Goal: Task Accomplishment & Management: Manage account settings

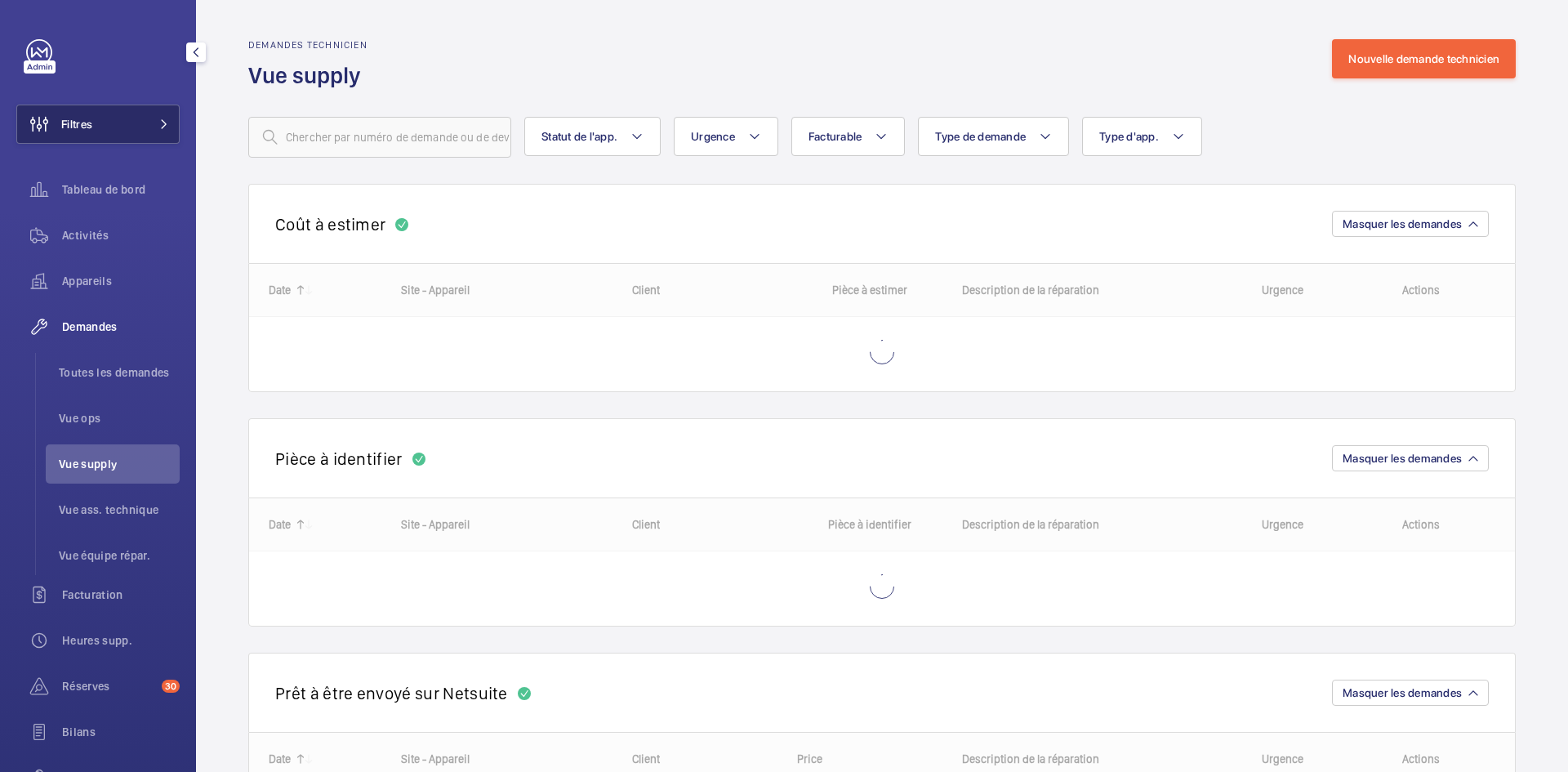
click at [160, 124] on mat-icon at bounding box center [164, 124] width 9 height 9
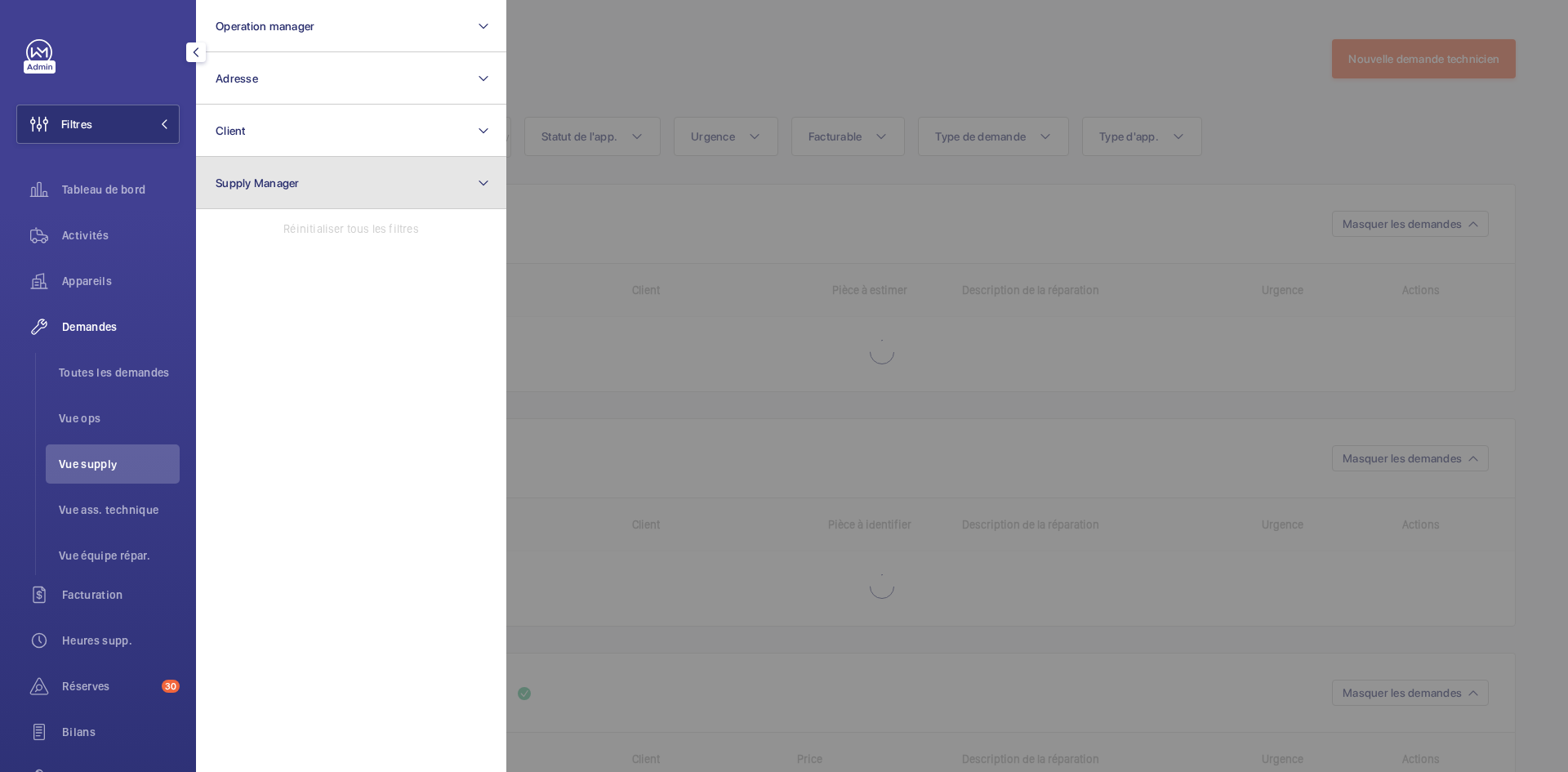
click at [281, 192] on button "Supply Manager" at bounding box center [351, 182] width 311 height 52
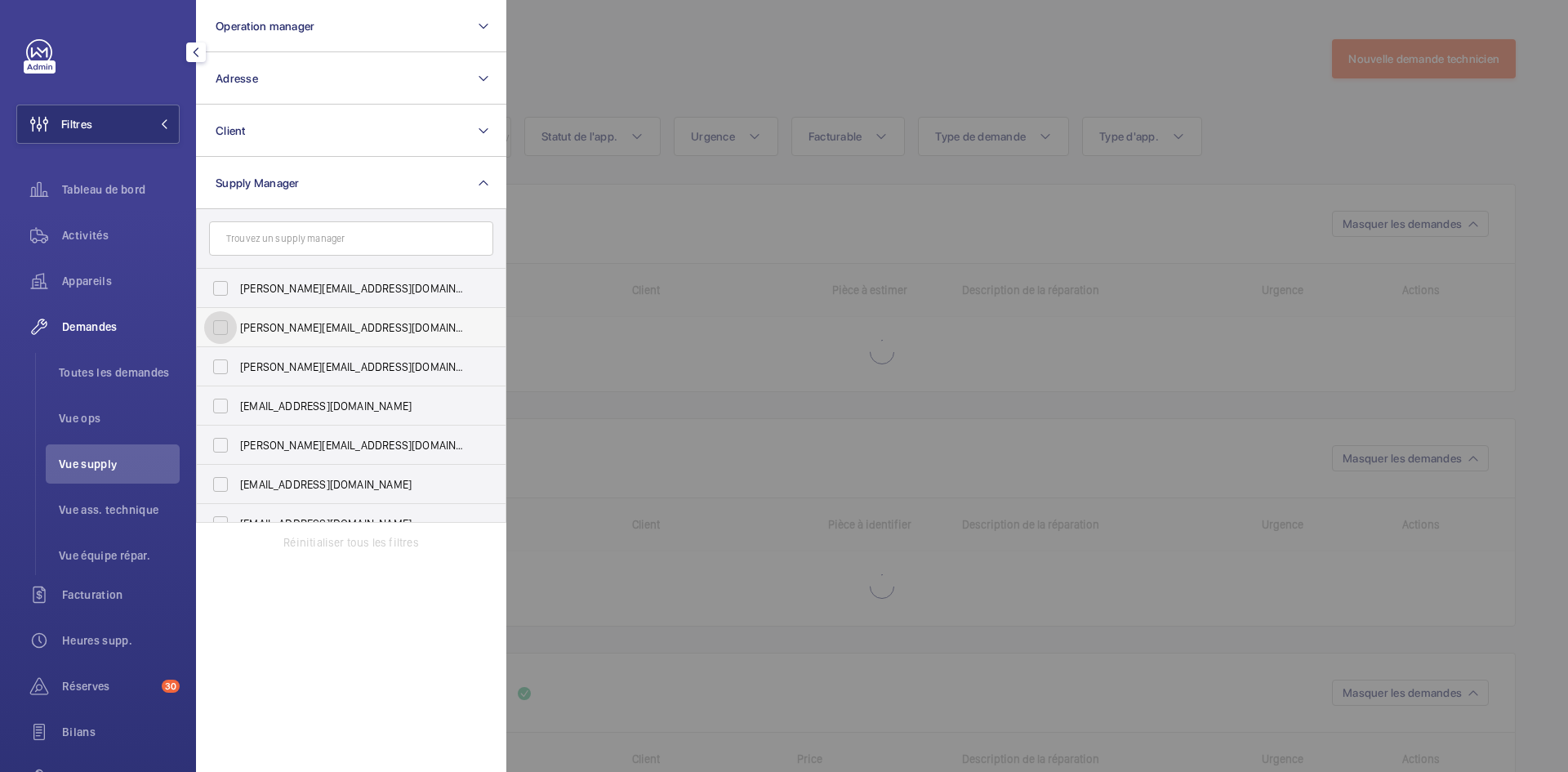
click at [216, 330] on input "diana@wemaintain.com" at bounding box center [220, 327] width 33 height 33
checkbox input "true"
click at [221, 402] on input "fayrouz@wemaintain.com" at bounding box center [220, 406] width 33 height 33
checkbox input "true"
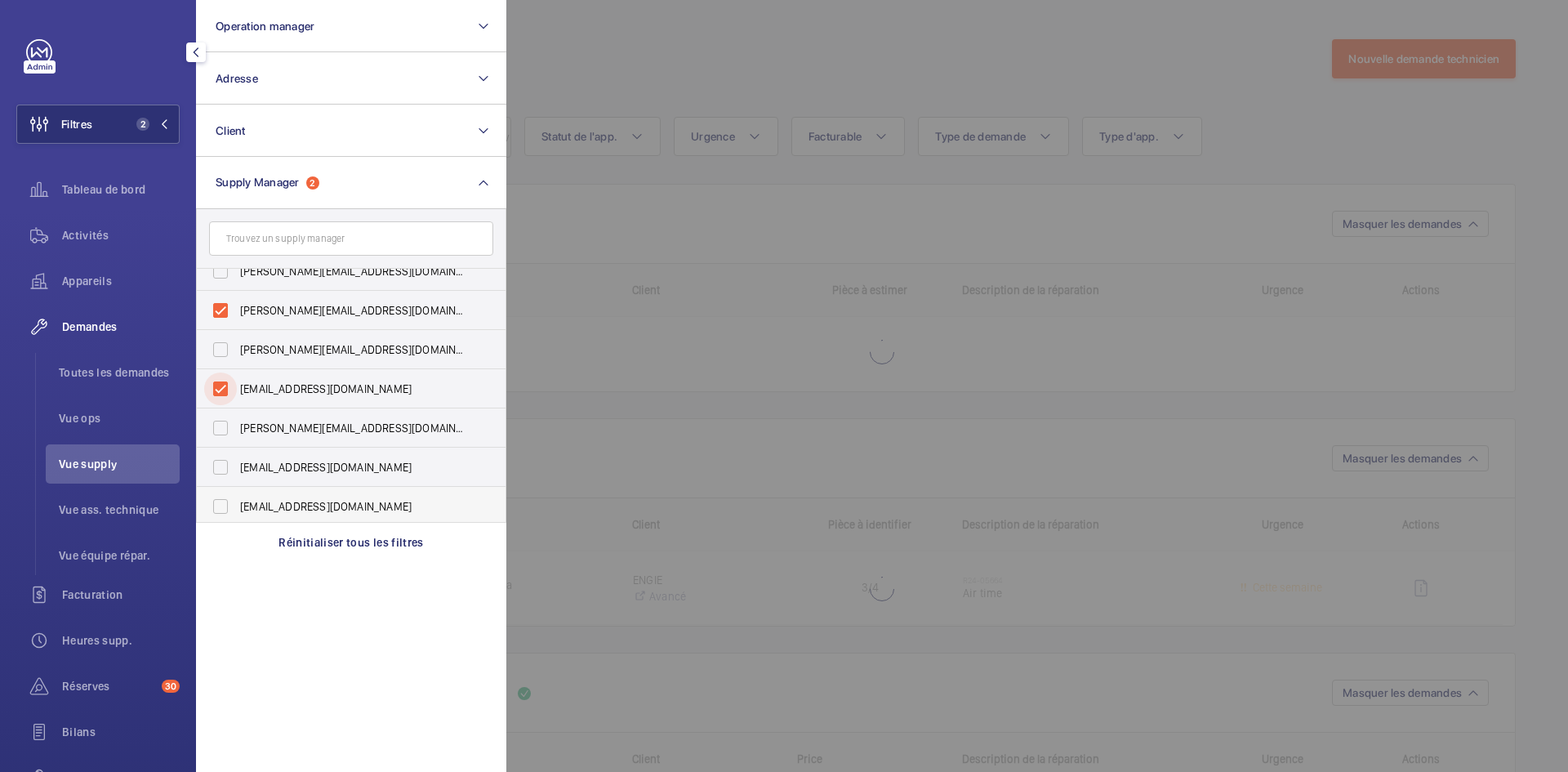
scroll to position [21, 0]
click at [225, 500] on input "[EMAIL_ADDRESS][DOMAIN_NAME]" at bounding box center [220, 502] width 33 height 33
checkbox input "true"
click at [748, 58] on div at bounding box center [1290, 386] width 1568 height 772
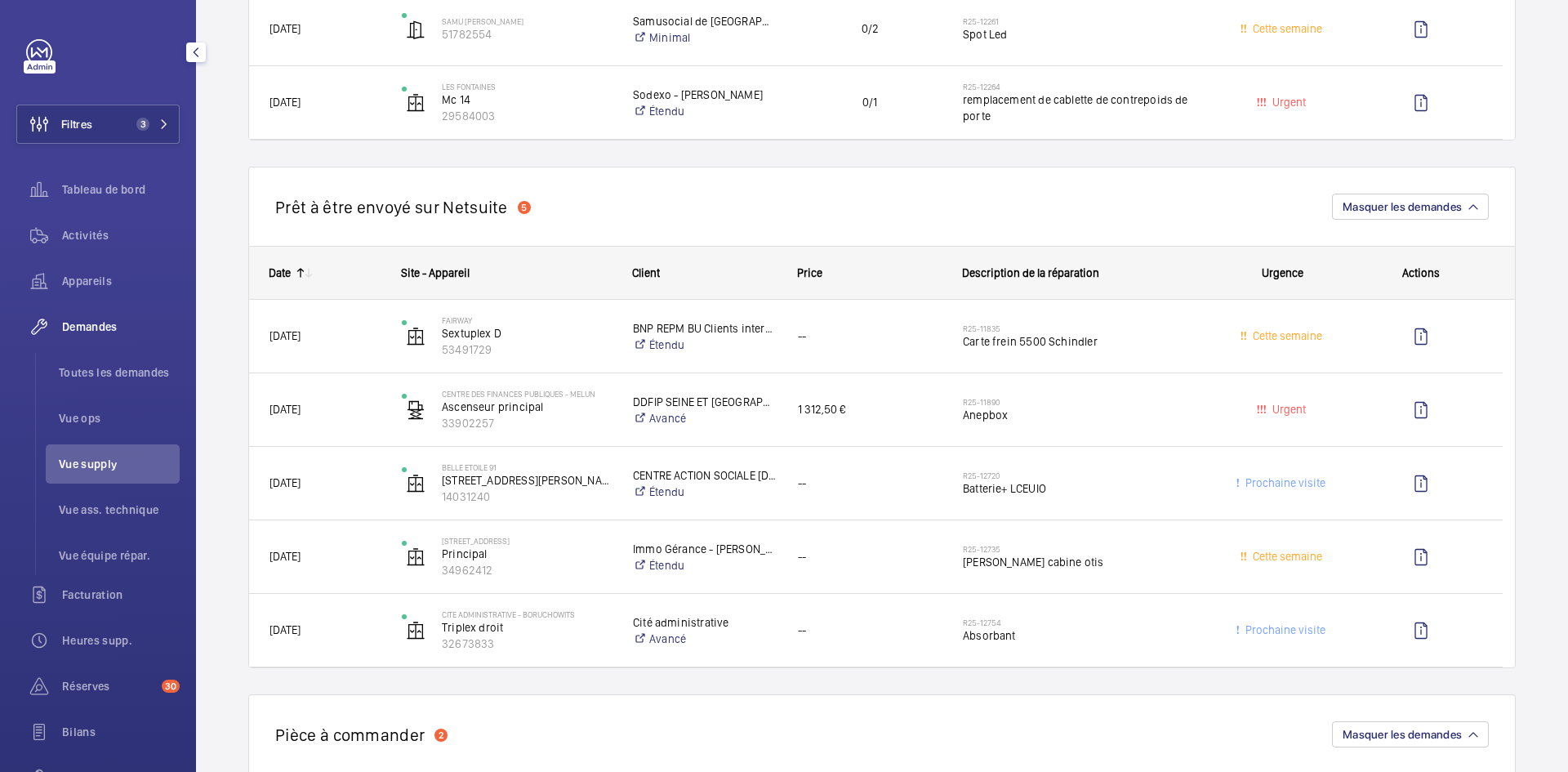
scroll to position [1552, 0]
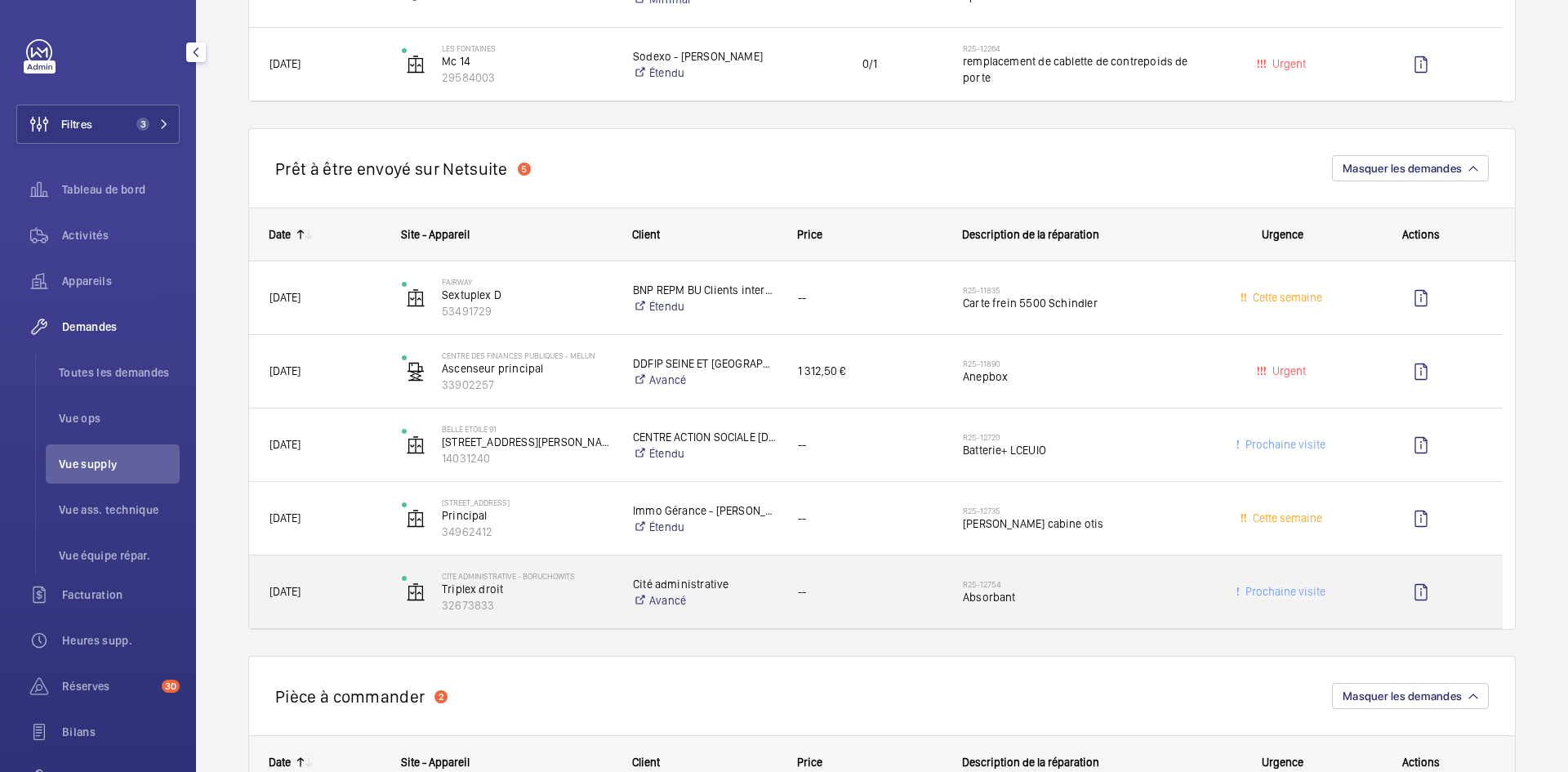
click at [368, 596] on span "Hier" at bounding box center [325, 592] width 111 height 19
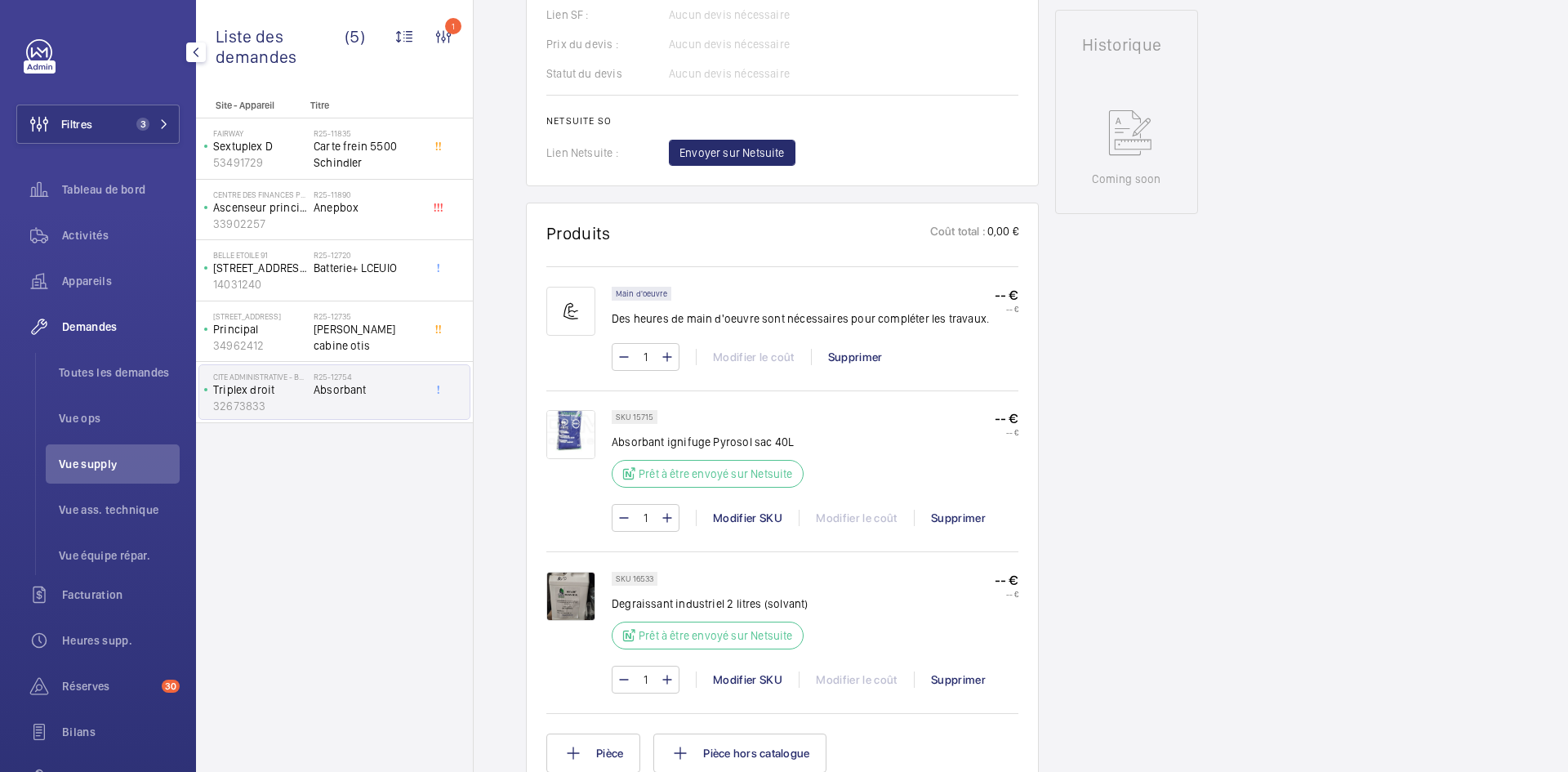
scroll to position [572, 0]
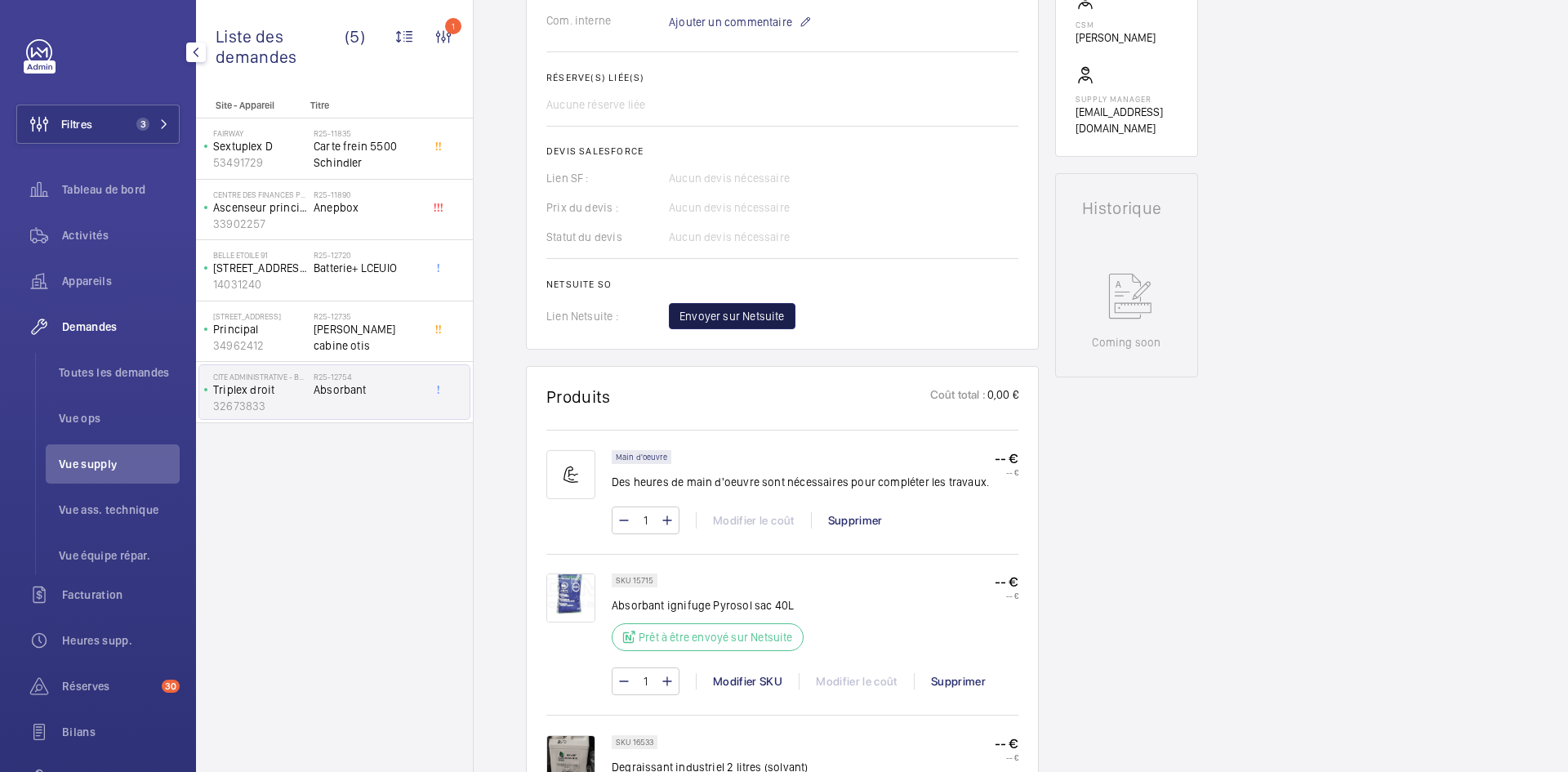
click at [764, 324] on span "Envoyer sur Netsuite" at bounding box center [733, 315] width 106 height 16
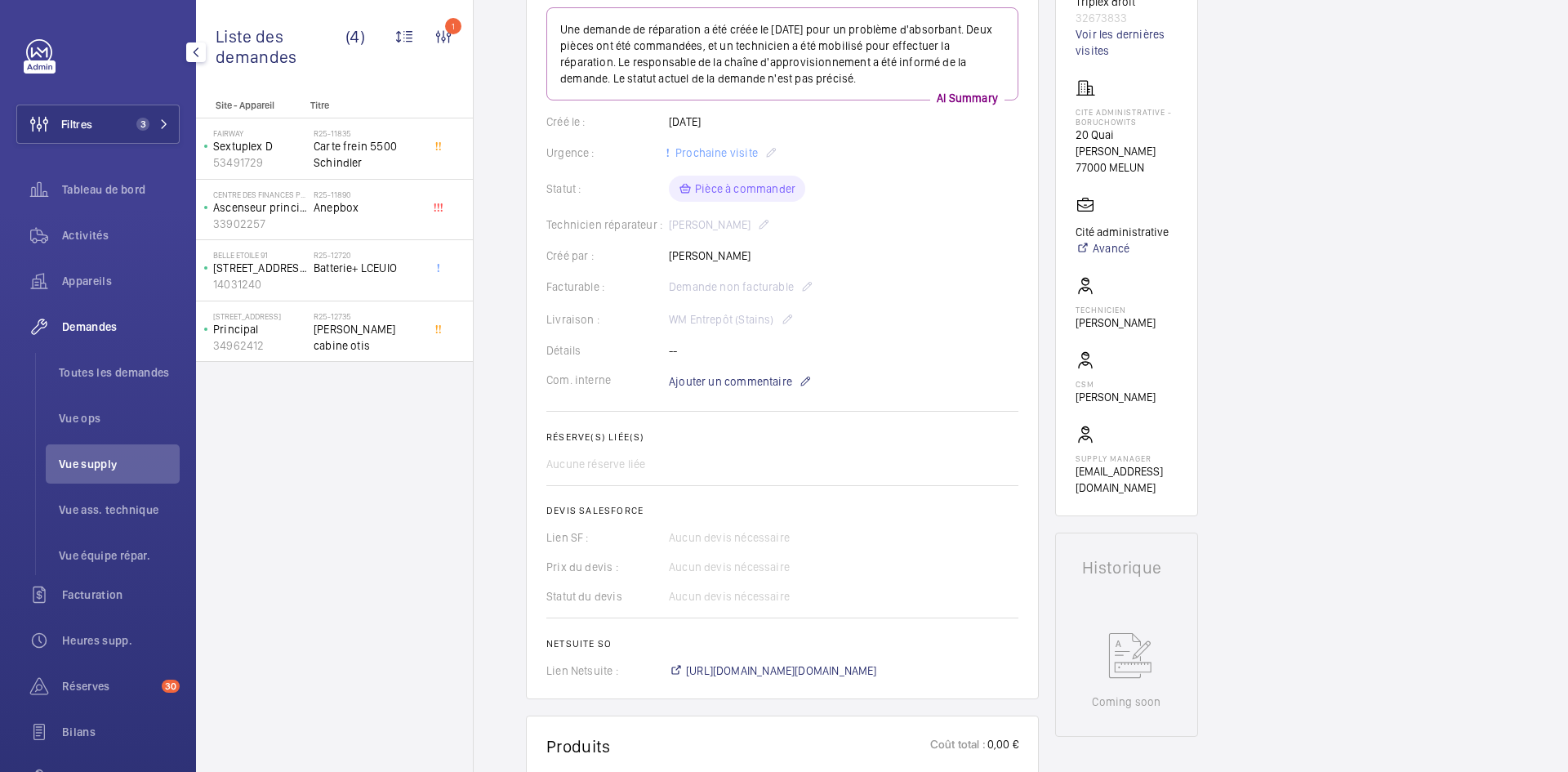
scroll to position [0, 0]
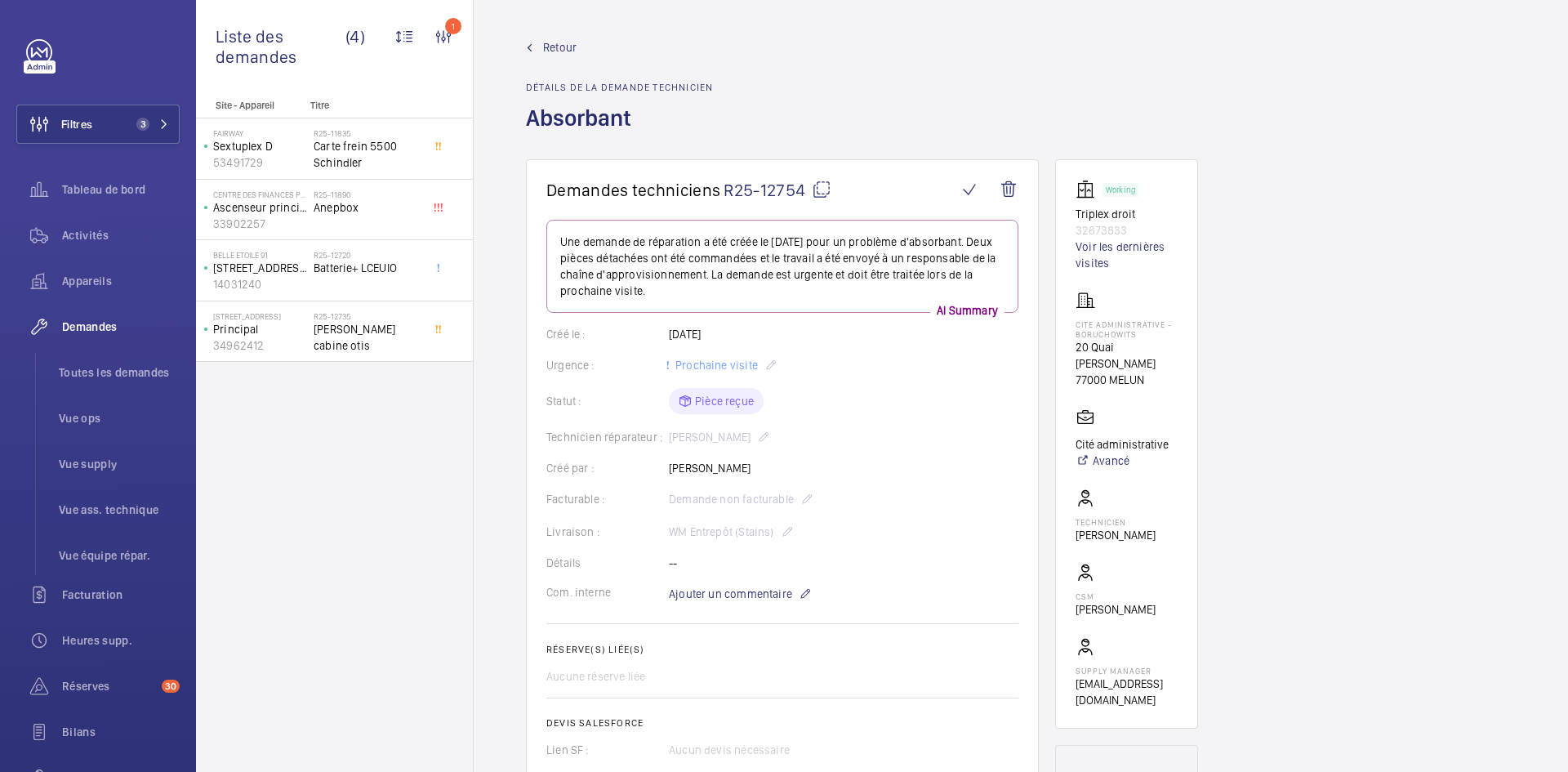
click at [538, 46] on link "Retour" at bounding box center [619, 47] width 187 height 16
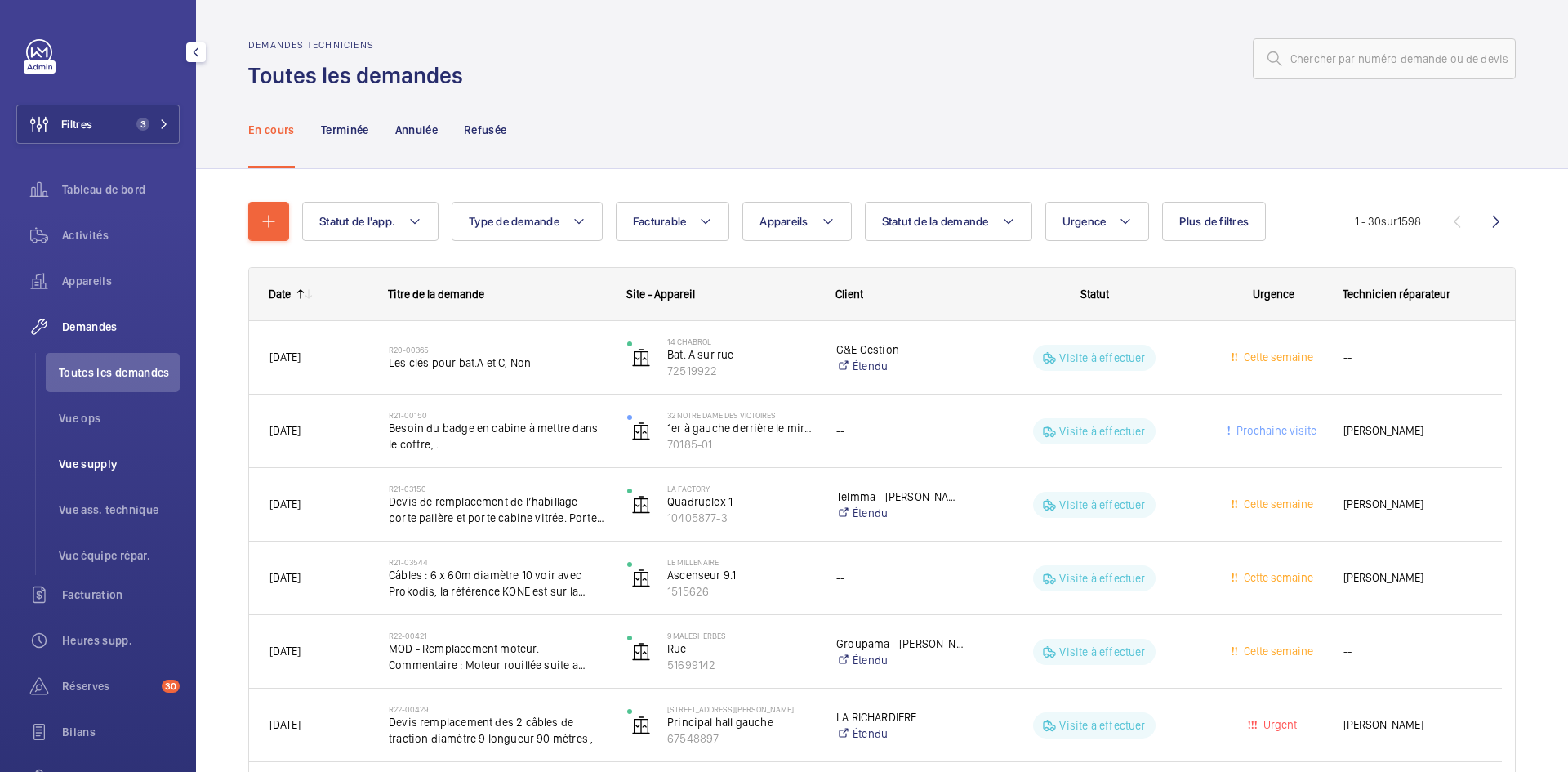
click at [112, 467] on span "Vue supply" at bounding box center [119, 463] width 121 height 16
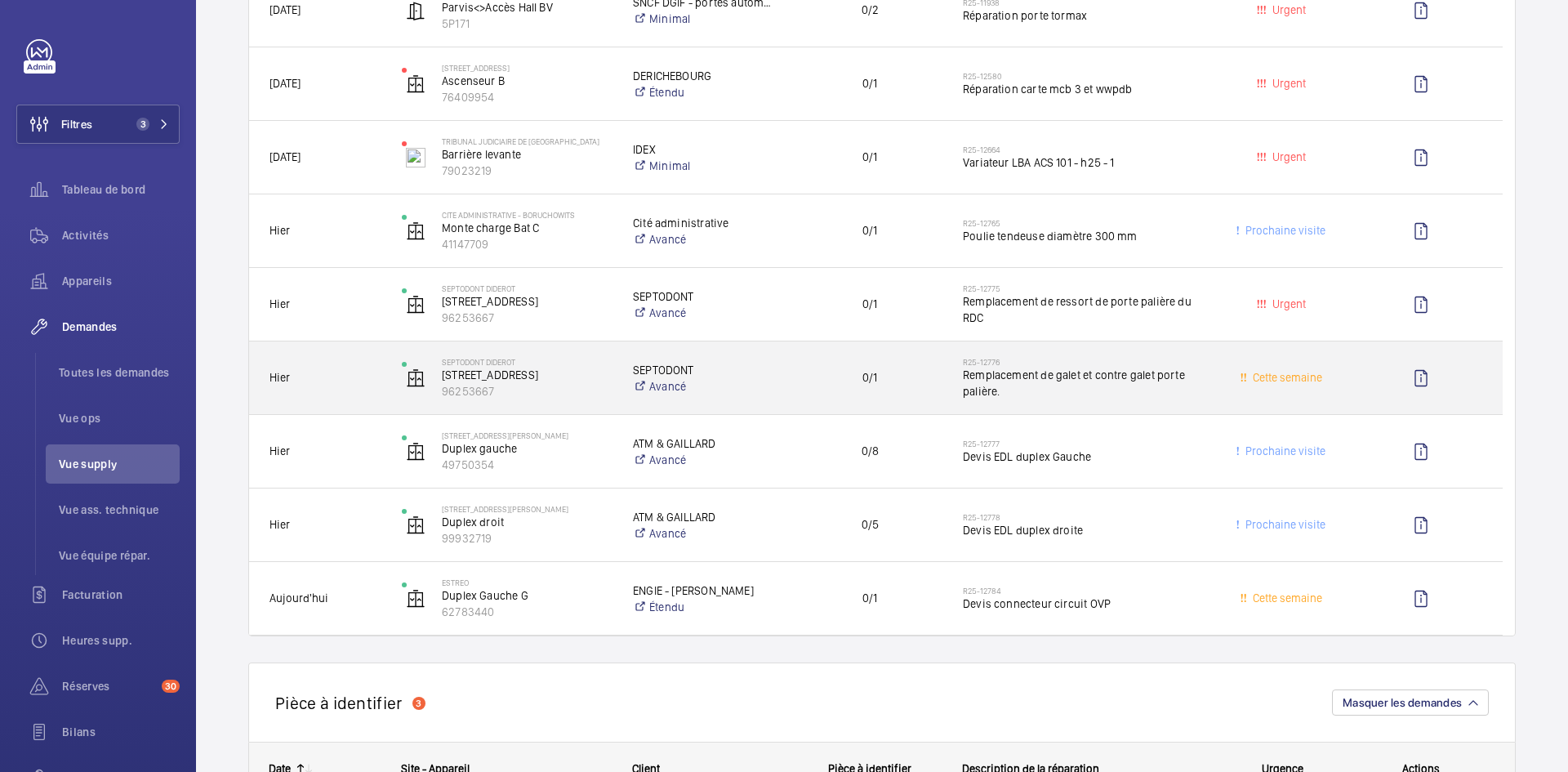
scroll to position [653, 0]
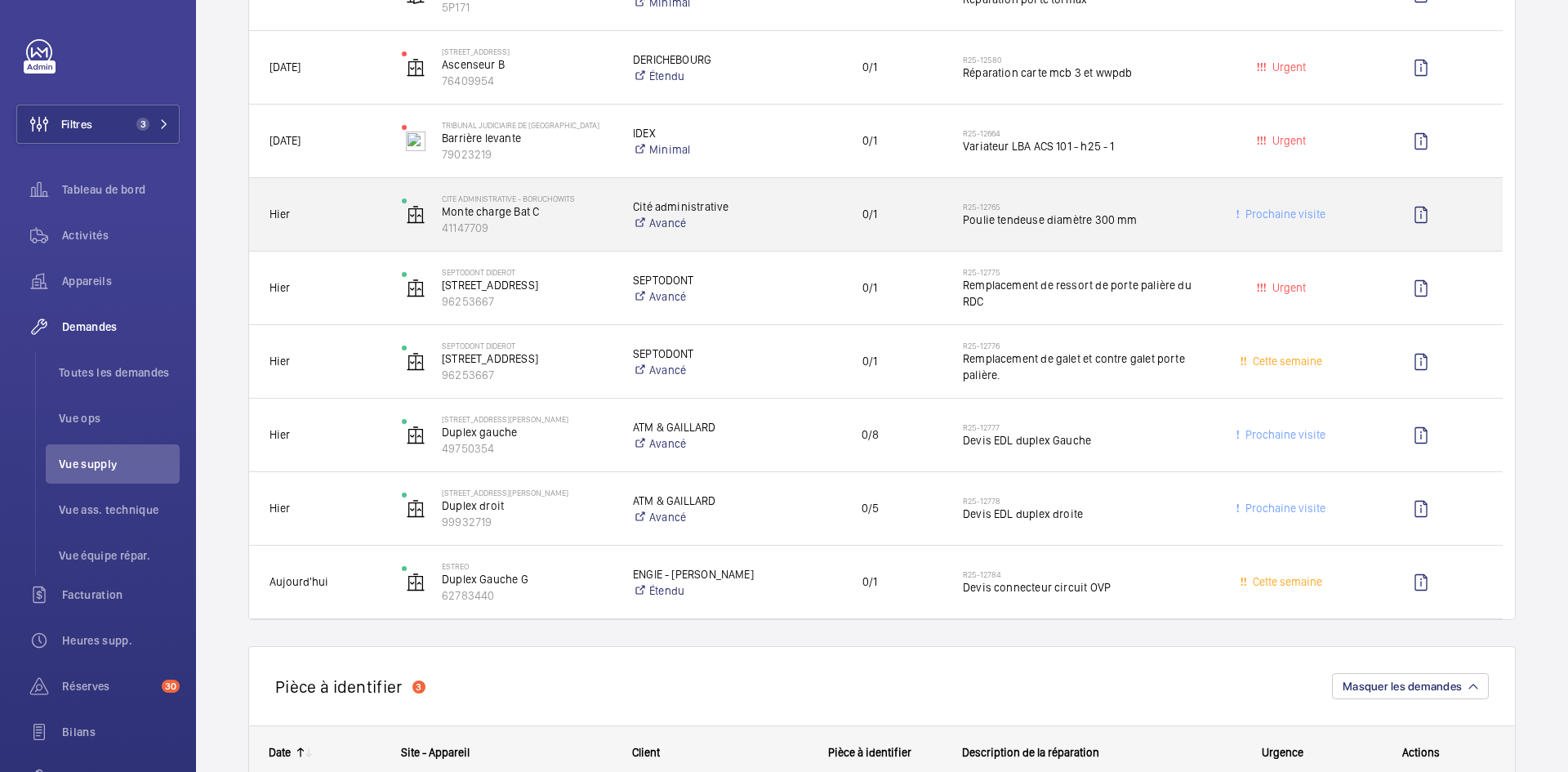
click at [361, 212] on span "Hier" at bounding box center [325, 214] width 111 height 19
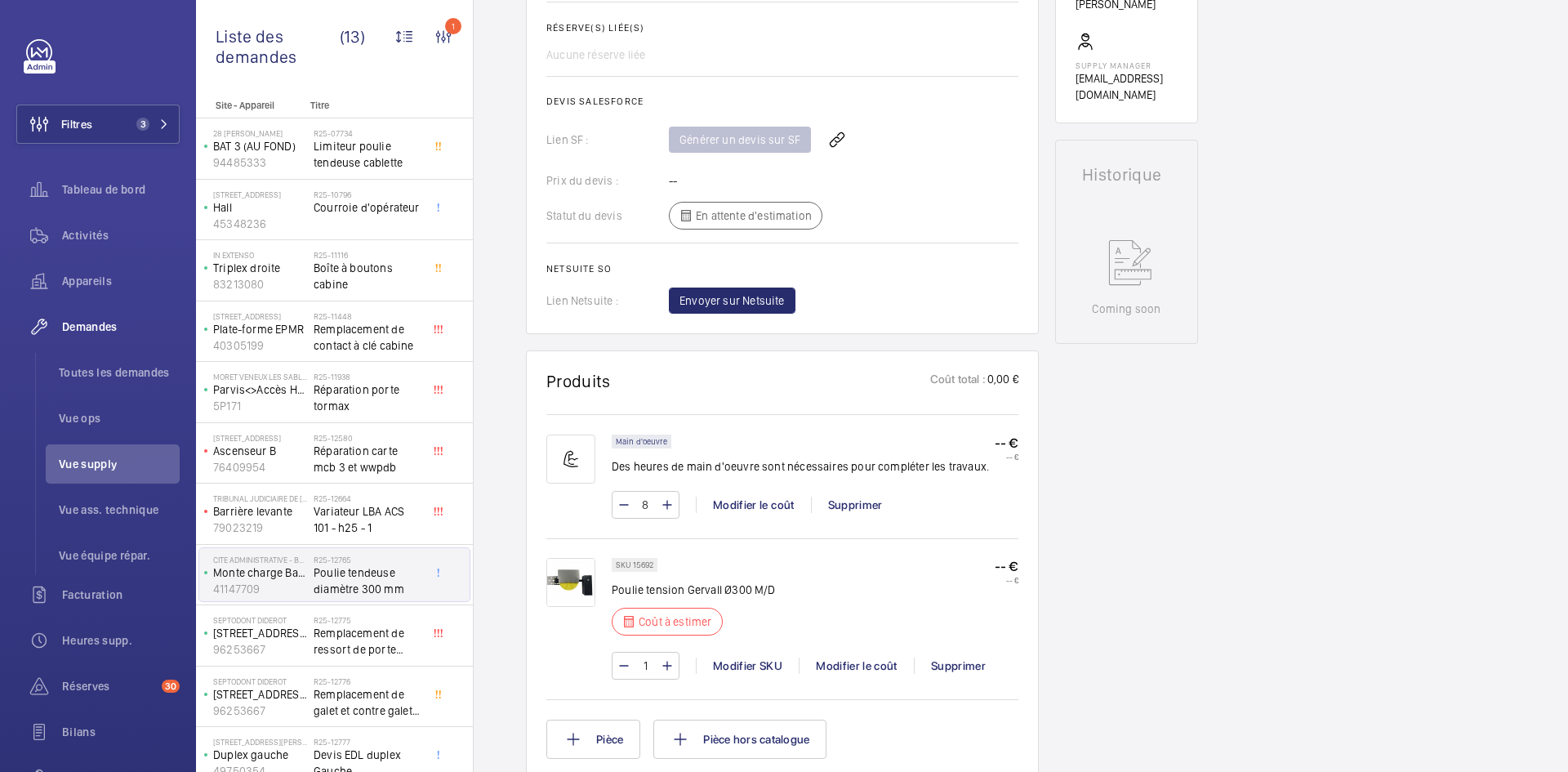
scroll to position [621, 0]
click at [582, 584] on img at bounding box center [571, 582] width 49 height 49
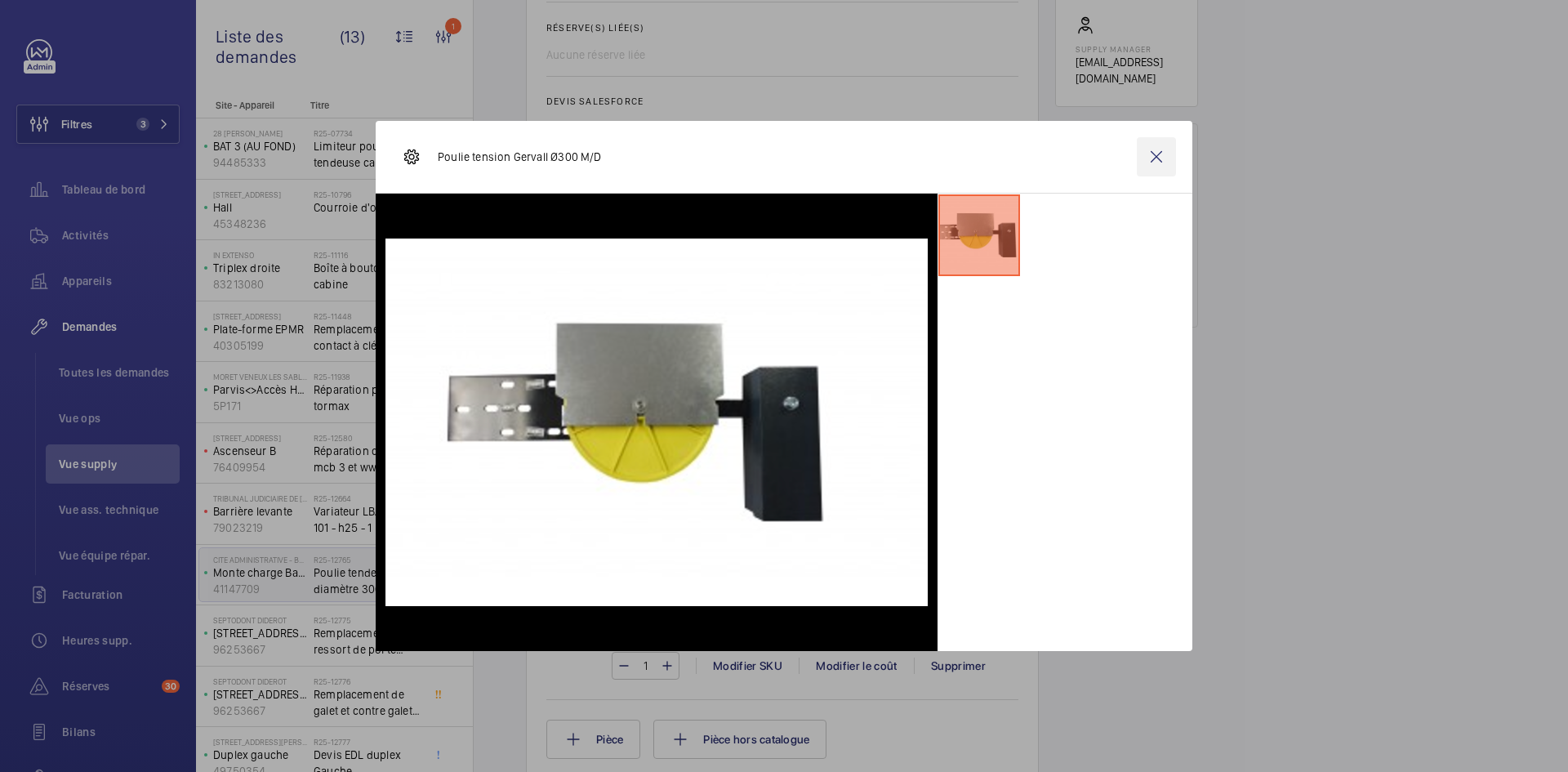
click at [1152, 156] on wm-front-icon-button at bounding box center [1156, 157] width 40 height 40
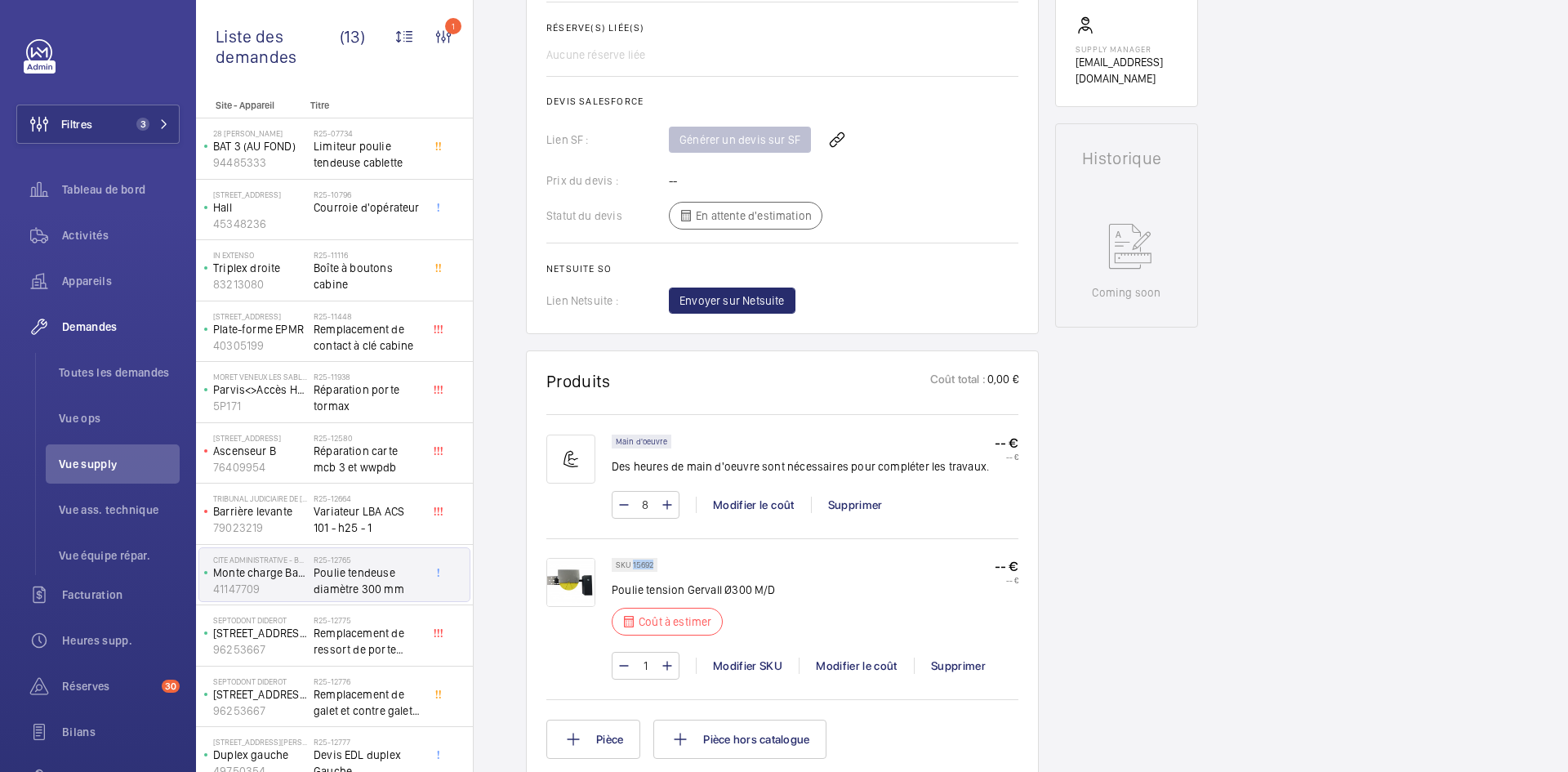
drag, startPoint x: 652, startPoint y: 563, endPoint x: 632, endPoint y: 566, distance: 20.2
click at [632, 566] on p "SKU 15692" at bounding box center [634, 564] width 38 height 6
copy p "15692"
click at [877, 663] on div "Modifier le coût" at bounding box center [856, 664] width 115 height 16
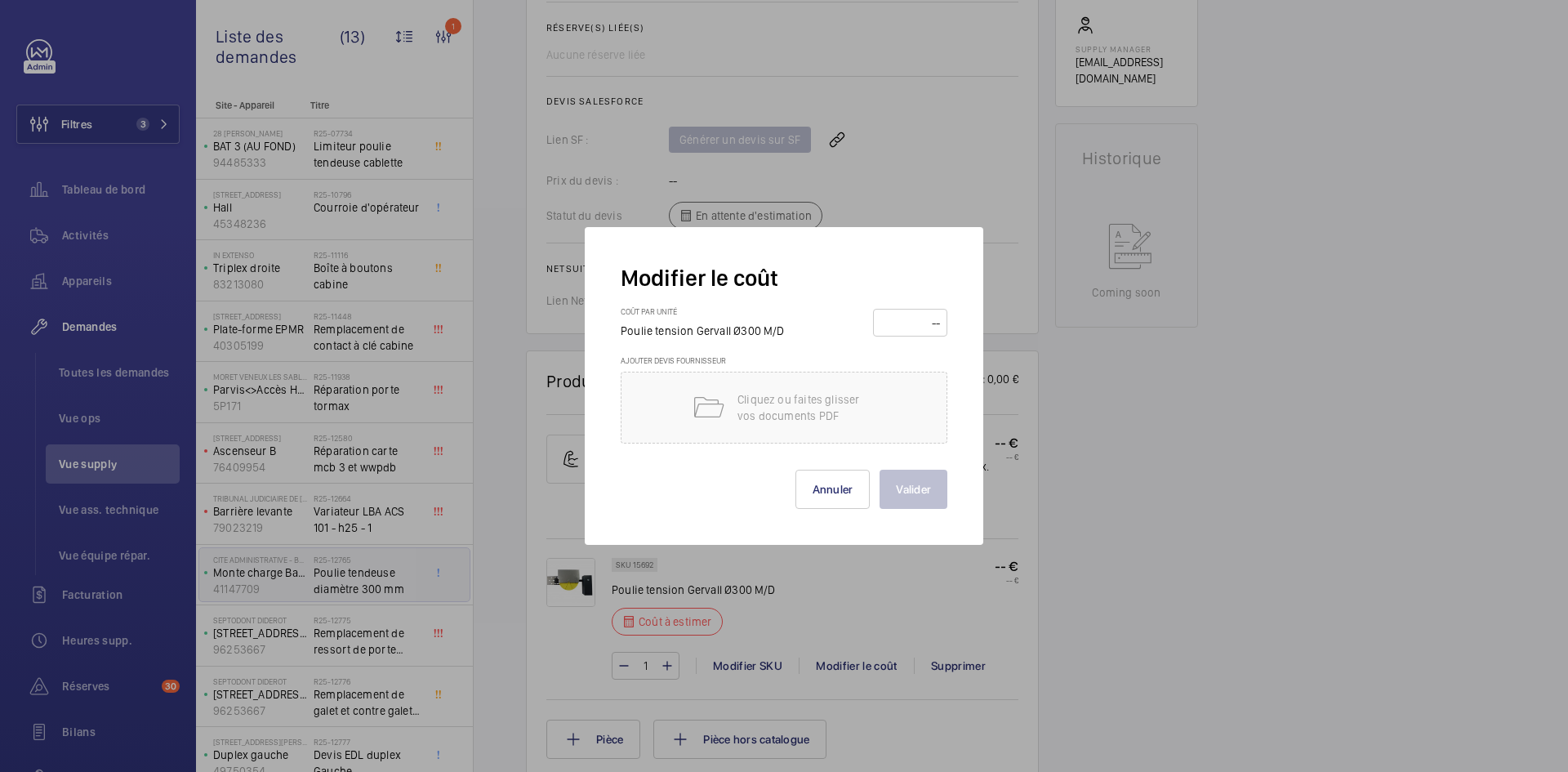
click at [907, 312] on input "number" at bounding box center [910, 323] width 63 height 26
type input "300"
click at [918, 493] on button "Valider" at bounding box center [914, 489] width 68 height 40
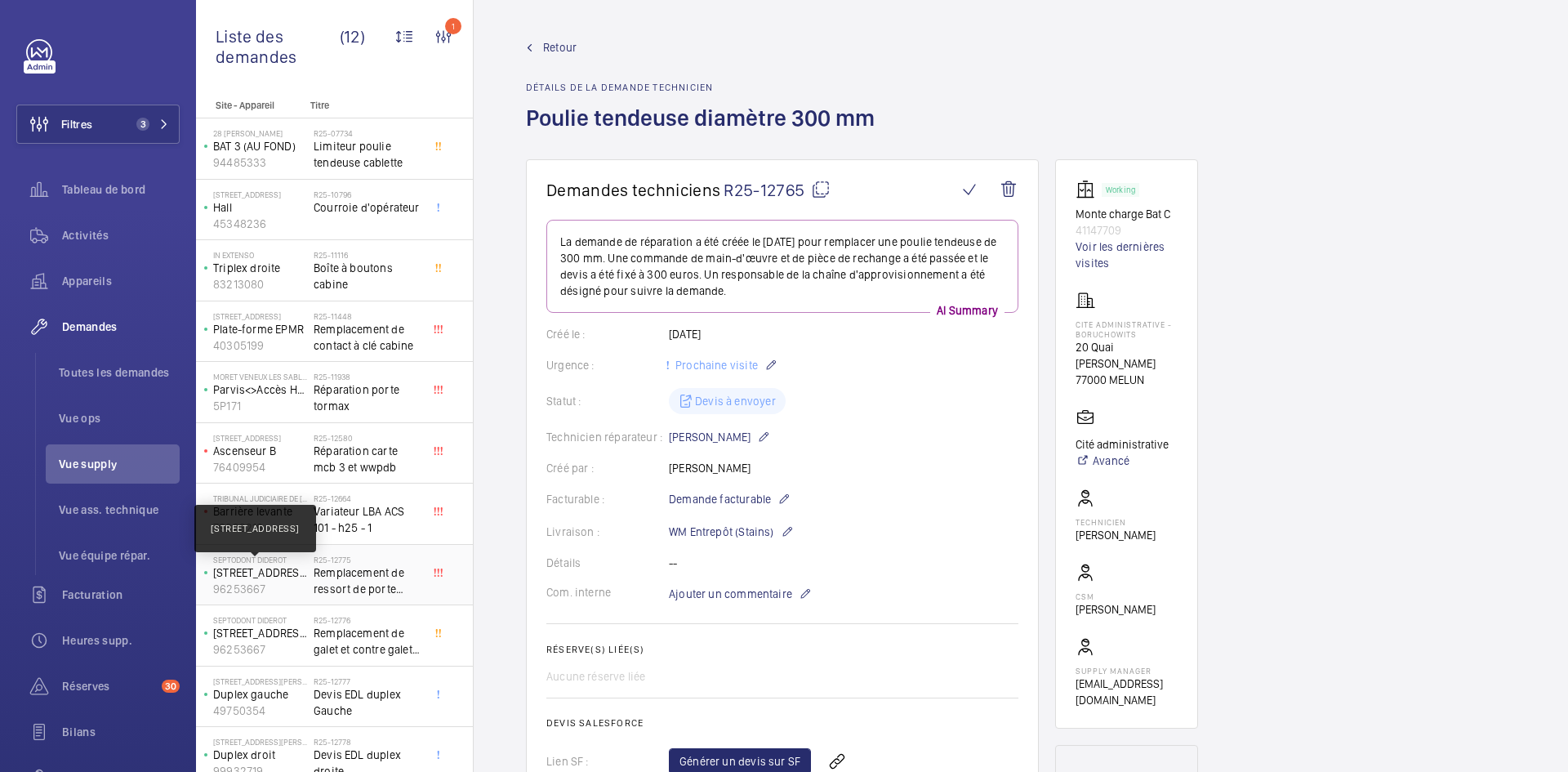
click at [288, 571] on p "[STREET_ADDRESS]" at bounding box center [260, 572] width 93 height 16
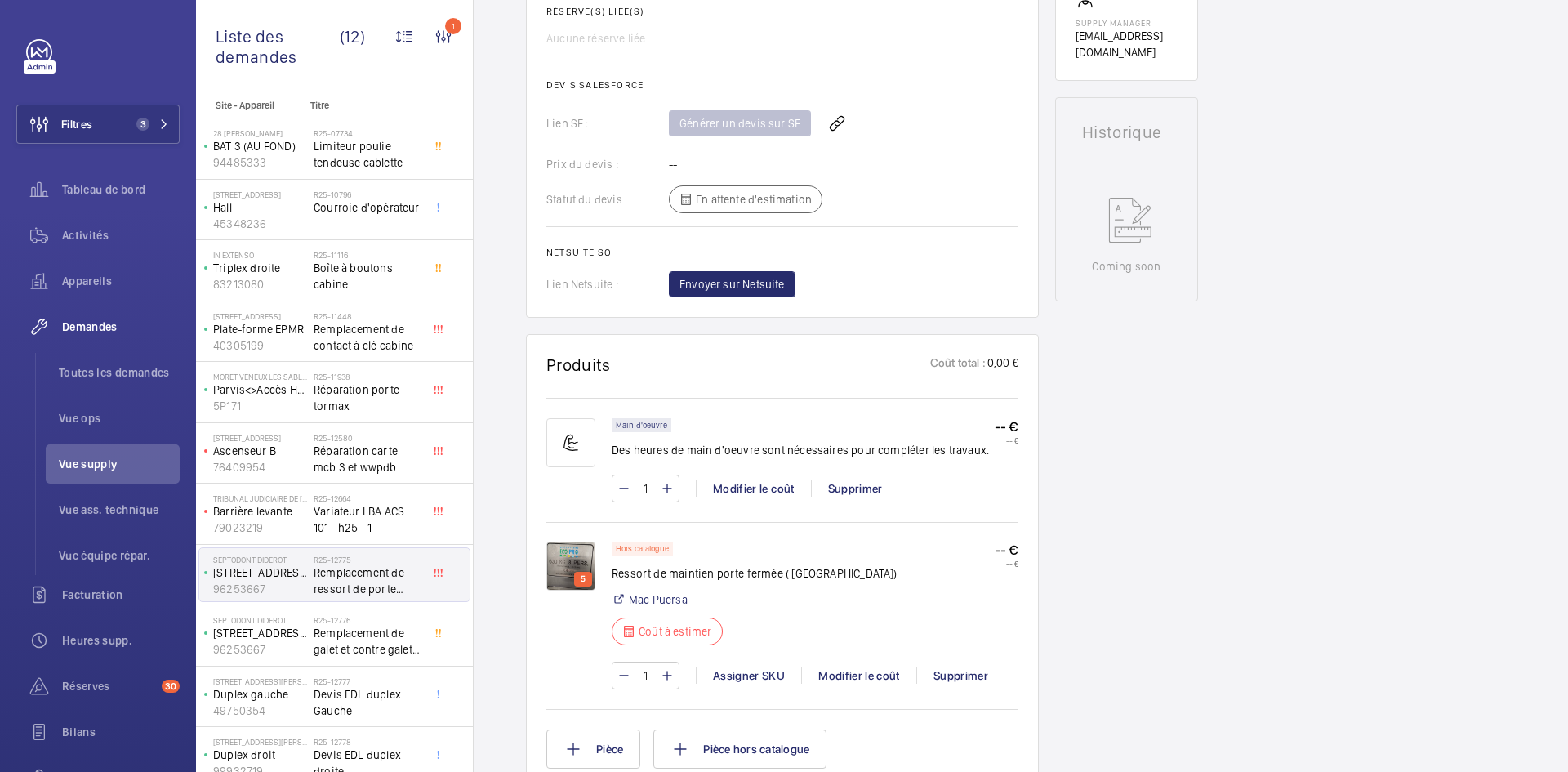
scroll to position [669, 0]
click at [577, 540] on img at bounding box center [571, 564] width 49 height 49
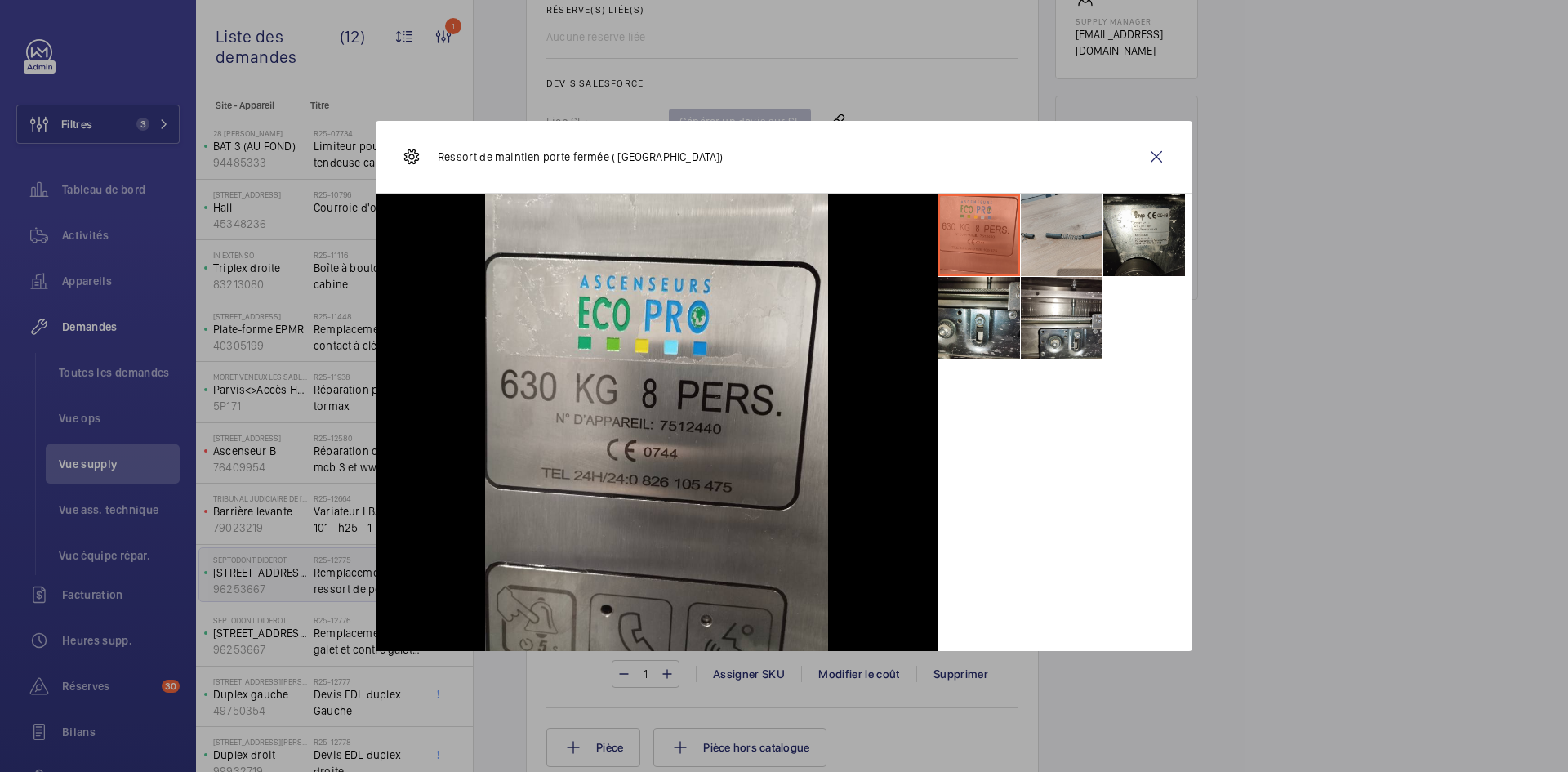
click at [1080, 221] on li at bounding box center [1061, 235] width 82 height 82
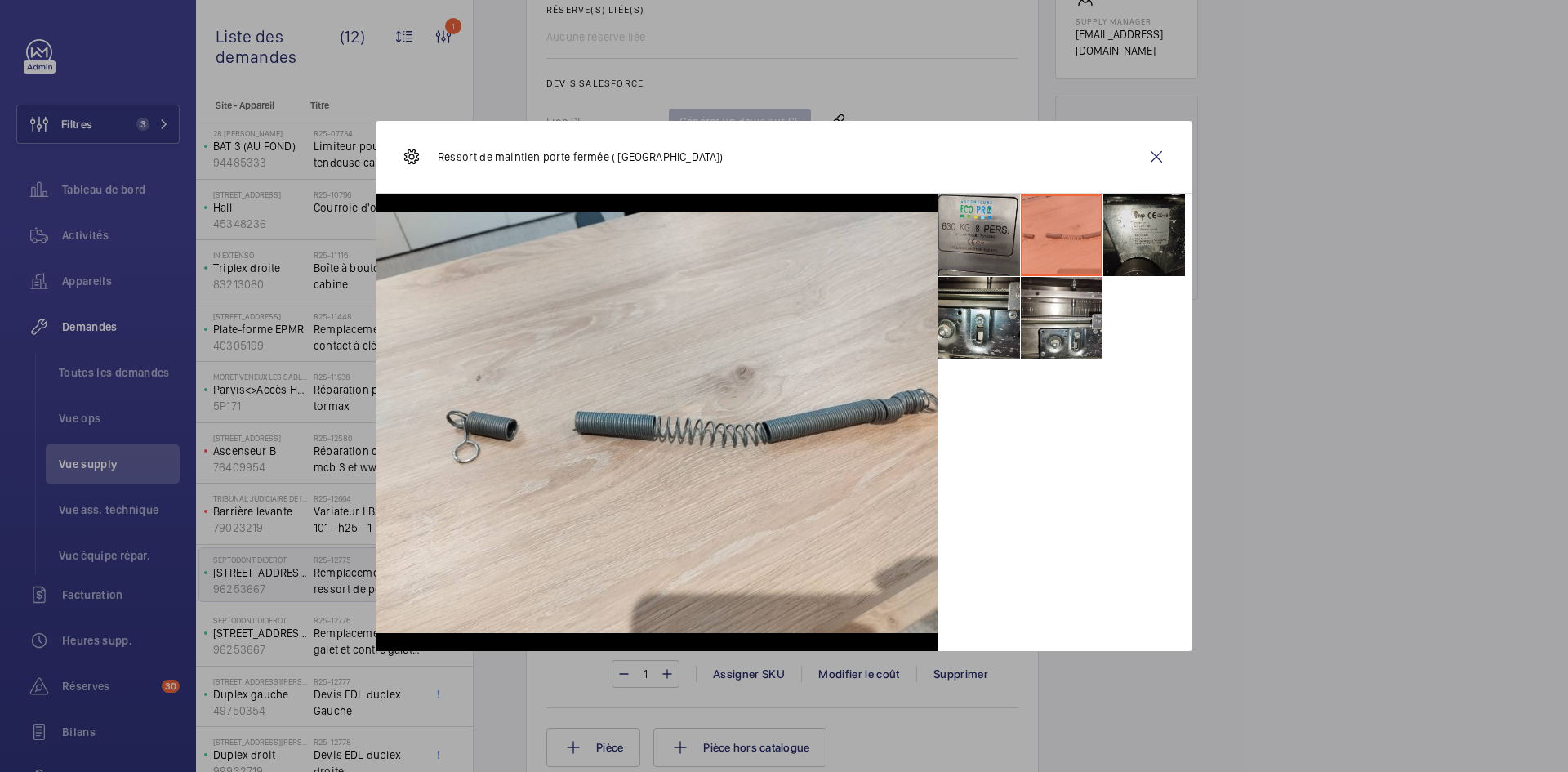
click at [1176, 229] on li at bounding box center [1144, 235] width 82 height 82
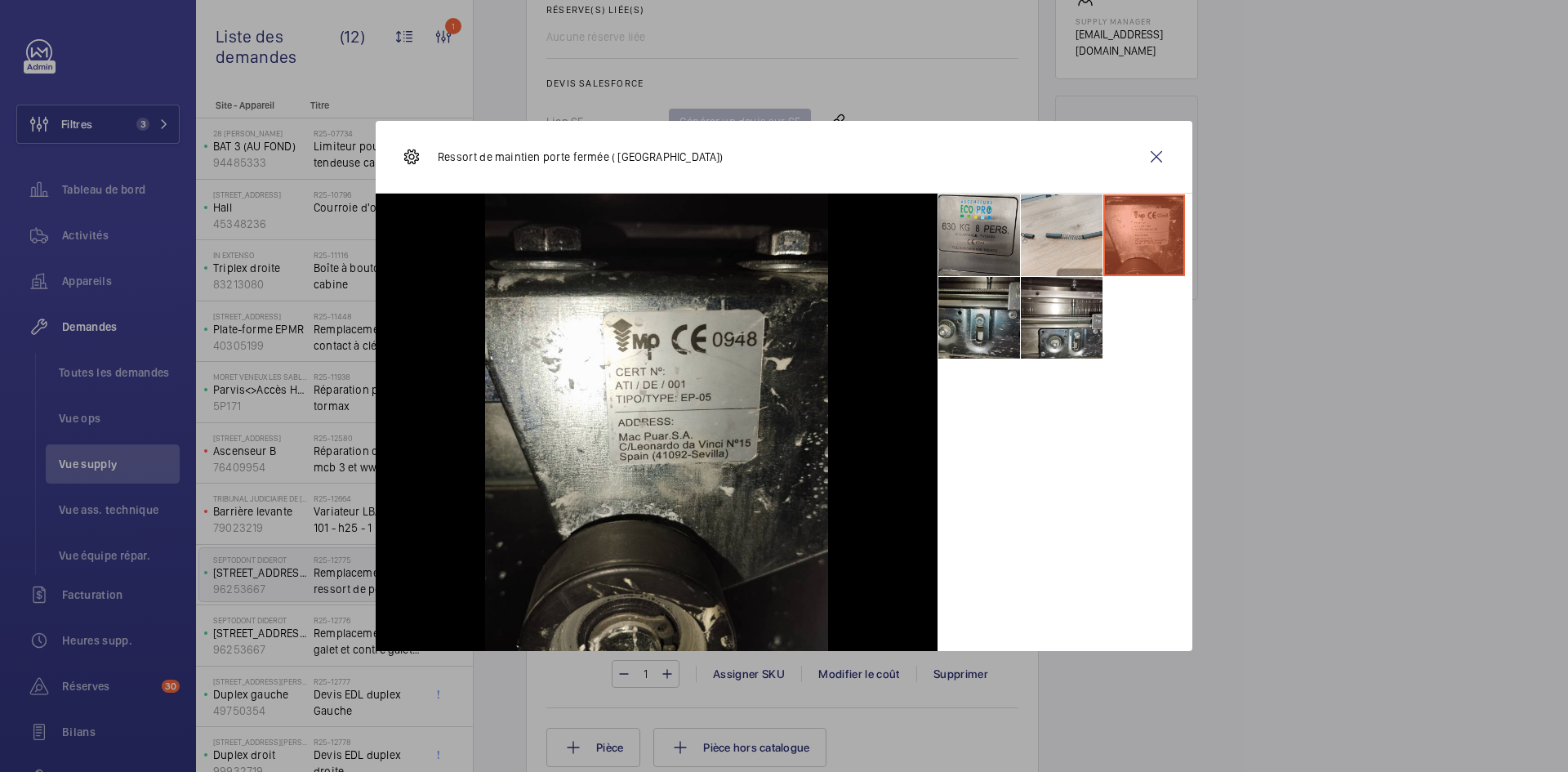
click at [973, 324] on li at bounding box center [979, 317] width 82 height 82
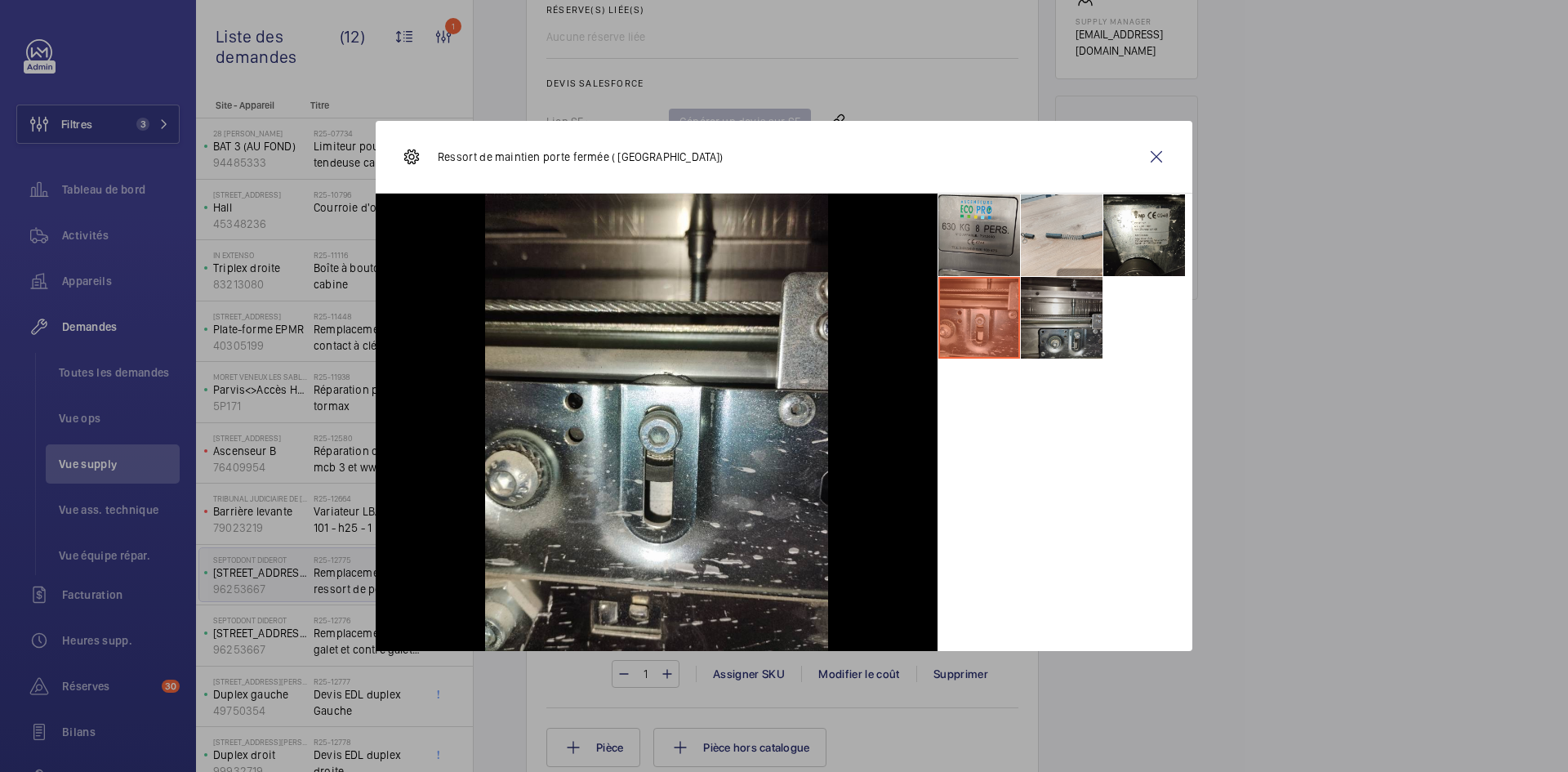
click at [1059, 315] on li at bounding box center [1061, 317] width 82 height 82
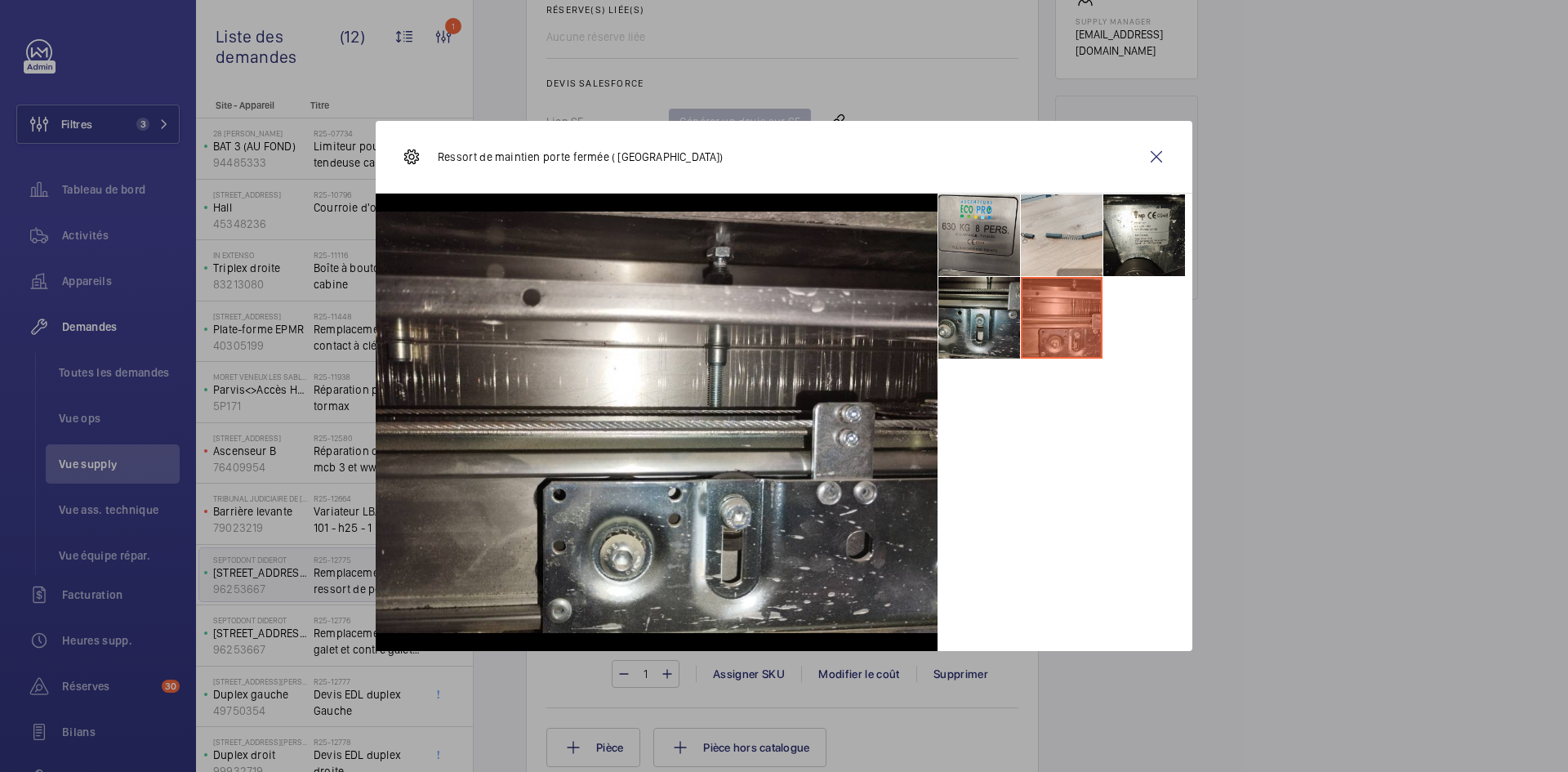
click at [980, 323] on li at bounding box center [979, 317] width 82 height 82
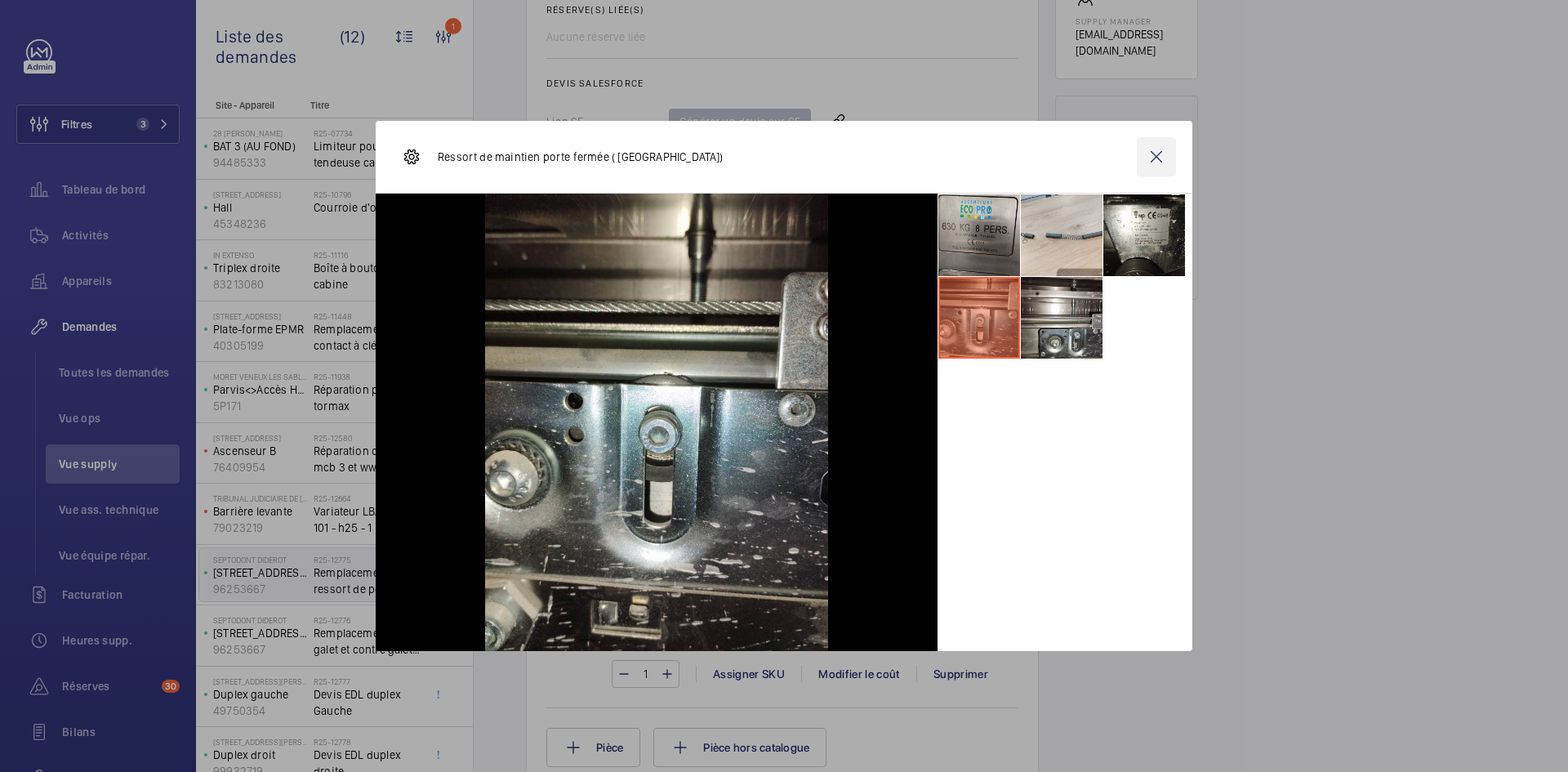
click at [1155, 159] on wm-front-icon-button at bounding box center [1156, 157] width 40 height 40
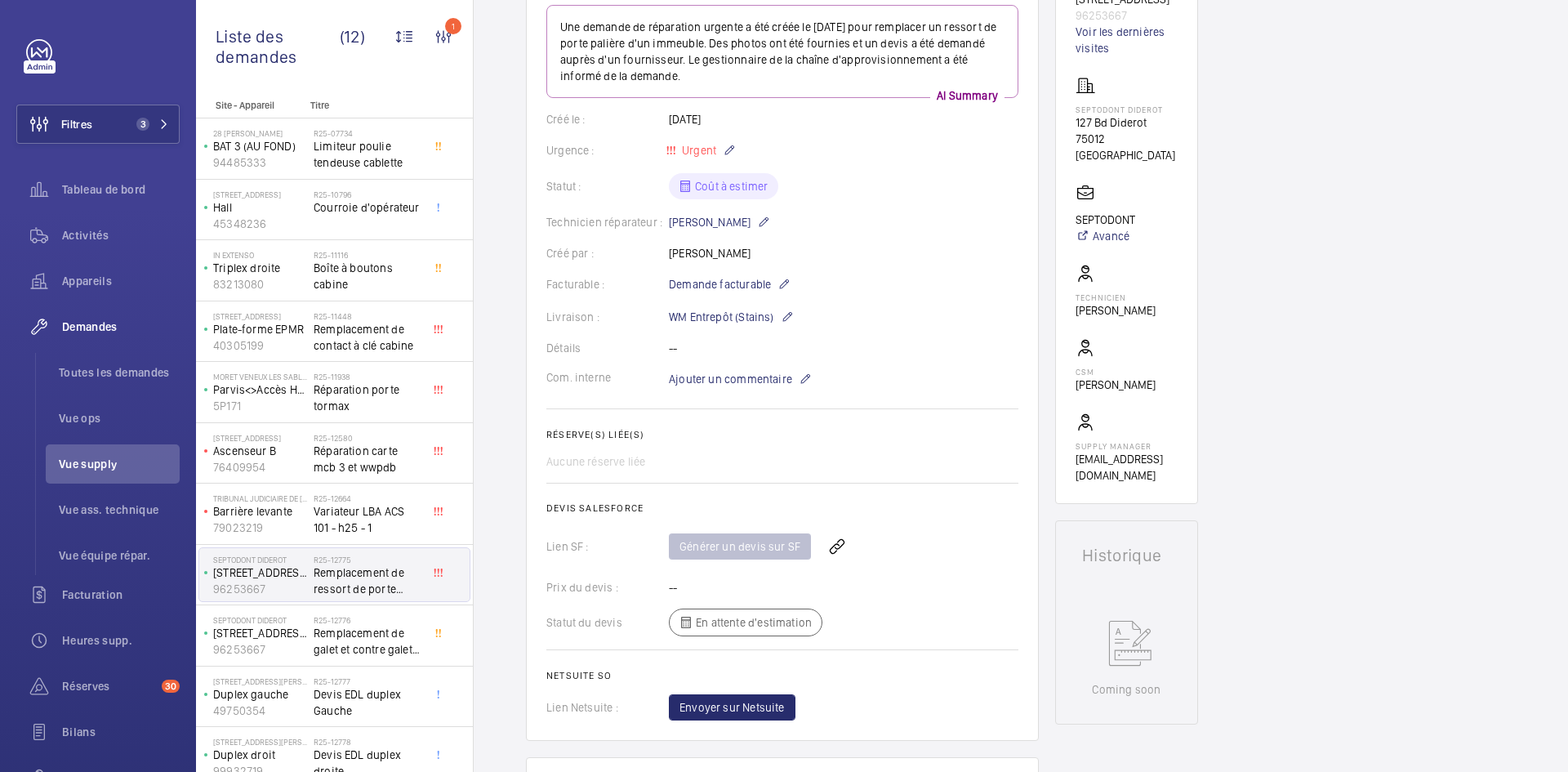
scroll to position [0, 0]
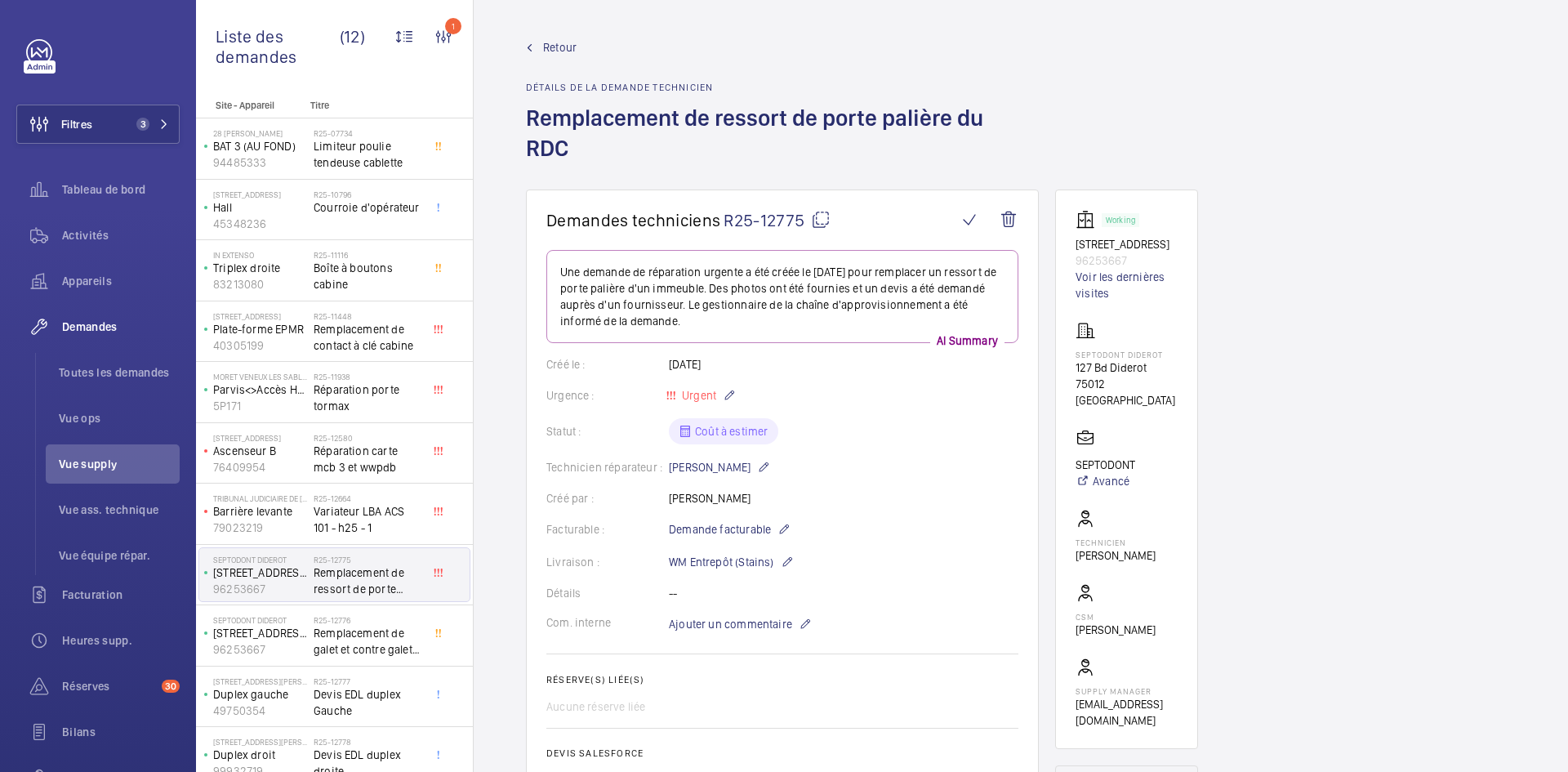
click at [820, 210] on mat-icon at bounding box center [820, 219] width 20 height 20
click at [748, 615] on span "Ajouter un commentaire" at bounding box center [731, 623] width 124 height 16
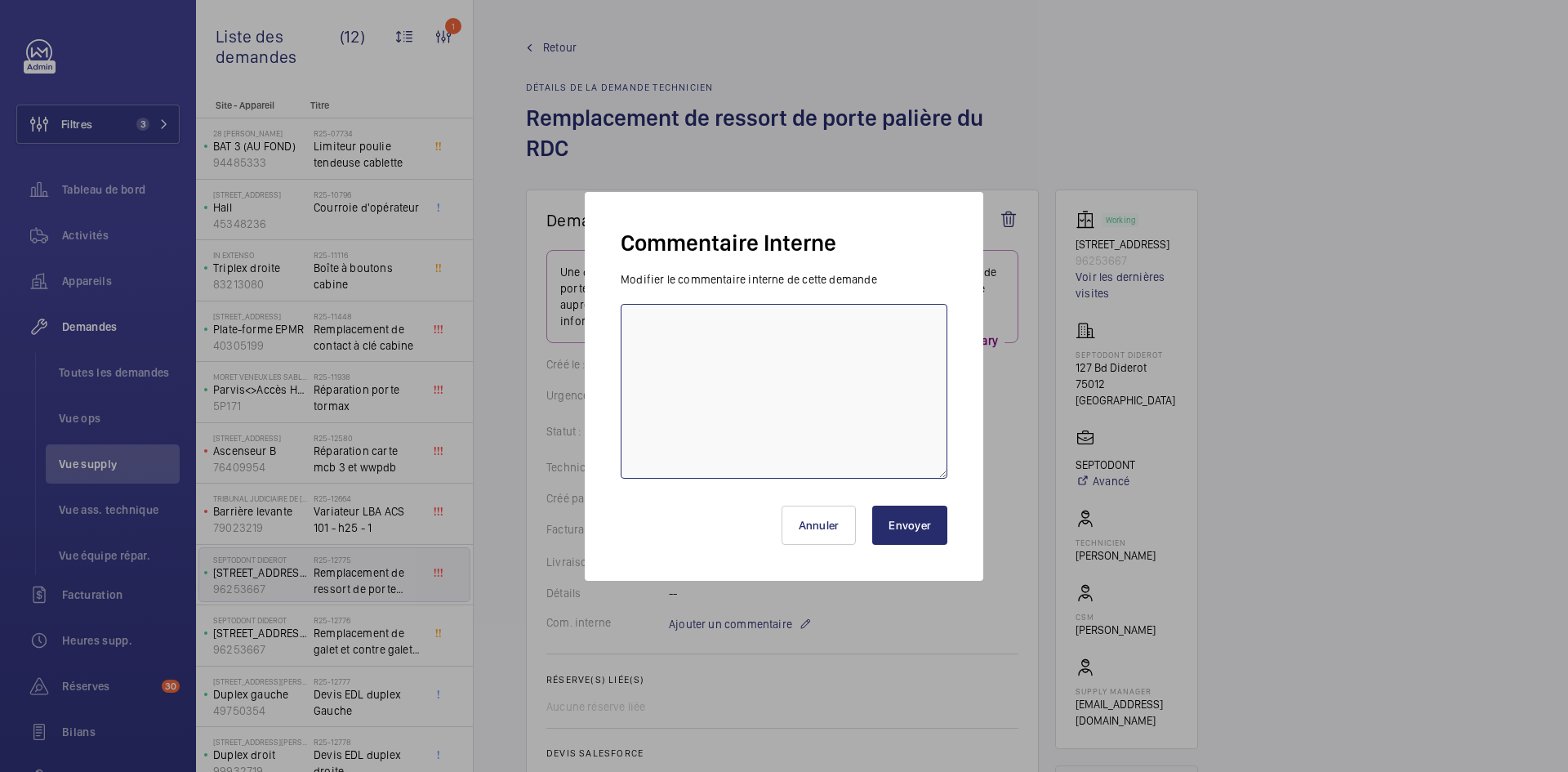
click at [708, 342] on textarea at bounding box center [784, 391] width 327 height 175
type textarea "BY-25/09 demande de devis envoyée au fournisseur Macpursa & Sodimas & Sodica & …"
click at [912, 519] on button "Envoyer" at bounding box center [910, 525] width 76 height 40
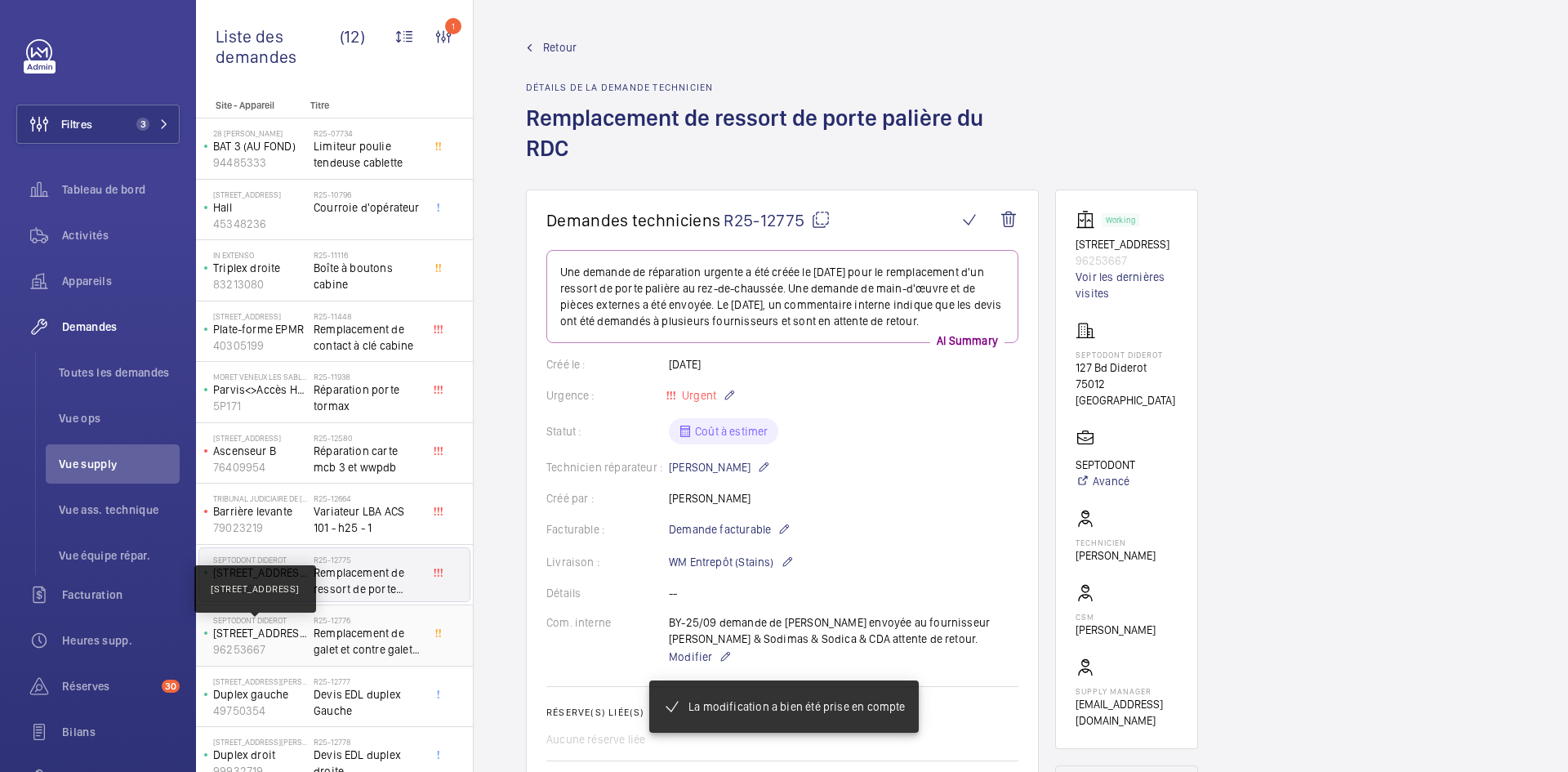
click at [299, 638] on p "127 boulevard Diderot" at bounding box center [260, 632] width 93 height 16
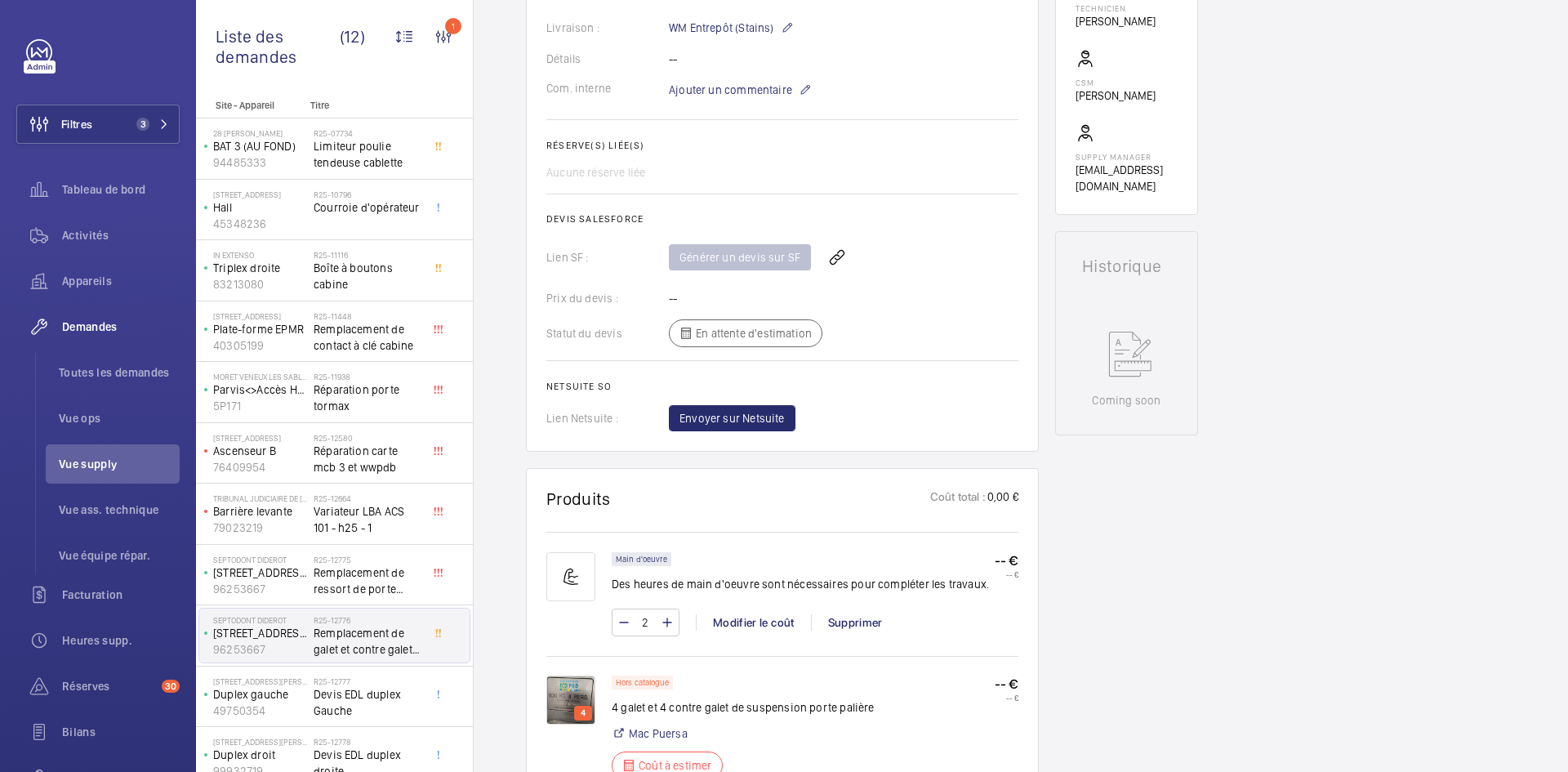
scroll to position [735, 0]
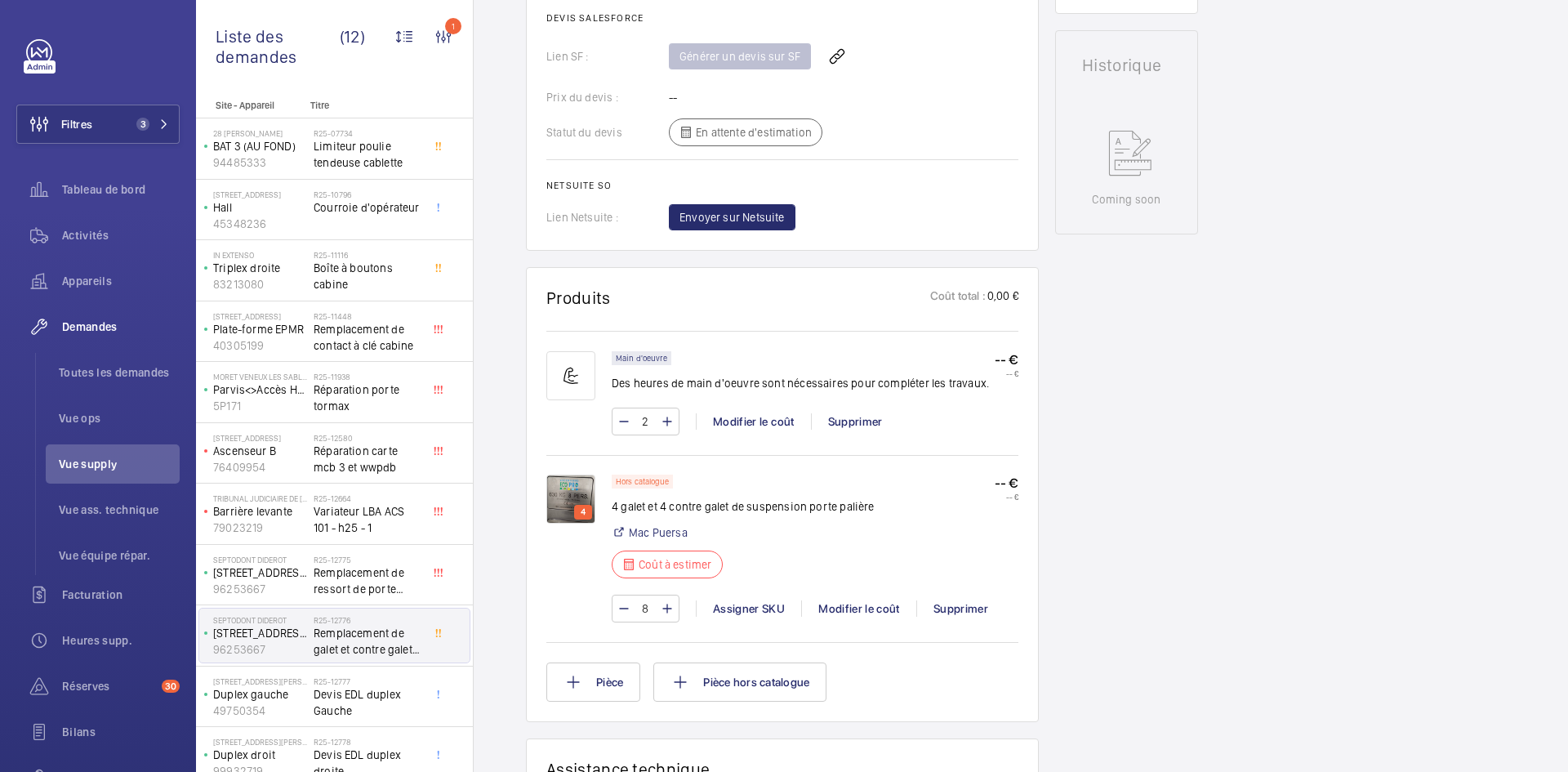
click at [572, 485] on img at bounding box center [571, 499] width 49 height 49
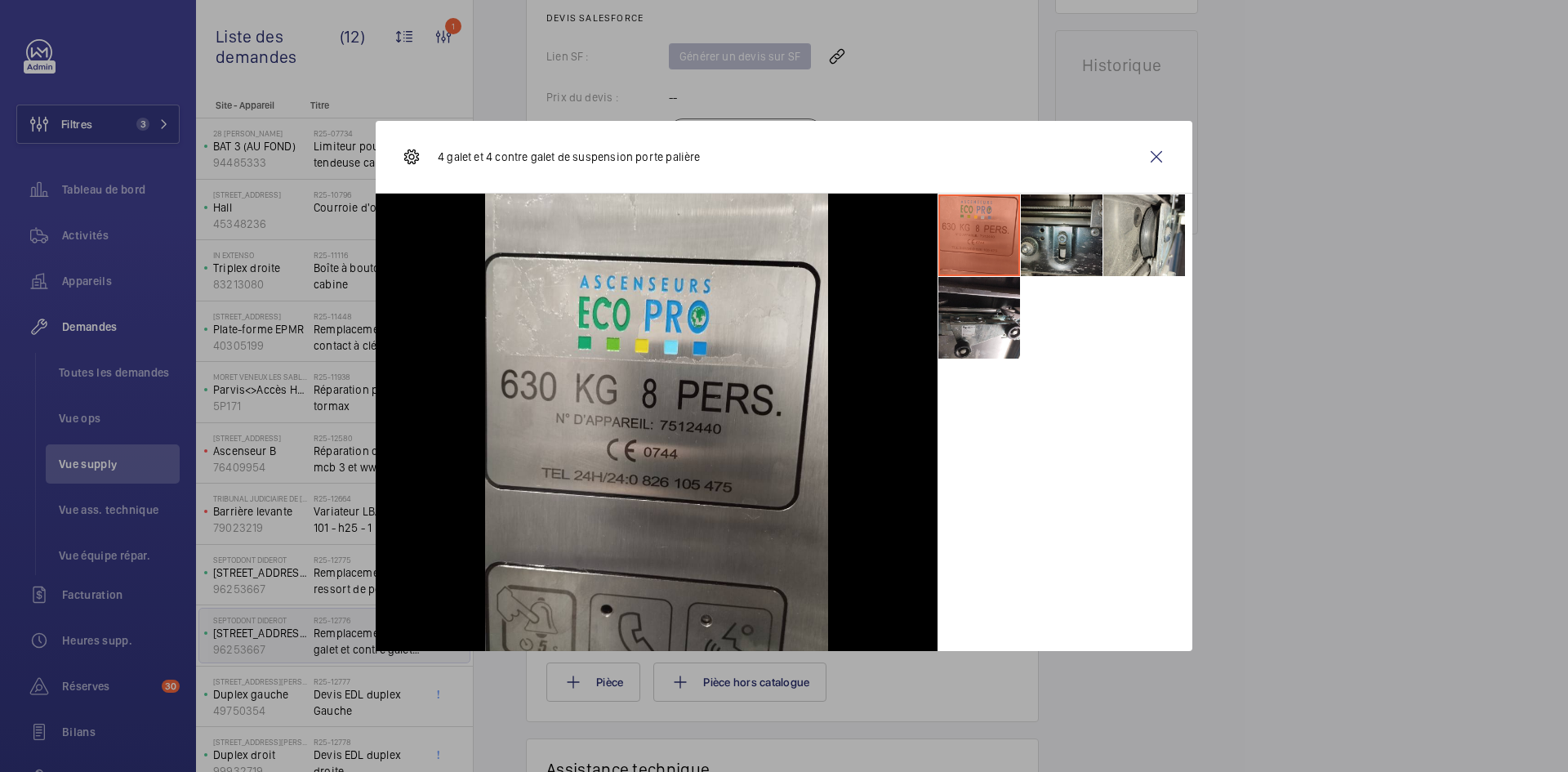
click at [1061, 230] on li at bounding box center [1061, 235] width 82 height 82
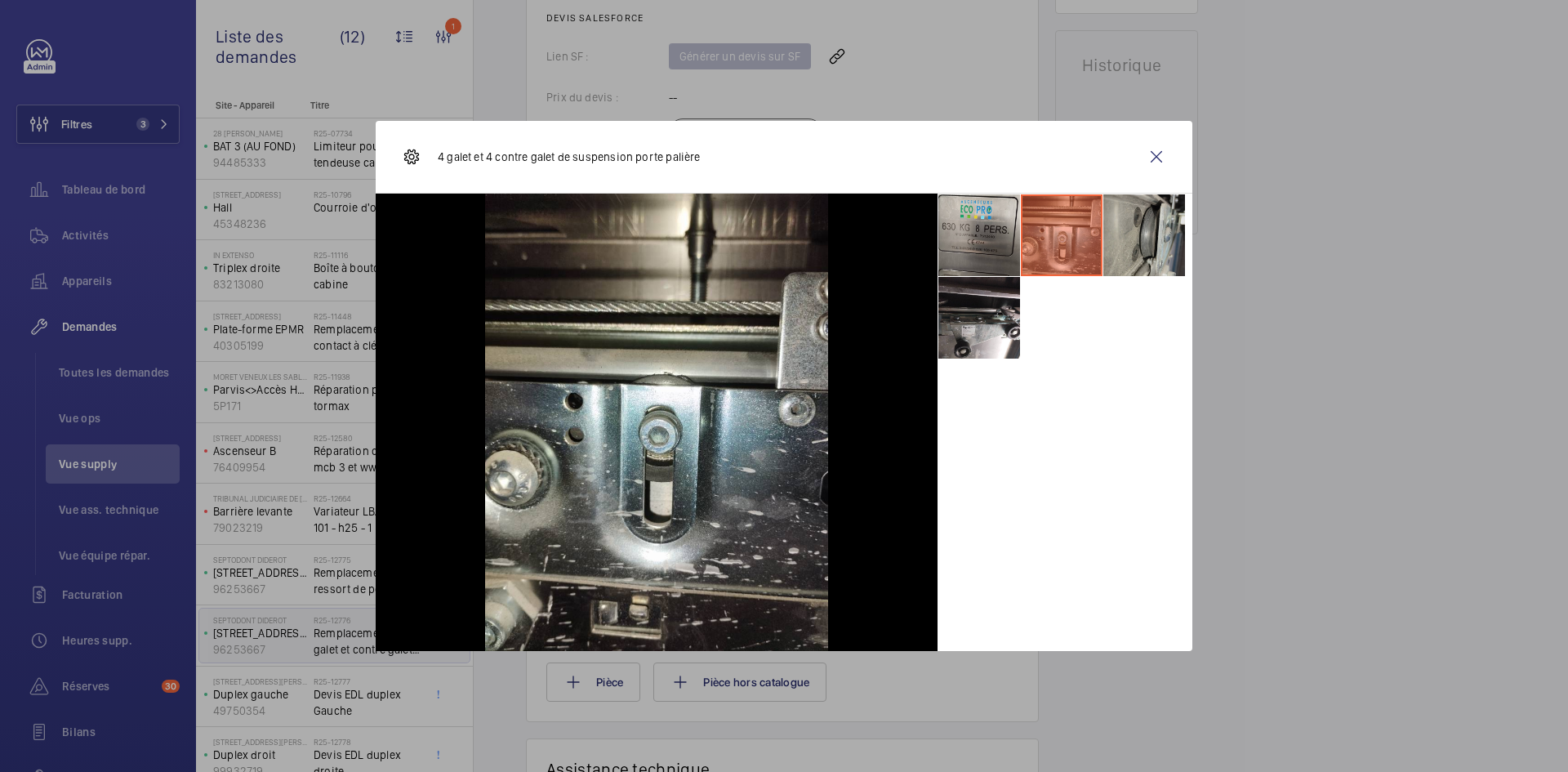
click at [1152, 234] on li at bounding box center [1144, 235] width 82 height 82
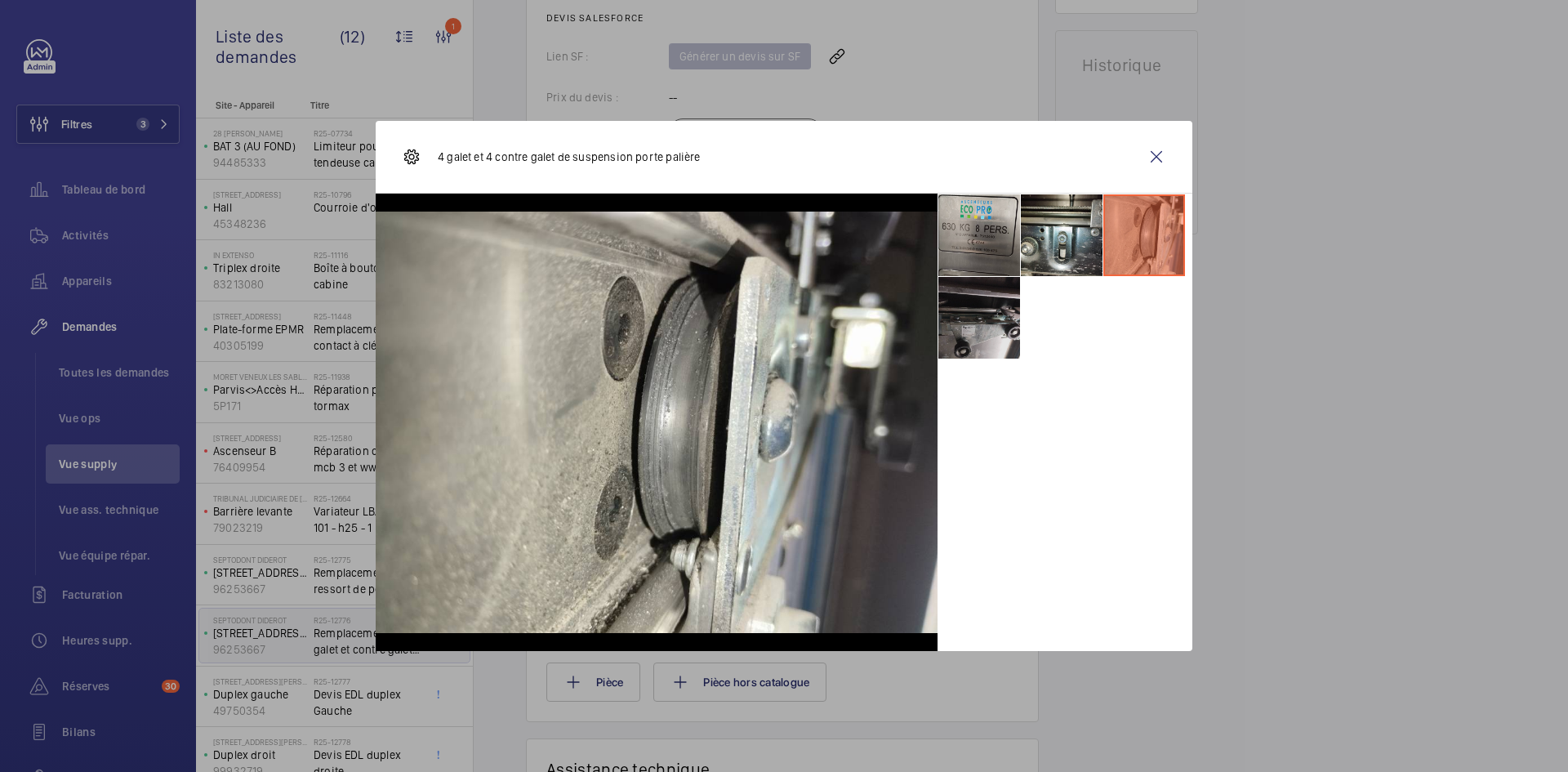
click at [964, 326] on li at bounding box center [979, 317] width 82 height 82
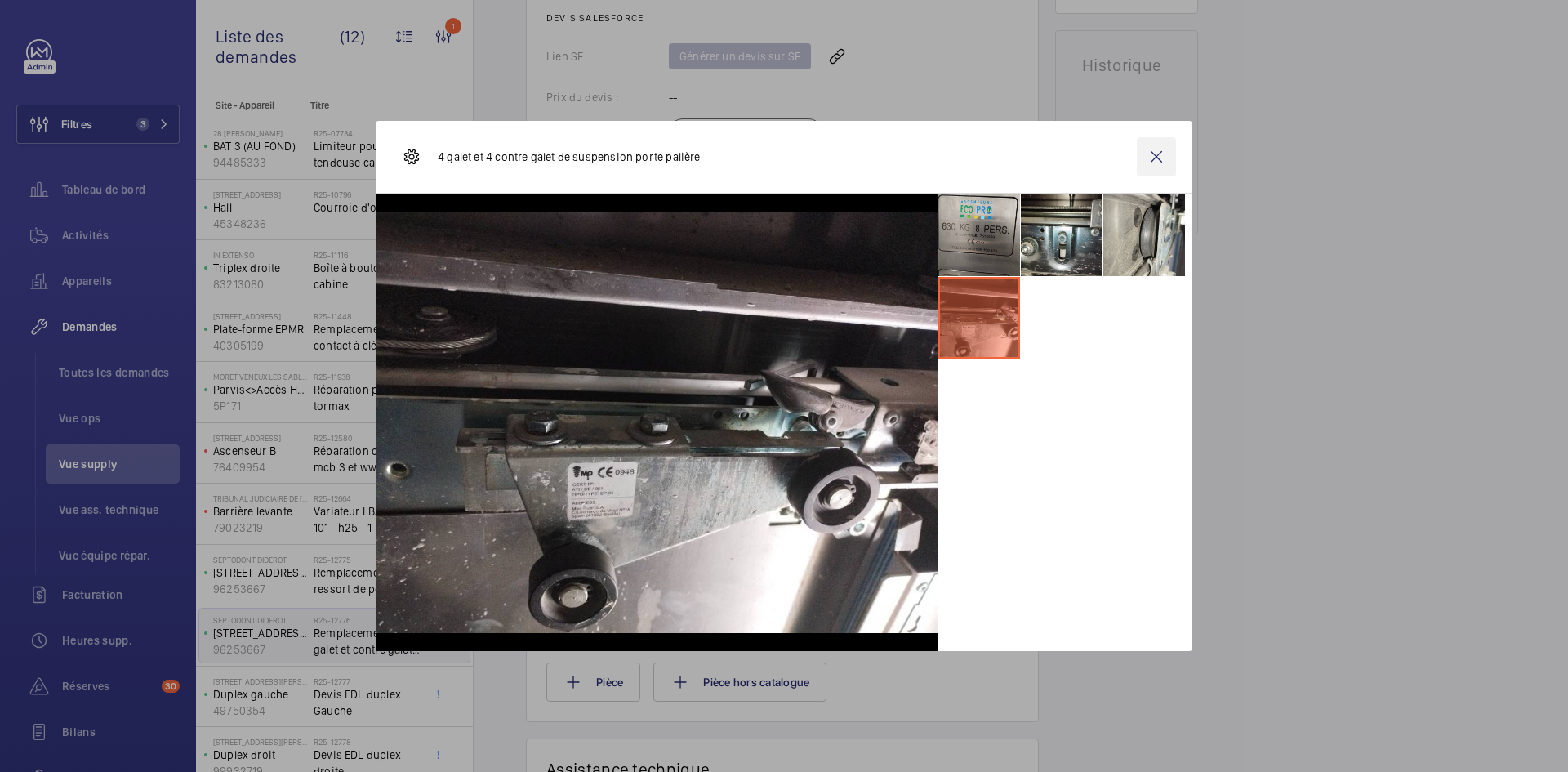
click at [1154, 151] on wm-front-icon-button at bounding box center [1156, 157] width 40 height 40
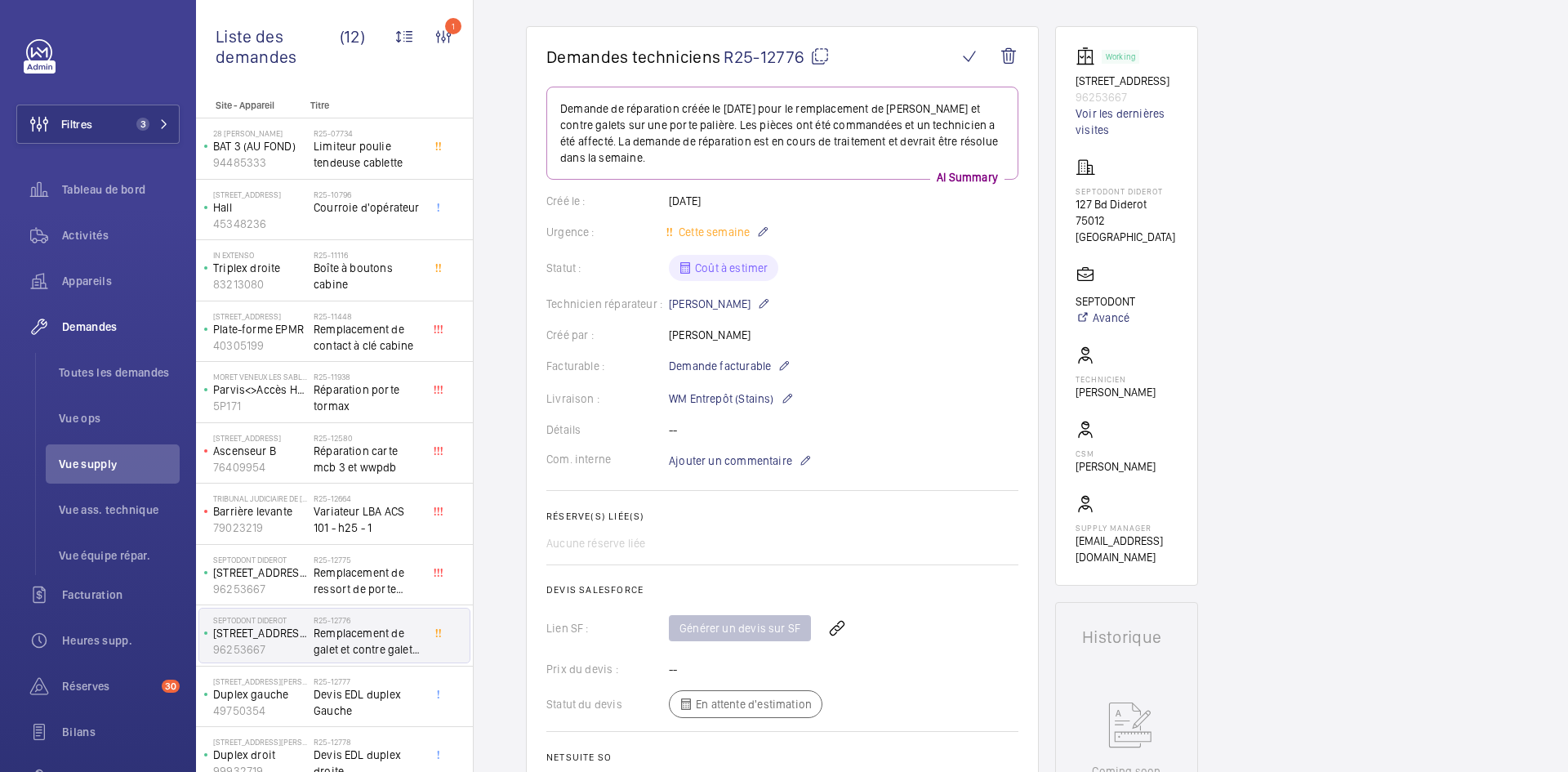
scroll to position [0, 0]
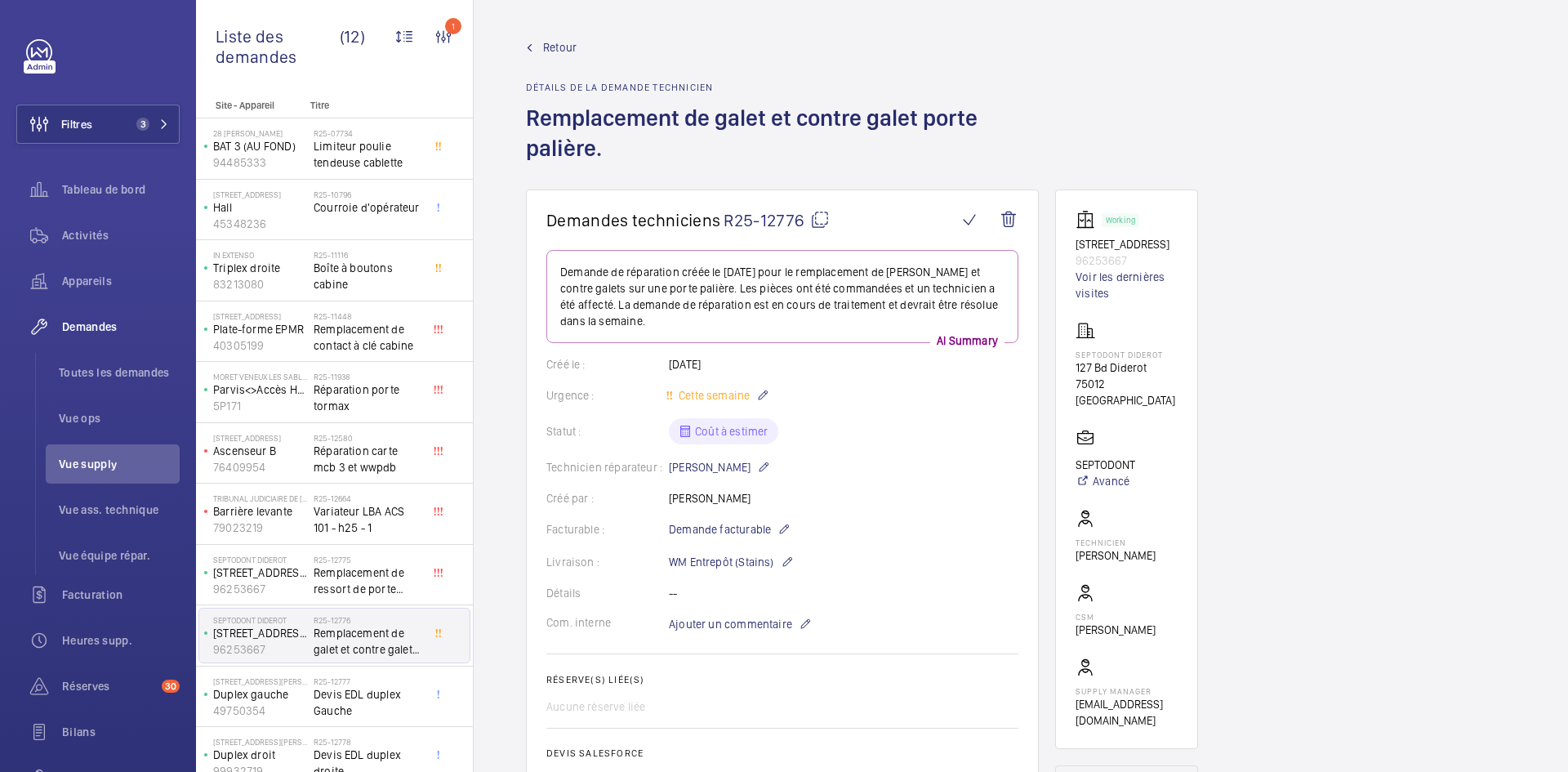
click at [818, 212] on mat-icon at bounding box center [819, 219] width 20 height 20
type textarea "R25-12776"
click at [752, 627] on span "Ajouter un commentaire" at bounding box center [731, 623] width 124 height 16
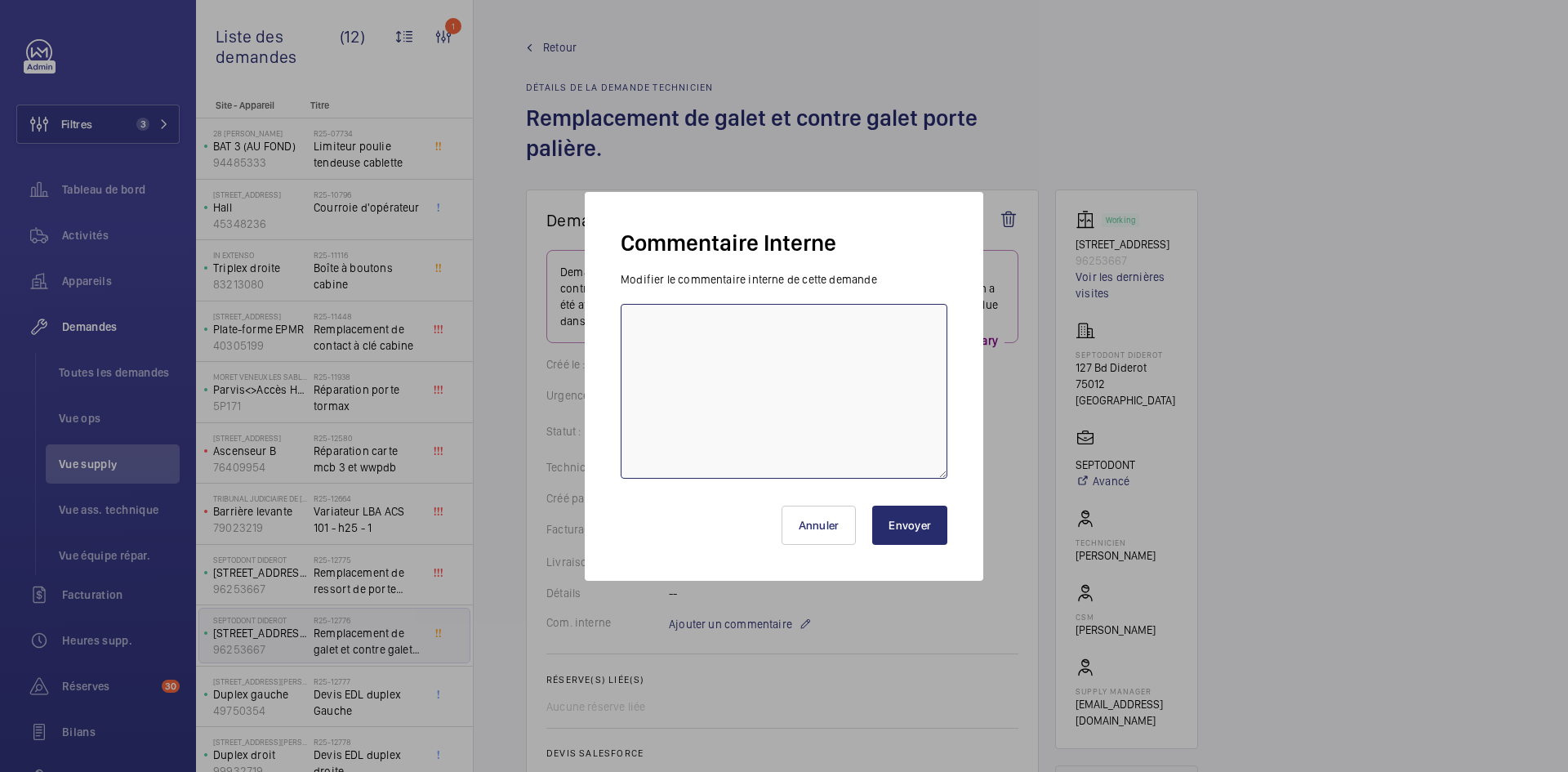
click at [705, 352] on textarea at bounding box center [784, 391] width 327 height 175
type textarea "BY-25/09 demande de devis envoyée au fournisseur Macpursa & Sodica & CDA attent…"
click at [895, 532] on button "Envoyer" at bounding box center [910, 525] width 76 height 40
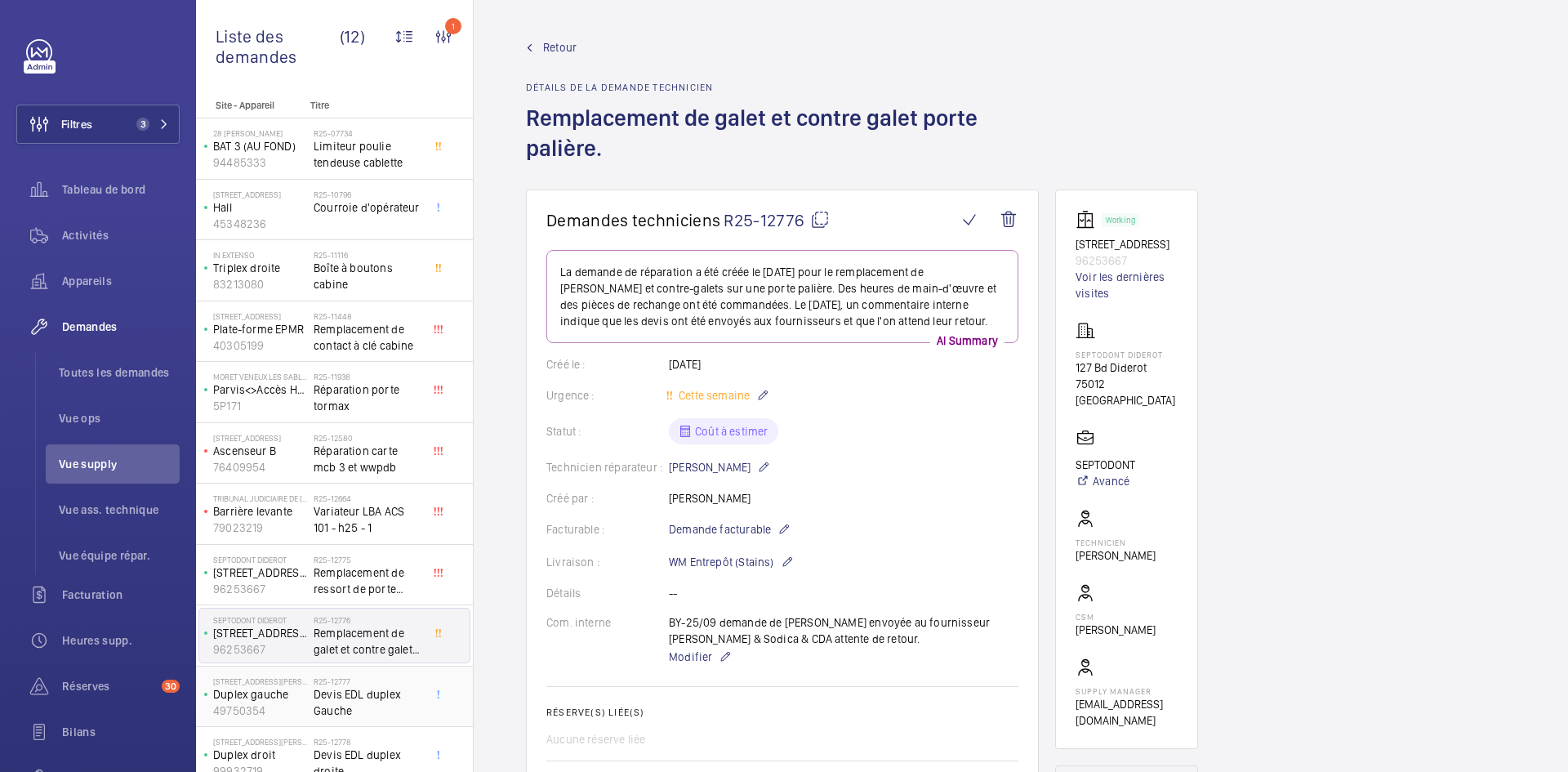
click at [312, 695] on div "9 Rue Adélaïde Lahaye Duplex gauche 49750354" at bounding box center [256, 696] width 114 height 54
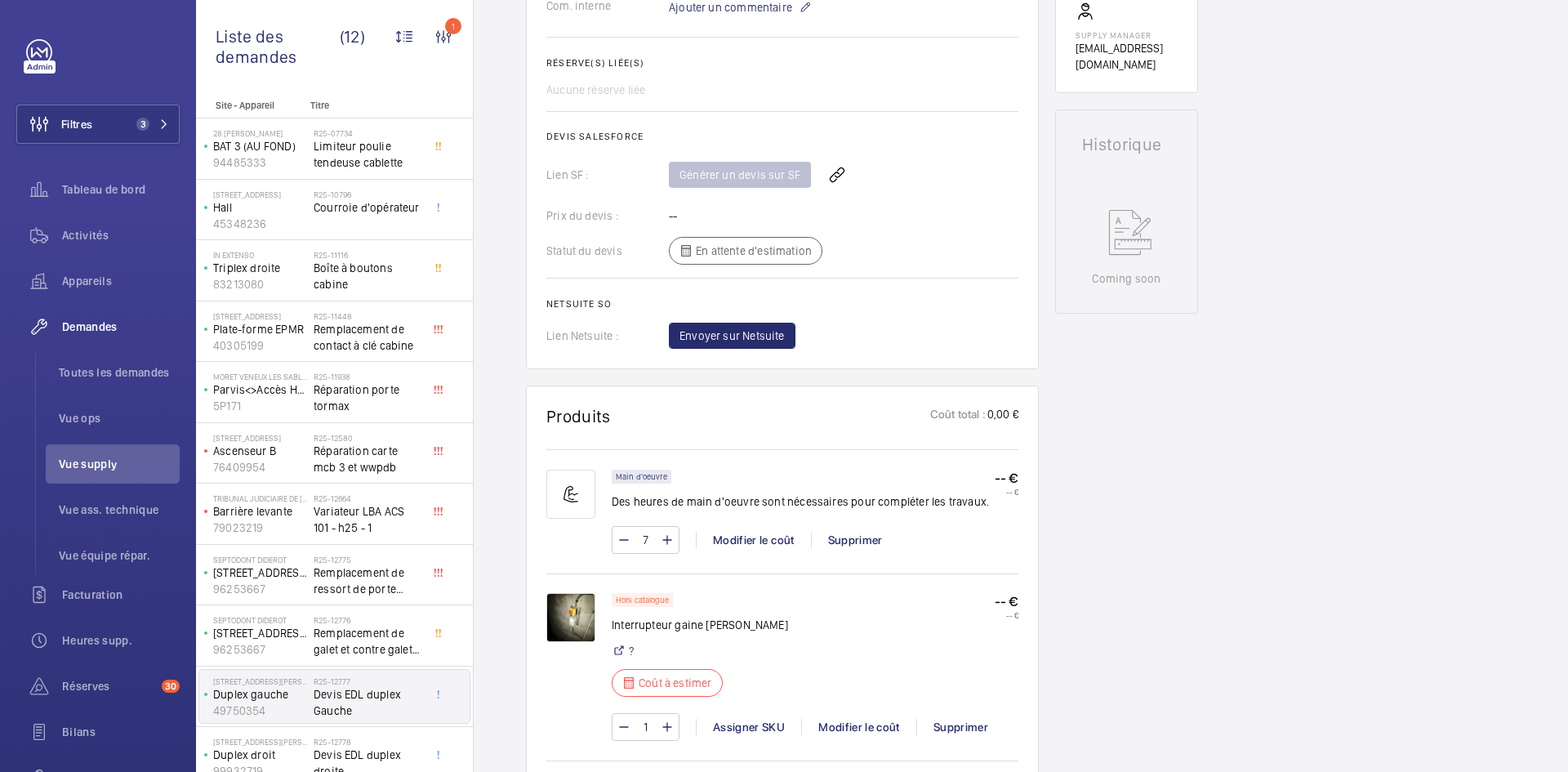
scroll to position [653, 0]
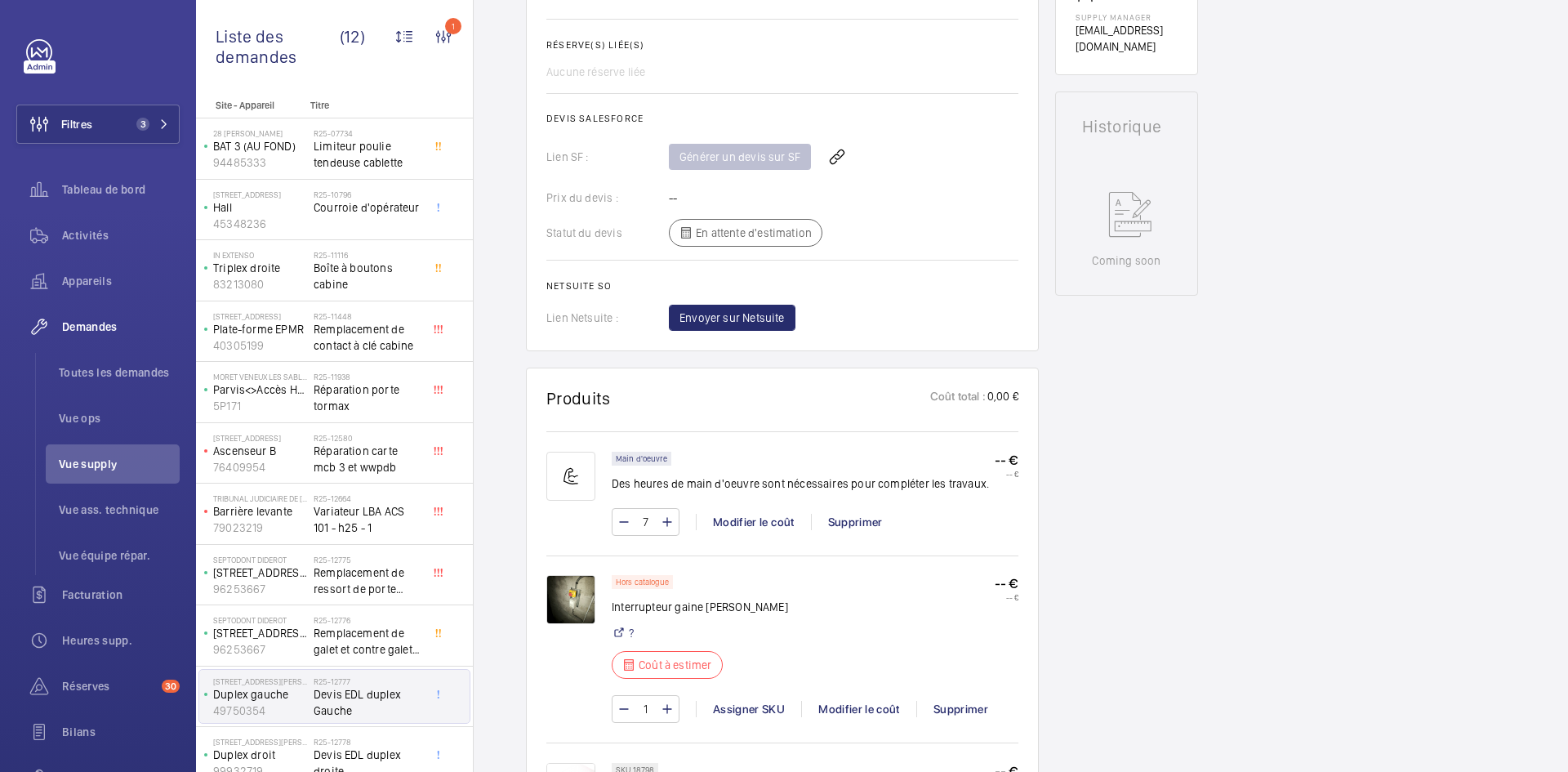
click at [576, 594] on img at bounding box center [571, 599] width 49 height 49
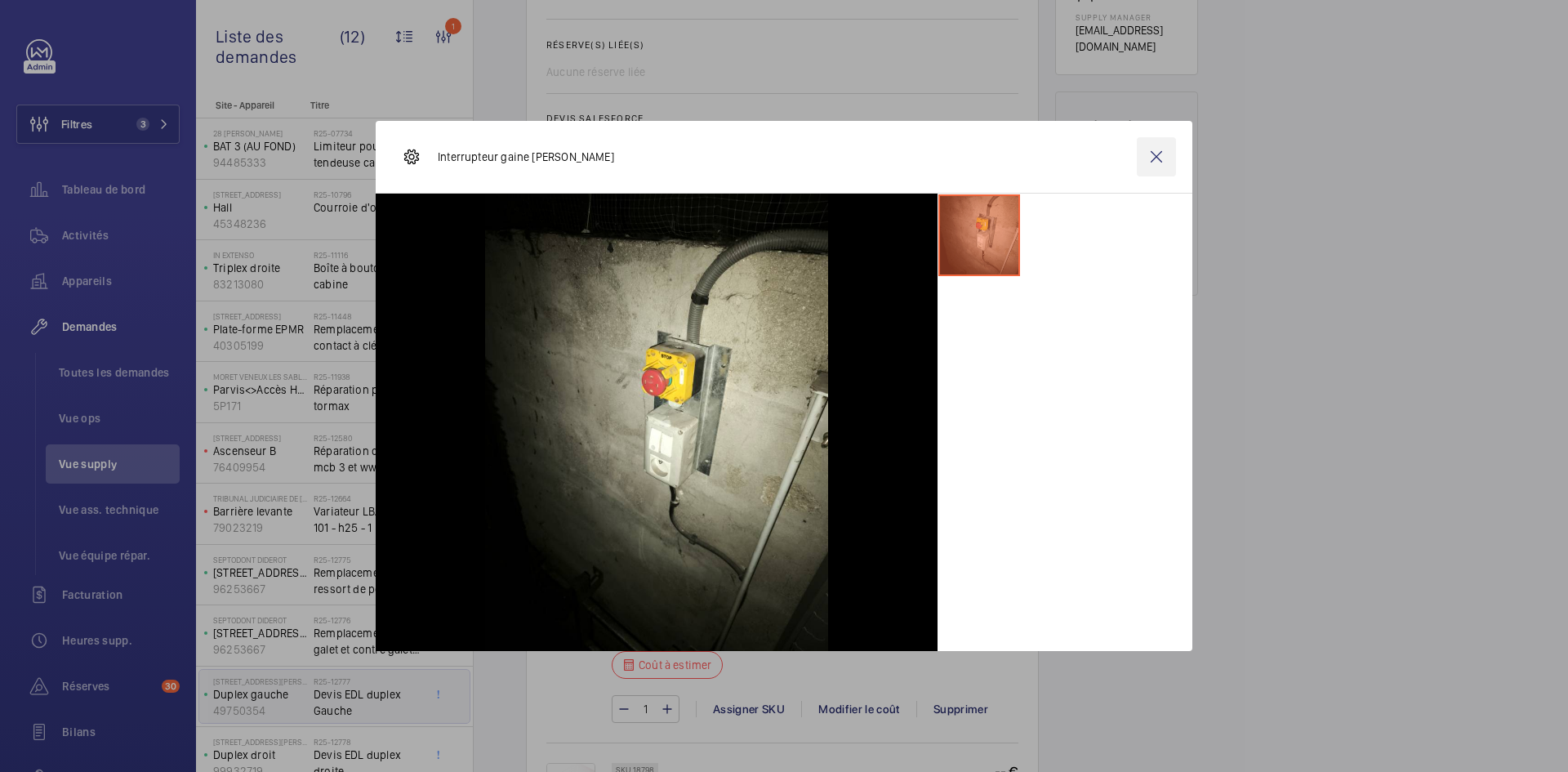
click at [1170, 159] on wm-front-icon-button at bounding box center [1156, 157] width 40 height 40
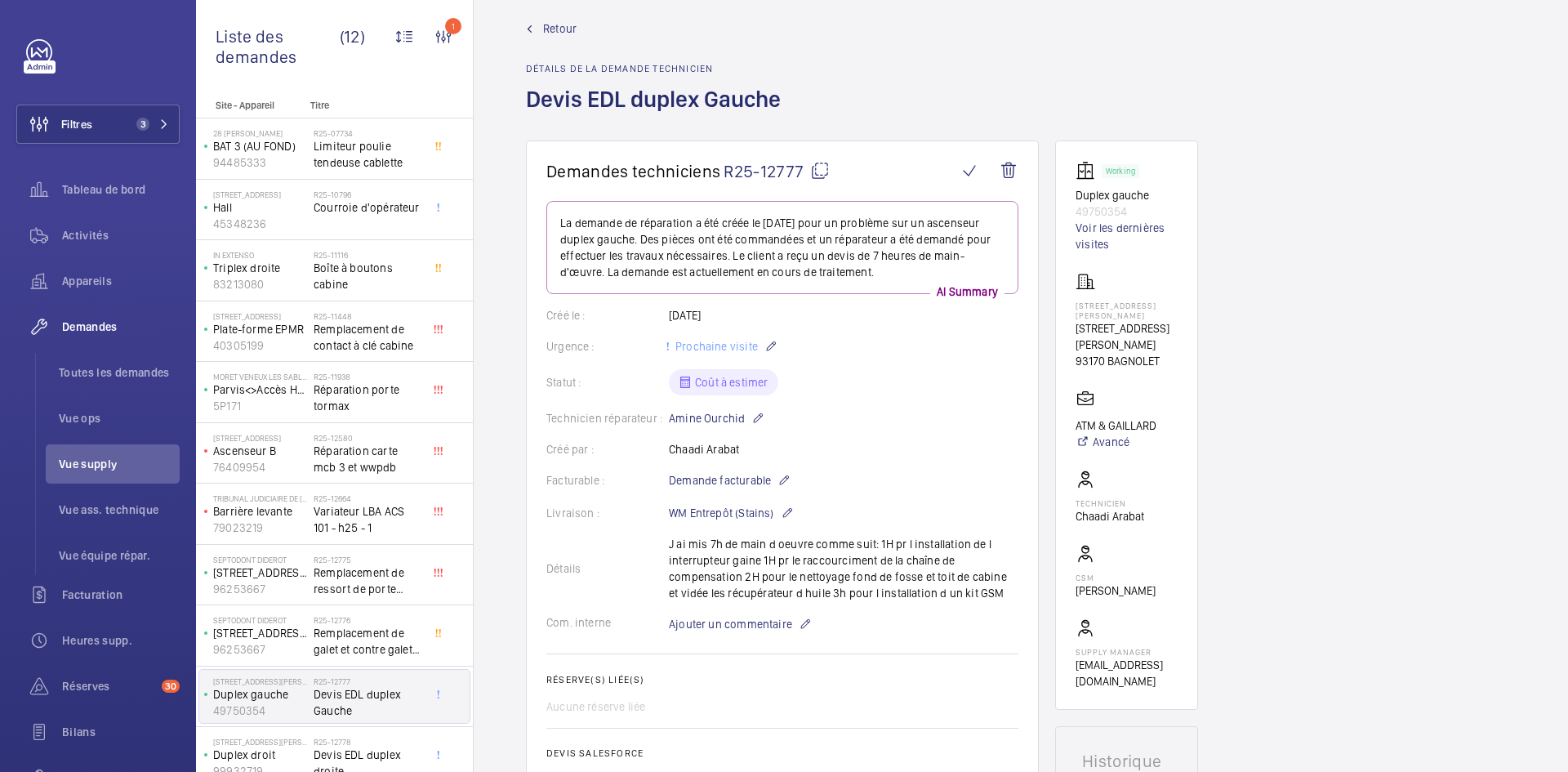
scroll to position [0, 0]
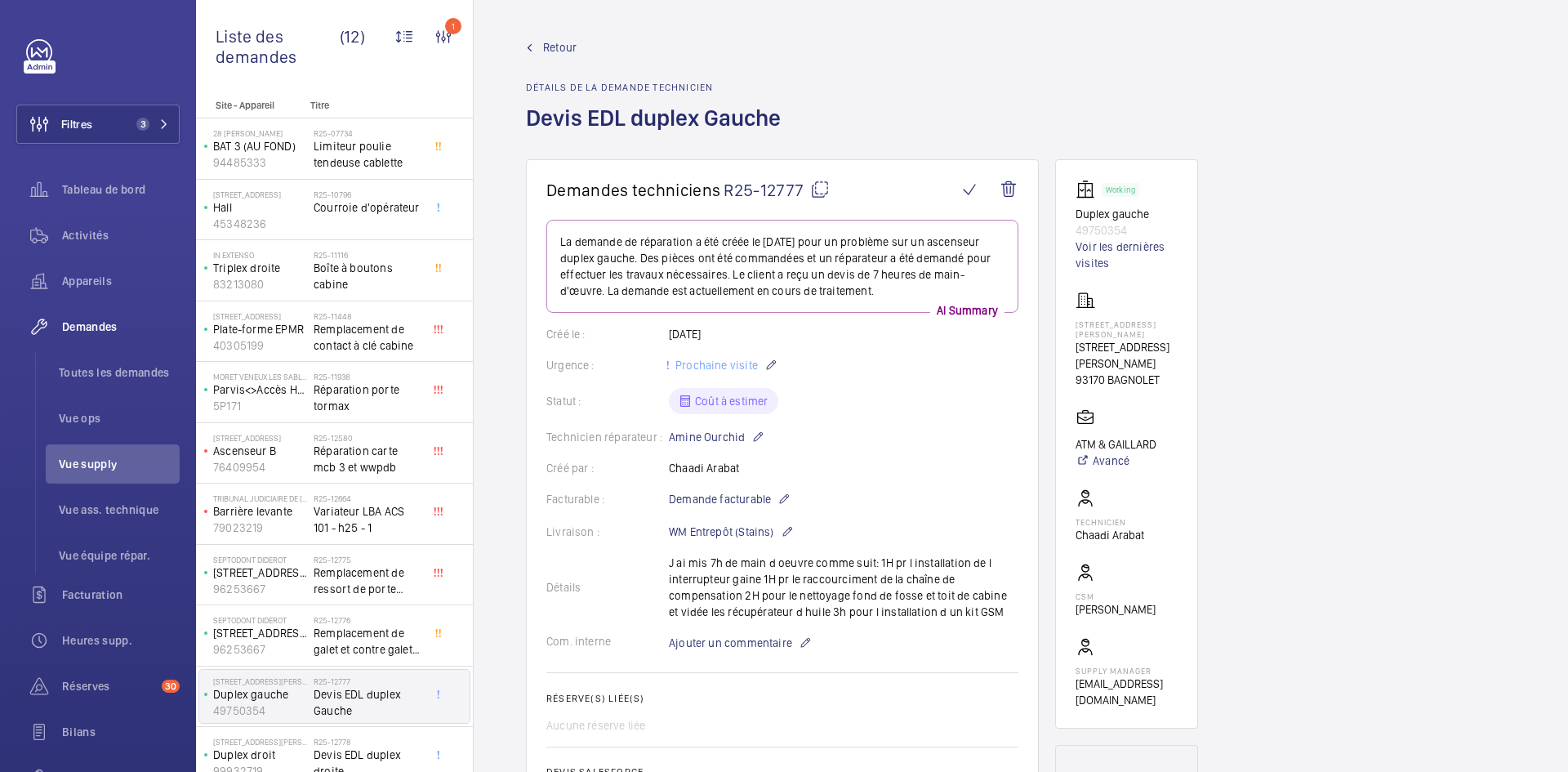
click at [819, 184] on mat-icon at bounding box center [819, 189] width 20 height 20
type textarea "R25-12777"
click at [753, 641] on span "Ajouter un commentaire" at bounding box center [731, 642] width 124 height 16
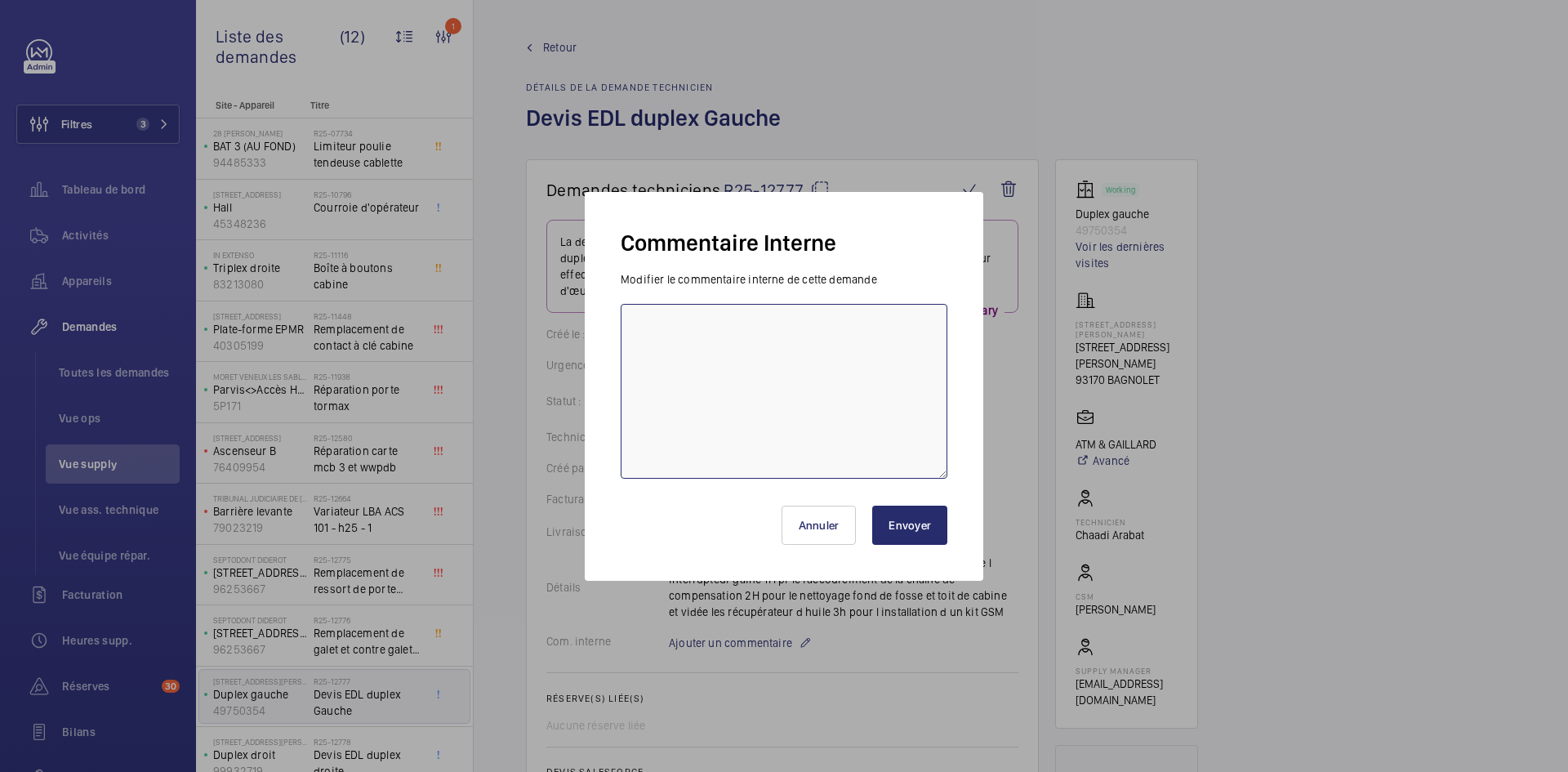
click at [668, 328] on textarea at bounding box center [784, 391] width 327 height 175
type textarea "BY-25/09 demande de devis envoyée au fournisseur Schindler & Sodica & CDA atten…"
click at [897, 541] on button "Envoyer" at bounding box center [910, 525] width 76 height 40
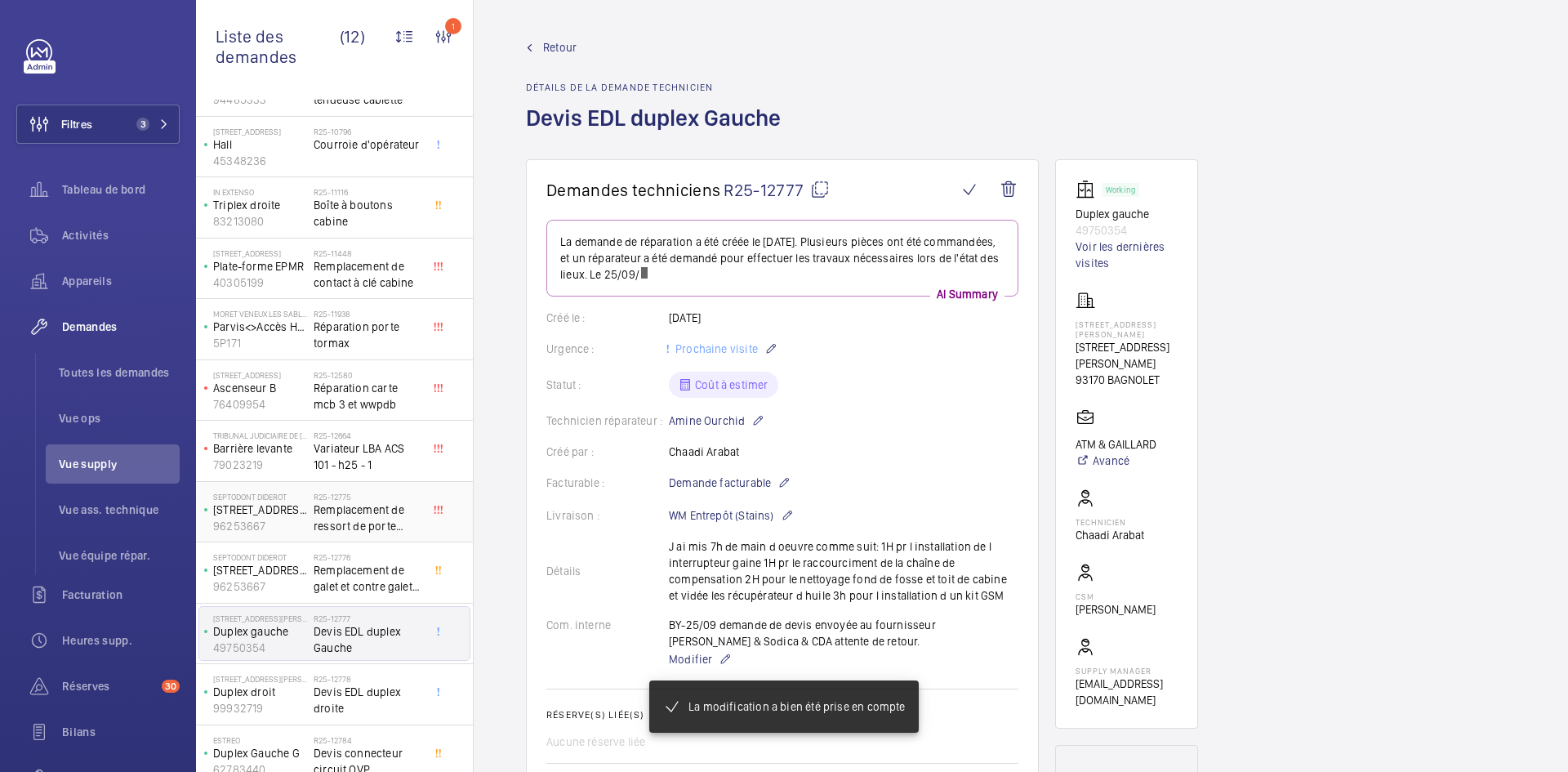
scroll to position [76, 0]
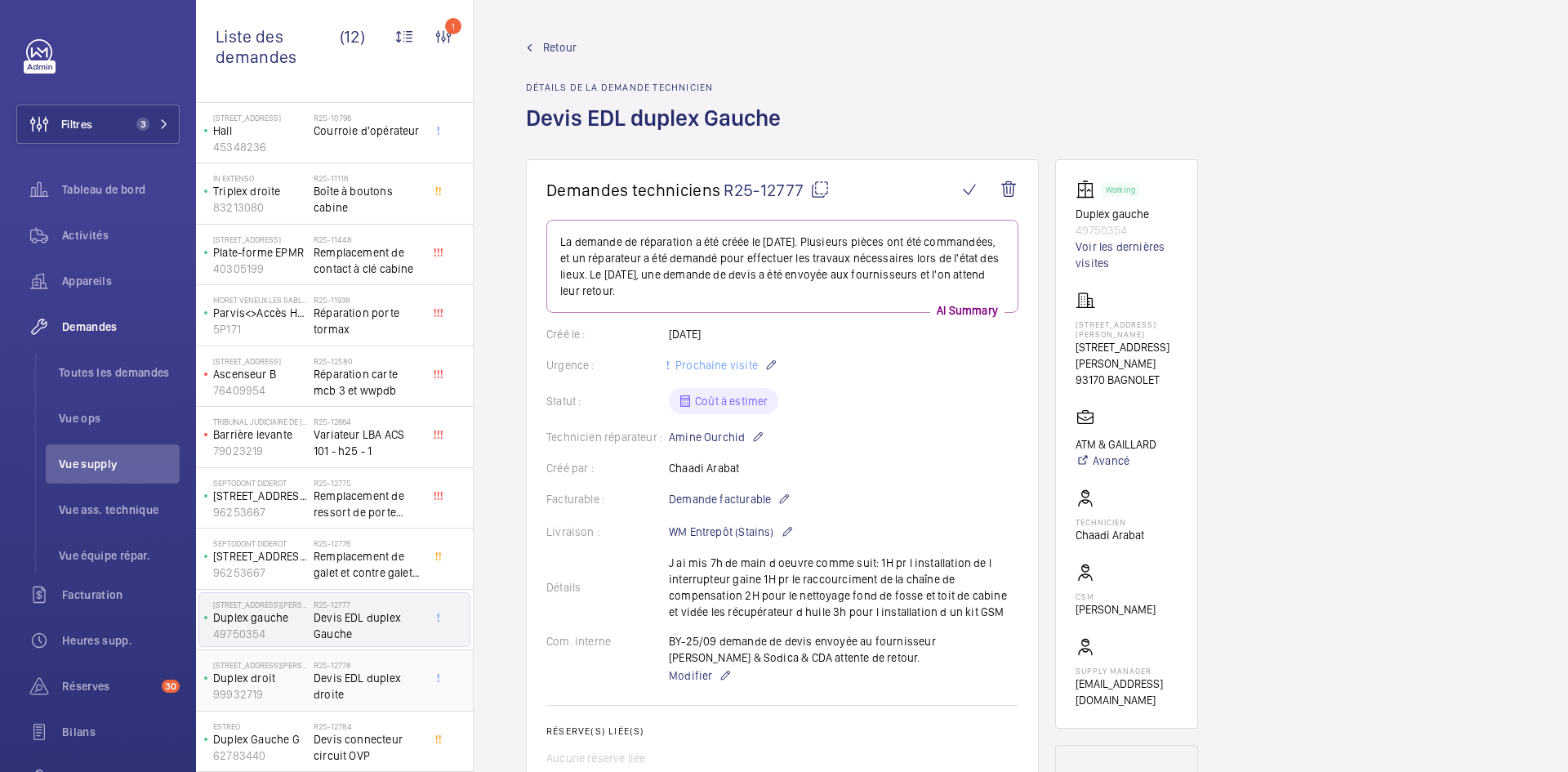
click at [346, 680] on span "Devis EDL duplex droite" at bounding box center [367, 685] width 108 height 33
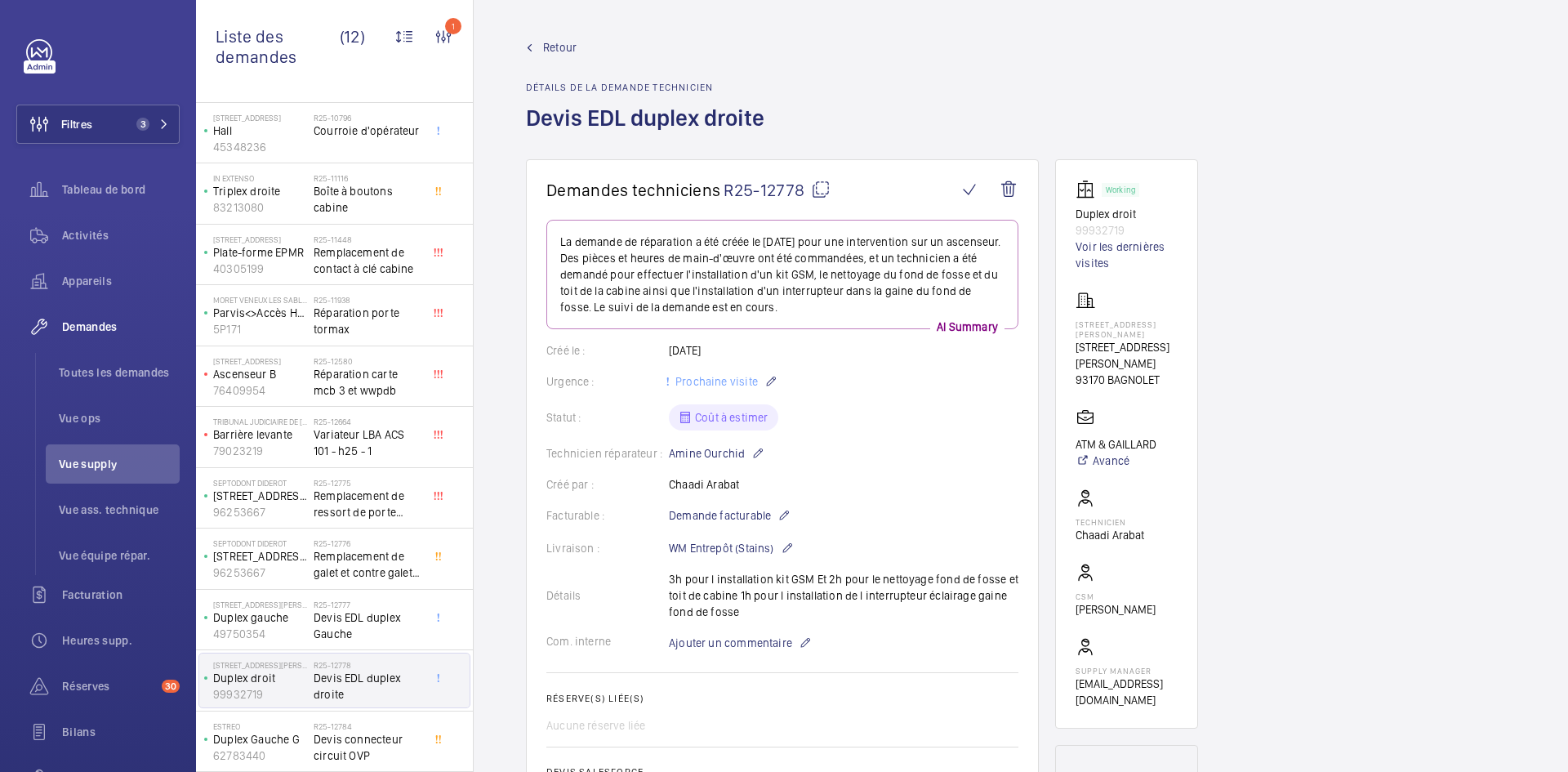
click at [822, 184] on mat-icon at bounding box center [820, 189] width 20 height 20
type textarea "R25-12778"
click at [738, 641] on span "Ajouter un commentaire" at bounding box center [731, 642] width 124 height 16
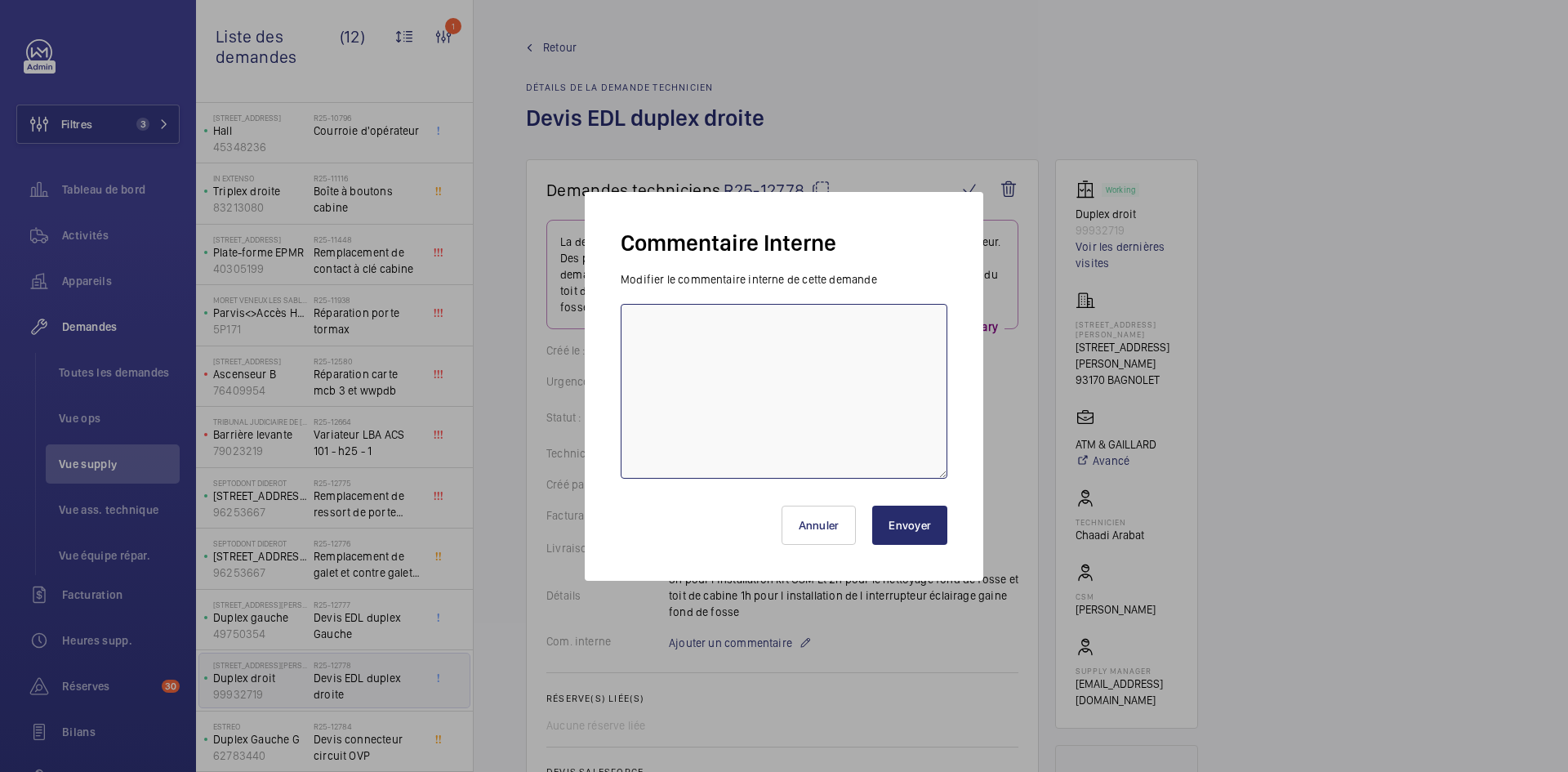
click at [682, 342] on textarea at bounding box center [784, 391] width 327 height 175
type textarea "BY-25/09 demande de devis envoyée au fournisseur Schindler & Sodica & CDA atten…"
drag, startPoint x: 911, startPoint y: 519, endPoint x: 916, endPoint y: 530, distance: 12.1
click at [914, 529] on button "Envoyer" at bounding box center [910, 525] width 76 height 40
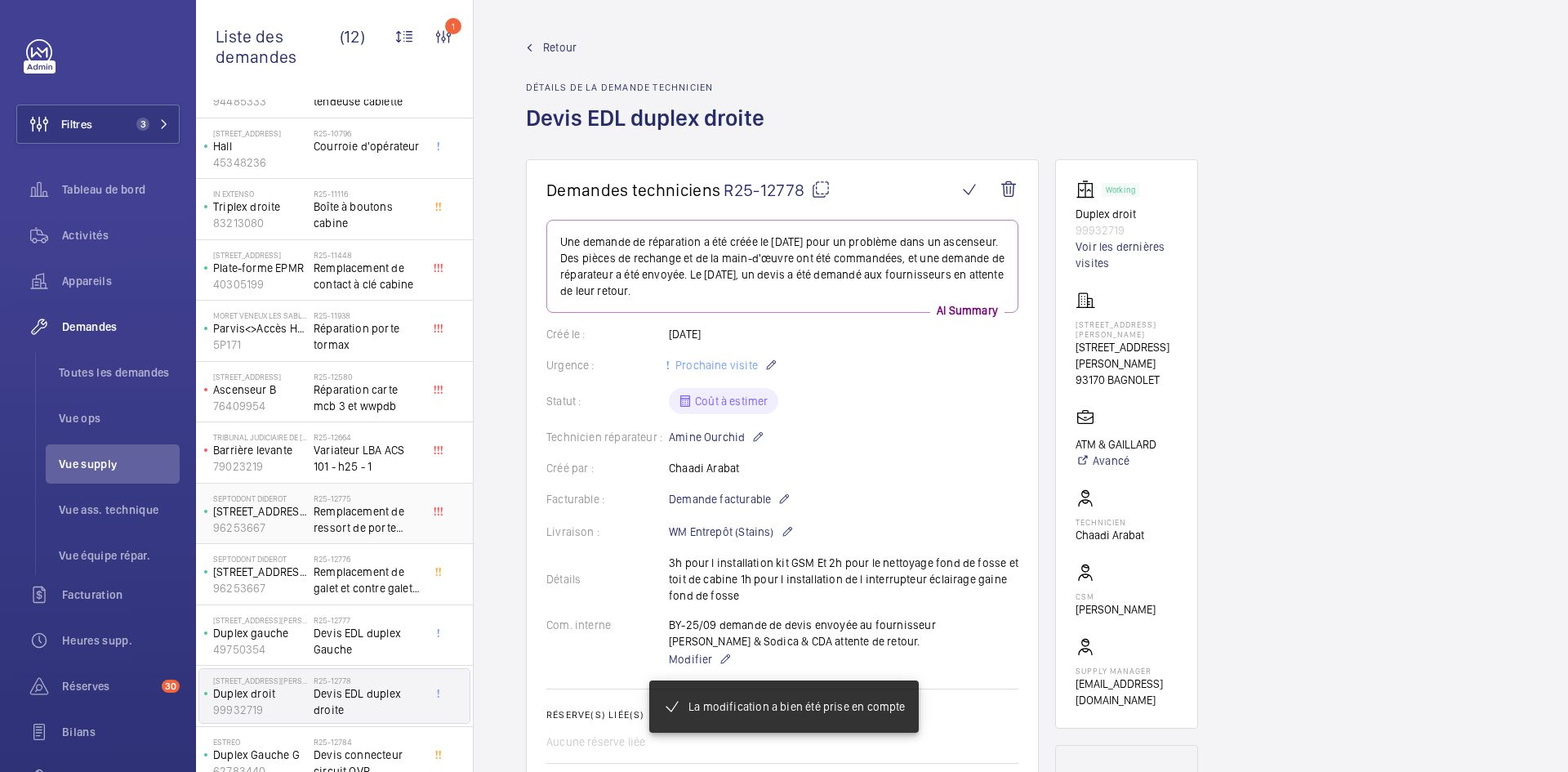
scroll to position [76, 0]
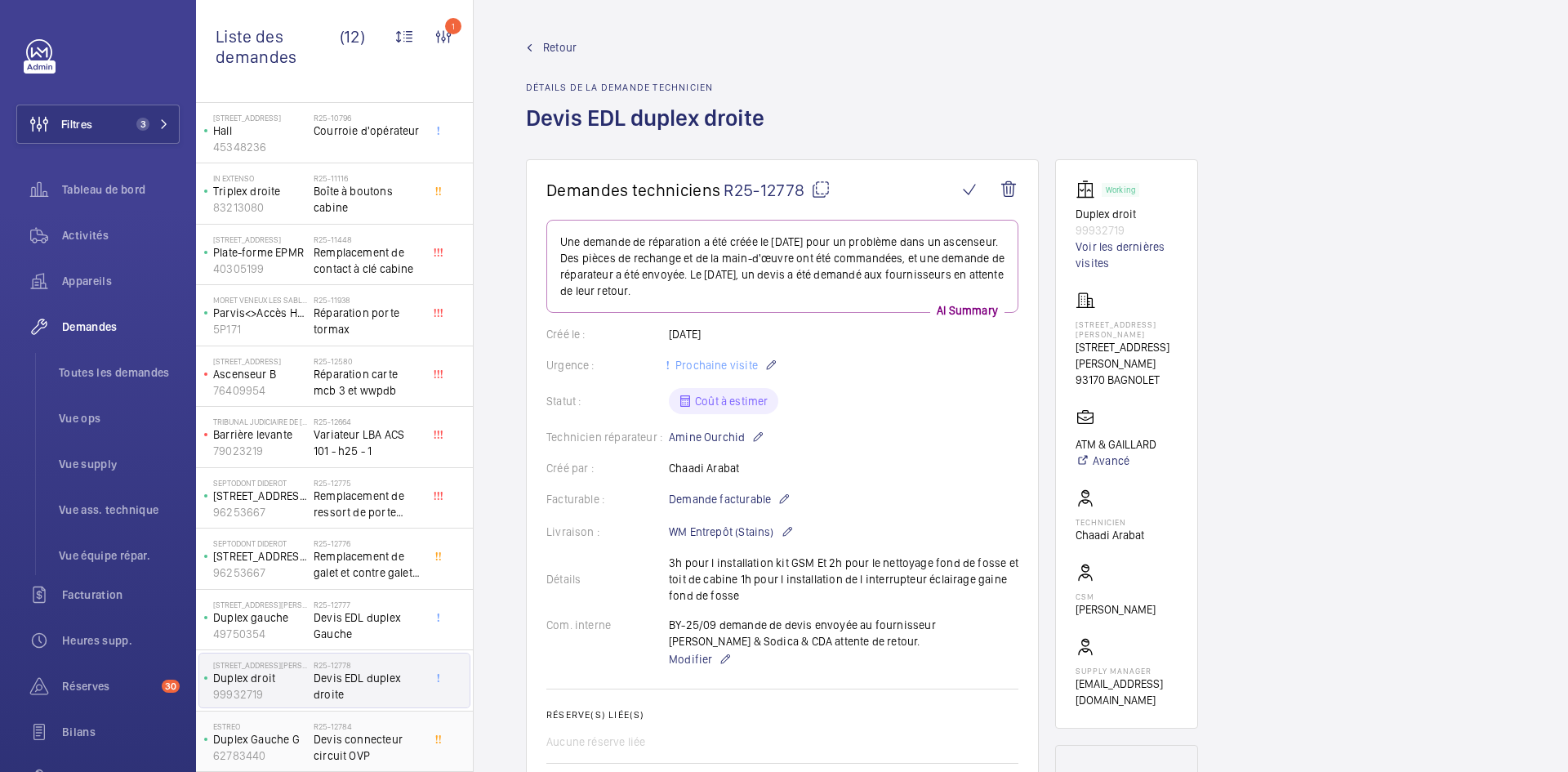
click at [308, 746] on div "ESTREO Duplex Gauche G 62783440" at bounding box center [256, 741] width 114 height 54
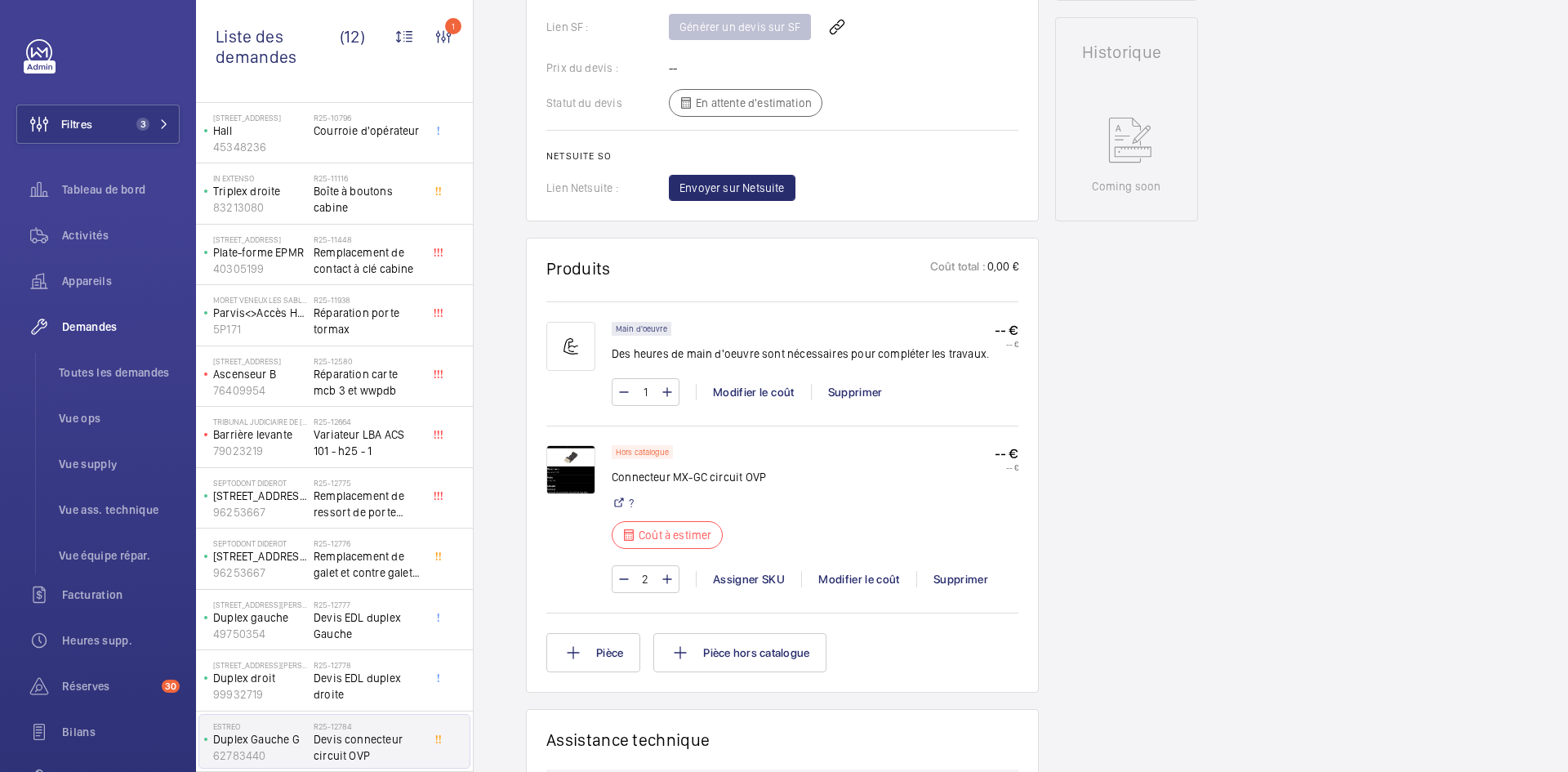
scroll to position [735, 0]
click at [577, 457] on img at bounding box center [571, 469] width 49 height 49
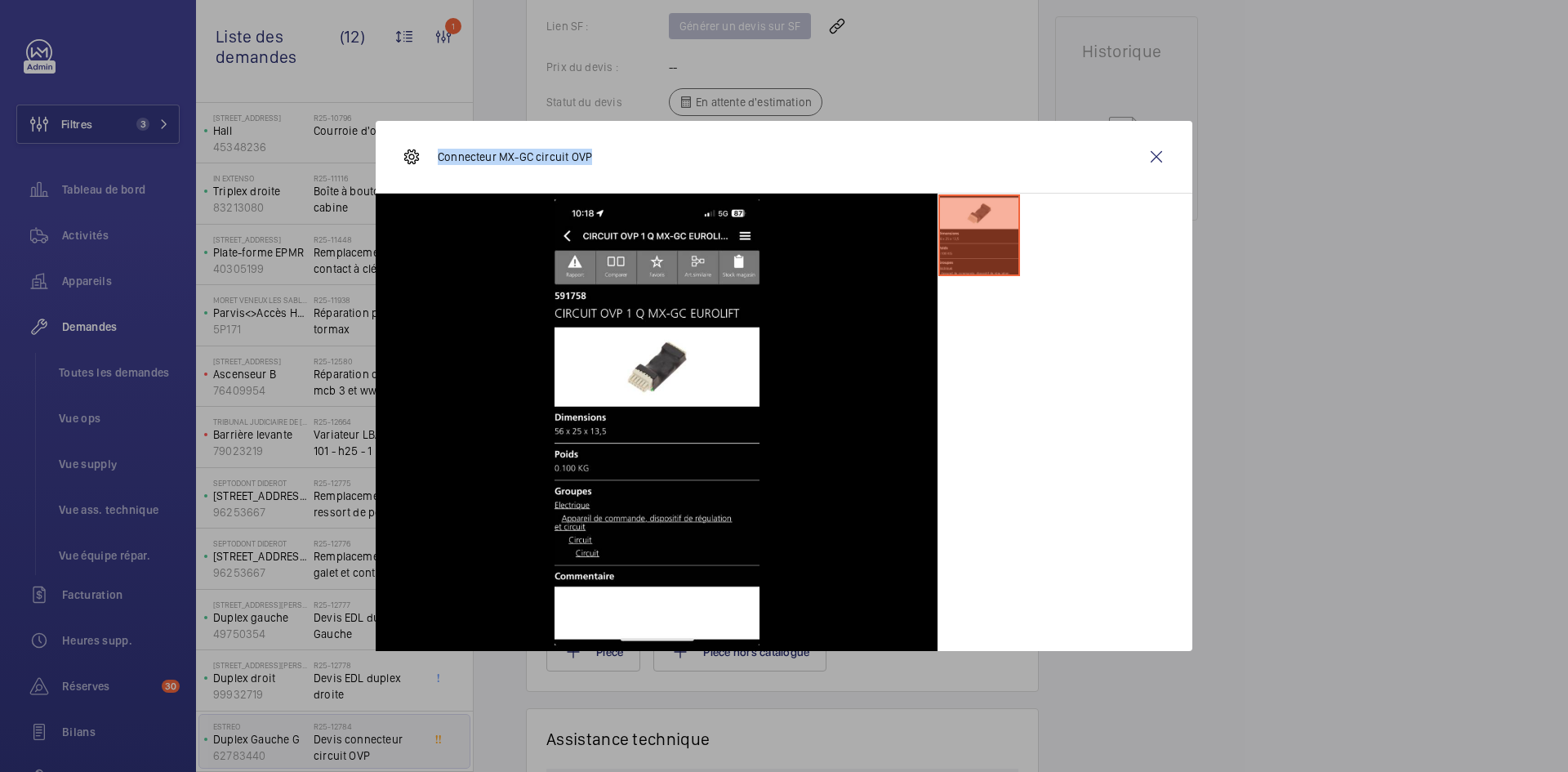
drag, startPoint x: 596, startPoint y: 154, endPoint x: 439, endPoint y: 157, distance: 157.0
click at [439, 157] on div "Connecteur MX-GC circuit OVP" at bounding box center [784, 157] width 817 height 73
copy p "Connecteur MX-GC circuit OVP"
click at [1161, 153] on wm-front-icon-button at bounding box center [1156, 157] width 40 height 40
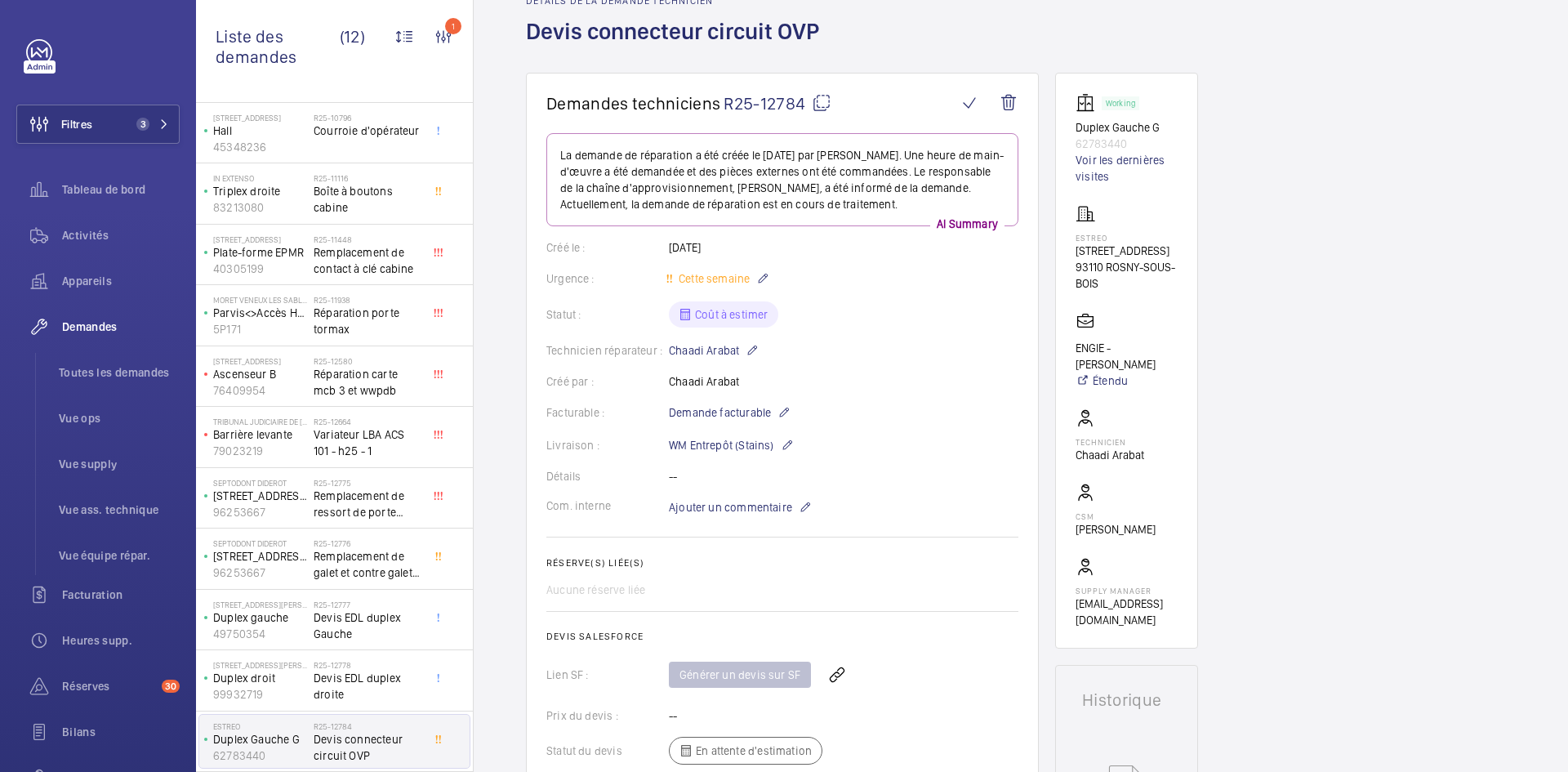
scroll to position [0, 0]
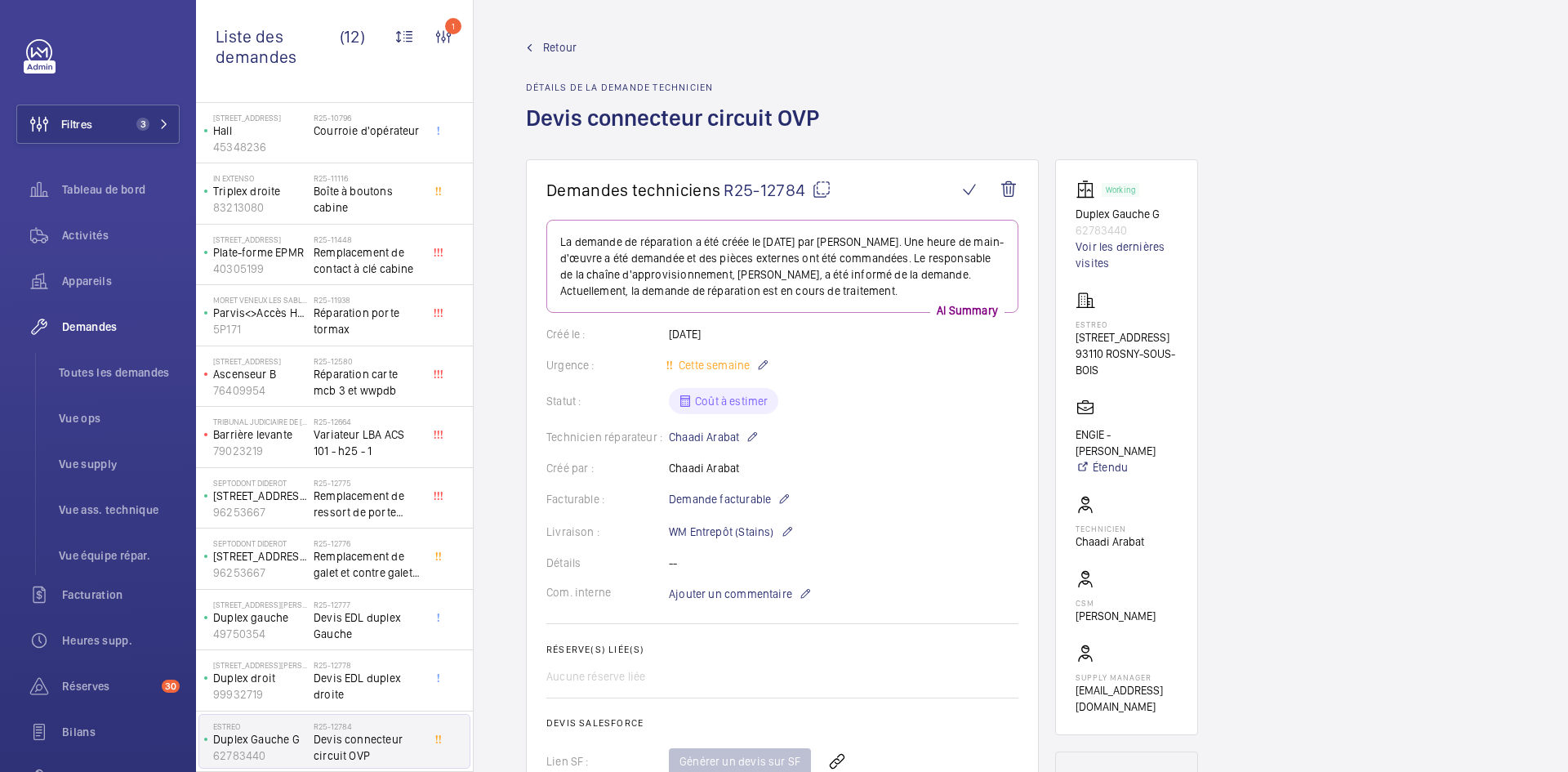
click at [822, 188] on mat-icon at bounding box center [821, 189] width 20 height 20
type textarea "R25-12784"
click at [754, 591] on span "Ajouter un commentaire" at bounding box center [731, 593] width 124 height 16
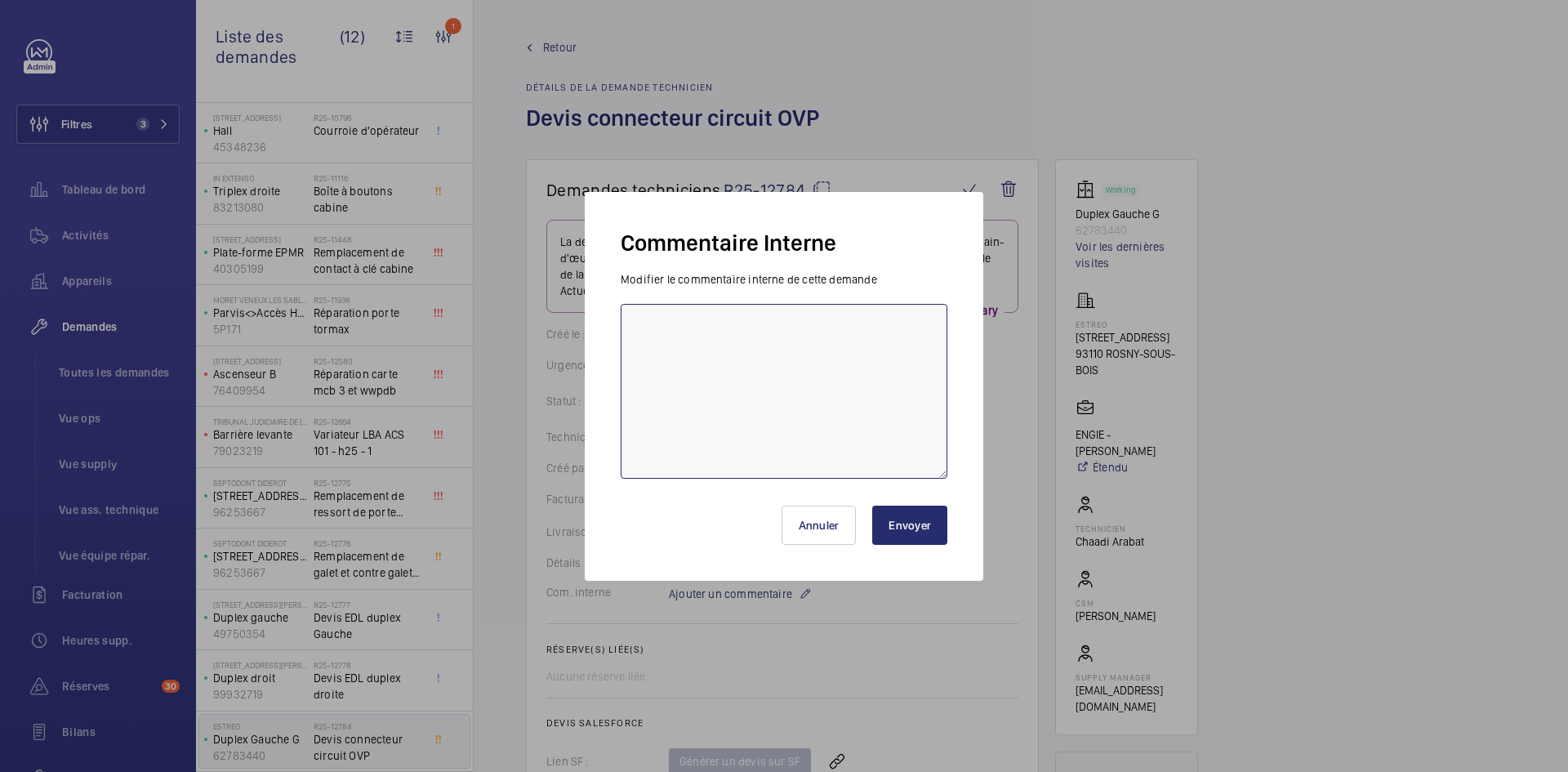
click at [700, 366] on textarea at bounding box center [784, 391] width 327 height 175
type textarea "BY-25/09 demande de devis envoyée au fournisseur Schindler & Sodica & CDA atten…"
click at [904, 517] on button "Envoyer" at bounding box center [910, 525] width 76 height 40
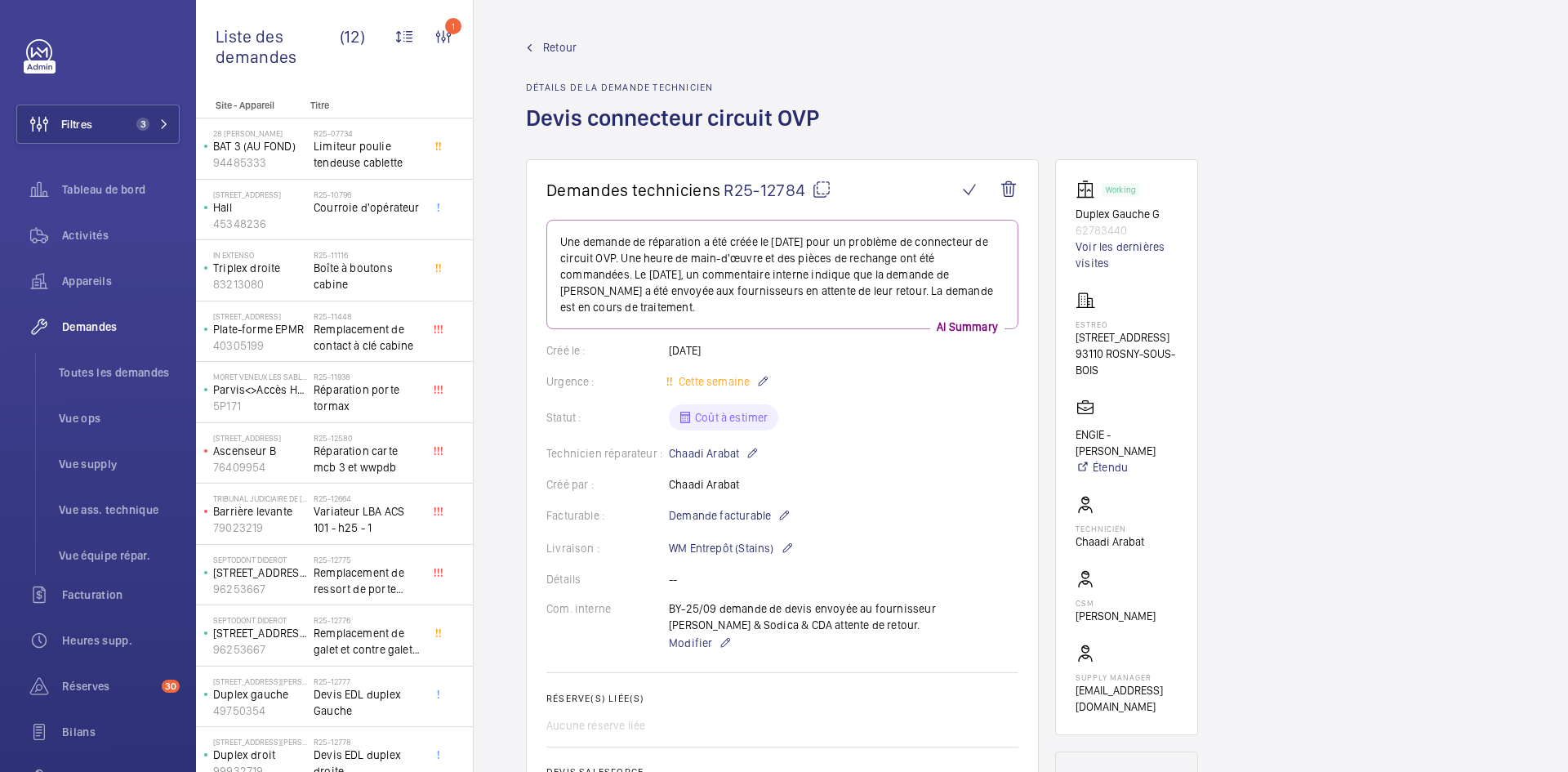
click at [573, 46] on span "Retour" at bounding box center [559, 47] width 33 height 16
click at [568, 43] on span "Retour" at bounding box center [559, 47] width 33 height 16
click at [554, 43] on span "Retour" at bounding box center [559, 47] width 33 height 16
click at [550, 43] on span "Retour" at bounding box center [559, 47] width 33 height 16
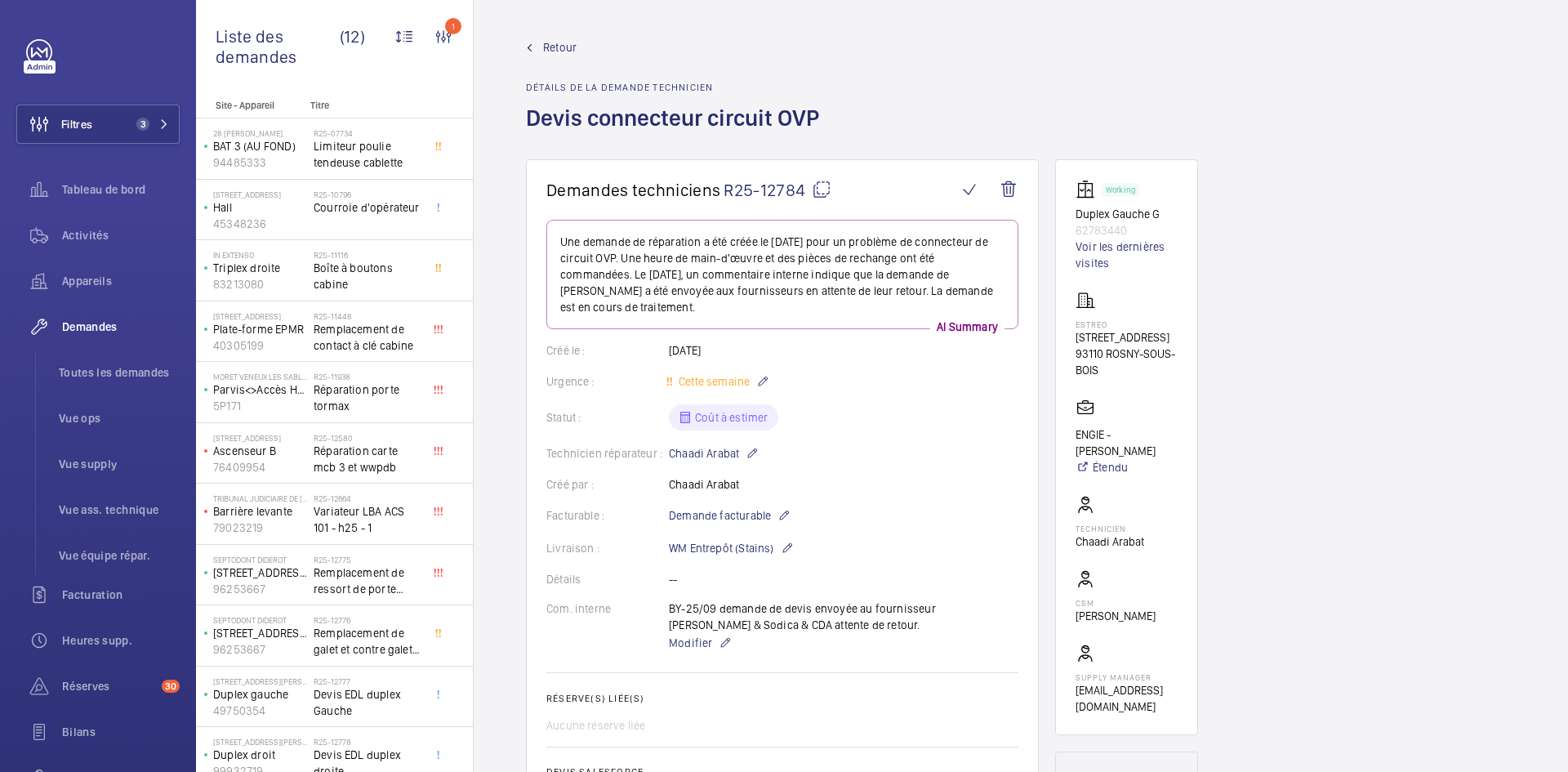
click at [550, 43] on span "Retour" at bounding box center [559, 47] width 33 height 16
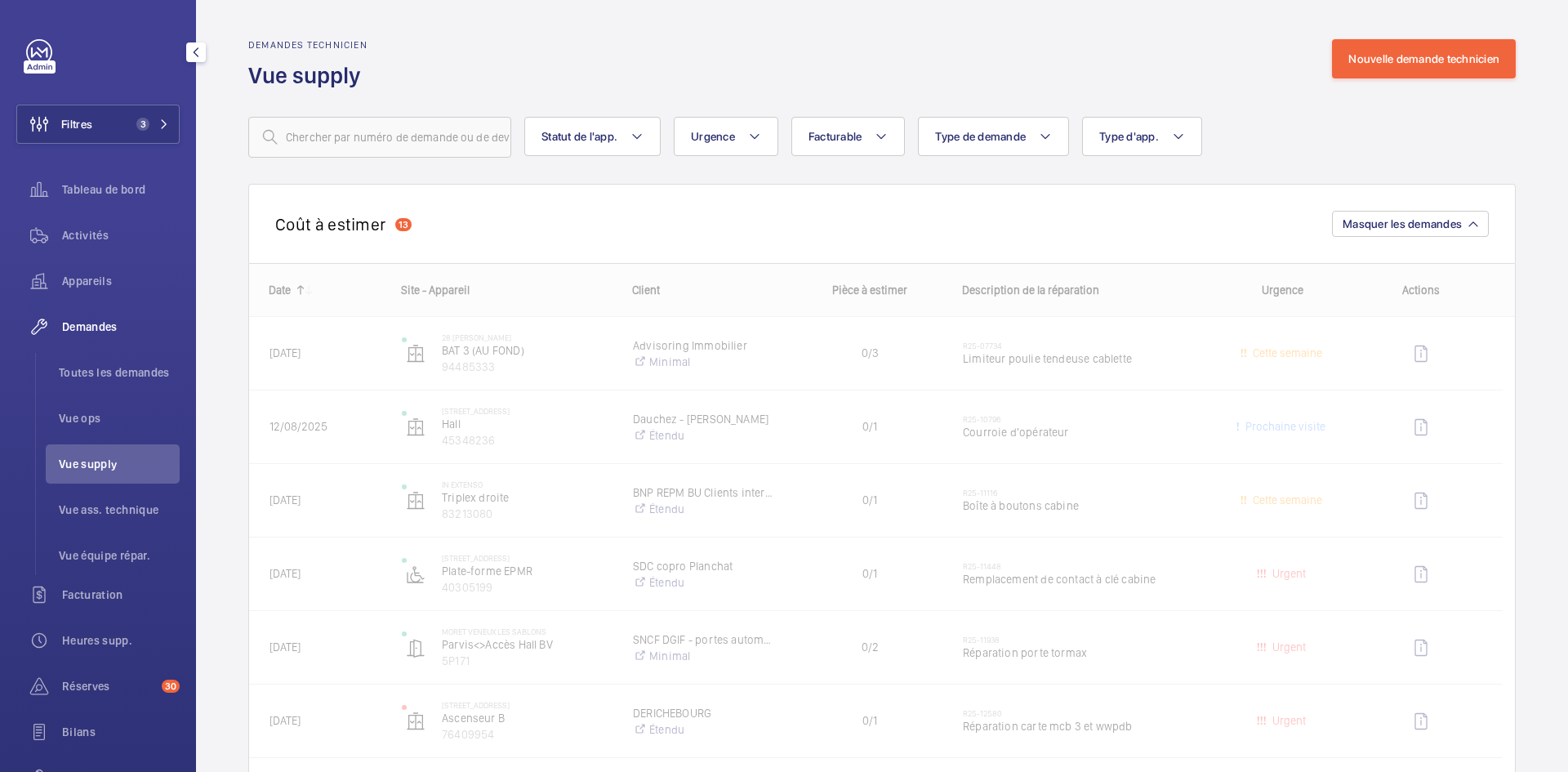
click at [110, 463] on span "Vue supply" at bounding box center [119, 463] width 121 height 16
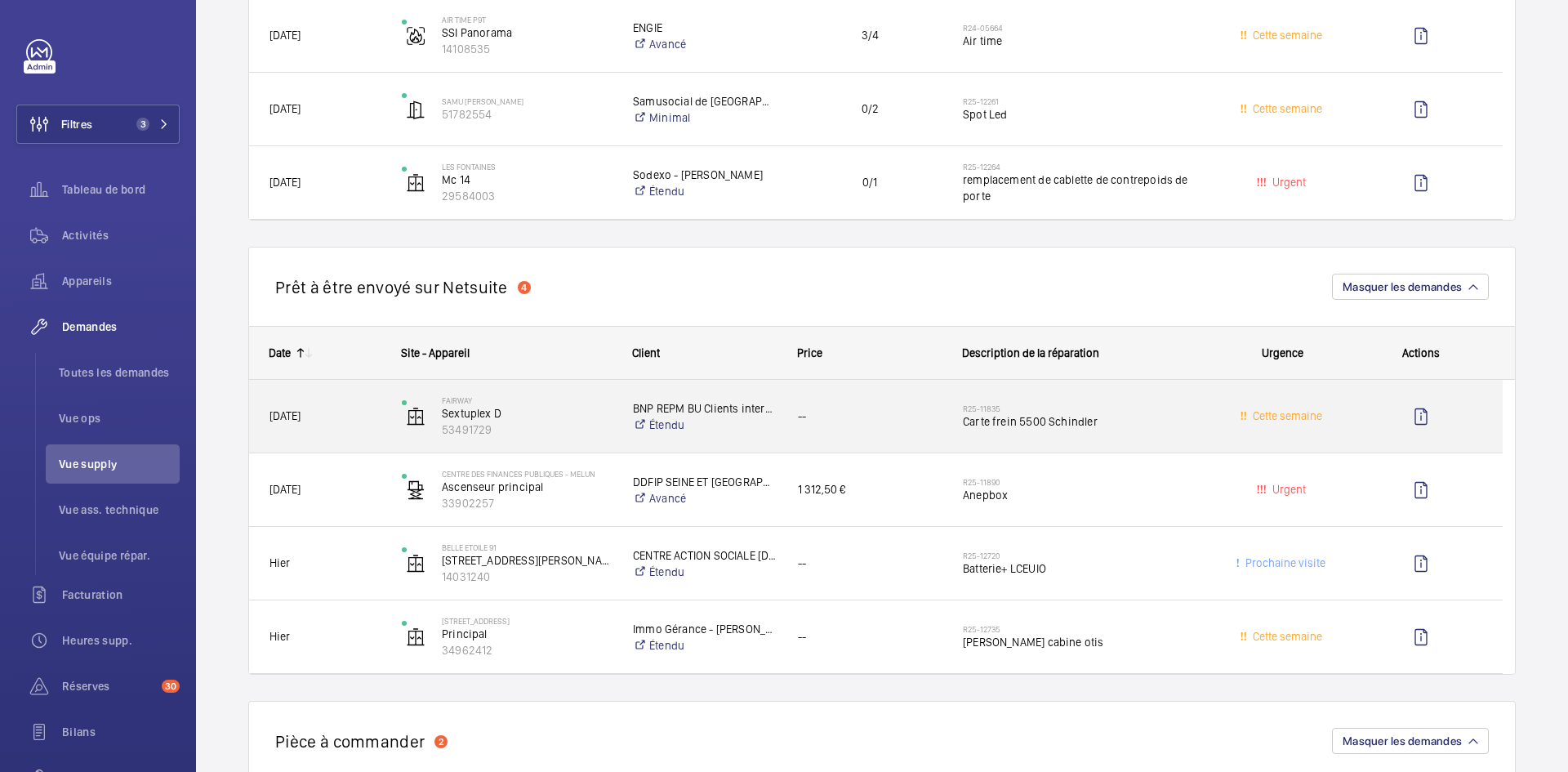
scroll to position [1388, 0]
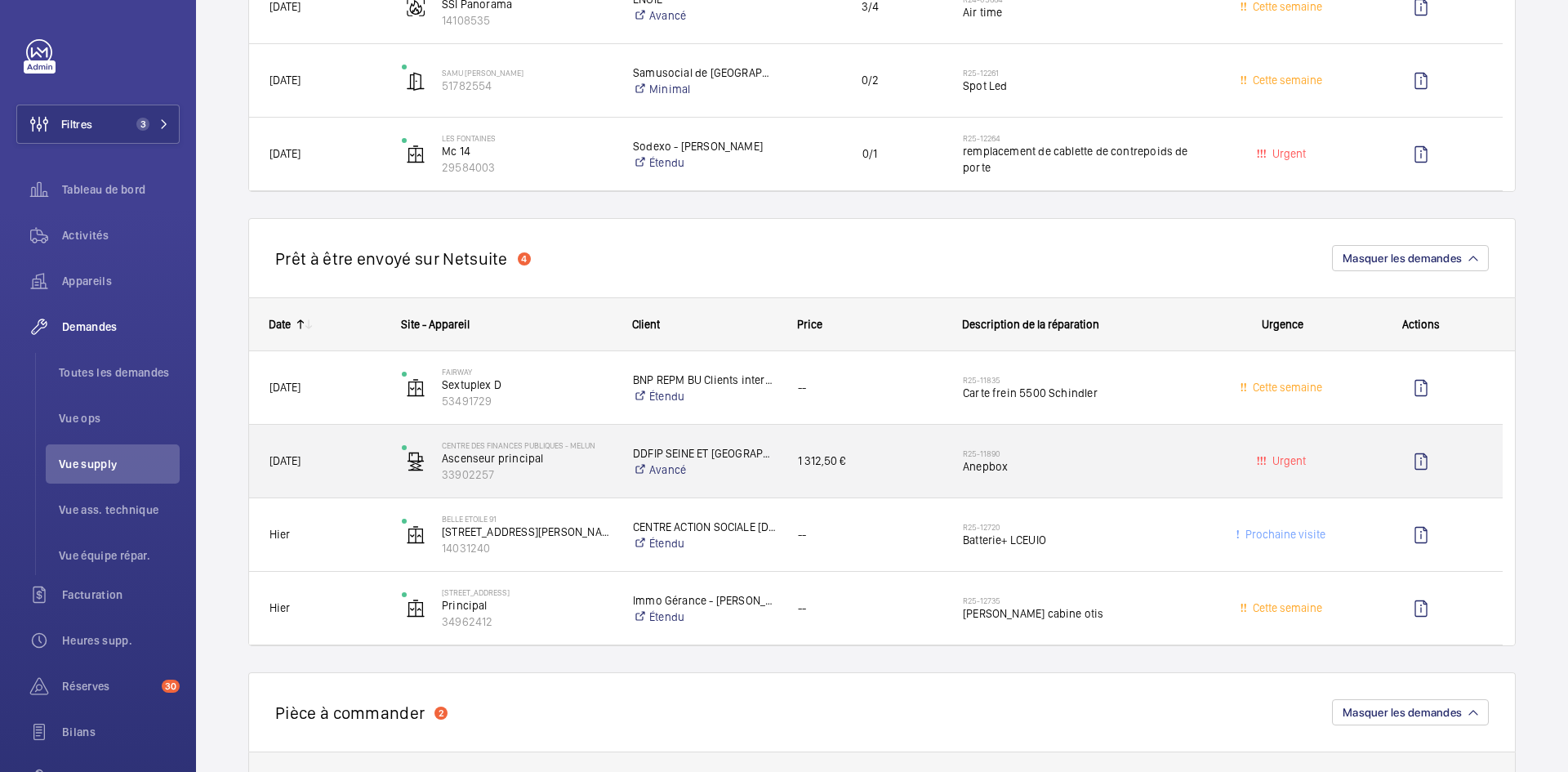
click at [365, 446] on div "08/09/2025" at bounding box center [315, 461] width 130 height 52
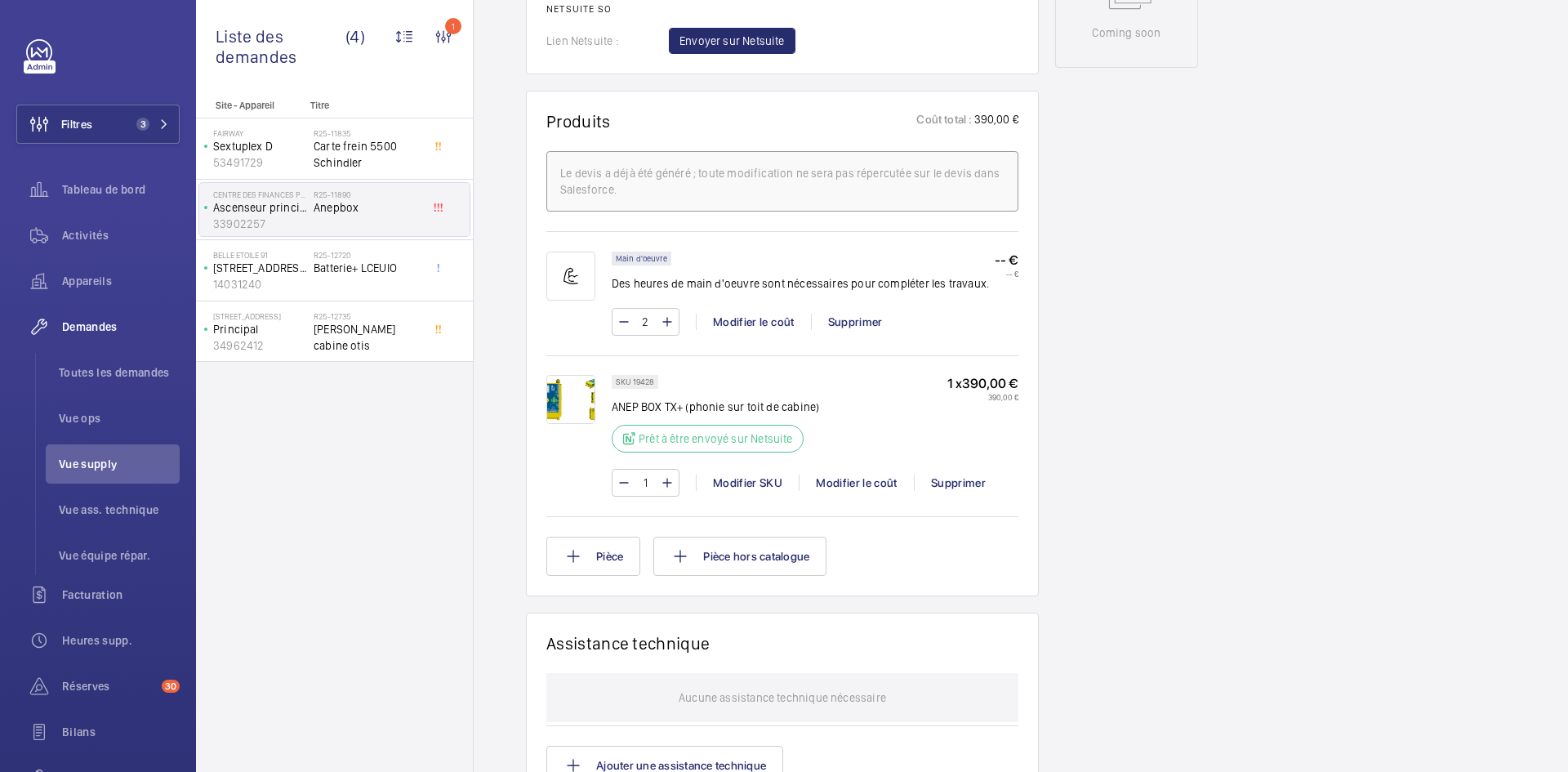
scroll to position [898, 0]
drag, startPoint x: 655, startPoint y: 396, endPoint x: 632, endPoint y: 398, distance: 23.1
click at [632, 388] on div "SKU 19428" at bounding box center [634, 380] width 46 height 14
copy p "19428"
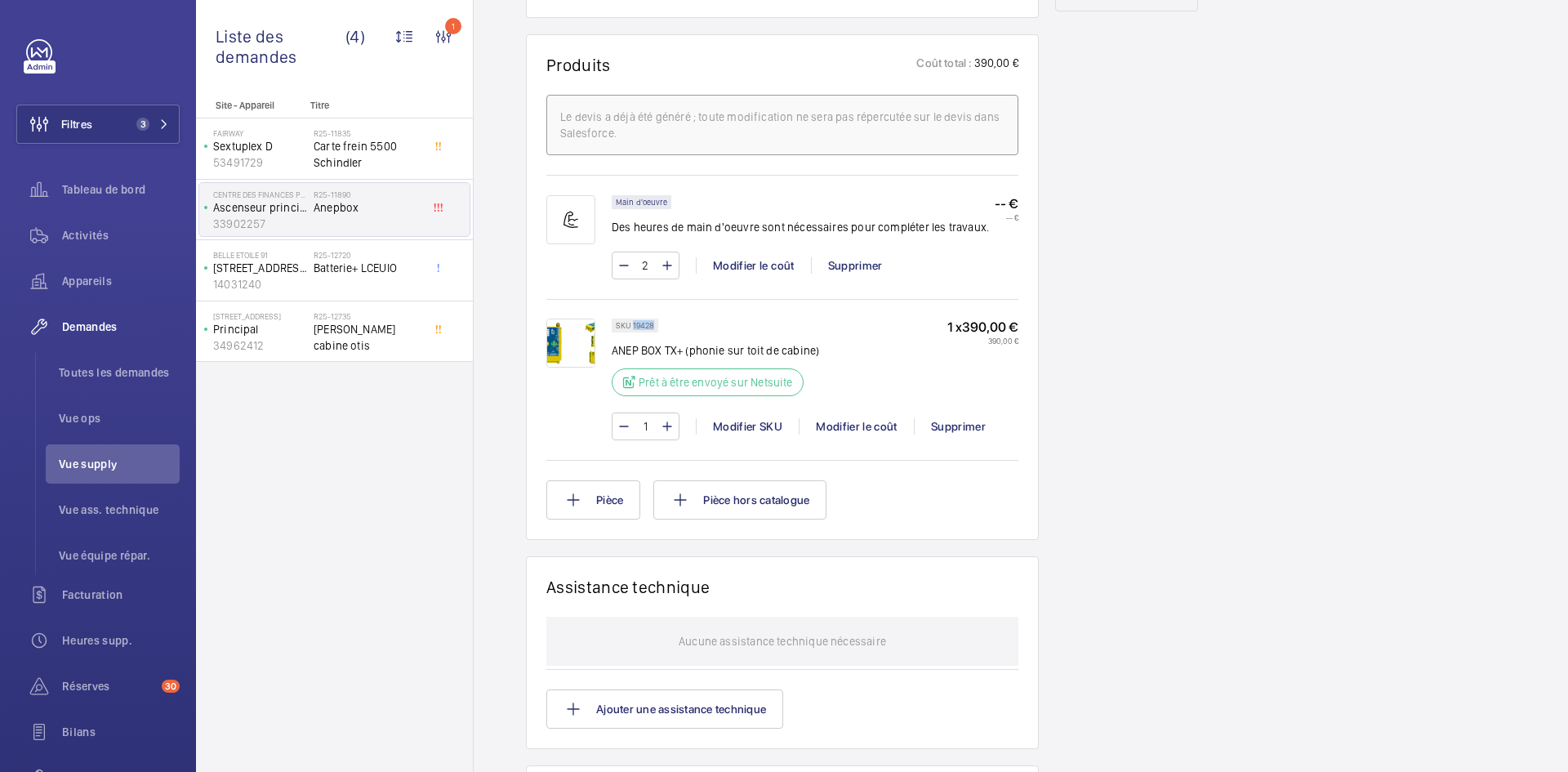
scroll to position [980, 0]
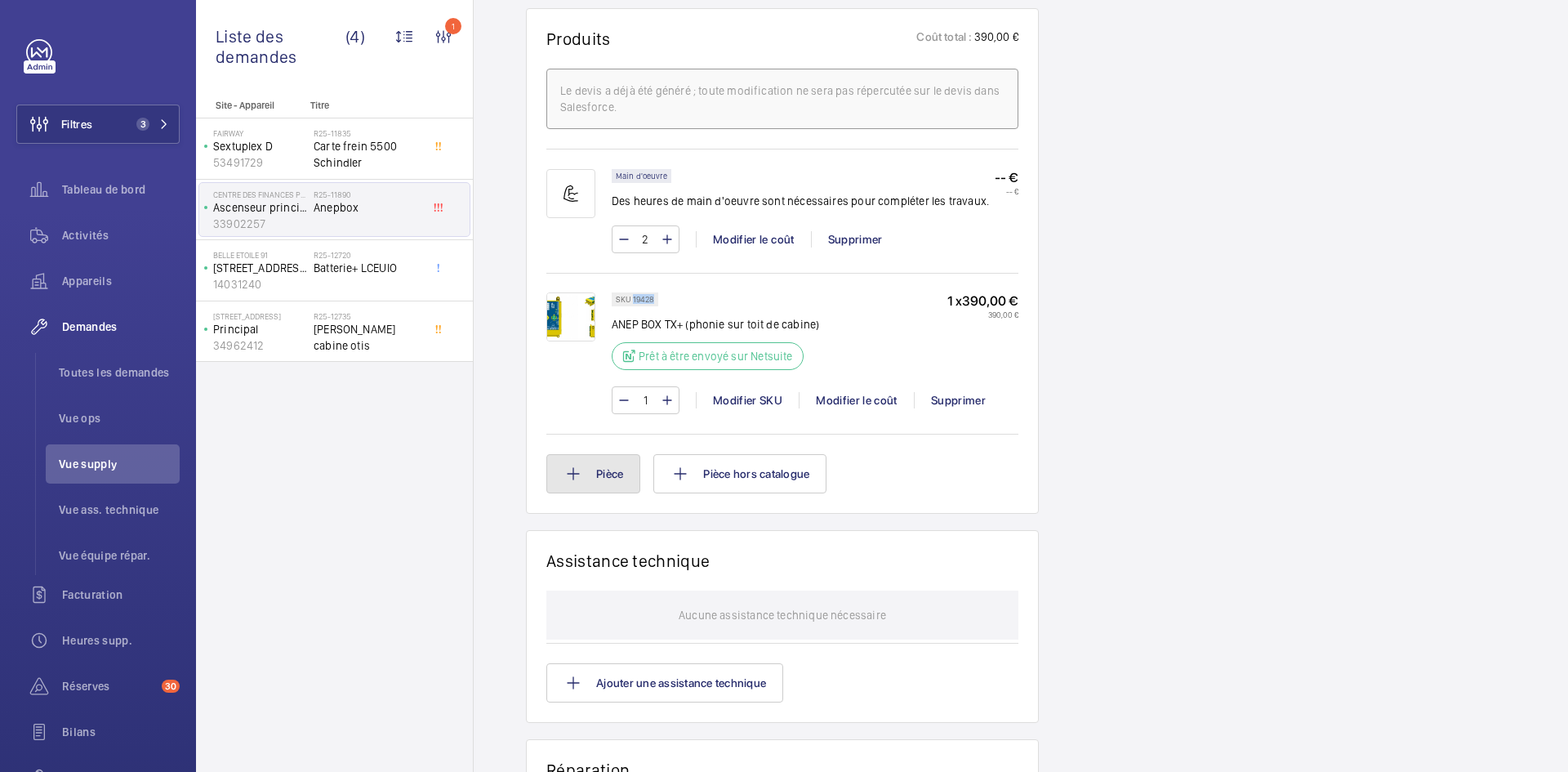
click at [627, 491] on button "Pièce" at bounding box center [593, 474] width 93 height 40
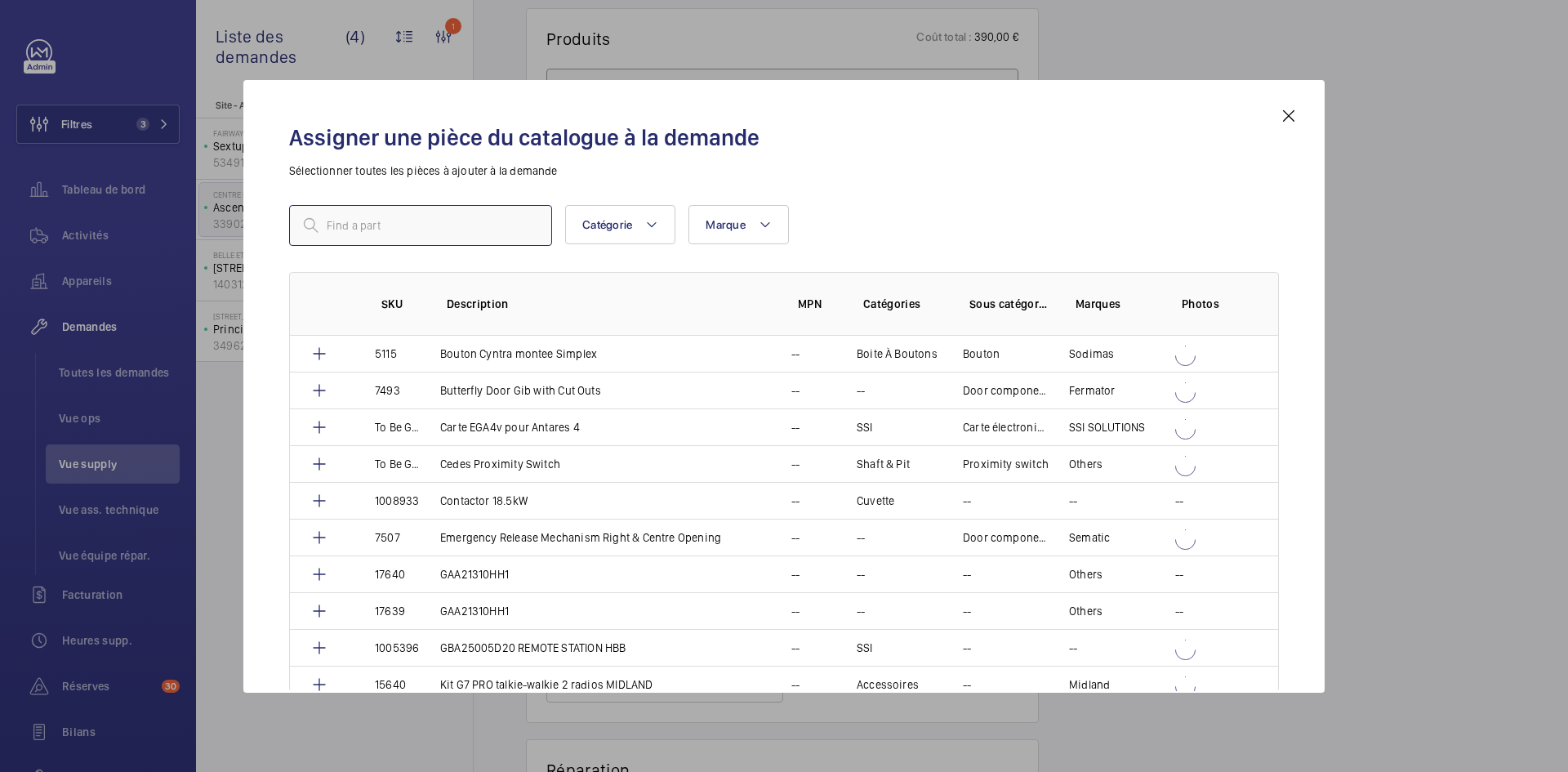
click at [454, 223] on input "text" at bounding box center [420, 225] width 263 height 41
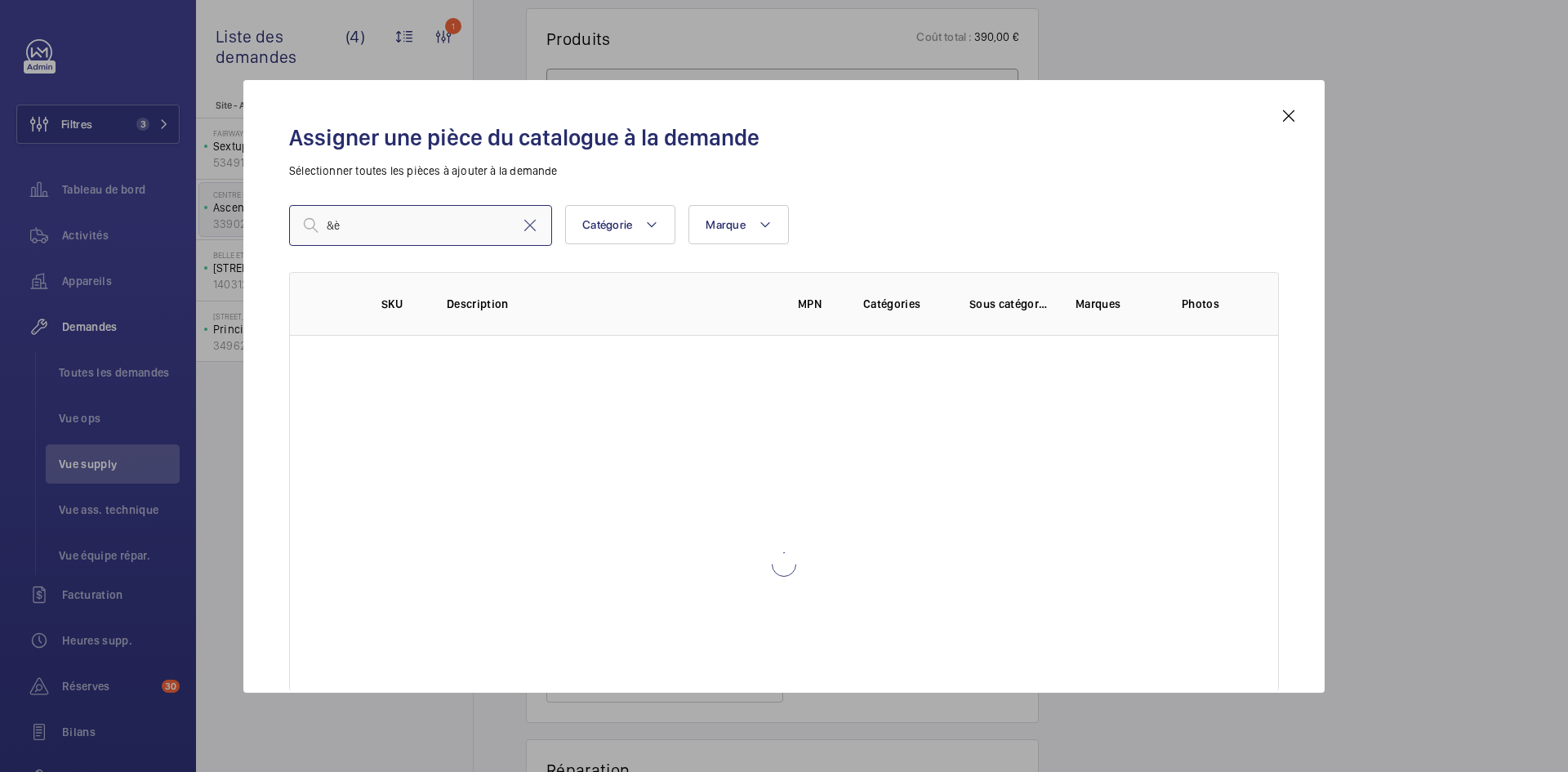
type input "&"
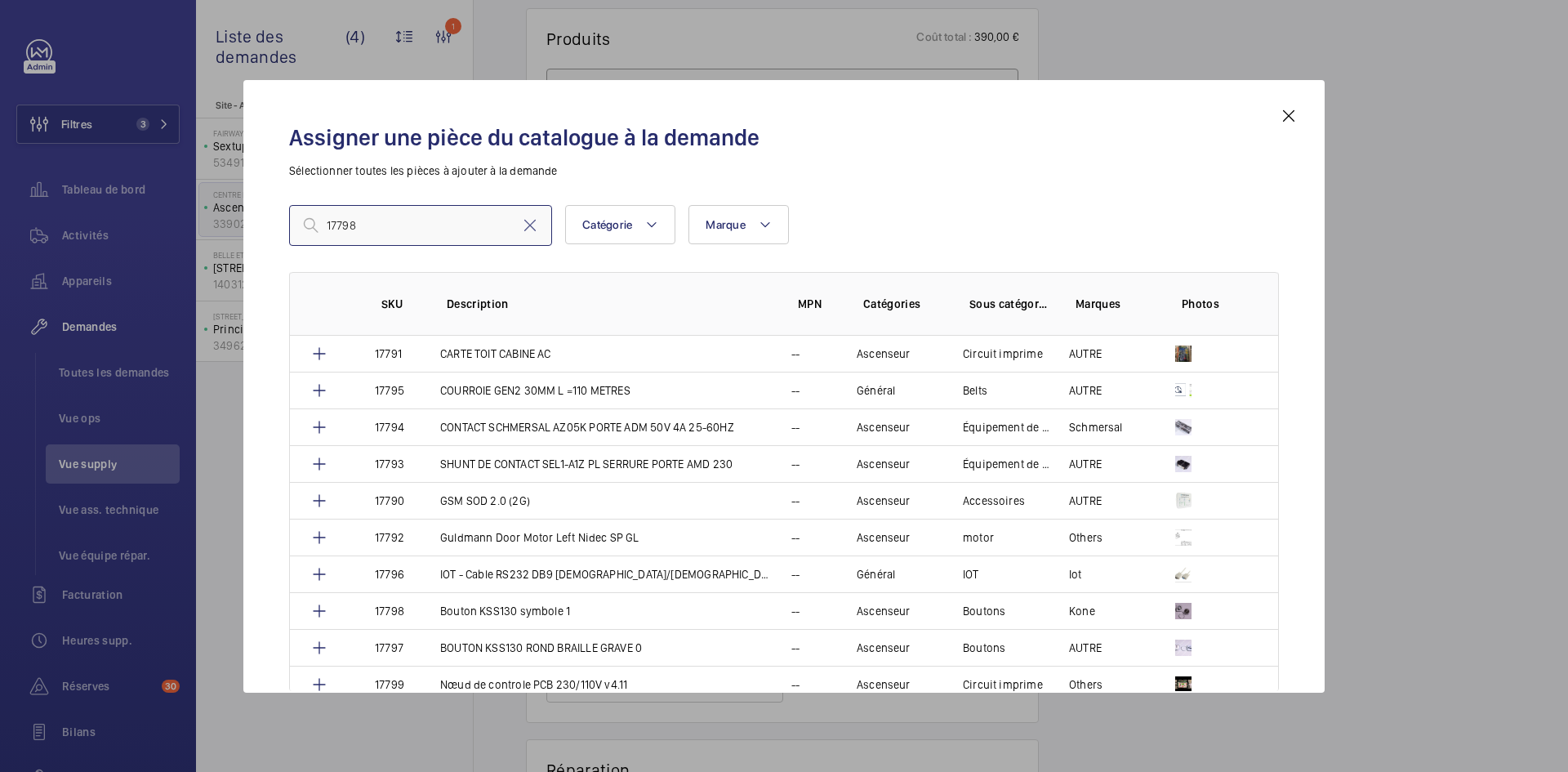
click at [335, 221] on input "17798" at bounding box center [420, 225] width 263 height 41
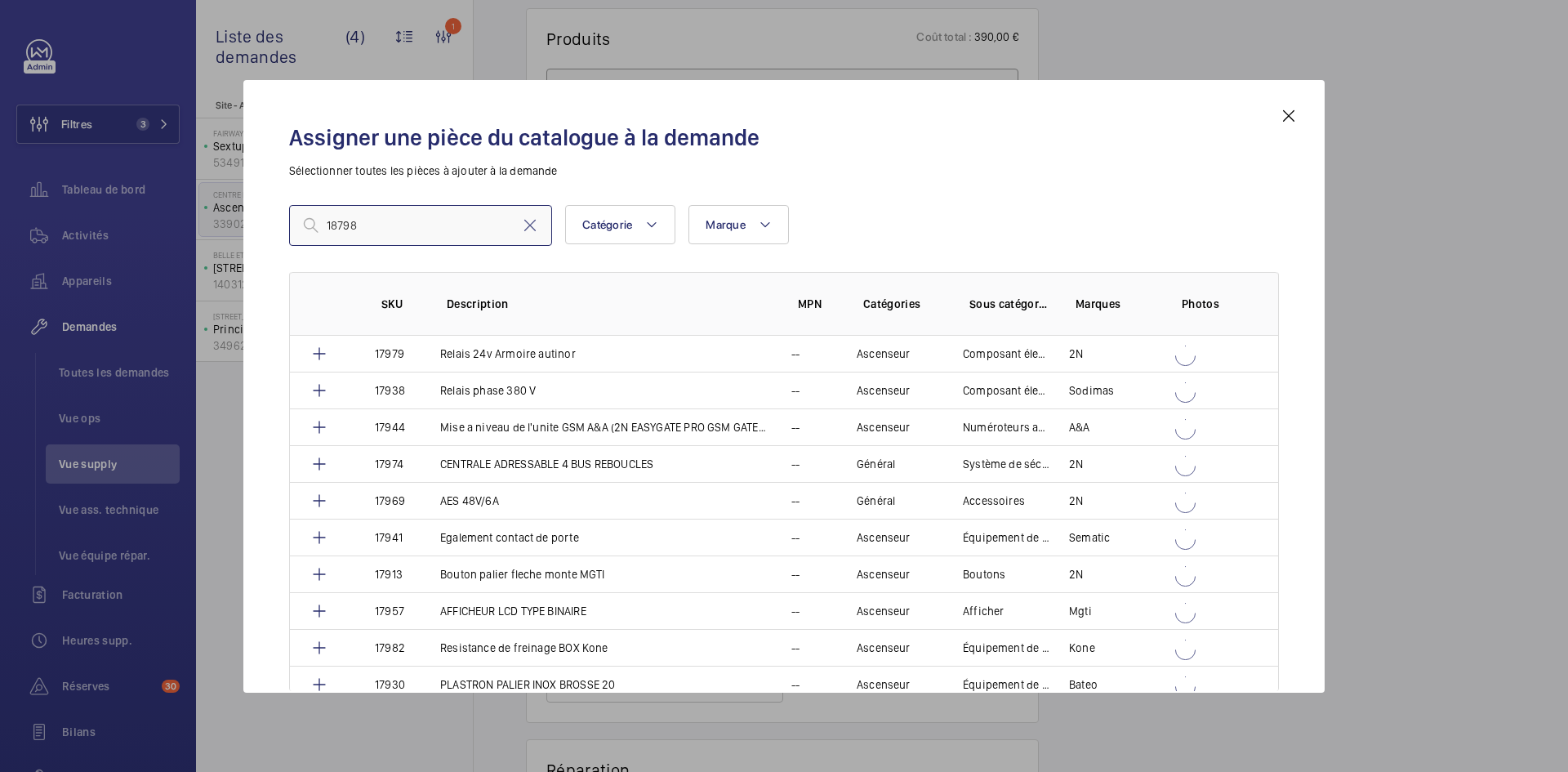
click at [445, 226] on input "18798" at bounding box center [420, 225] width 263 height 41
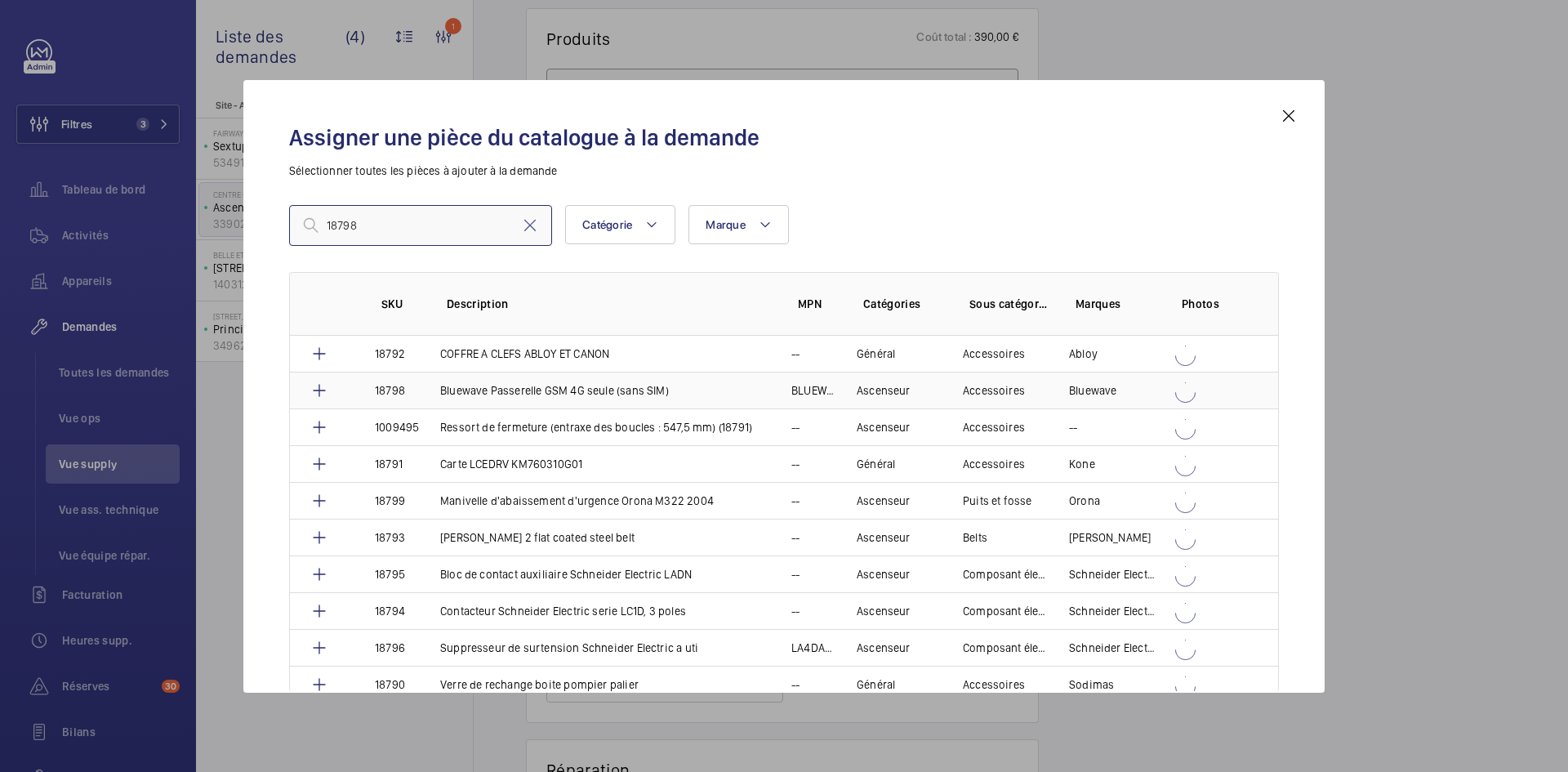
type input "18798"
click at [494, 389] on p "Bluewave Passerelle GSM 4G seule (sans SIM)" at bounding box center [554, 390] width 228 height 16
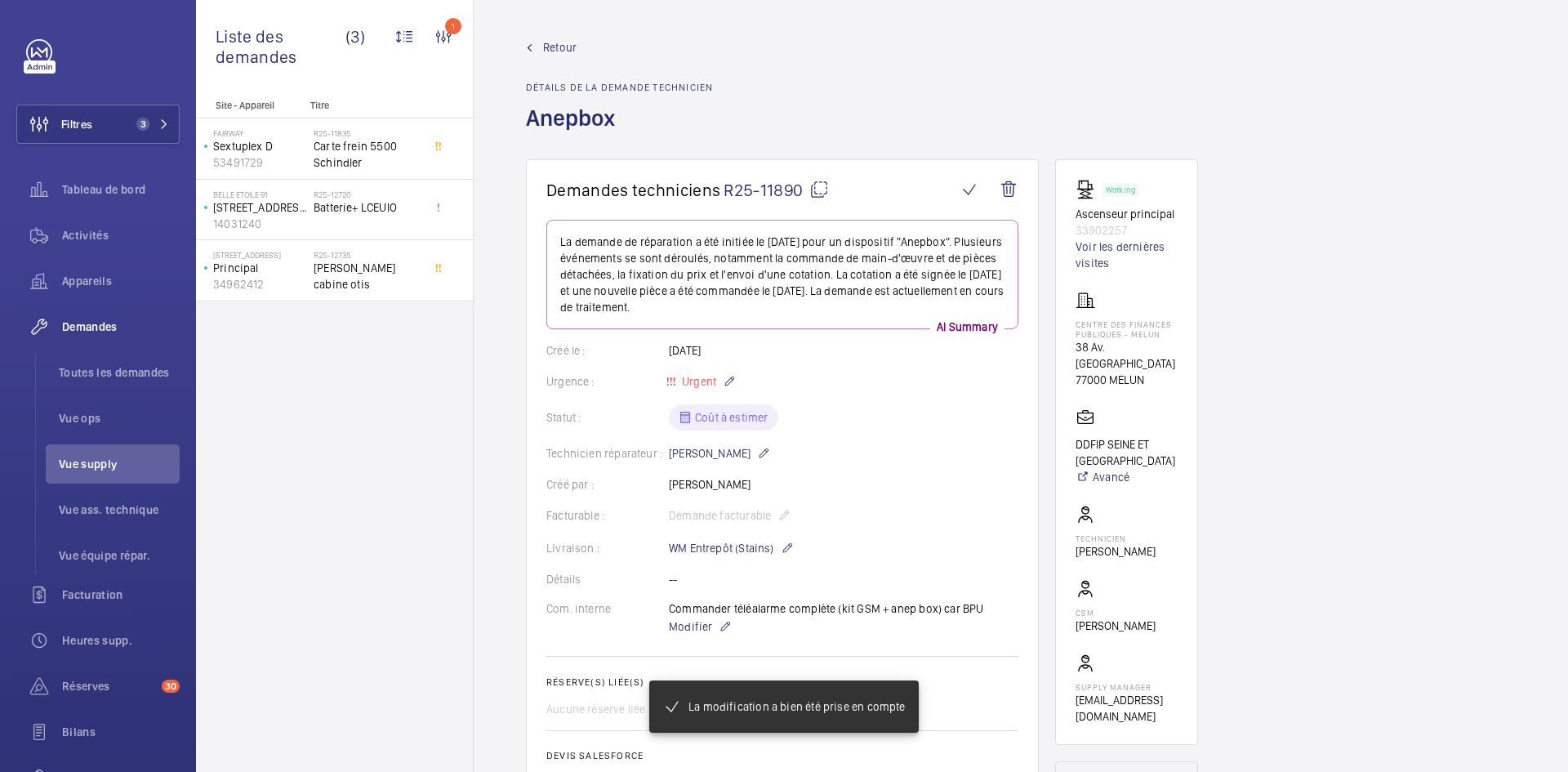
scroll to position [948, 0]
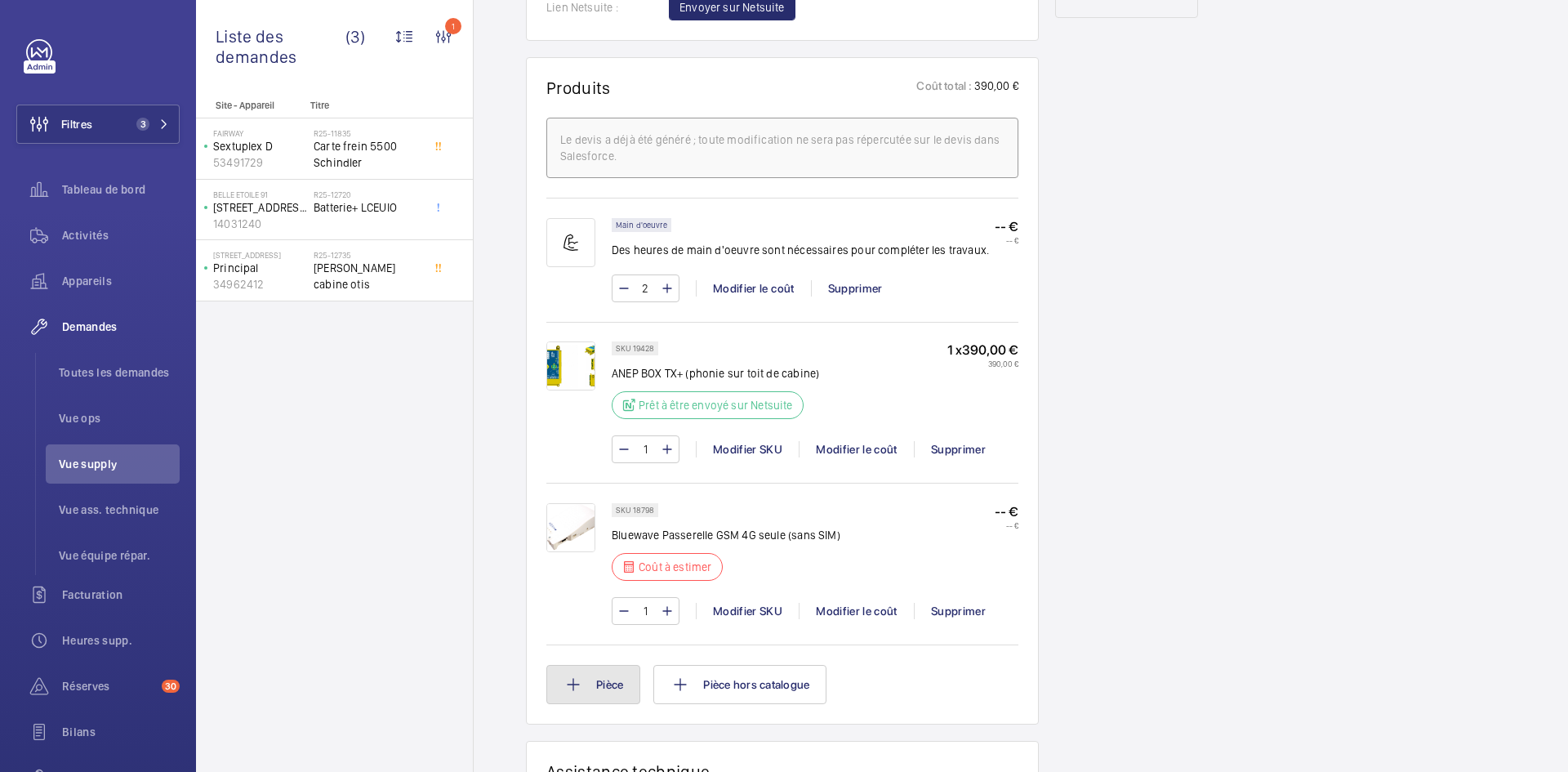
click at [617, 683] on button "Pièce" at bounding box center [593, 684] width 93 height 40
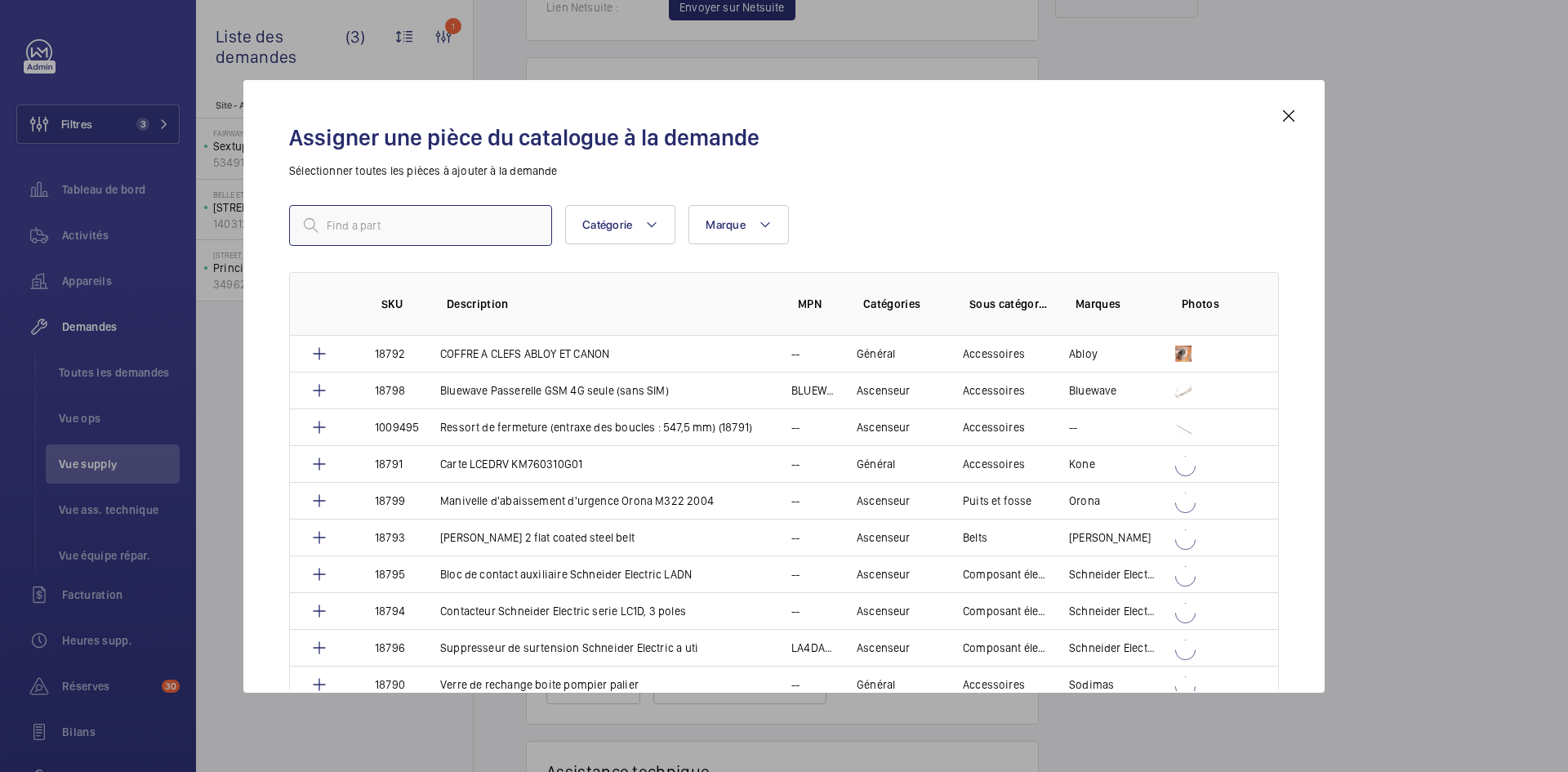
click at [363, 224] on input "text" at bounding box center [420, 225] width 263 height 41
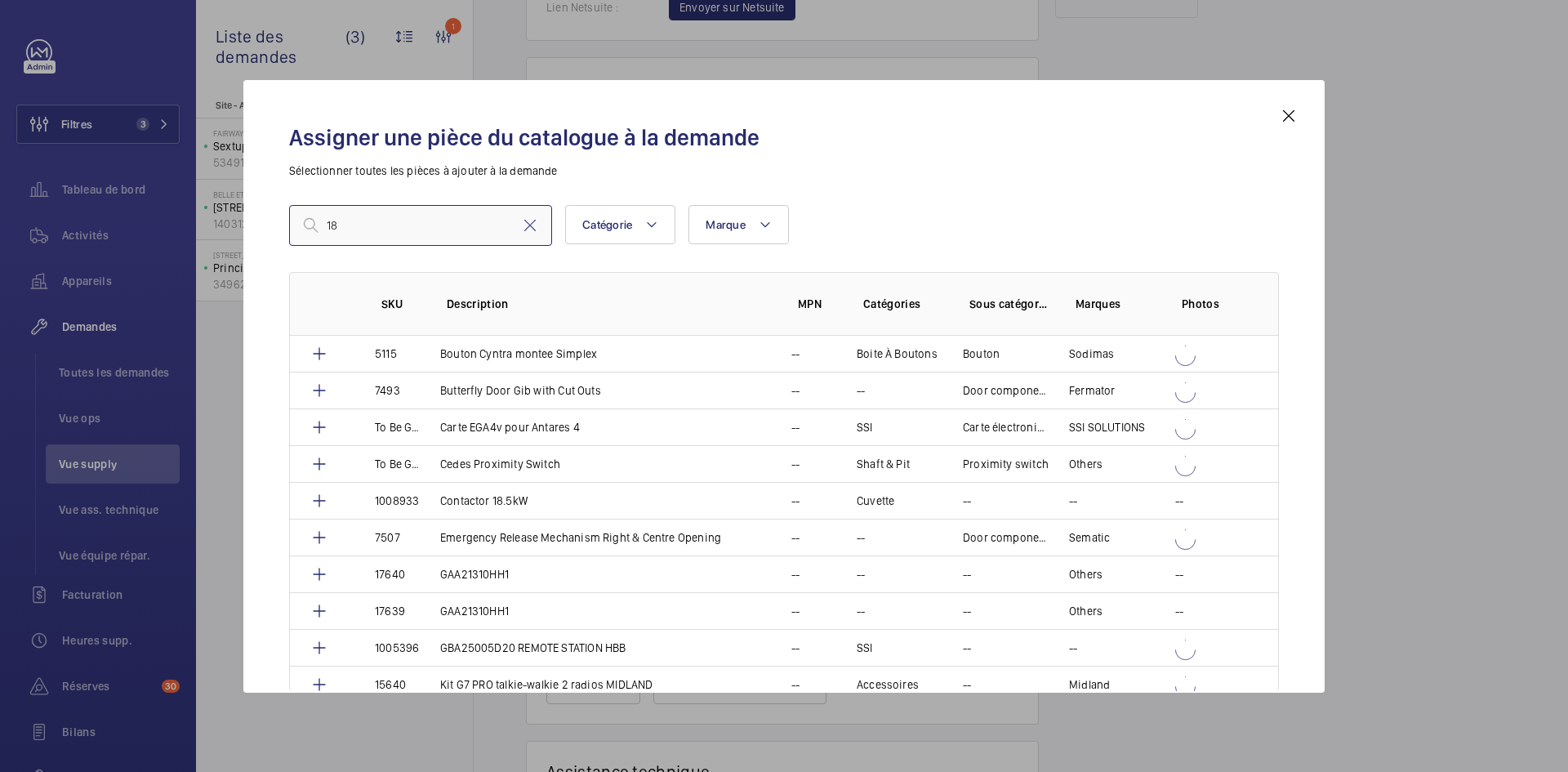
type input "189"
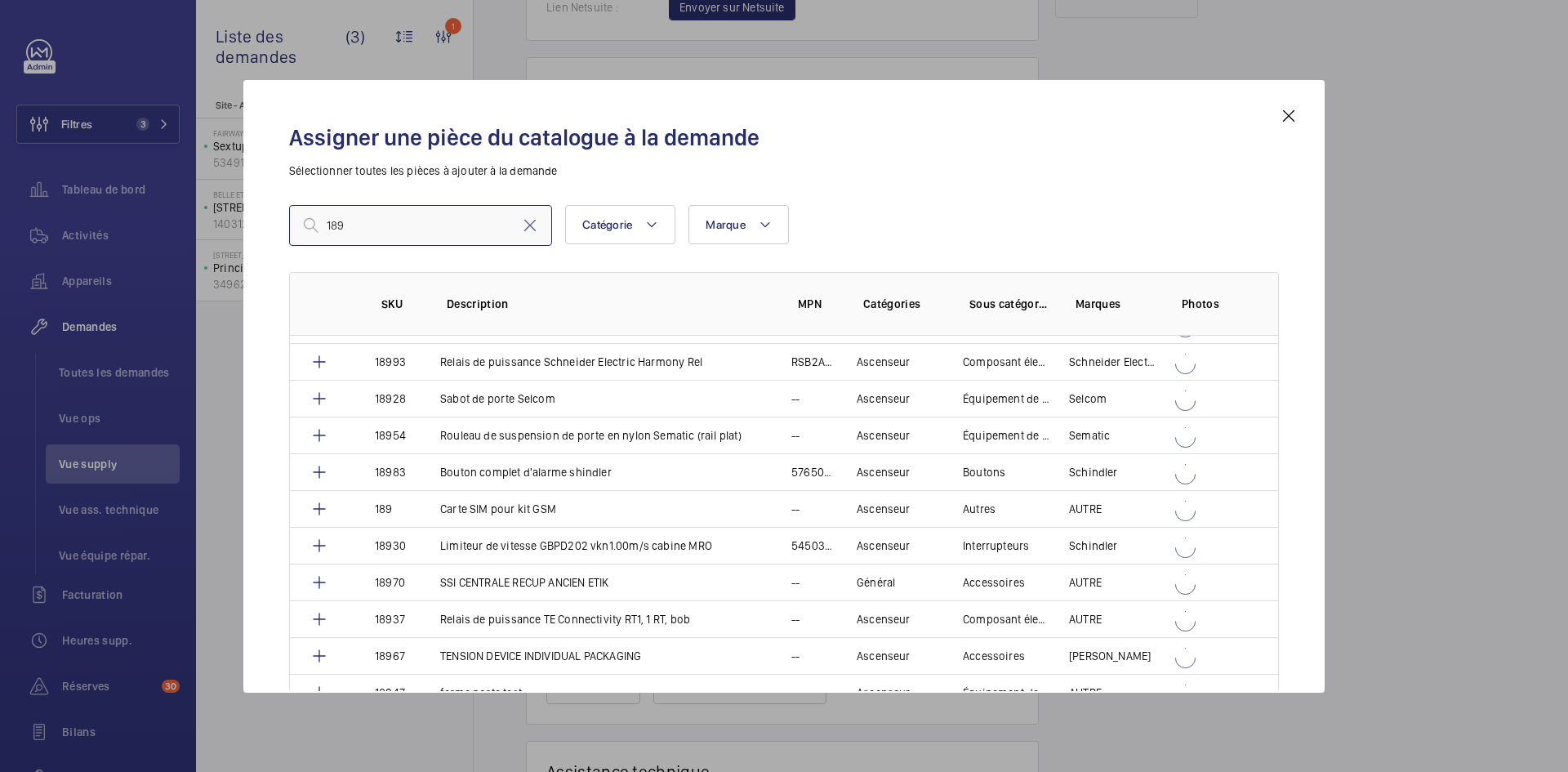
scroll to position [3265, 0]
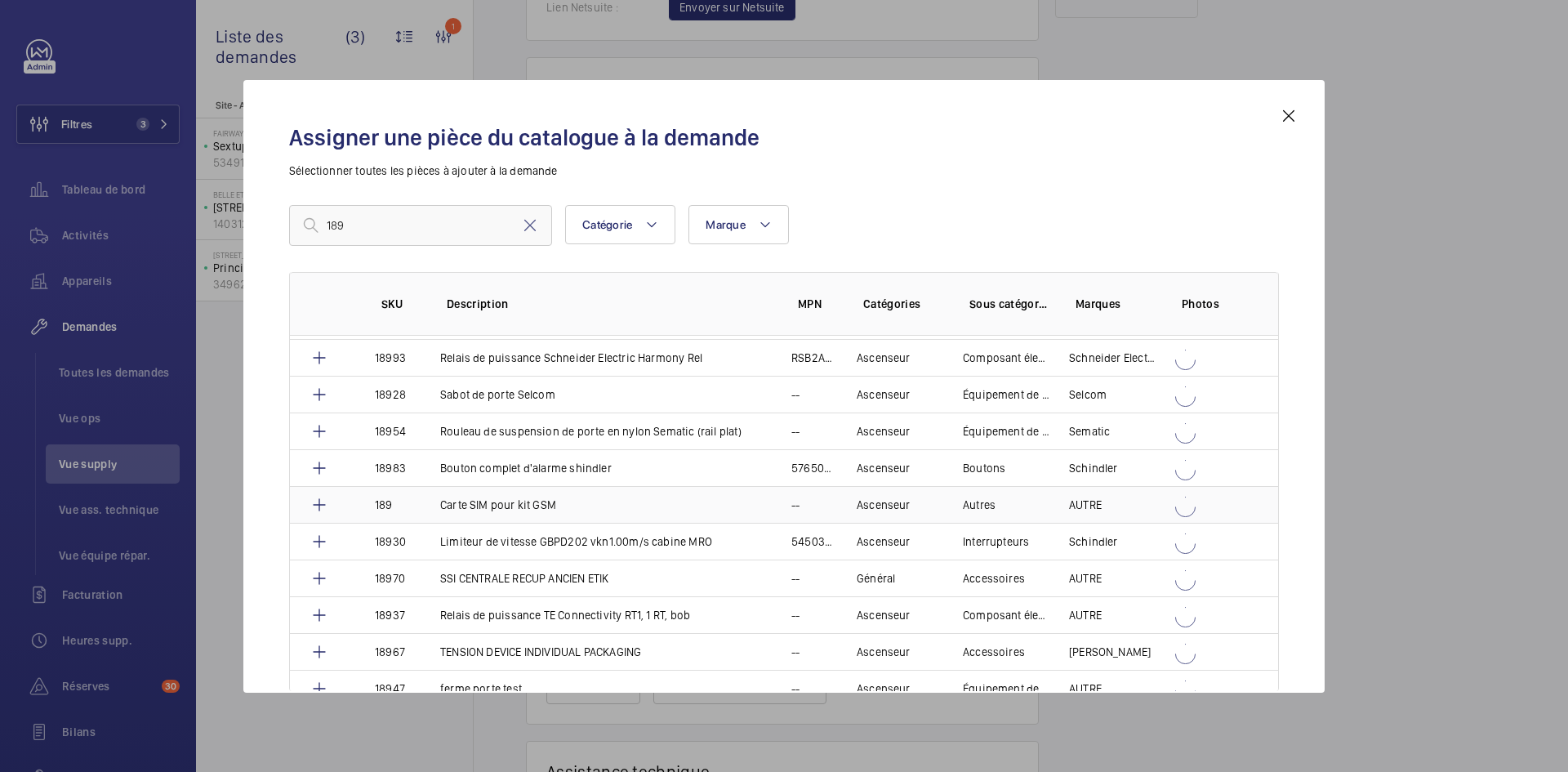
click at [421, 499] on td "Carte SIM pour kit GSM" at bounding box center [597, 504] width 351 height 37
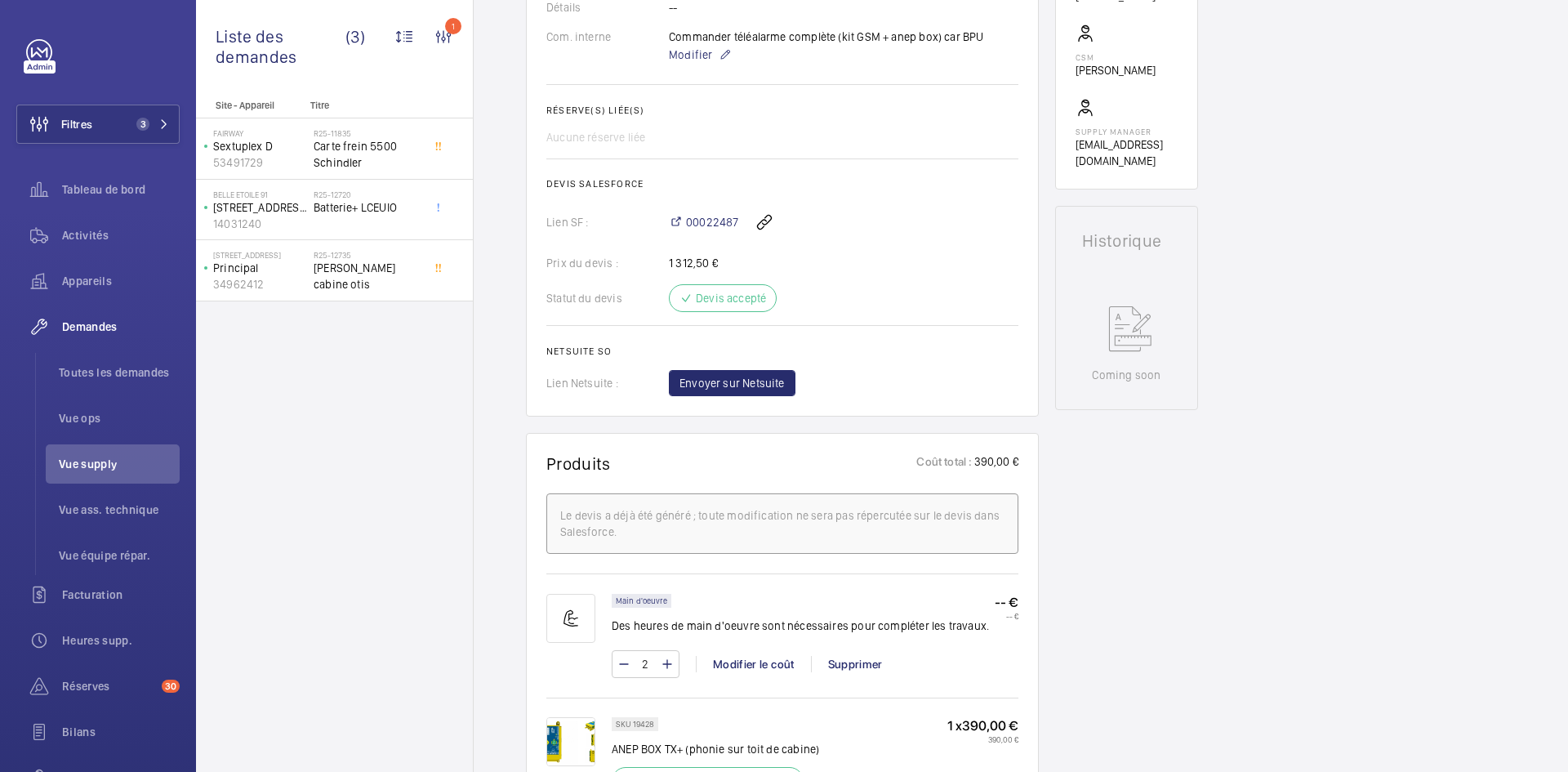
scroll to position [1127, 0]
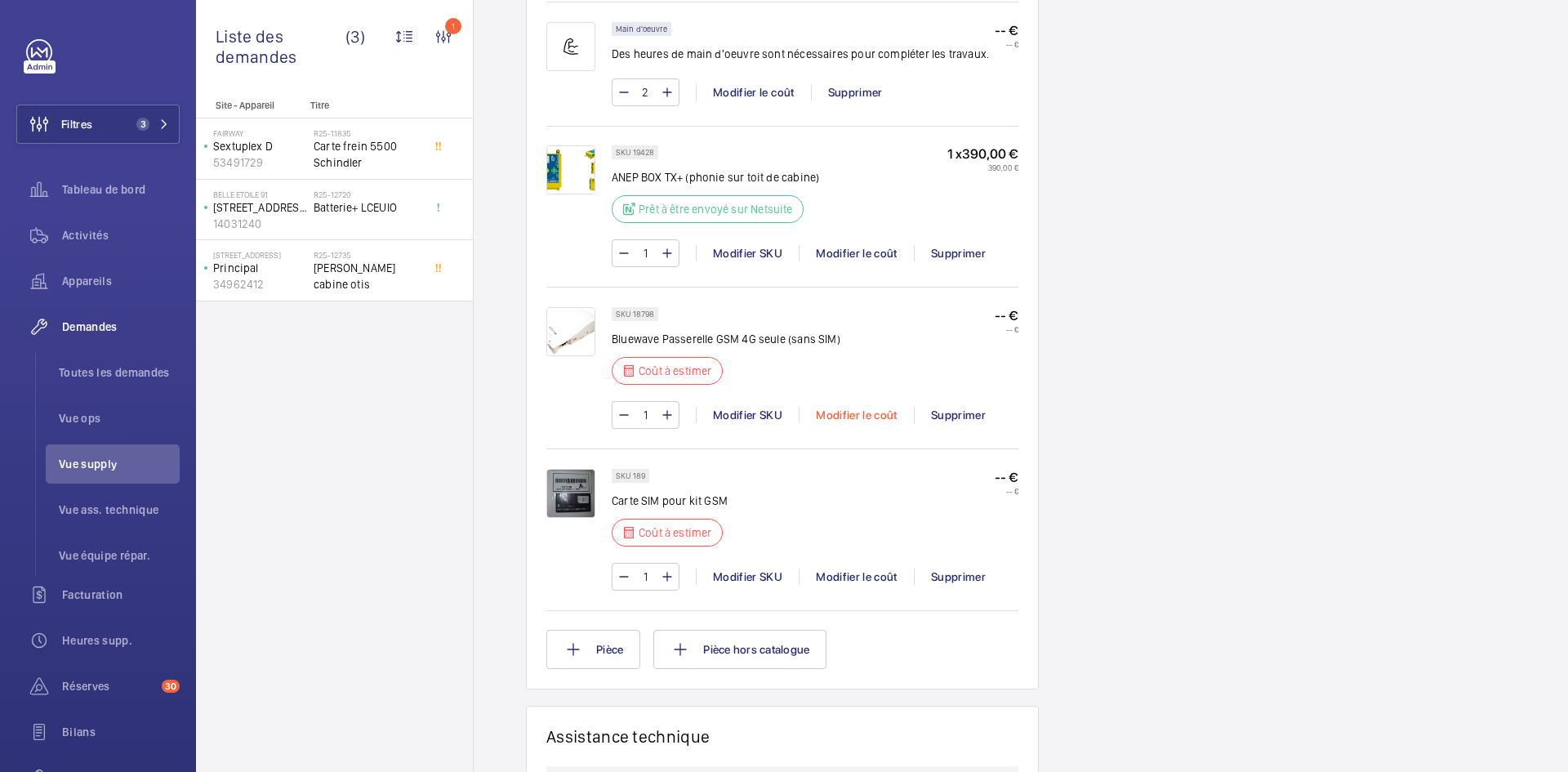
click at [865, 423] on div "Modifier le coût" at bounding box center [856, 414] width 115 height 16
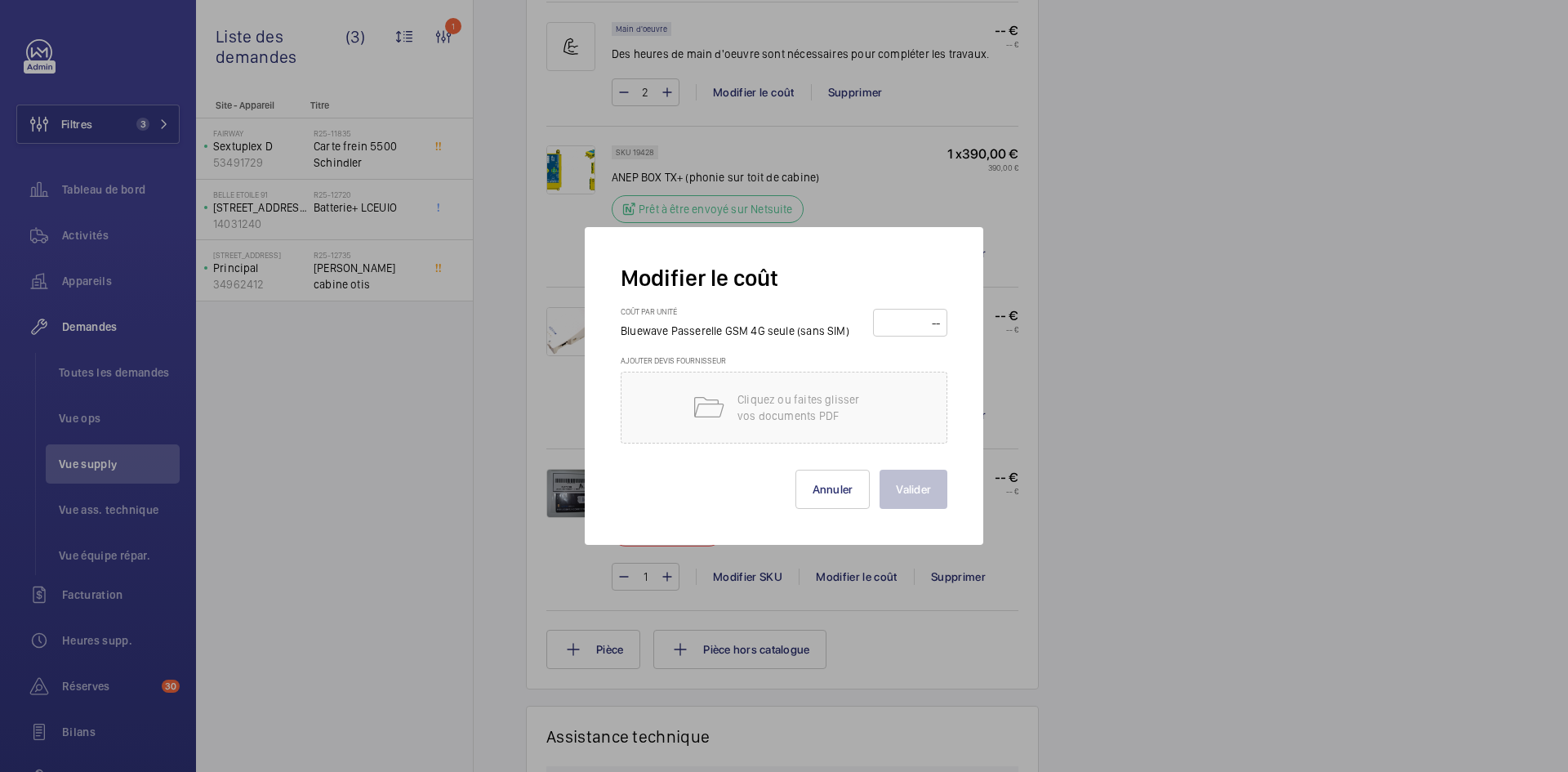
click at [911, 323] on input "number" at bounding box center [910, 323] width 63 height 26
type input "200"
click at [936, 476] on button "Valider" at bounding box center [914, 489] width 68 height 40
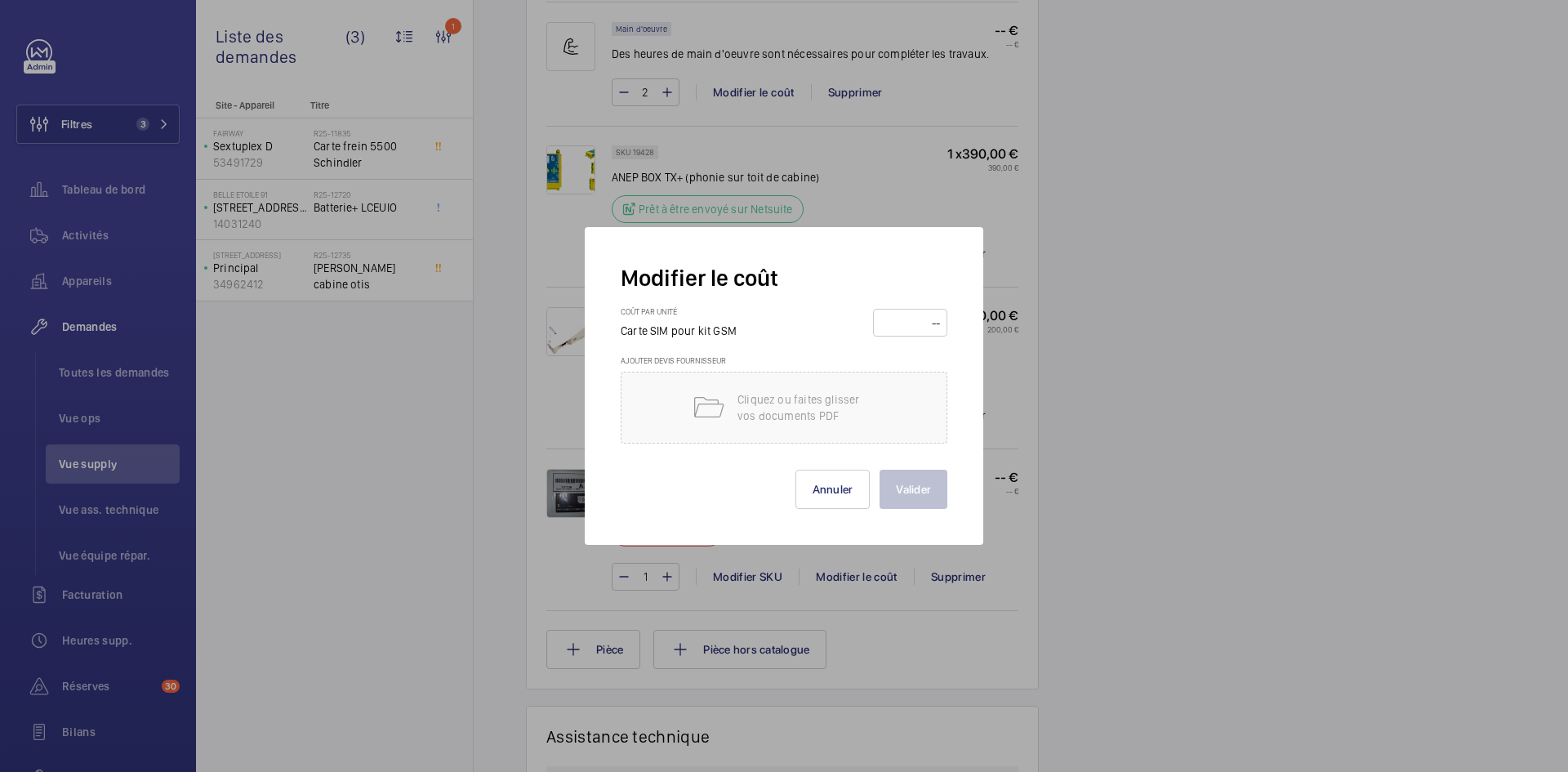
click at [918, 320] on input "number" at bounding box center [910, 323] width 63 height 26
type input "15"
click at [932, 490] on button "Valider" at bounding box center [914, 489] width 68 height 40
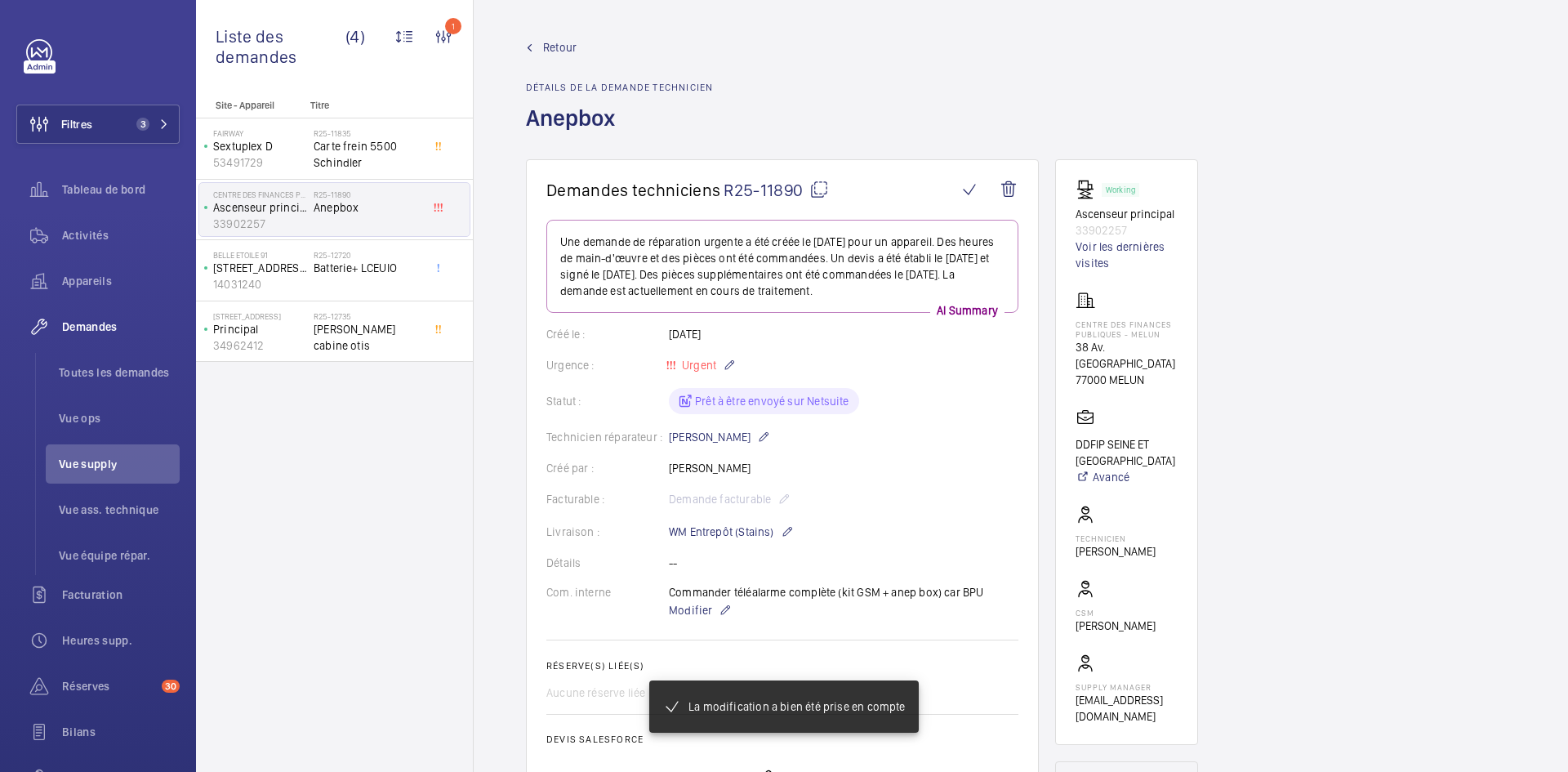
click at [820, 190] on mat-icon at bounding box center [818, 189] width 20 height 20
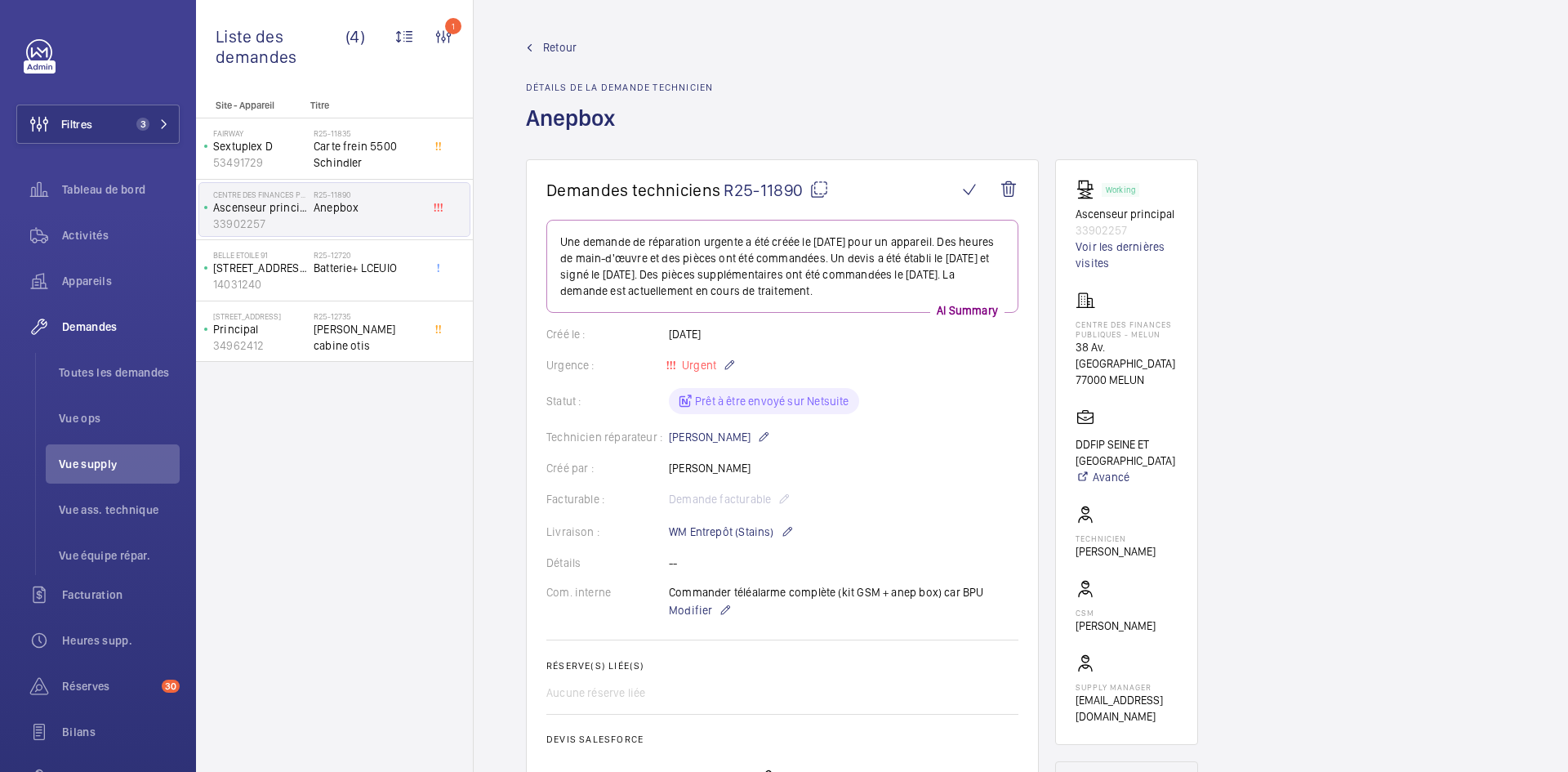
click at [820, 185] on mat-icon at bounding box center [818, 189] width 20 height 20
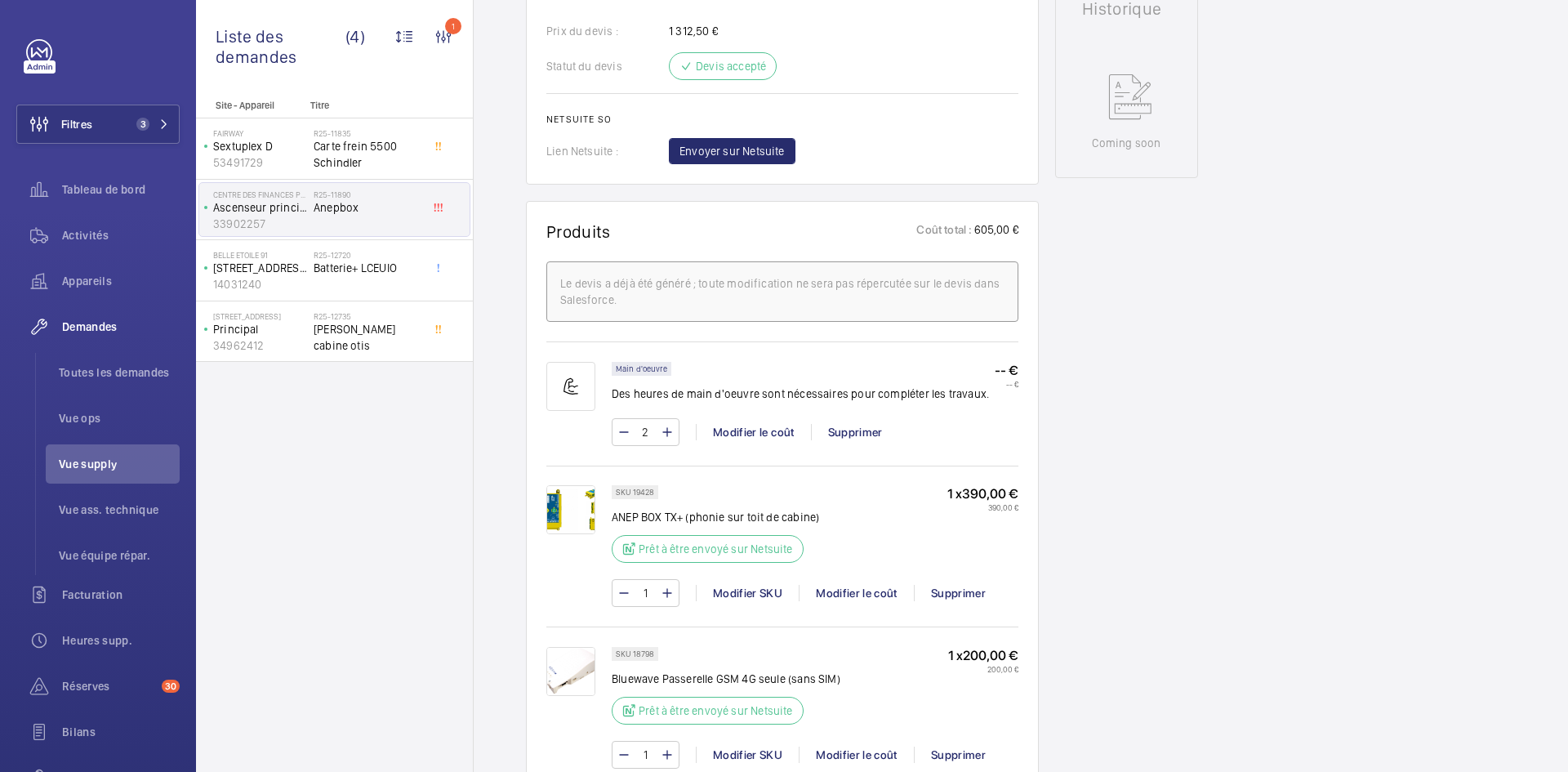
scroll to position [816, 0]
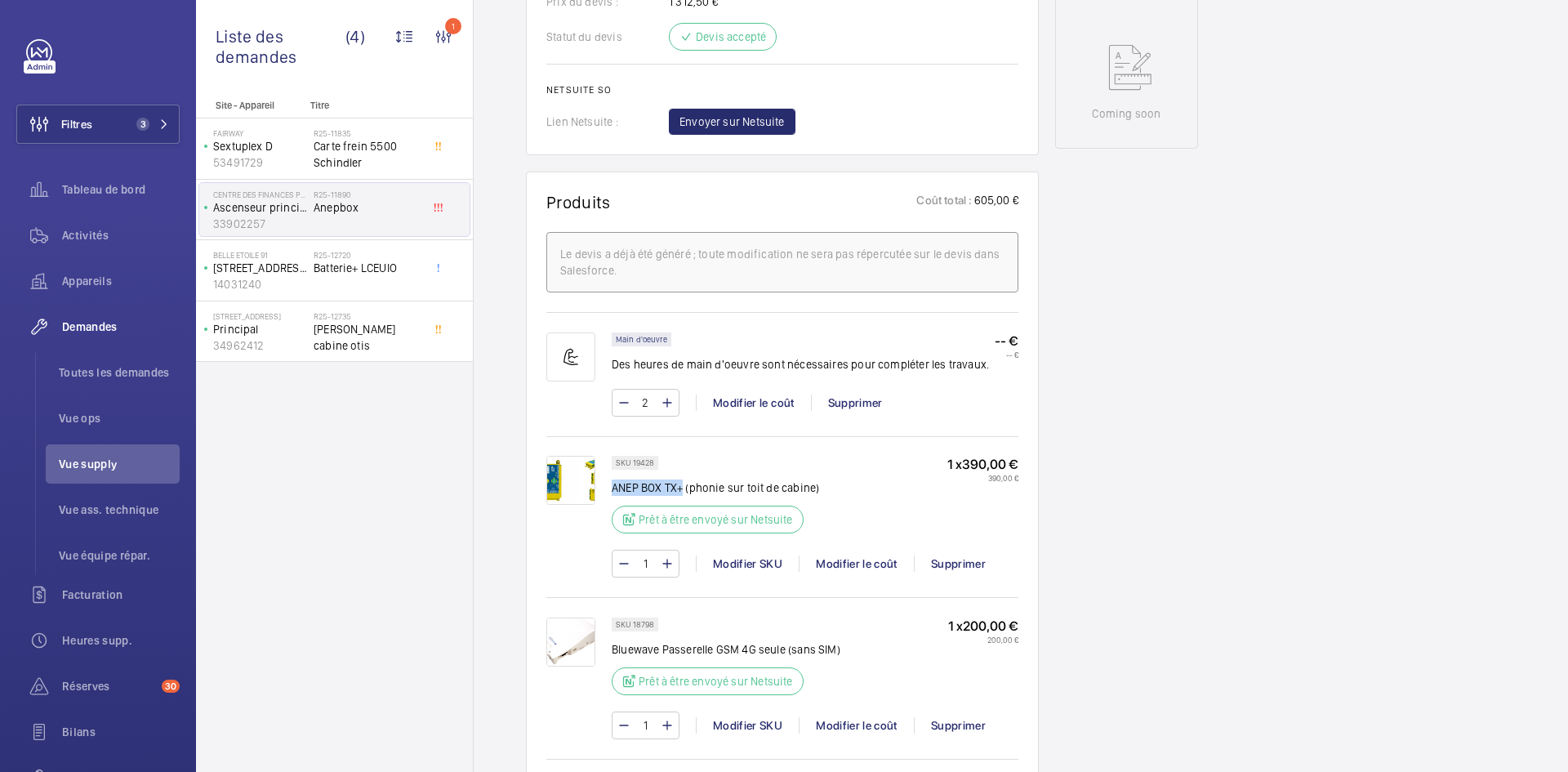
drag, startPoint x: 681, startPoint y: 486, endPoint x: 614, endPoint y: 487, distance: 67.0
click at [614, 487] on p "ANEP BOX TX+ (phonie sur toit de cabine)" at bounding box center [716, 487] width 208 height 16
drag, startPoint x: 826, startPoint y: 486, endPoint x: 614, endPoint y: 493, distance: 212.1
click at [614, 493] on div "SKU 19428 ANEP BOX TX+ (phonie sur toit de cabine) Prêt à être envoyé sur Netsu…" at bounding box center [815, 499] width 407 height 88
copy p "ANEP BOX TX+ (phonie sur toit de cabine)"
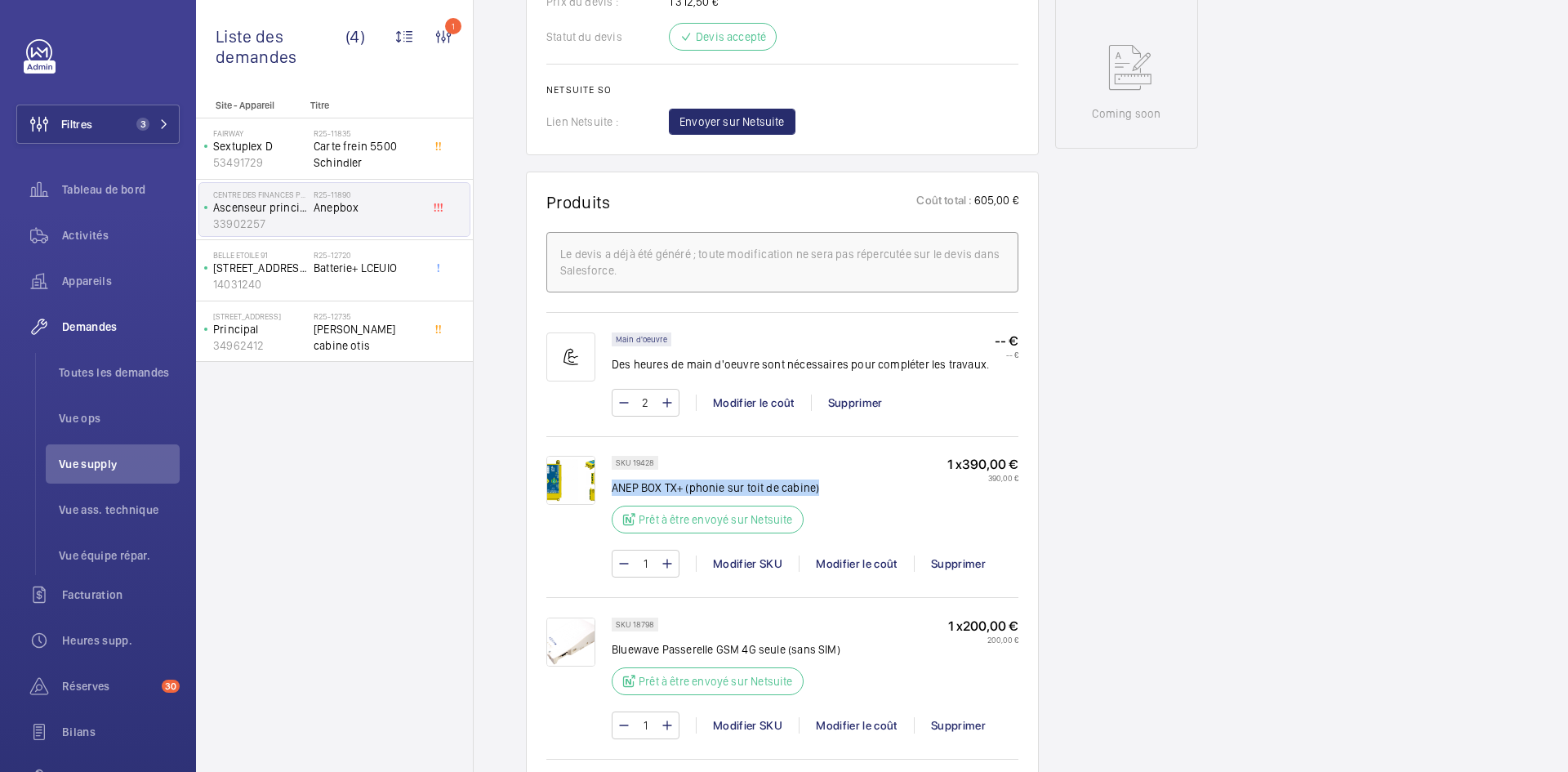
click at [583, 480] on img at bounding box center [571, 480] width 49 height 49
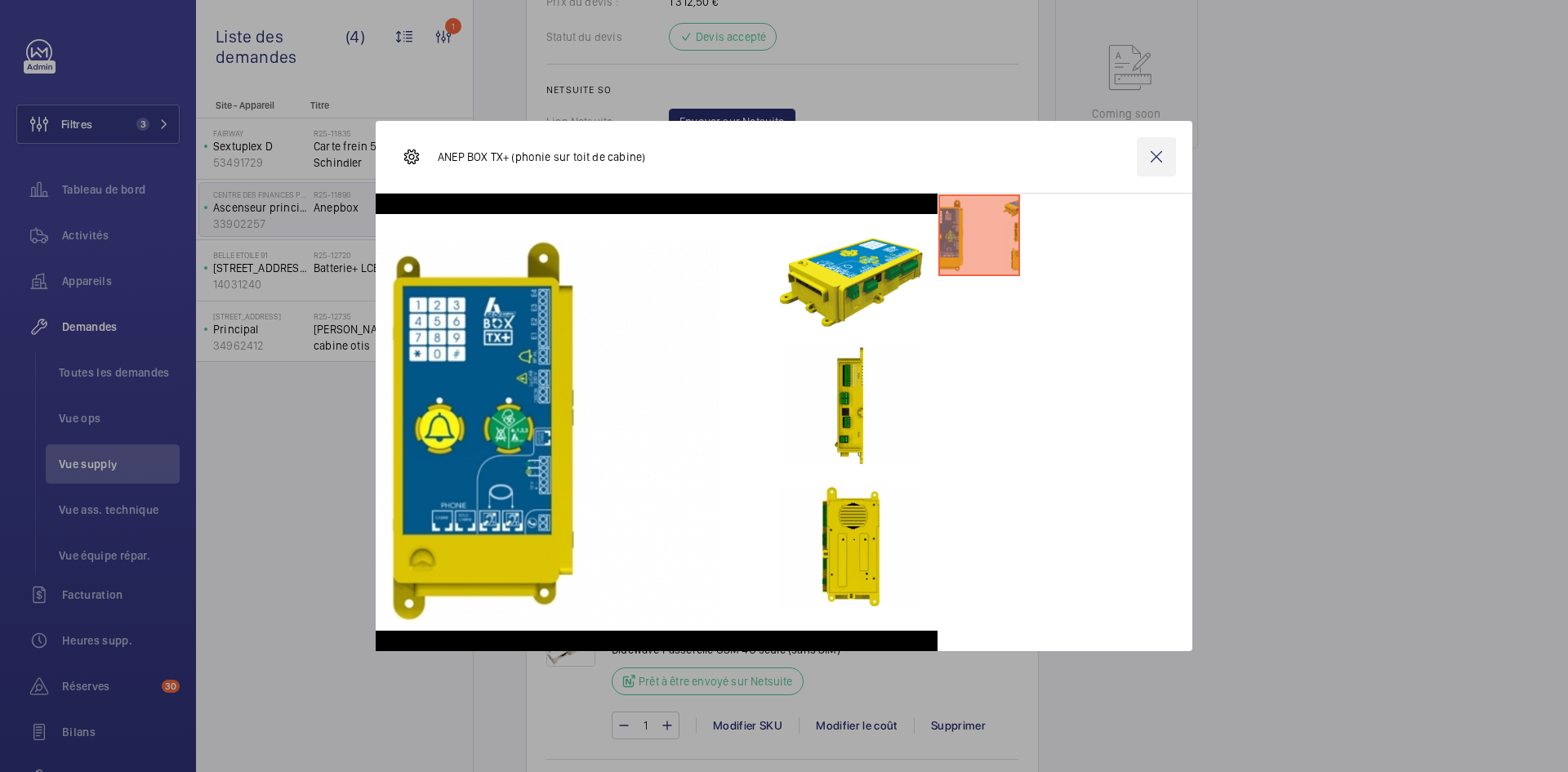
click at [1155, 149] on wm-front-icon-button at bounding box center [1156, 157] width 40 height 40
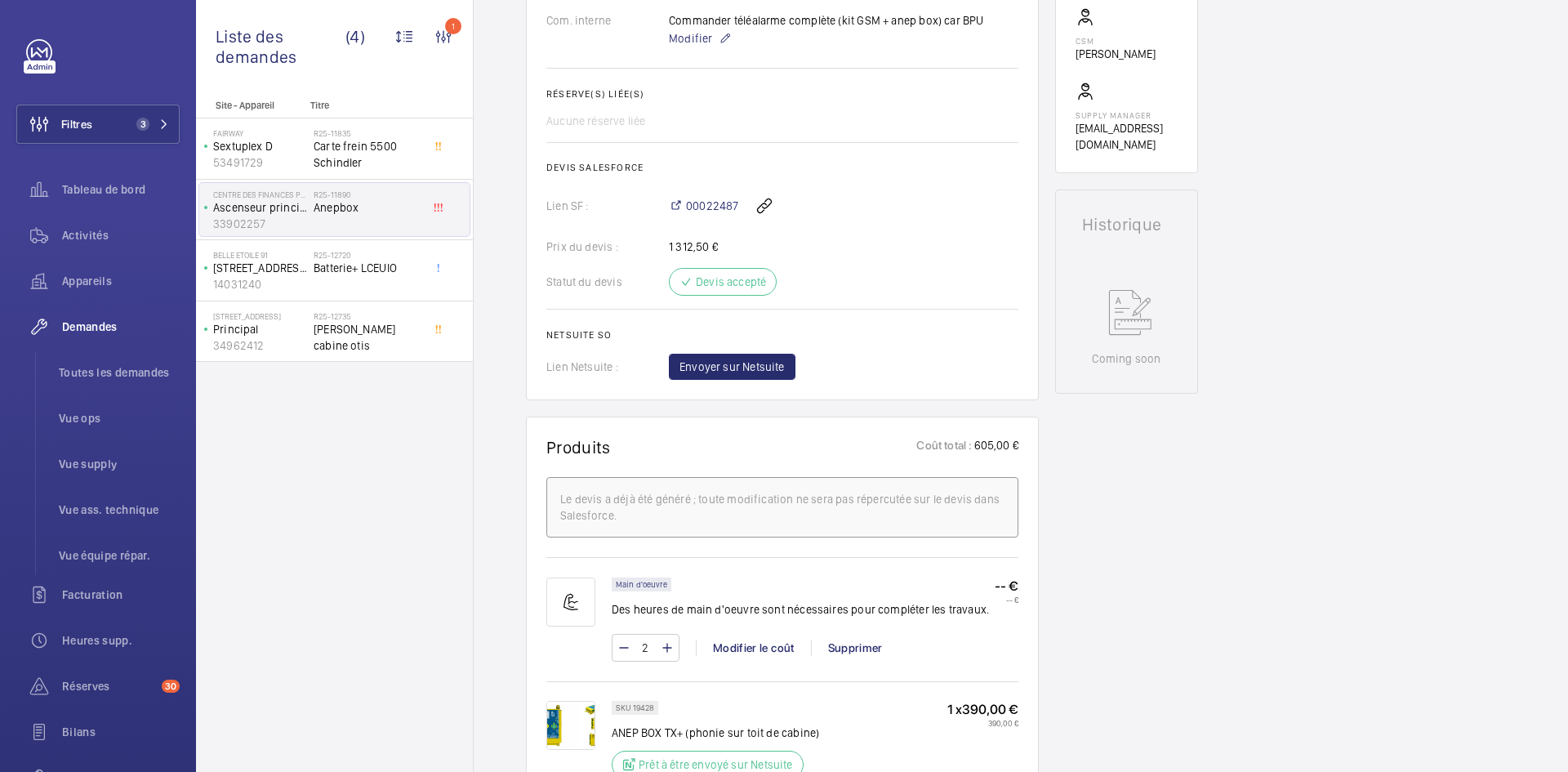
scroll to position [409, 0]
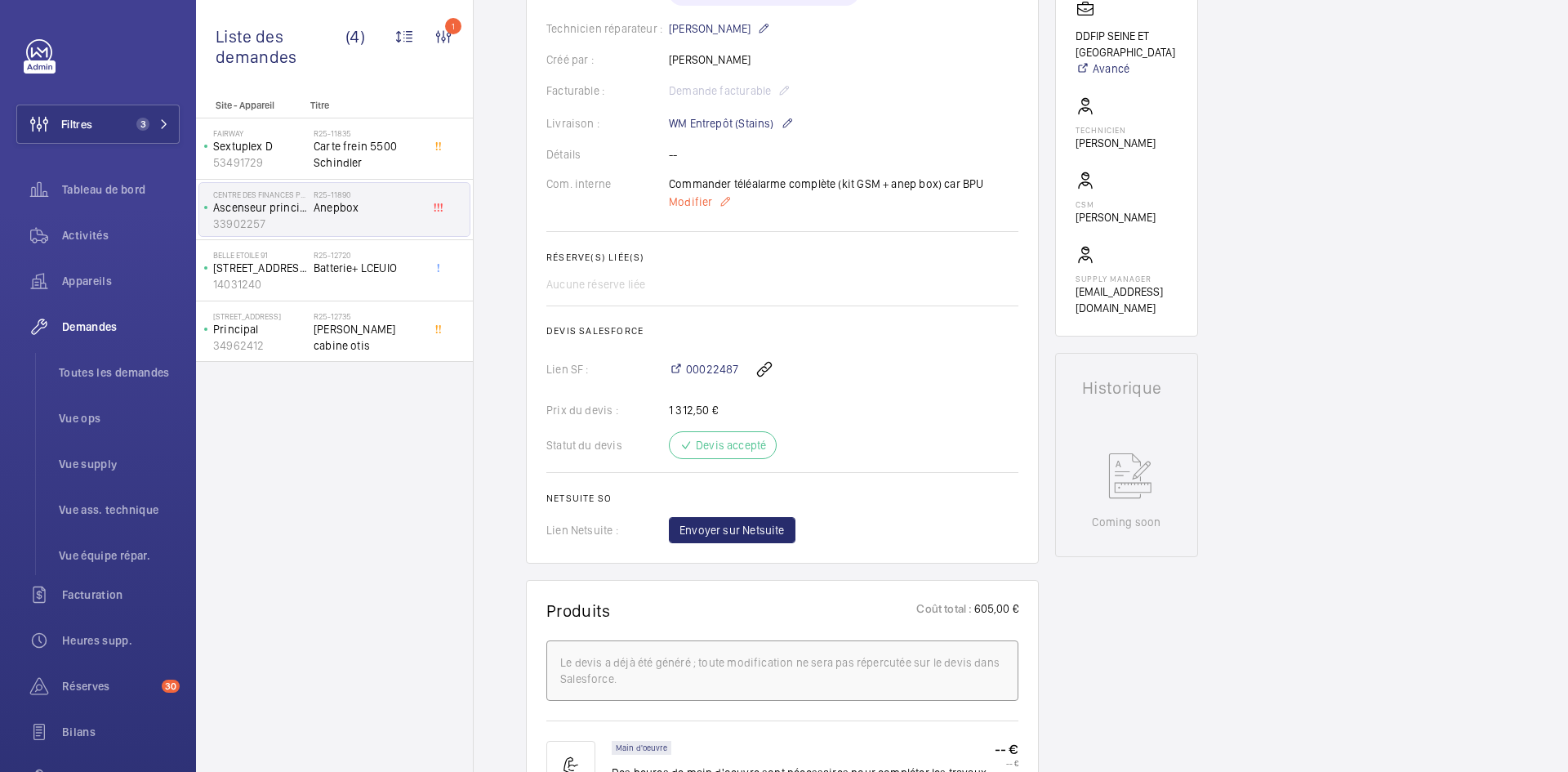
click at [693, 203] on span "Modifier" at bounding box center [691, 201] width 43 height 16
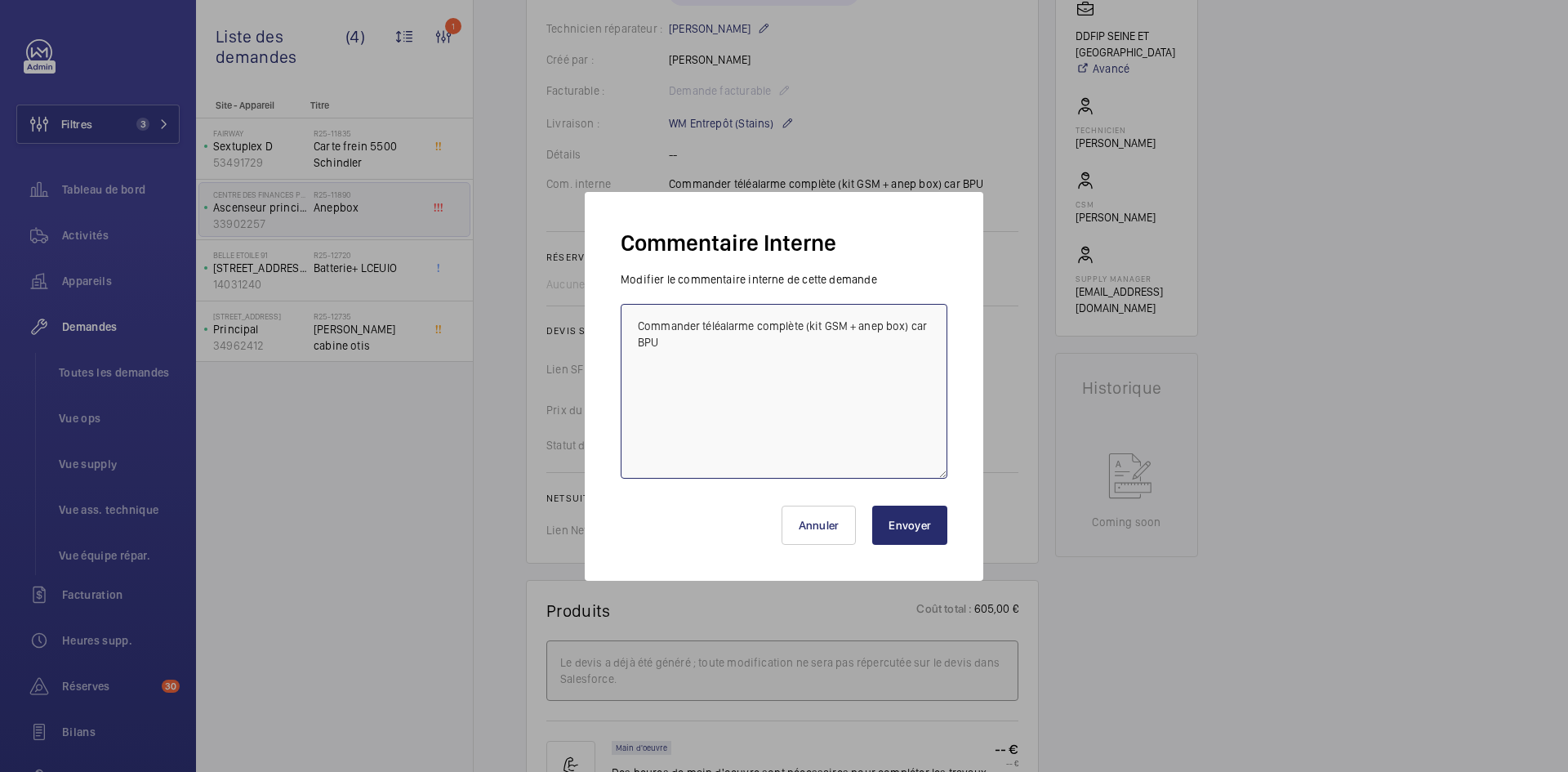
click at [639, 323] on textarea "Commander téléalarme complète (kit GSM + anep box) car BPU" at bounding box center [784, 391] width 327 height 175
type textarea "BY-25/09 demande de devis envoyée au fournisseur ANEP attente de retour. Comman…"
click at [908, 535] on button "Envoyer" at bounding box center [910, 525] width 76 height 40
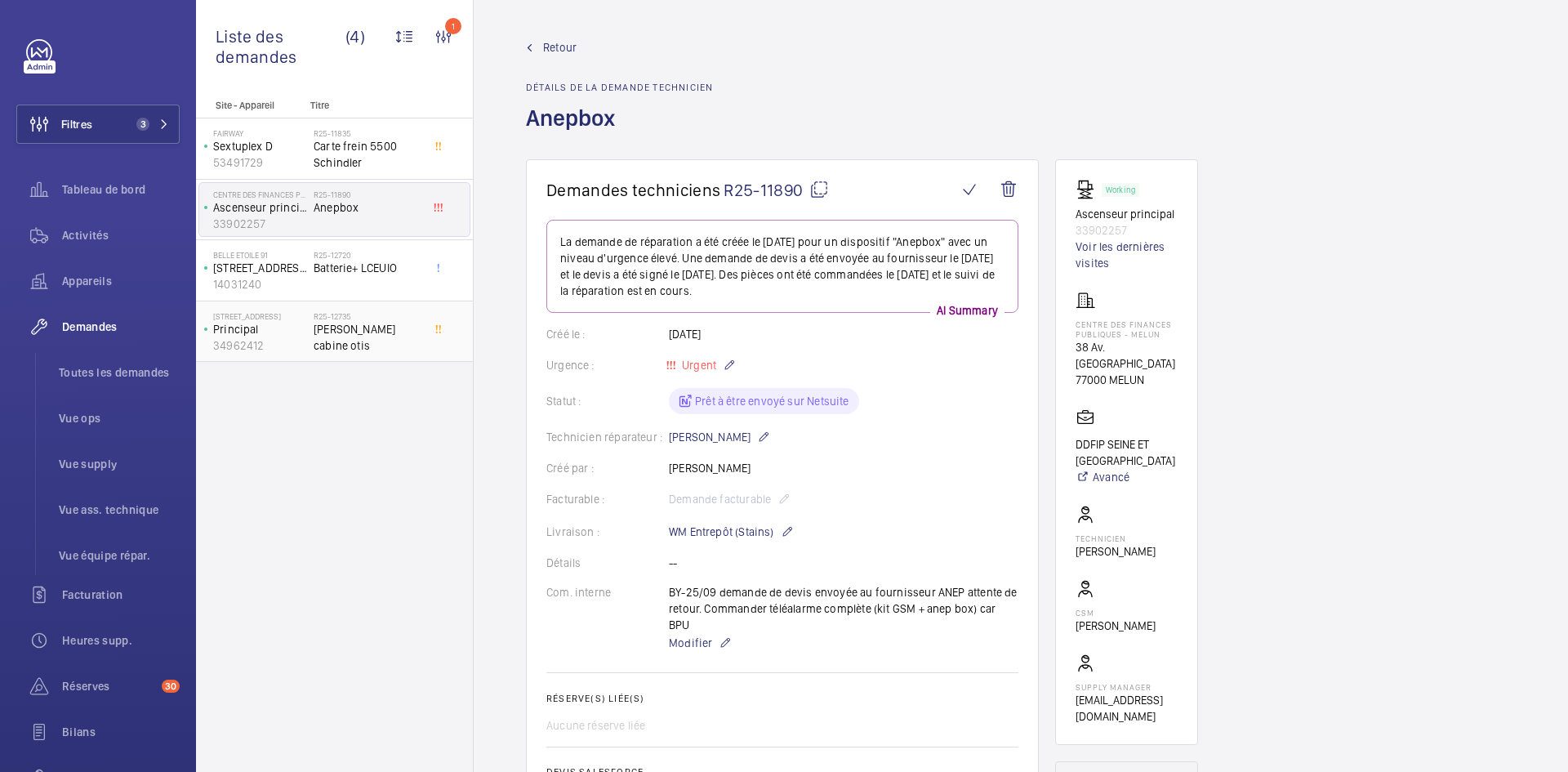
click at [291, 326] on p "Principal" at bounding box center [260, 328] width 93 height 16
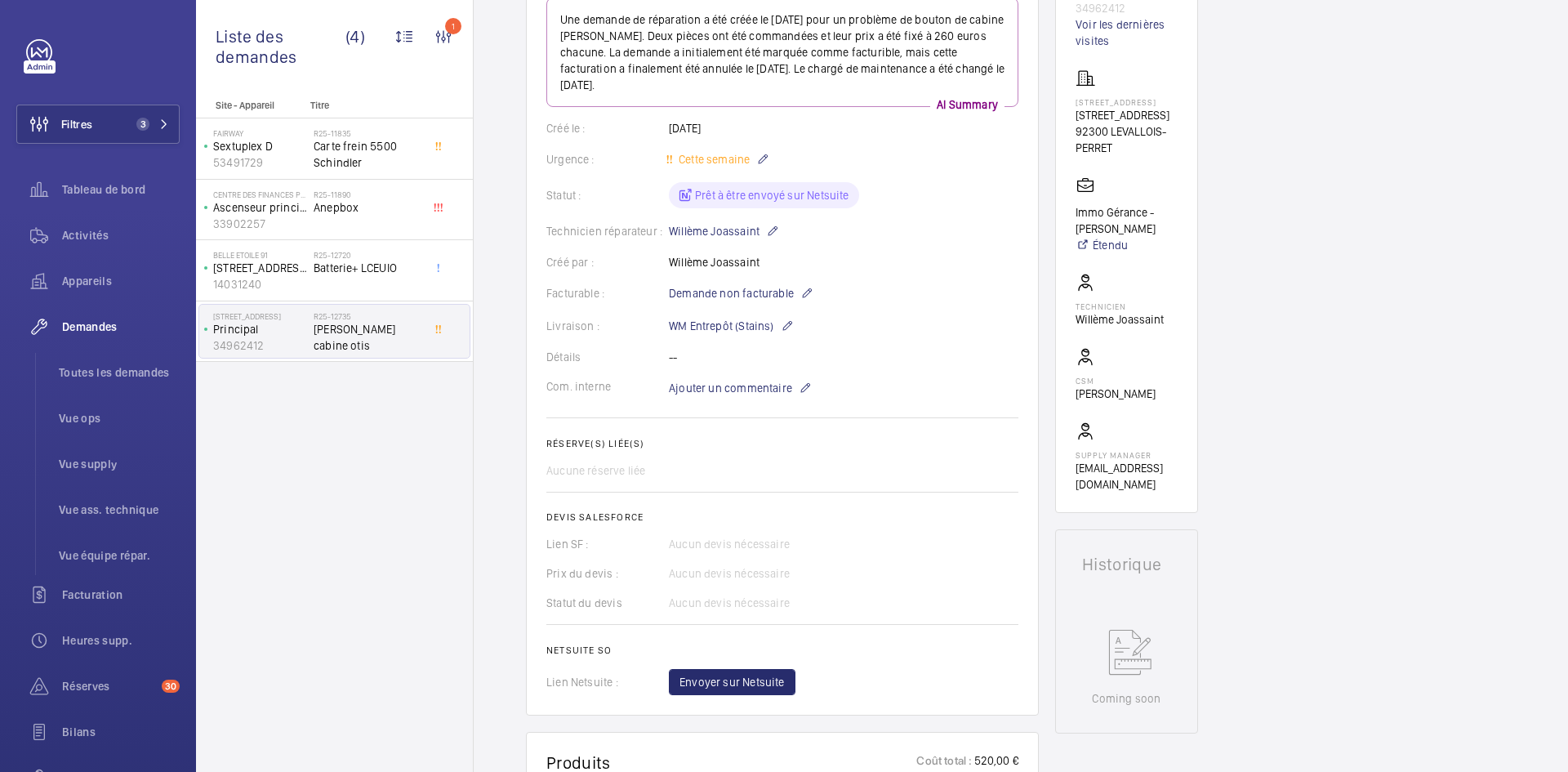
scroll to position [130, 0]
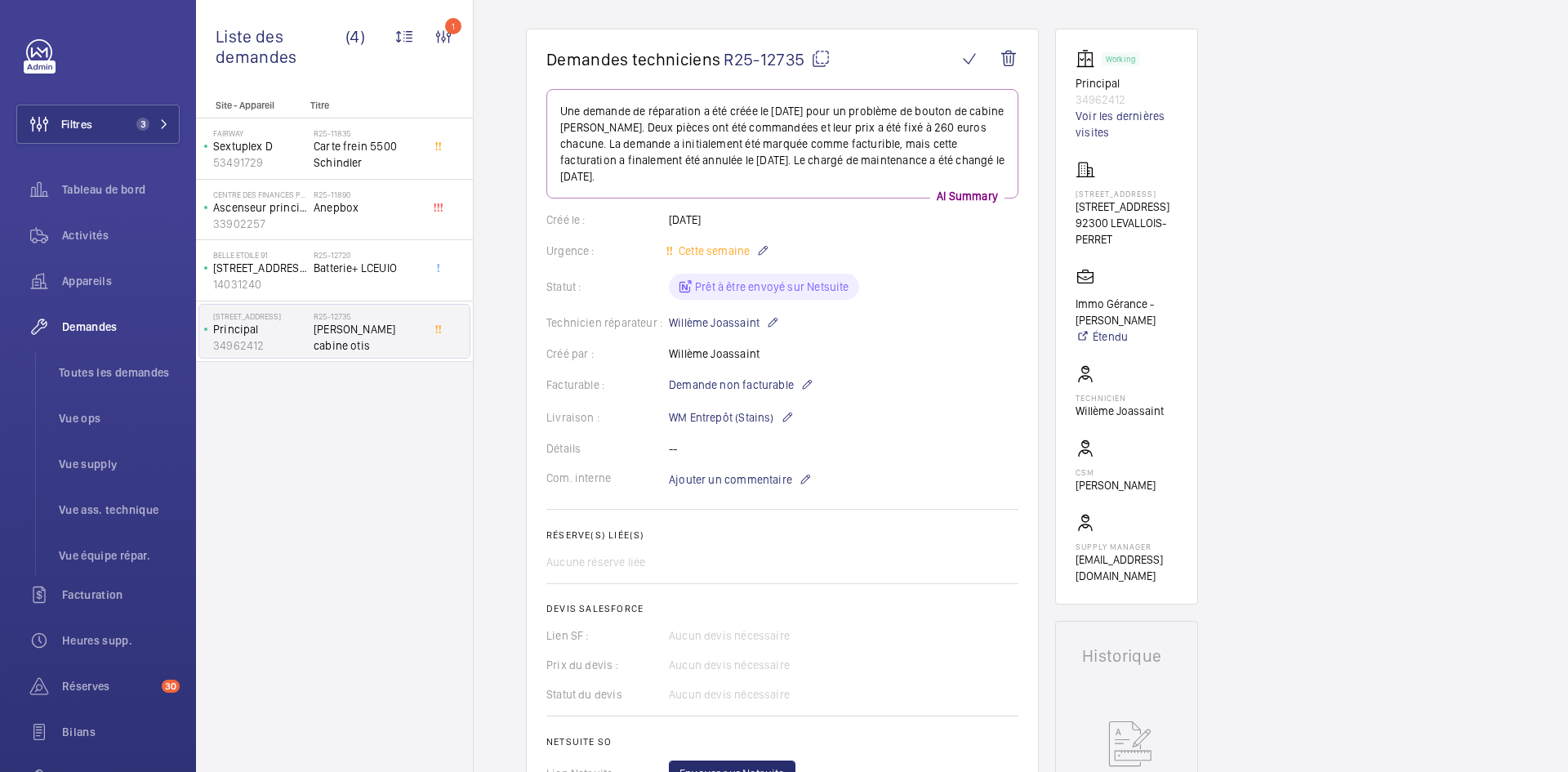
click at [820, 54] on mat-icon at bounding box center [820, 59] width 20 height 20
type textarea "R25-12735"
click at [819, 52] on mat-icon at bounding box center [820, 59] width 20 height 20
drag, startPoint x: 1124, startPoint y: 240, endPoint x: 1062, endPoint y: 196, distance: 76.0
click at [1062, 196] on wm-front-card "Working Principal 34962412 Voir les dernières visites 81 Rue Carnot 81 Rue Carn…" at bounding box center [1126, 316] width 143 height 576
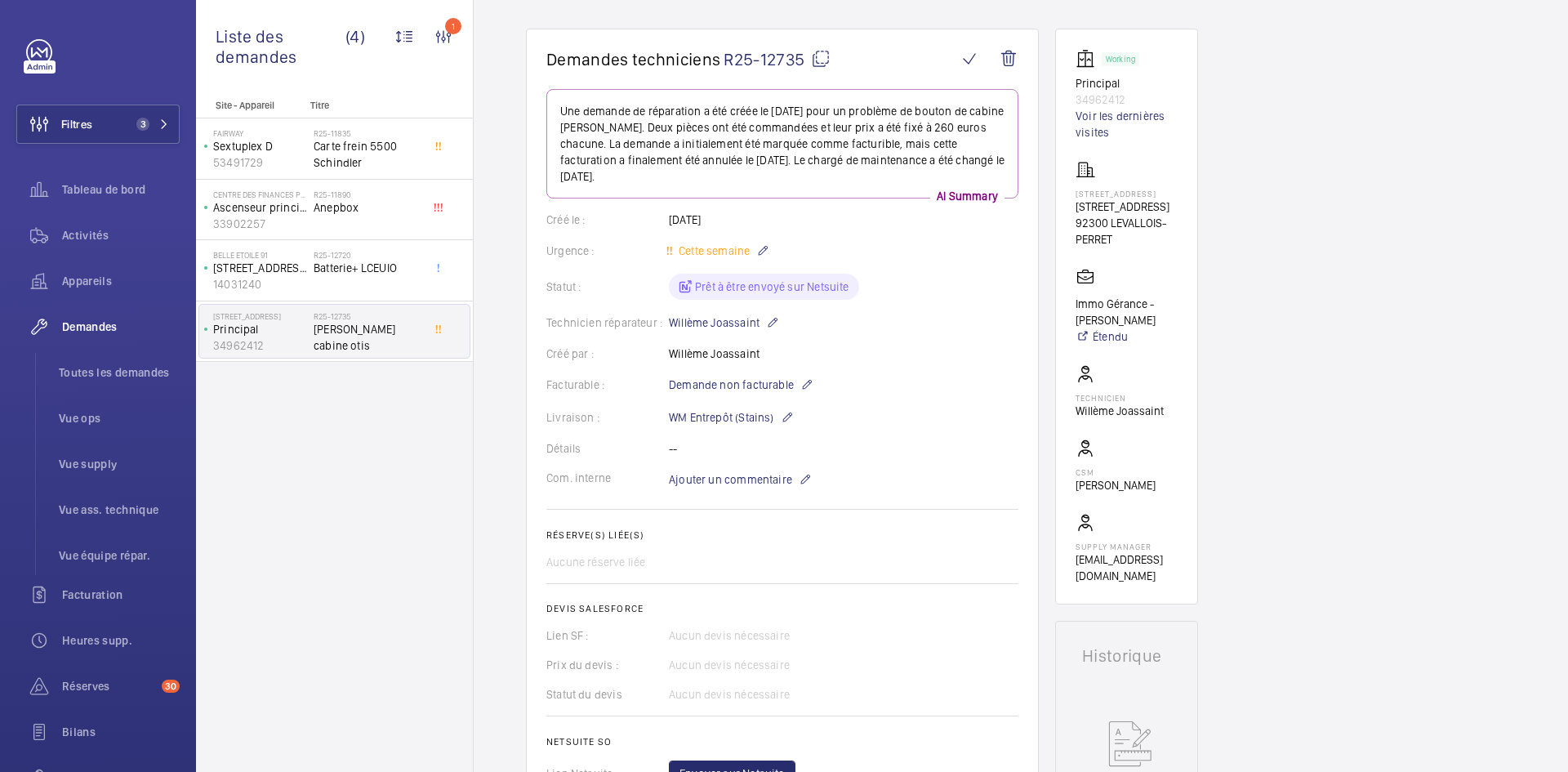
copy div "81 Rue Carnot 81 Rue Carnot, 92300 LEVALLOIS-PERRET"
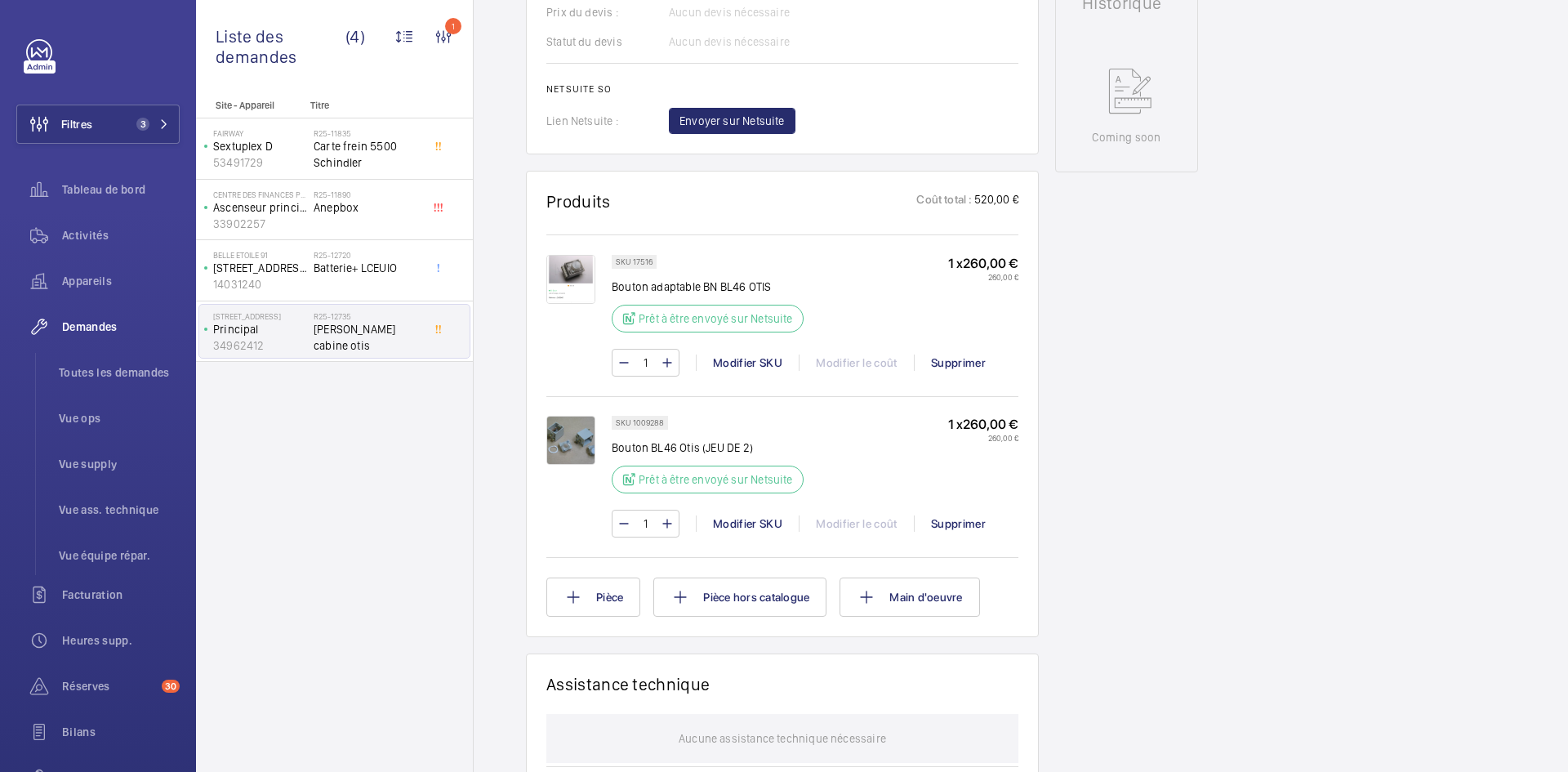
scroll to position [783, 0]
click at [584, 430] on img at bounding box center [571, 439] width 49 height 49
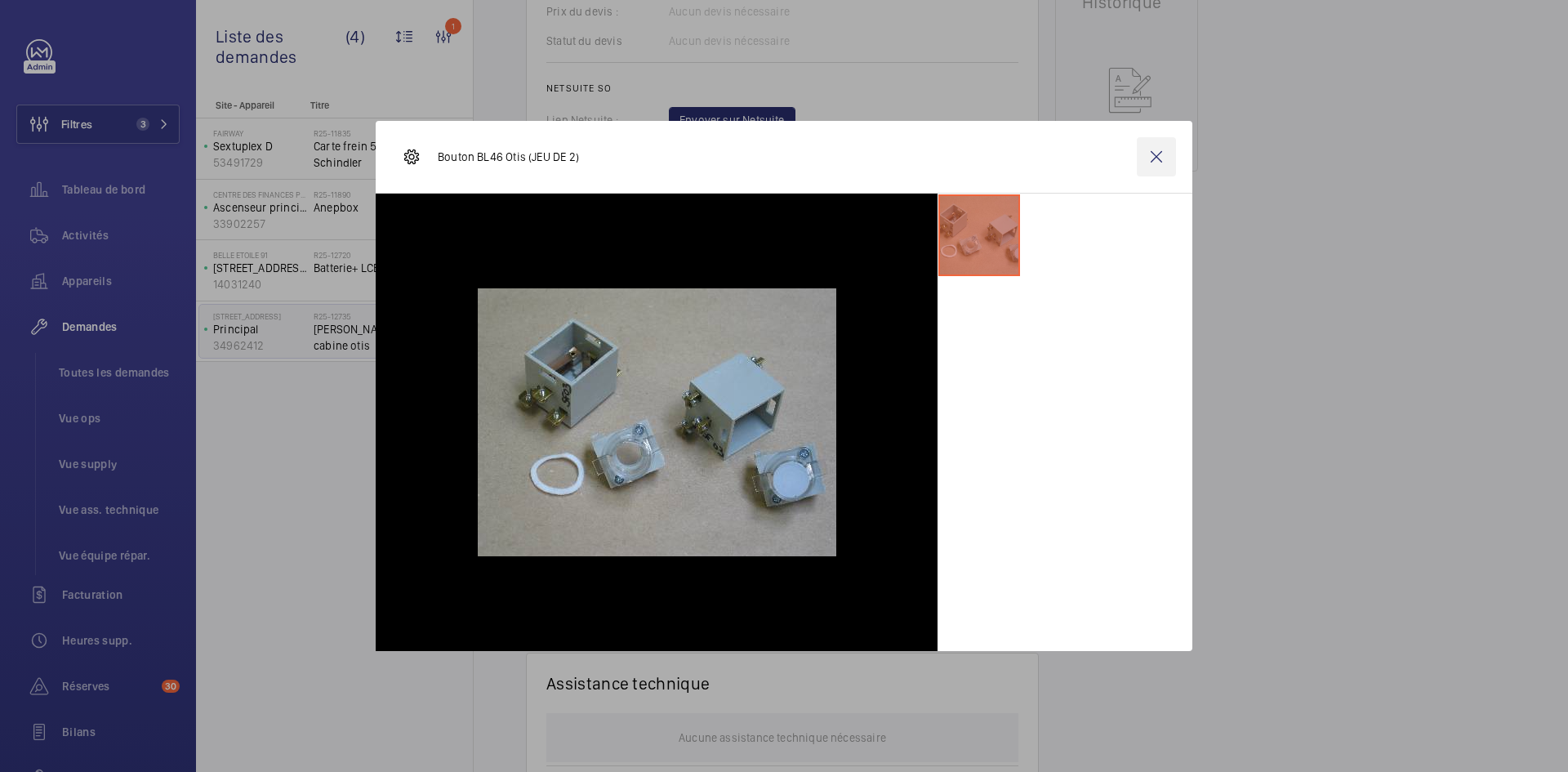
click at [1155, 161] on wm-front-icon-button at bounding box center [1156, 157] width 40 height 40
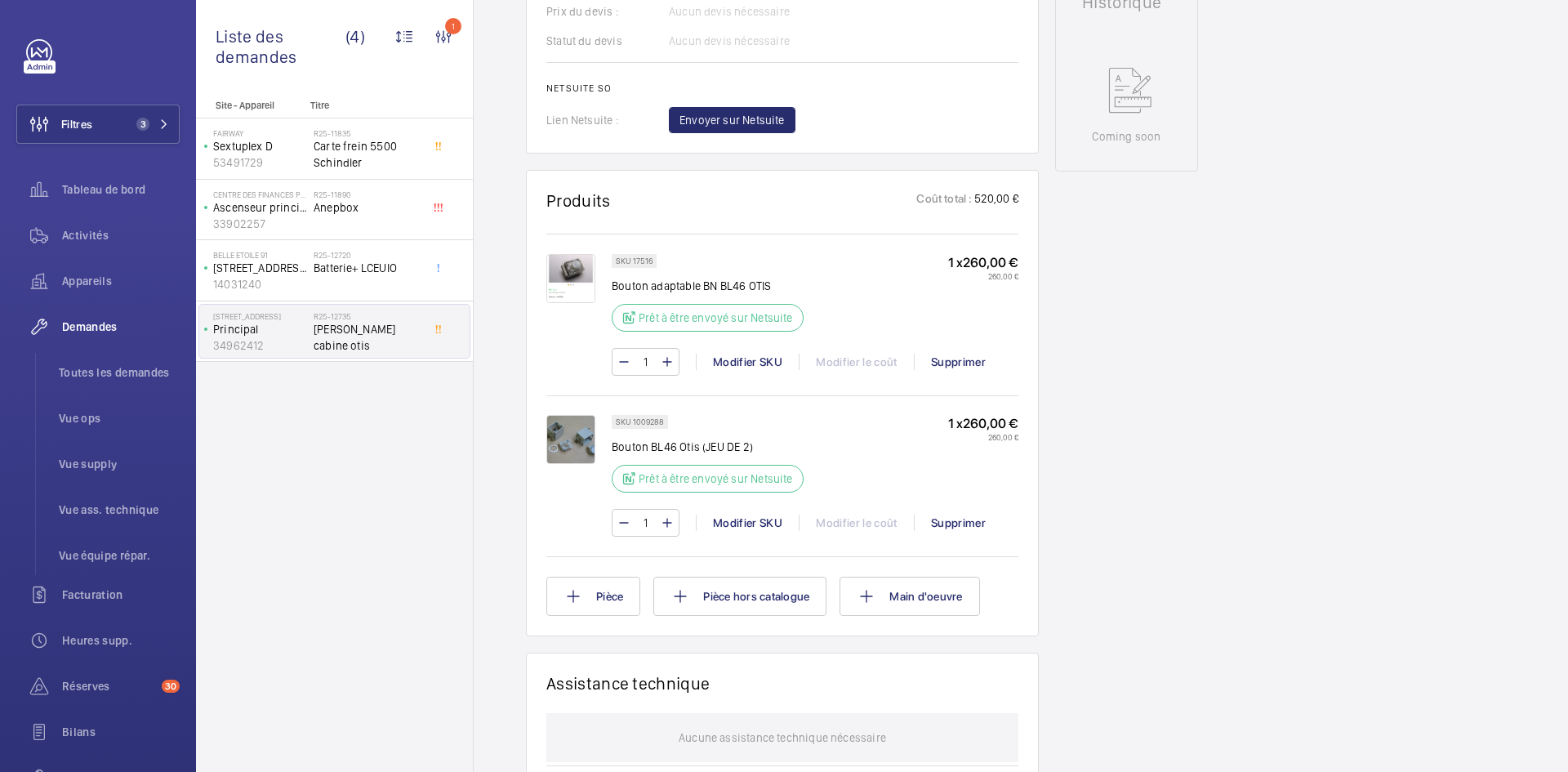
click at [578, 265] on img at bounding box center [571, 278] width 49 height 49
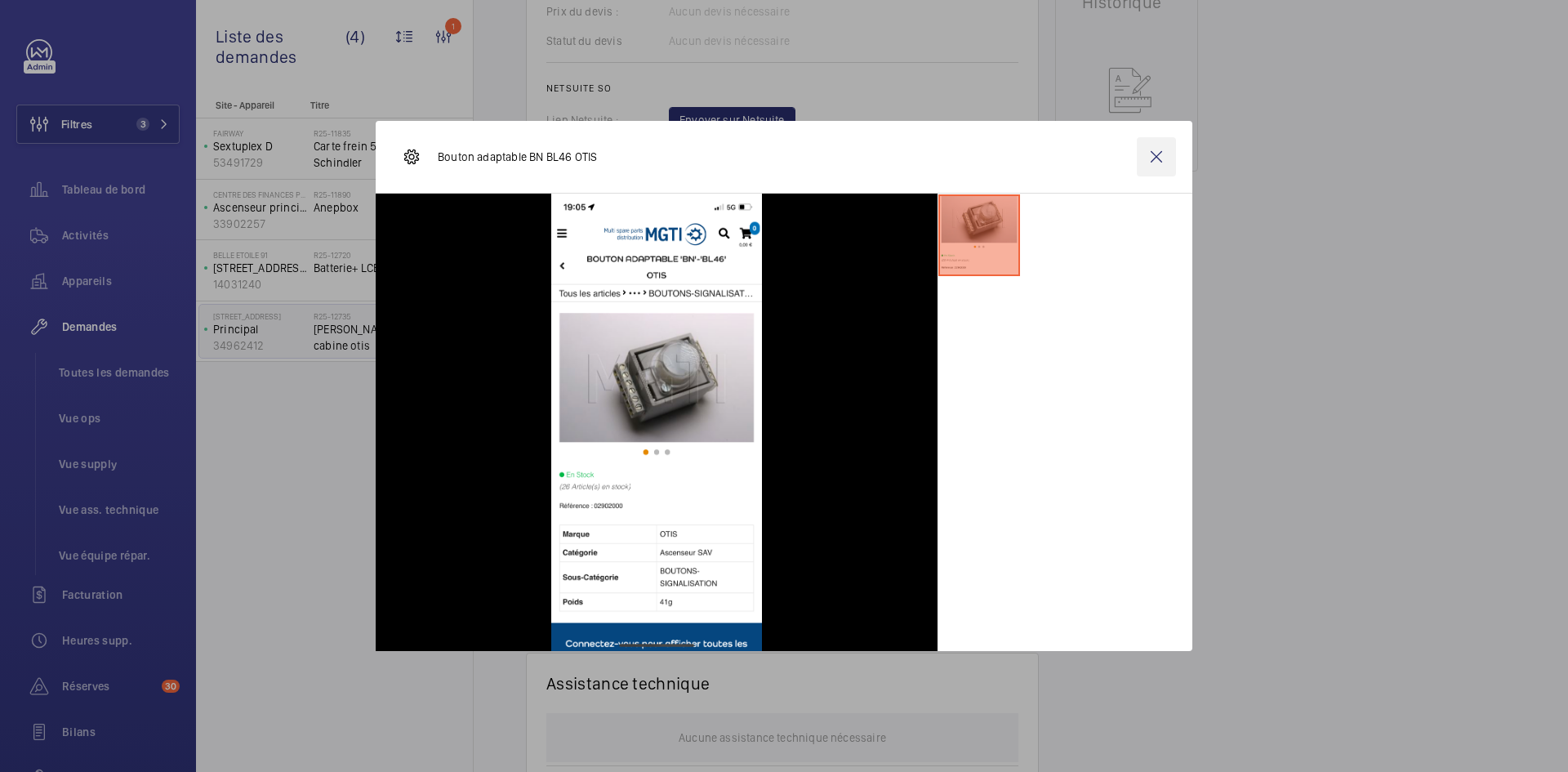
click at [1159, 154] on wm-front-icon-button at bounding box center [1156, 157] width 40 height 40
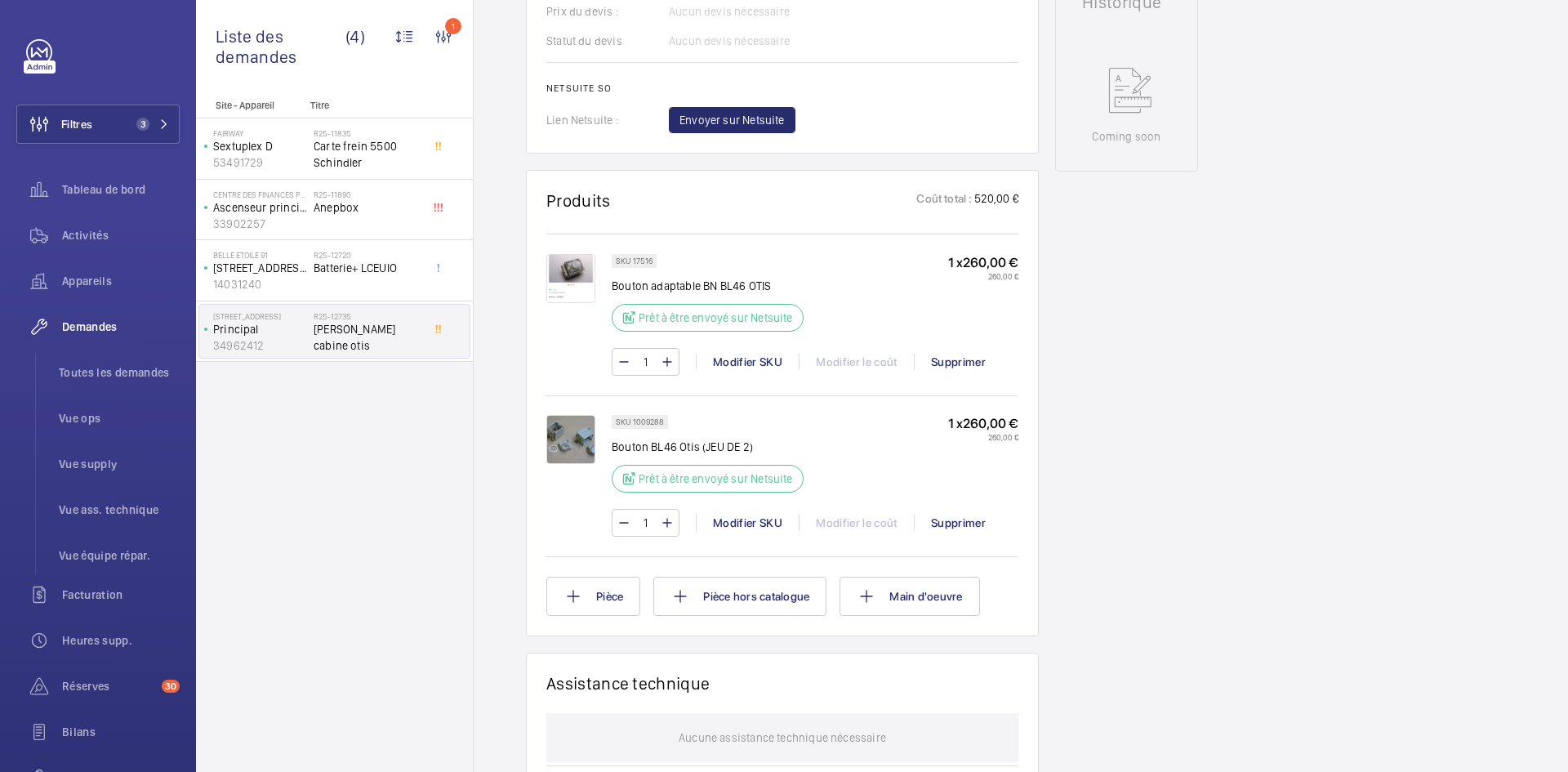
scroll to position [130, 0]
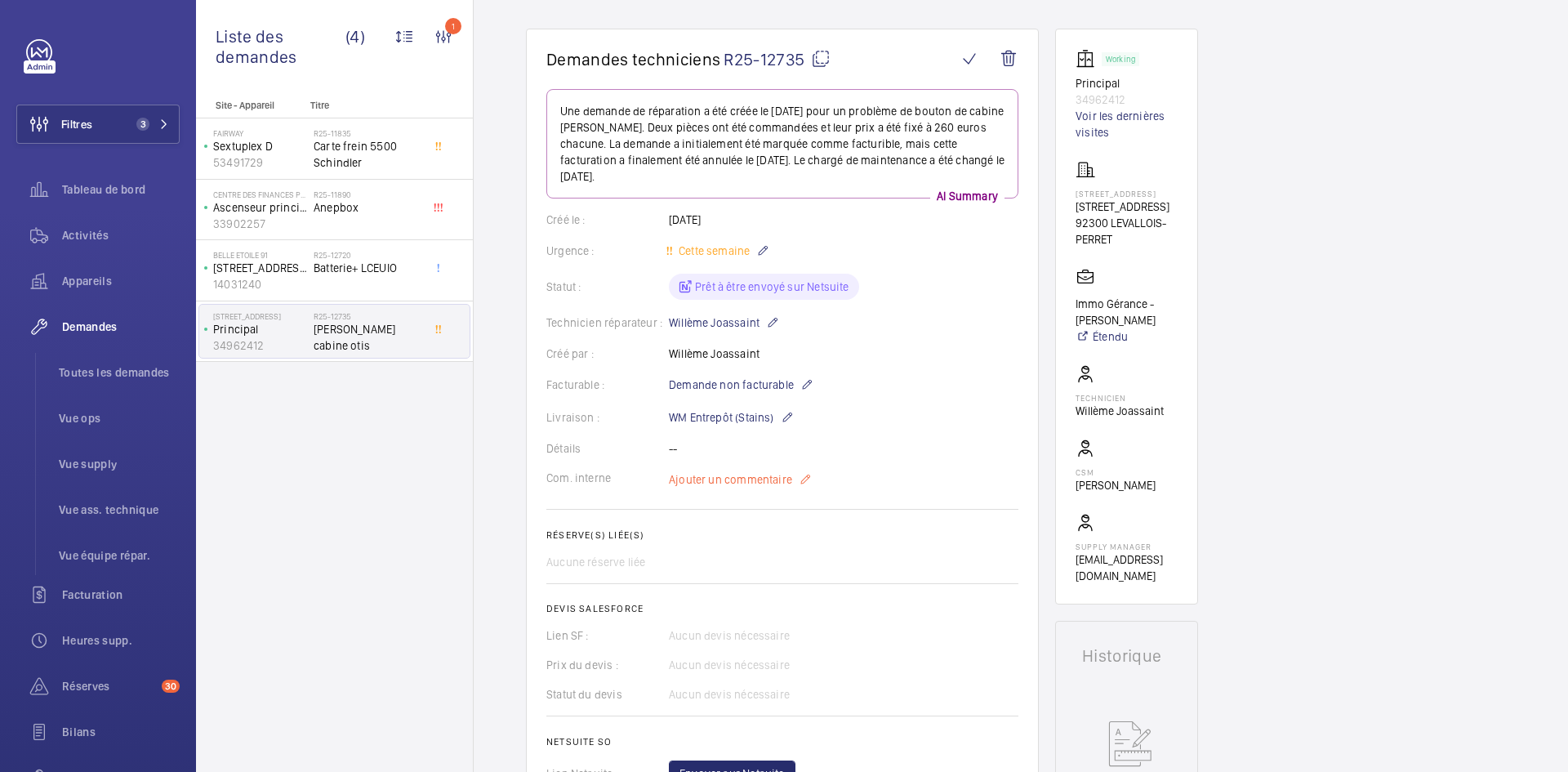
click at [727, 472] on span "Ajouter un commentaire" at bounding box center [731, 478] width 124 height 16
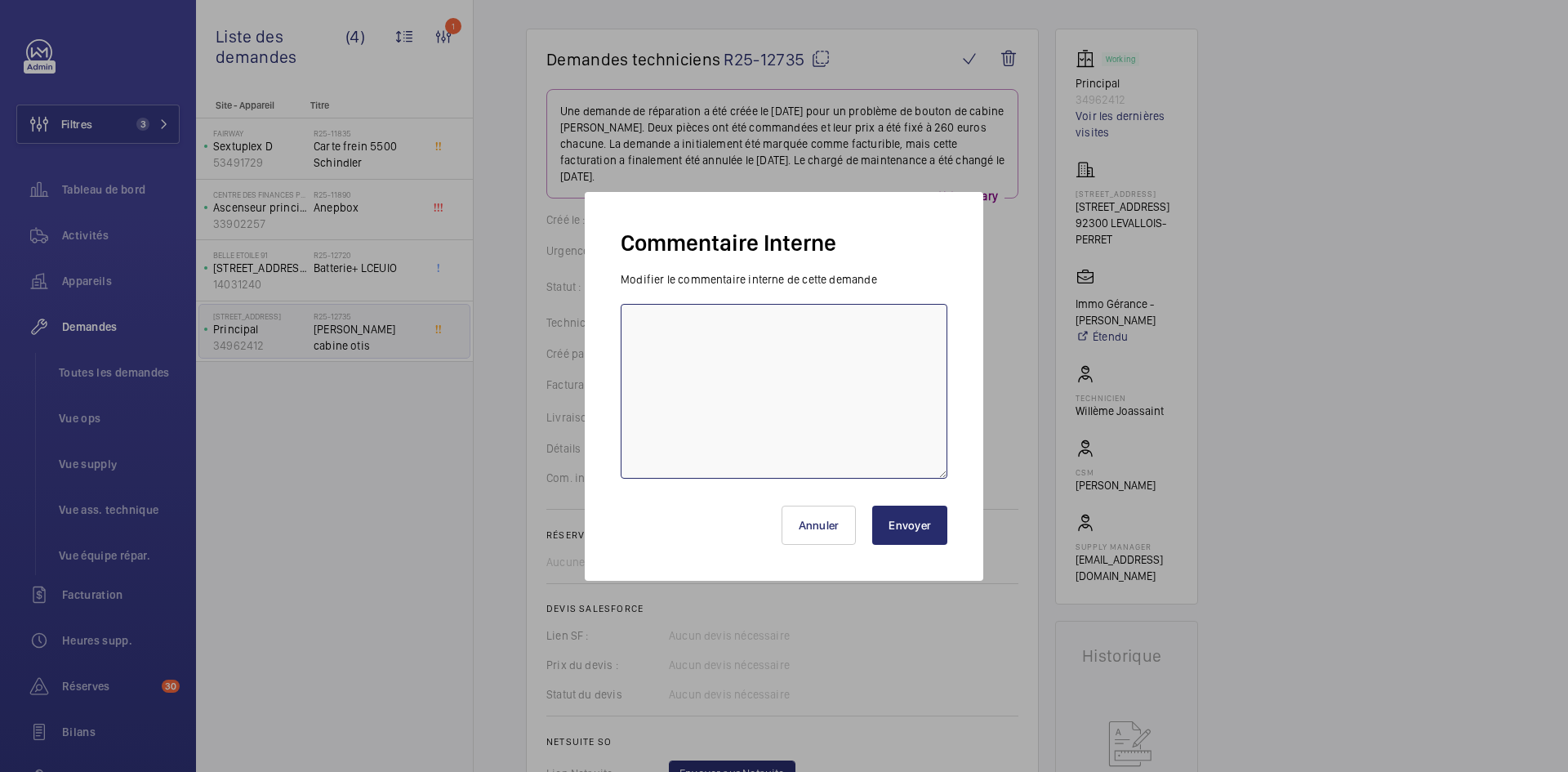
click at [669, 329] on textarea at bounding box center [784, 391] width 327 height 175
type textarea "BY-25/09 attente validation OPS"
click at [929, 514] on button "Envoyer" at bounding box center [910, 525] width 76 height 40
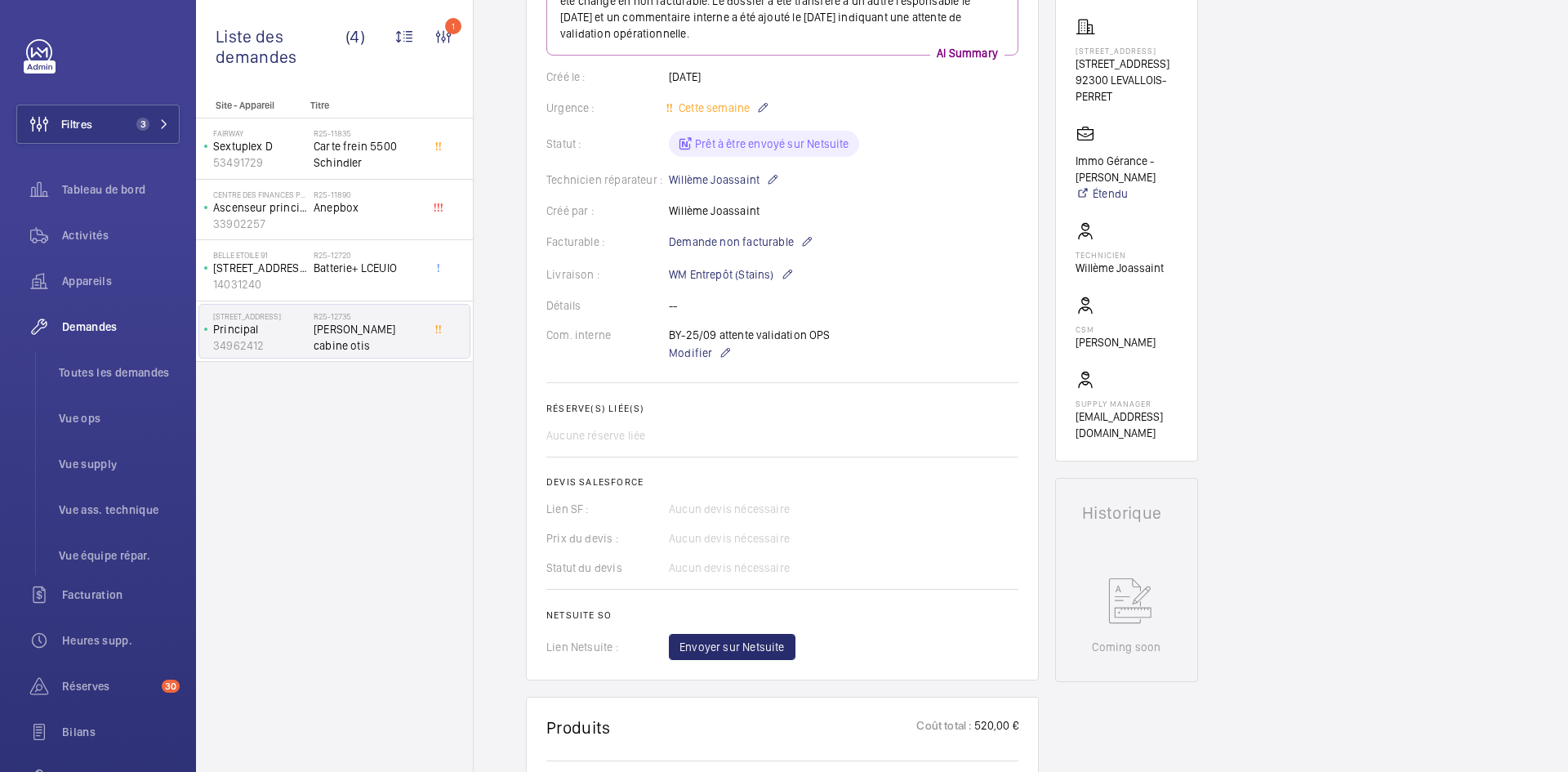
scroll to position [653, 0]
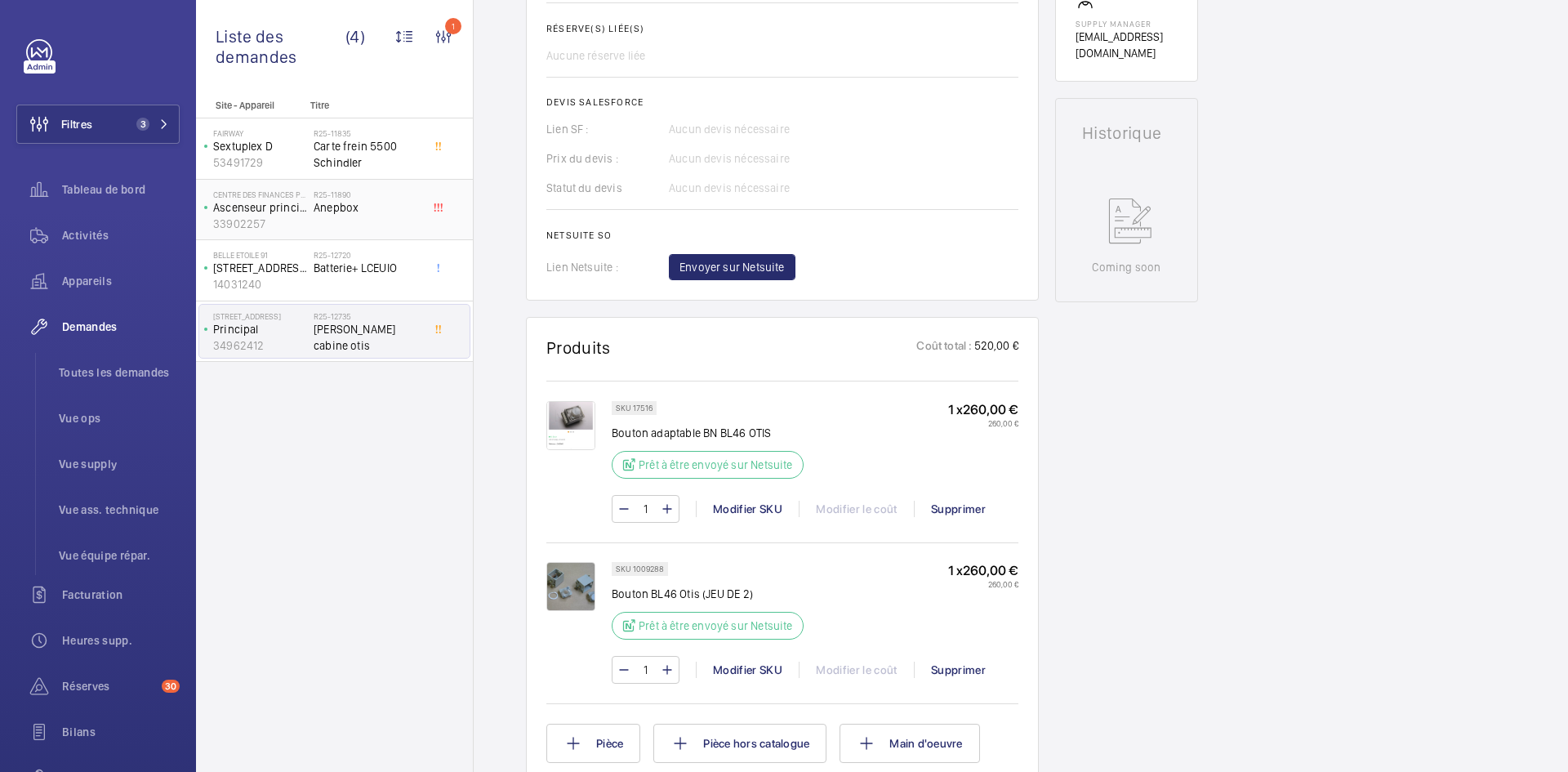
click at [312, 209] on div "Centre des finances publiques - Melun Ascenseur principal 33902257" at bounding box center [256, 210] width 114 height 54
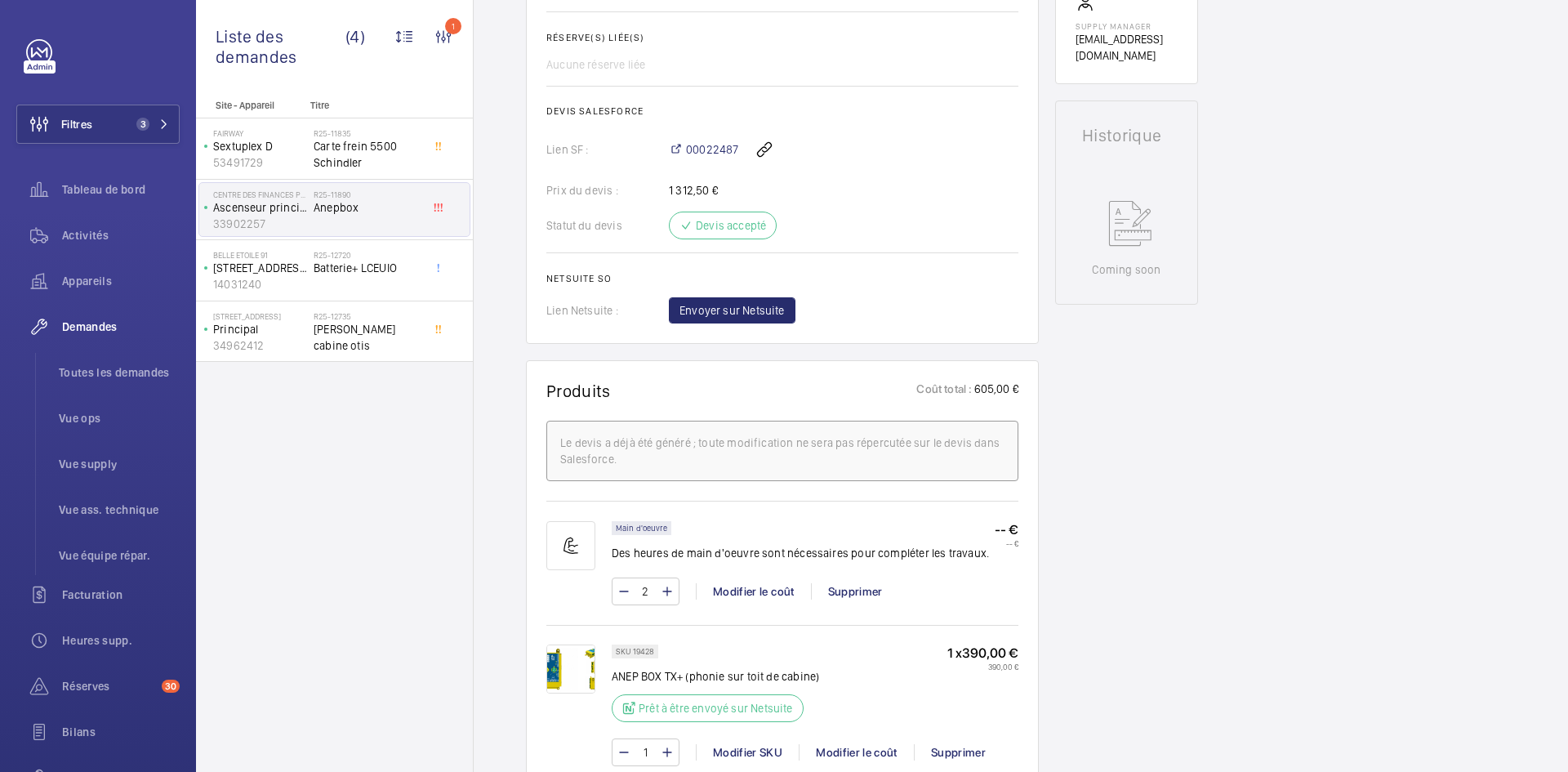
scroll to position [653, 0]
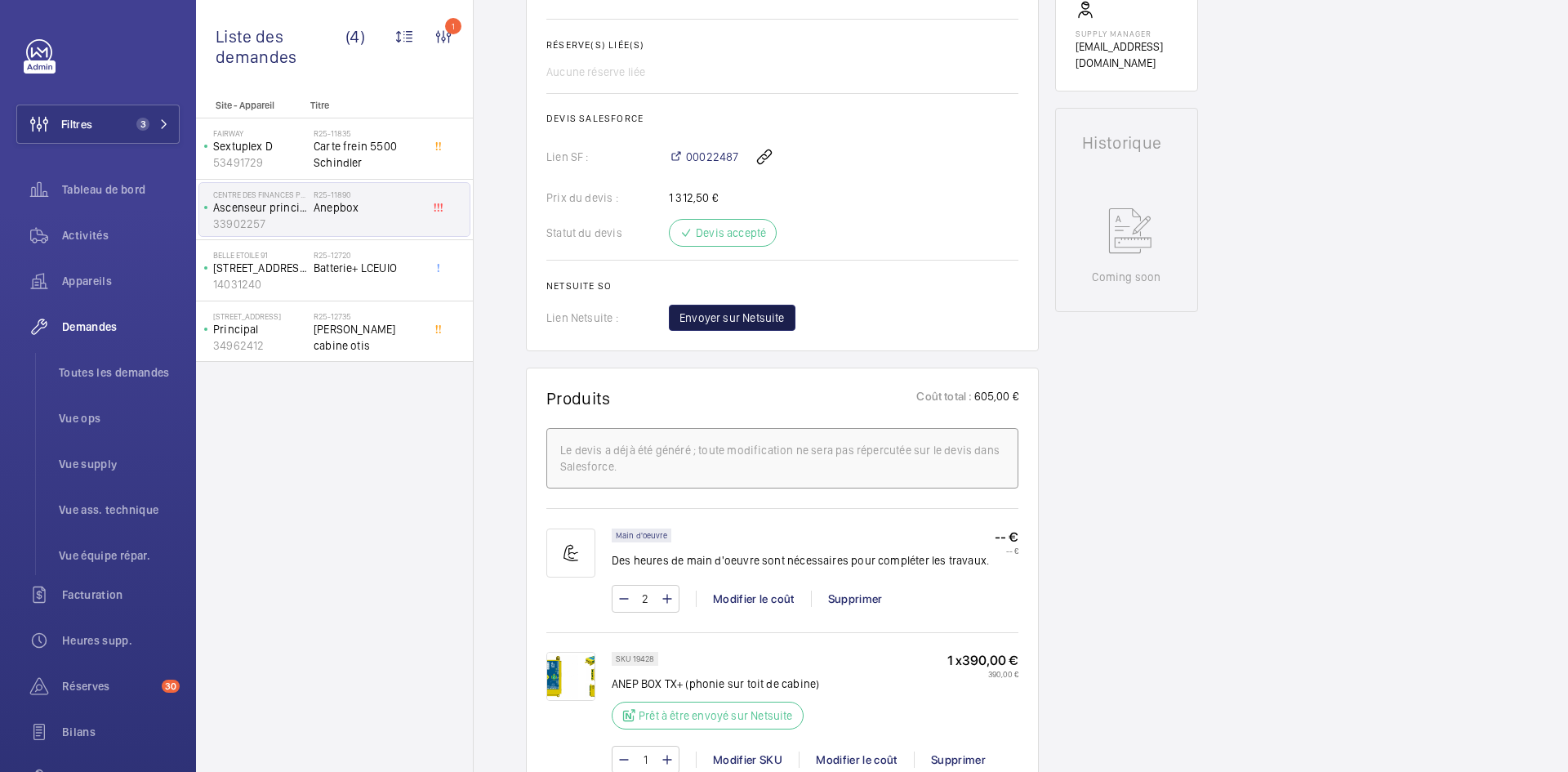
click at [757, 310] on span "Envoyer sur Netsuite" at bounding box center [733, 317] width 106 height 16
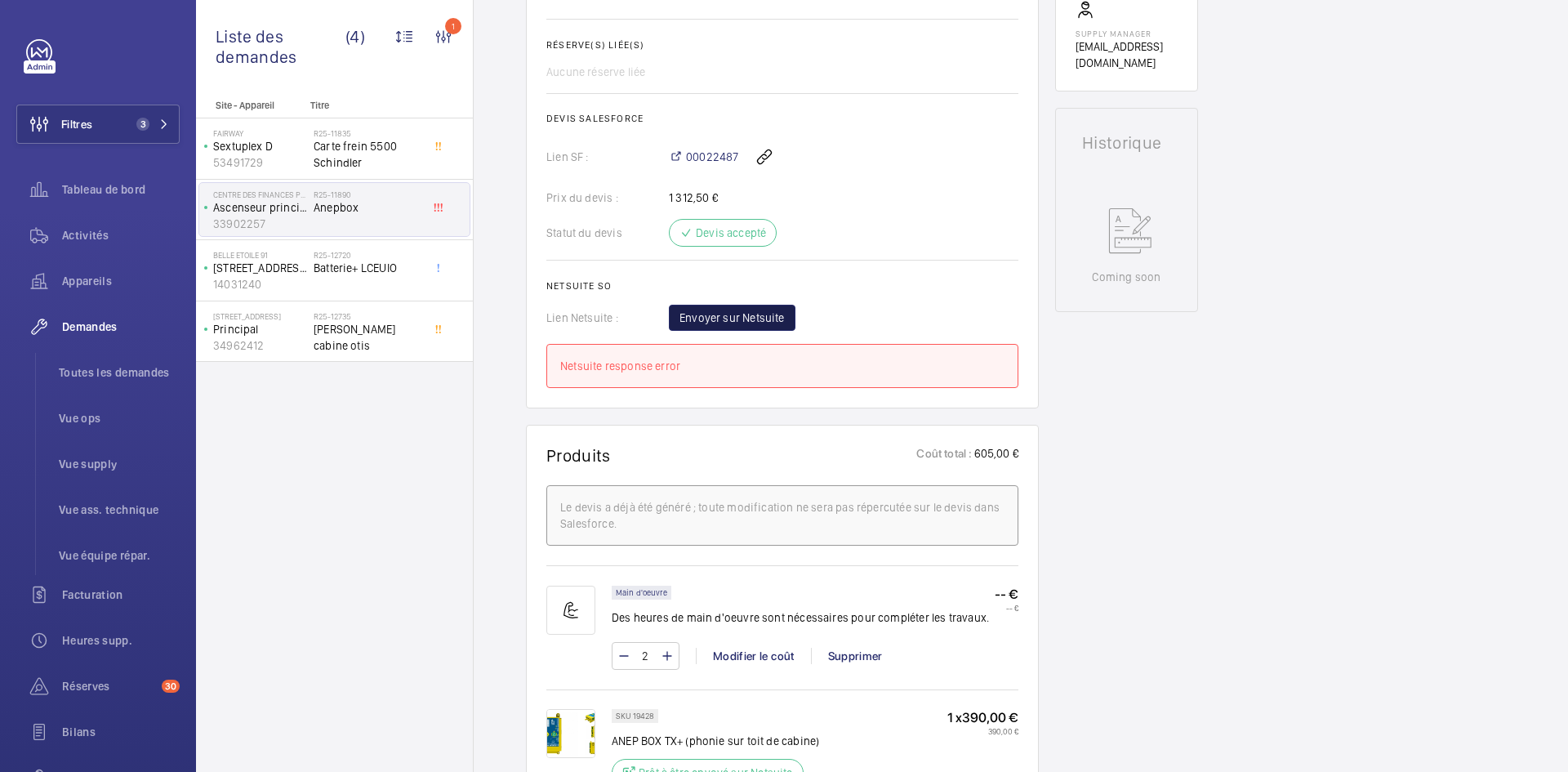
click at [757, 310] on span "Envoyer sur Netsuite" at bounding box center [733, 317] width 106 height 16
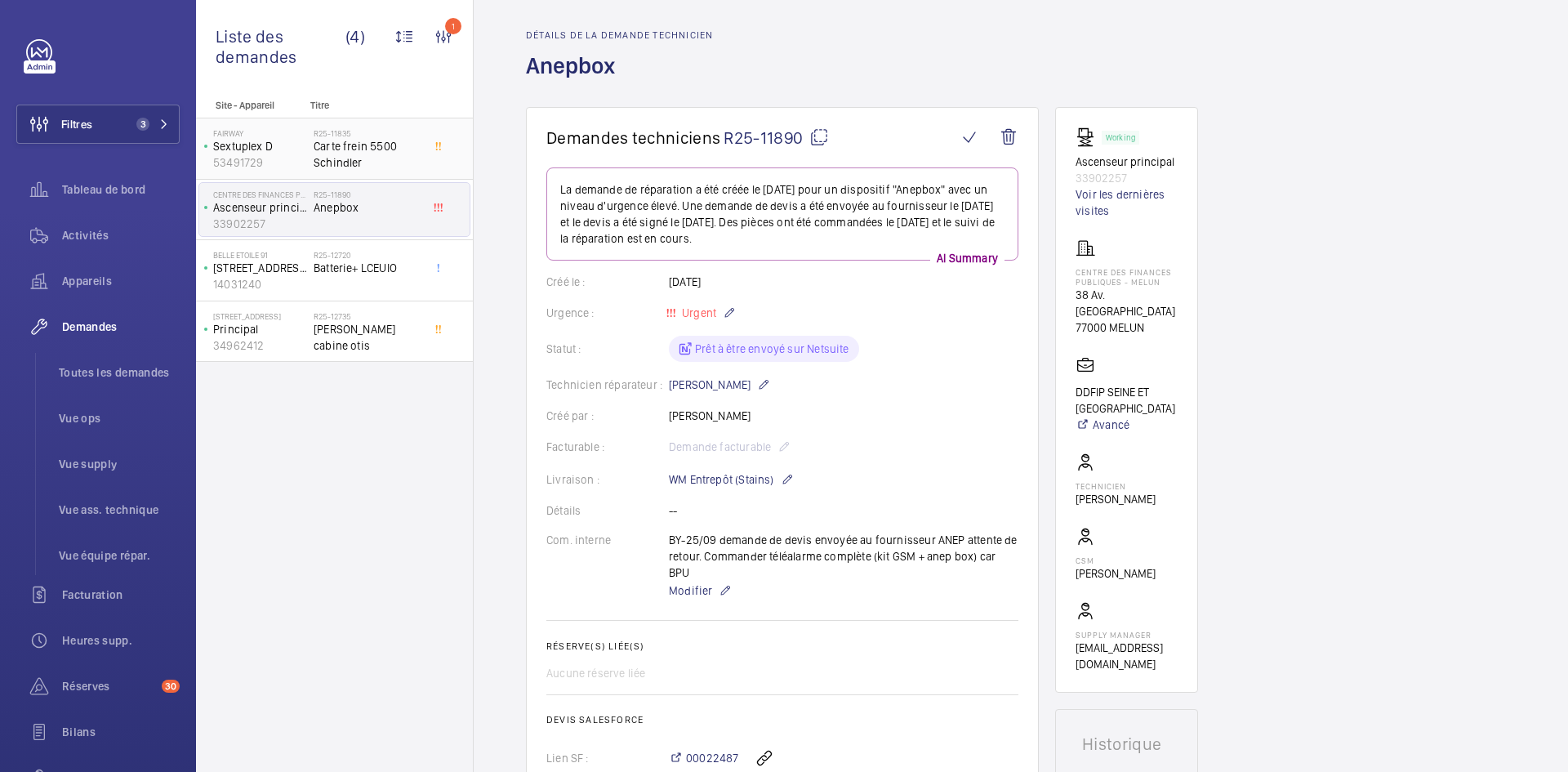
scroll to position [0, 0]
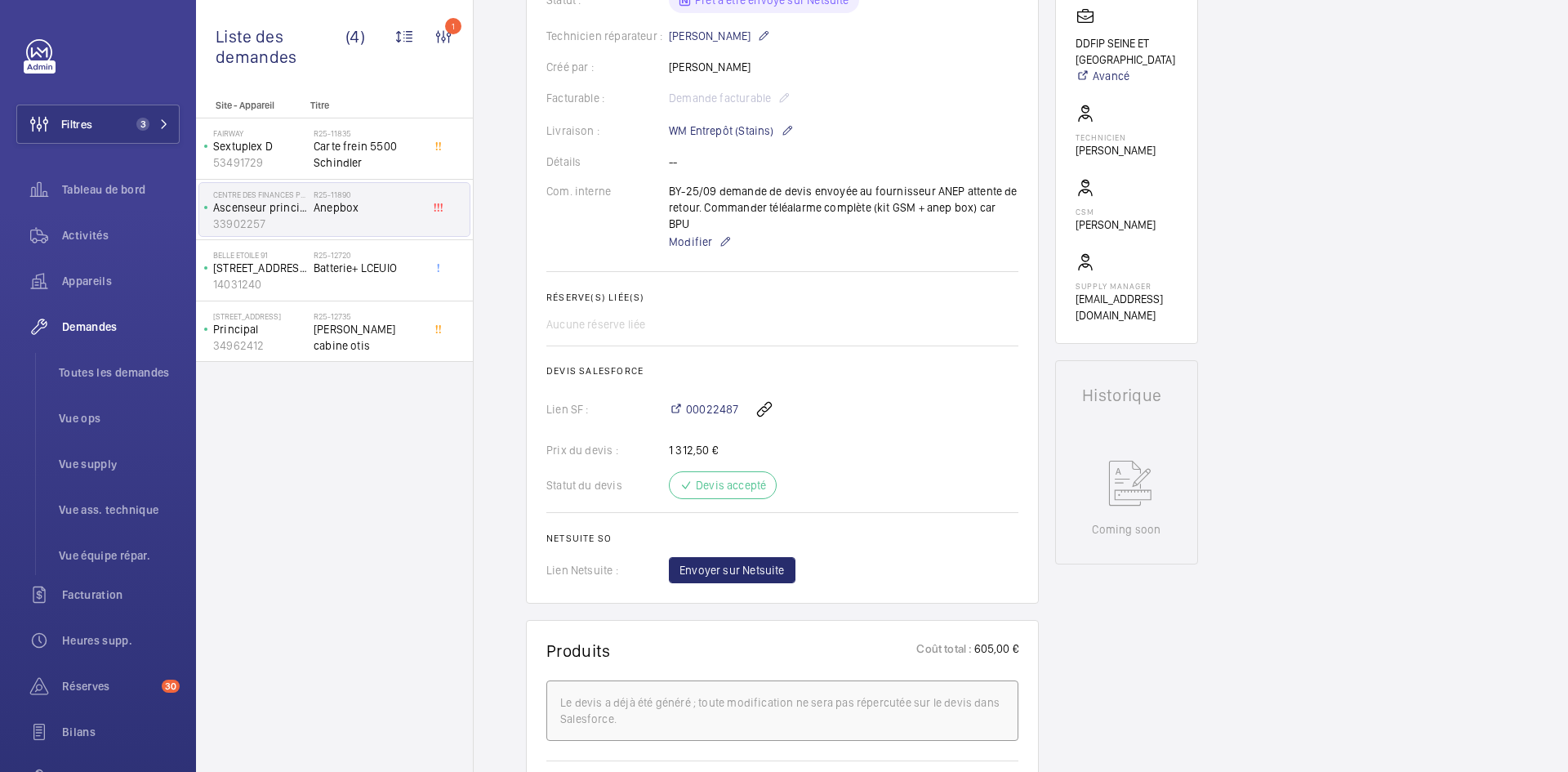
scroll to position [409, 0]
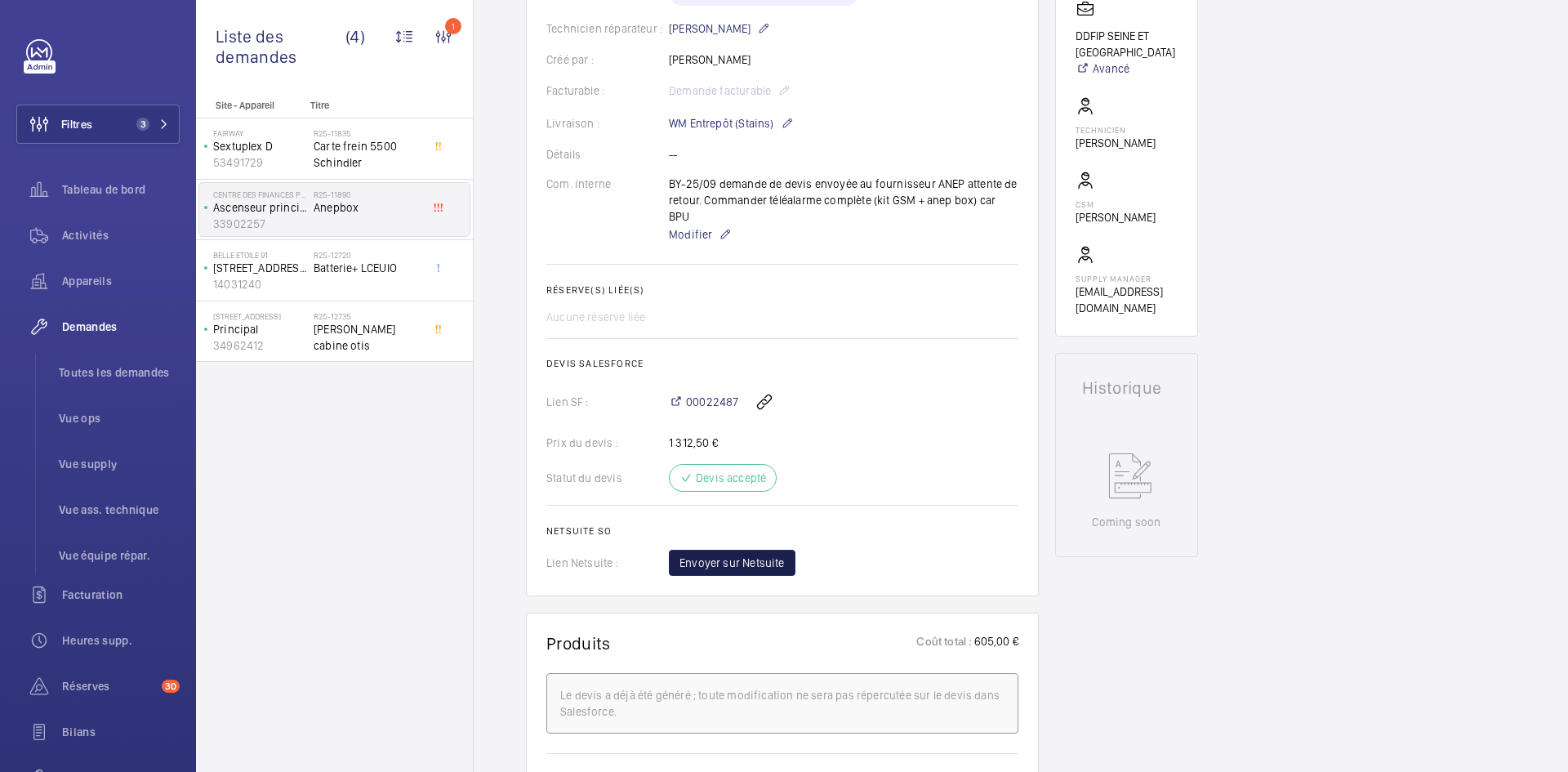
click at [725, 554] on span "Envoyer sur Netsuite" at bounding box center [733, 562] width 106 height 16
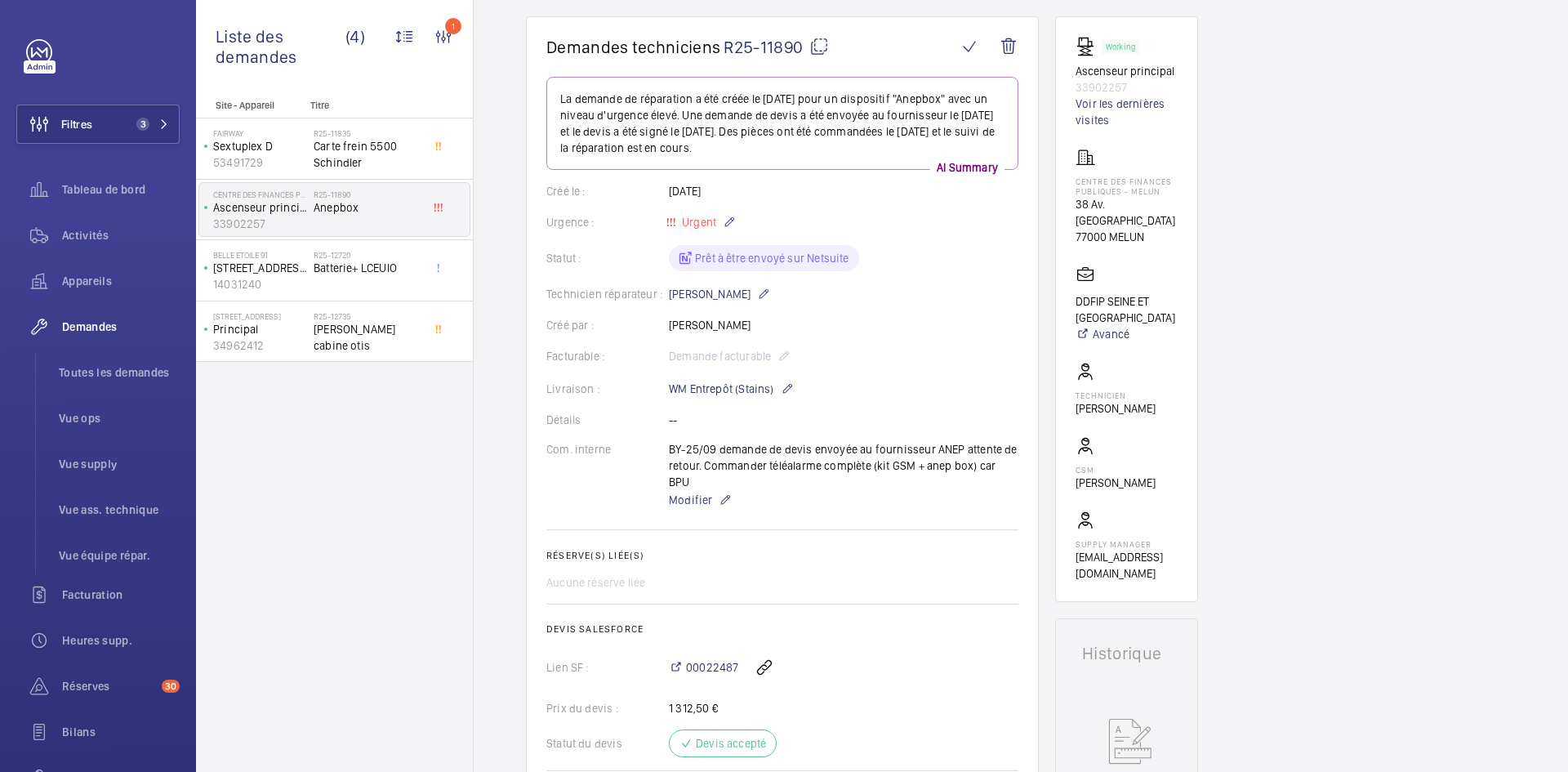
scroll to position [143, 0]
click at [823, 44] on mat-icon at bounding box center [818, 45] width 20 height 20
click at [319, 330] on span "[PERSON_NAME] cabine otis" at bounding box center [367, 337] width 108 height 33
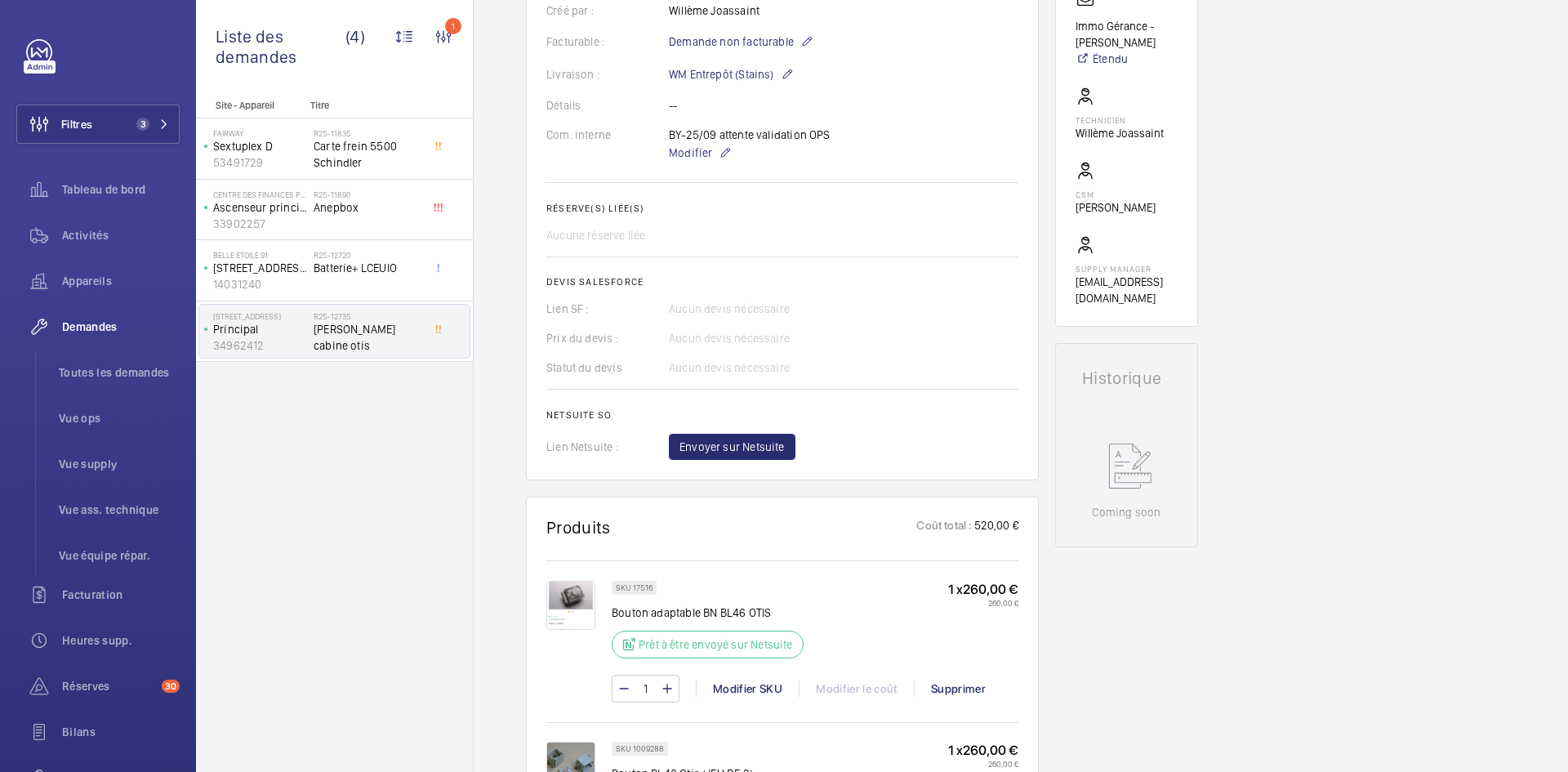
scroll to position [474, 0]
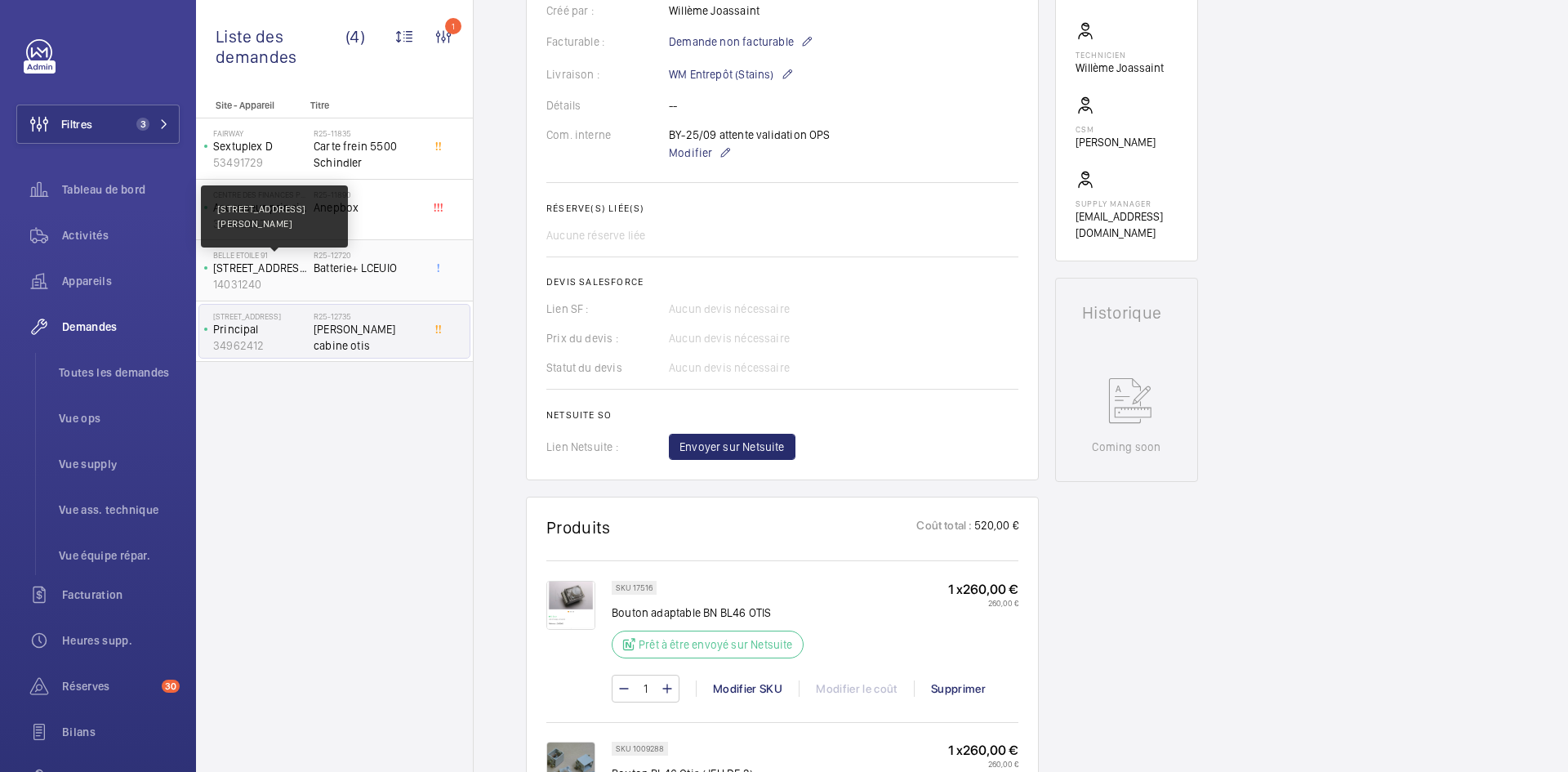
click at [300, 271] on p "6 rue Marx Dormoy" at bounding box center [260, 267] width 93 height 16
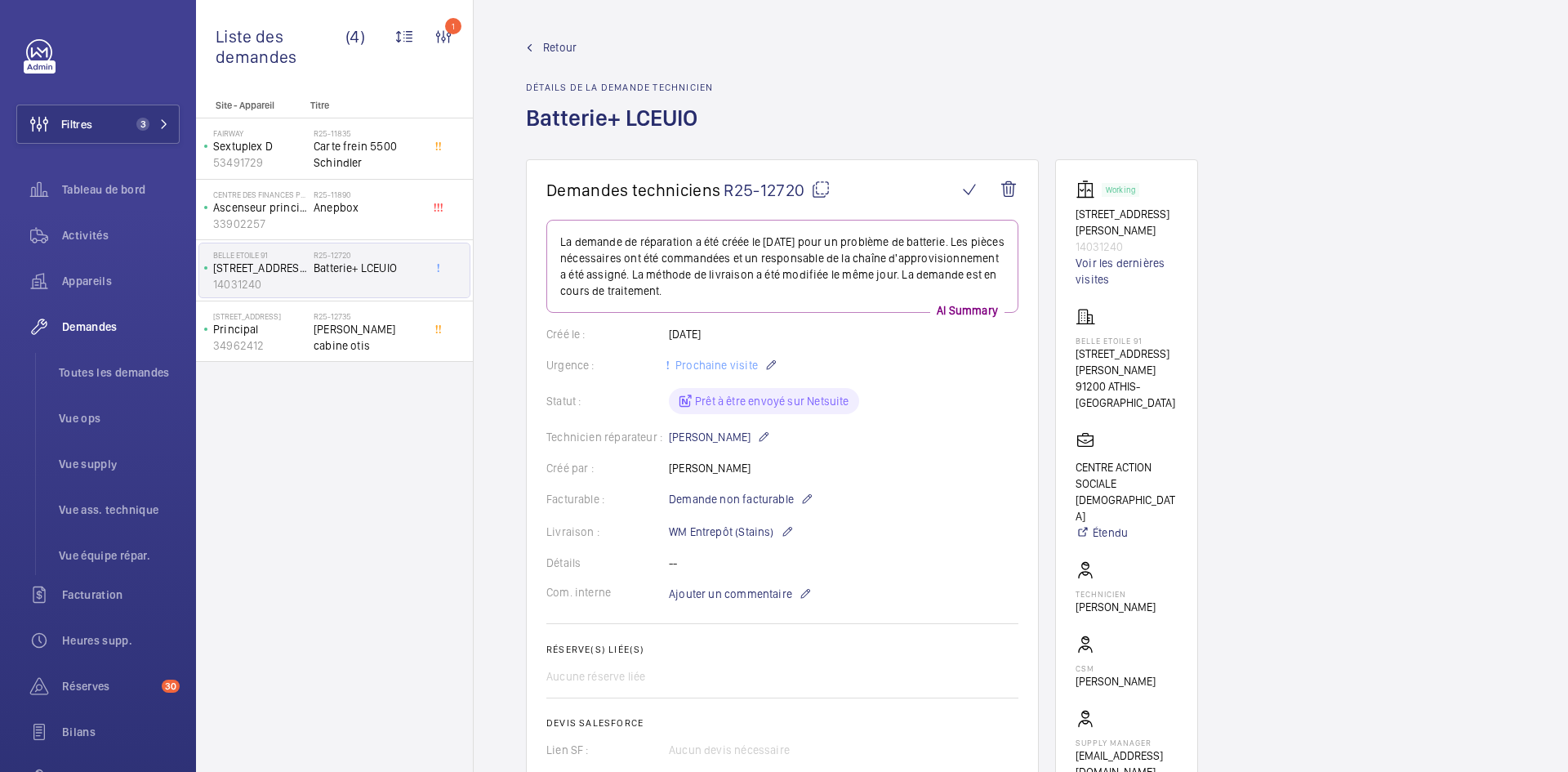
click at [822, 191] on mat-icon at bounding box center [820, 189] width 20 height 20
type textarea "R25-12720"
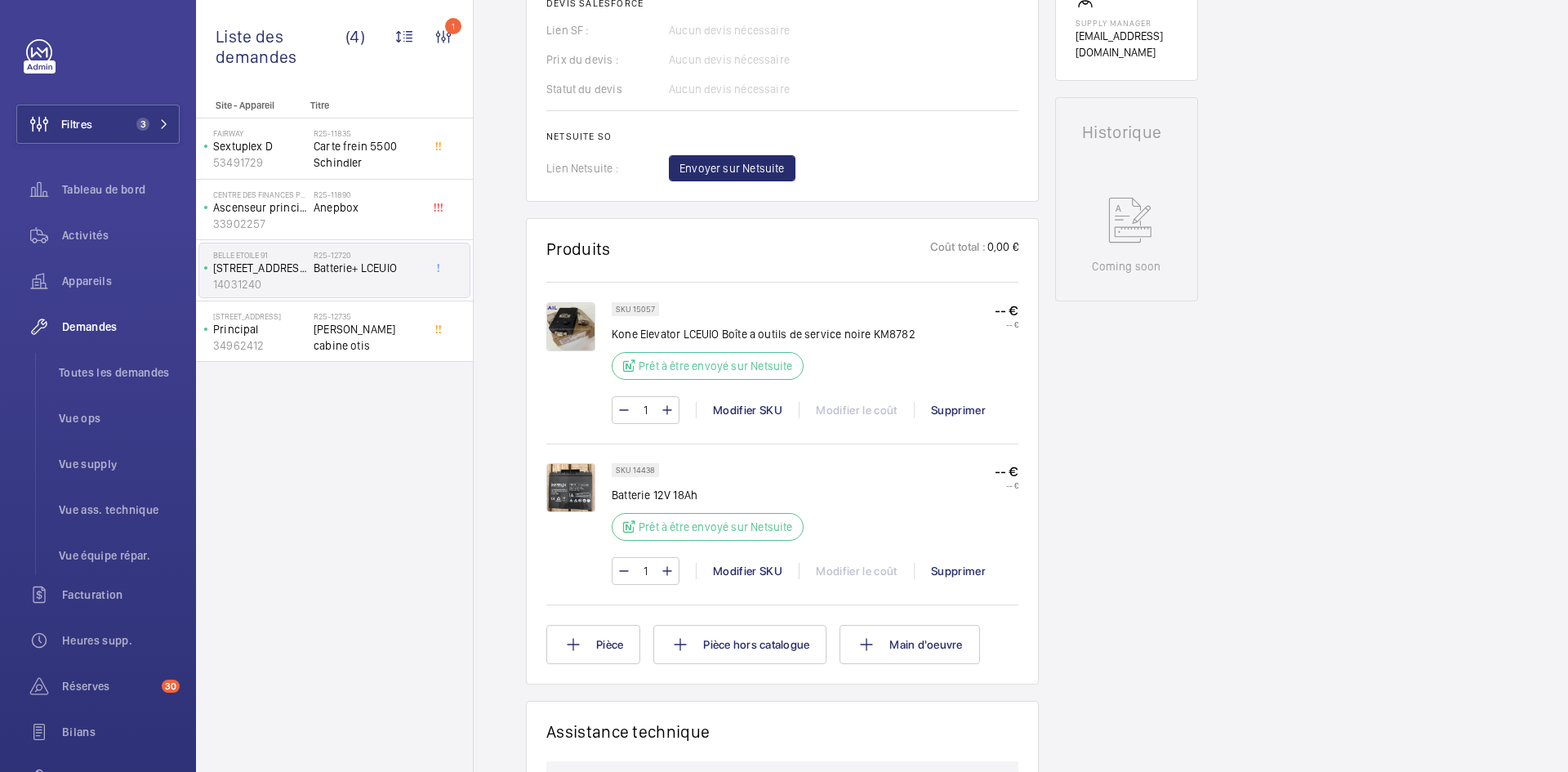
scroll to position [653, 0]
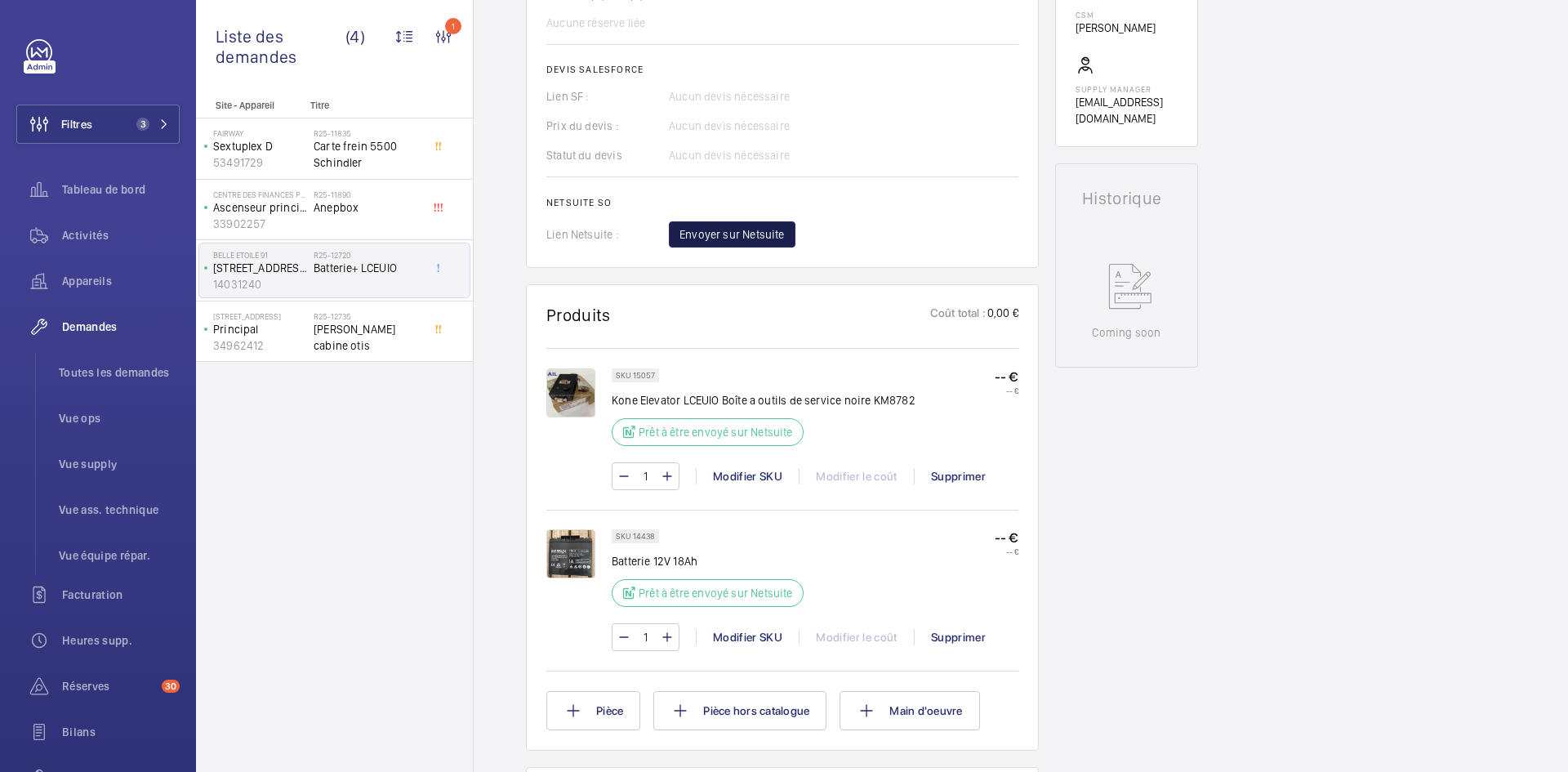
click at [760, 232] on span "Envoyer sur Netsuite" at bounding box center [733, 234] width 106 height 16
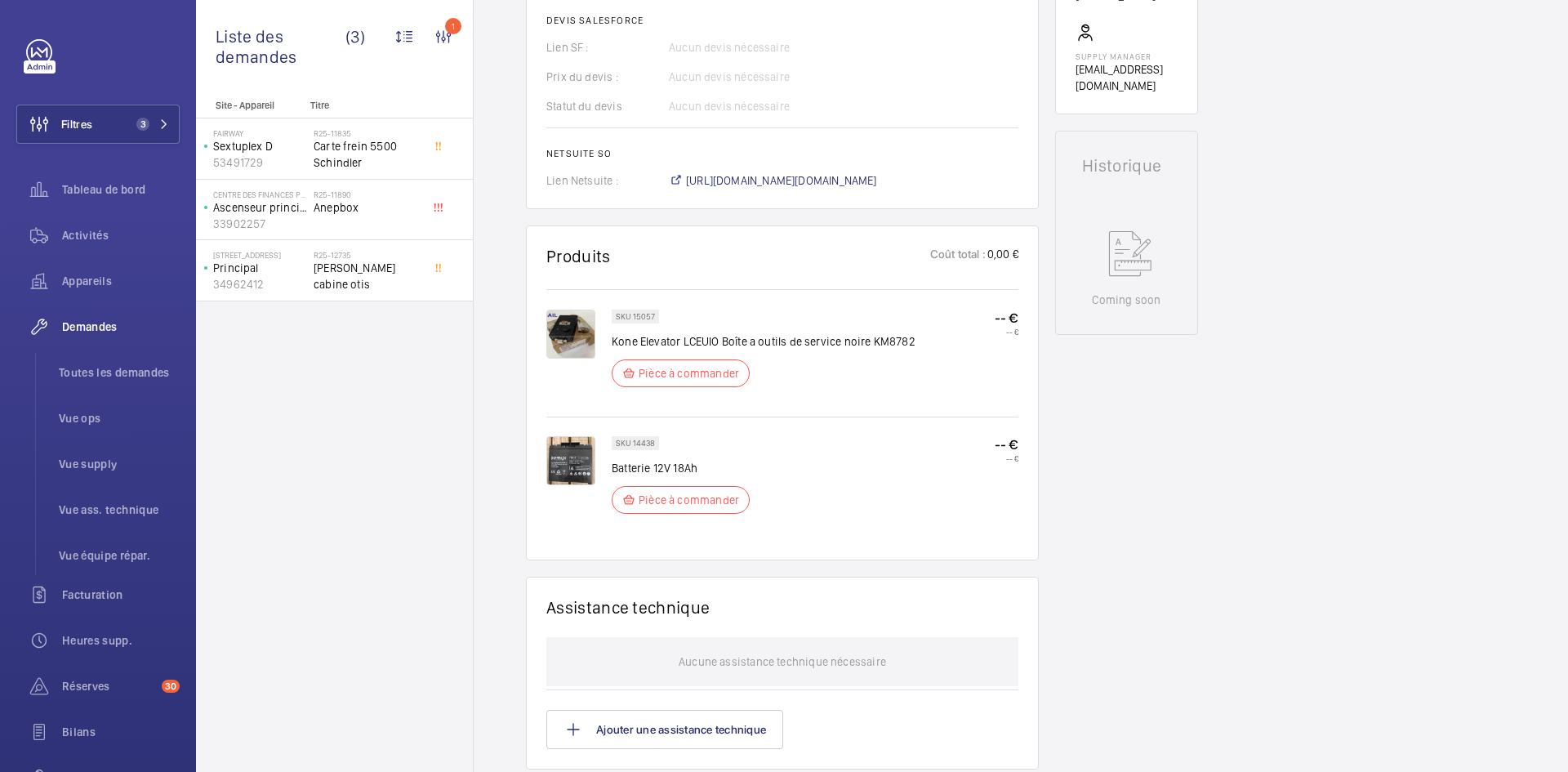
scroll to position [702, 0]
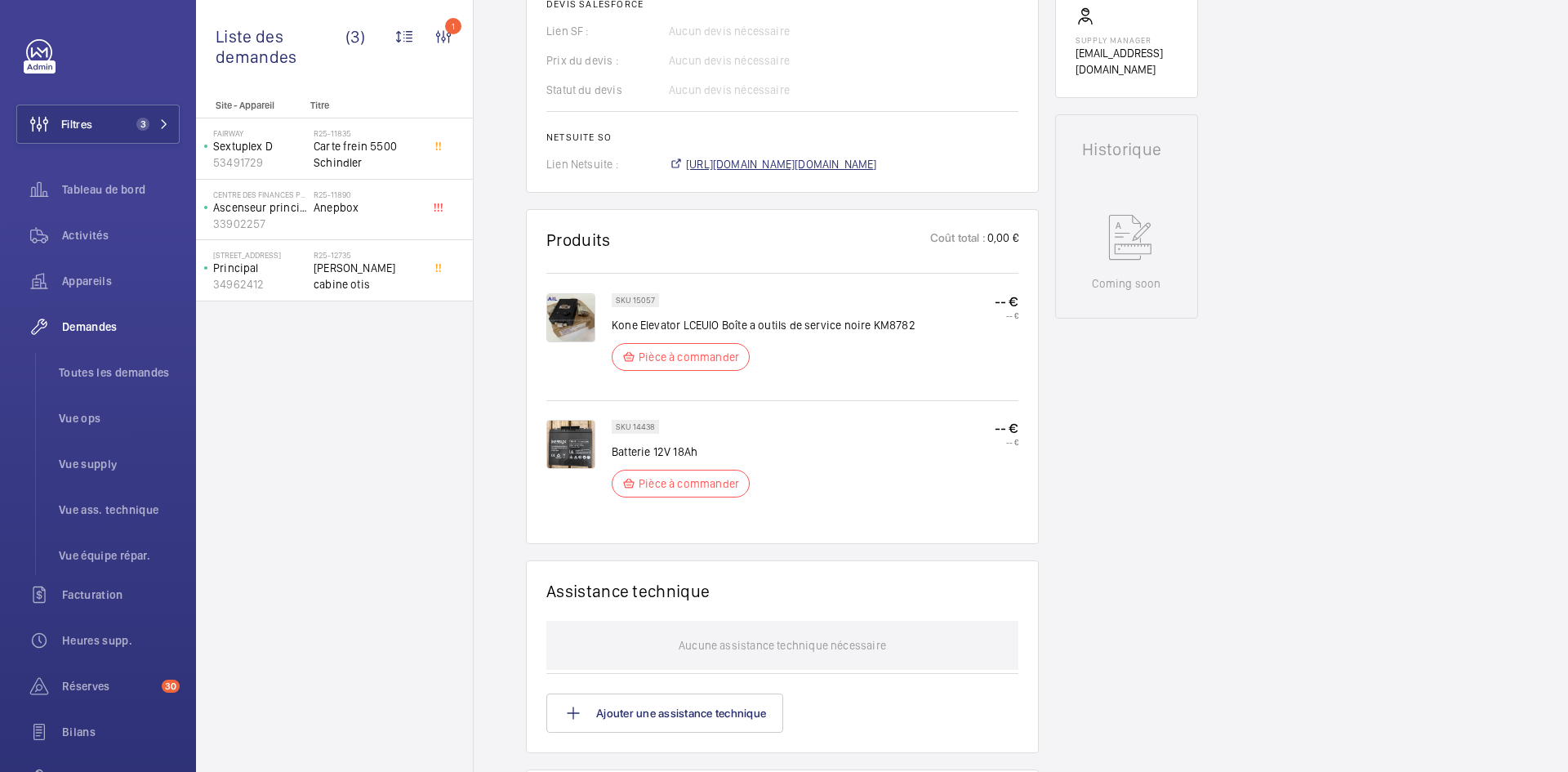
click at [801, 173] on span "https://6461500.app.netsuite.com/app/accounting/transactions/salesord.nl?id=303…" at bounding box center [782, 163] width 191 height 16
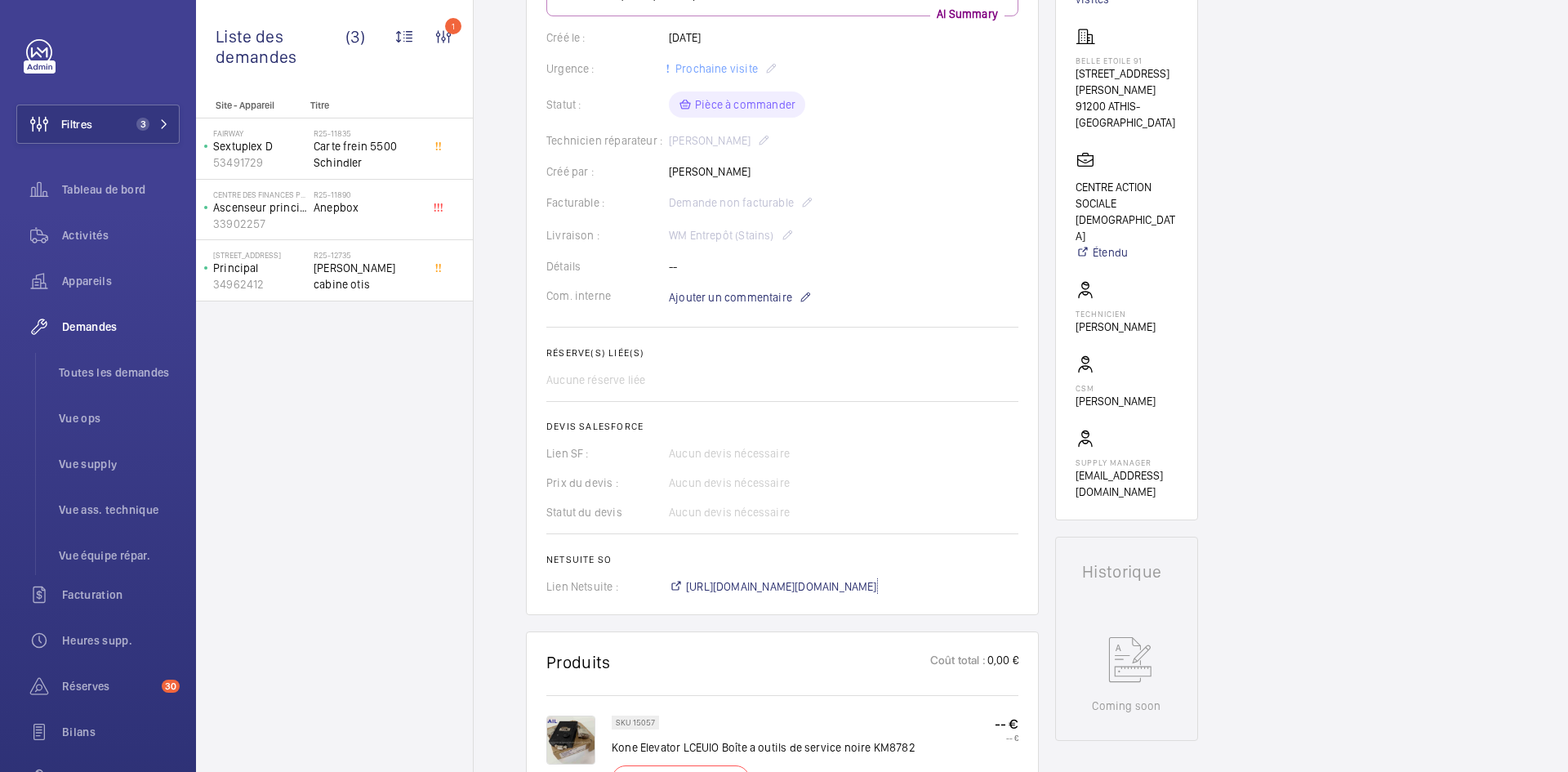
scroll to position [130, 0]
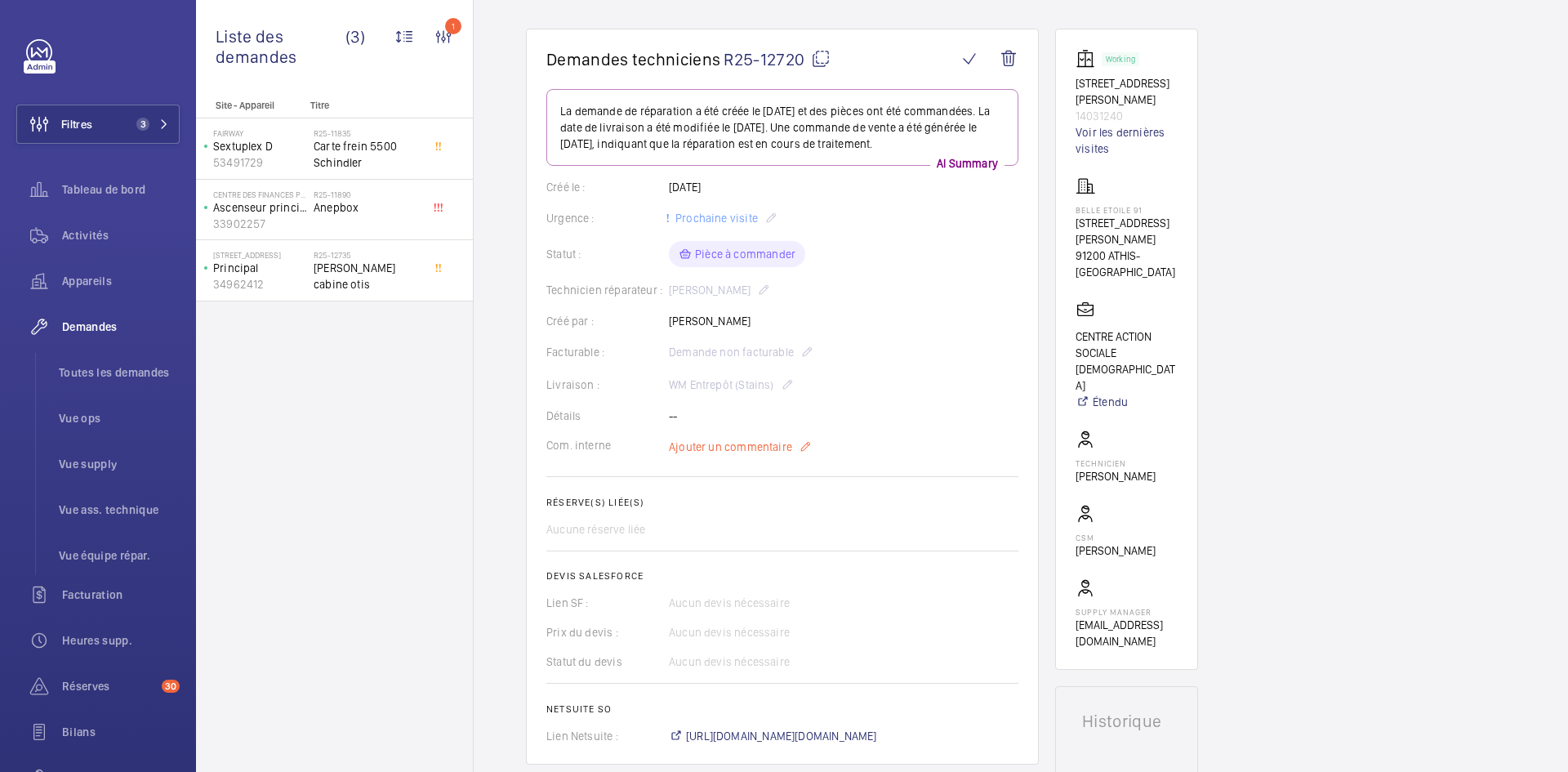
click at [728, 455] on span "Ajouter un commentaire" at bounding box center [731, 446] width 124 height 16
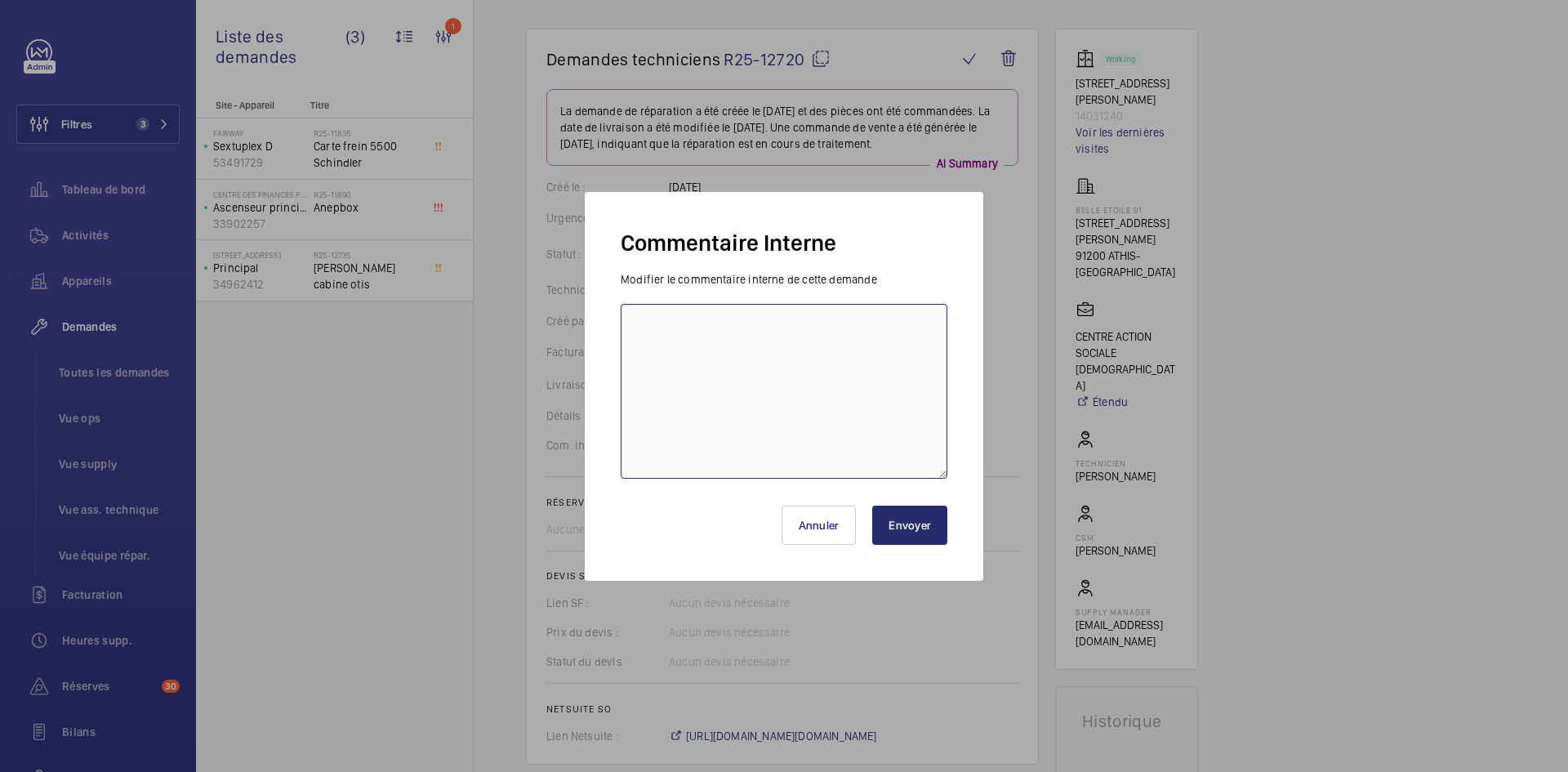
click at [705, 372] on textarea at bounding box center [784, 391] width 327 height 175
paste textarea "BY-25/09 commande effectuer chez le fournisseur GDV via l'email livraison prévu…"
type textarea "BY-25/09 commande effectuer chez le fournisseur GDV via l'email livraison prévu…"
click at [930, 526] on button "Envoyer" at bounding box center [910, 525] width 76 height 40
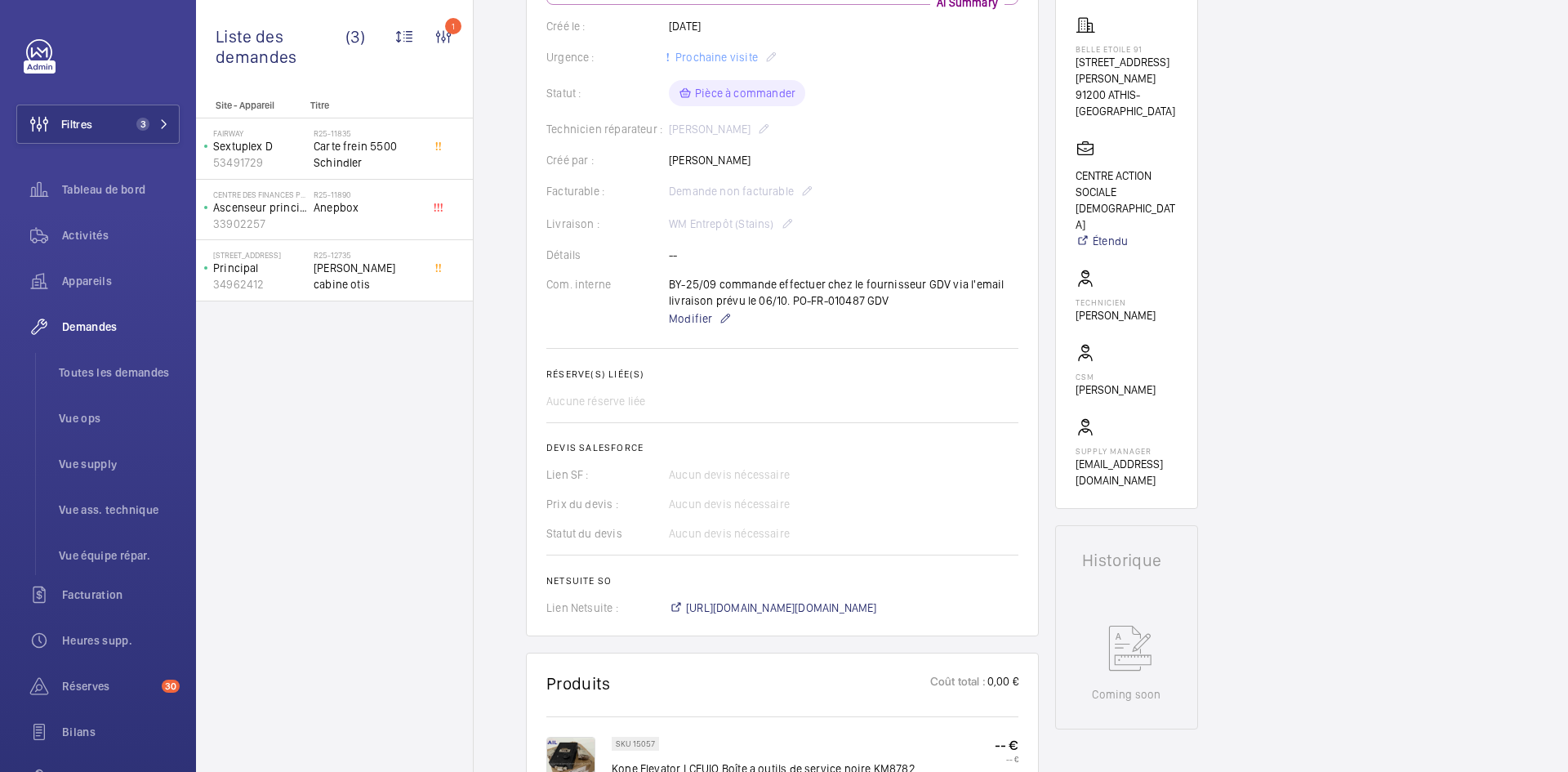
scroll to position [98, 0]
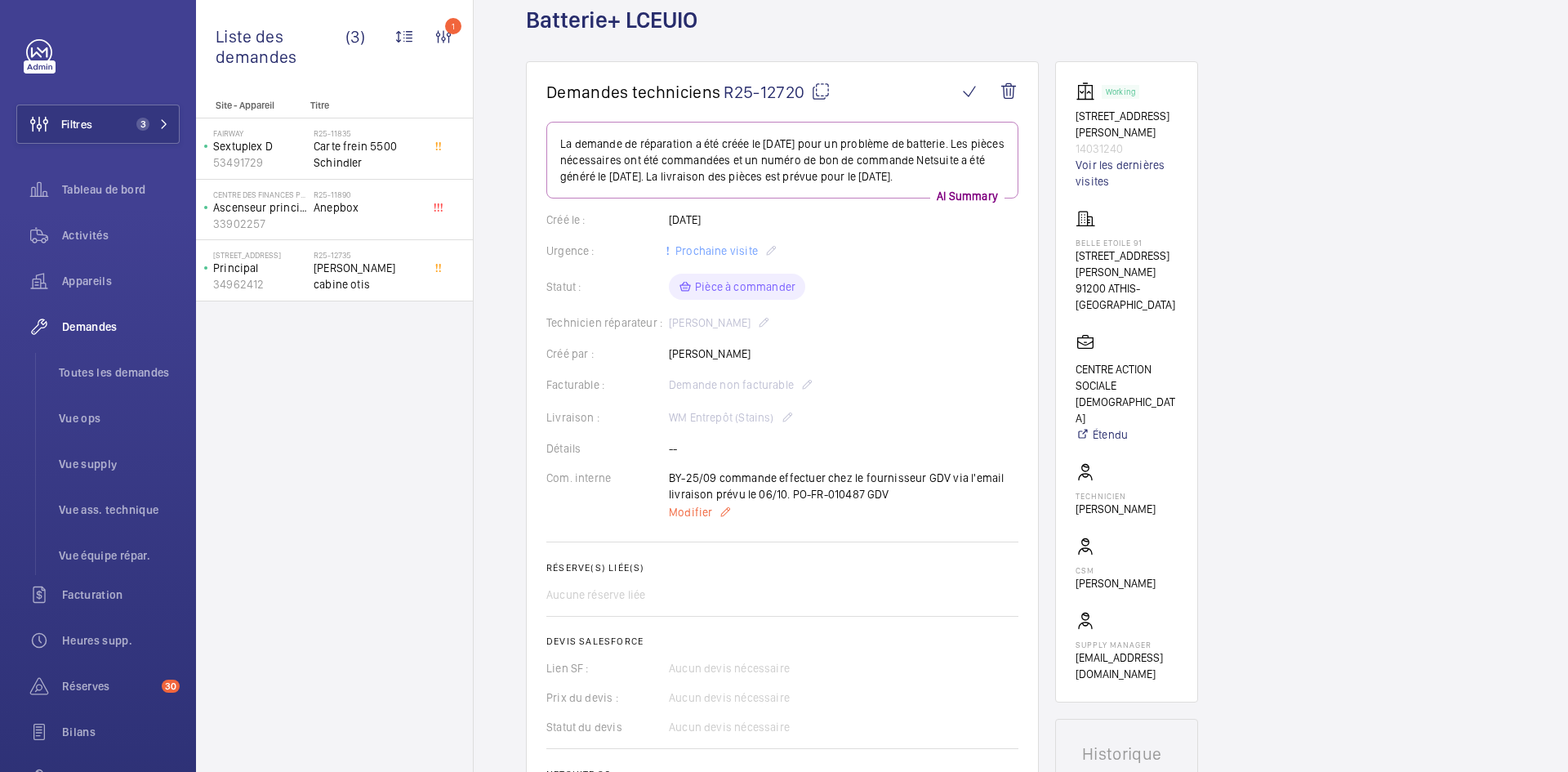
click at [699, 520] on span "Modifier" at bounding box center [691, 512] width 43 height 16
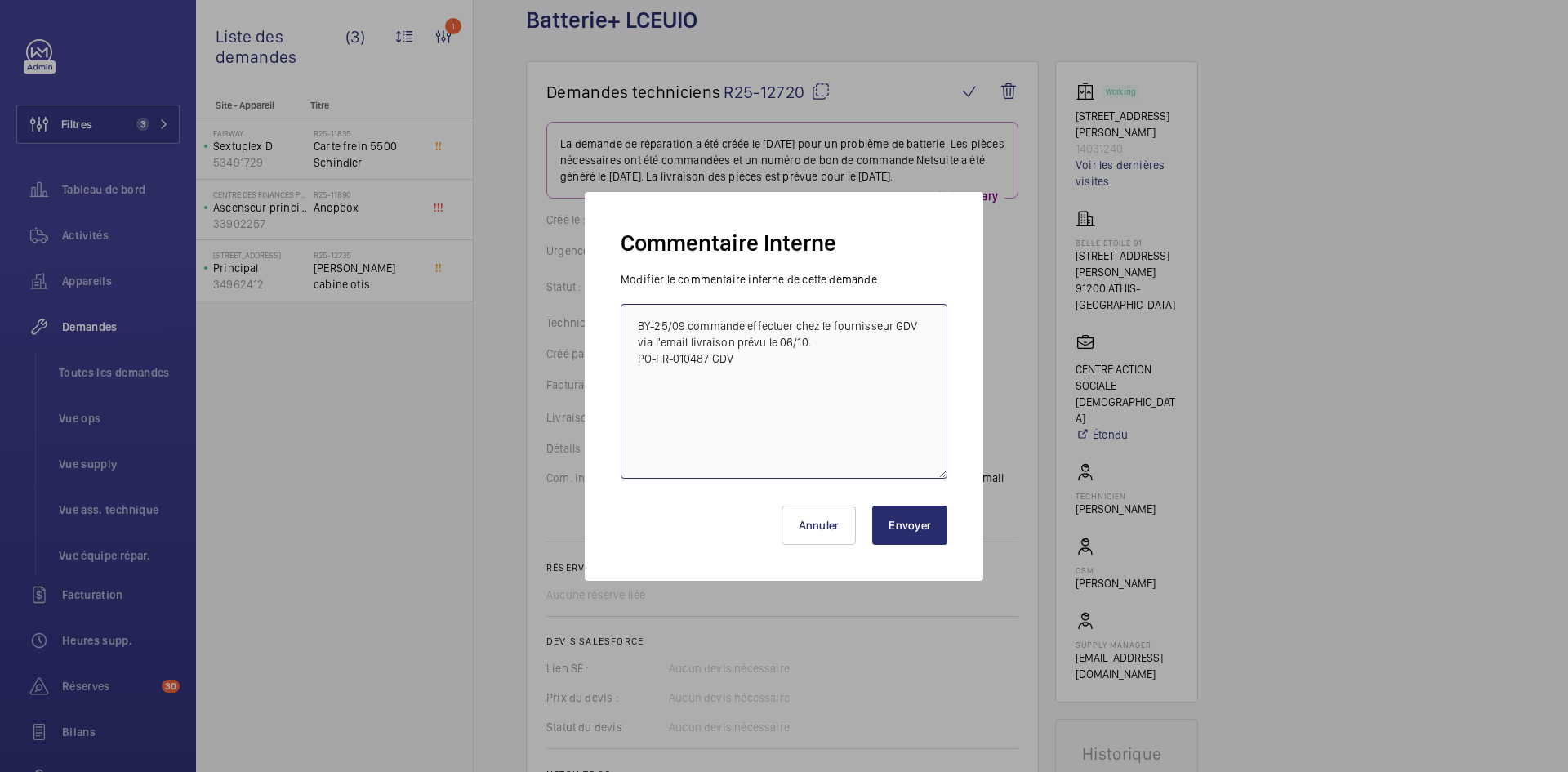
click at [633, 324] on textarea "BY-25/09 commande effectuer chez le fournisseur GDV via l'email livraison prévu…" at bounding box center [784, 391] width 327 height 175
click at [632, 324] on textarea "BY-25/09 commande effectuer chez le fournisseur GDV via l'email livraison prévu…" at bounding box center [784, 391] width 327 height 175
paste textarea "BY-25/09 commande effectuer chez le fournisseur Sail via l'email livraison prév…"
type textarea "BY-25/09 commande effectuer chez le fournisseur Sail via l'email livraison prév…"
click at [916, 533] on button "Envoyer" at bounding box center [910, 525] width 76 height 40
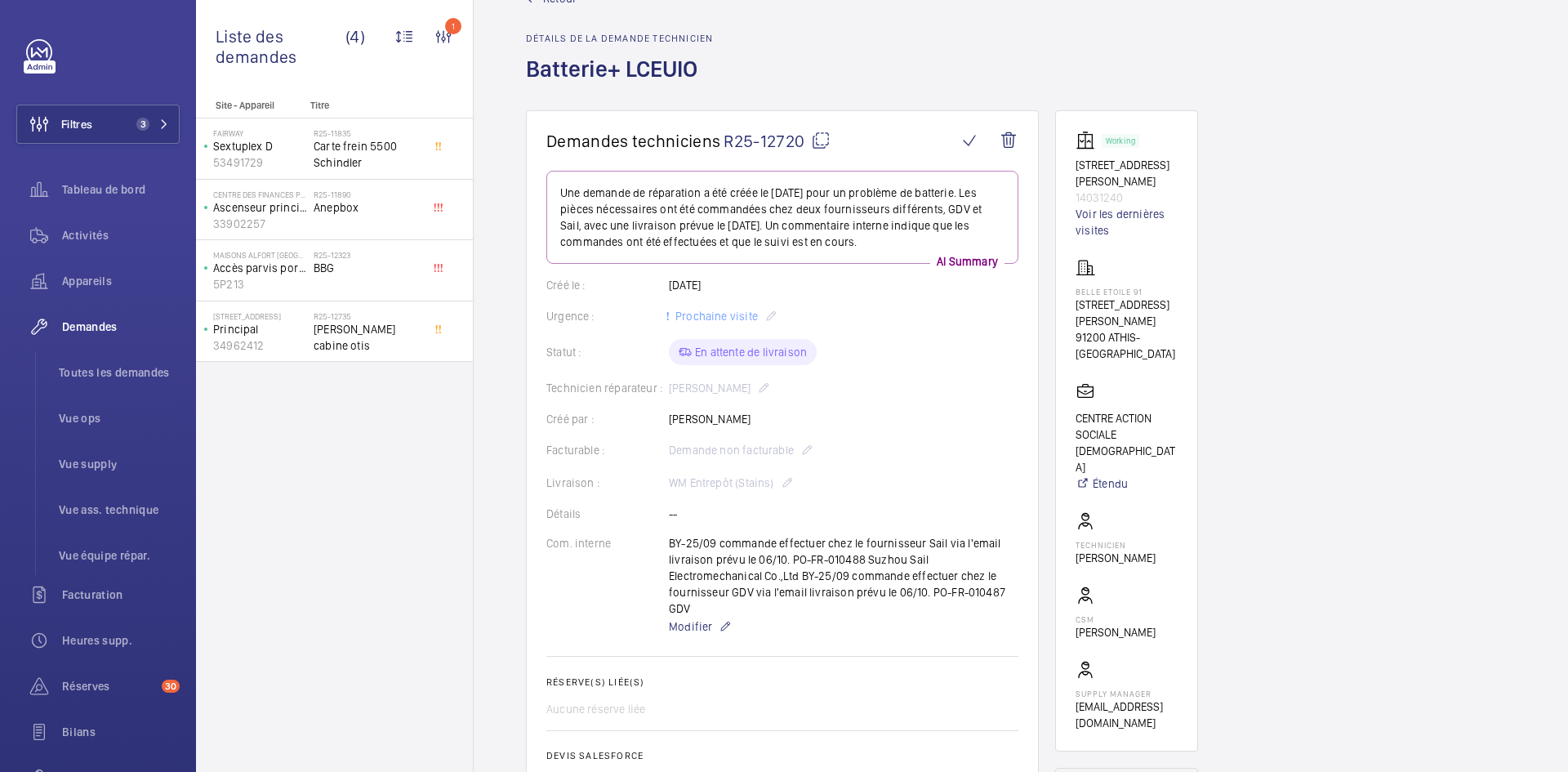
scroll to position [0, 0]
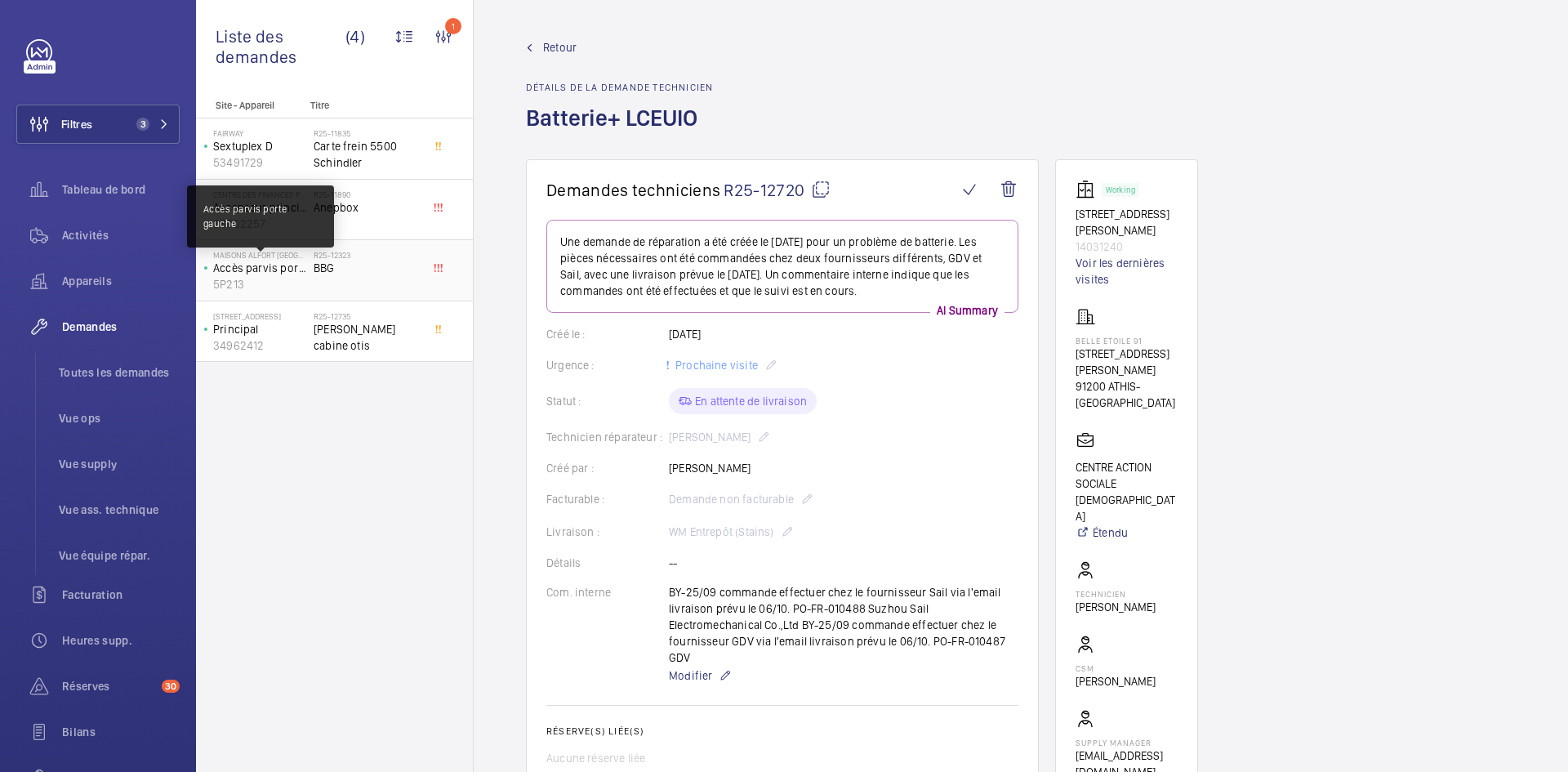
click at [295, 273] on p "Accès parvis porte gauche" at bounding box center [260, 267] width 93 height 16
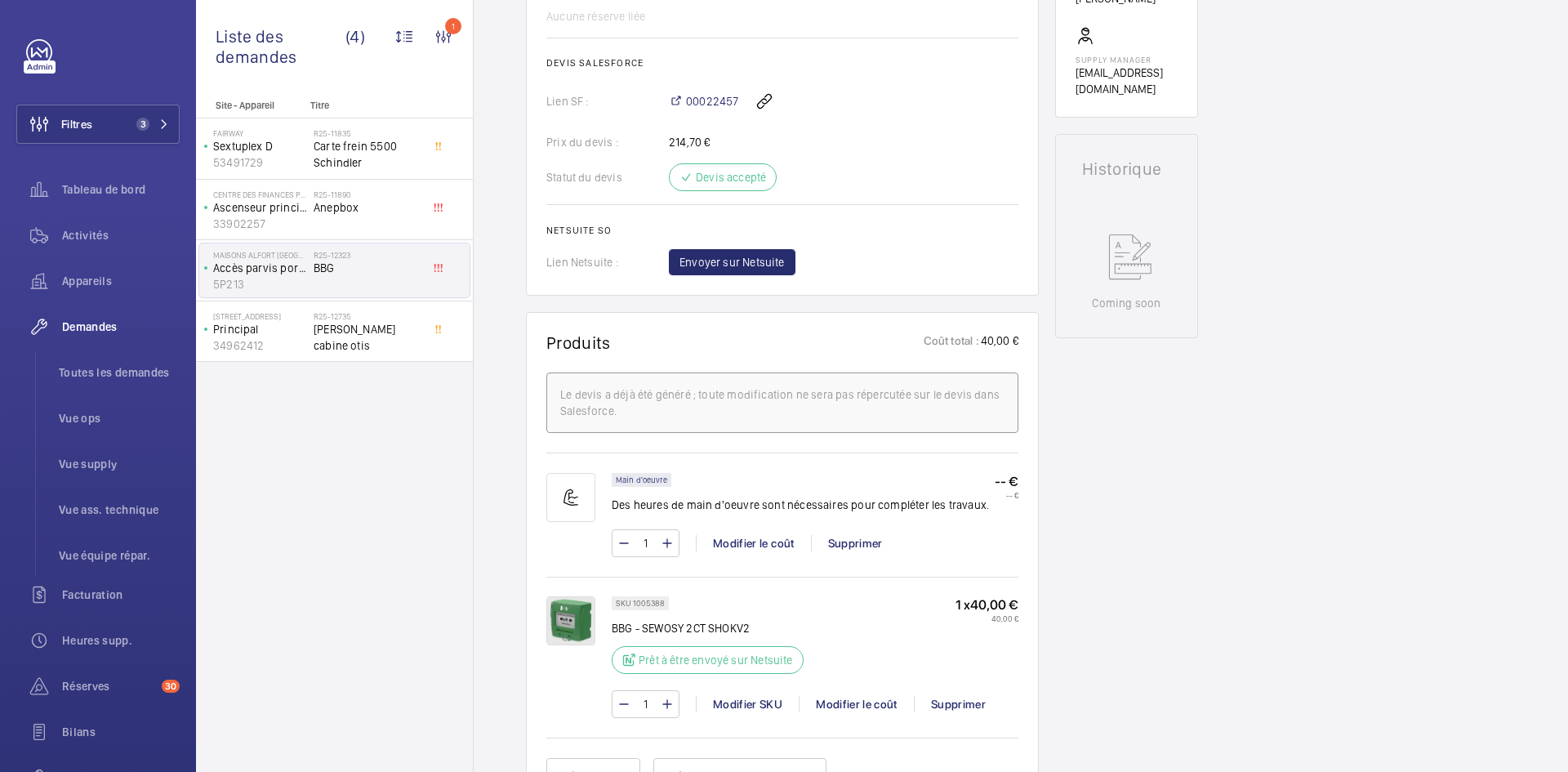
scroll to position [783, 0]
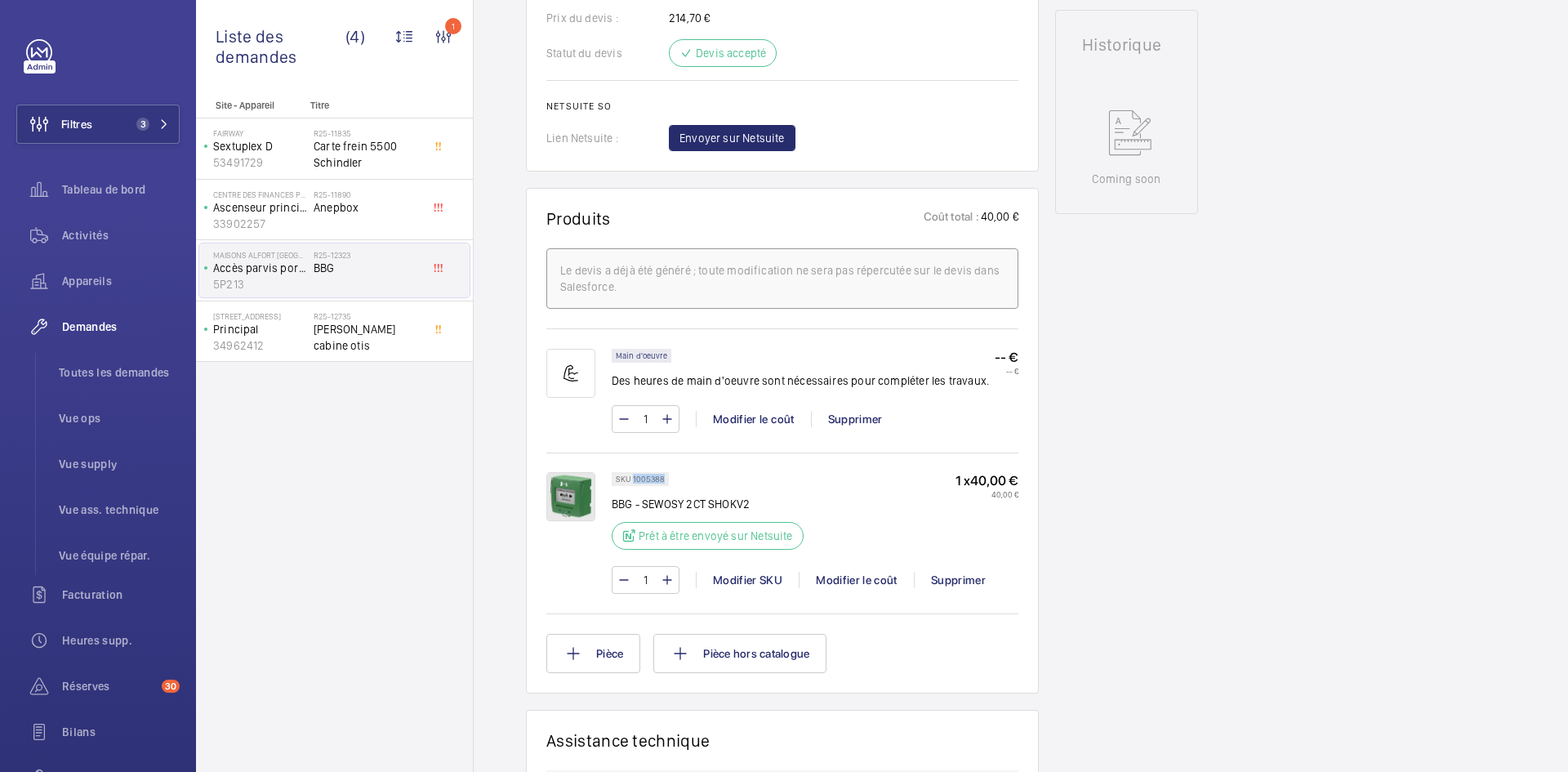
drag, startPoint x: 664, startPoint y: 478, endPoint x: 632, endPoint y: 478, distance: 32.0
click at [632, 478] on div "SKU 1005388" at bounding box center [640, 478] width 58 height 14
copy p "1005388"
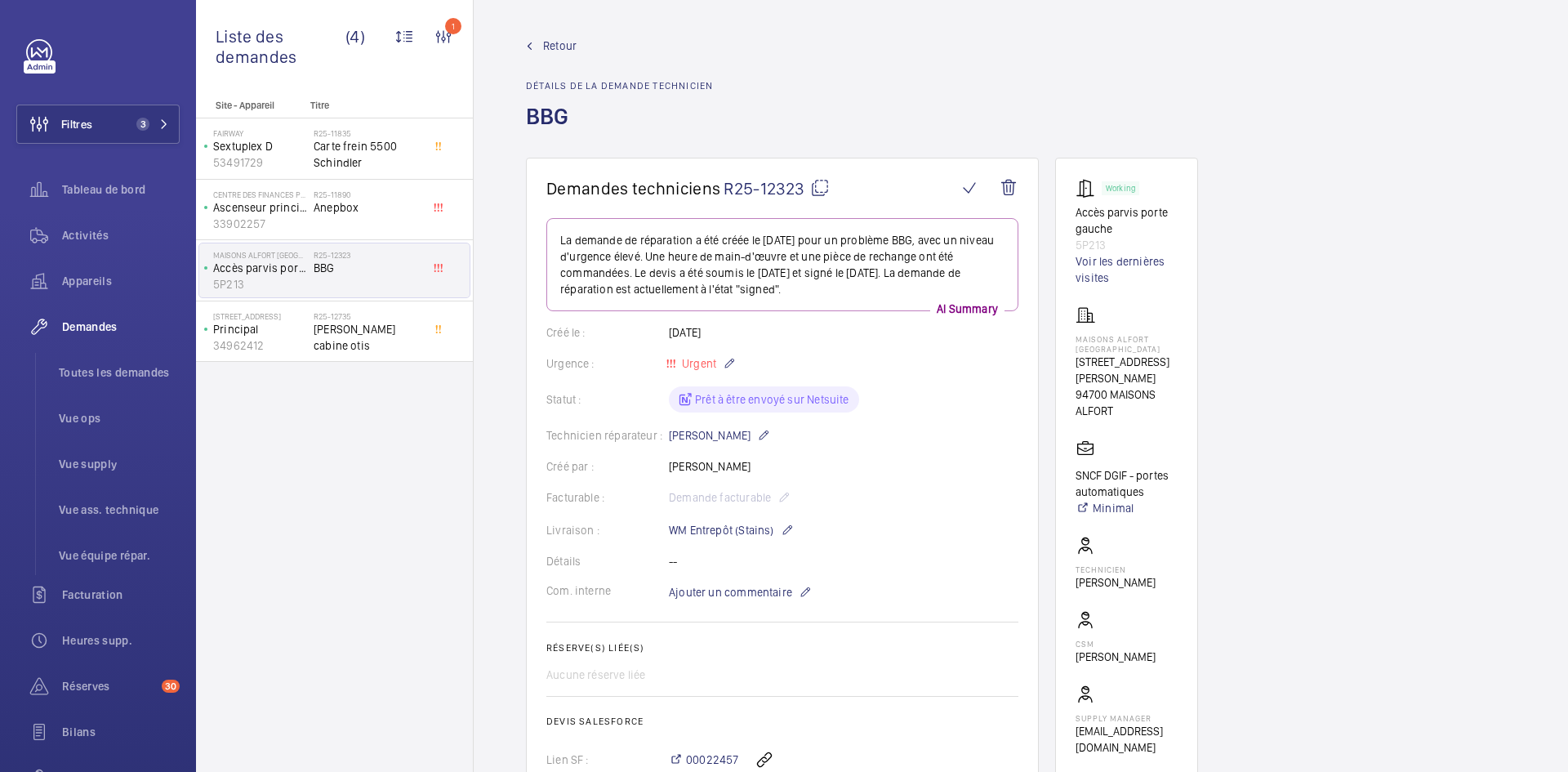
scroll to position [0, 0]
click at [556, 46] on span "Retour" at bounding box center [559, 47] width 33 height 16
click at [556, 45] on span "Retour" at bounding box center [559, 47] width 33 height 16
click at [562, 42] on span "Retour" at bounding box center [559, 47] width 33 height 16
click at [560, 46] on span "Retour" at bounding box center [559, 47] width 33 height 16
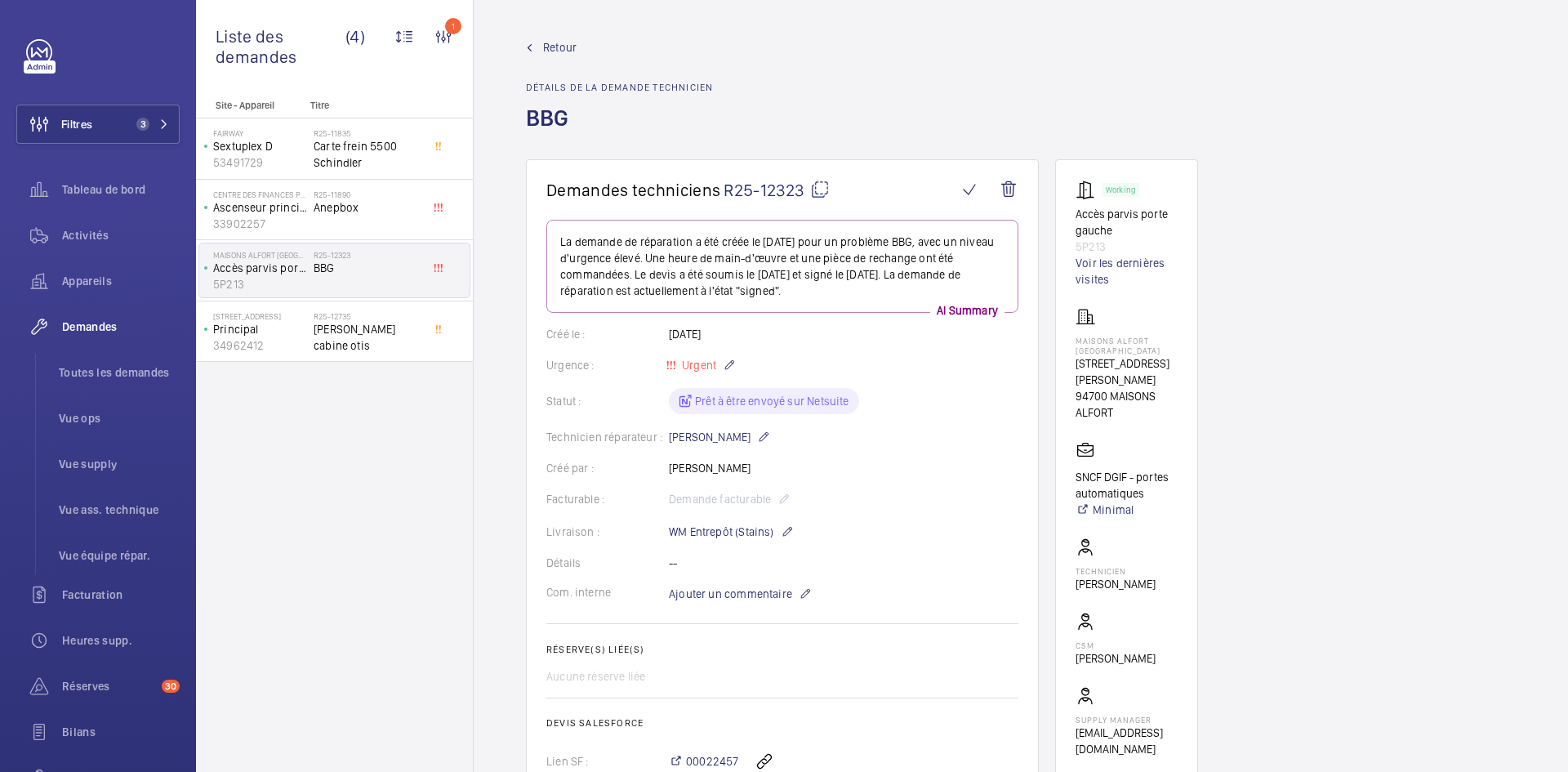
click at [560, 44] on span "Retour" at bounding box center [559, 47] width 33 height 16
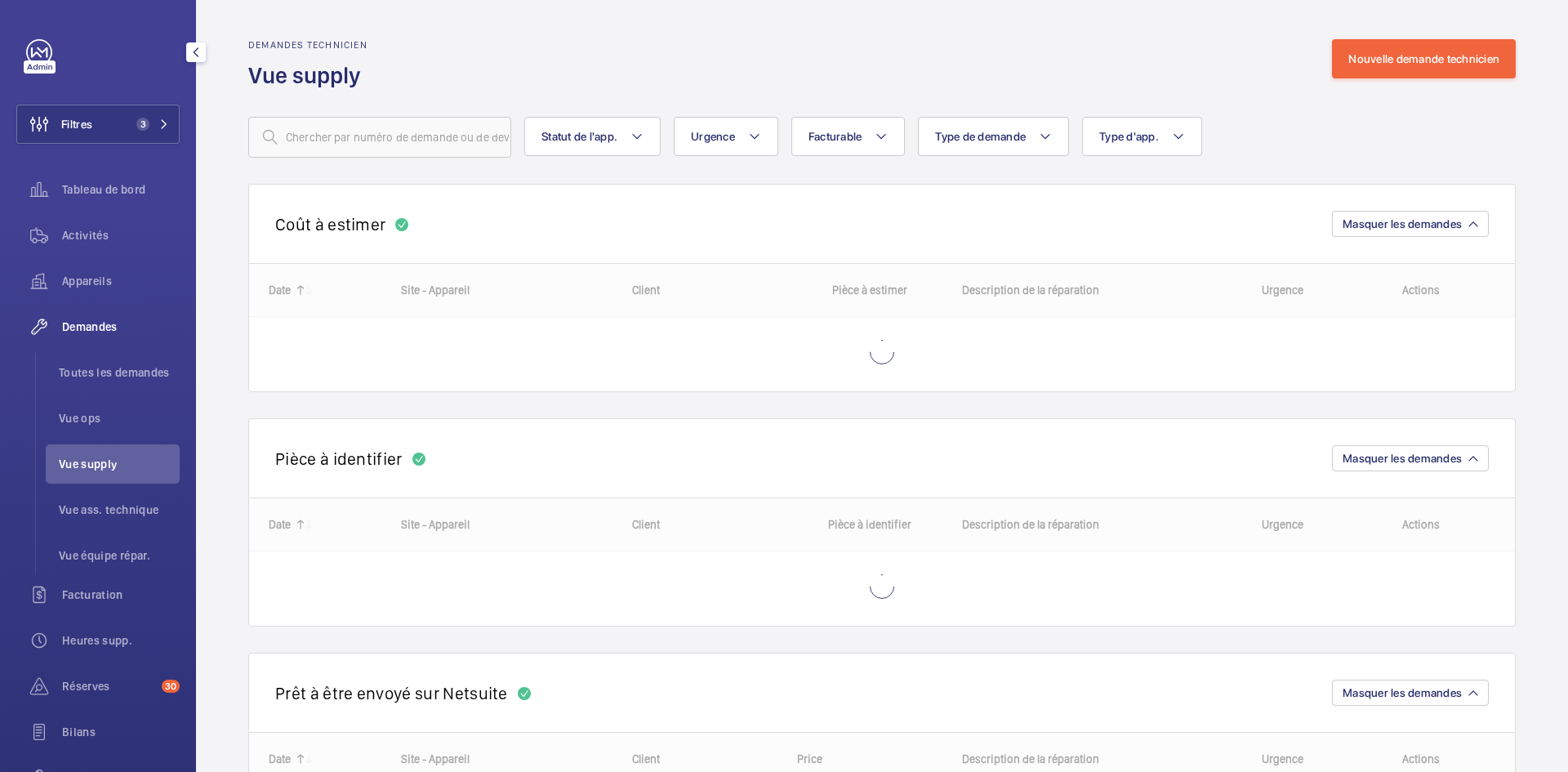
click at [85, 463] on span "Vue supply" at bounding box center [119, 463] width 121 height 16
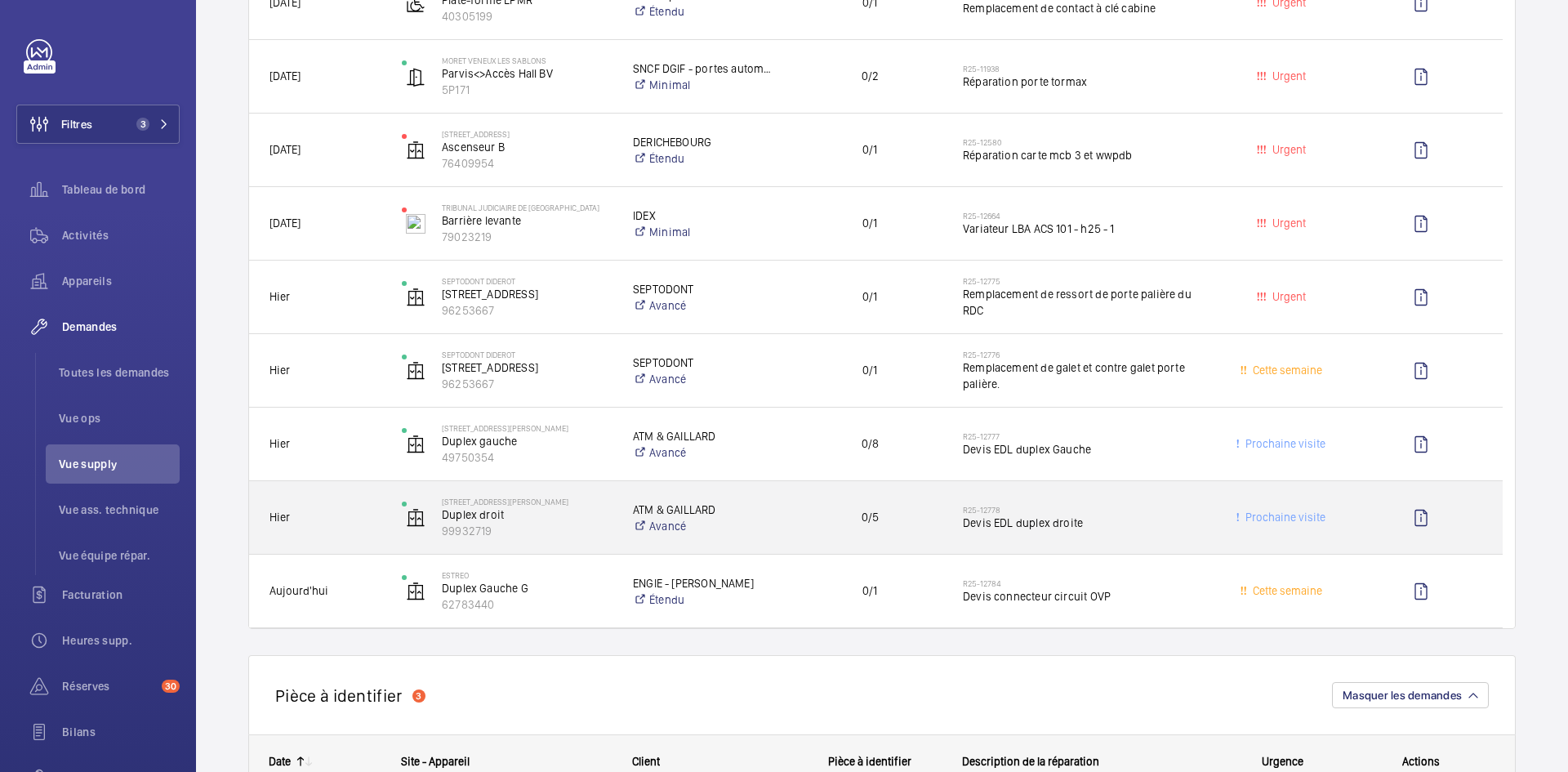
scroll to position [572, 0]
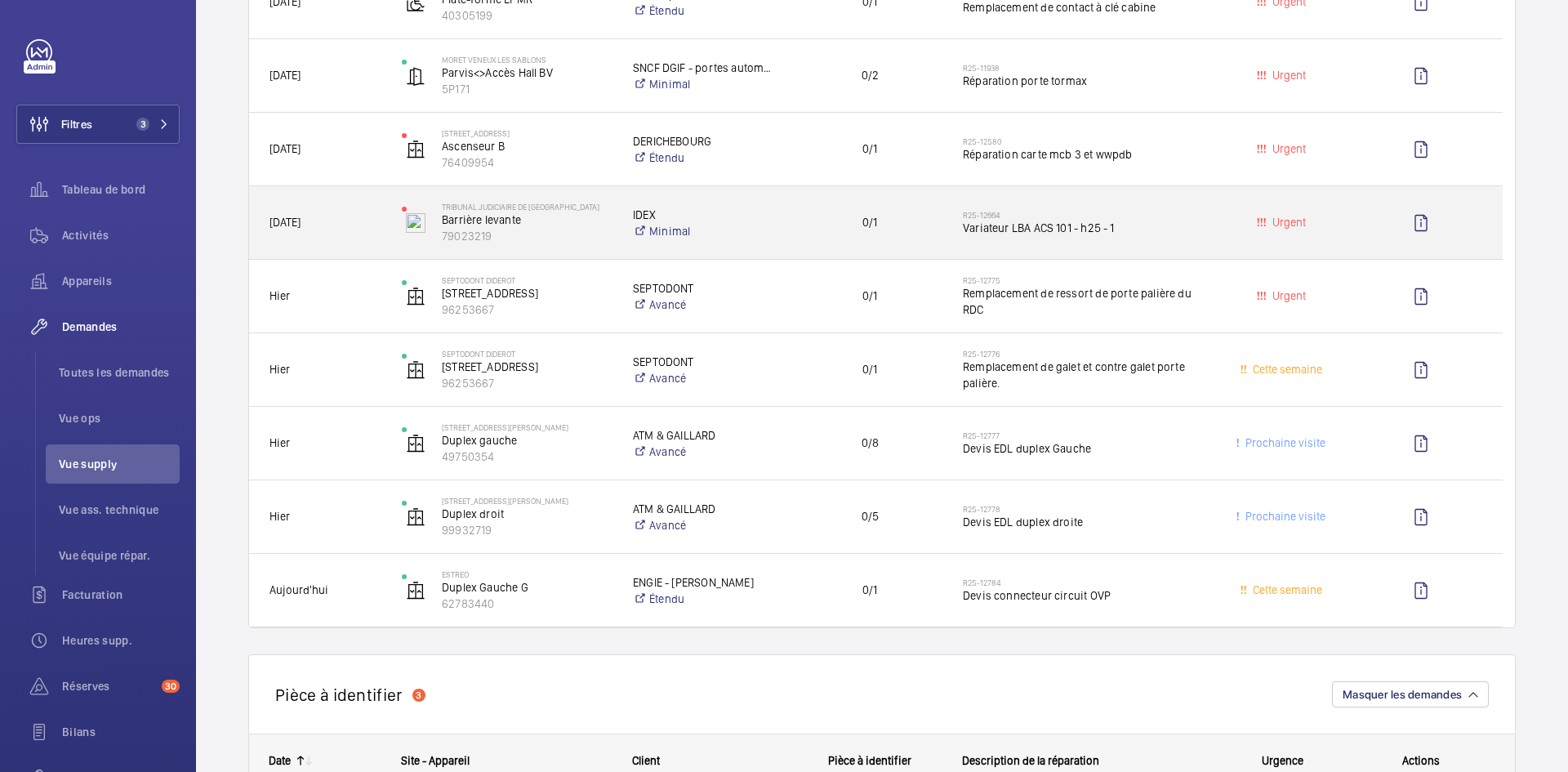
click at [372, 217] on span "23/09/2025" at bounding box center [325, 223] width 111 height 19
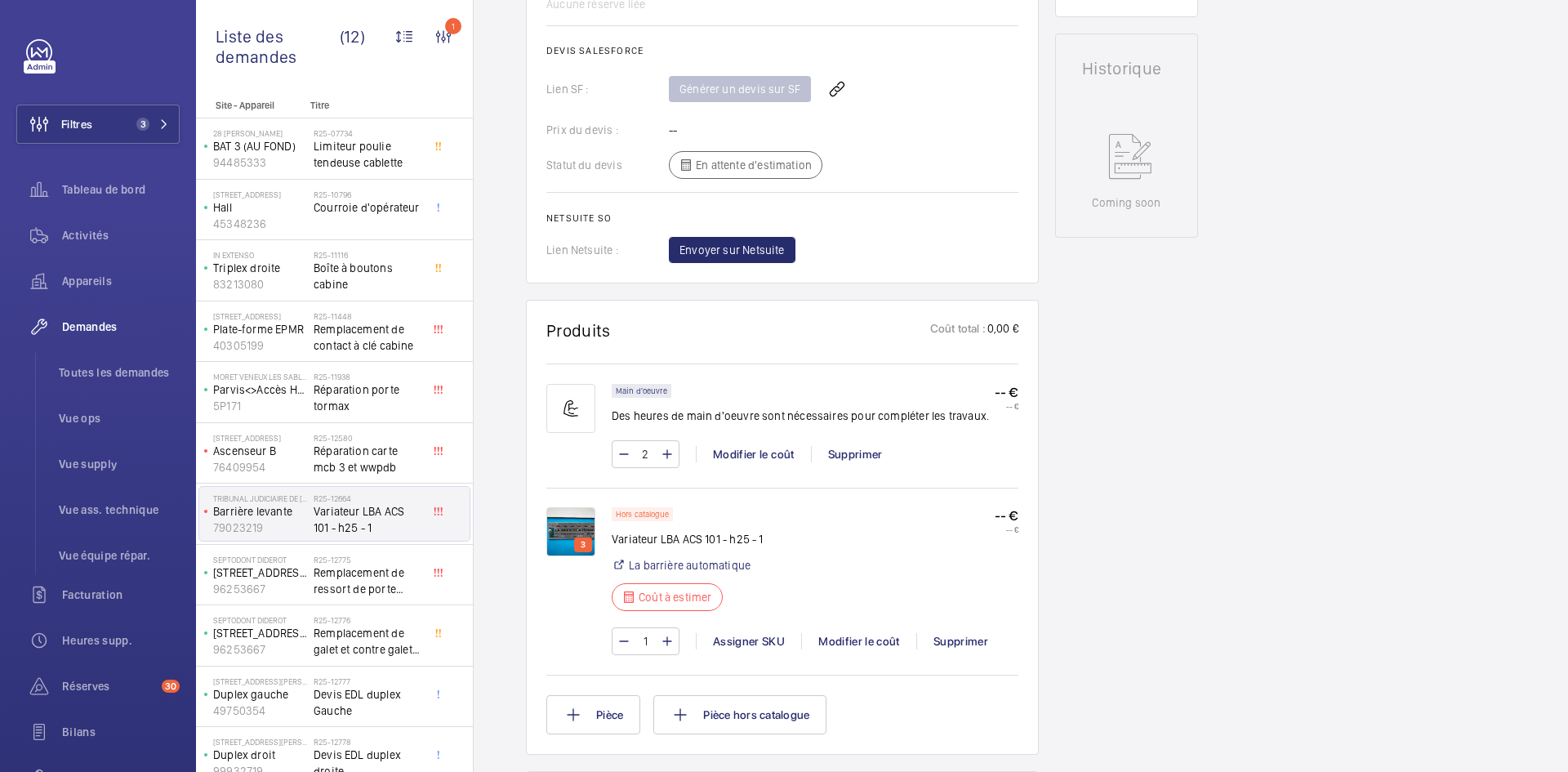
scroll to position [735, 0]
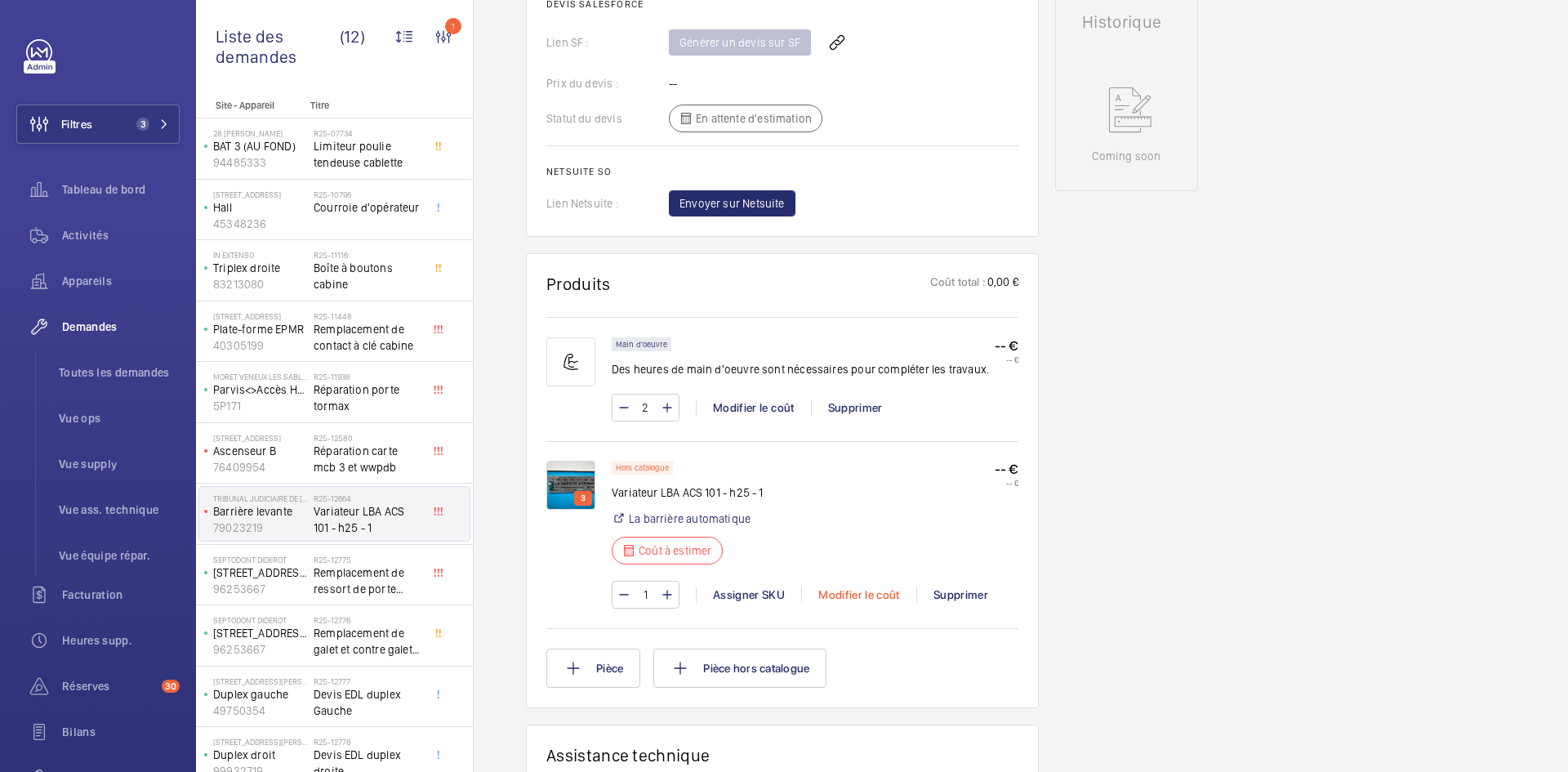
click at [861, 587] on div "Modifier le coût" at bounding box center [859, 594] width 115 height 16
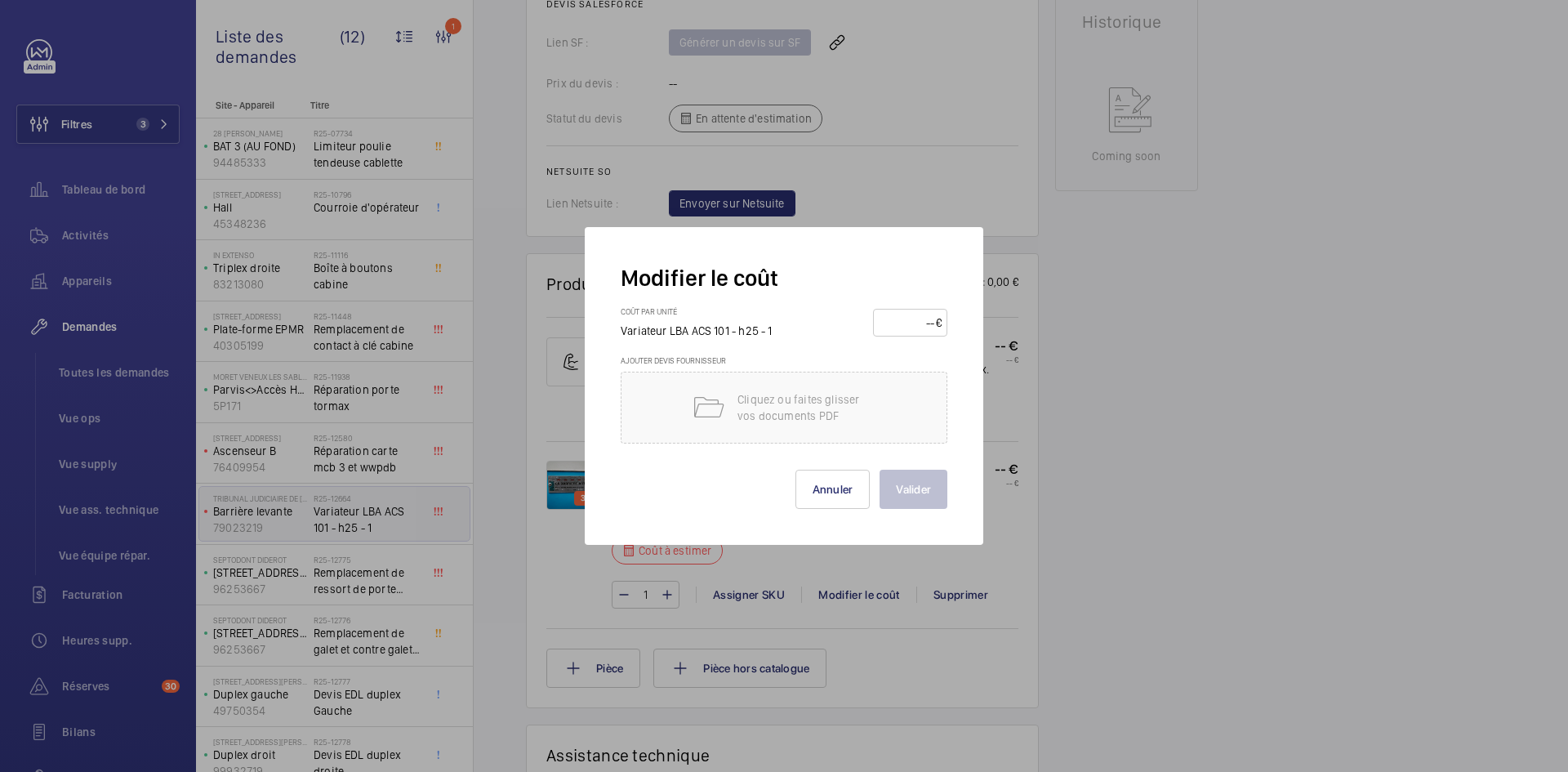
click at [903, 313] on input "number" at bounding box center [907, 323] width 58 height 26
type input "300"
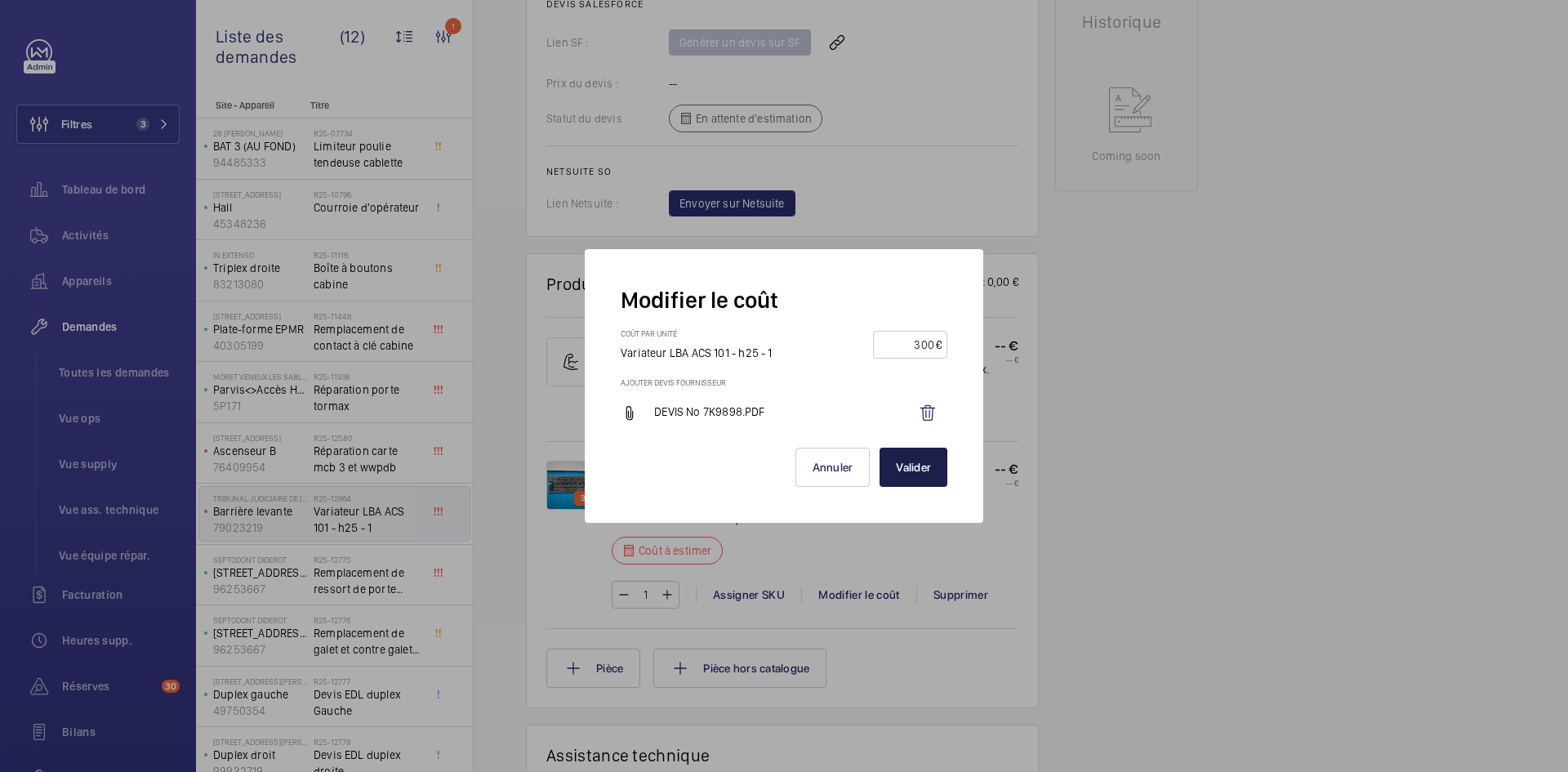
click at [918, 472] on button "Valider" at bounding box center [914, 467] width 68 height 40
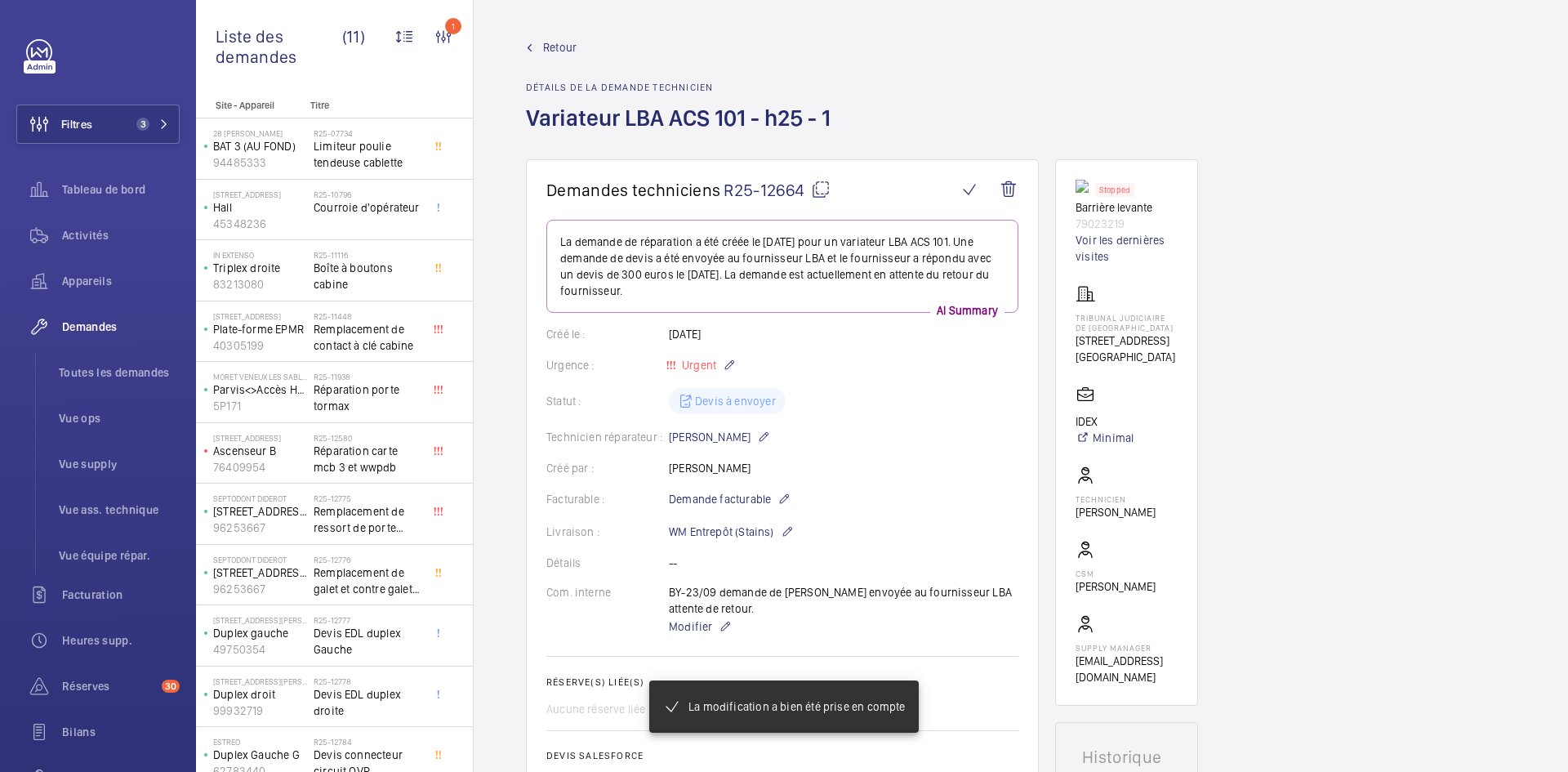
click at [557, 44] on span "Retour" at bounding box center [559, 47] width 33 height 16
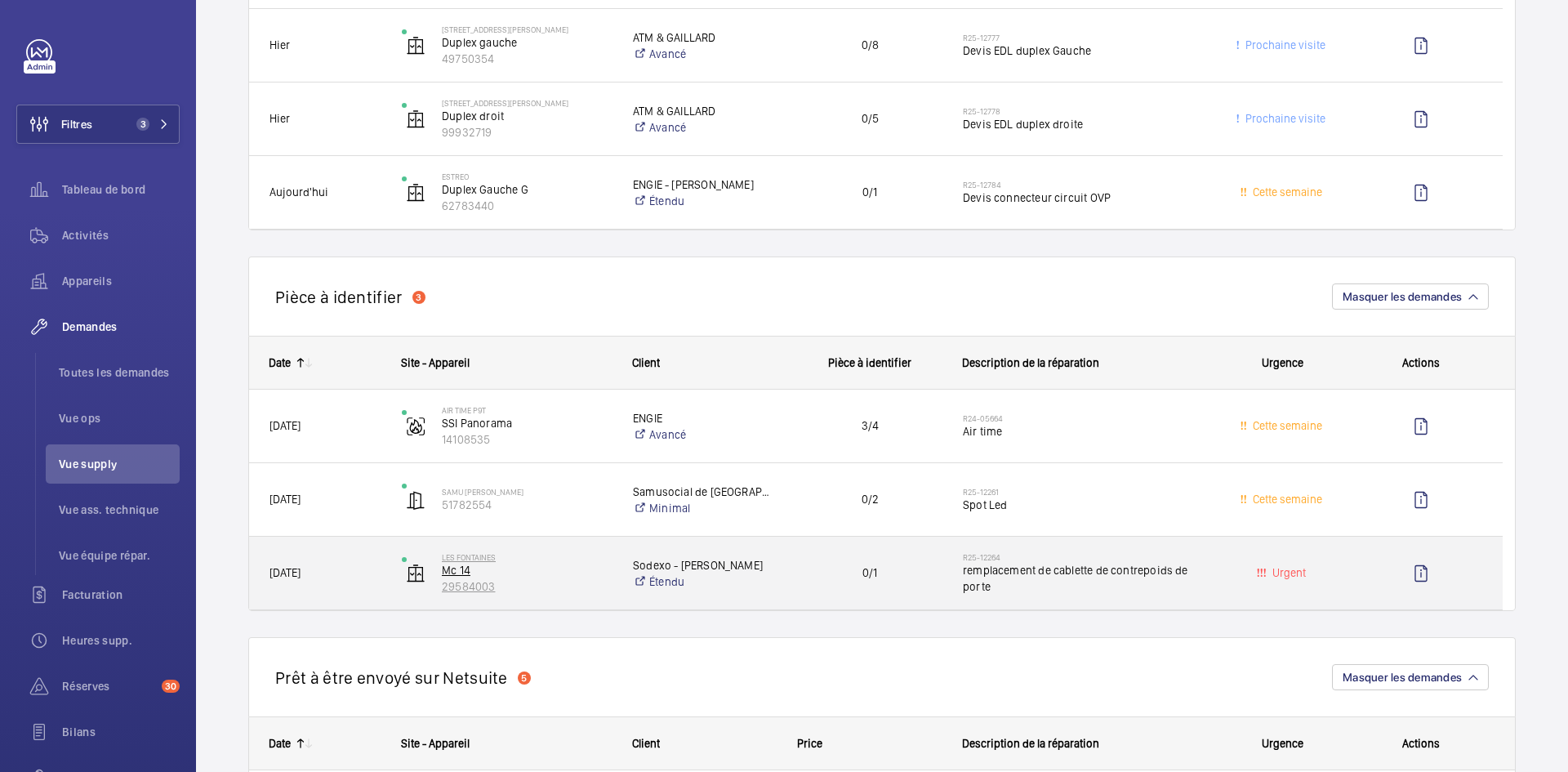
scroll to position [980, 0]
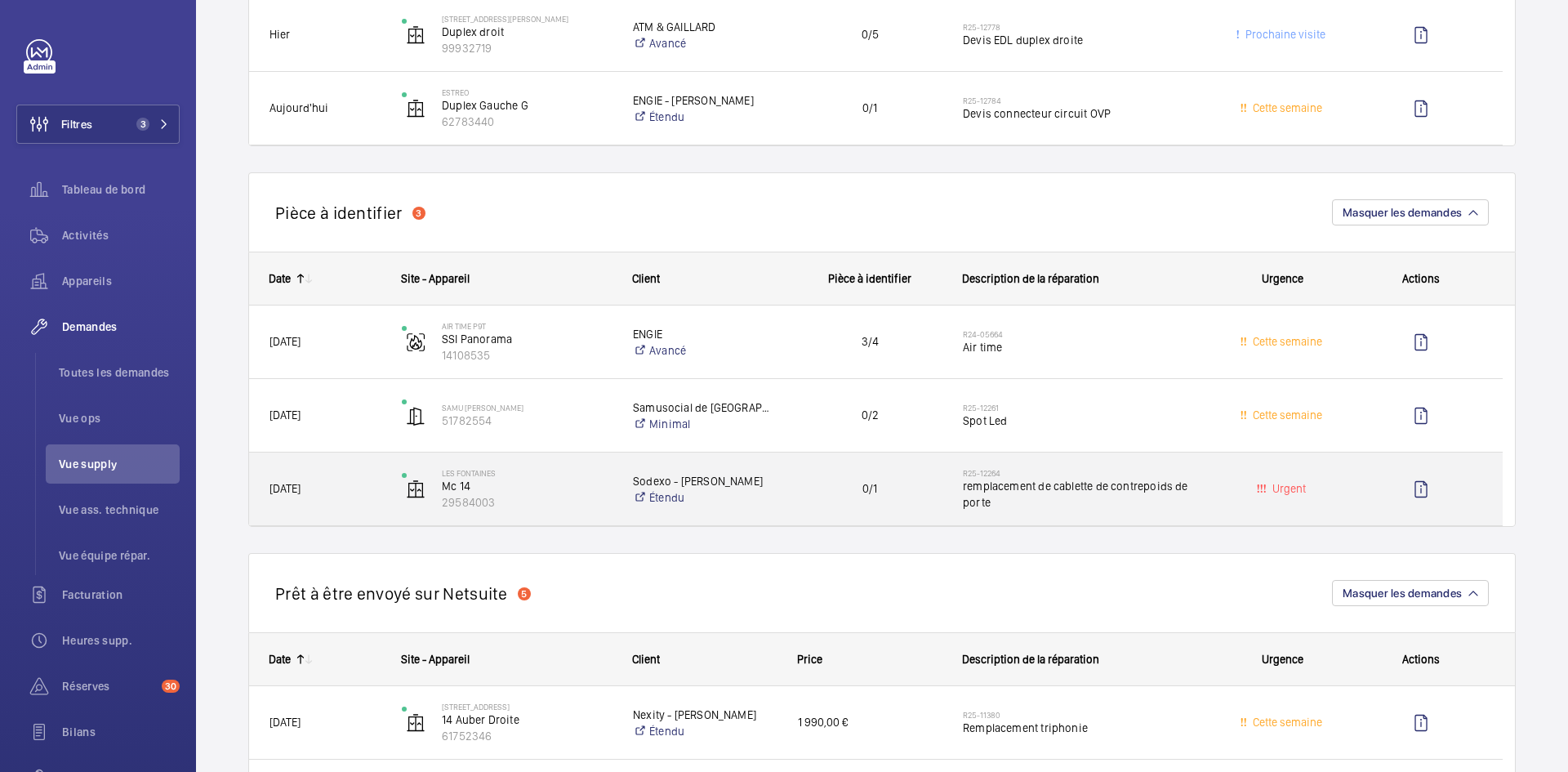
click at [362, 490] on span "[DATE]" at bounding box center [325, 489] width 111 height 19
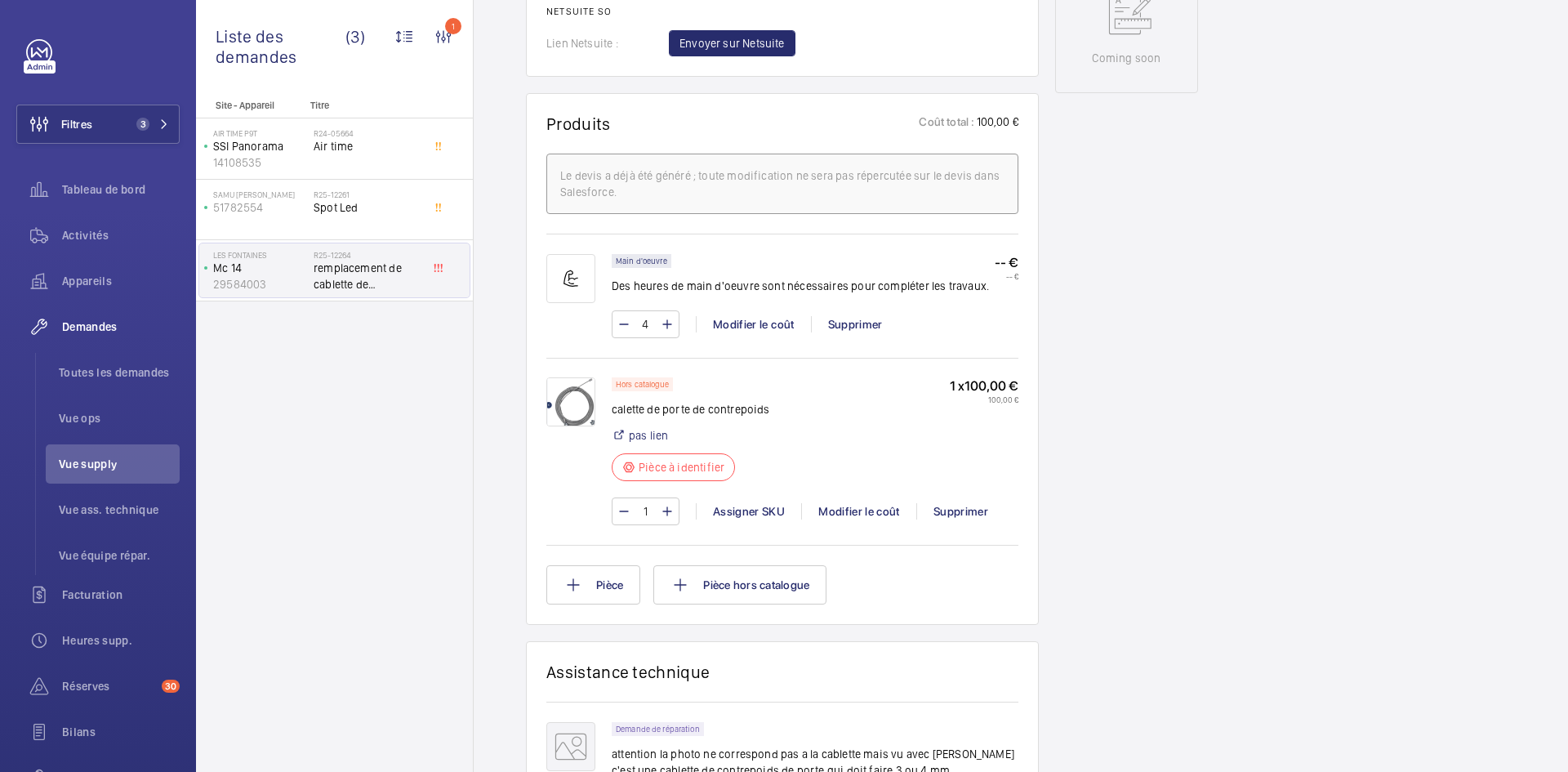
scroll to position [898, 0]
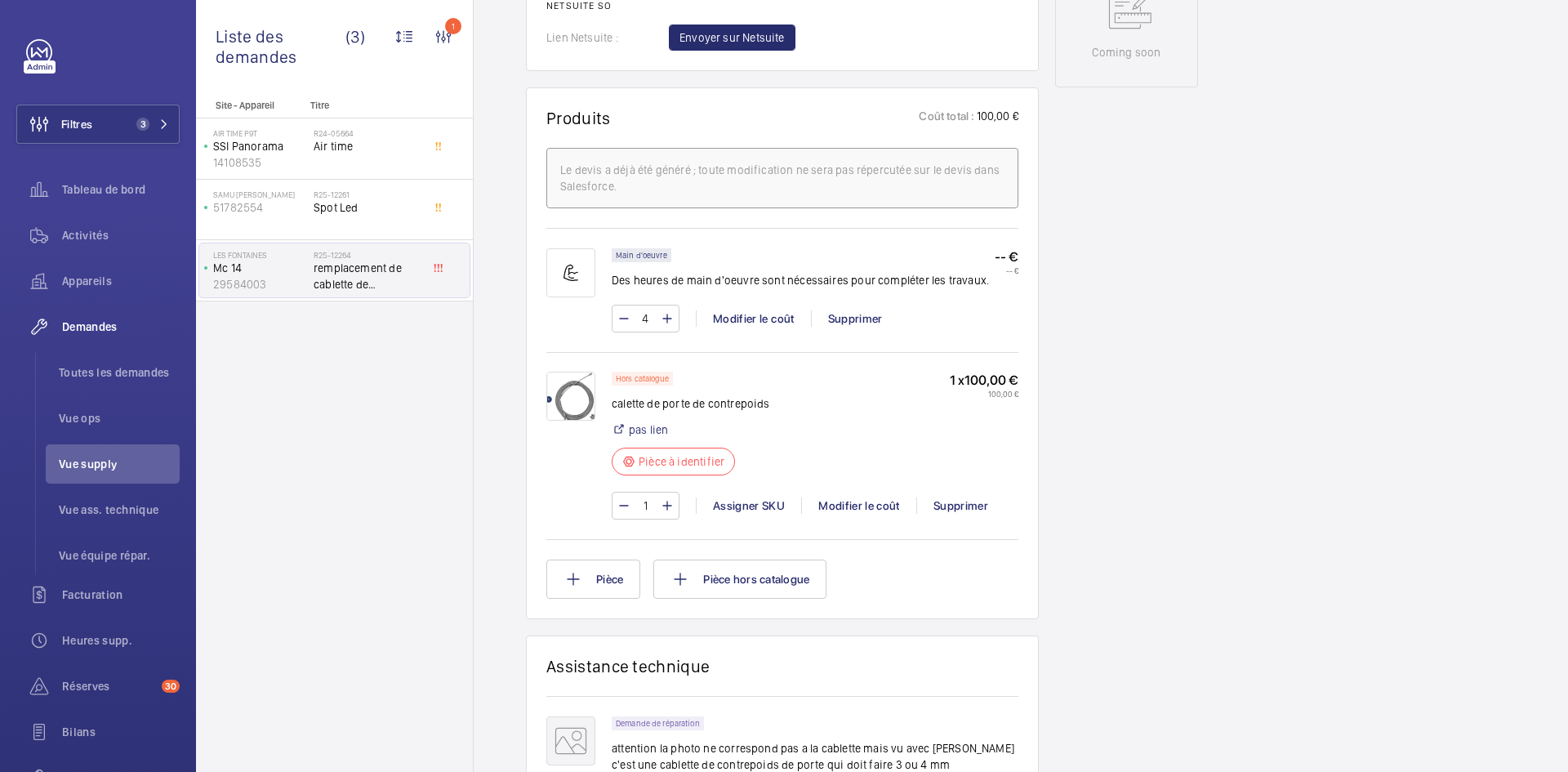
click at [567, 392] on img at bounding box center [571, 396] width 49 height 49
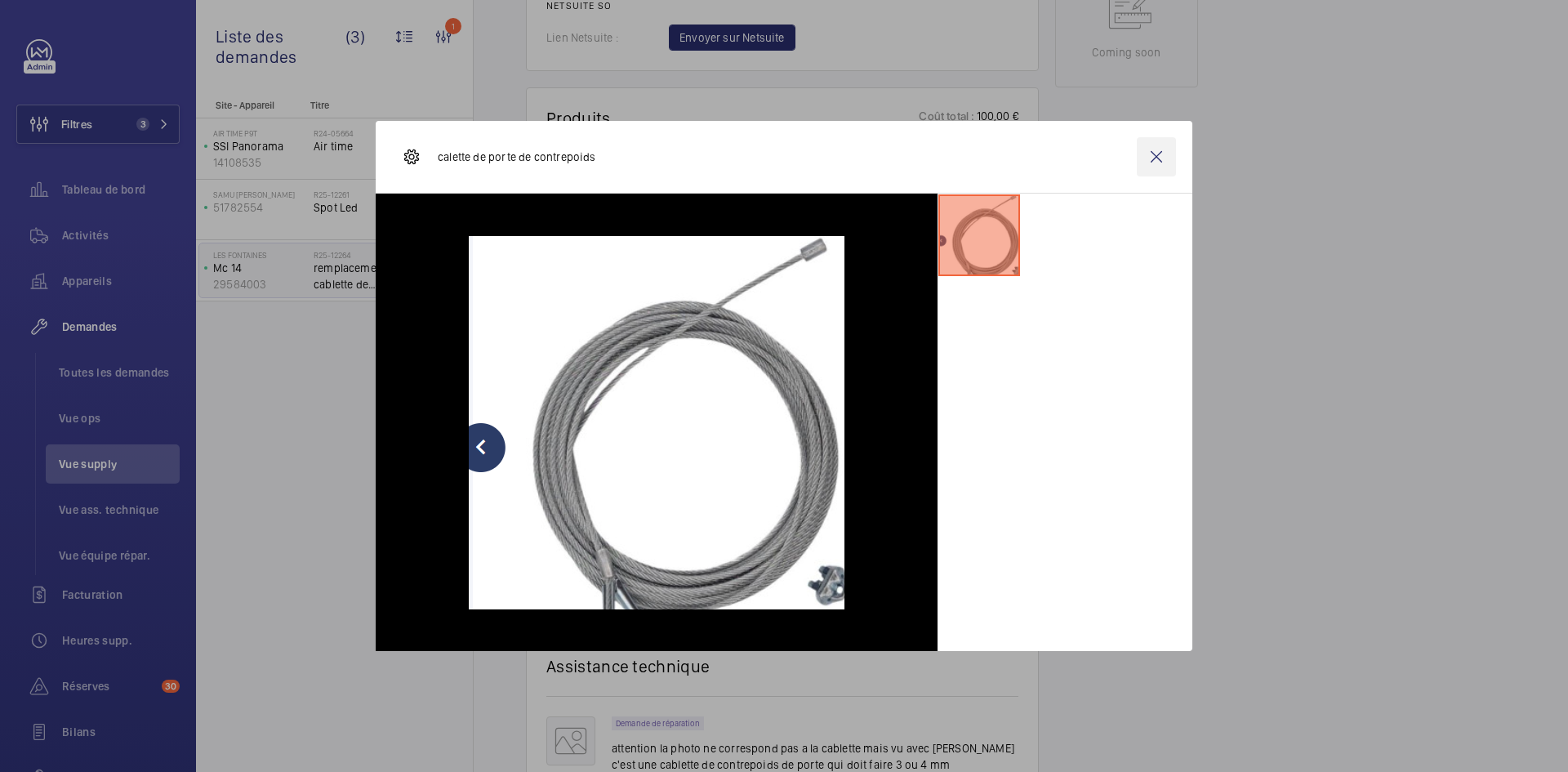
click at [1154, 165] on wm-front-icon-button at bounding box center [1156, 157] width 40 height 40
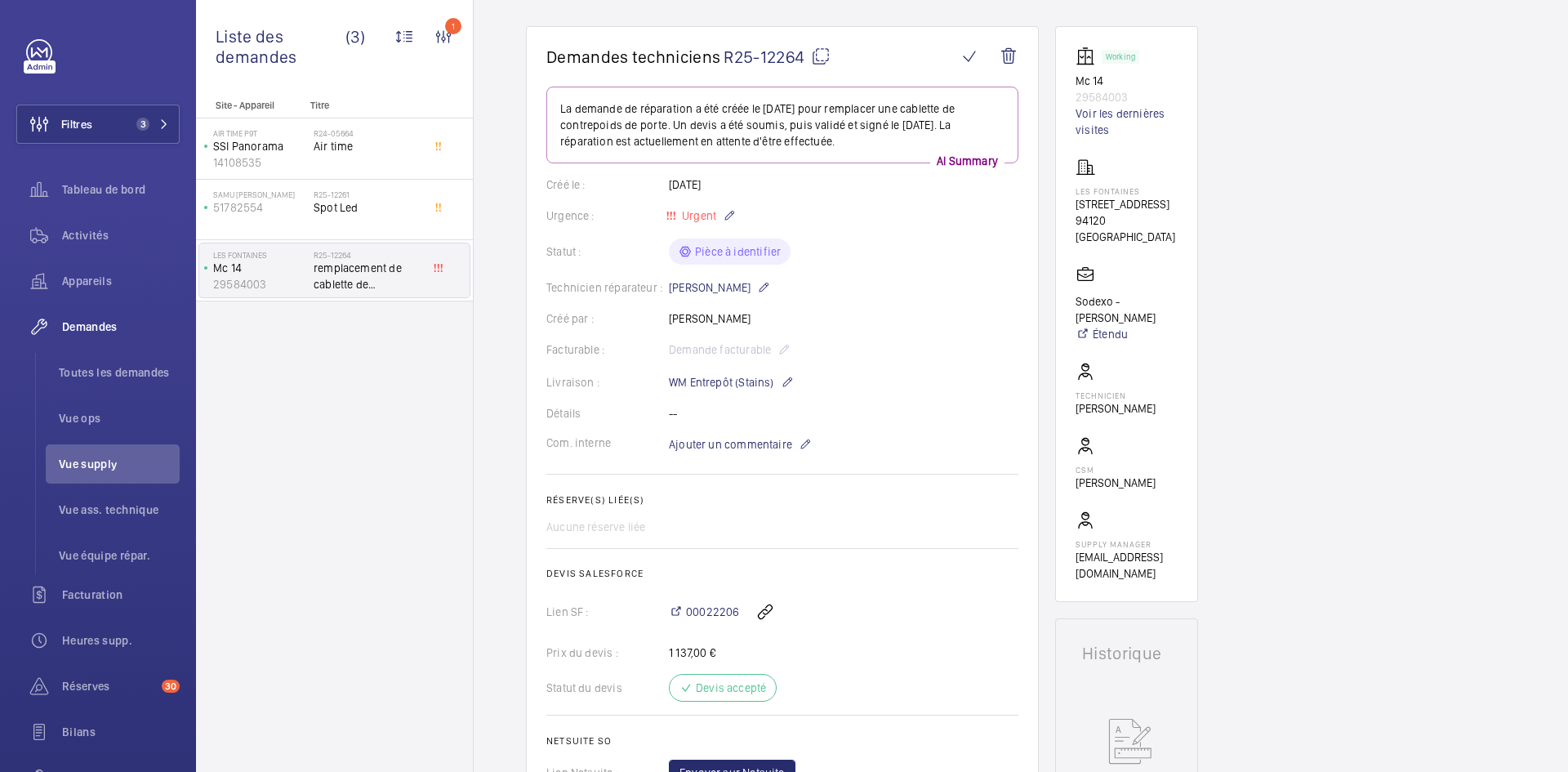
scroll to position [0, 0]
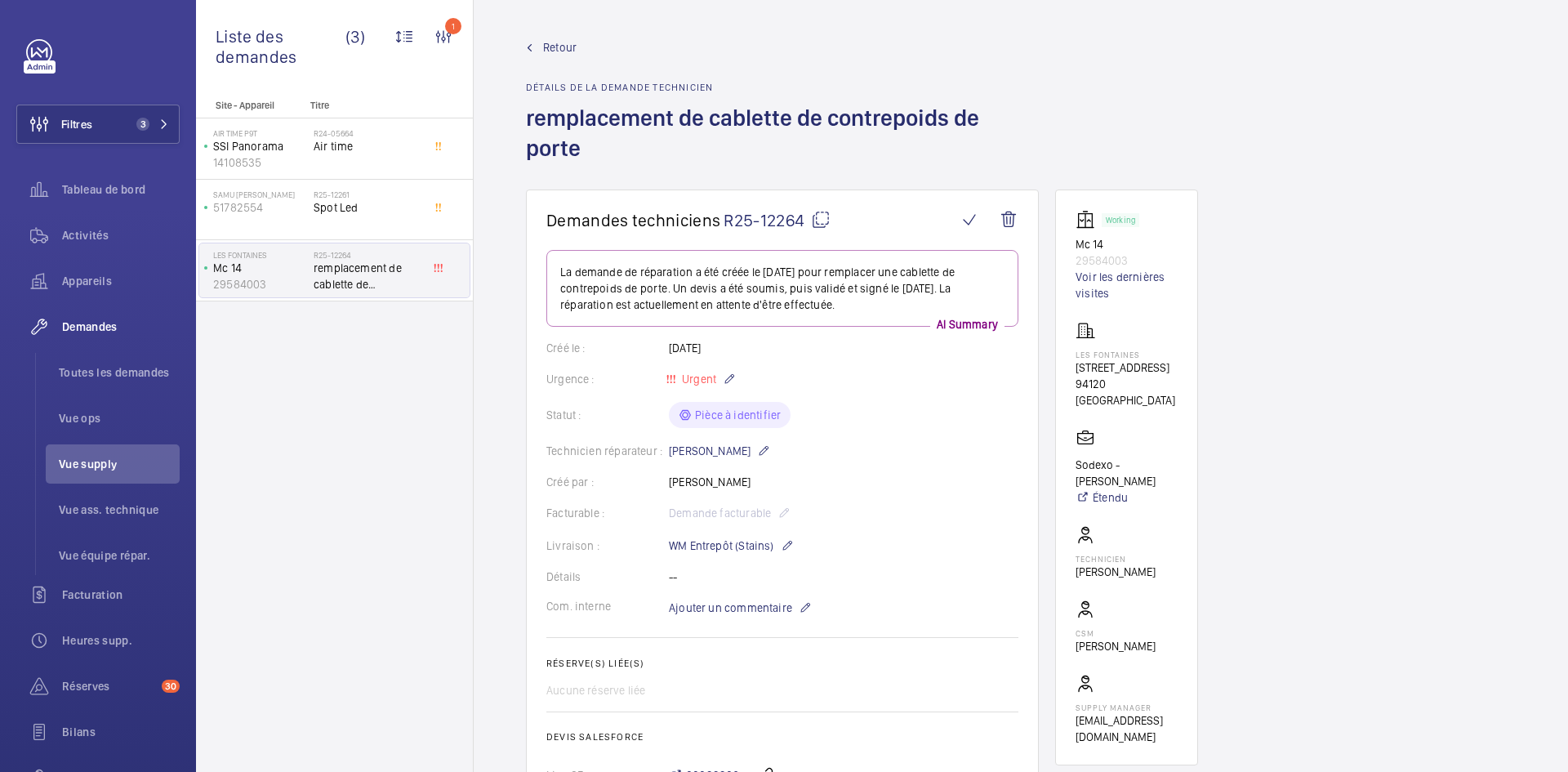
click at [556, 49] on span "Retour" at bounding box center [559, 47] width 33 height 16
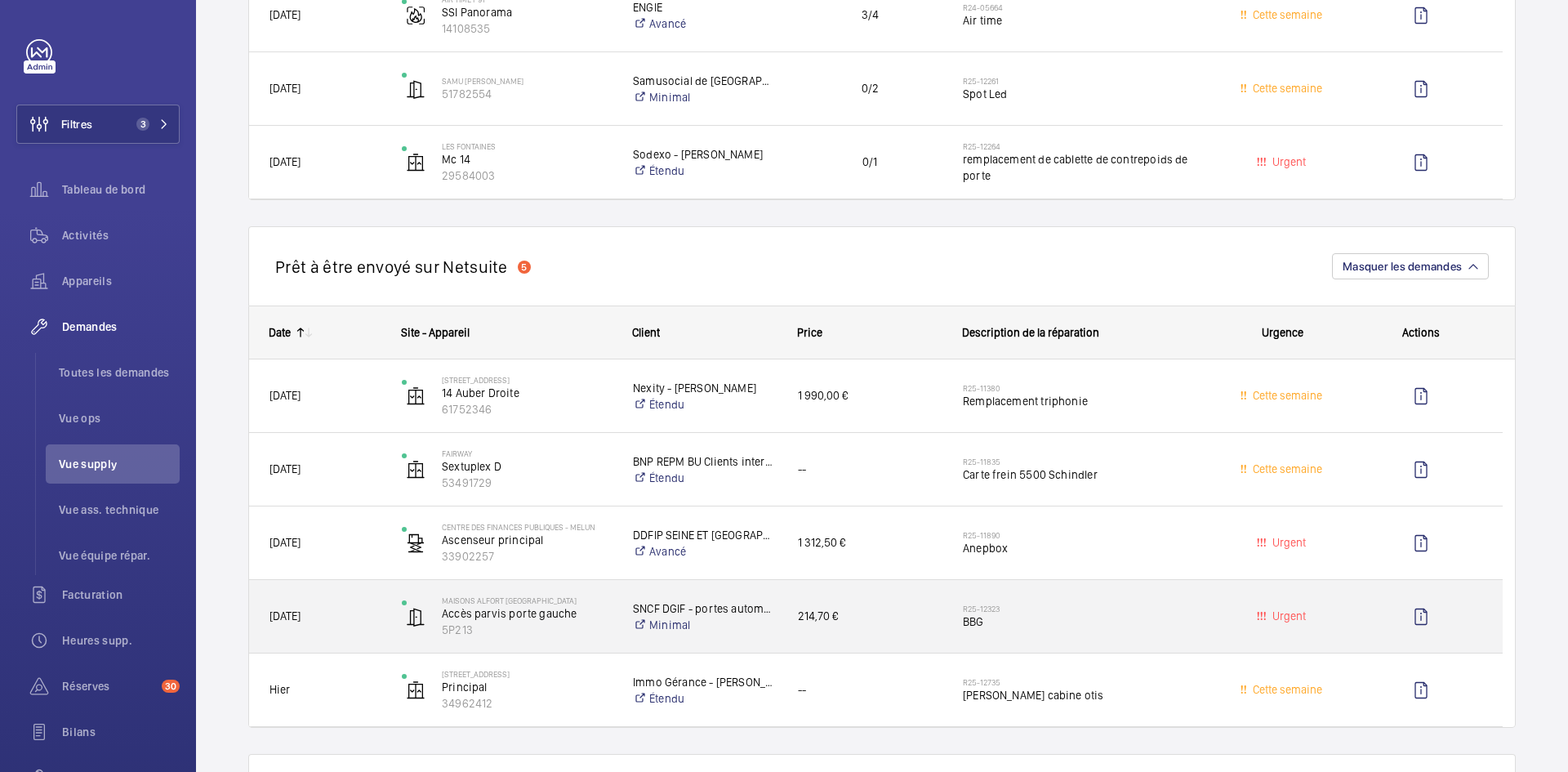
scroll to position [1388, 0]
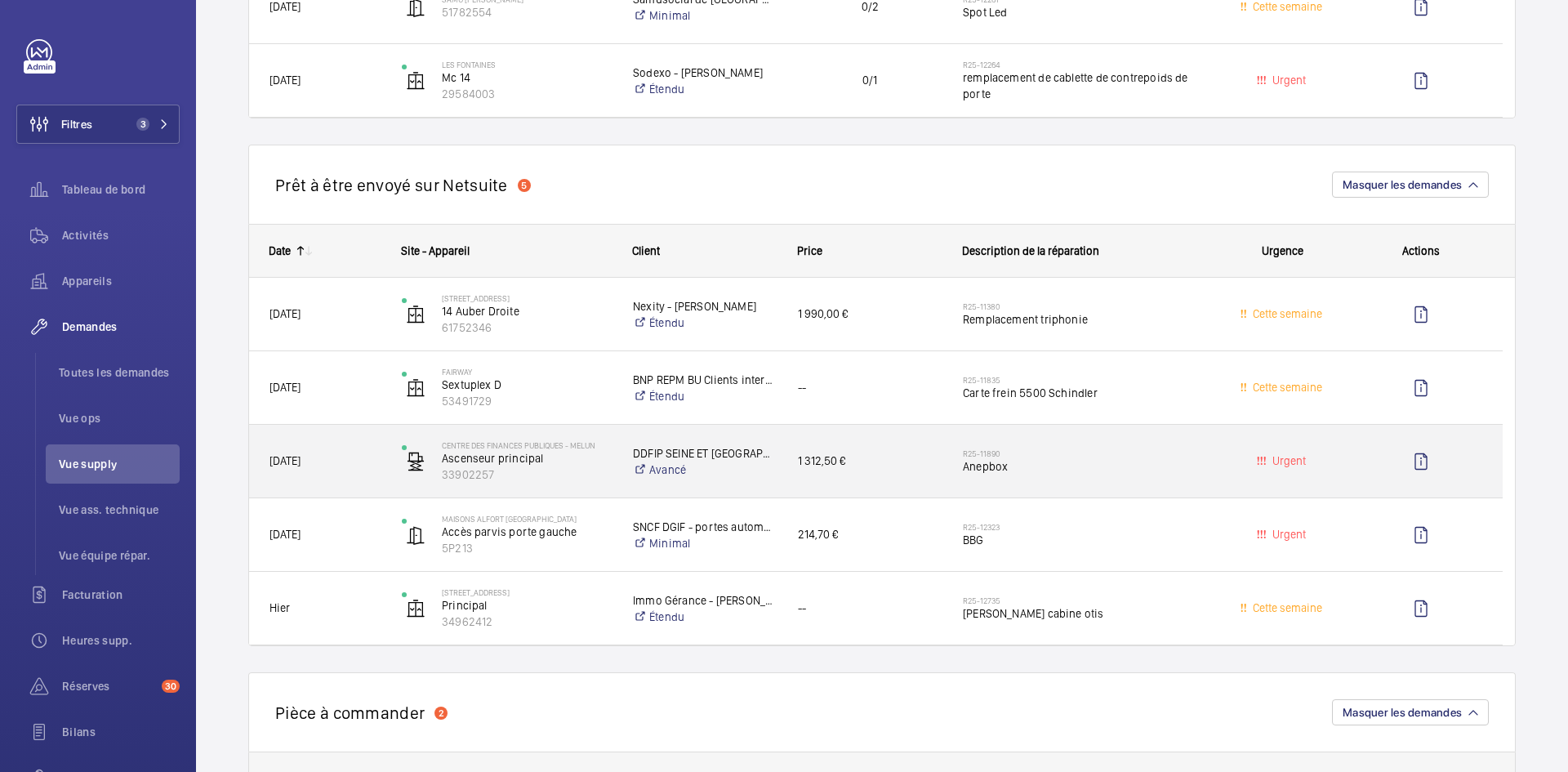
click at [386, 469] on div "Centre des finances publiques - Melun Ascenseur principal 33902257" at bounding box center [497, 461] width 229 height 67
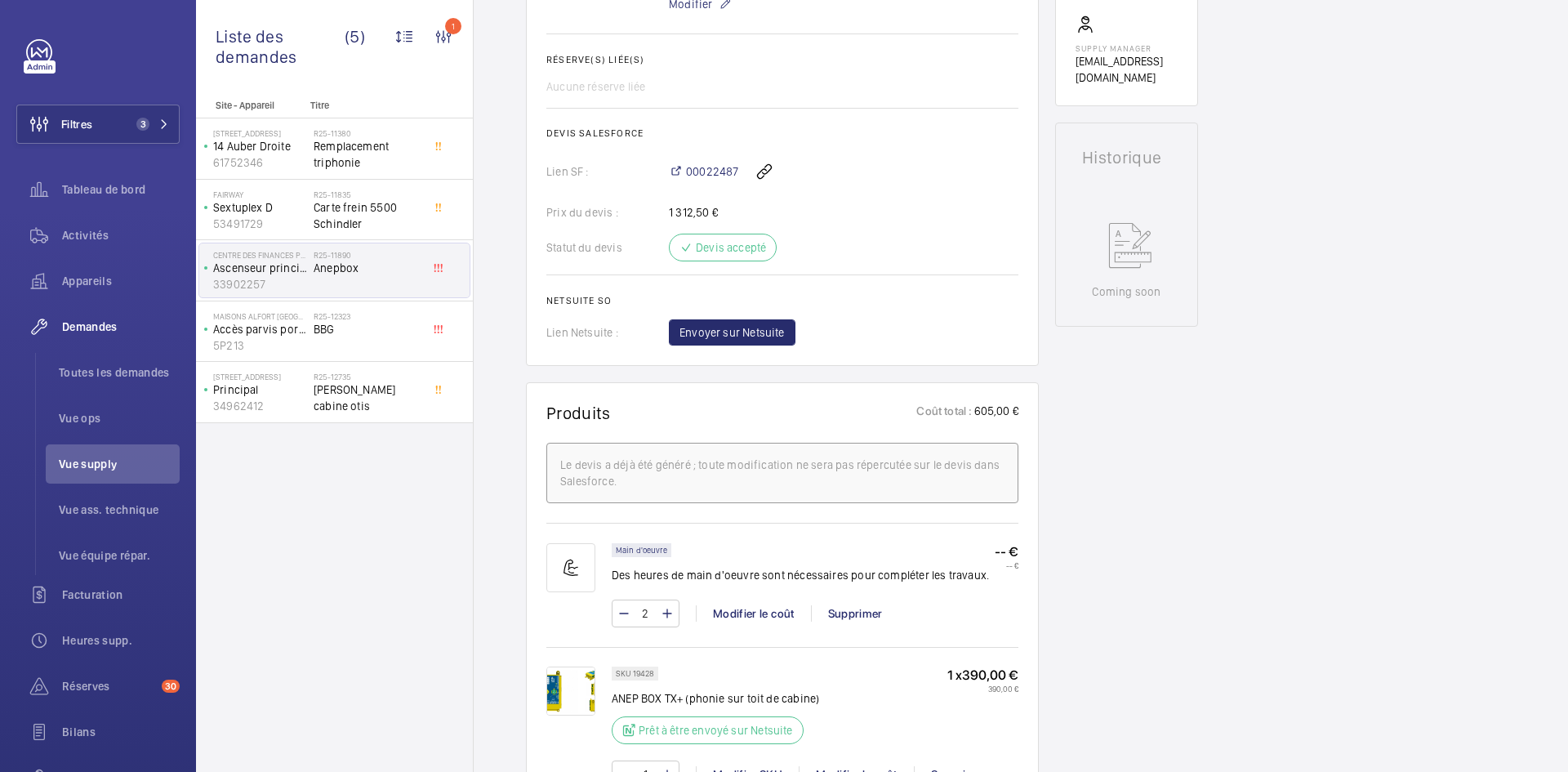
scroll to position [572, 0]
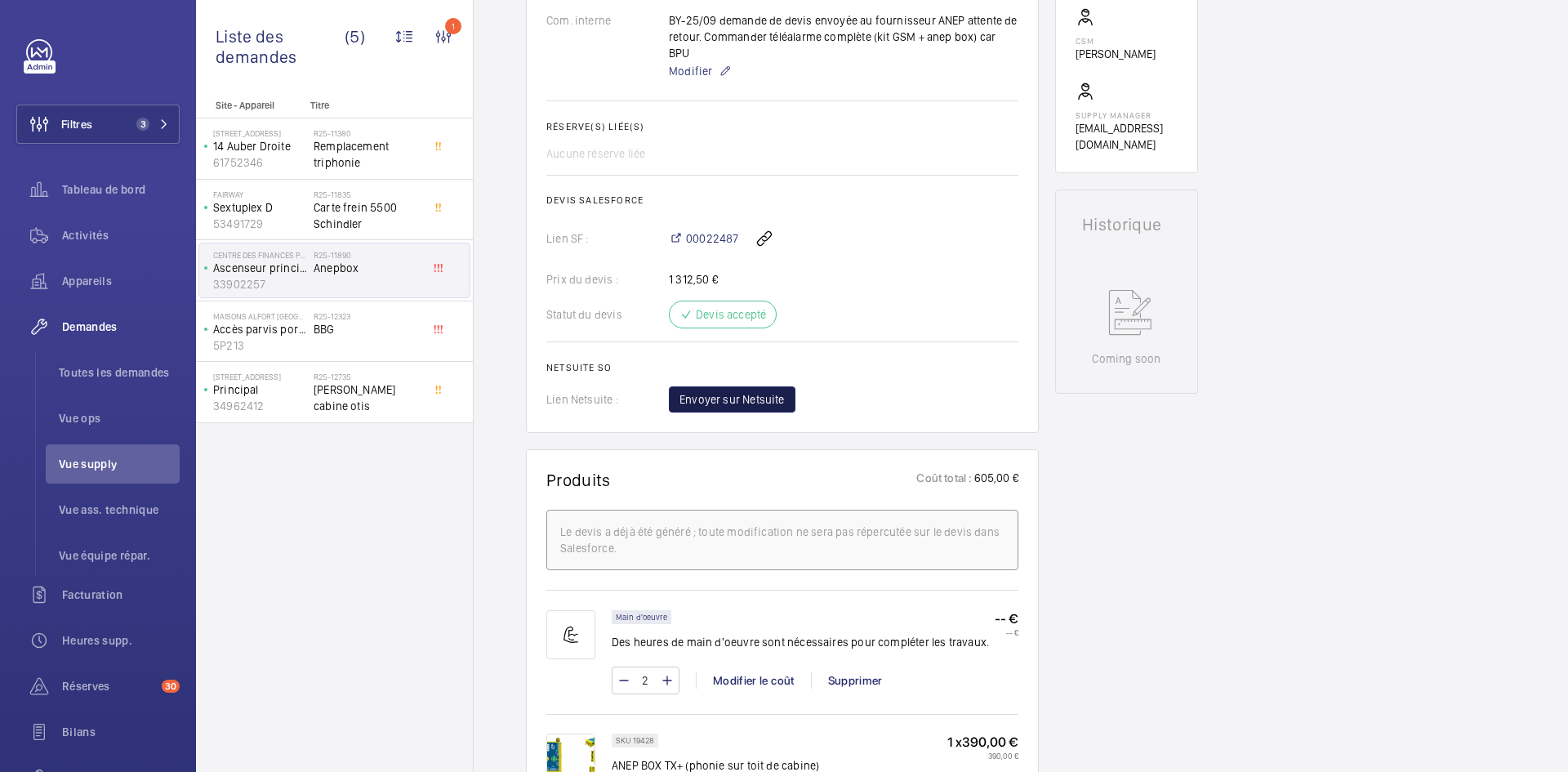
click at [746, 391] on span "Envoyer sur Netsuite" at bounding box center [733, 398] width 106 height 16
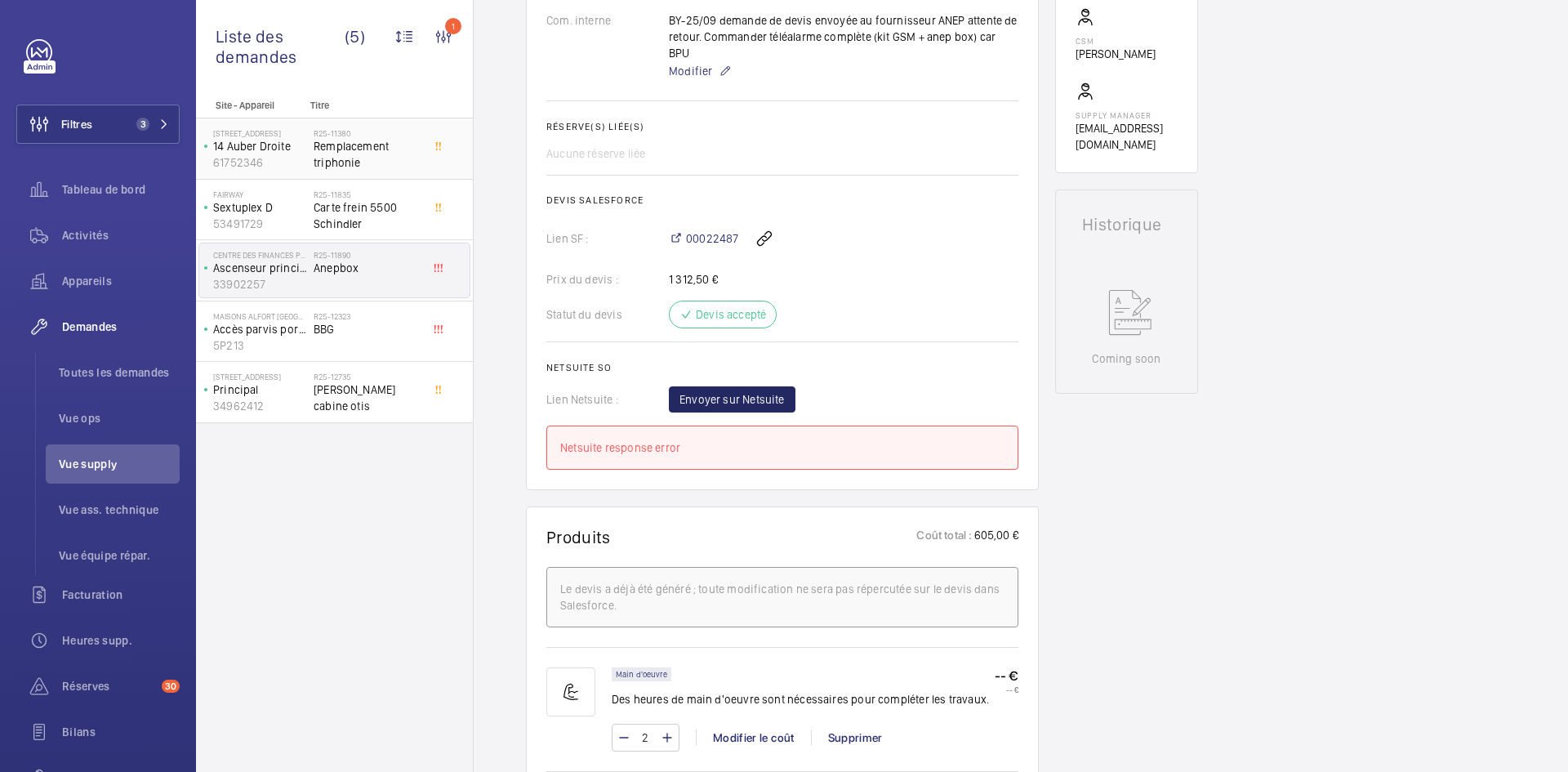
click at [301, 143] on p "14 Auber Droite" at bounding box center [260, 145] width 93 height 16
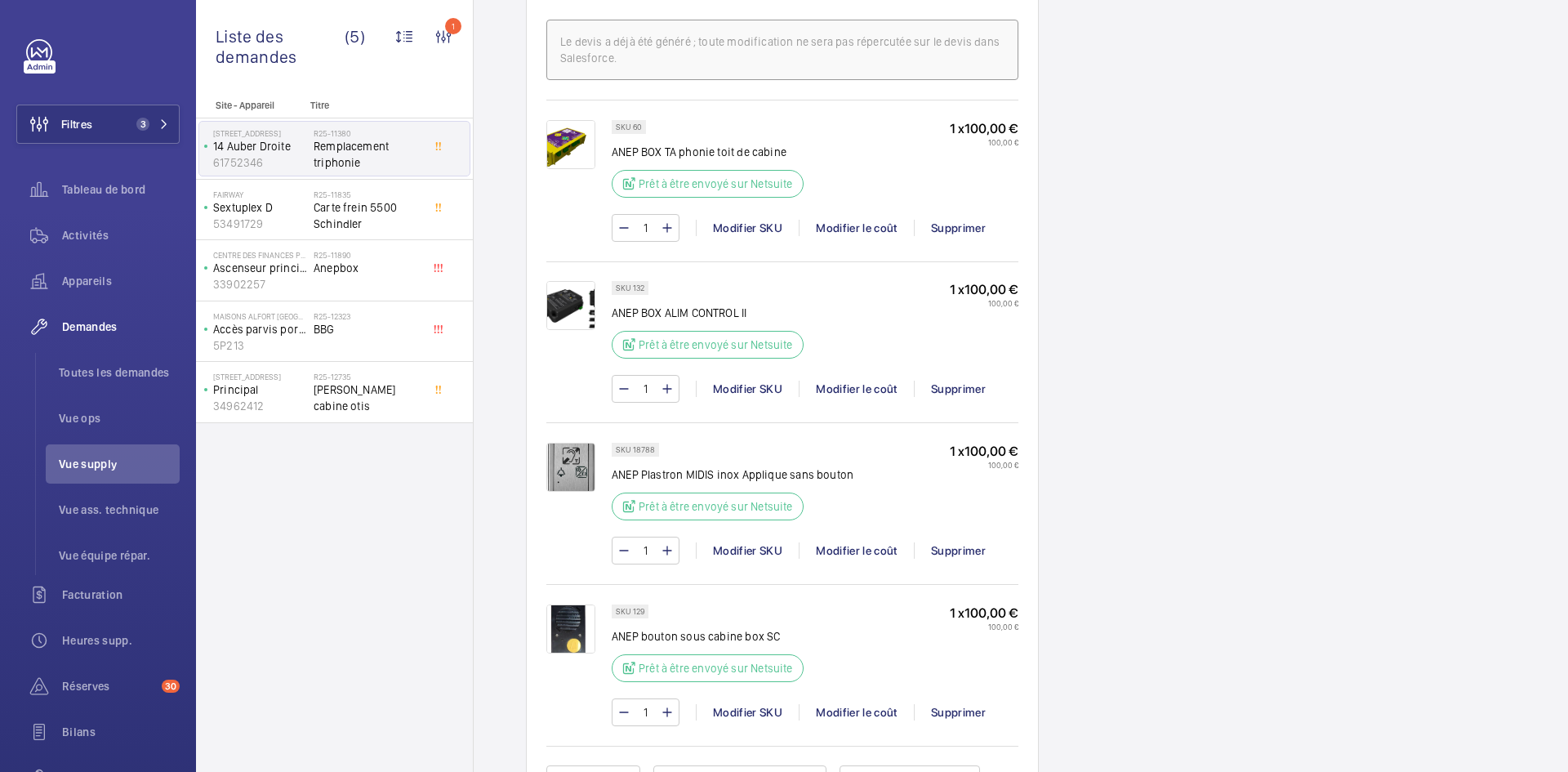
scroll to position [898, 0]
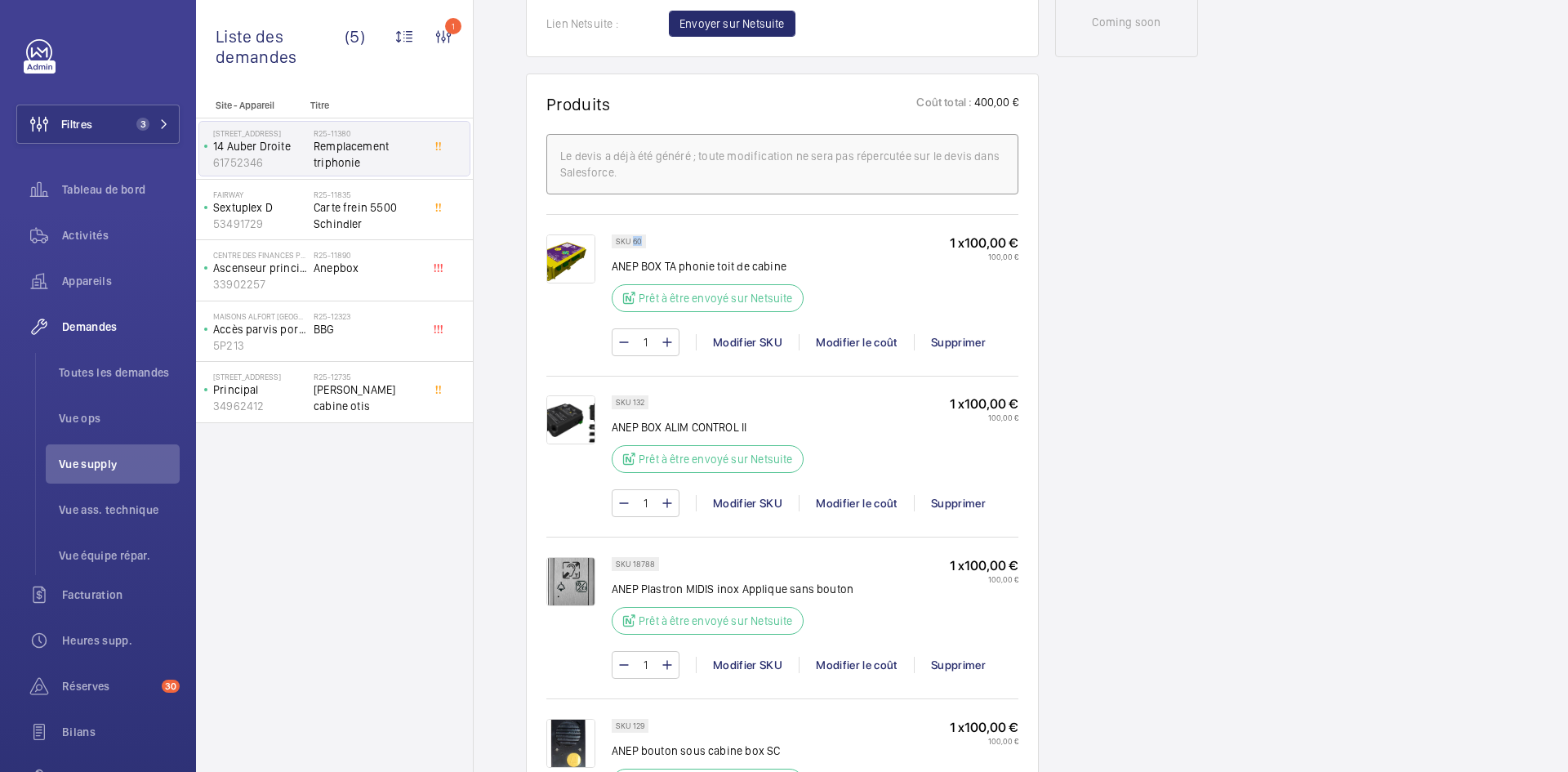
drag, startPoint x: 642, startPoint y: 240, endPoint x: 632, endPoint y: 240, distance: 10.0
click at [632, 240] on div "SKU 60" at bounding box center [629, 241] width 34 height 14
copy p "60"
drag, startPoint x: 644, startPoint y: 402, endPoint x: 633, endPoint y: 401, distance: 11.0
click at [633, 401] on p "SKU 132" at bounding box center [630, 402] width 28 height 6
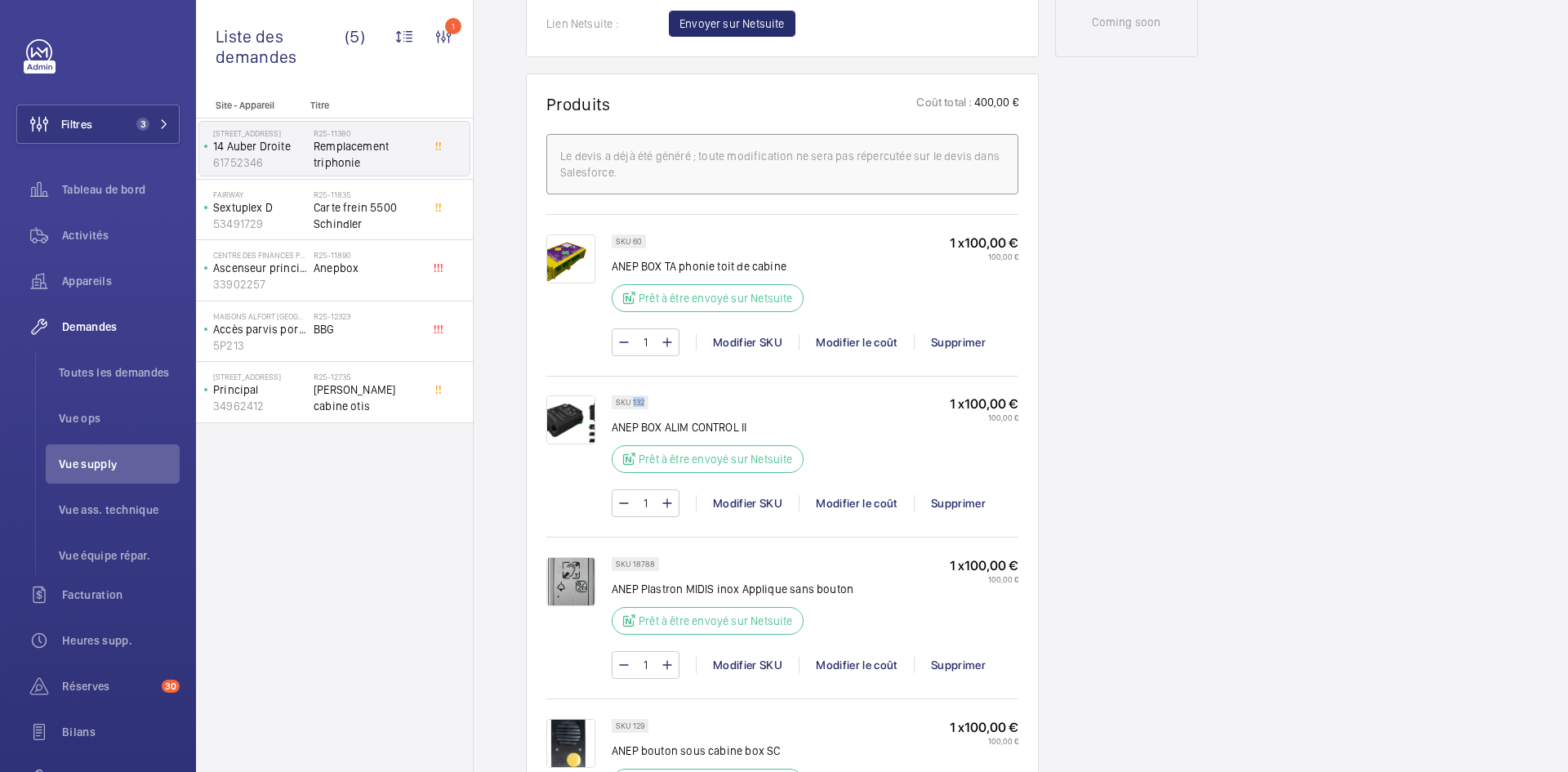
click at [724, 406] on div "SKU 132 ANEP BOX ALIM CONTROL II Prêt à être envoyé sur Netsuite" at bounding box center [713, 439] width 202 height 88
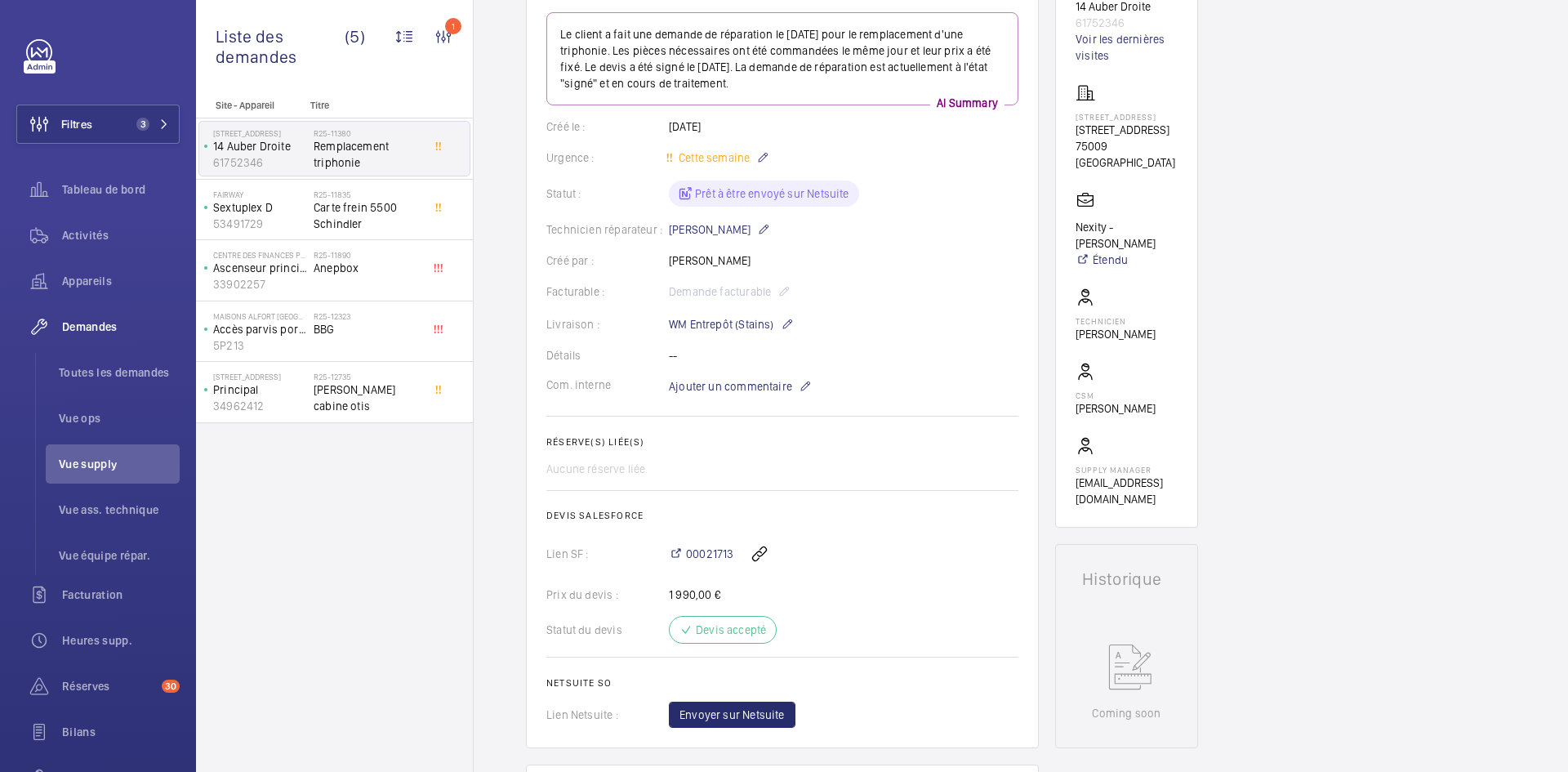
scroll to position [163, 0]
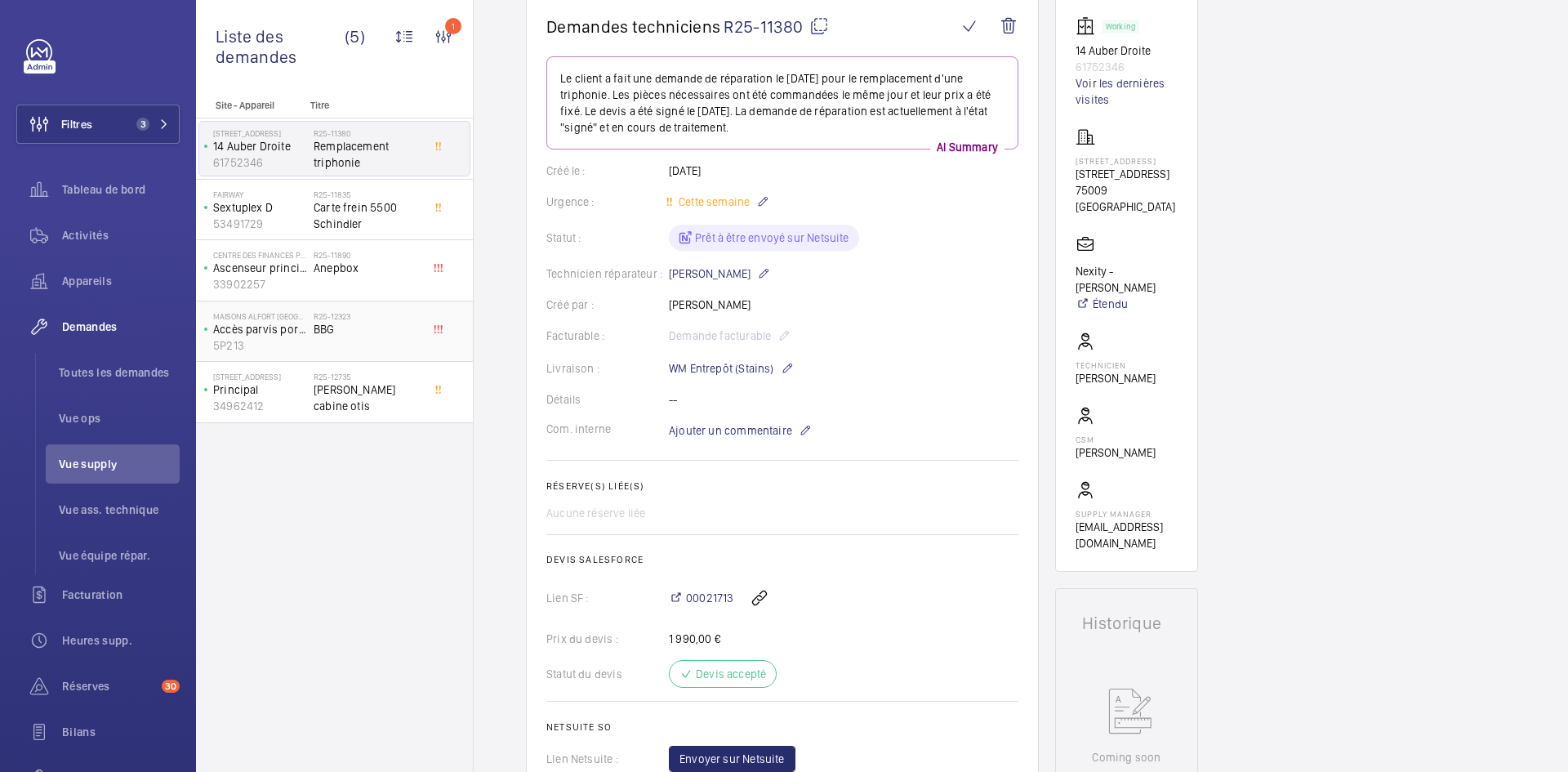
click at [307, 334] on div "MAISONS ALFORT ALFORTVILLE Accès parvis porte gauche 5P213" at bounding box center [256, 331] width 114 height 54
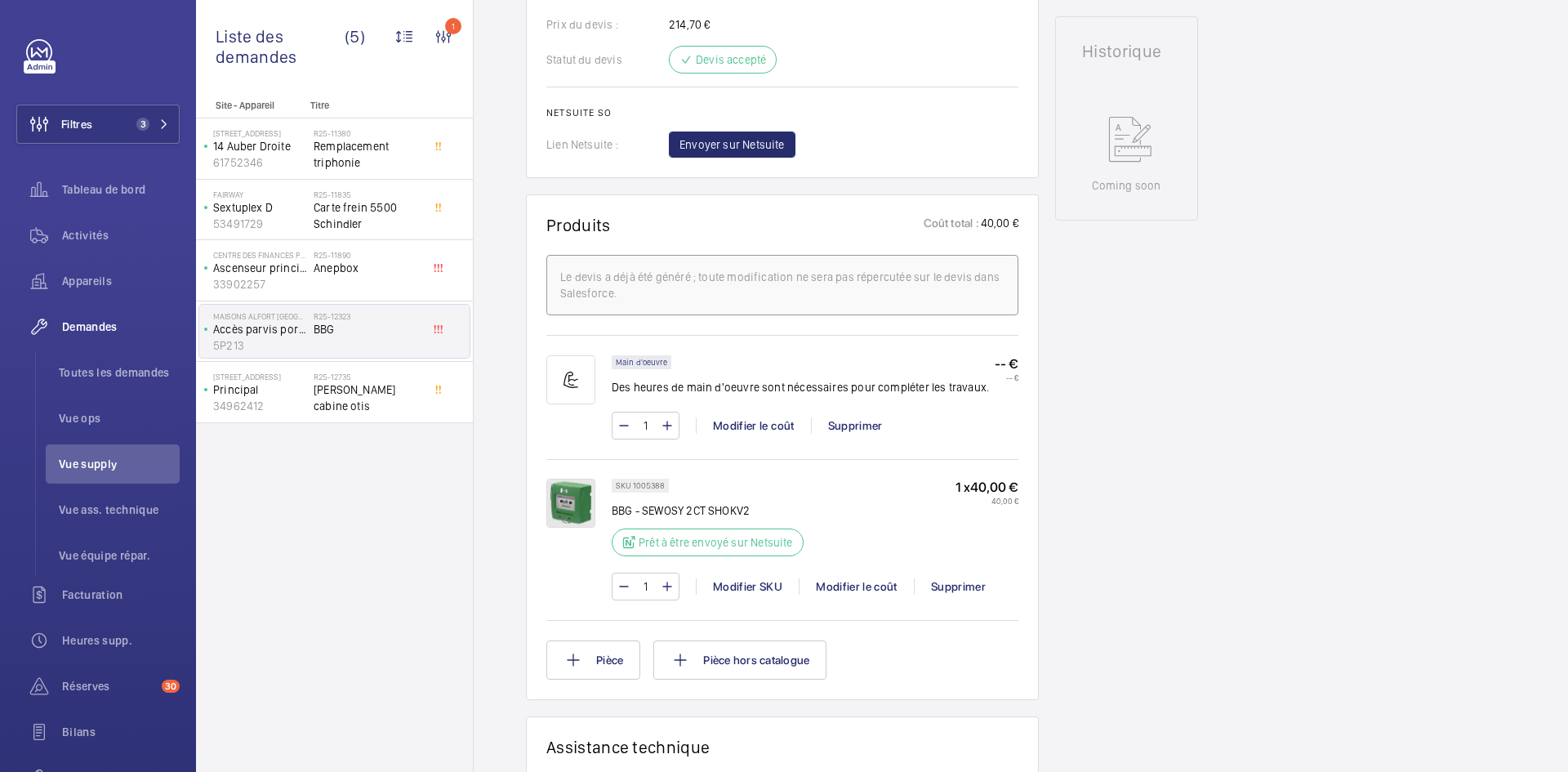
scroll to position [653, 0]
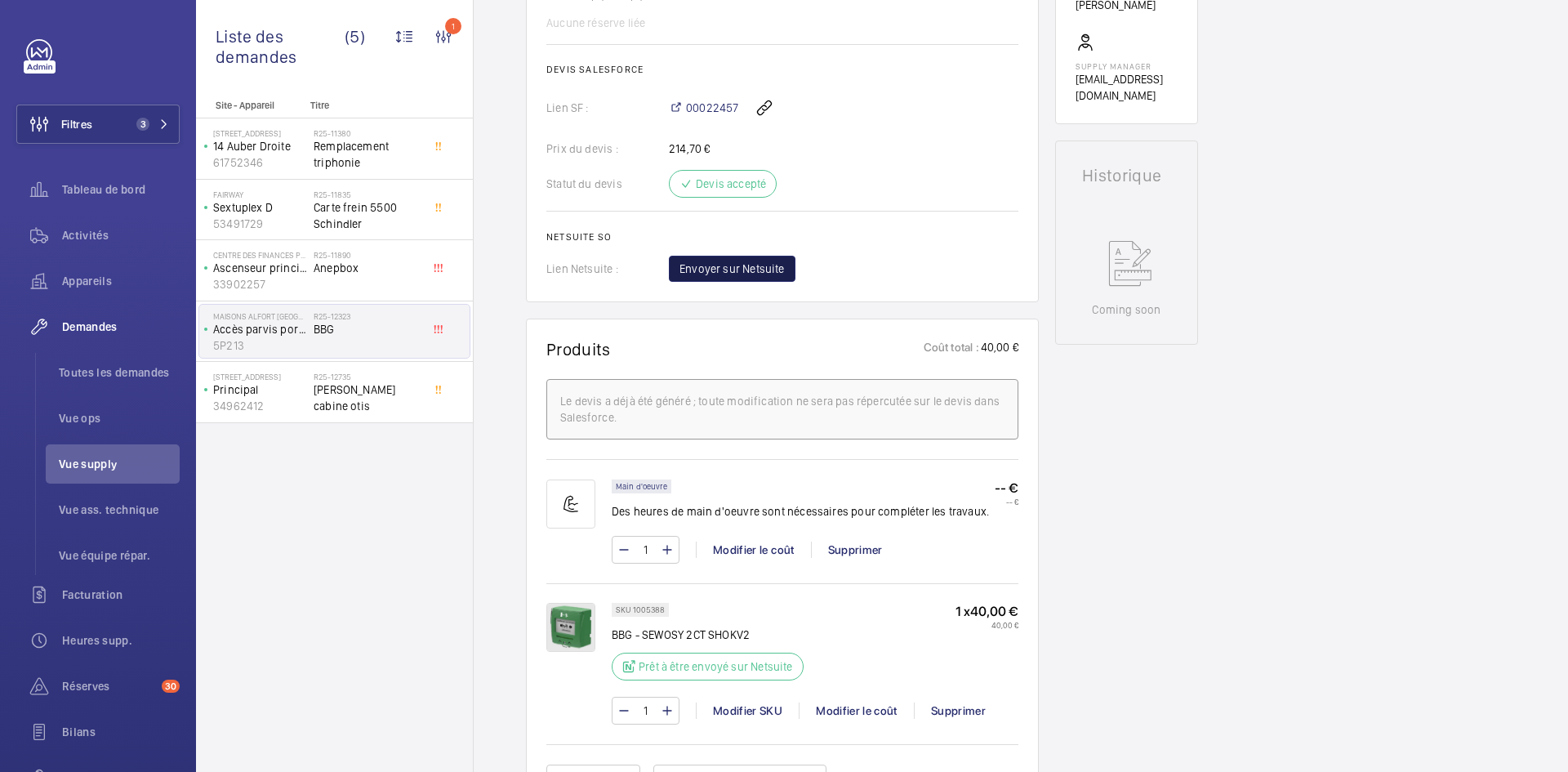
click at [765, 271] on span "Envoyer sur Netsuite" at bounding box center [733, 268] width 106 height 16
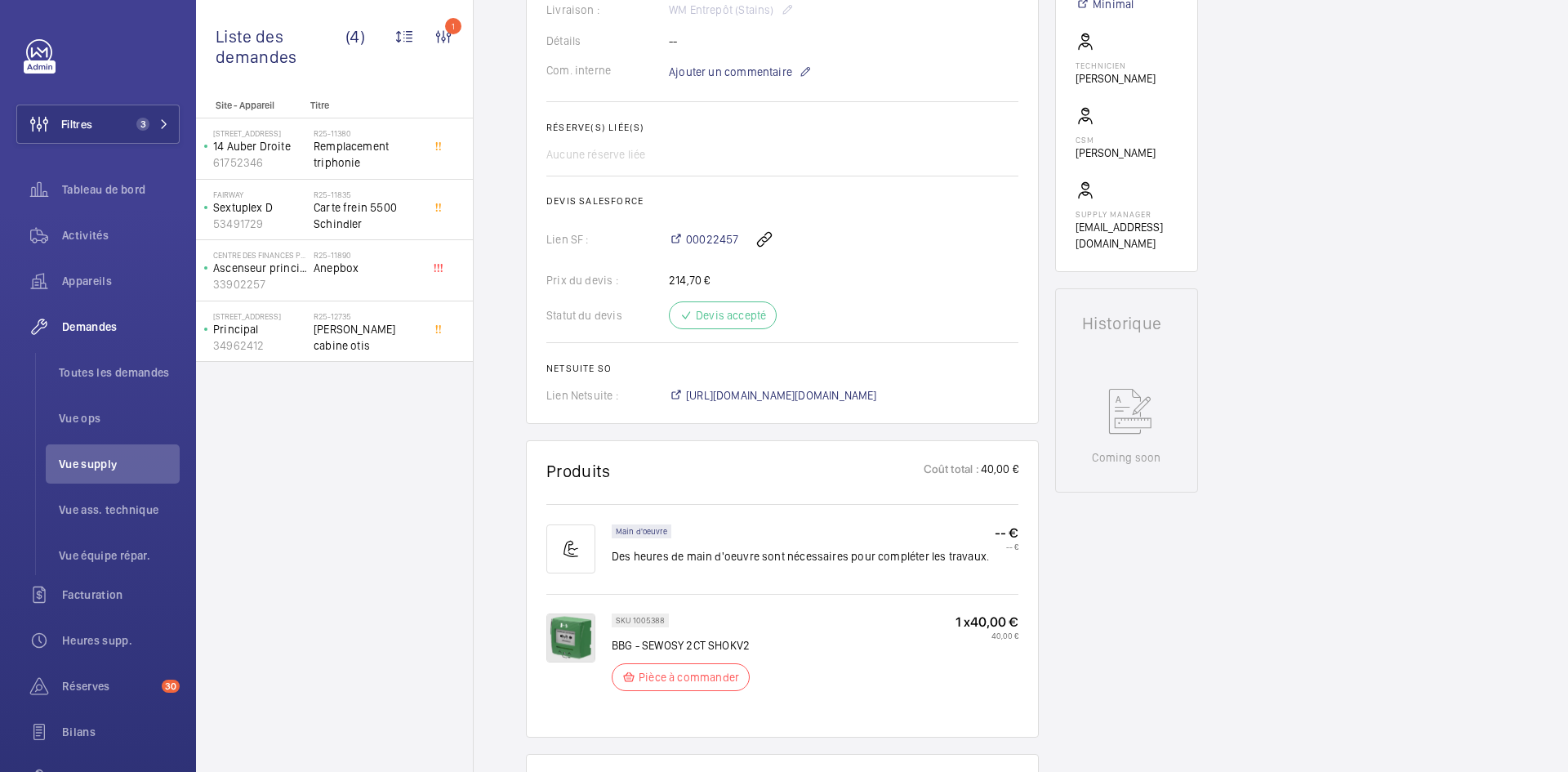
scroll to position [572, 0]
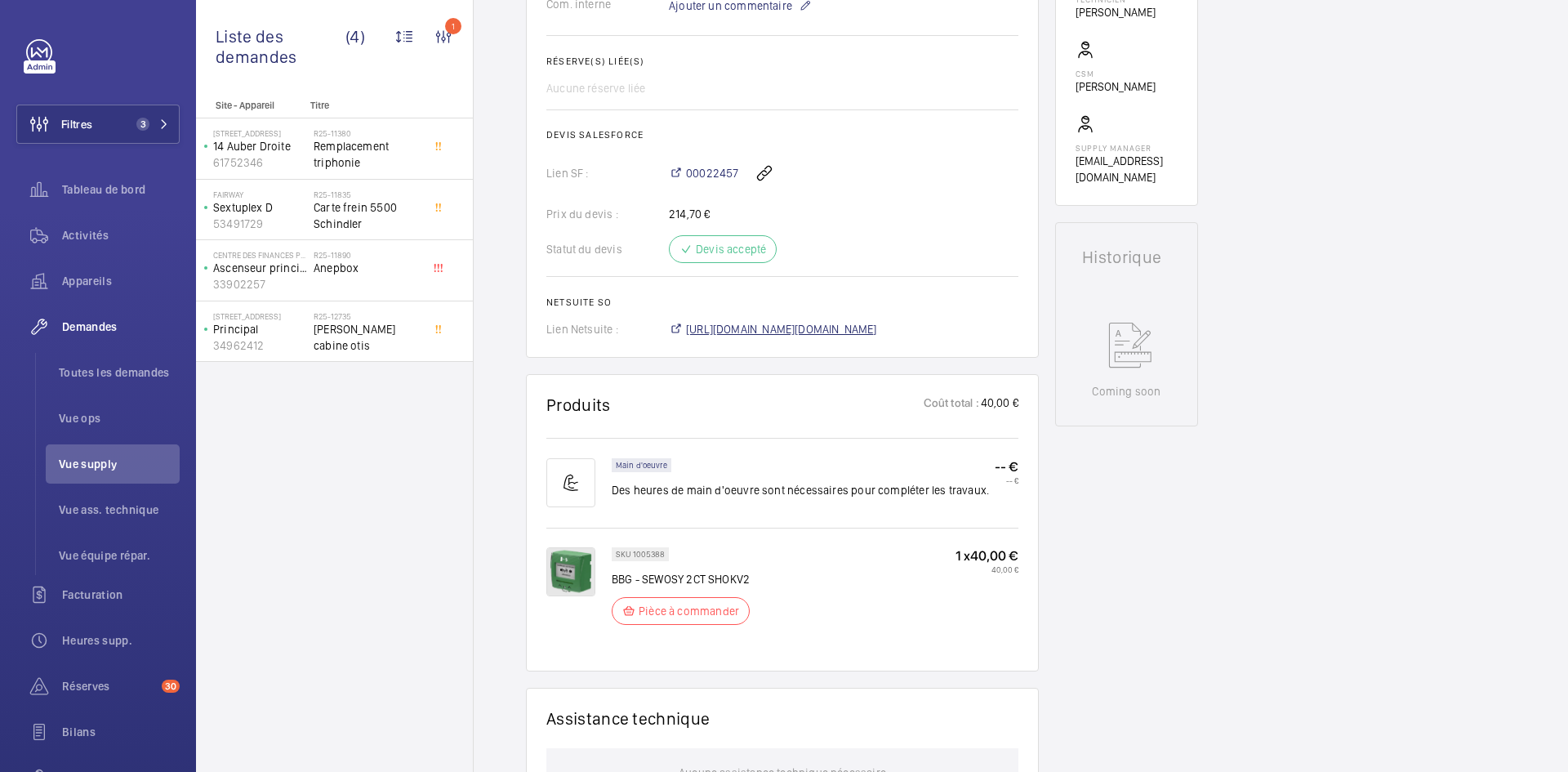
click at [877, 337] on span "https://6461500.app.netsuite.com/app/accounting/transactions/salesord.nl?id=303…" at bounding box center [782, 328] width 191 height 16
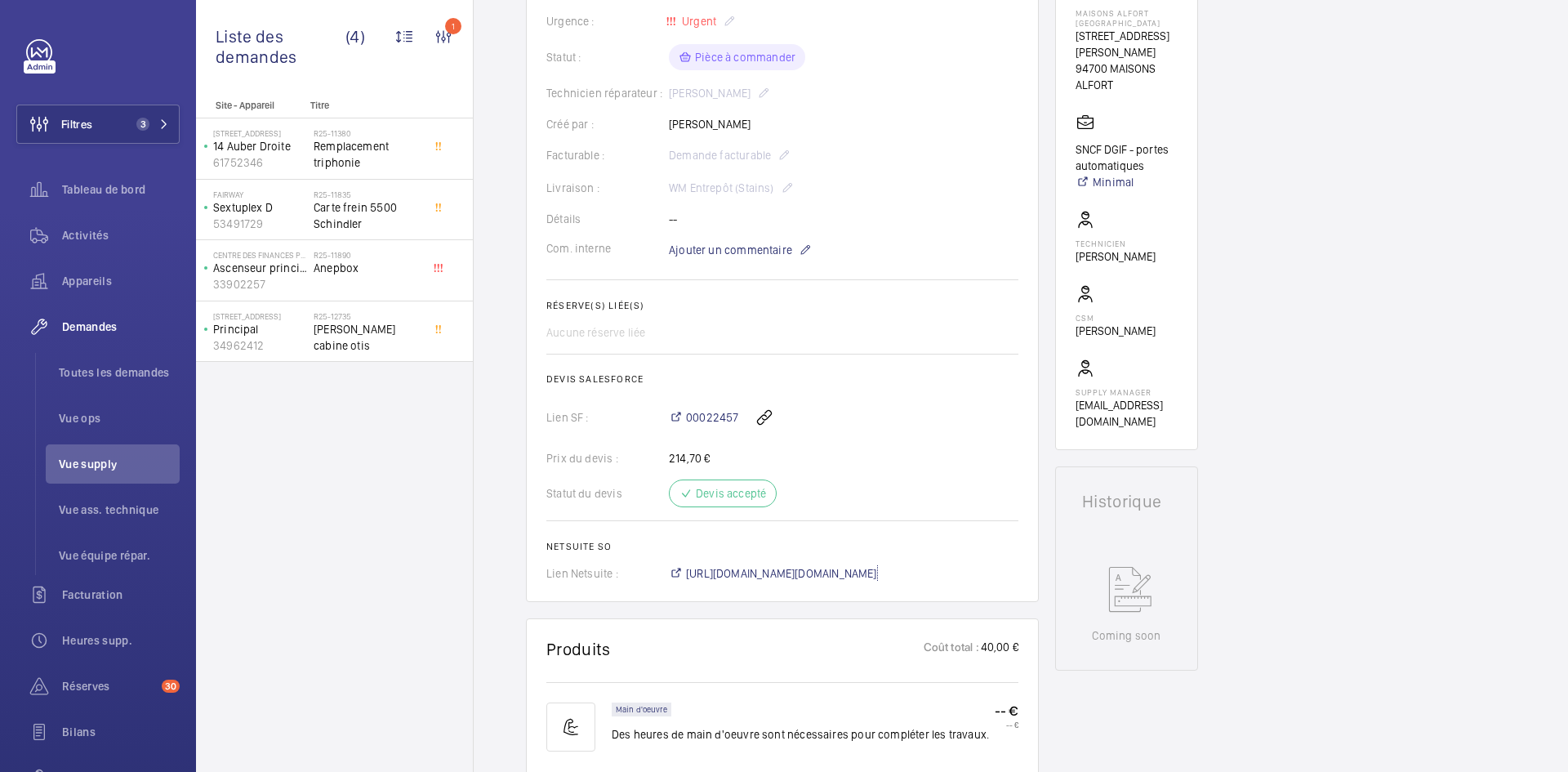
scroll to position [327, 0]
click at [749, 259] on span "Ajouter un commentaire" at bounding box center [731, 250] width 124 height 16
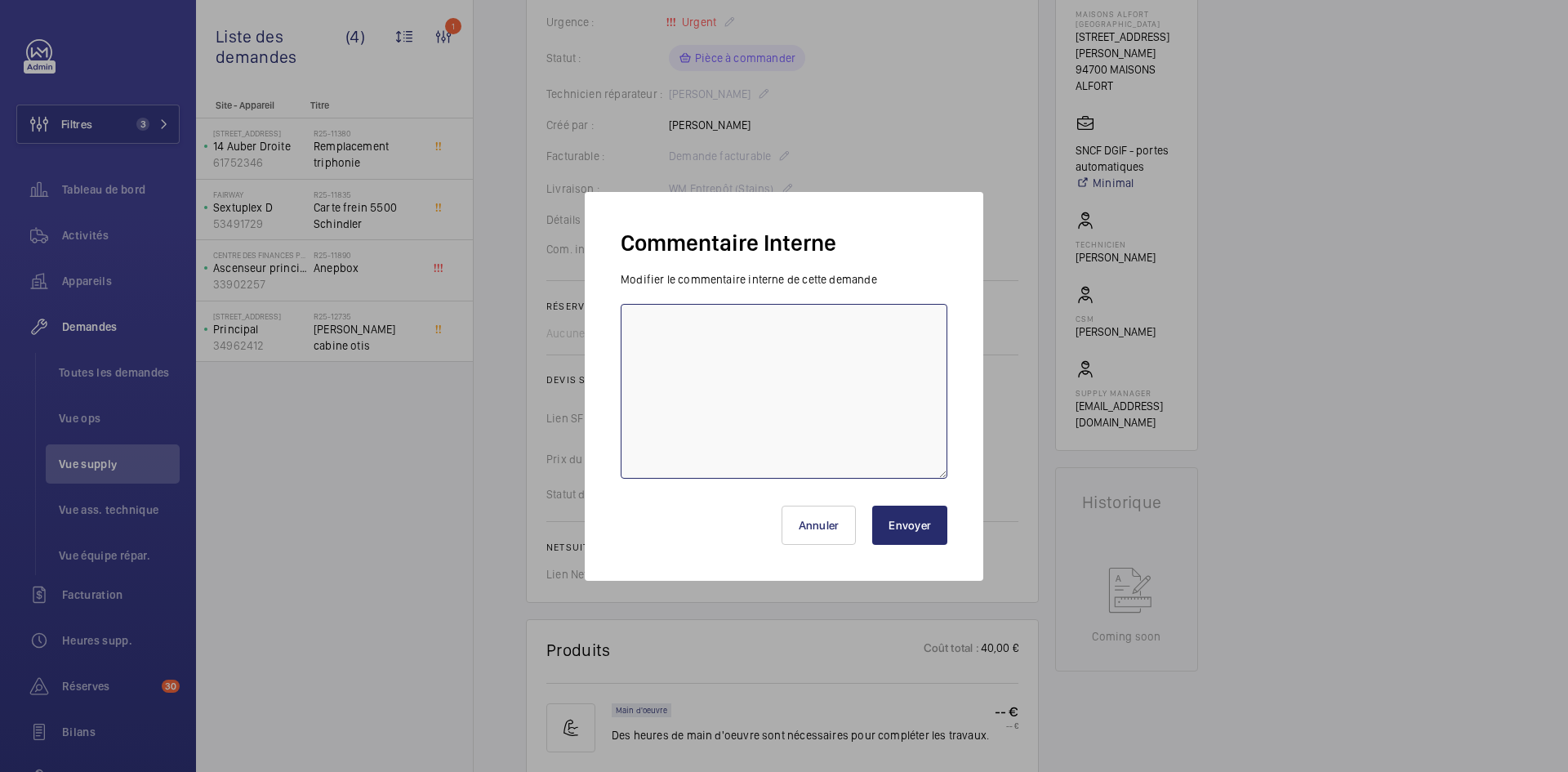
click at [673, 318] on textarea at bounding box center [784, 391] width 327 height 175
paste textarea "BY-25/09 commande effectuer chez le fournisseur MANOMANO via le site livraison …"
type textarea "BY-25/09 commande effectuer chez le fournisseur MANOMANO via le site livraison …"
click at [919, 522] on button "Envoyer" at bounding box center [910, 525] width 76 height 40
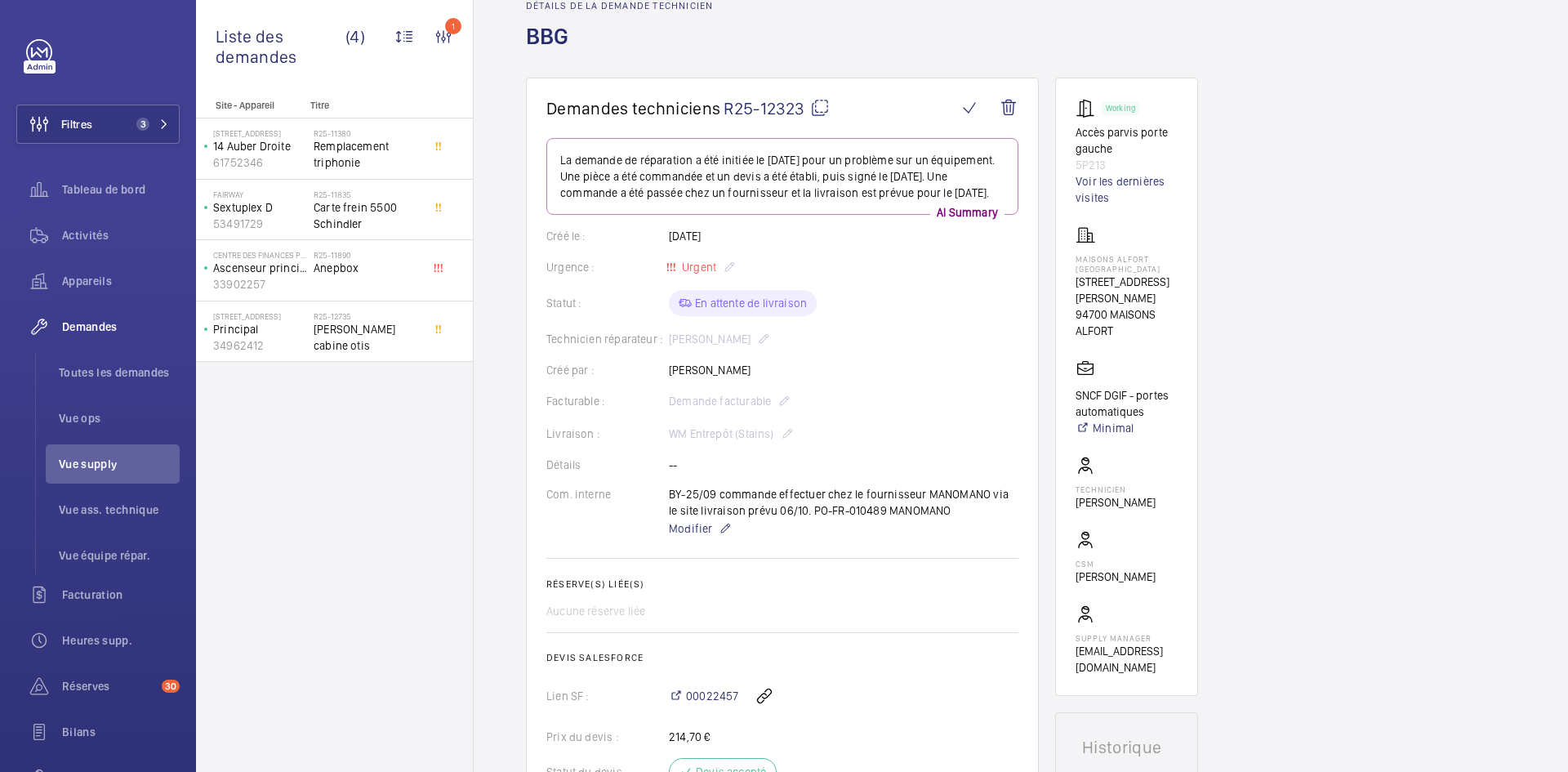
scroll to position [0, 0]
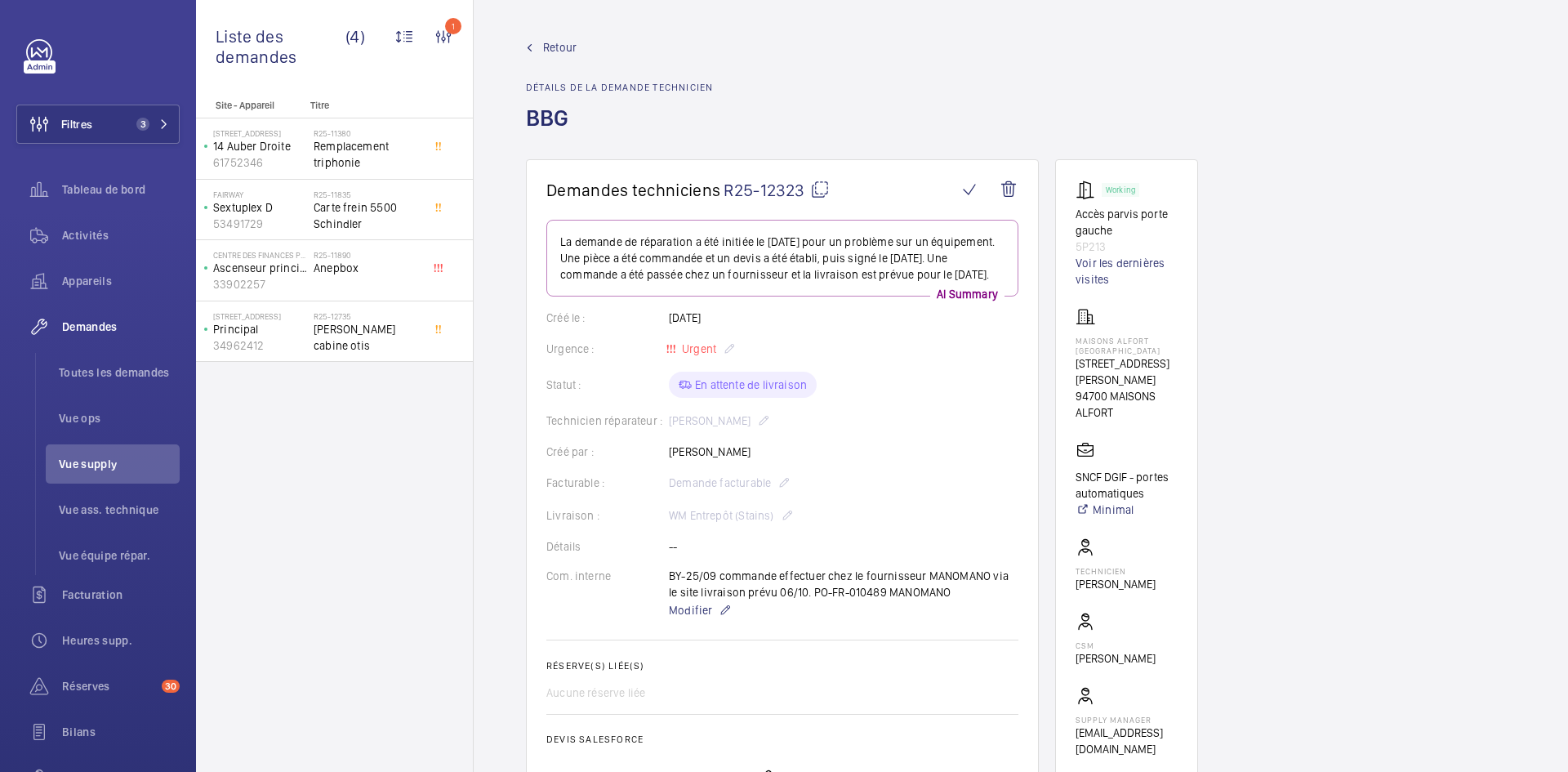
click at [557, 46] on span "Retour" at bounding box center [559, 47] width 33 height 16
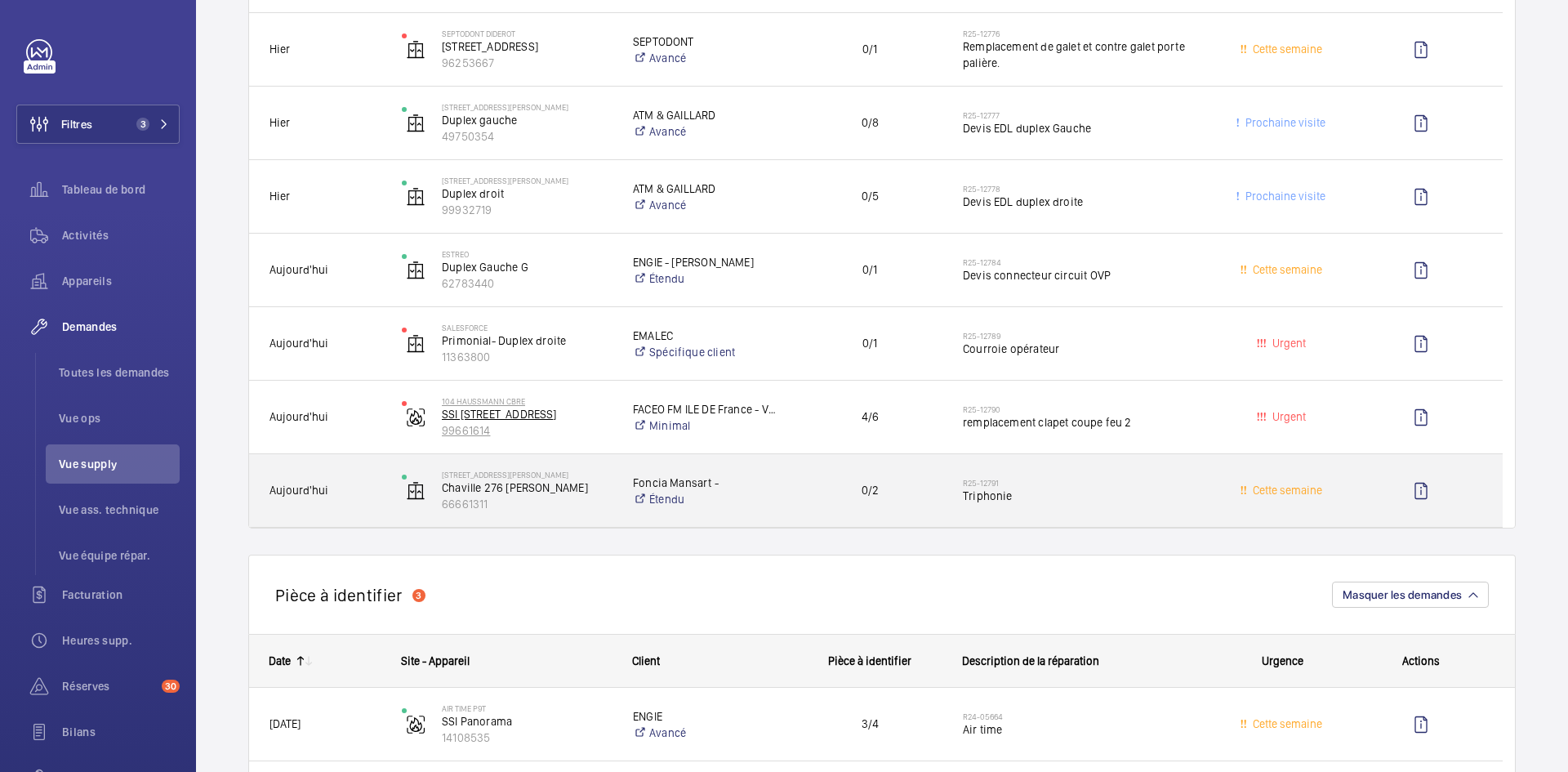
scroll to position [816, 0]
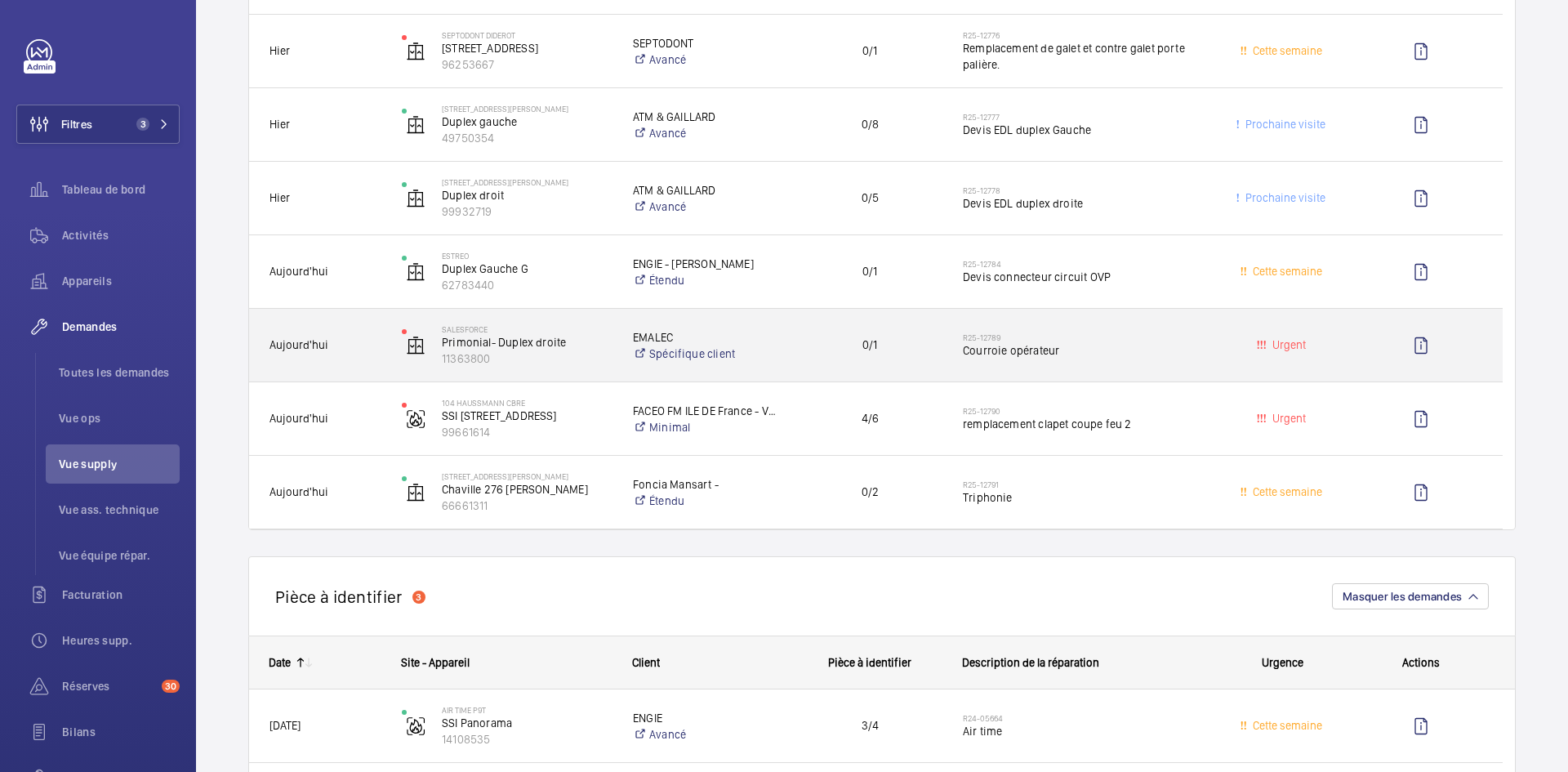
click at [361, 348] on span "Aujourd'hui" at bounding box center [325, 345] width 111 height 19
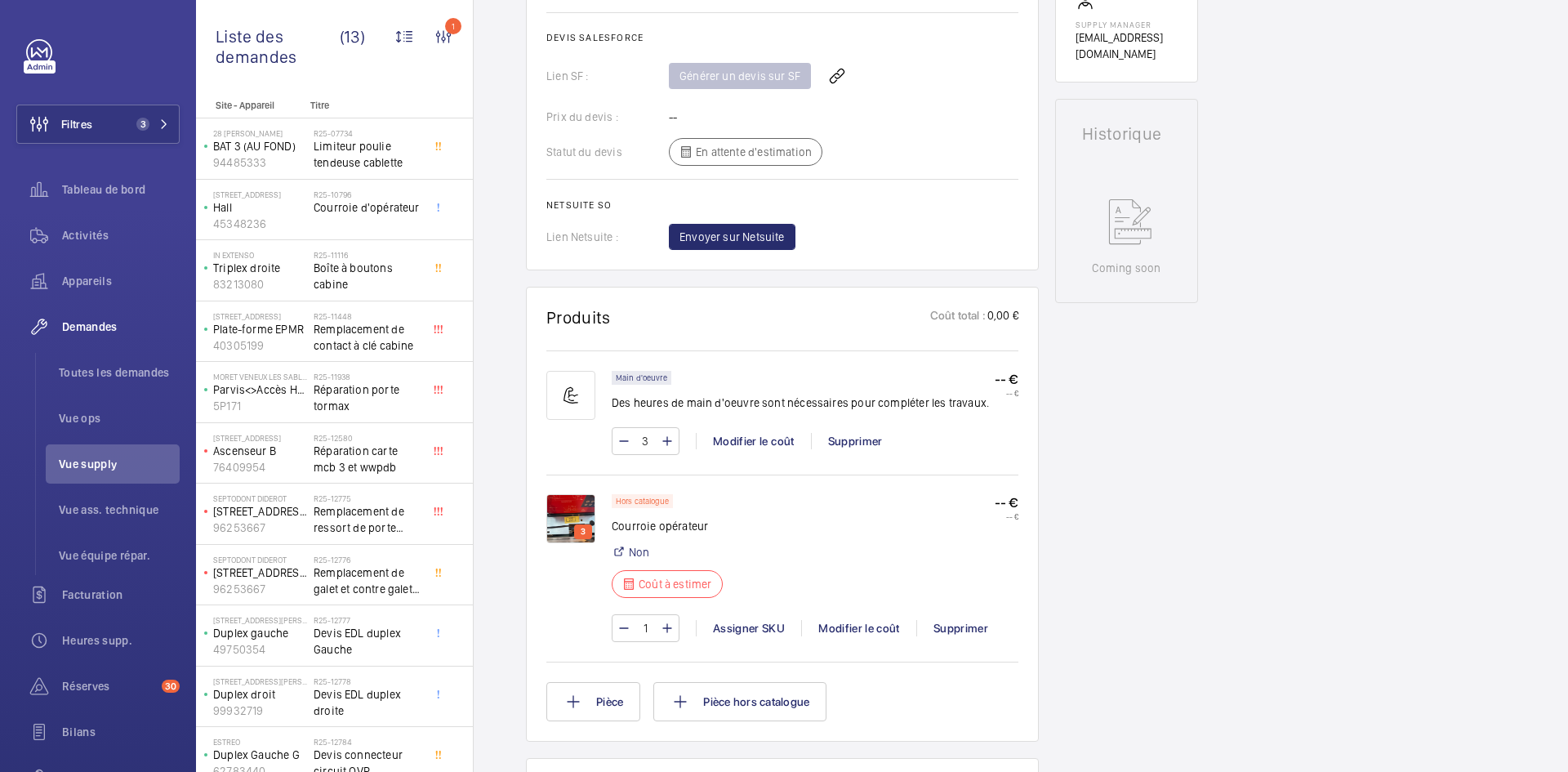
scroll to position [686, 0]
click at [570, 507] on img at bounding box center [571, 518] width 49 height 49
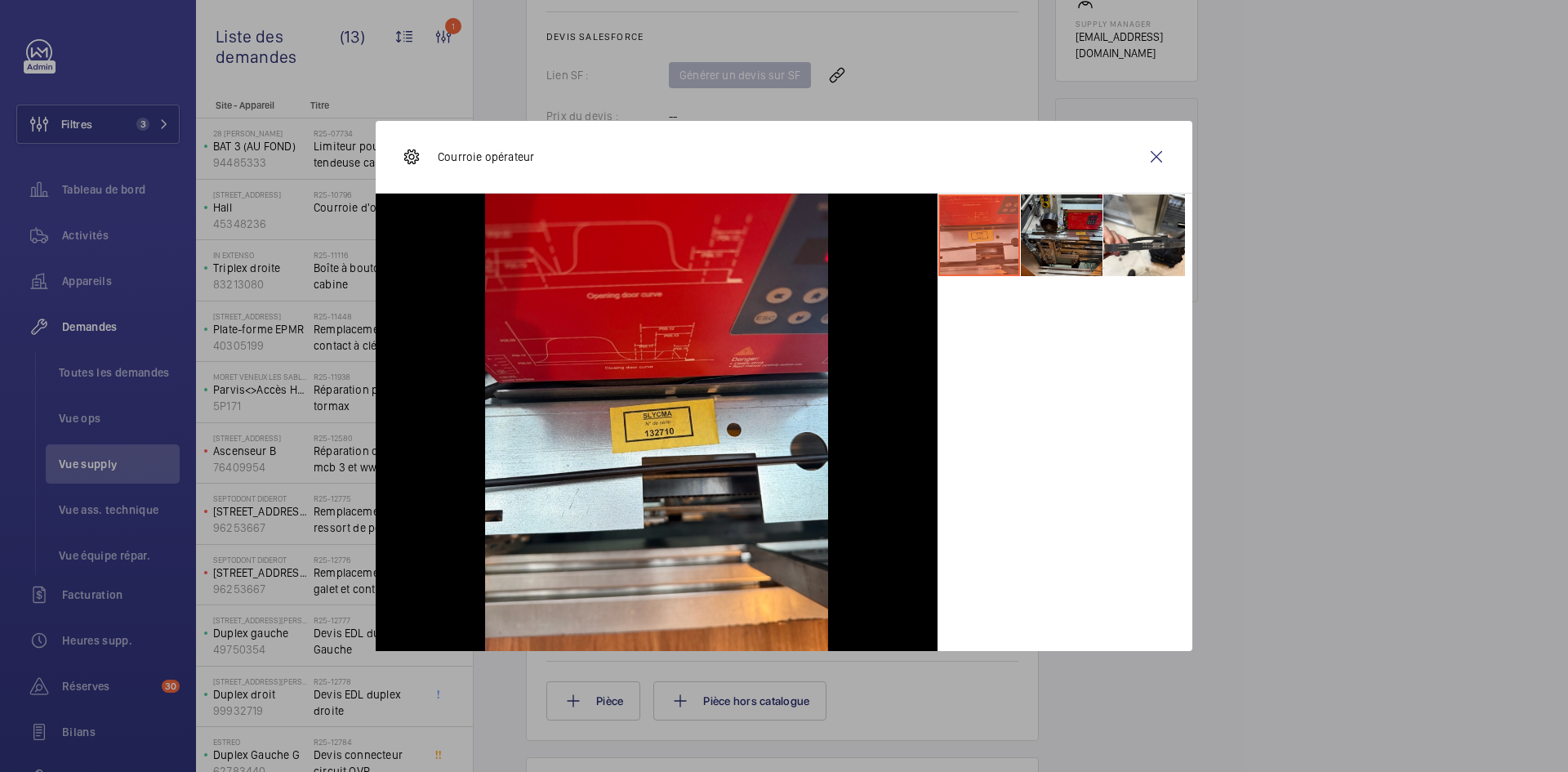
click at [1069, 229] on li at bounding box center [1061, 235] width 82 height 82
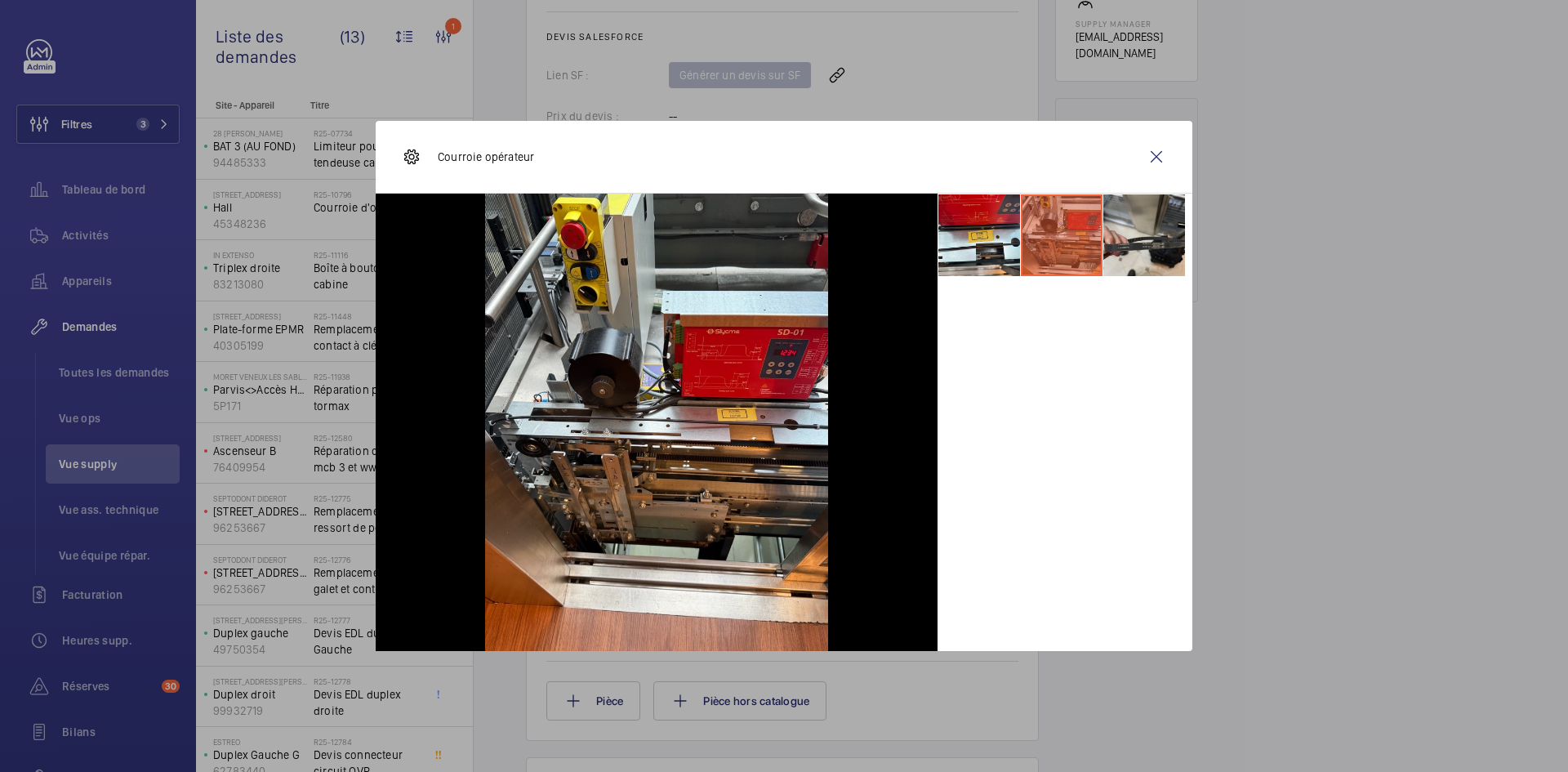
click at [1132, 228] on li at bounding box center [1144, 235] width 82 height 82
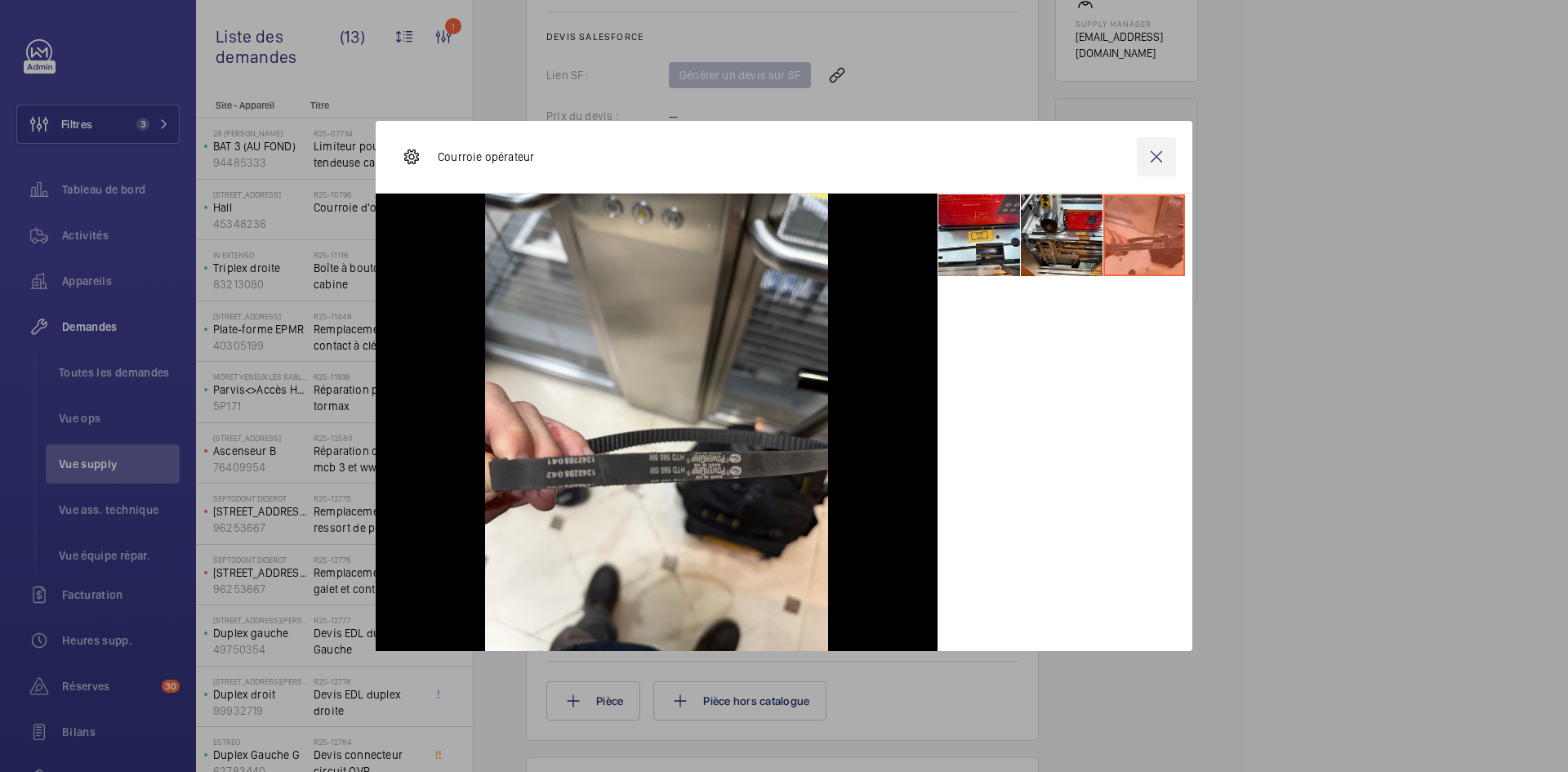
click at [1160, 172] on wm-front-icon-button at bounding box center [1156, 157] width 40 height 40
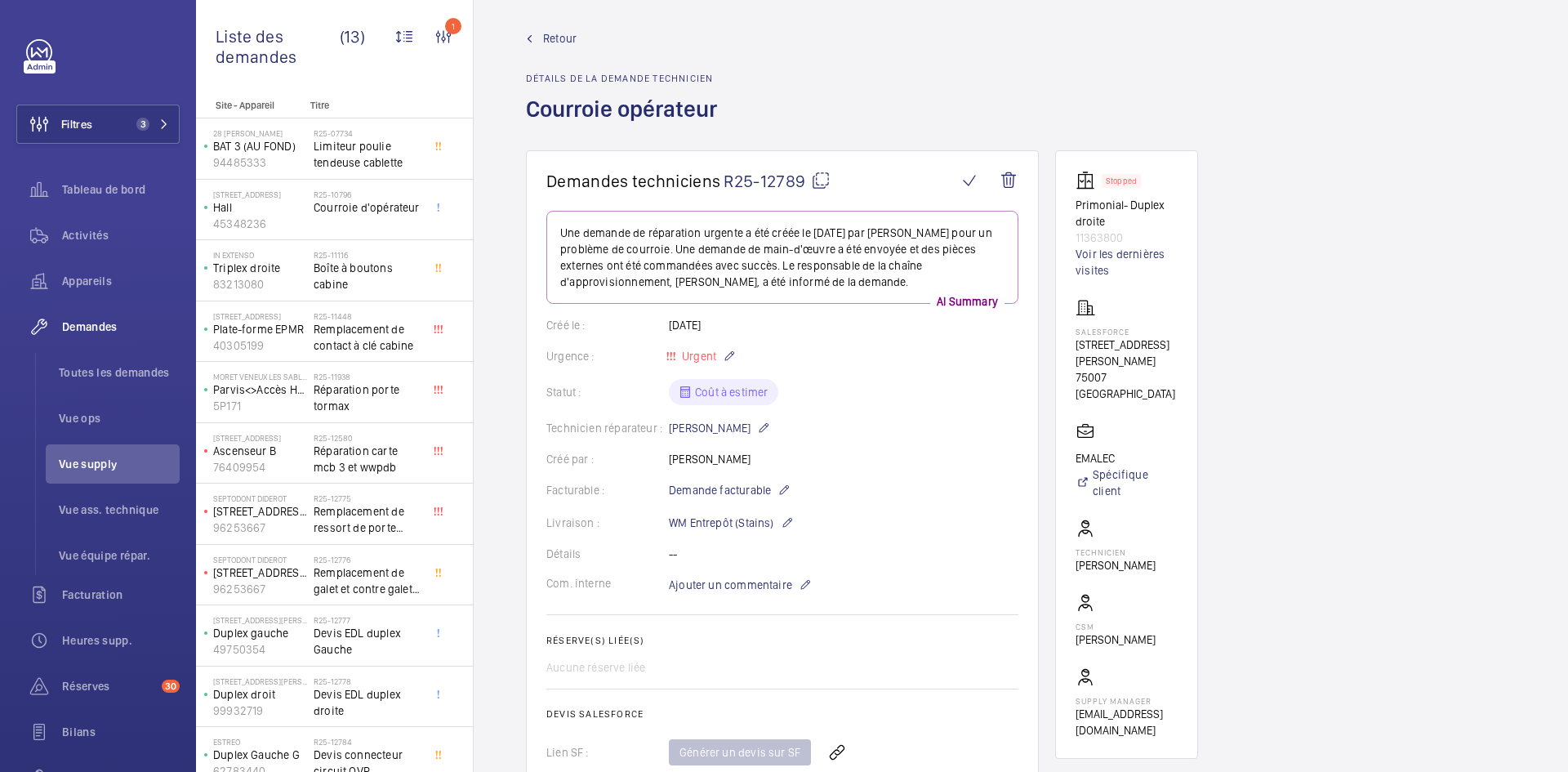
scroll to position [0, 0]
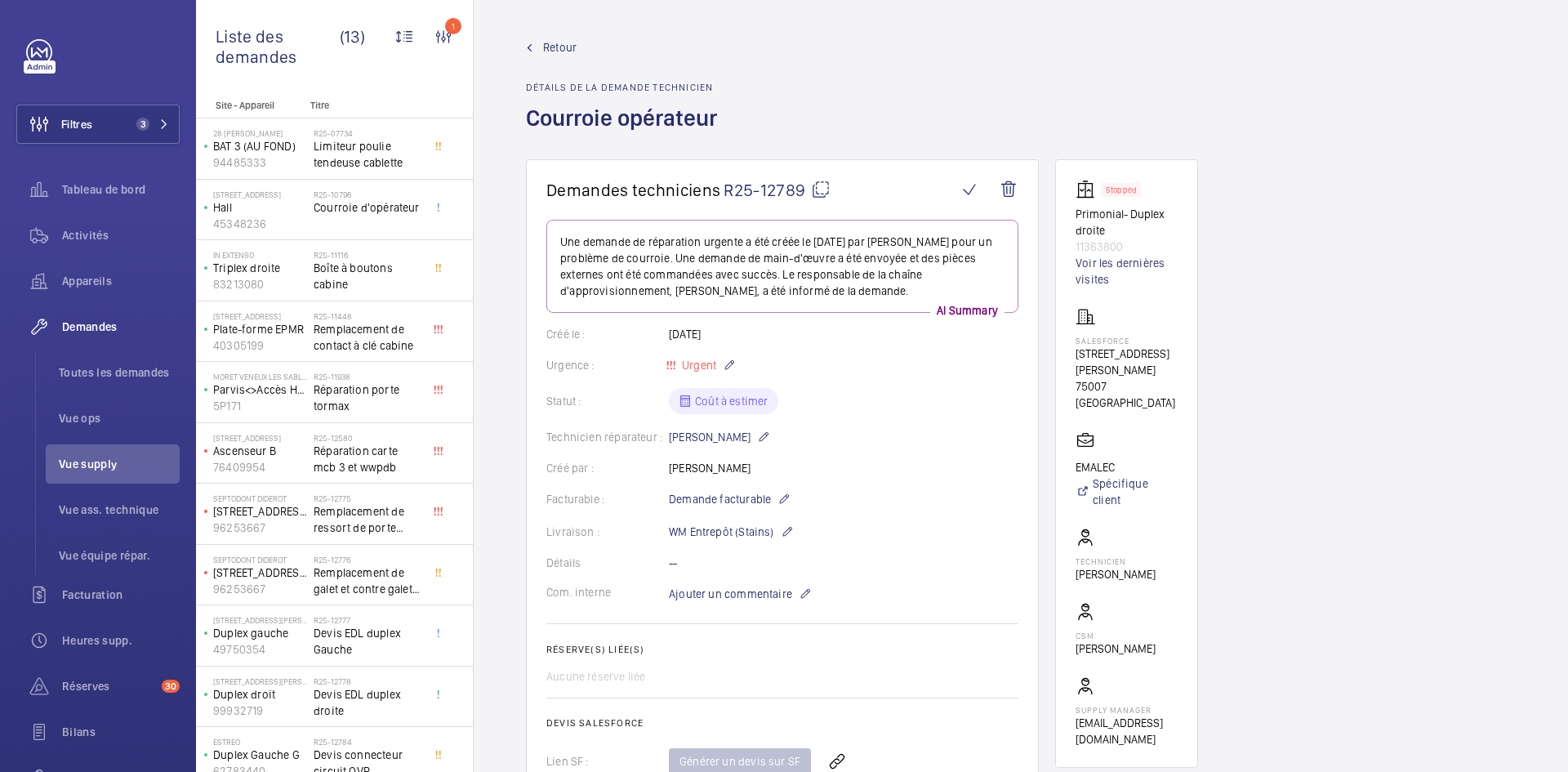
click at [822, 188] on mat-icon at bounding box center [820, 189] width 20 height 20
click at [735, 596] on span "Ajouter un commentaire" at bounding box center [731, 593] width 124 height 16
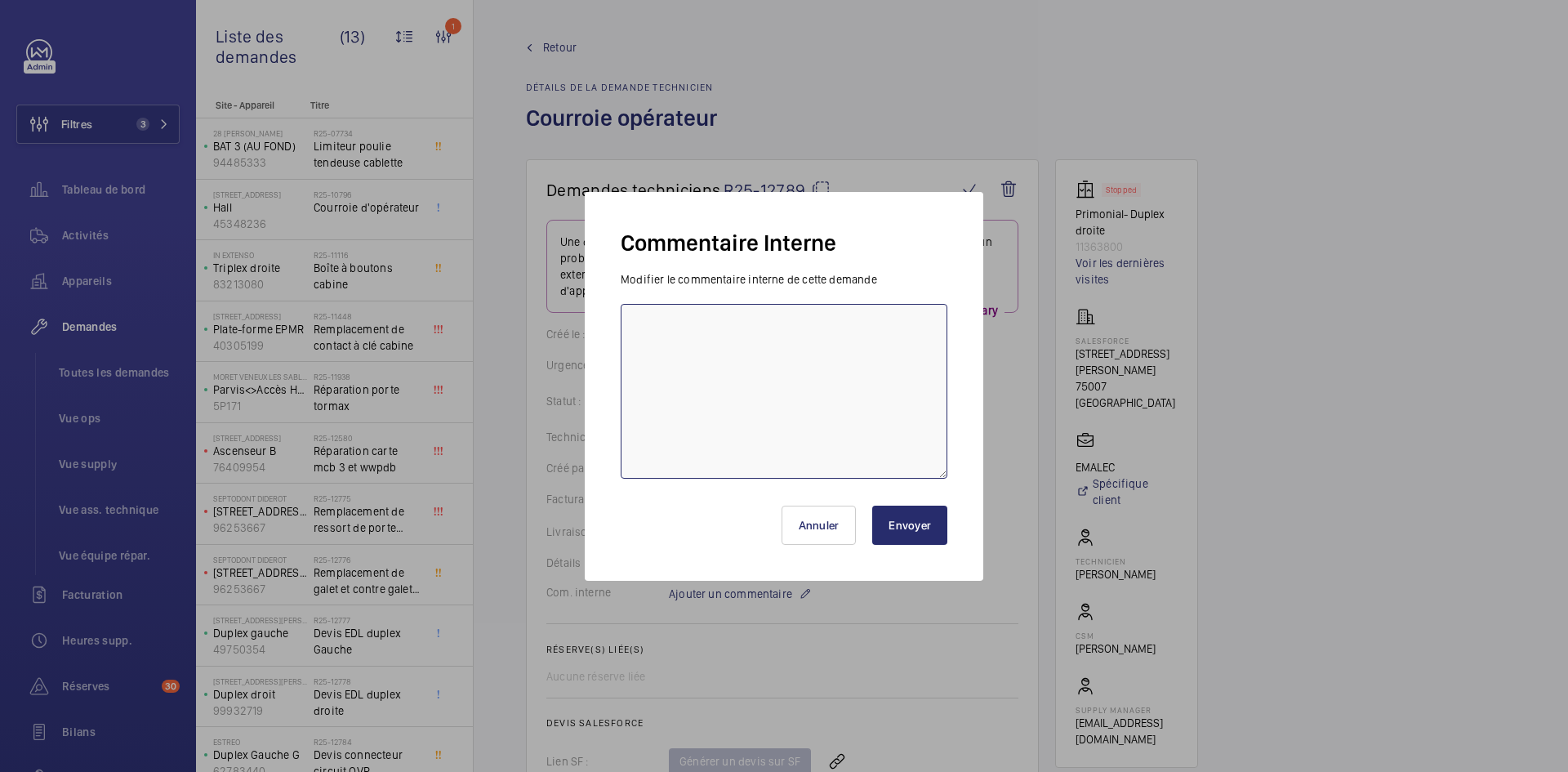
click at [764, 363] on textarea at bounding box center [784, 391] width 327 height 175
type textarea "BY-25/09 demande de devis envoyée au fournisseur Slycma & Fermator attente de r…"
click at [911, 524] on button "Envoyer" at bounding box center [910, 525] width 76 height 40
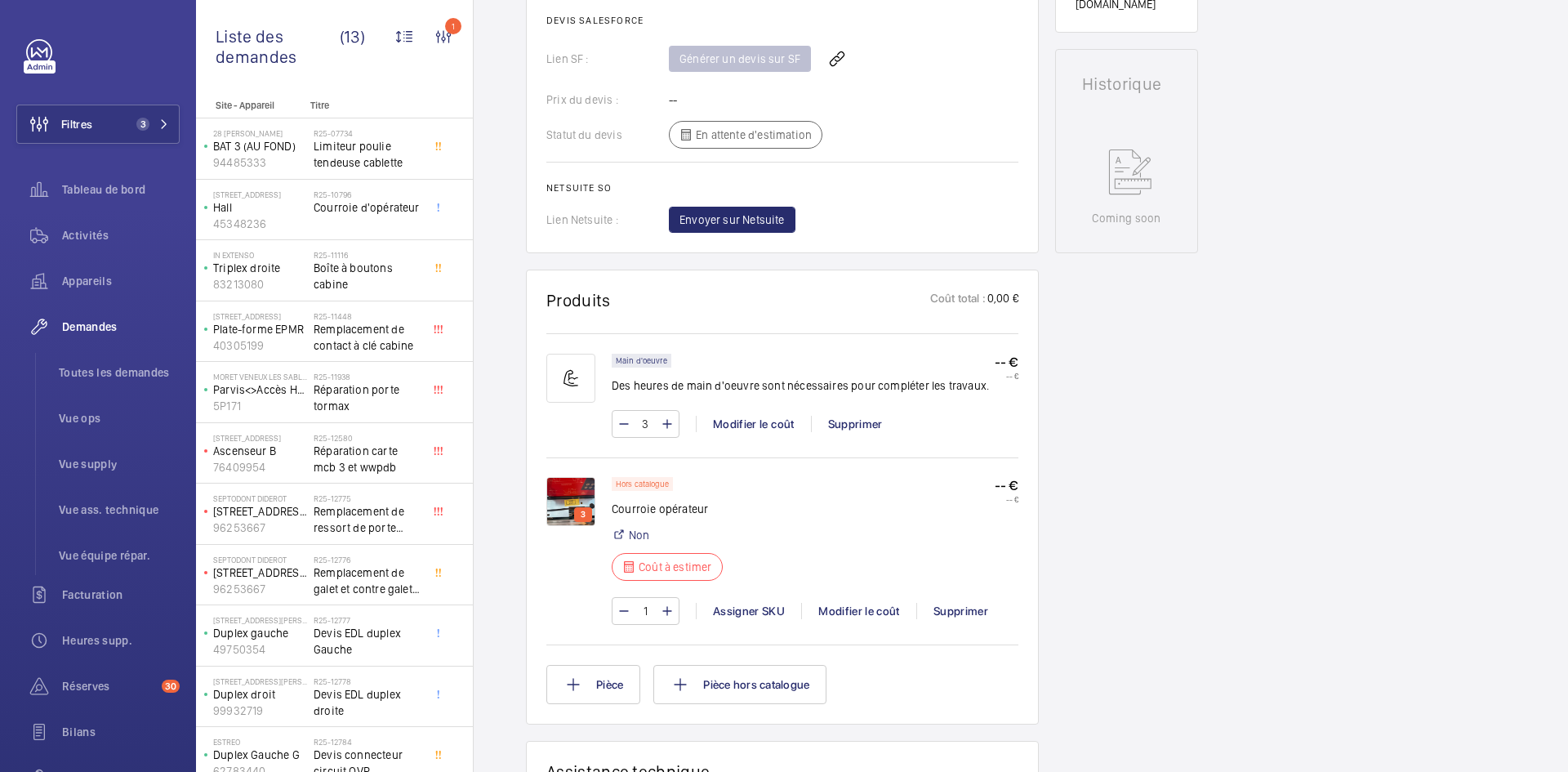
scroll to position [816, 0]
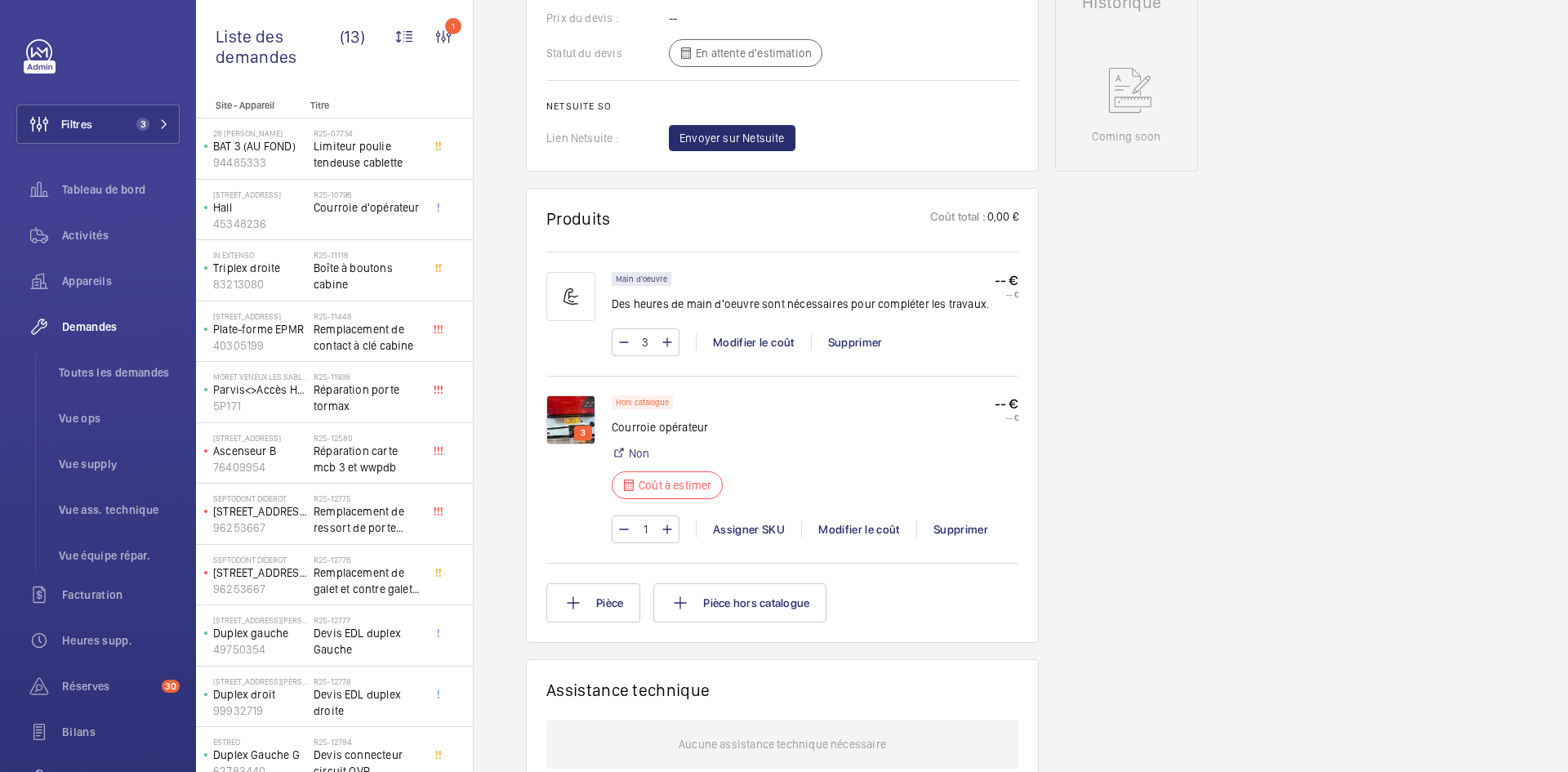
click at [575, 413] on img at bounding box center [571, 420] width 49 height 49
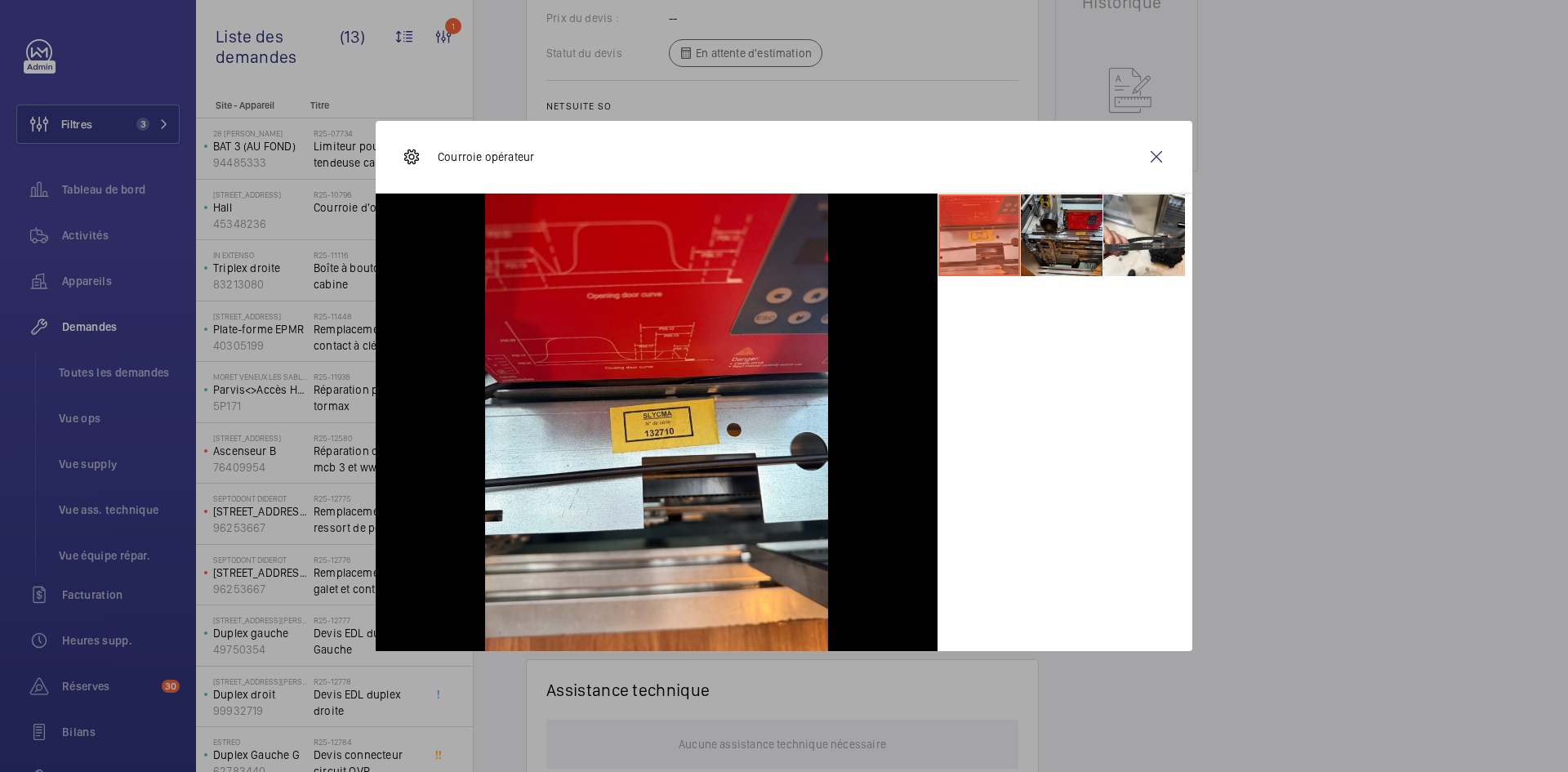
click at [1046, 230] on li at bounding box center [1061, 235] width 82 height 82
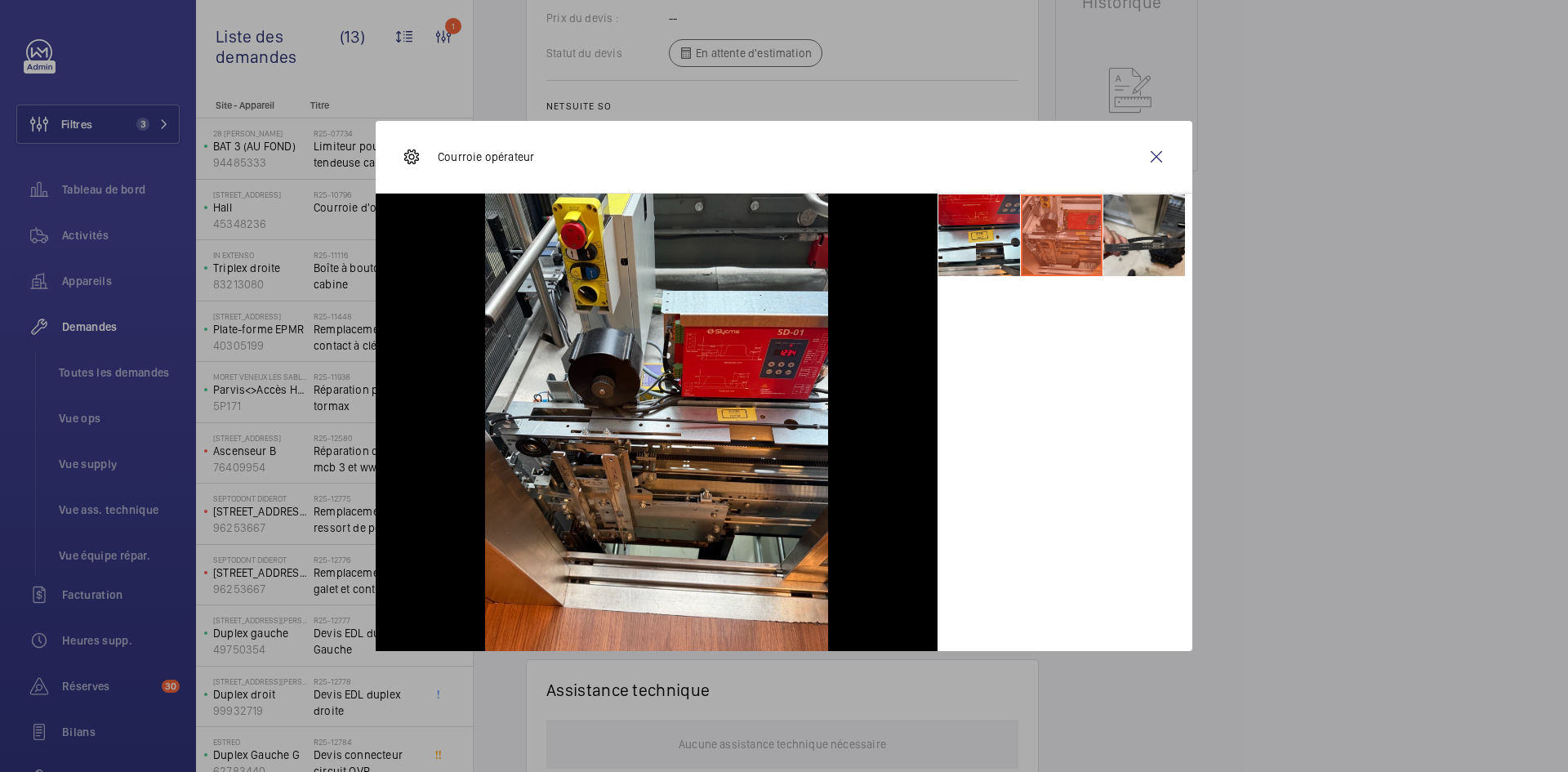
click at [1110, 228] on li at bounding box center [1144, 235] width 82 height 82
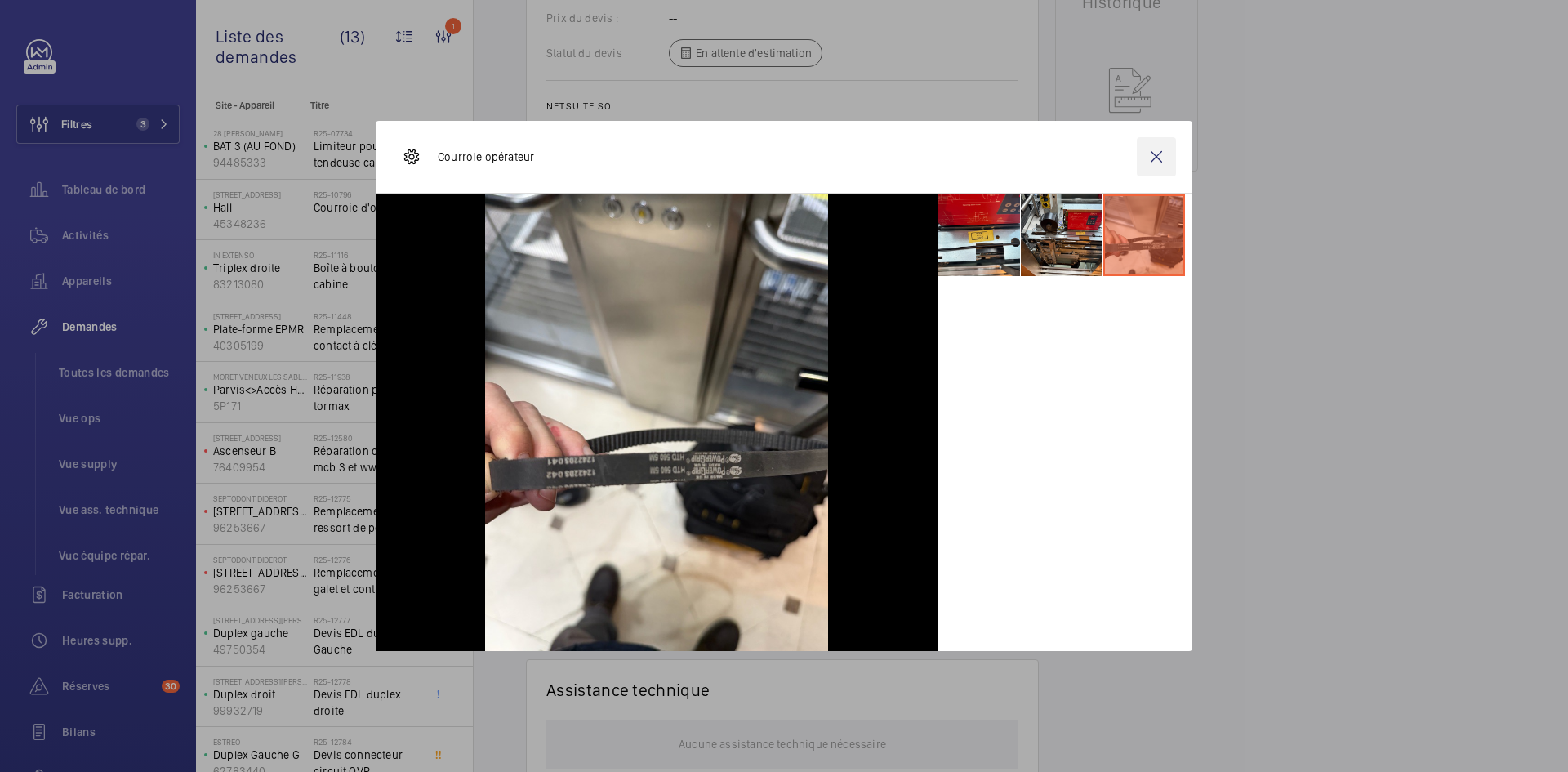
click at [1150, 160] on wm-front-icon-button at bounding box center [1156, 157] width 40 height 40
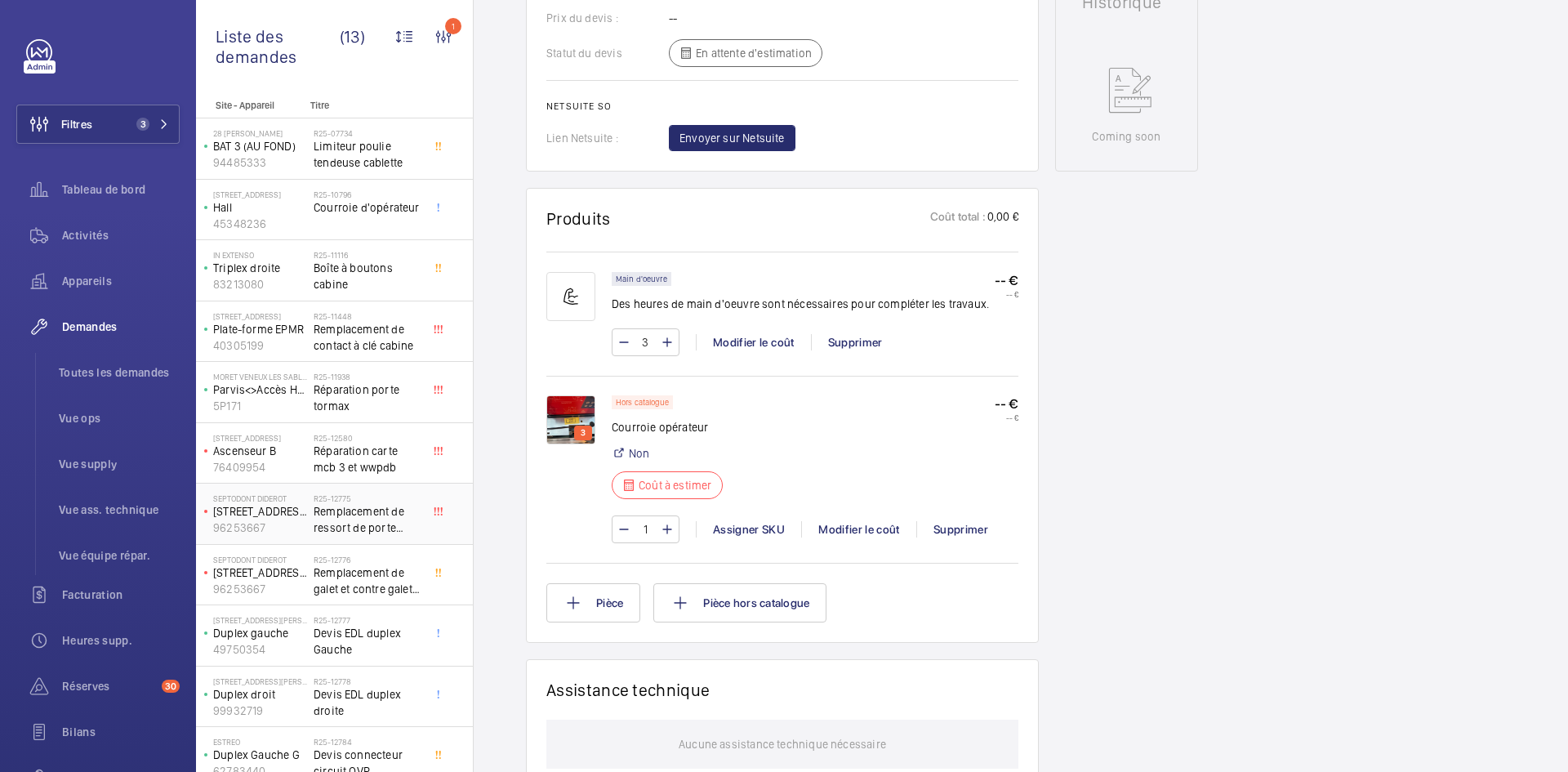
scroll to position [138, 0]
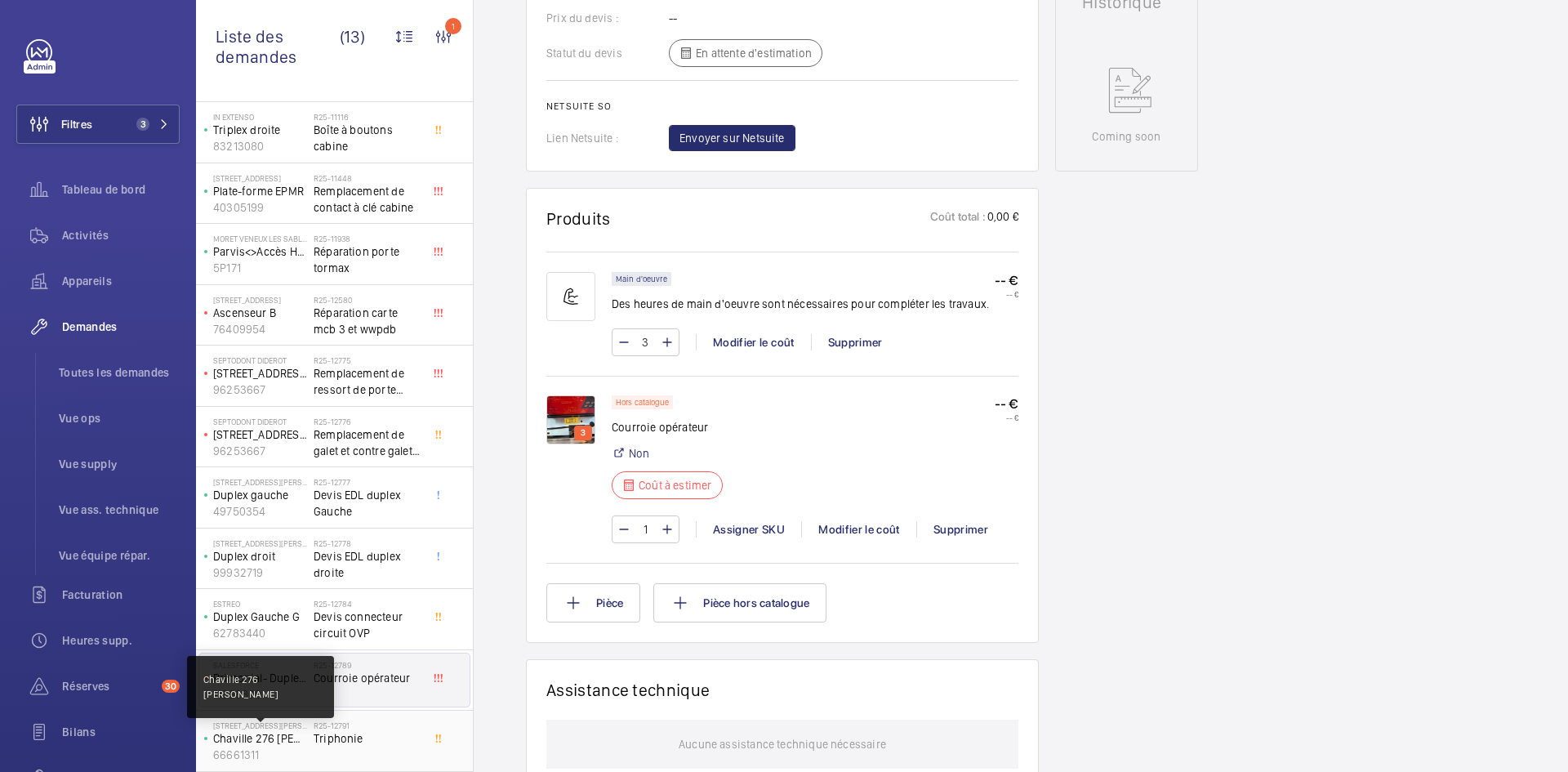
click at [299, 736] on p "Chaville 276 Roger salengro" at bounding box center [260, 737] width 93 height 16
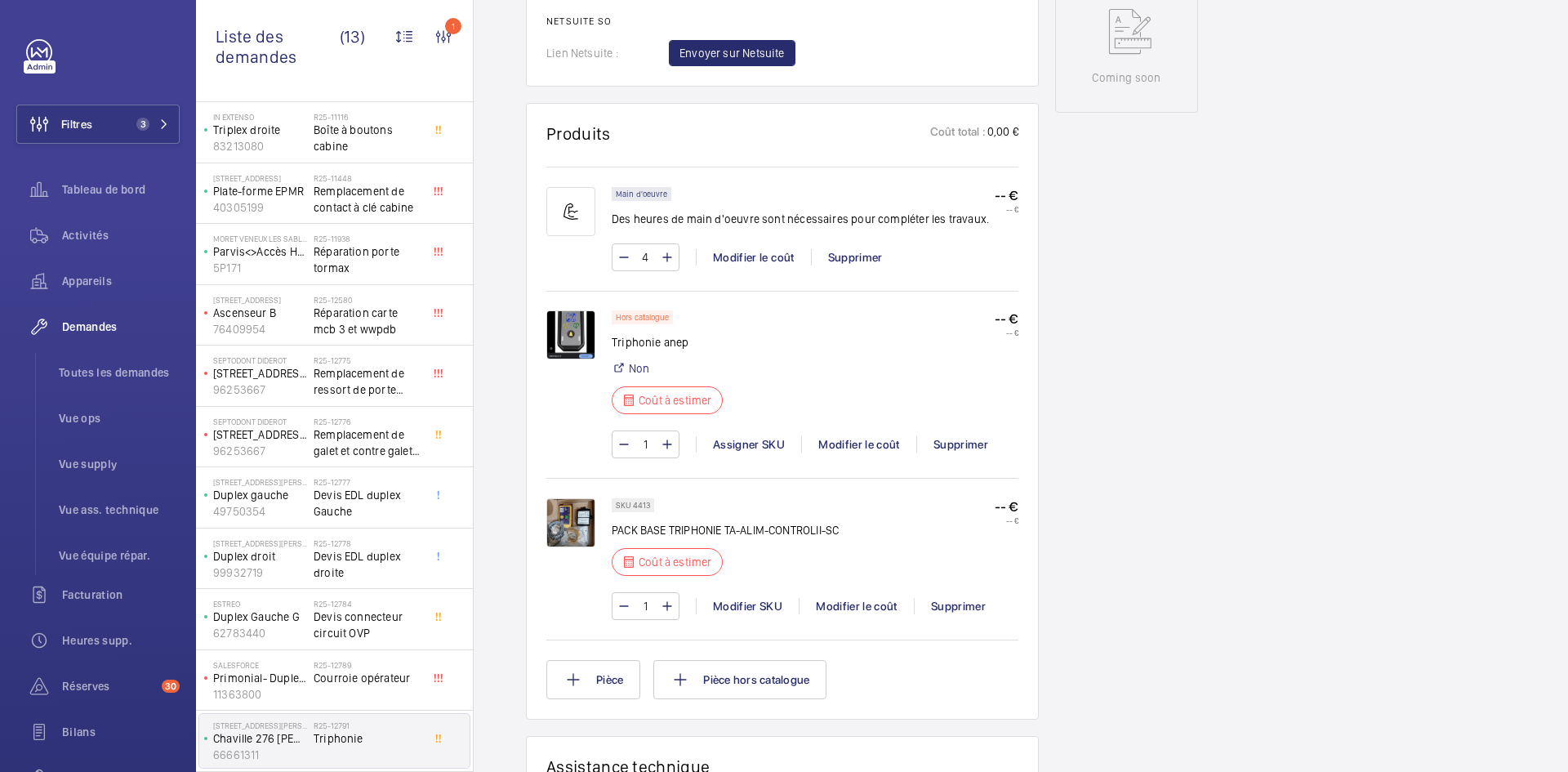
scroll to position [865, 0]
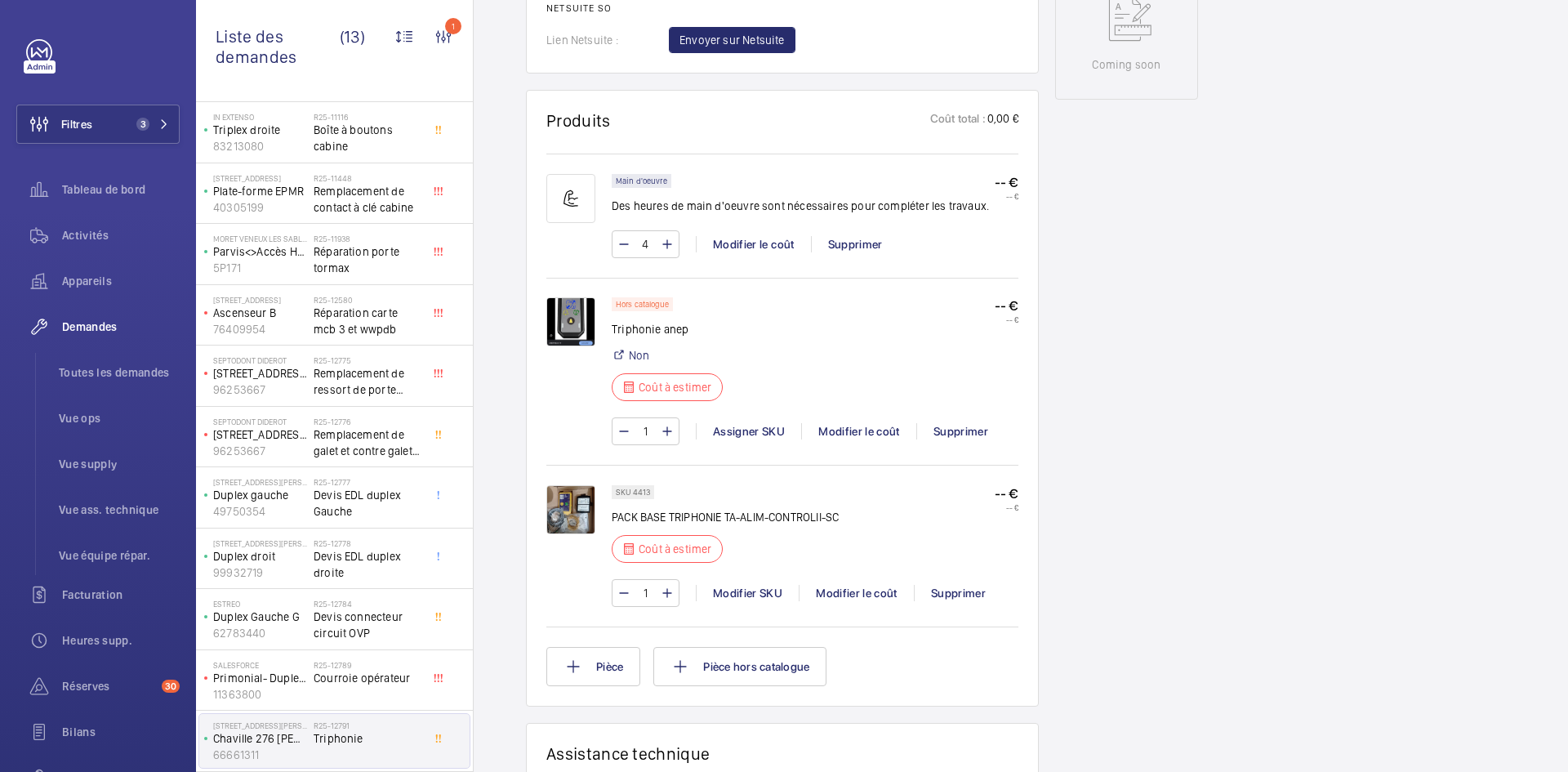
click at [574, 531] on img at bounding box center [571, 510] width 49 height 49
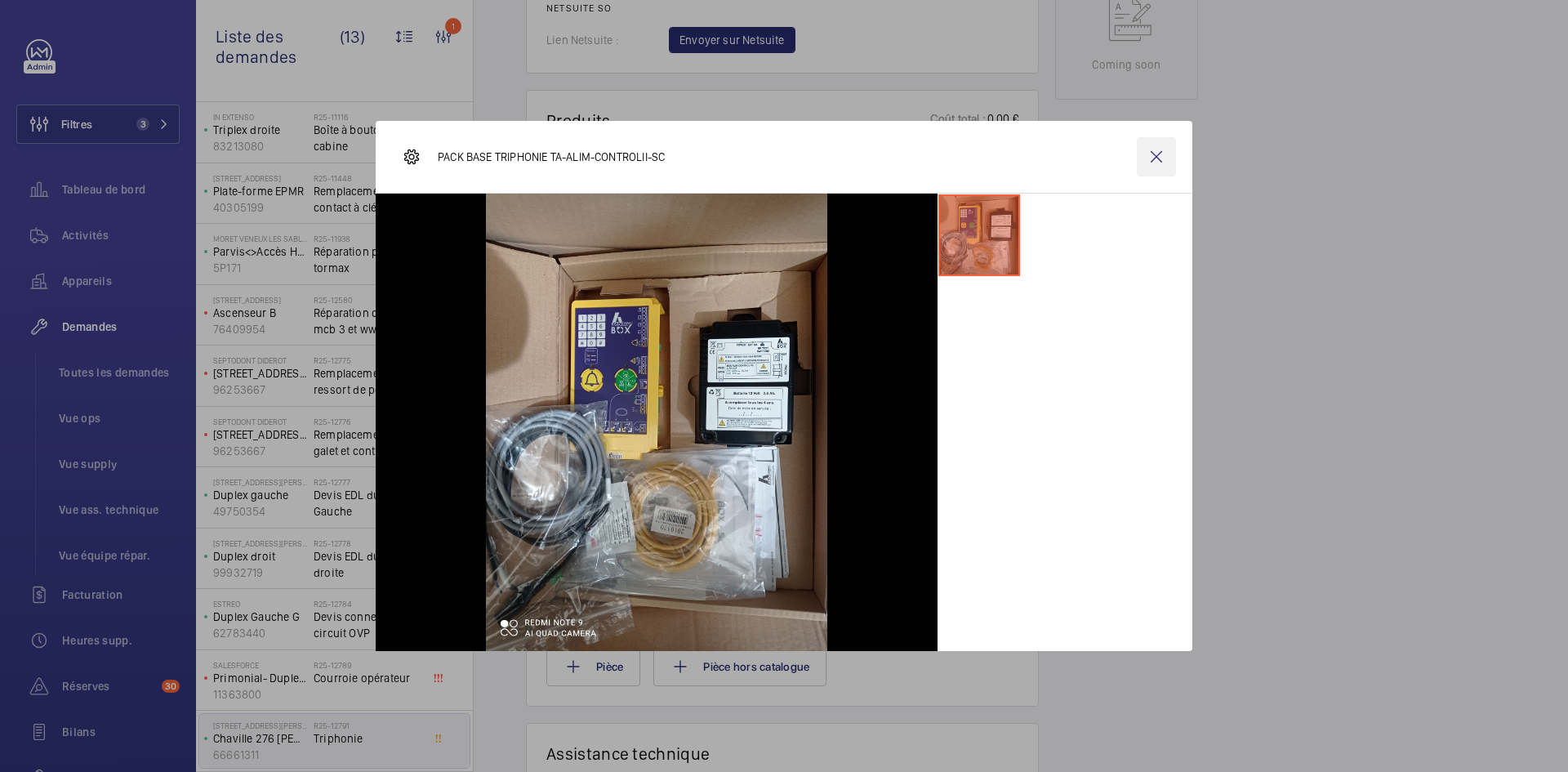
click at [1156, 166] on wm-front-icon-button at bounding box center [1156, 157] width 40 height 40
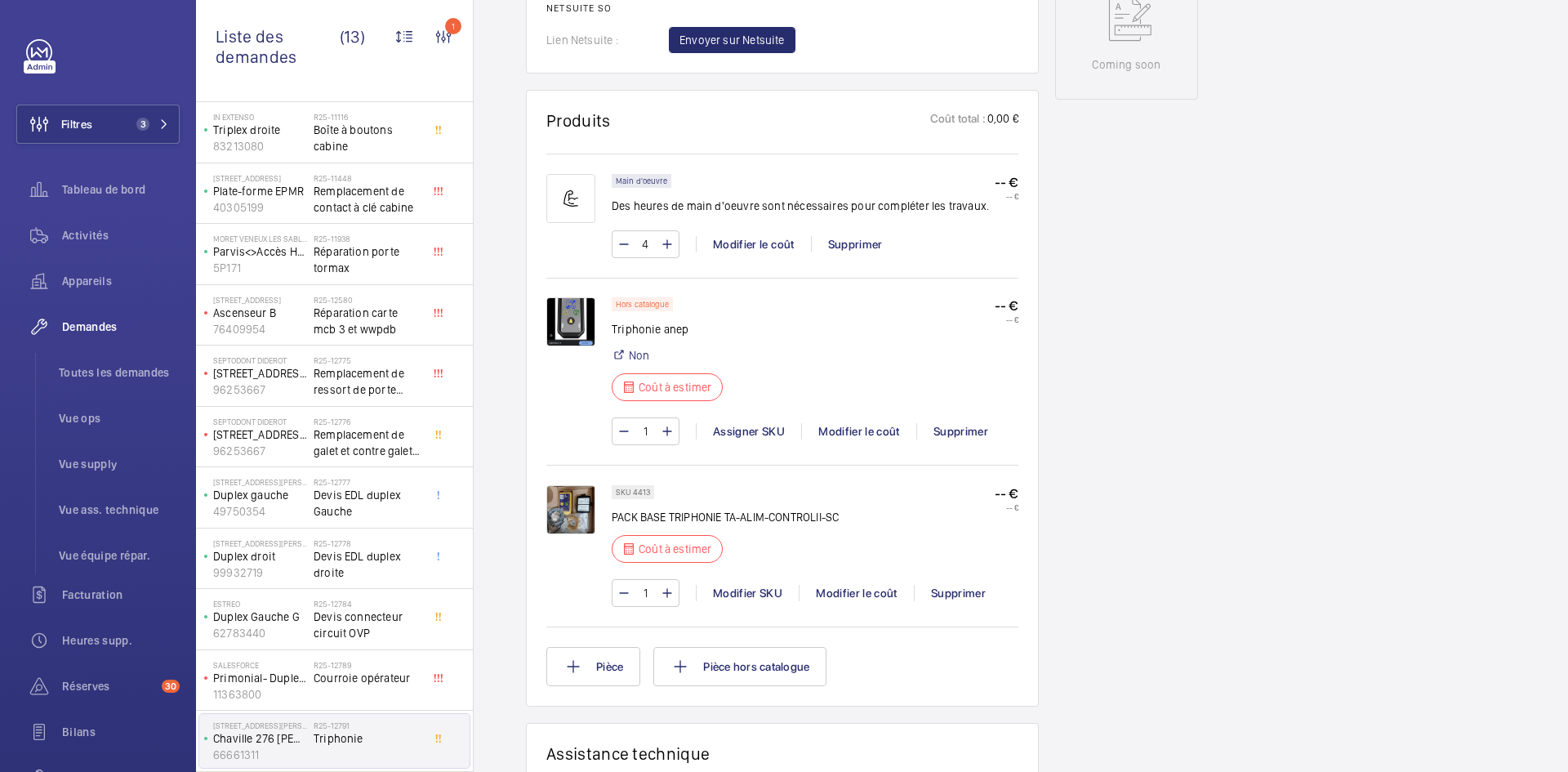
click at [566, 336] on img at bounding box center [571, 322] width 49 height 49
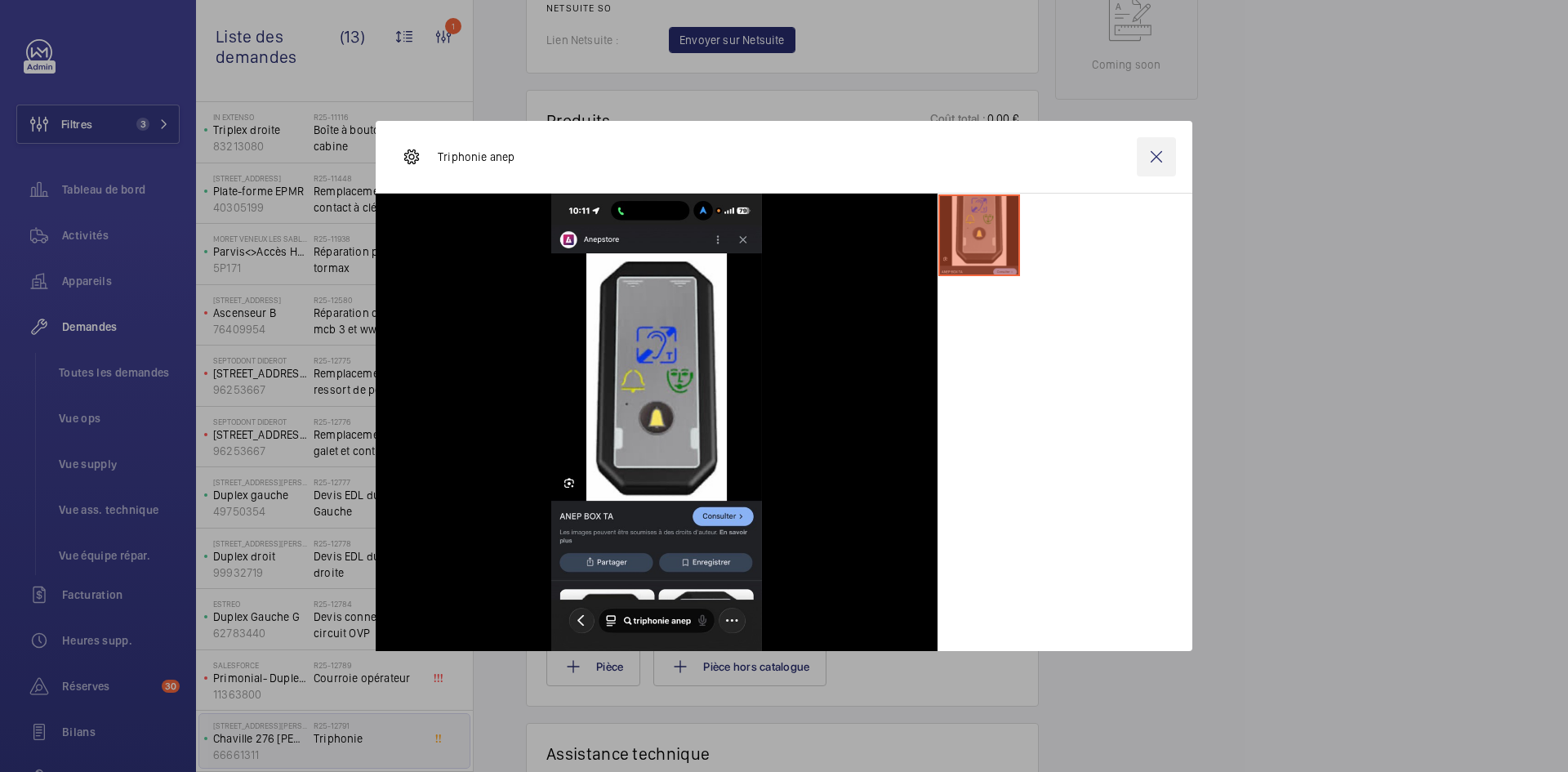
click at [1165, 152] on wm-front-icon-button at bounding box center [1156, 157] width 40 height 40
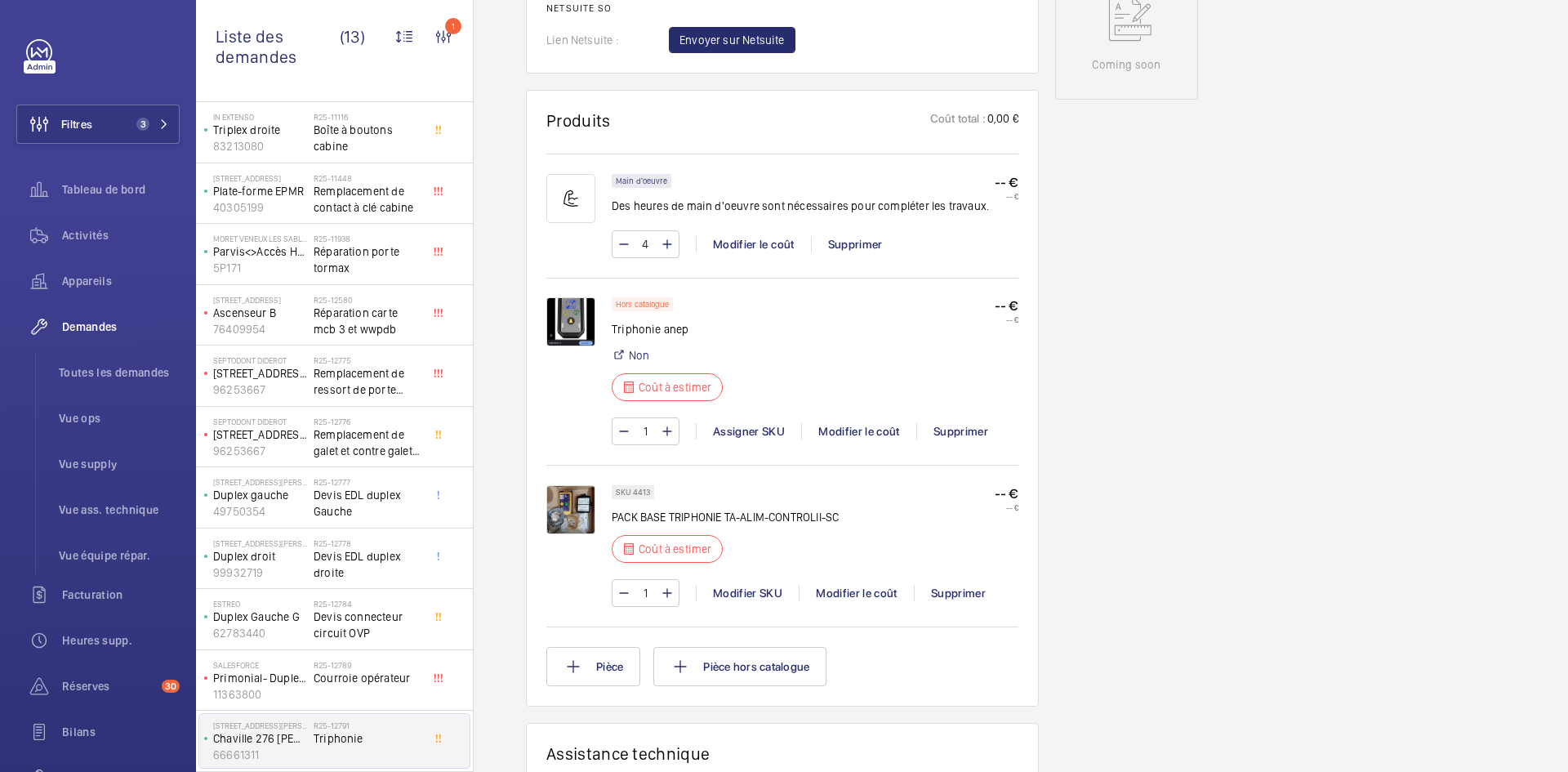
click at [565, 336] on img at bounding box center [571, 322] width 49 height 49
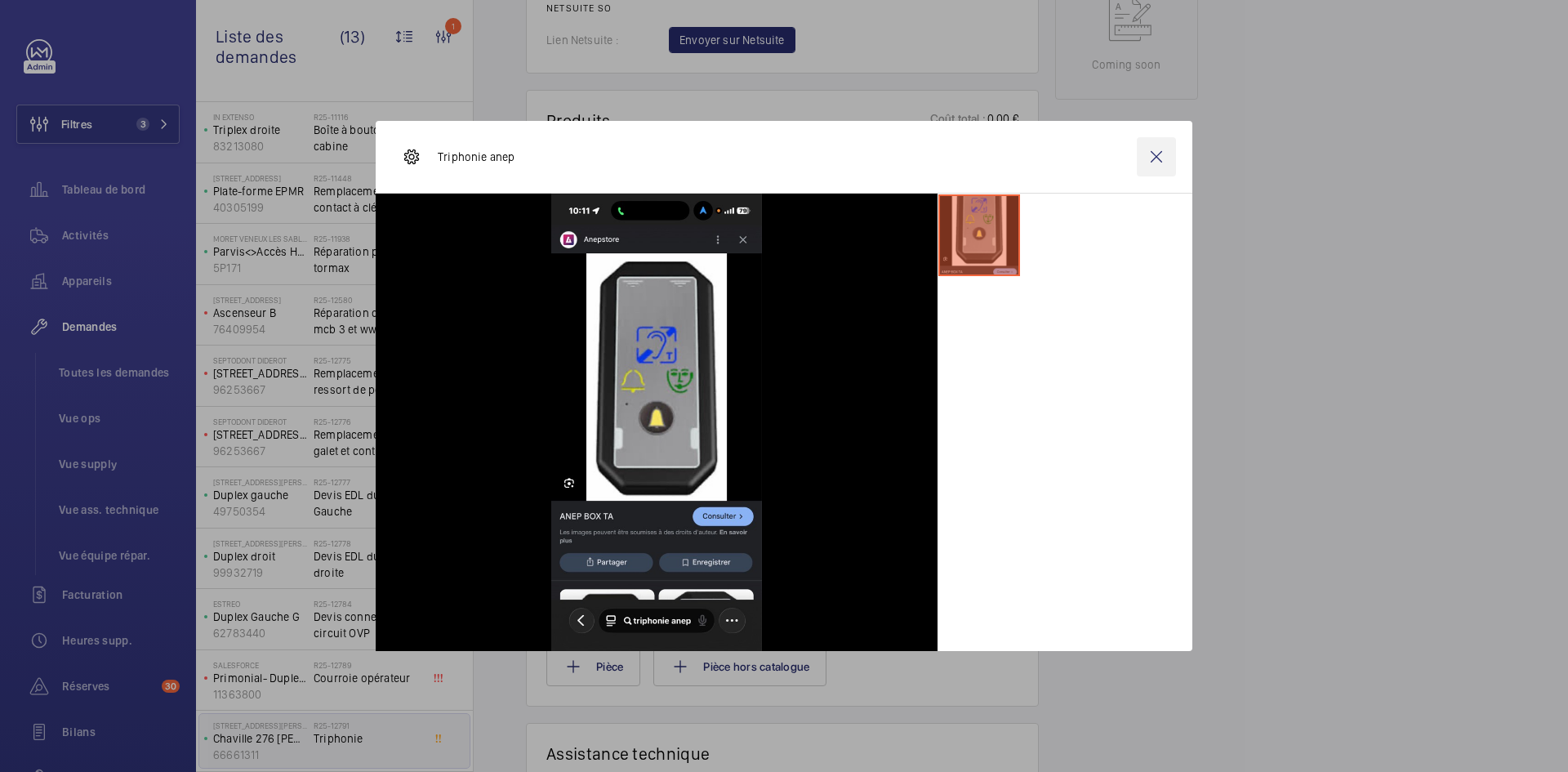
click at [1158, 154] on wm-front-icon-button at bounding box center [1156, 157] width 40 height 40
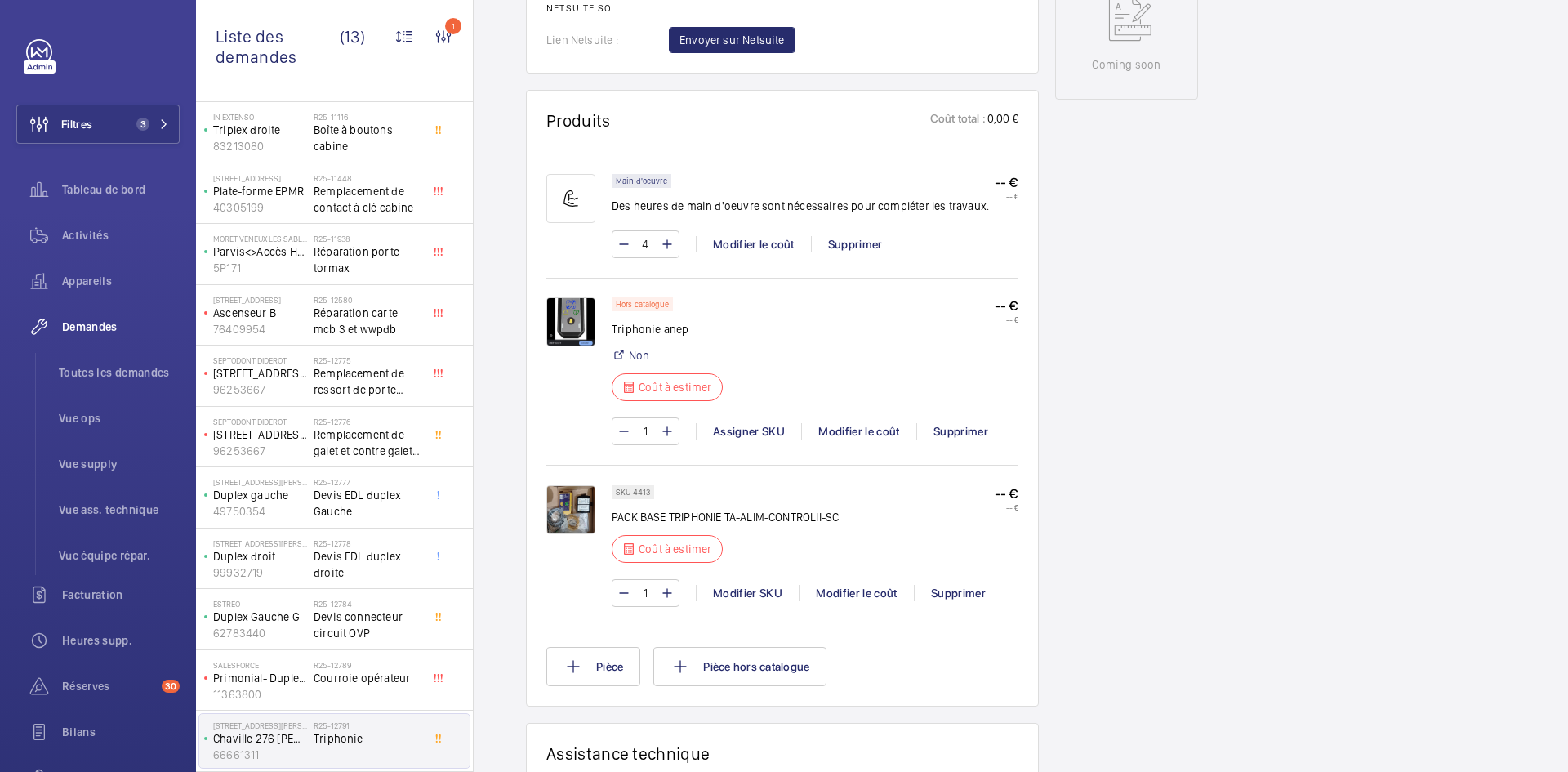
click at [578, 527] on img at bounding box center [571, 510] width 49 height 49
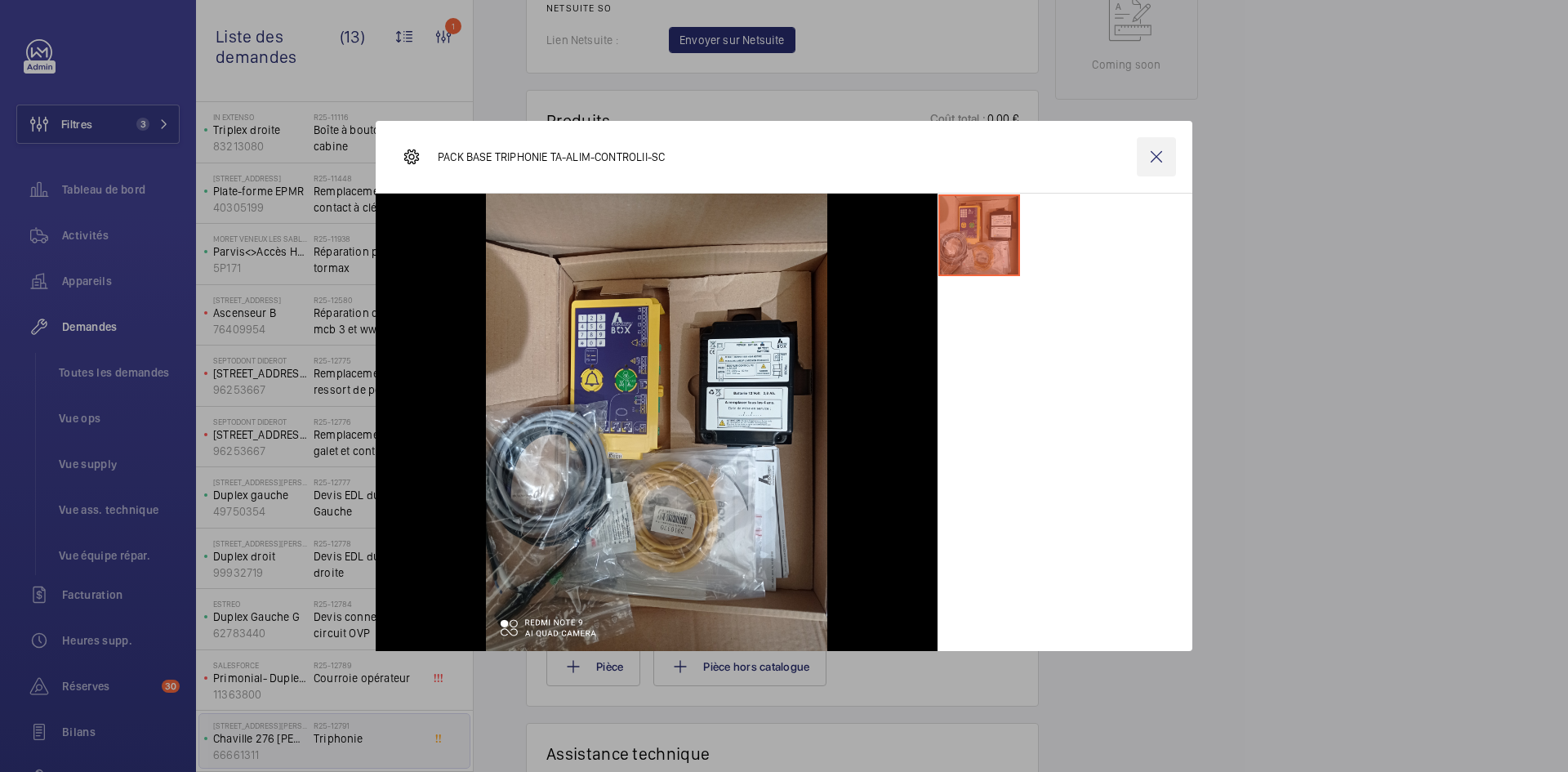
click at [1162, 159] on wm-front-icon-button at bounding box center [1156, 157] width 40 height 40
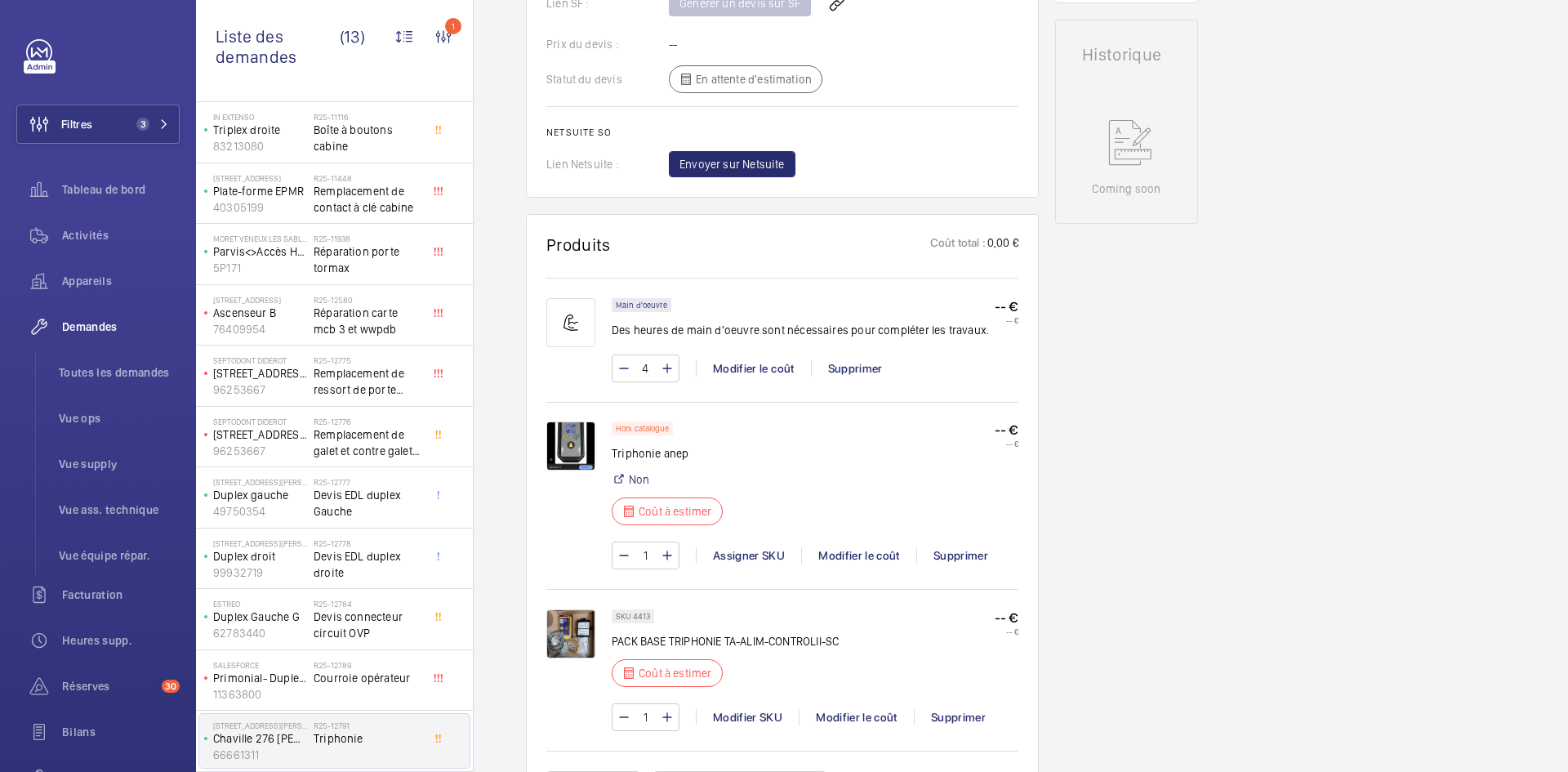
scroll to position [816, 0]
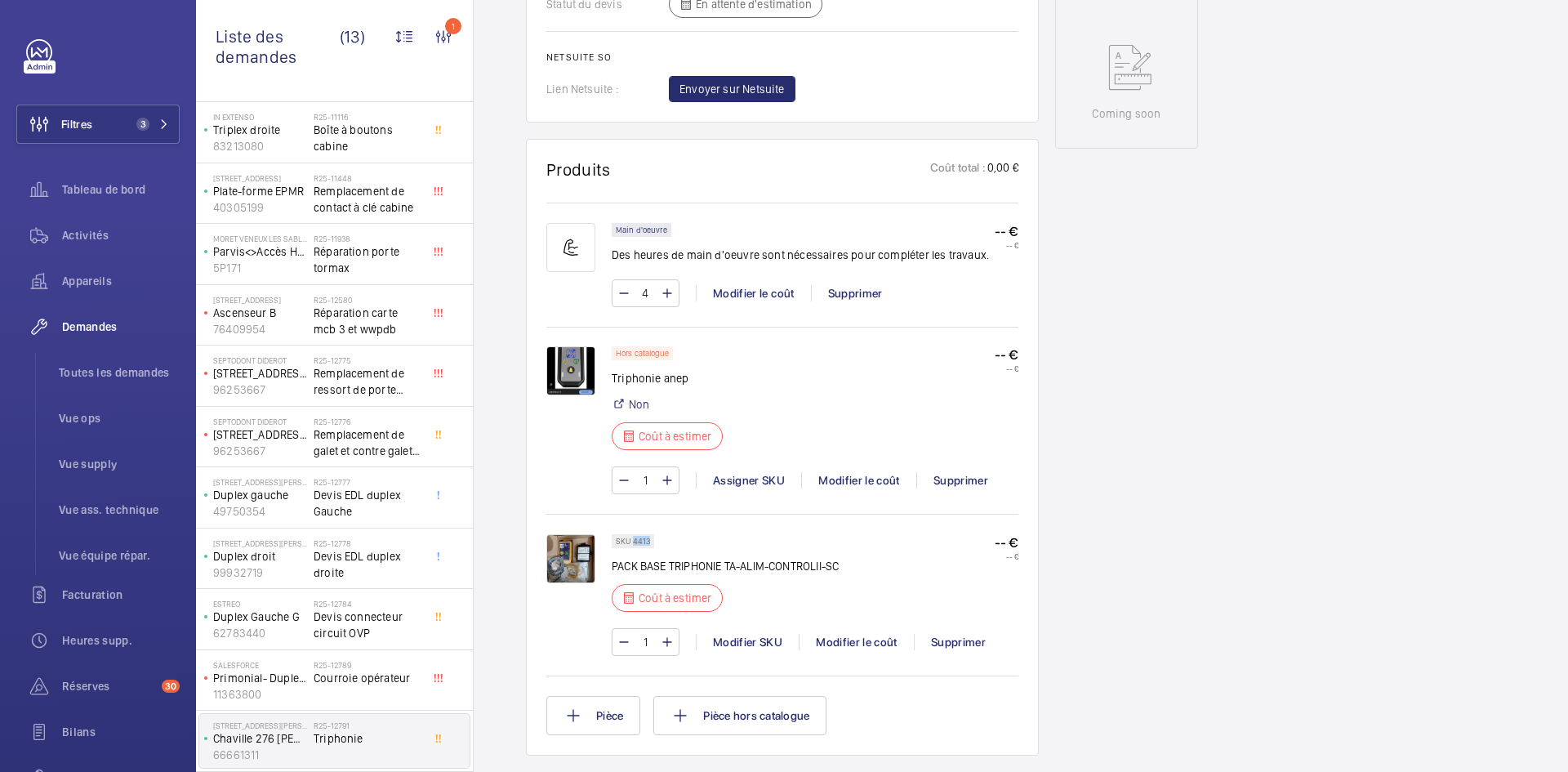
drag, startPoint x: 648, startPoint y: 558, endPoint x: 633, endPoint y: 559, distance: 15.0
click at [633, 544] on p "SKU 4413" at bounding box center [632, 541] width 34 height 6
copy p "4413"
click at [753, 650] on div "Modifier SKU" at bounding box center [747, 641] width 103 height 16
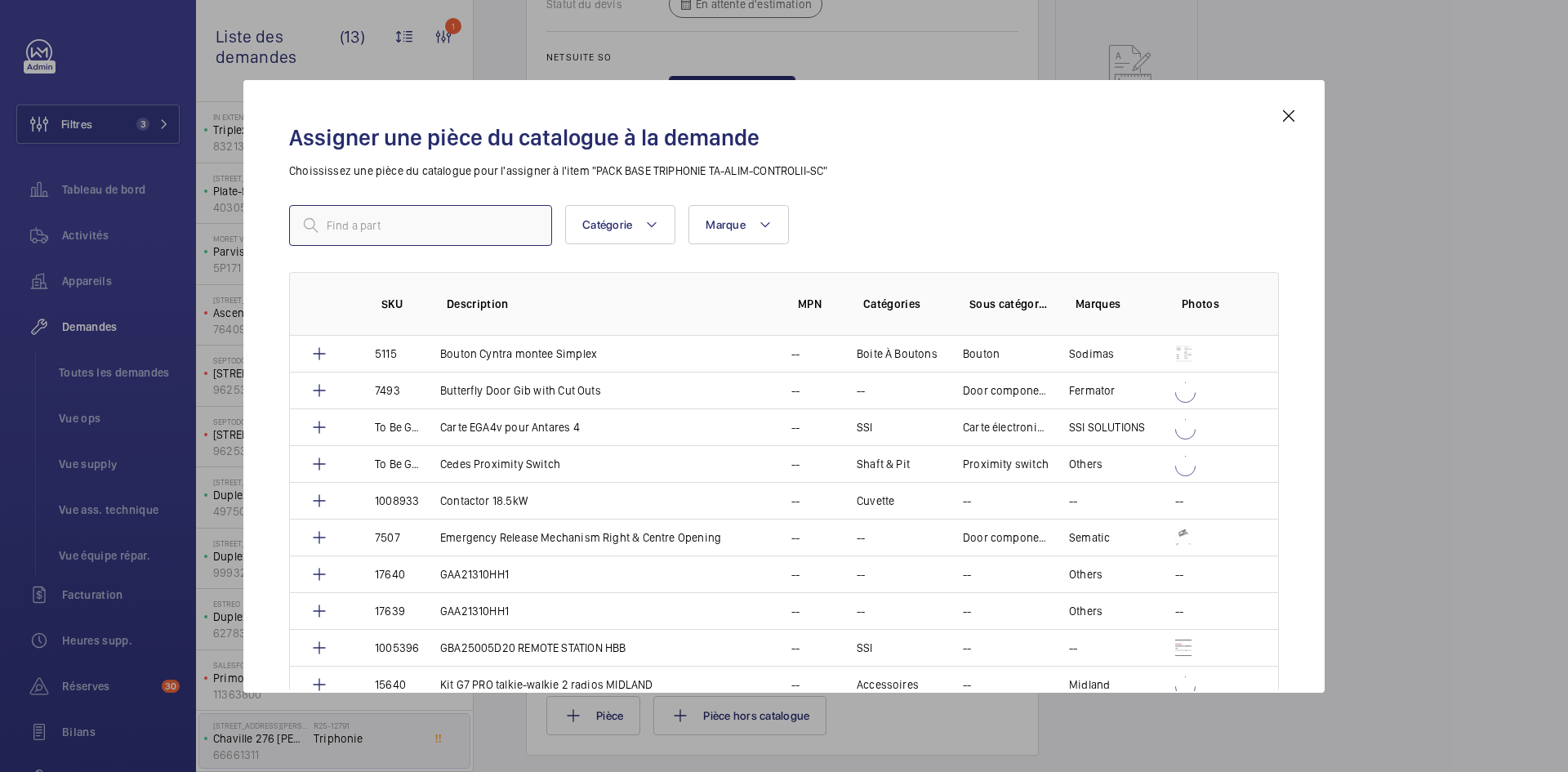
click at [463, 217] on input "text" at bounding box center [420, 225] width 263 height 41
paste input "19471"
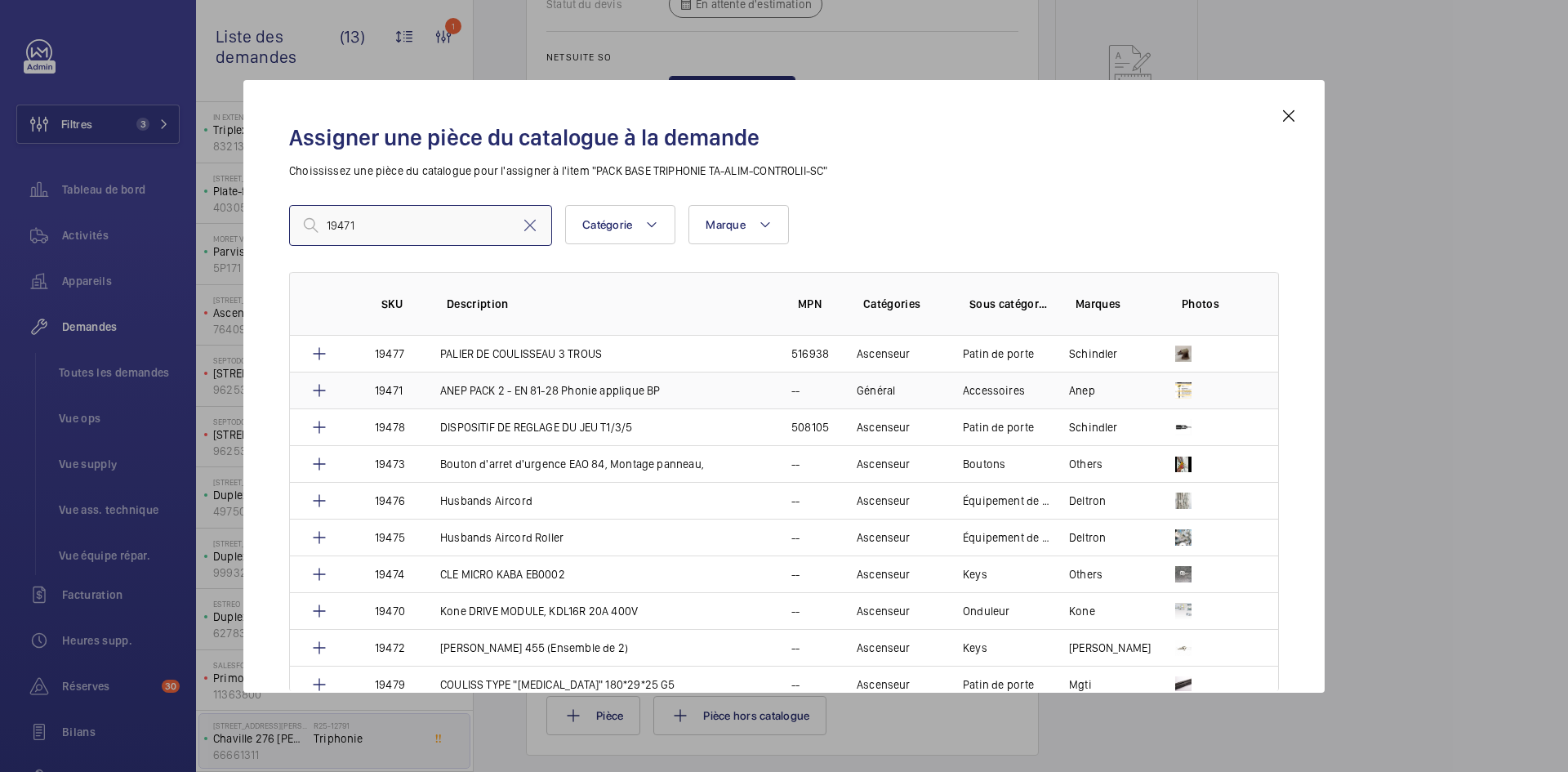
type input "19471"
click at [425, 391] on td "ANEP PACK 2 - EN 81-28 Phonie applique BP" at bounding box center [597, 390] width 351 height 37
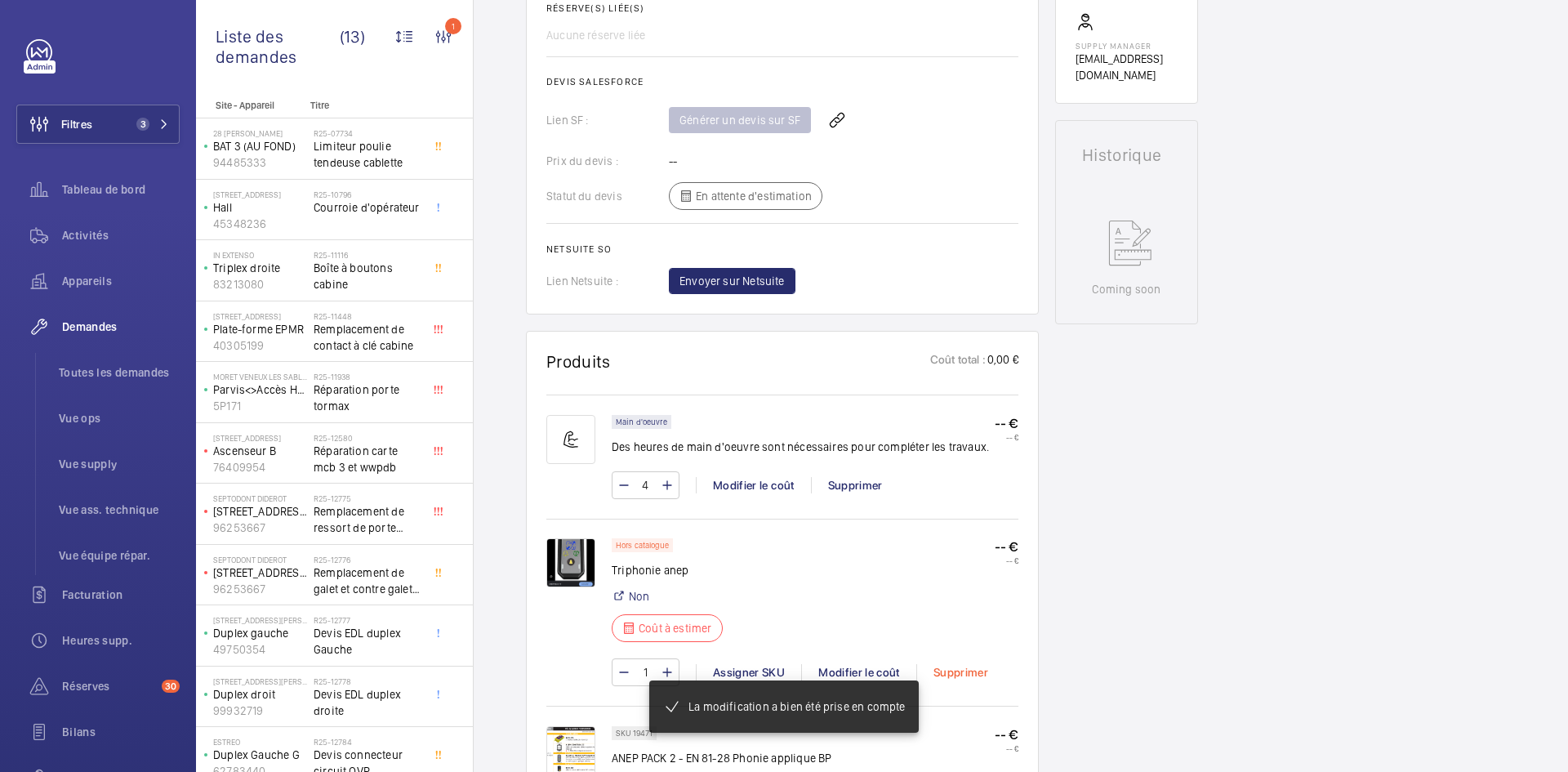
scroll to position [832, 0]
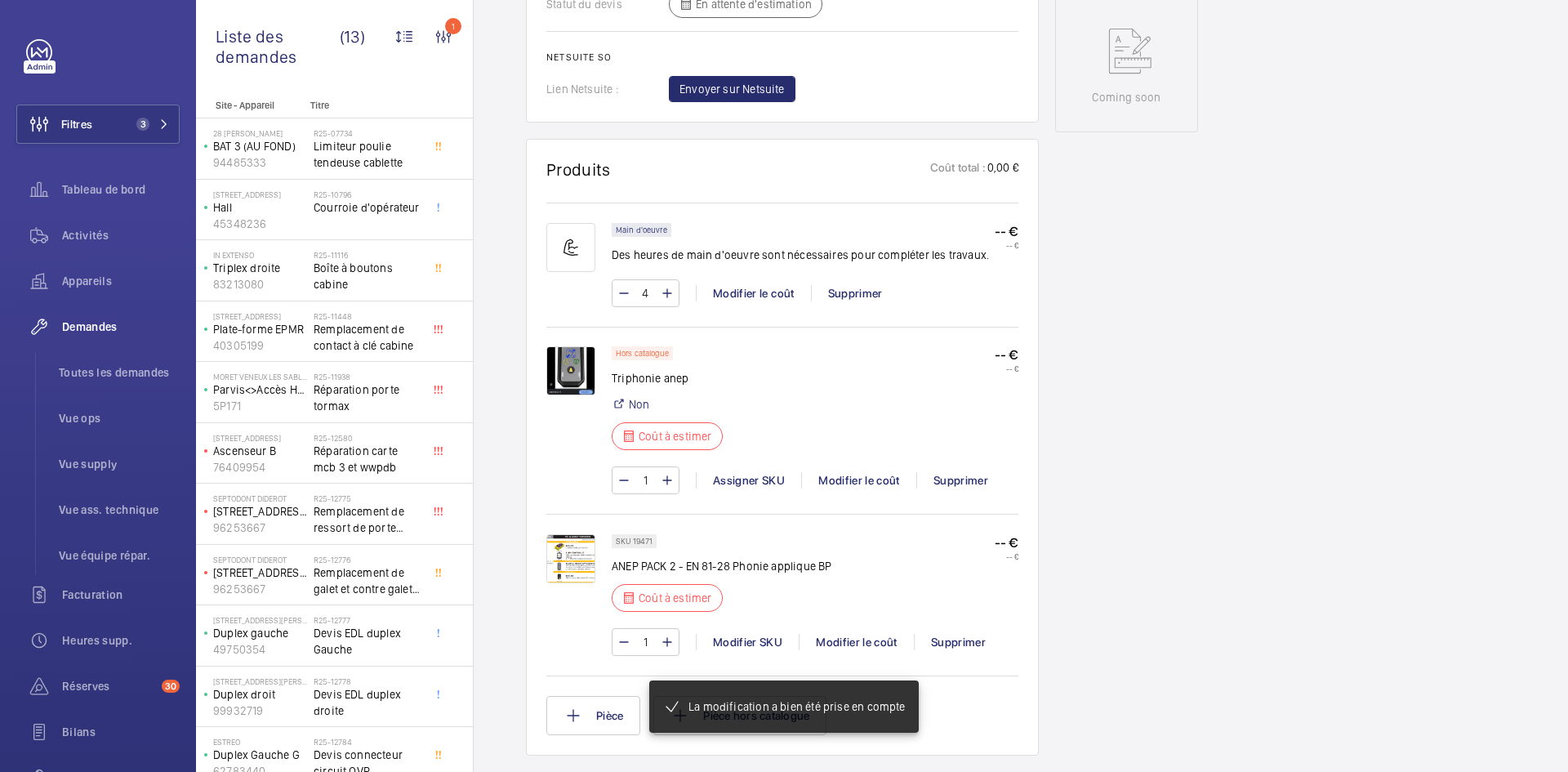
click at [959, 480] on div "Supprimer" at bounding box center [960, 479] width 88 height 16
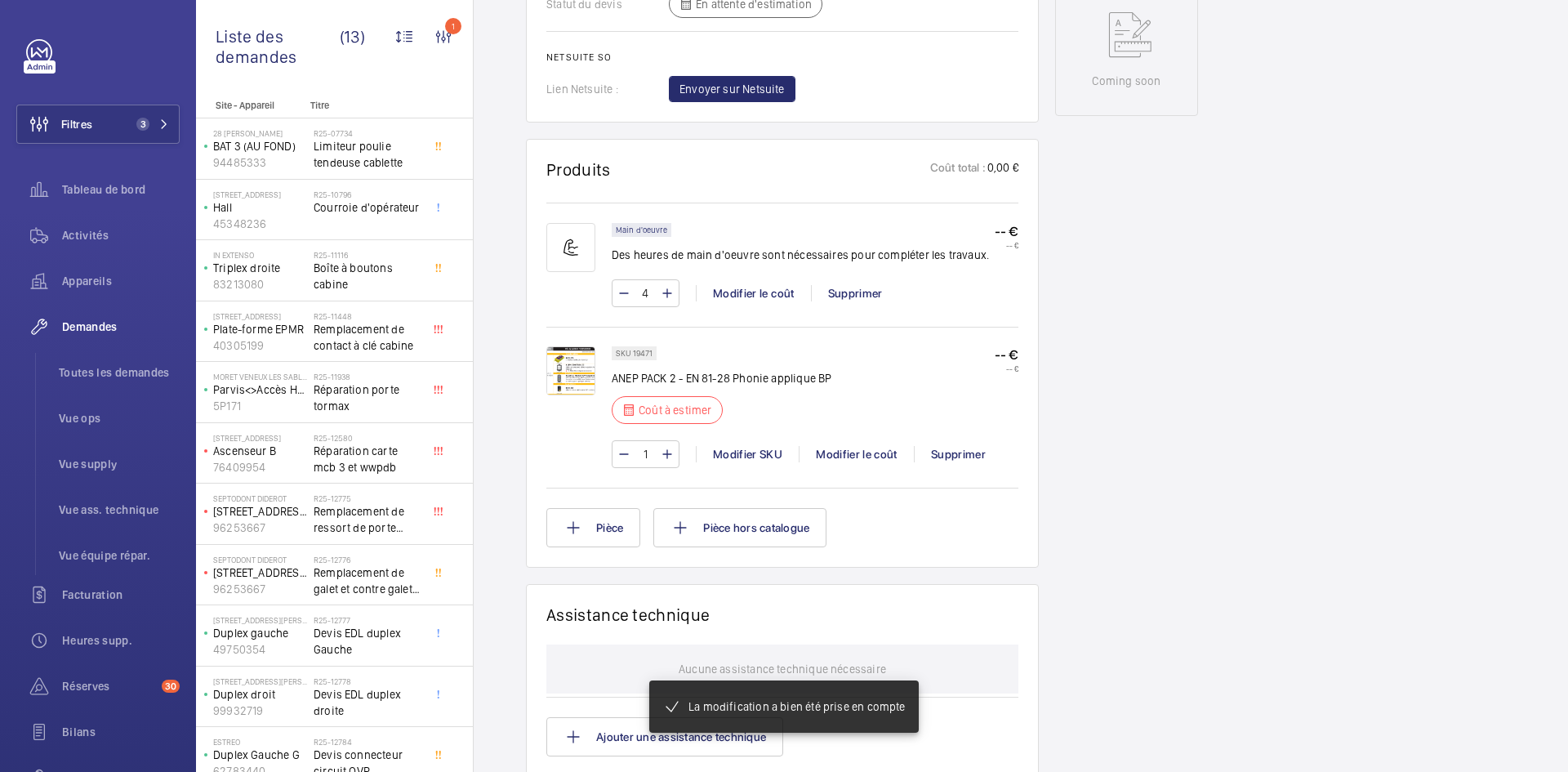
scroll to position [865, 0]
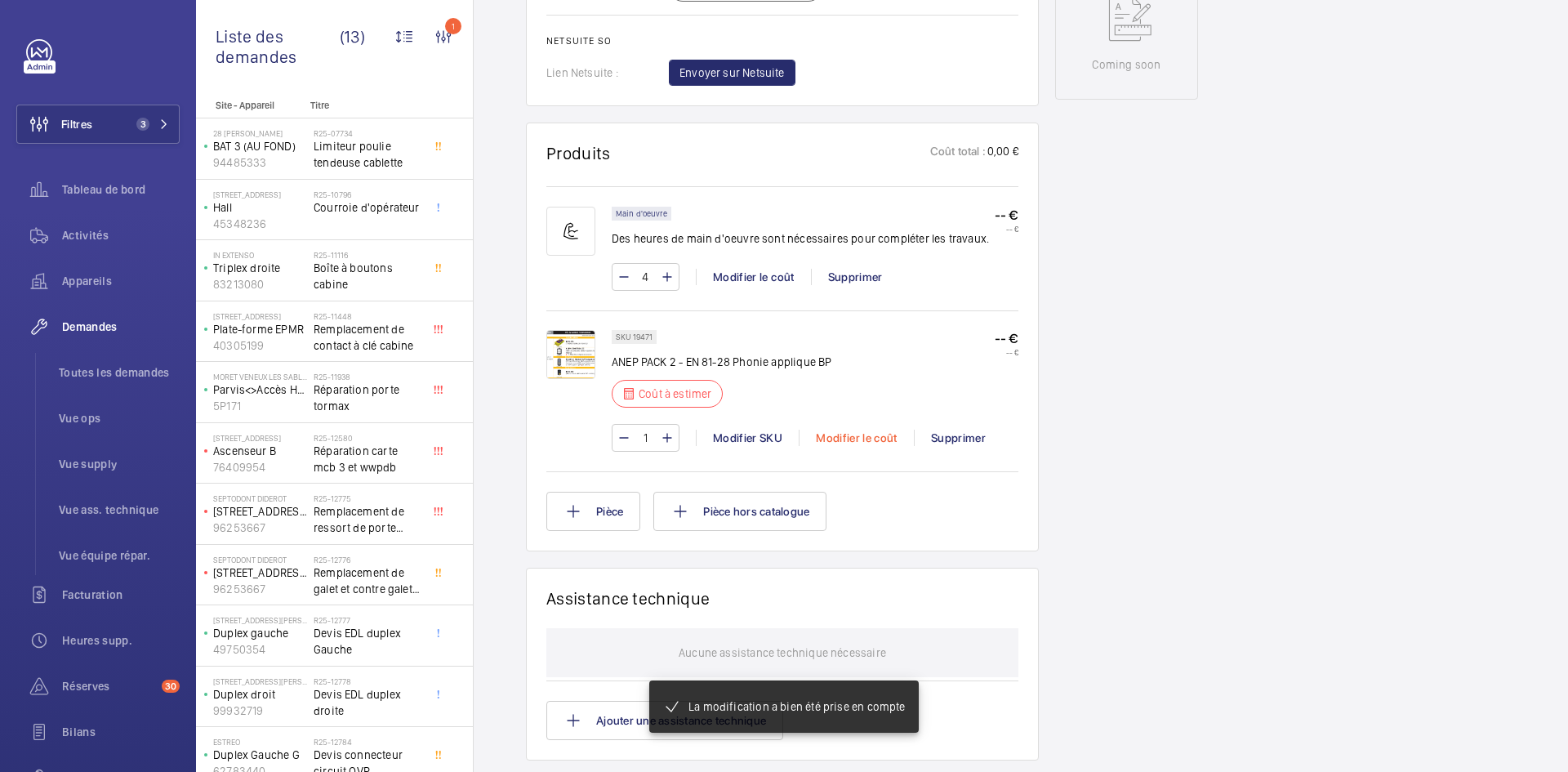
click at [870, 437] on div "Modifier le coût" at bounding box center [856, 437] width 115 height 16
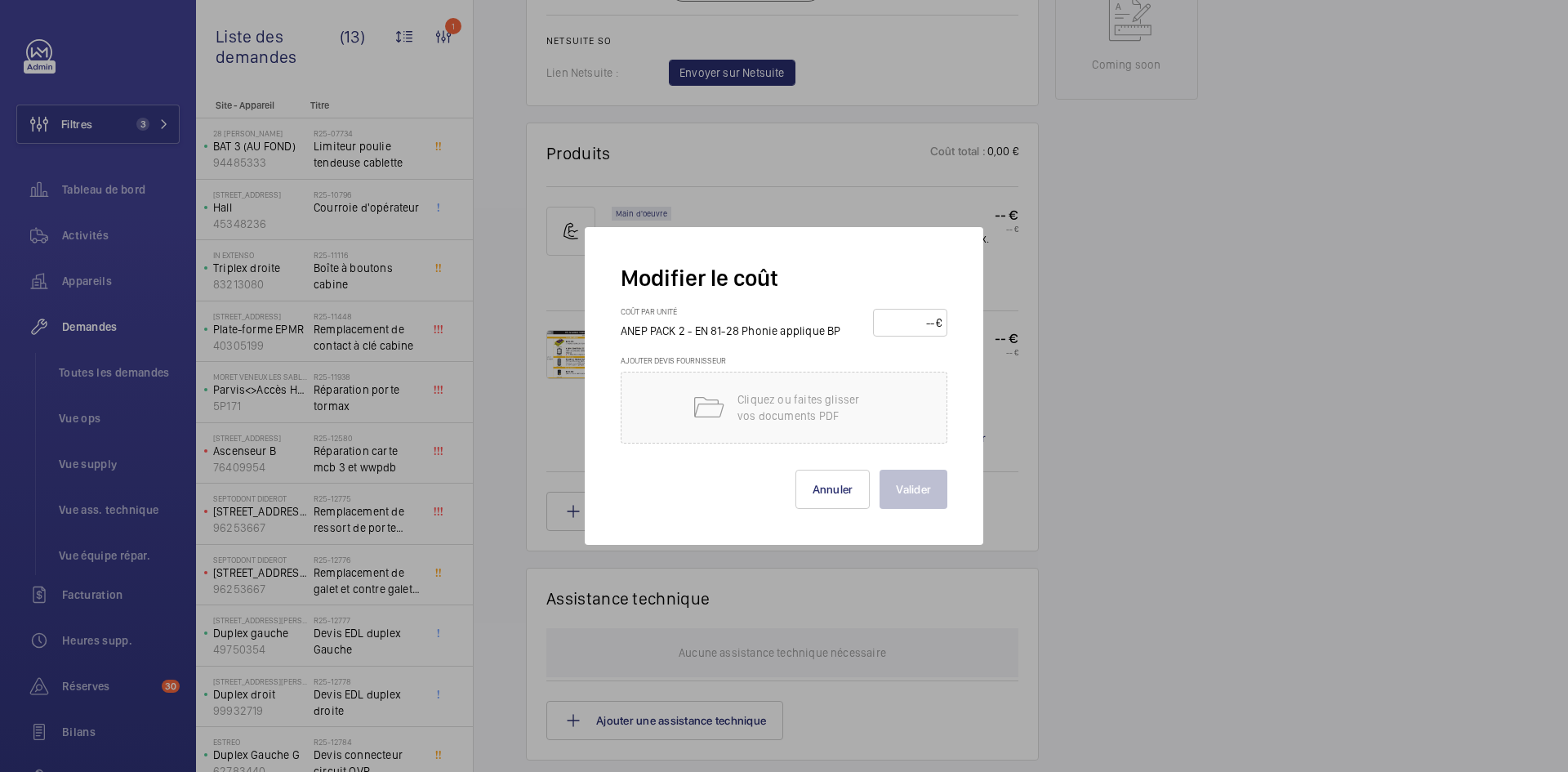
click at [912, 327] on input "number" at bounding box center [907, 323] width 58 height 26
type input "400"
click at [923, 484] on button "Valider" at bounding box center [914, 489] width 68 height 40
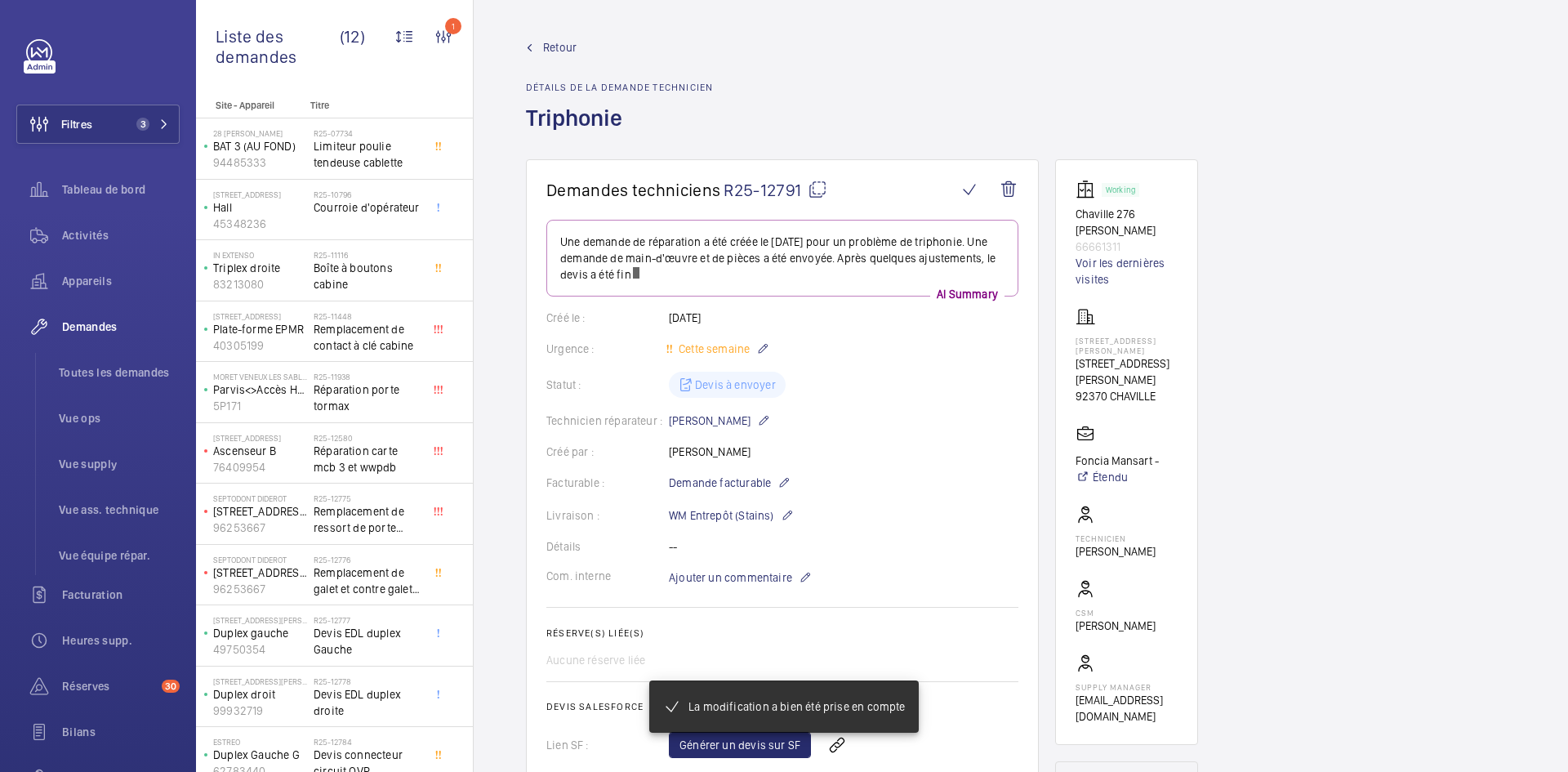
click at [552, 47] on span "Retour" at bounding box center [559, 47] width 33 height 16
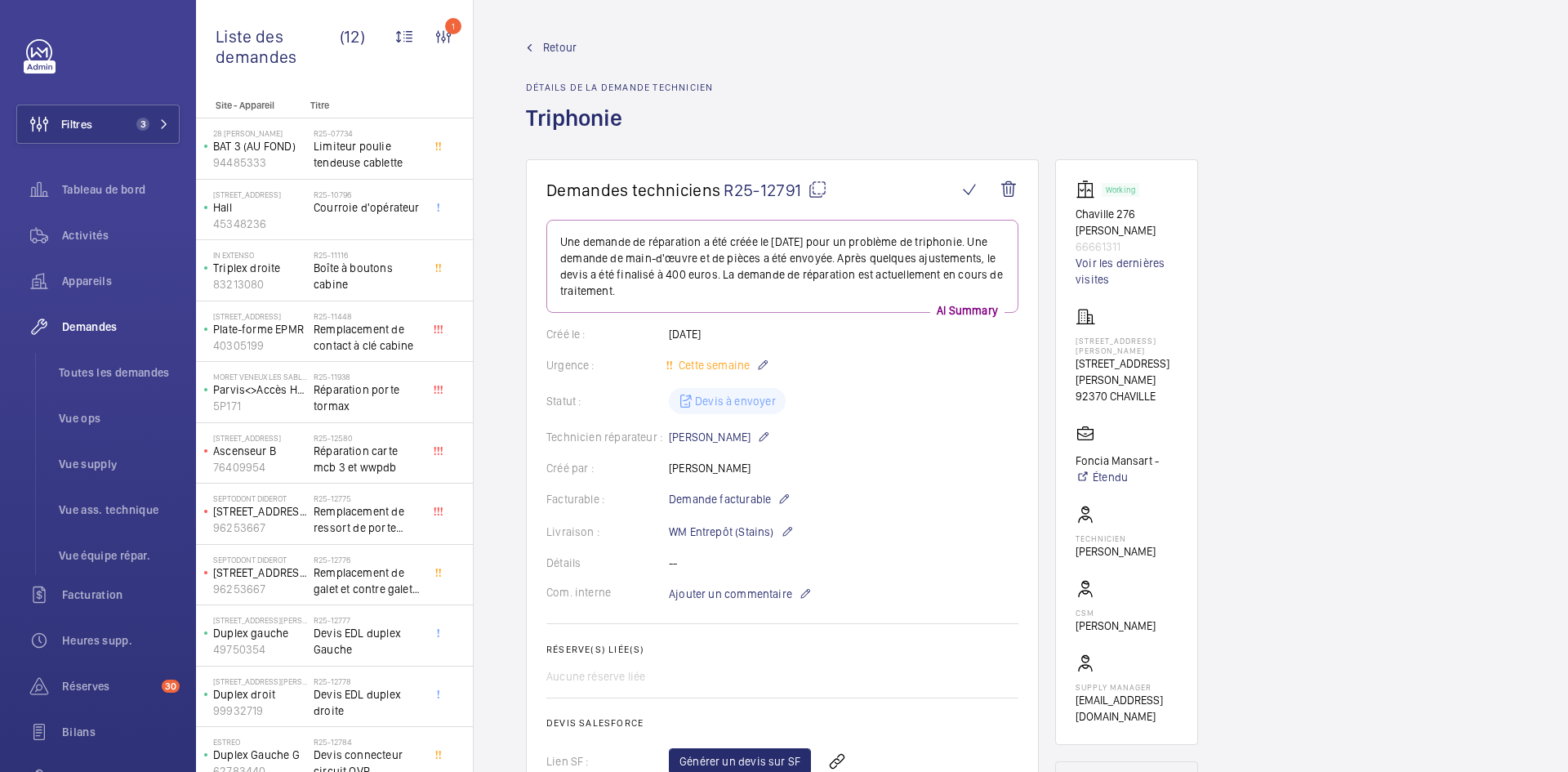
click at [565, 41] on span "Retour" at bounding box center [559, 47] width 33 height 16
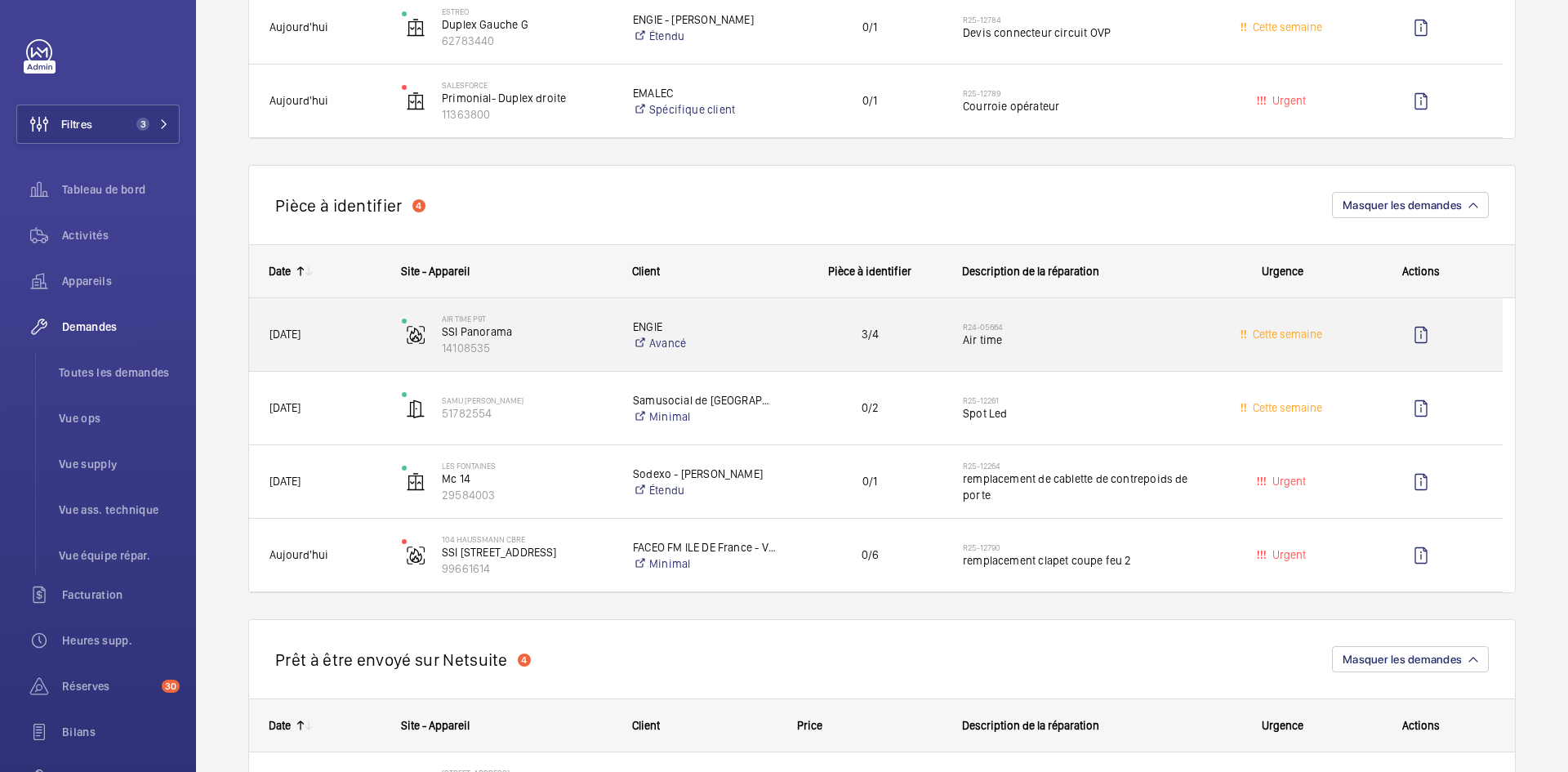
scroll to position [1062, 0]
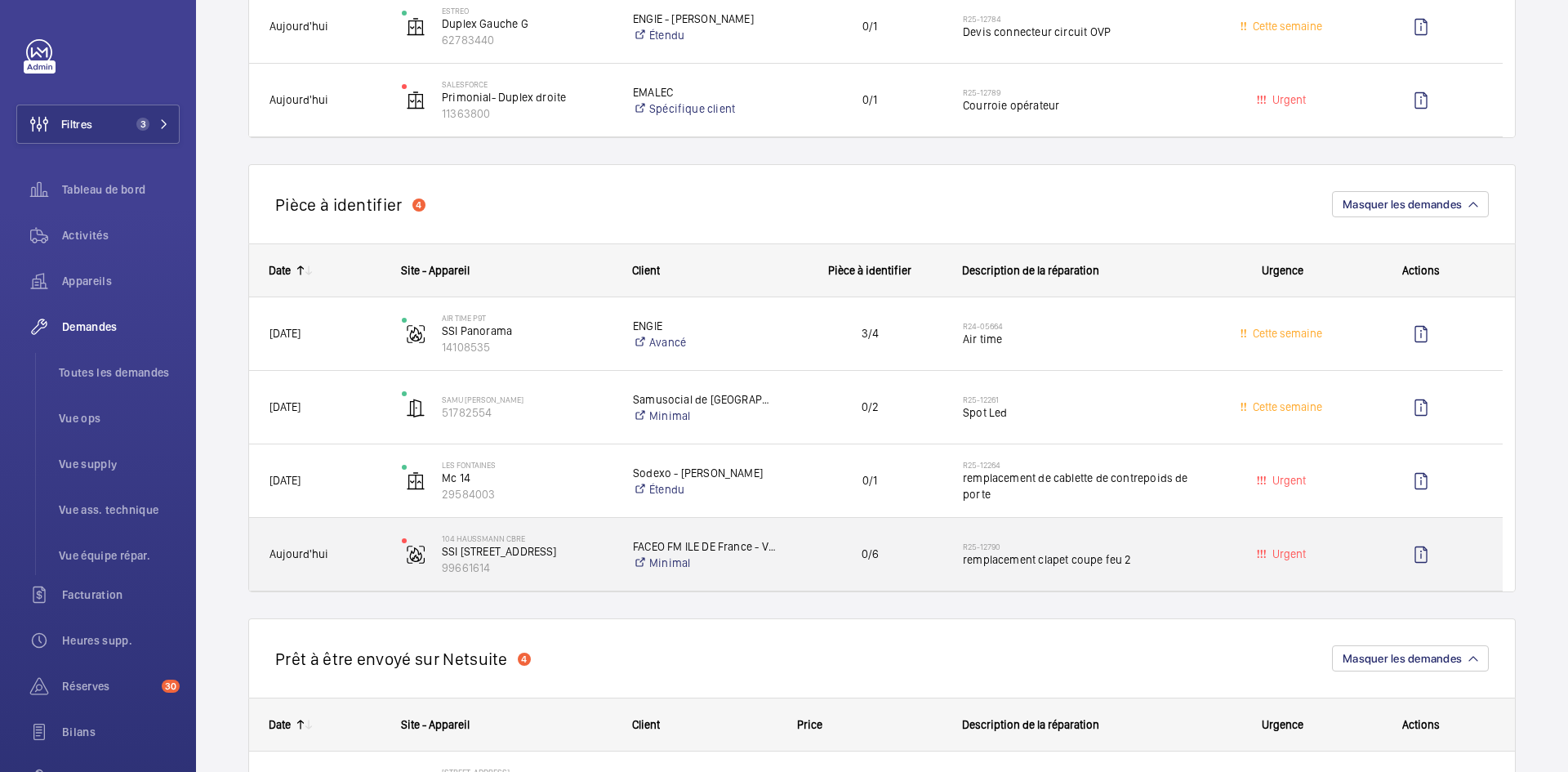
click at [348, 556] on span "Aujourd'hui" at bounding box center [325, 554] width 111 height 19
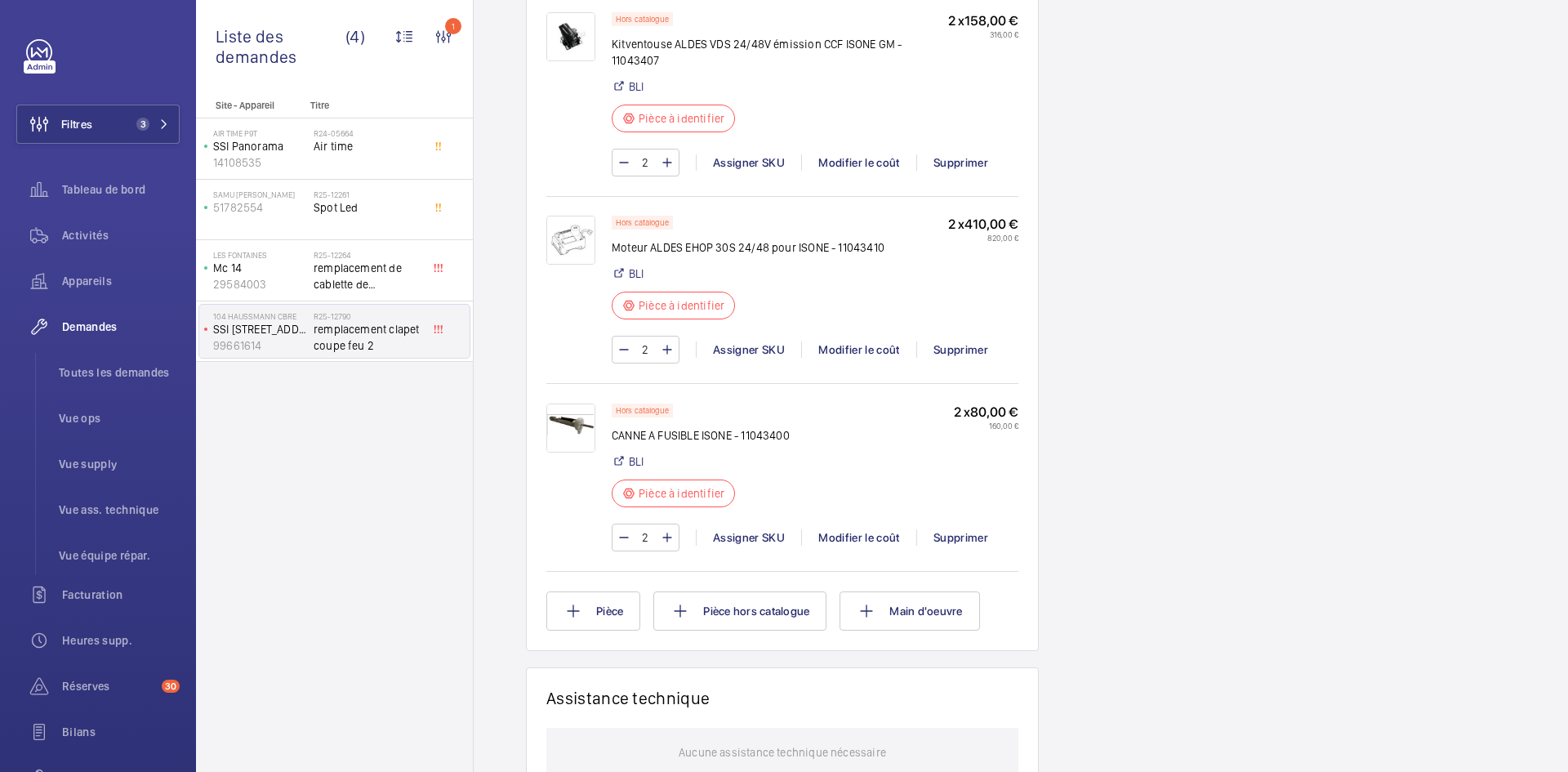
scroll to position [1796, 0]
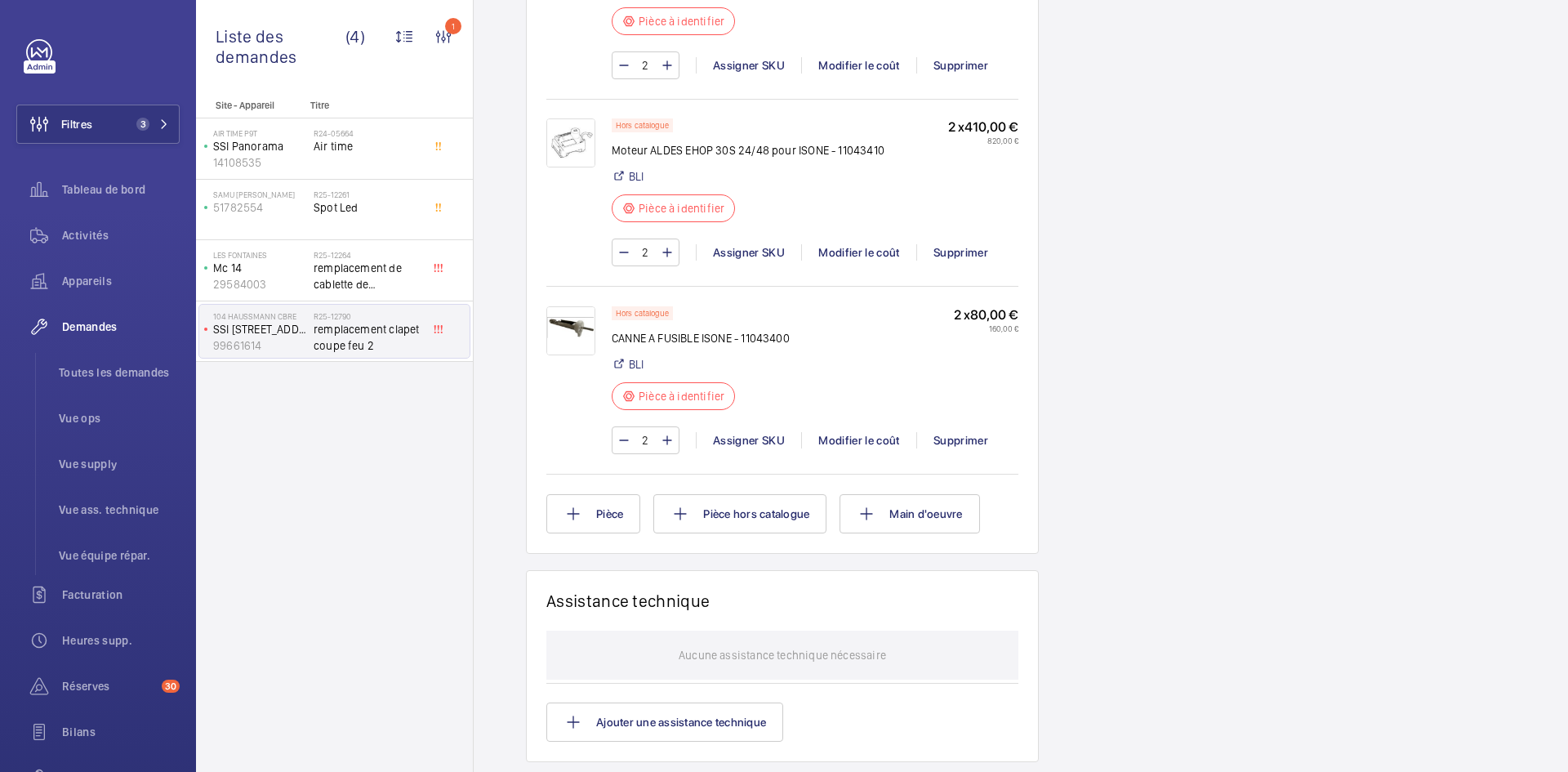
click at [572, 353] on img at bounding box center [571, 330] width 49 height 49
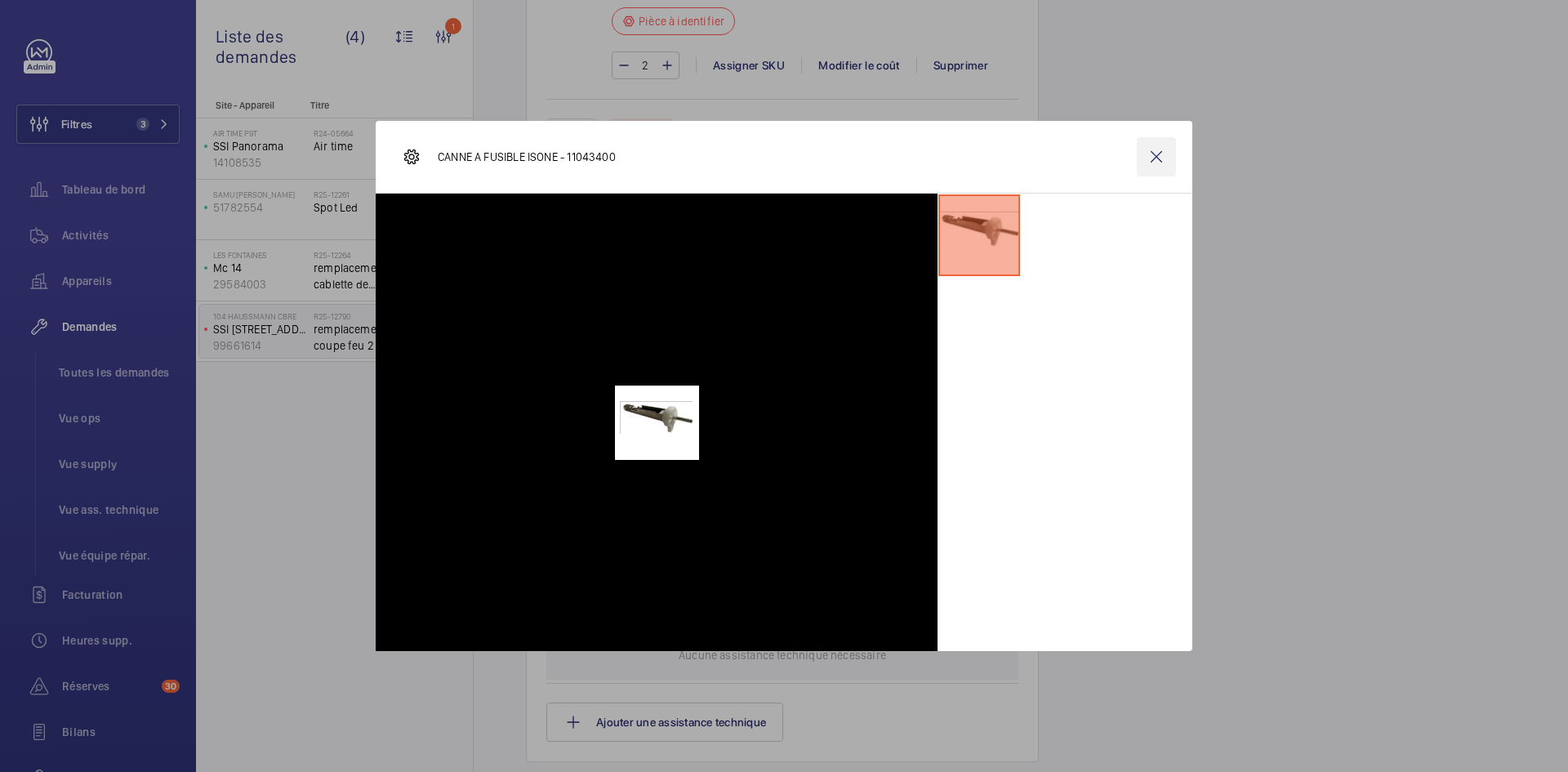
click at [1153, 154] on wm-front-icon-button at bounding box center [1156, 157] width 40 height 40
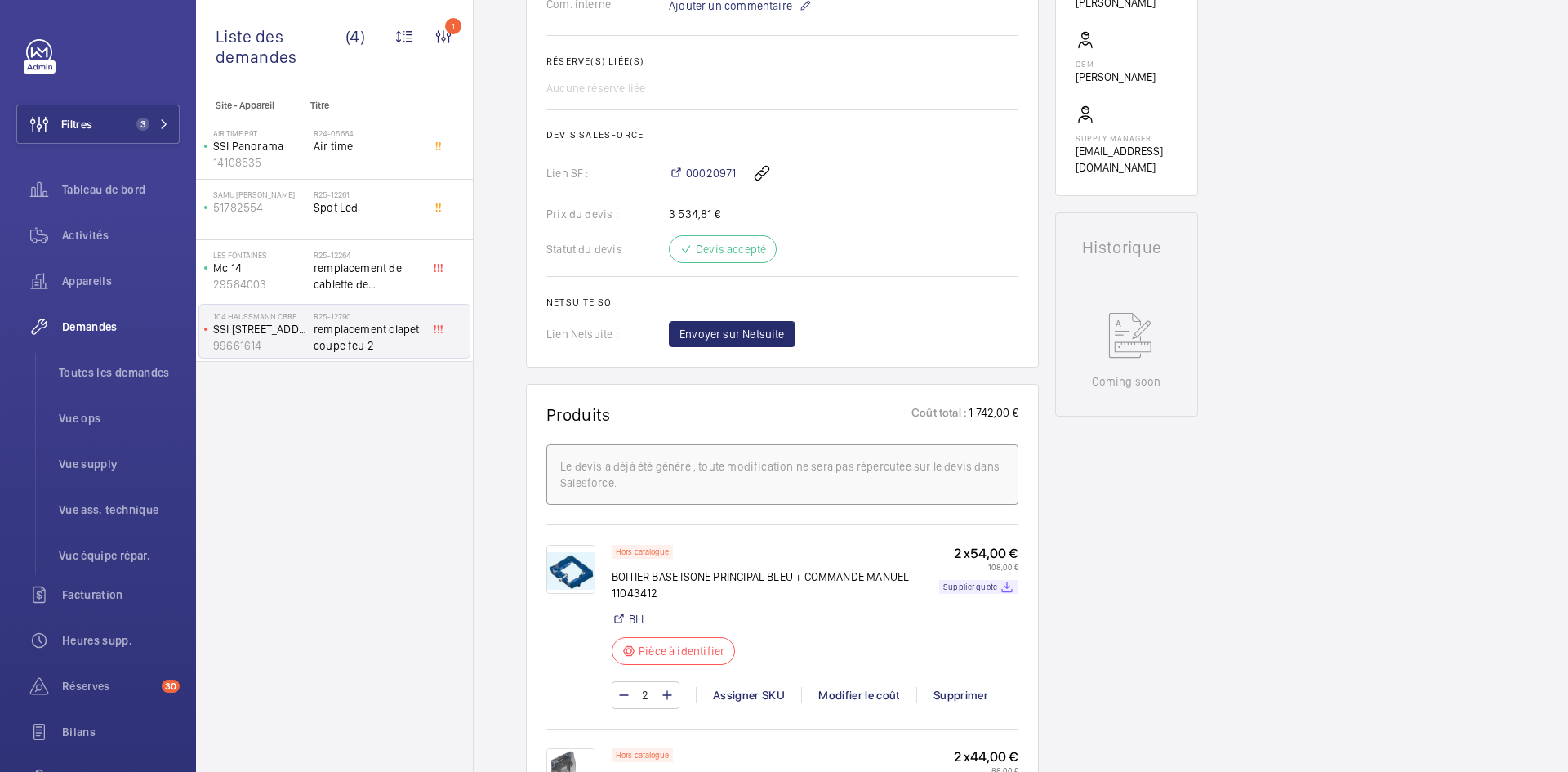
scroll to position [816, 0]
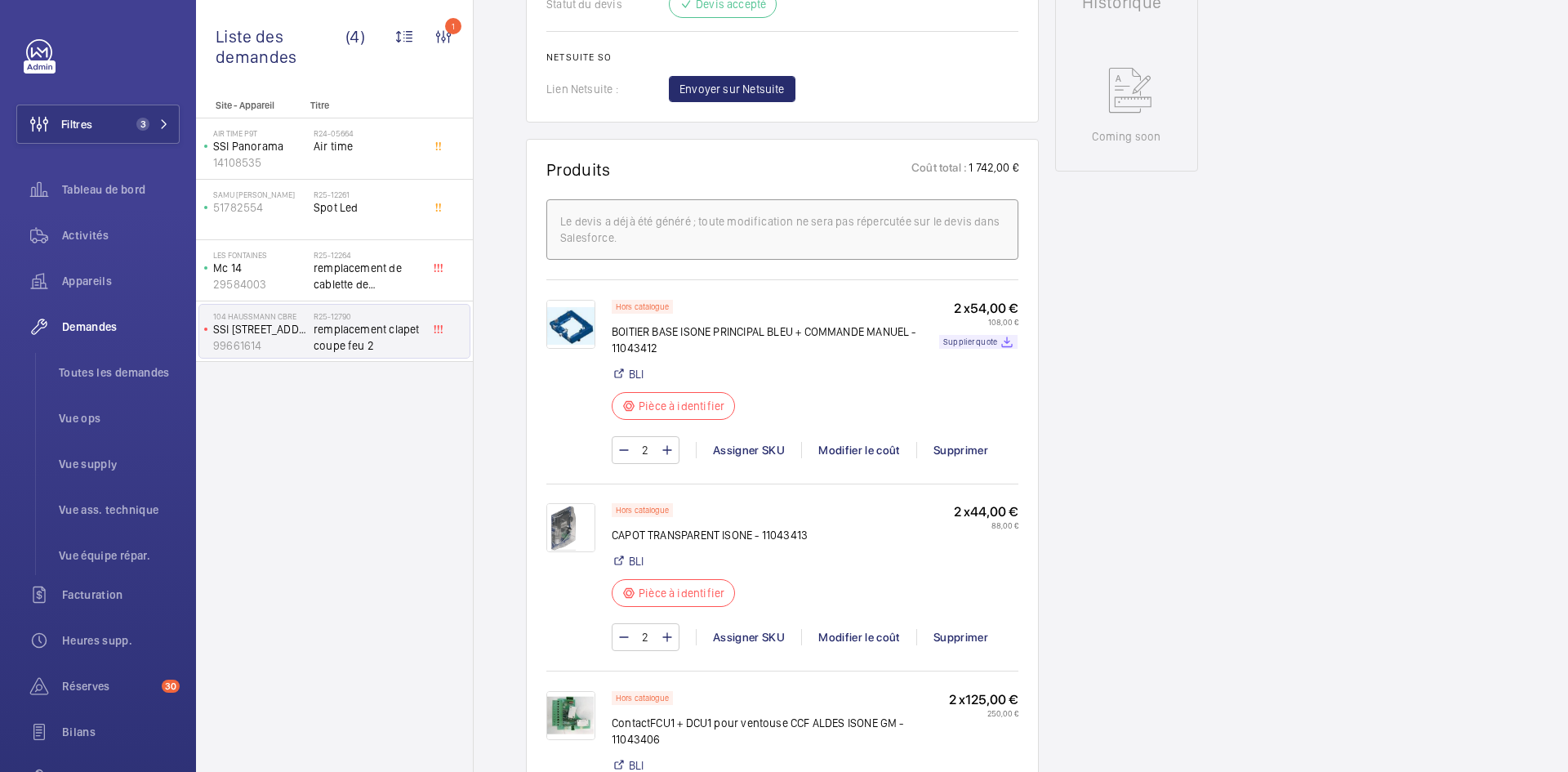
click at [584, 340] on img at bounding box center [571, 324] width 49 height 49
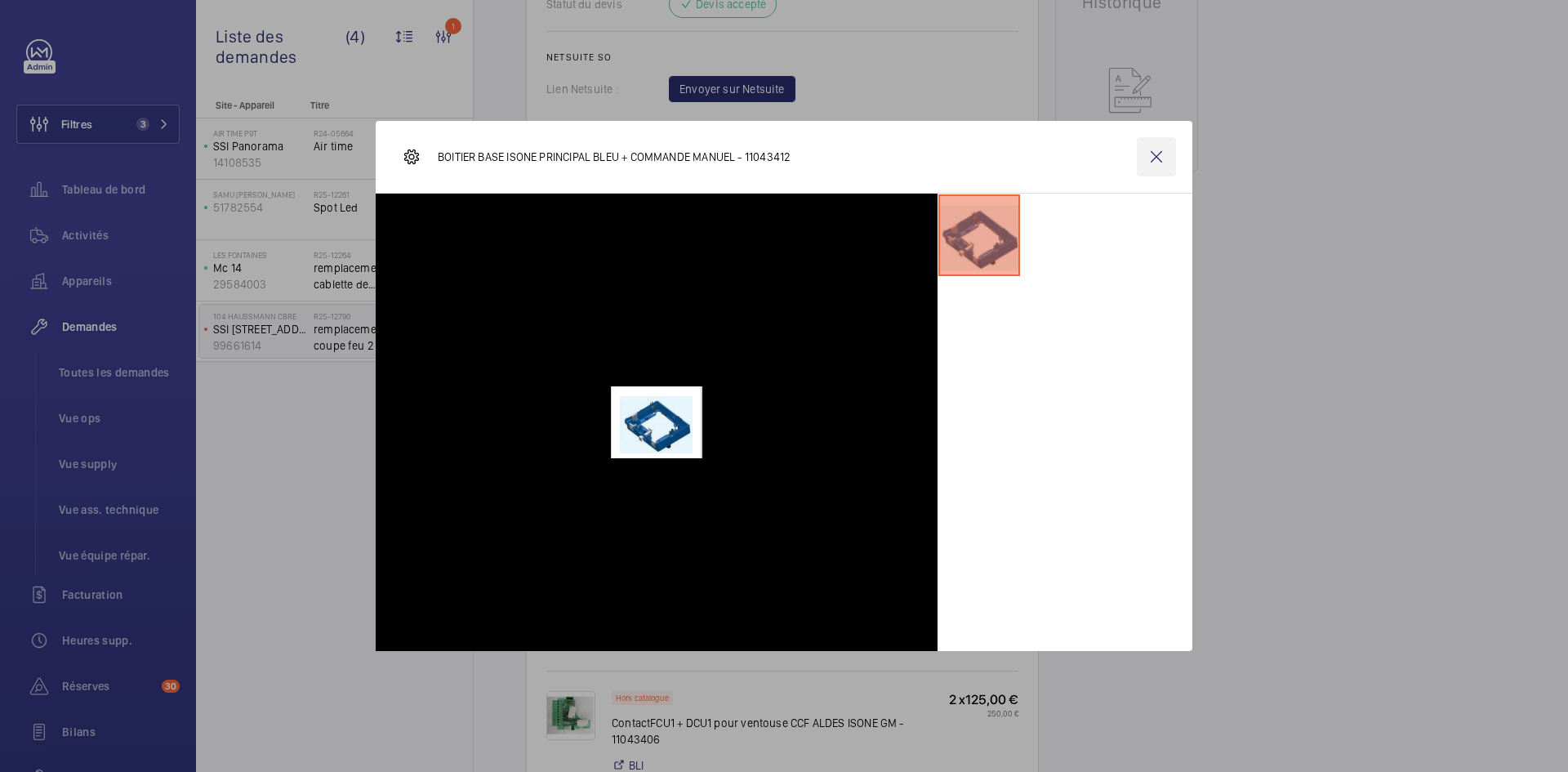
click at [1161, 149] on wm-front-icon-button at bounding box center [1156, 157] width 40 height 40
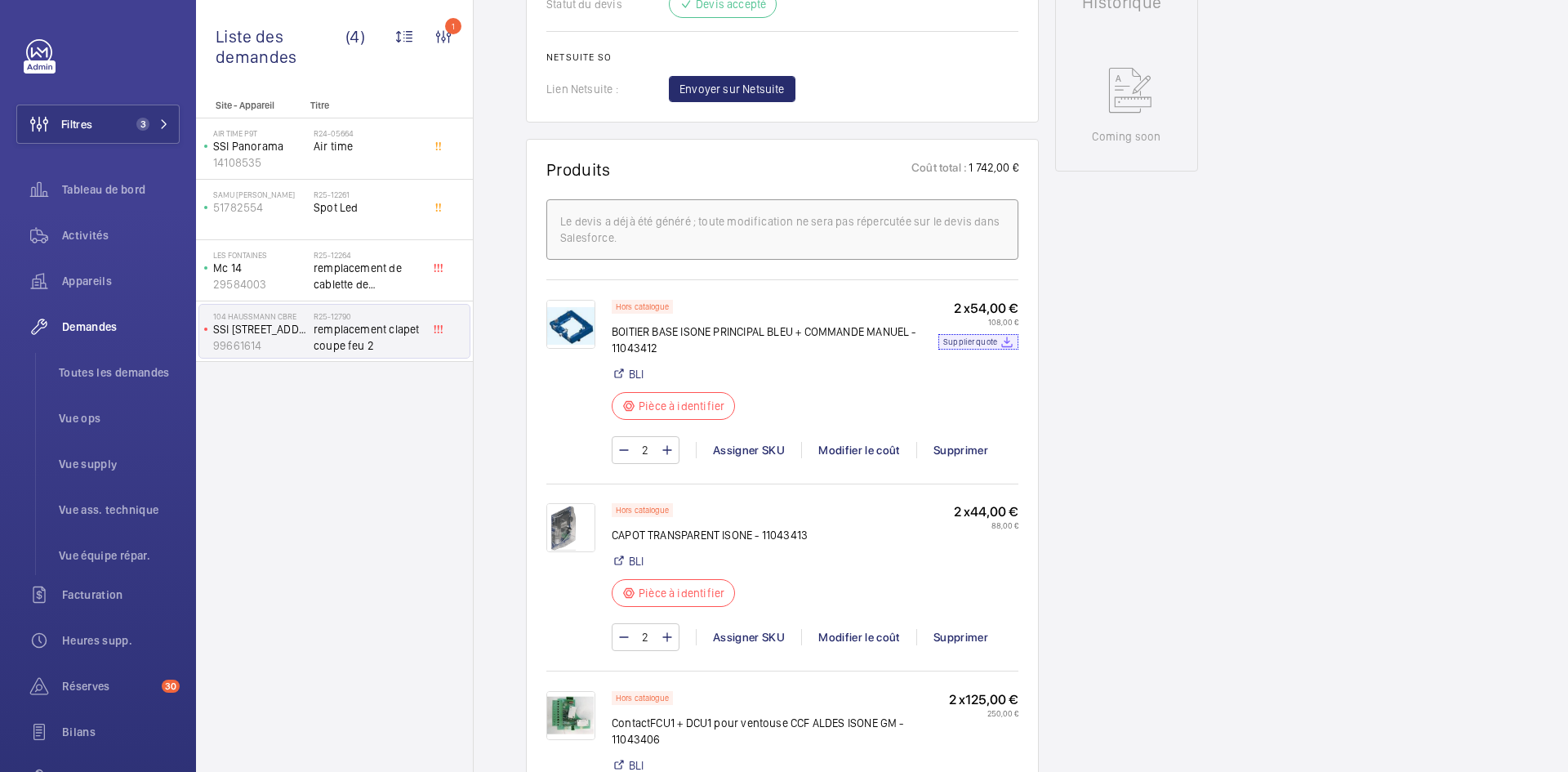
drag, startPoint x: 994, startPoint y: 359, endPoint x: 1324, endPoint y: 86, distance: 428.3
click at [994, 344] on p "Supplier quote" at bounding box center [969, 342] width 54 height 6
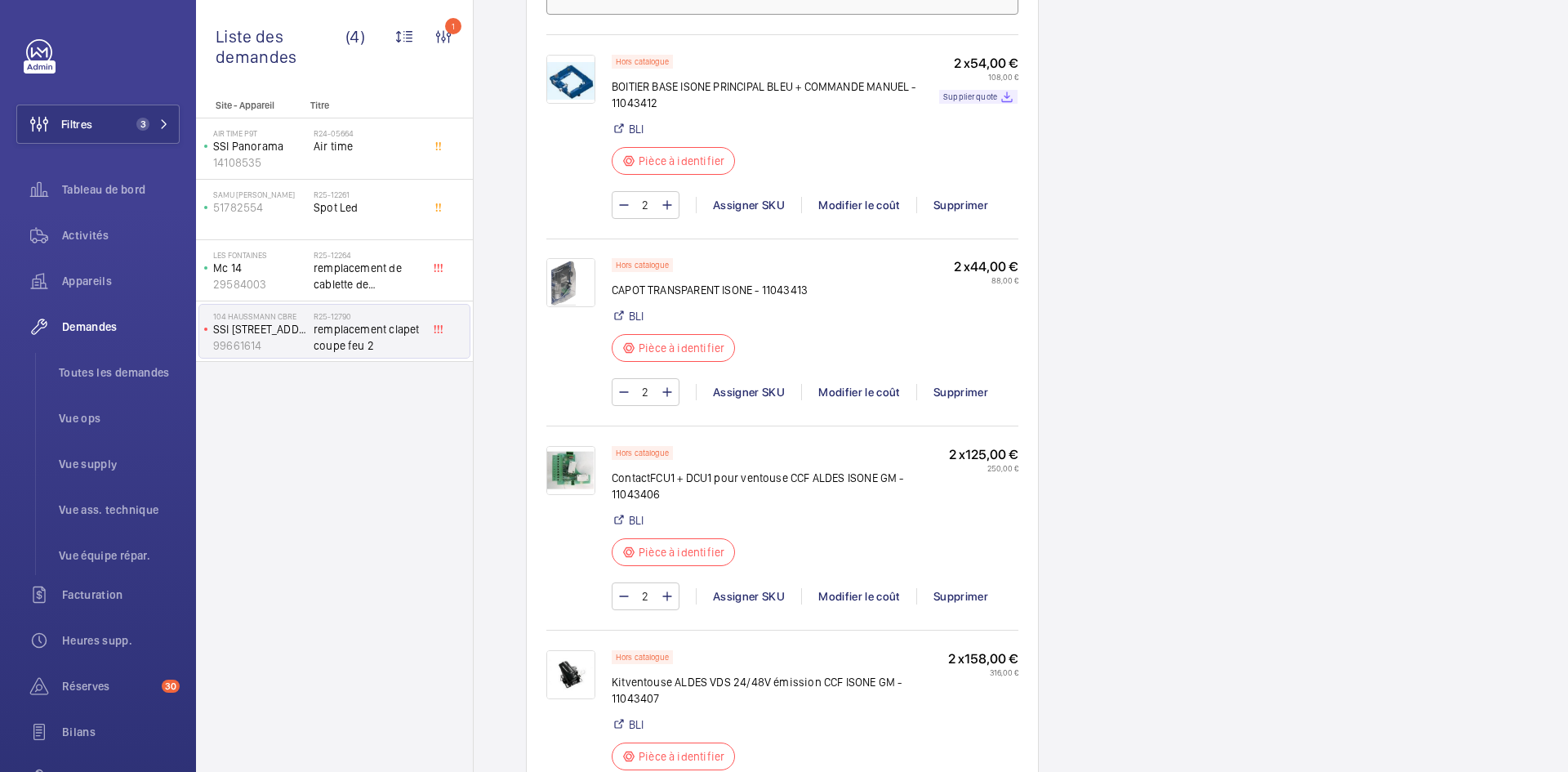
click at [565, 294] on img at bounding box center [571, 282] width 49 height 49
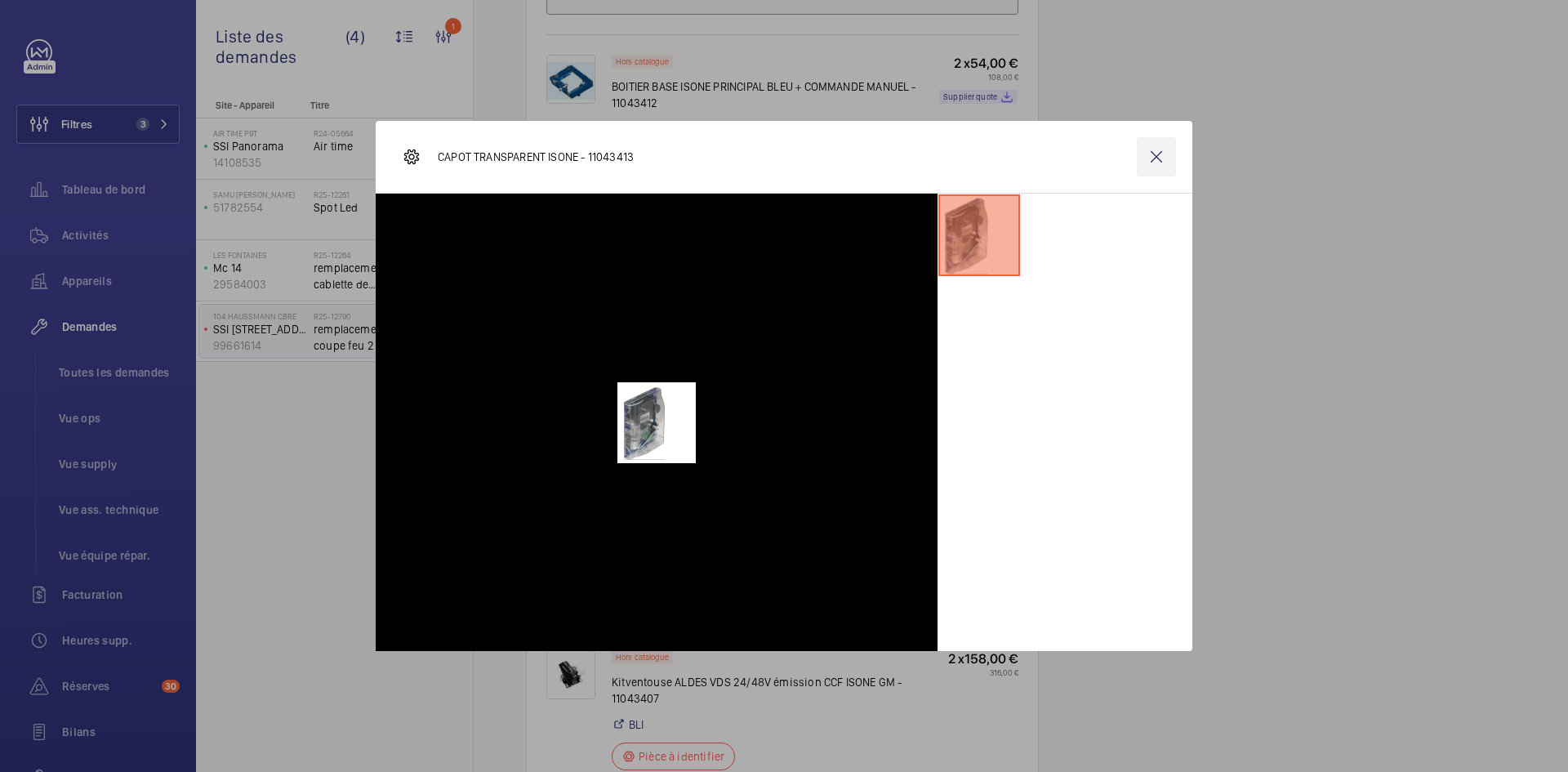
click at [1160, 148] on wm-front-icon-button at bounding box center [1156, 157] width 40 height 40
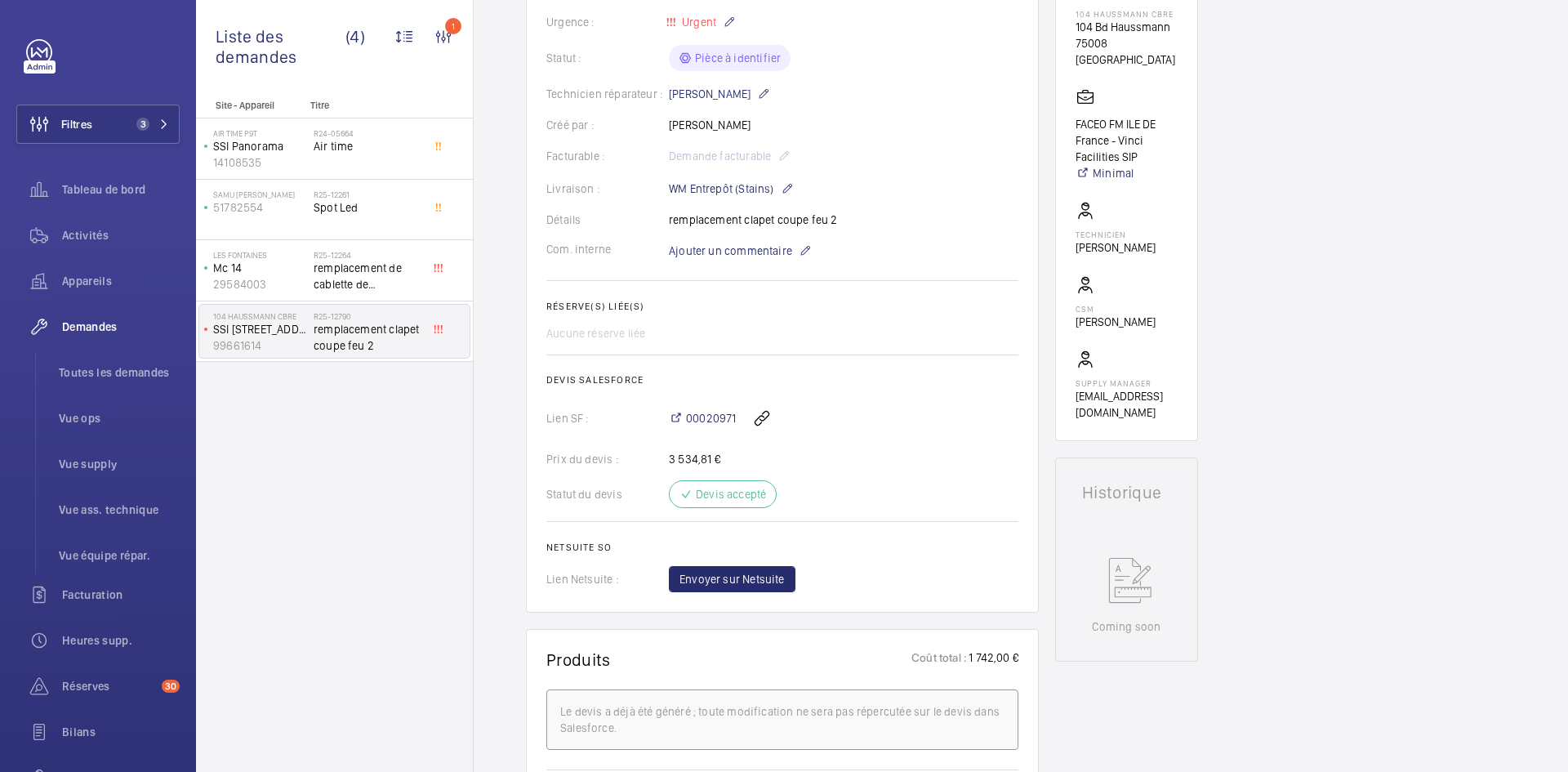
scroll to position [0, 0]
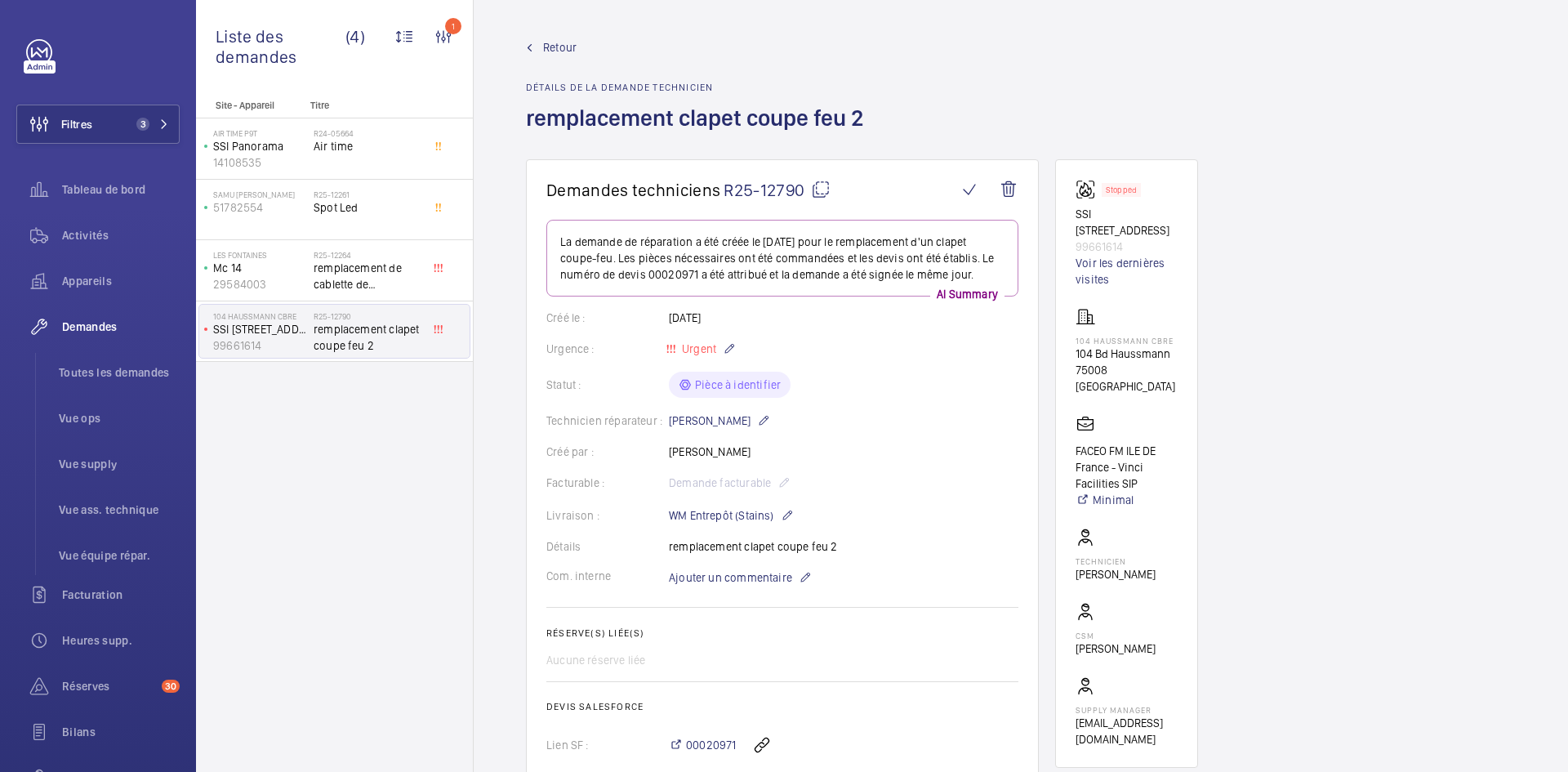
click at [821, 185] on mat-icon at bounding box center [820, 189] width 20 height 20
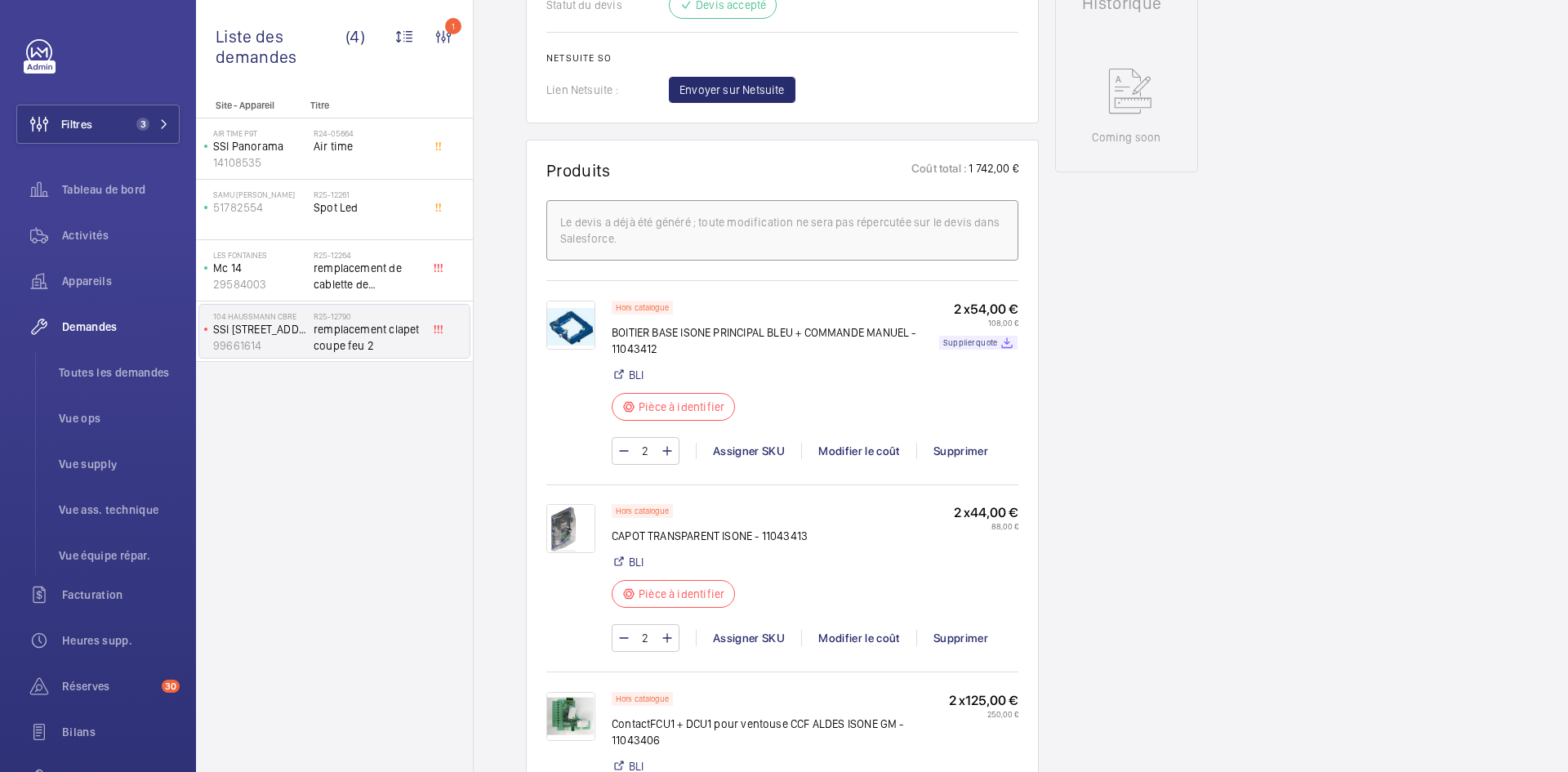
scroll to position [816, 0]
click at [753, 458] on div "Assigner SKU" at bounding box center [749, 449] width 106 height 16
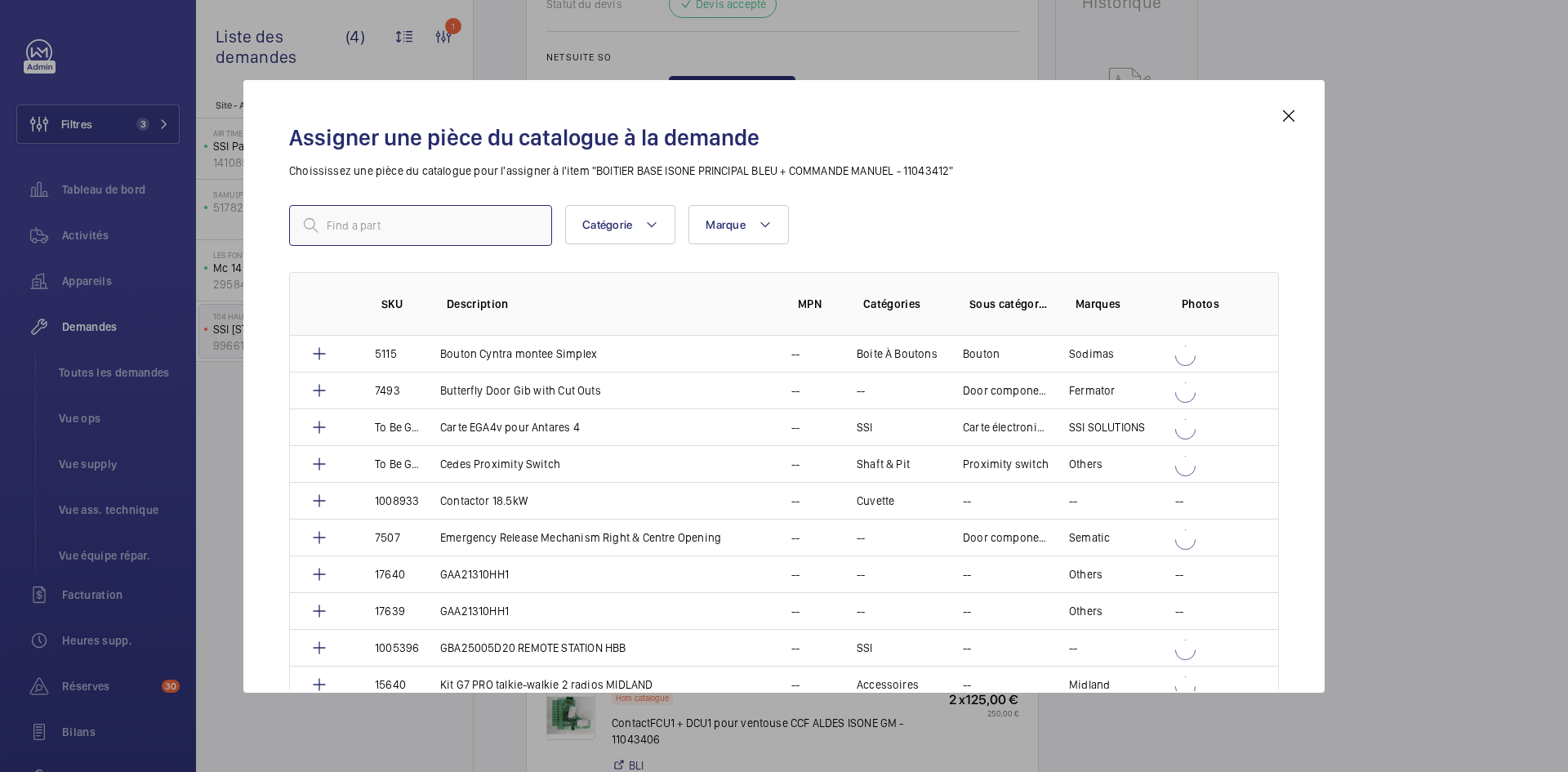
click at [428, 214] on input "text" at bounding box center [420, 225] width 263 height 41
paste input "1010351"
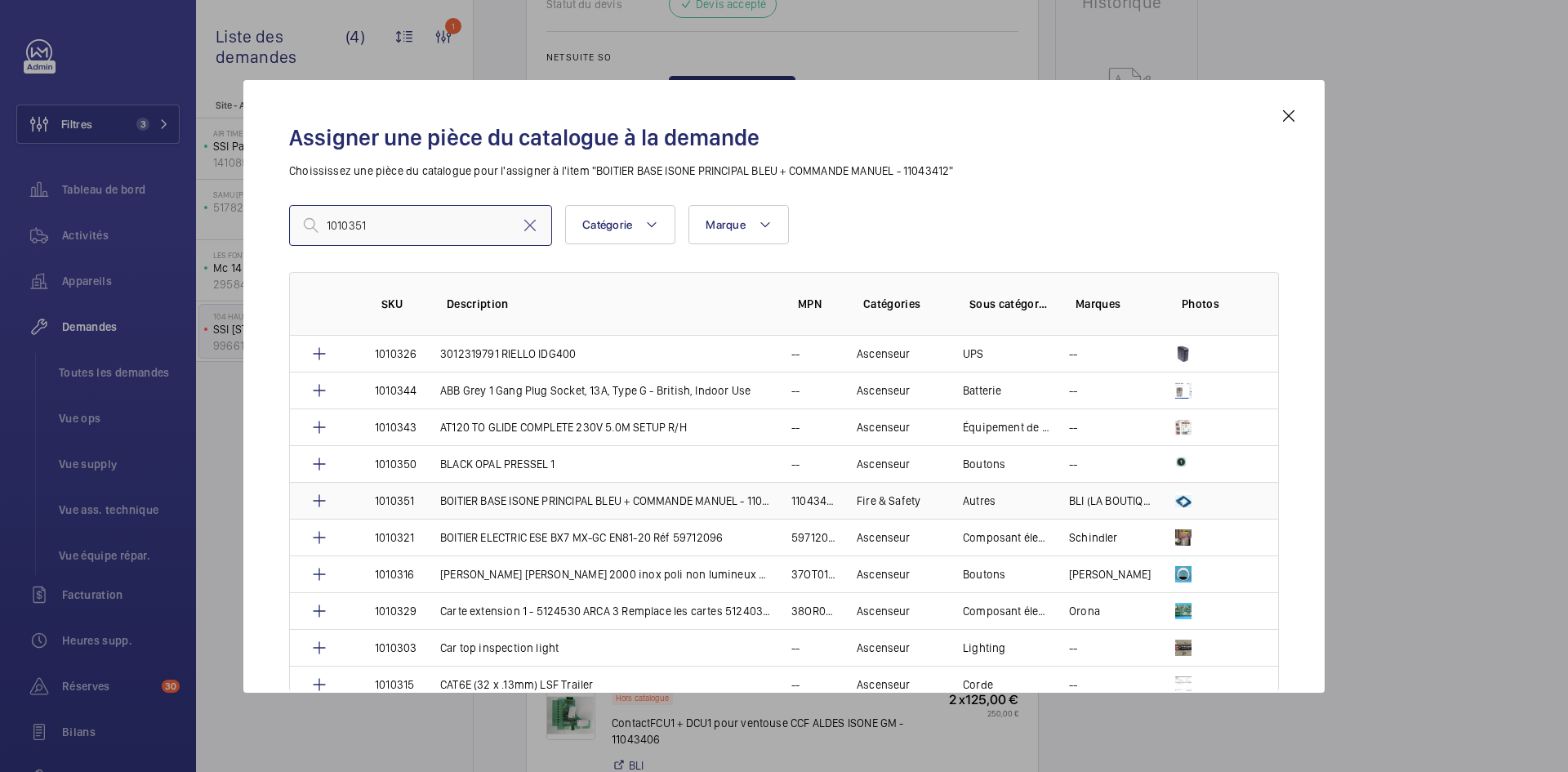
type input "1010351"
click at [435, 499] on td "BOITIER BASE ISONE PRINCIPAL BLEU + COMMANDE MANUEL - 11043412" at bounding box center [597, 499] width 351 height 37
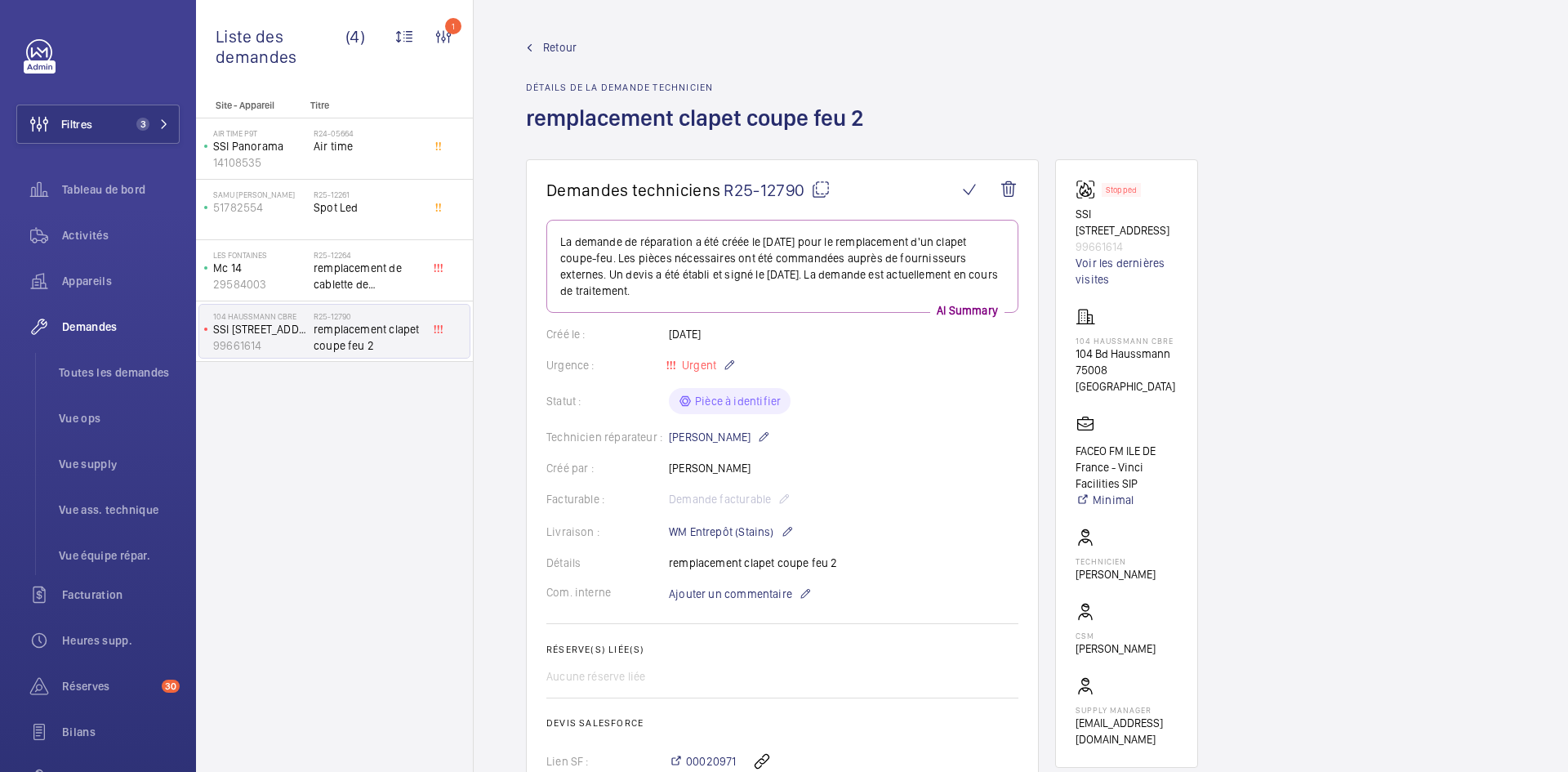
scroll to position [980, 0]
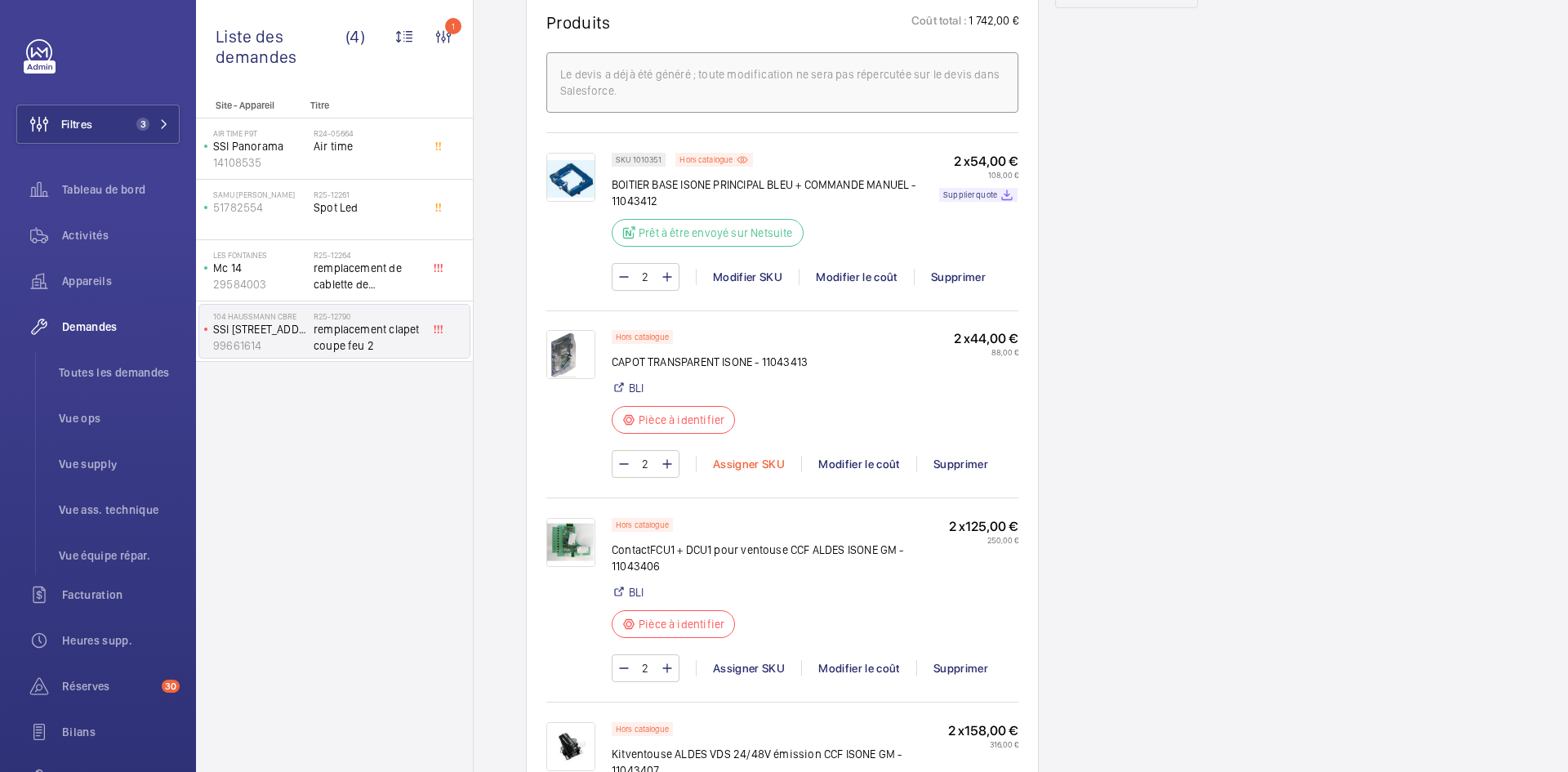
click at [765, 459] on div "Assigner SKU" at bounding box center [749, 463] width 106 height 16
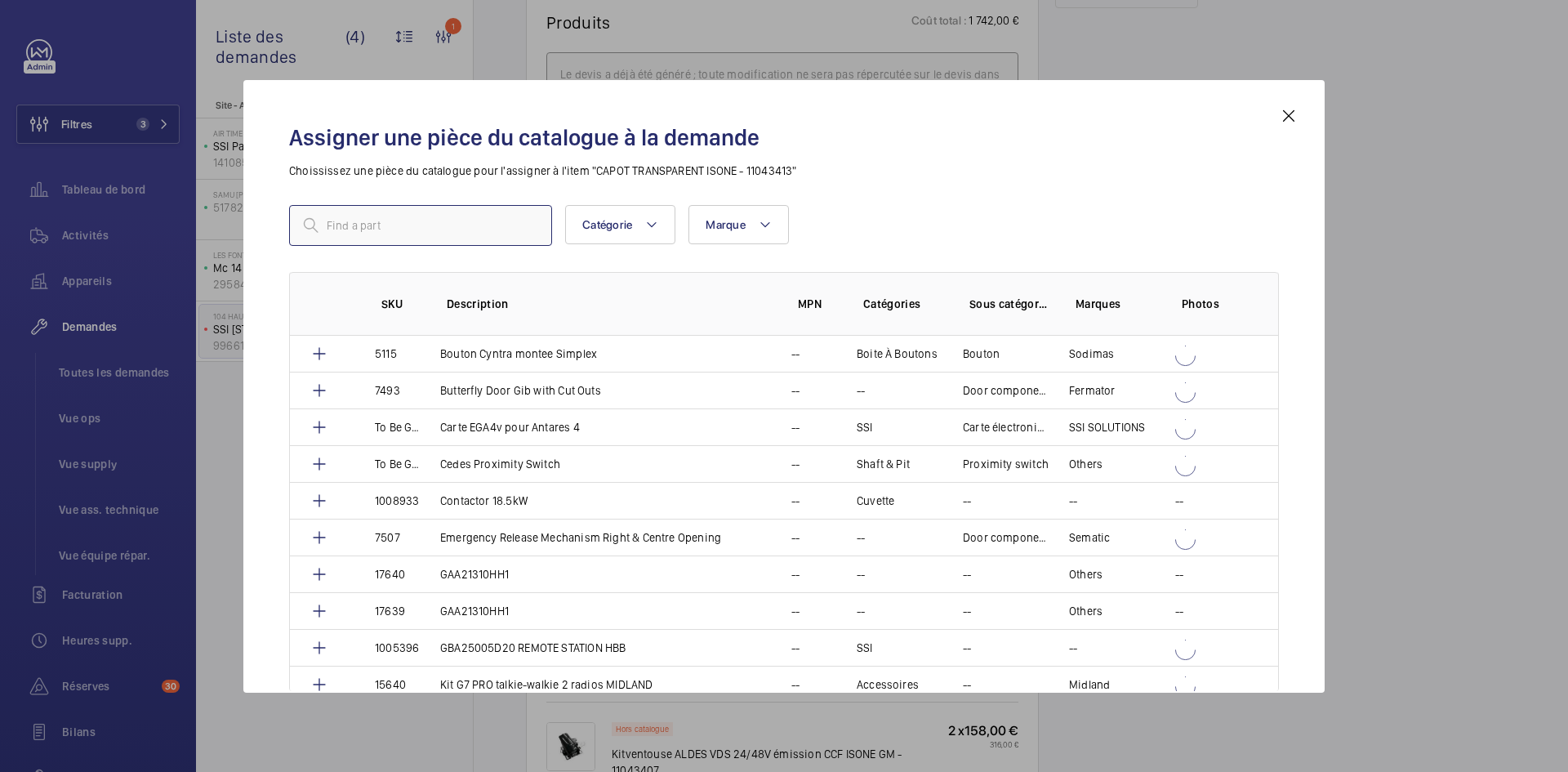
click at [414, 225] on input "text" at bounding box center [420, 225] width 263 height 41
paste input "1010354"
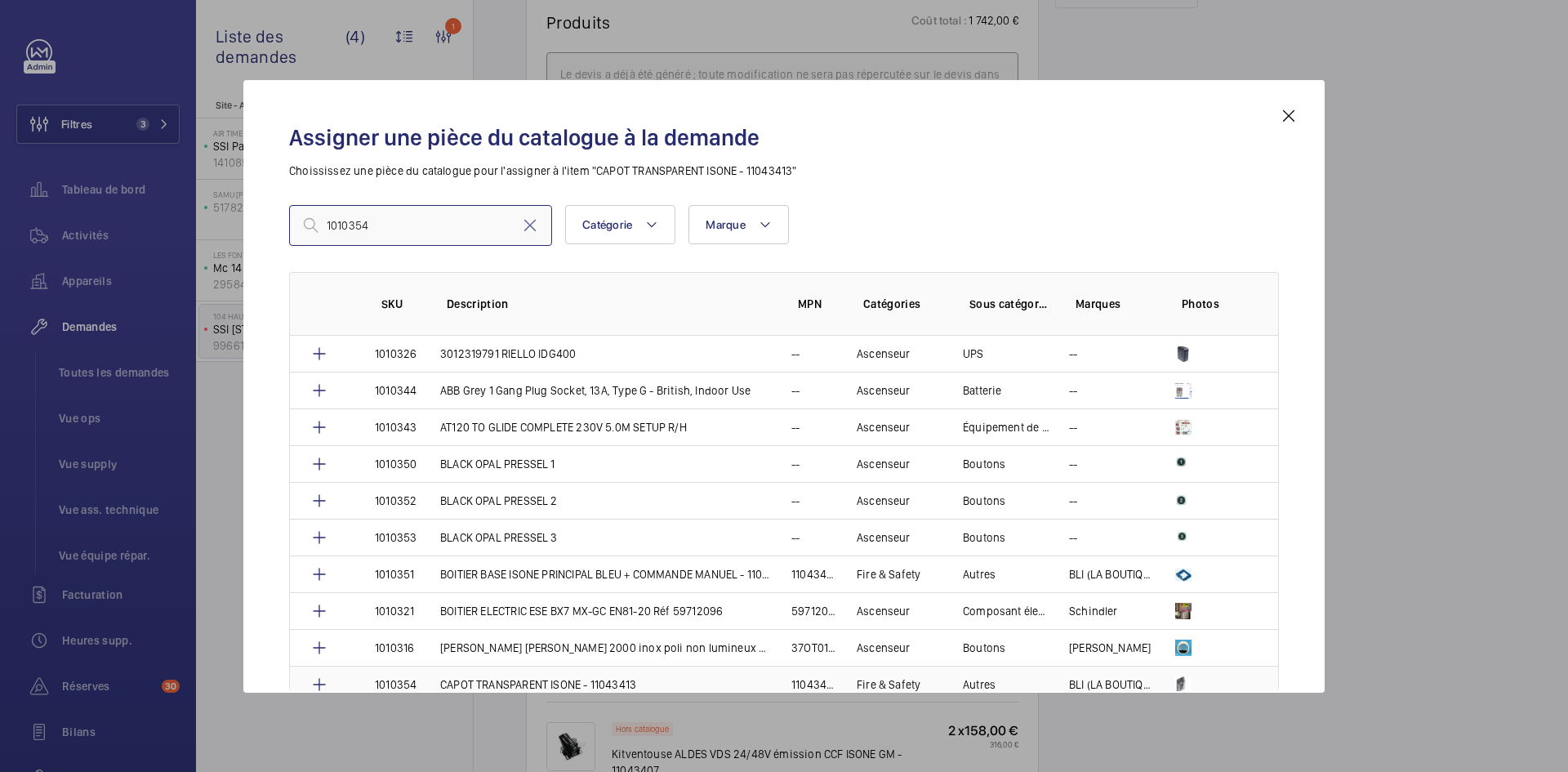
type input "1010354"
click at [421, 682] on td "CAPOT TRANSPARENT ISONE - 11043413" at bounding box center [597, 683] width 351 height 37
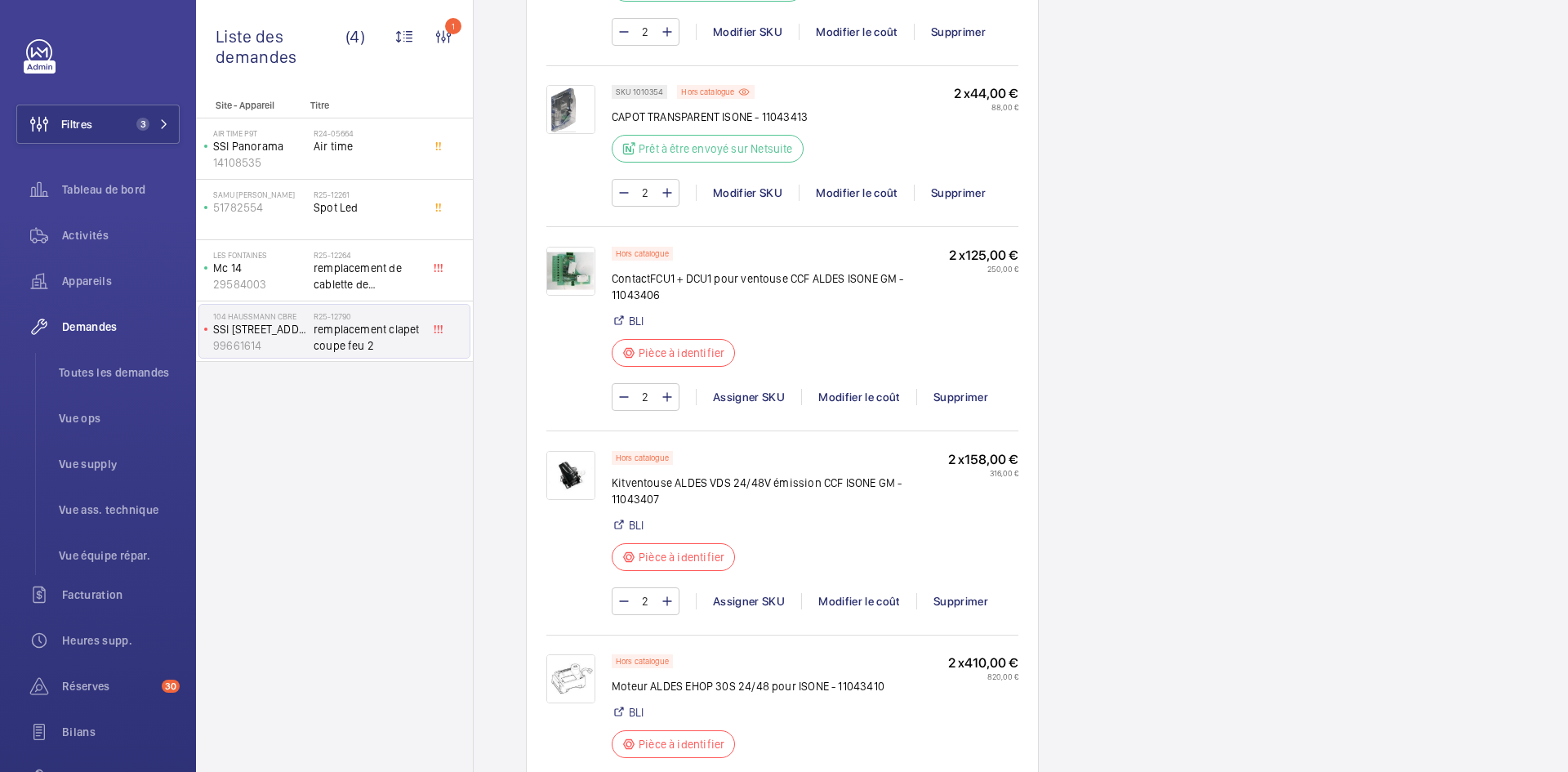
scroll to position [1633, 0]
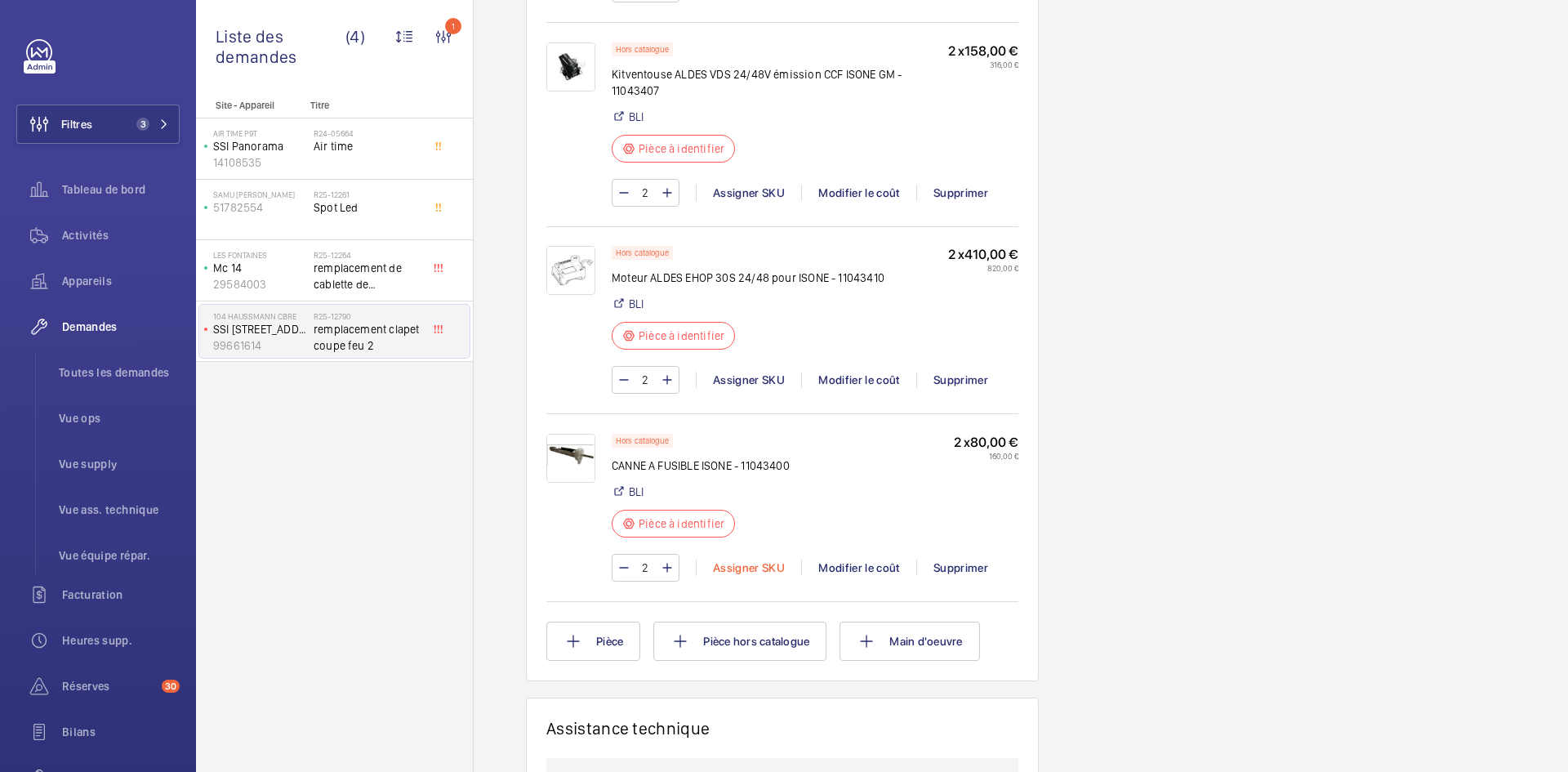
click at [767, 564] on div "Assigner SKU" at bounding box center [749, 567] width 106 height 16
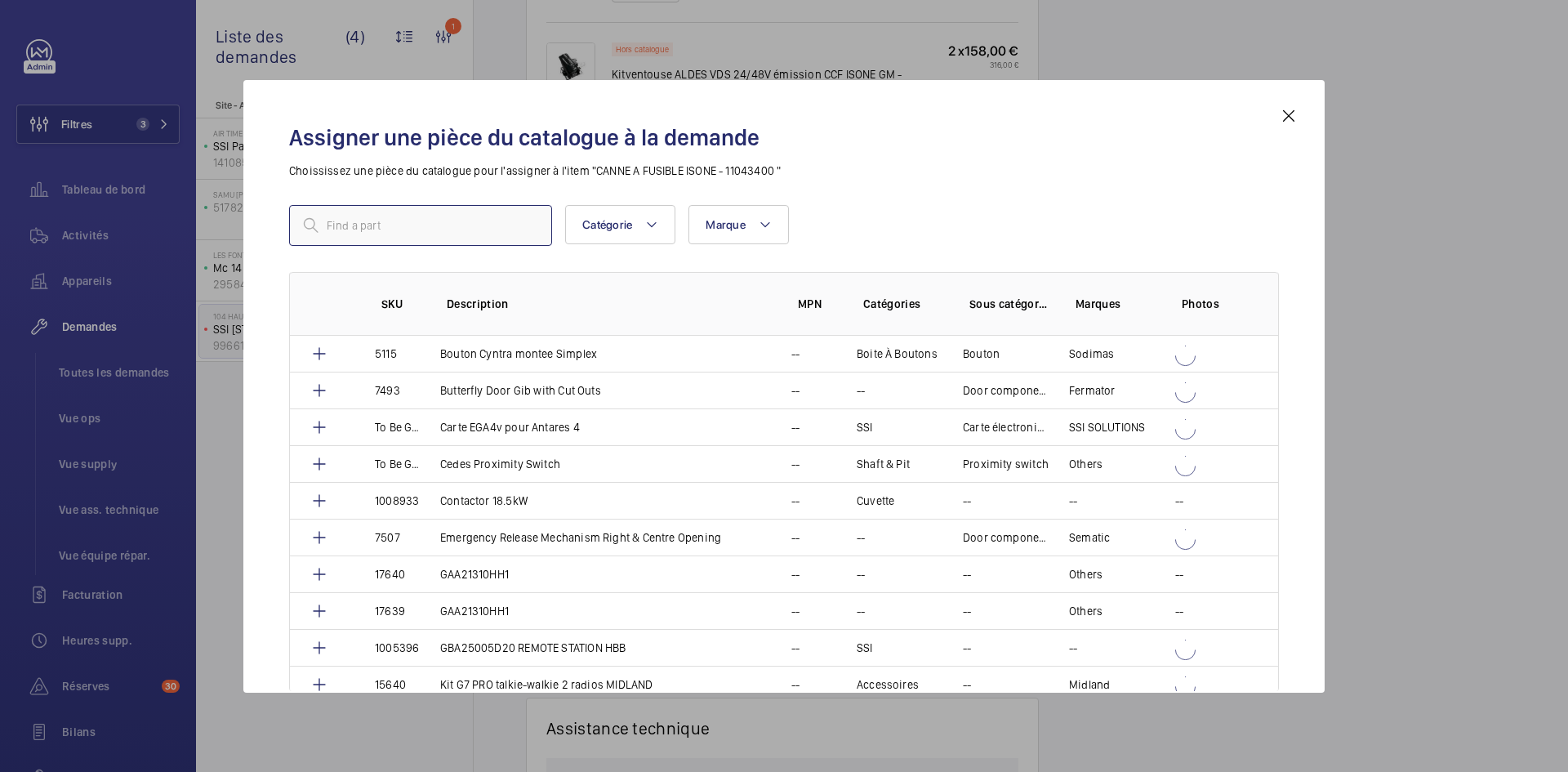
click at [420, 225] on input "text" at bounding box center [420, 225] width 263 height 41
paste input "1010355"
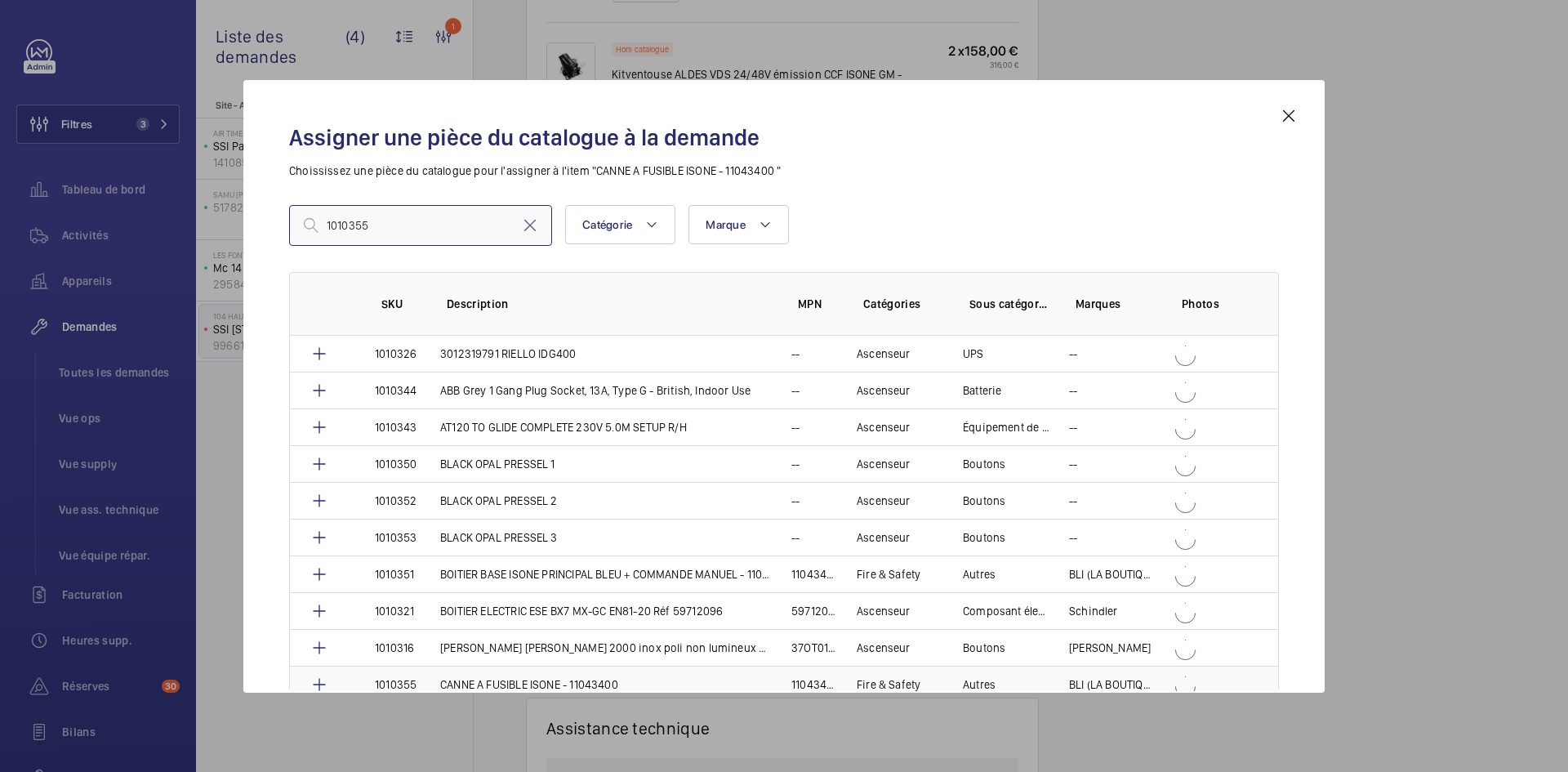
type input "1010355"
click at [402, 680] on p "1010355" at bounding box center [396, 683] width 42 height 16
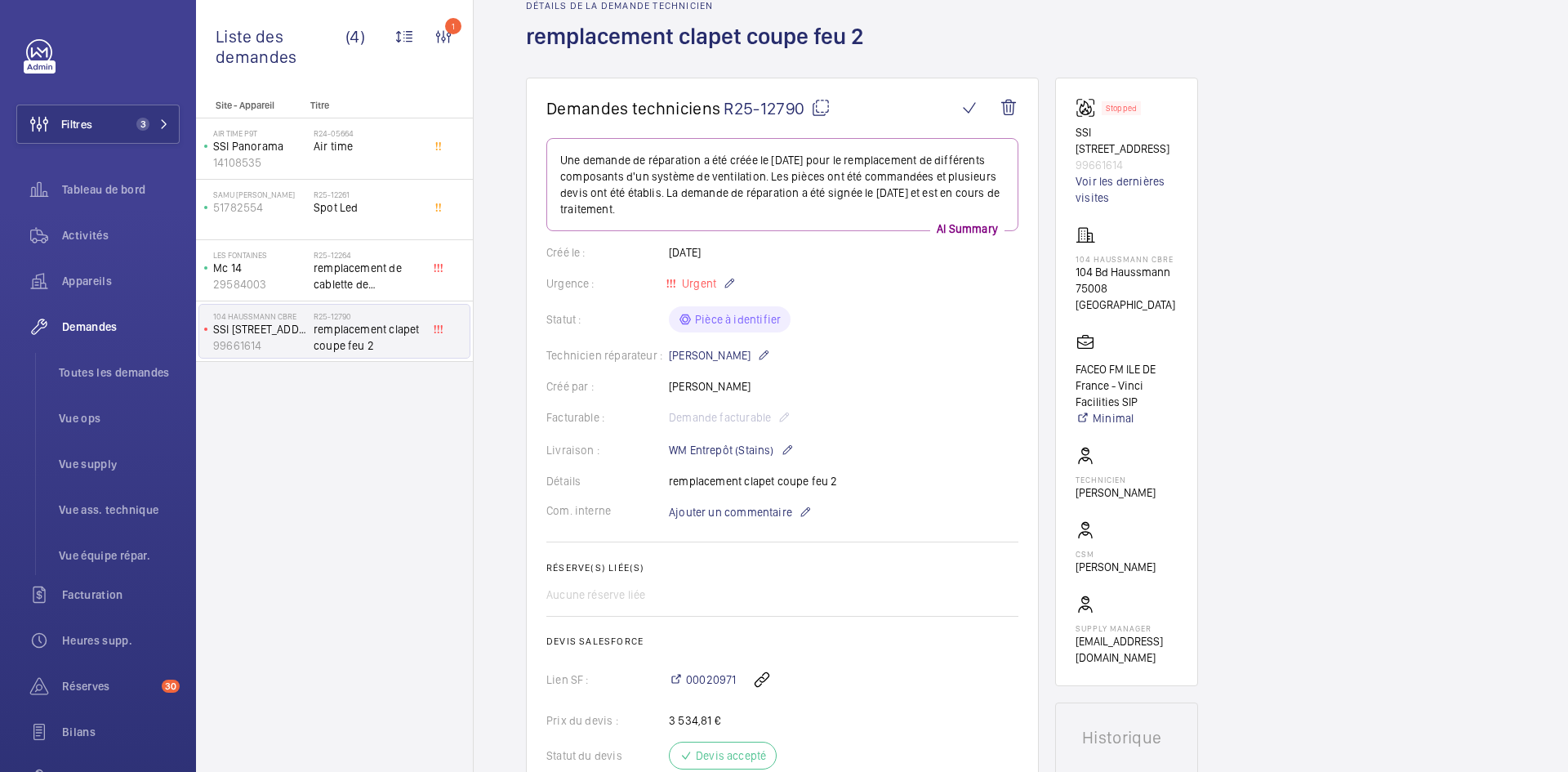
scroll to position [1388, 0]
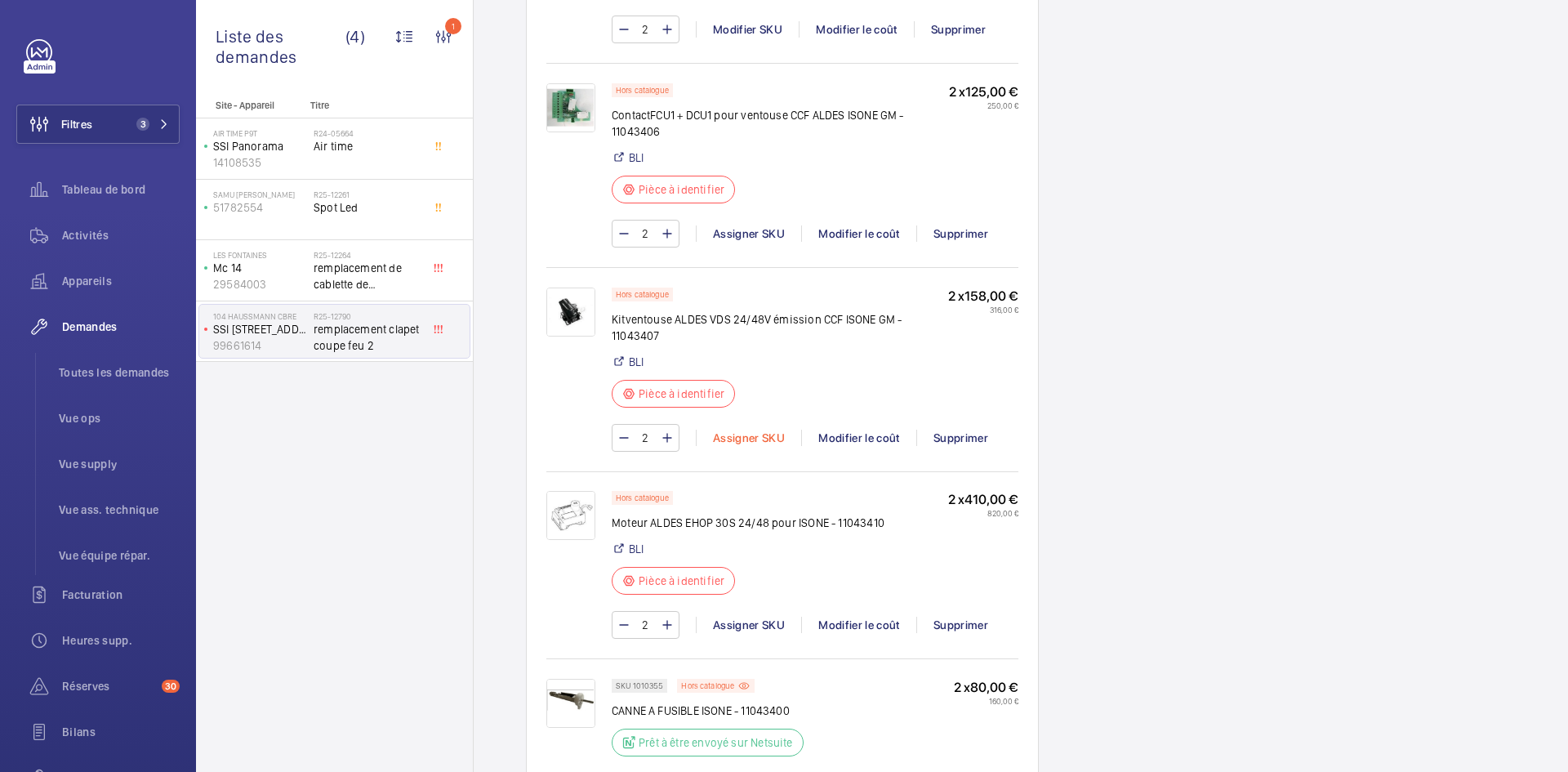
click at [759, 433] on div "Assigner SKU" at bounding box center [749, 437] width 106 height 16
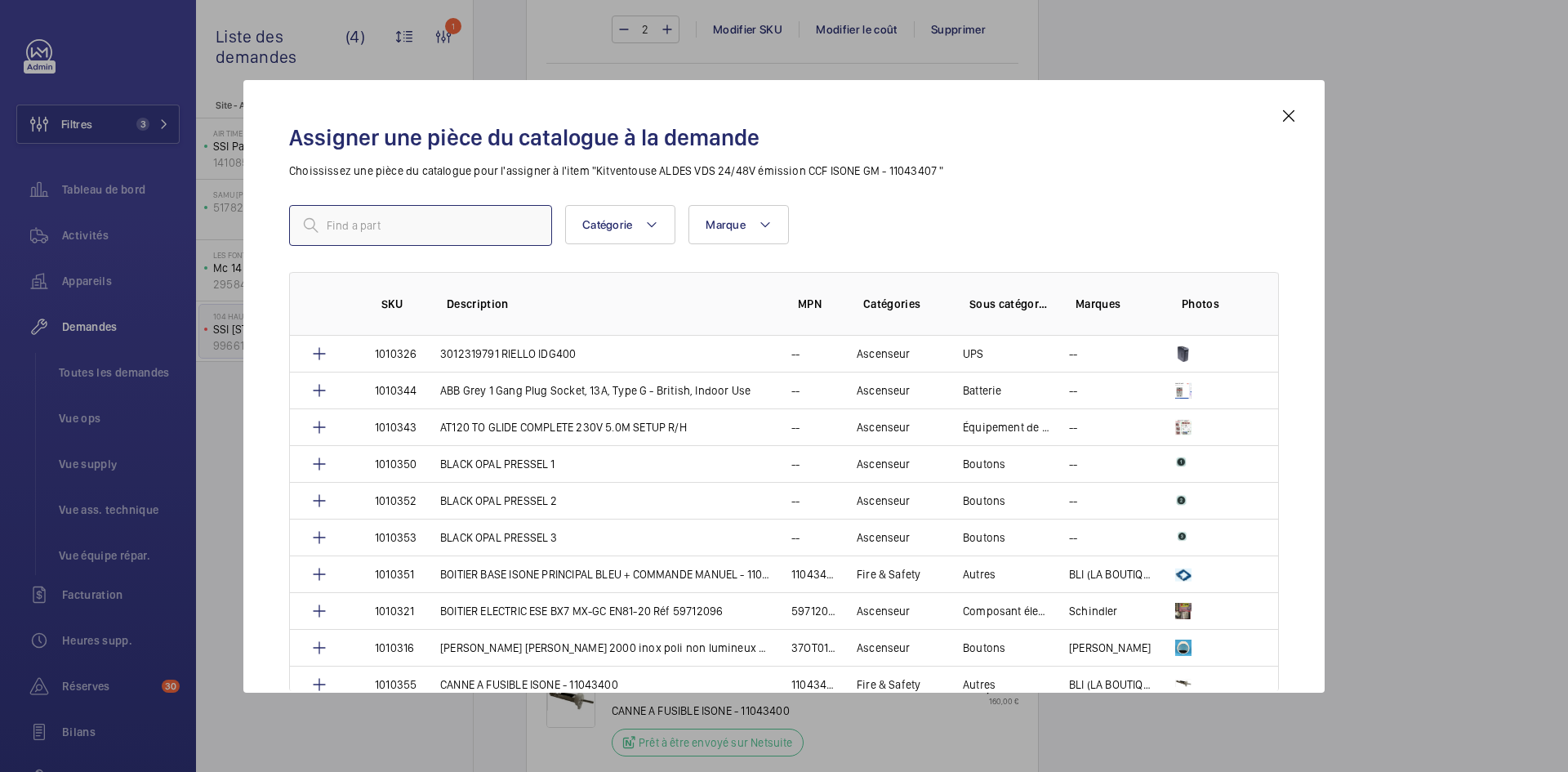
click at [436, 220] on input "text" at bounding box center [420, 225] width 263 height 41
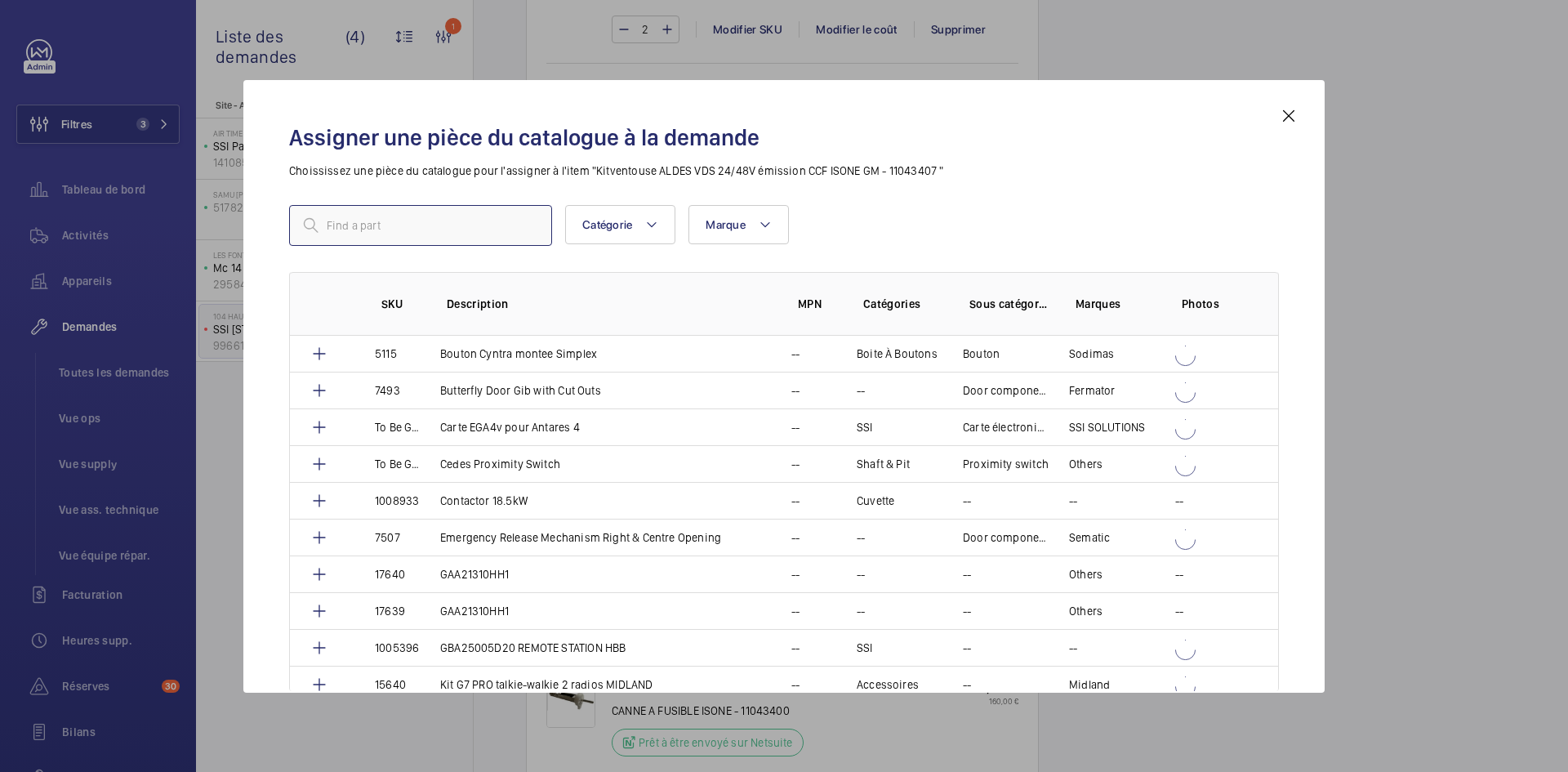
paste input "1010358"
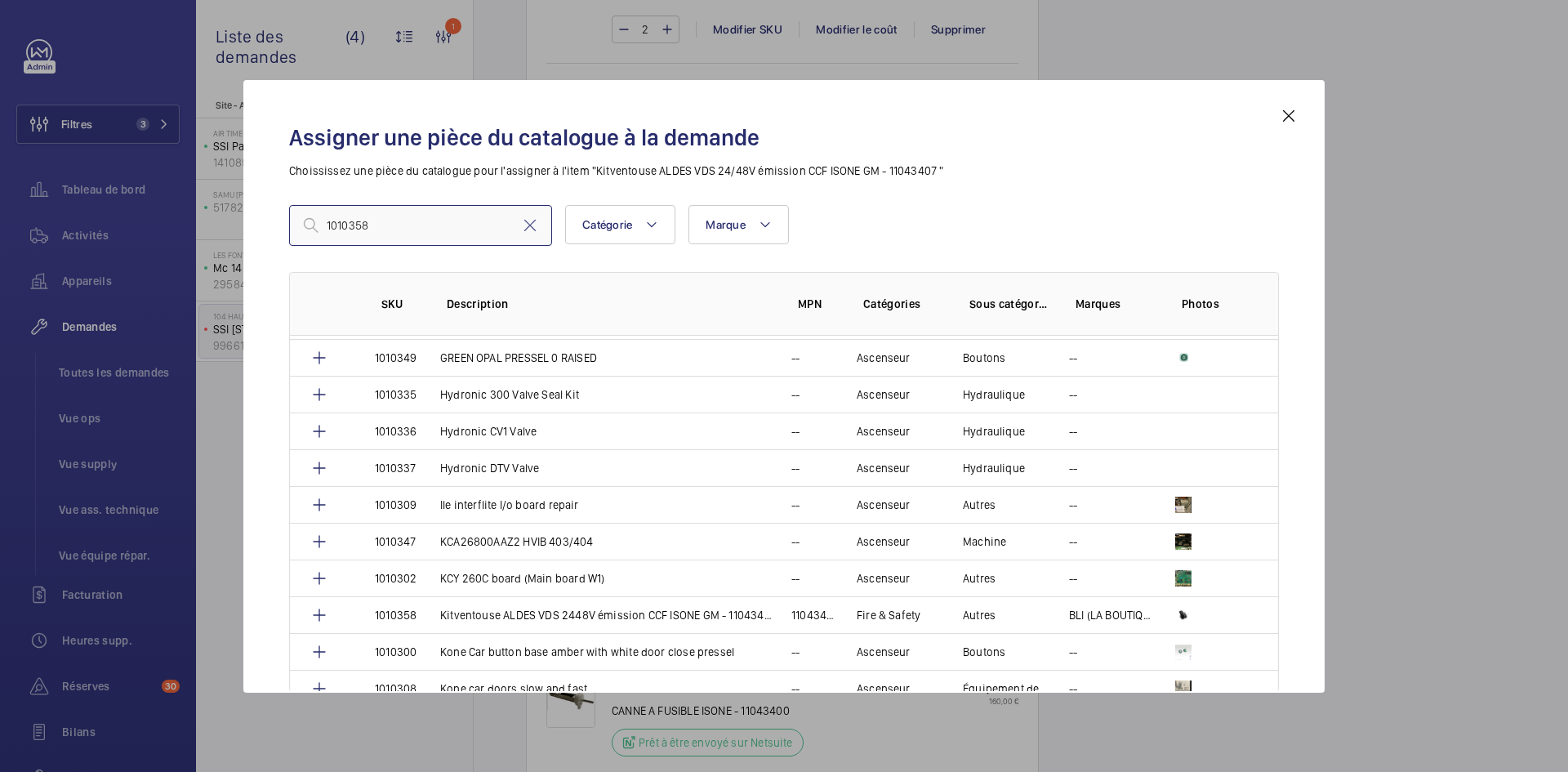
scroll to position [1143, 0]
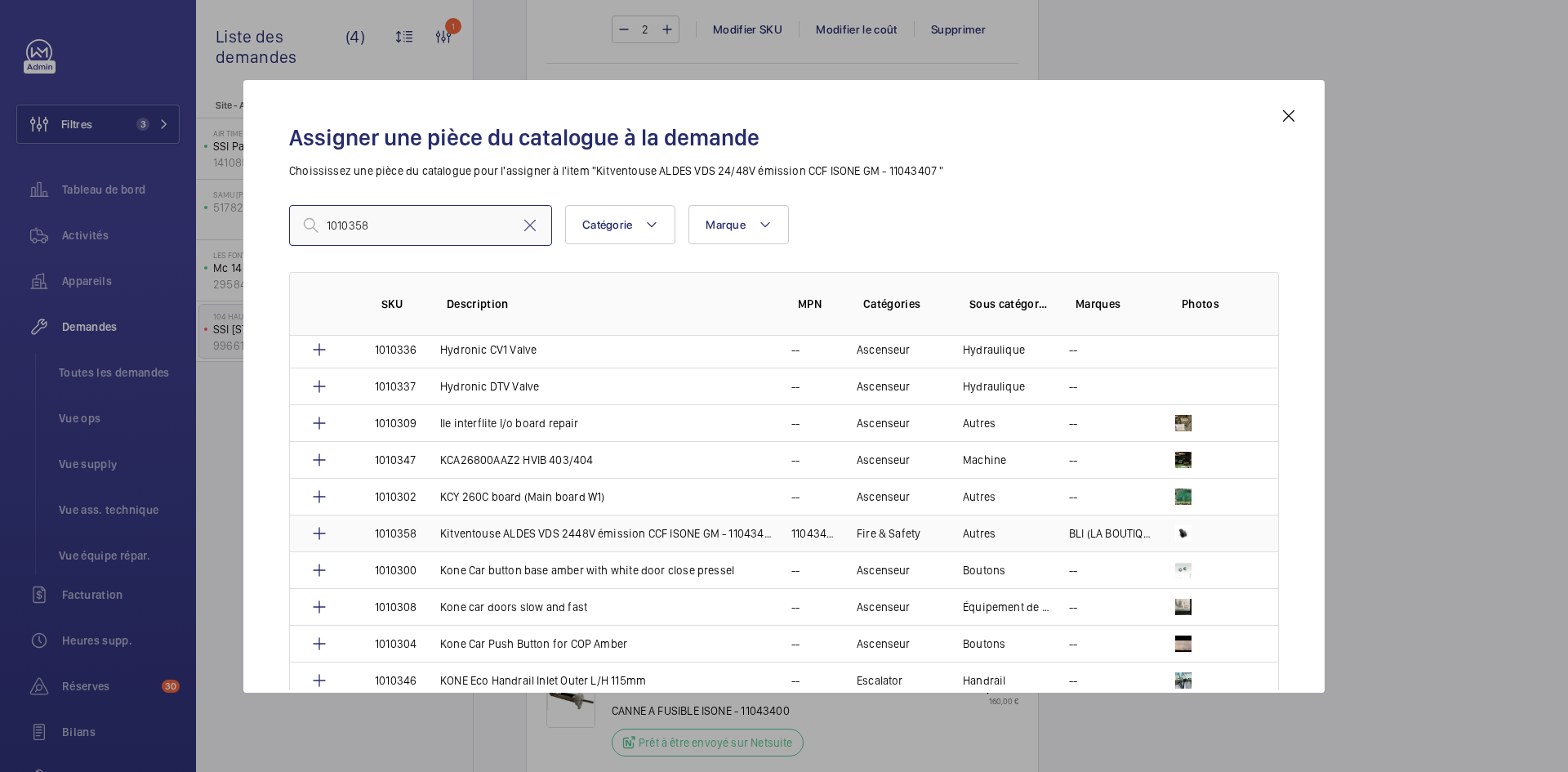
type input "1010358"
click at [414, 530] on p "1010358" at bounding box center [396, 532] width 42 height 16
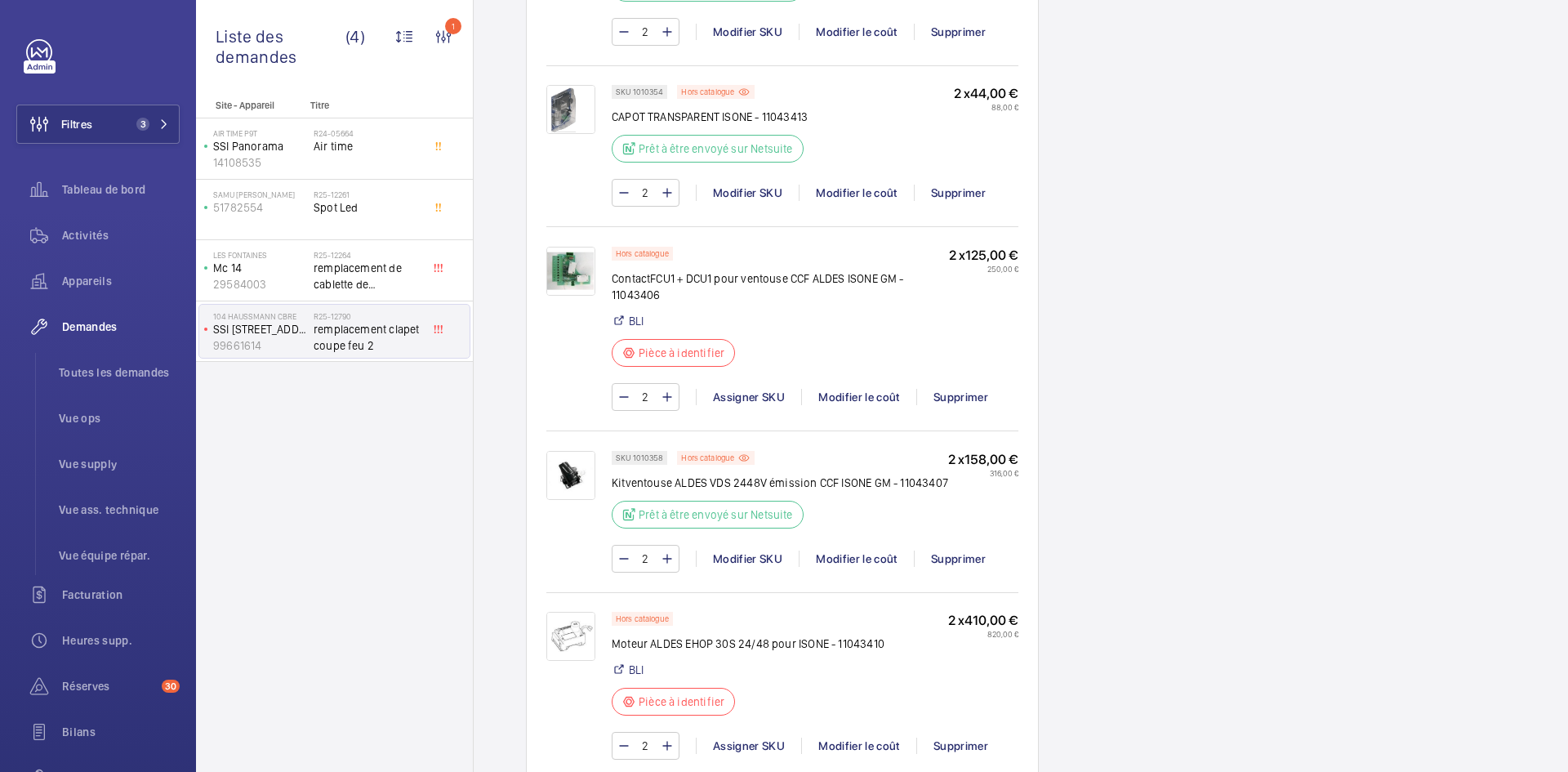
scroll to position [1143, 0]
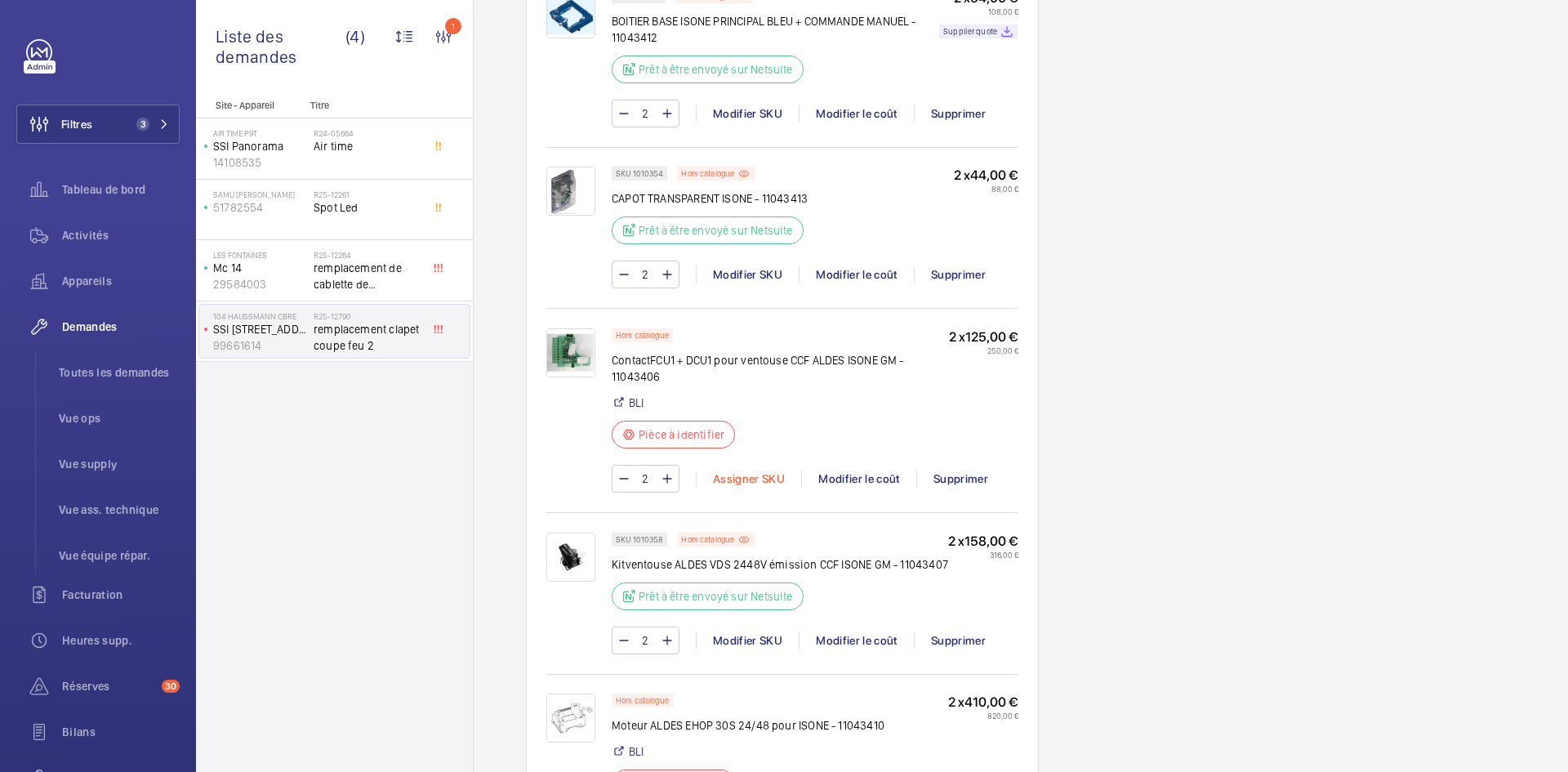
click at [763, 479] on div "Assigner SKU" at bounding box center [749, 478] width 106 height 16
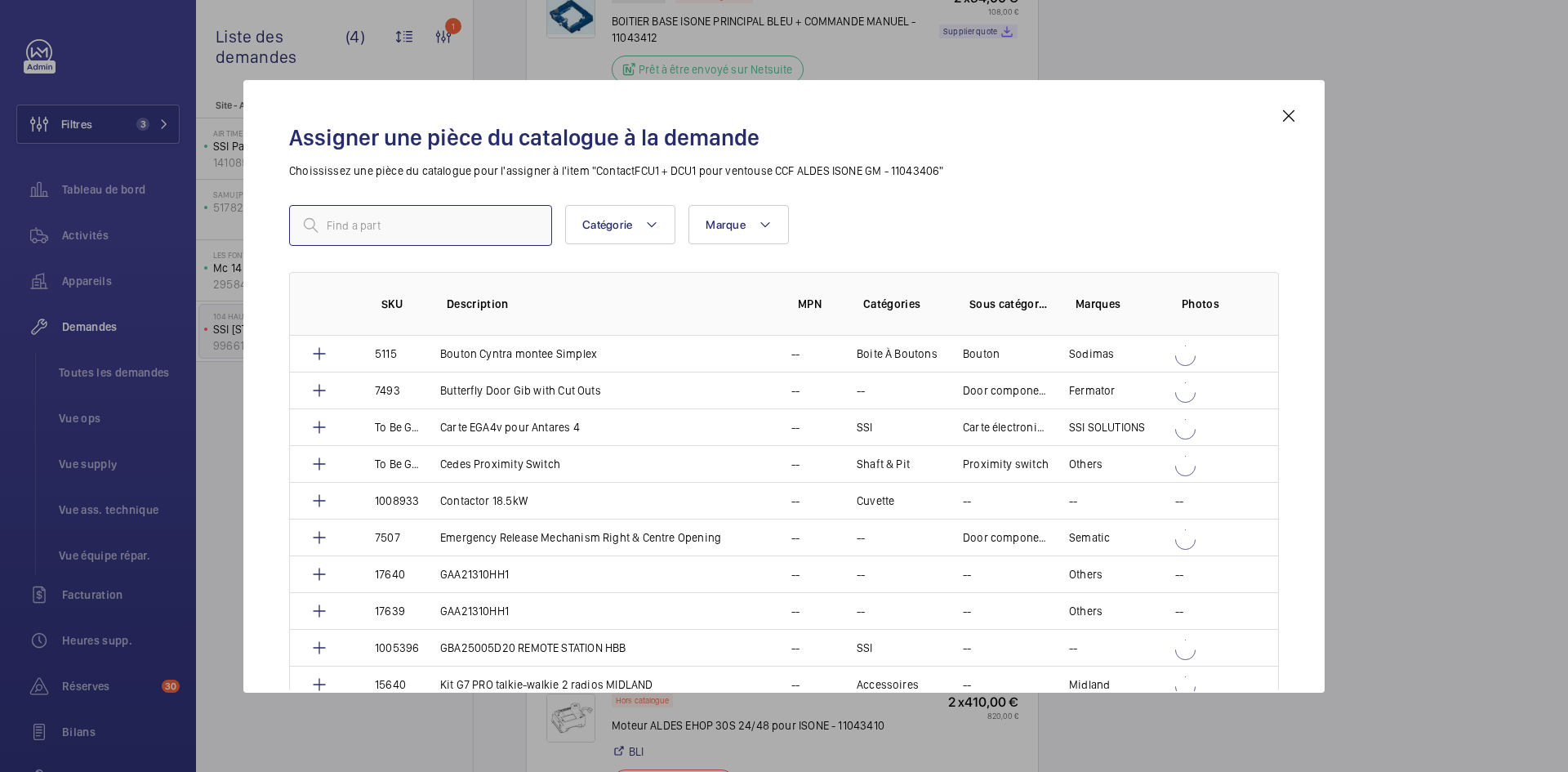
click at [387, 227] on input "text" at bounding box center [420, 225] width 263 height 41
paste input "1010362"
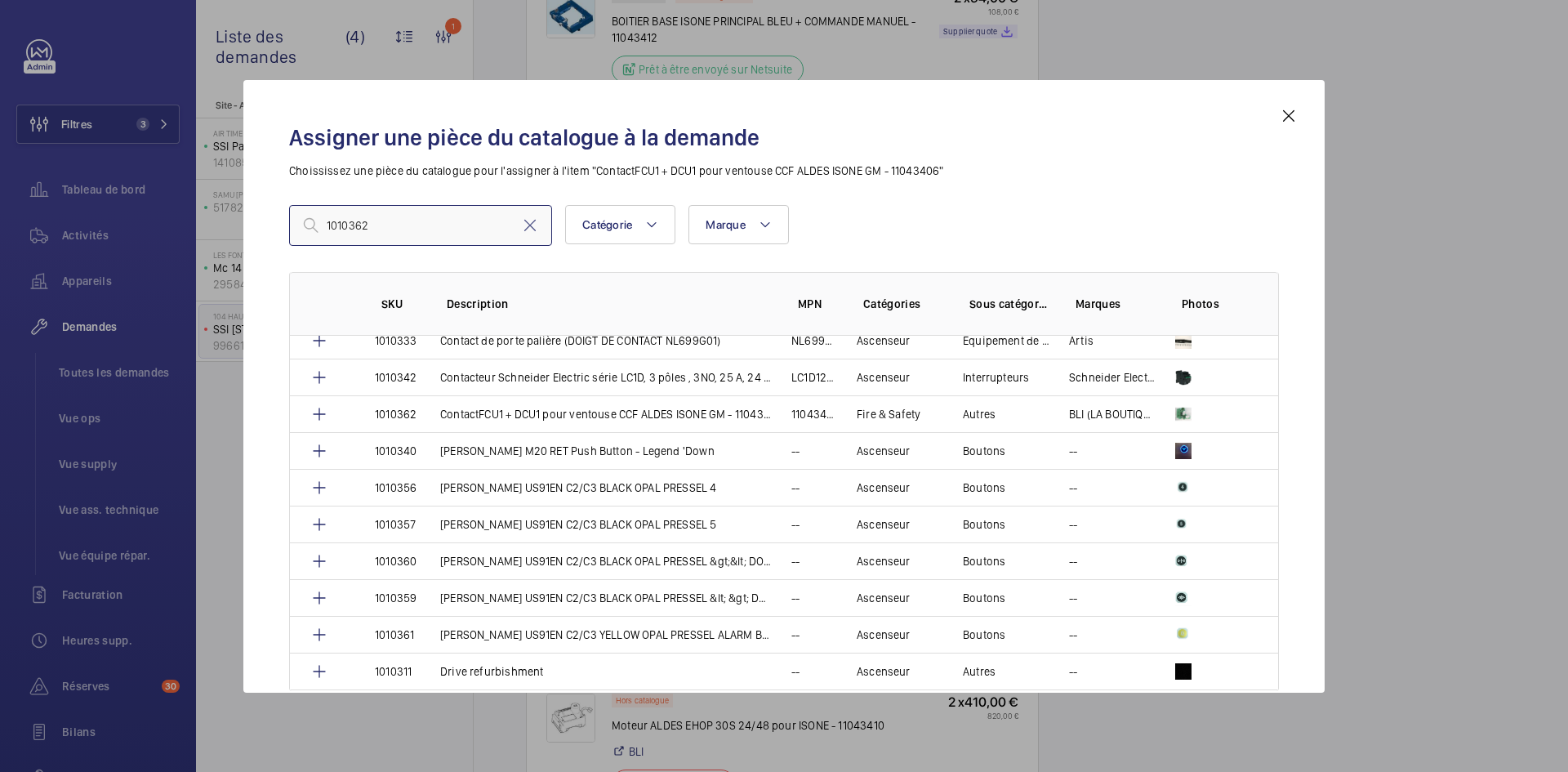
scroll to position [681, 0]
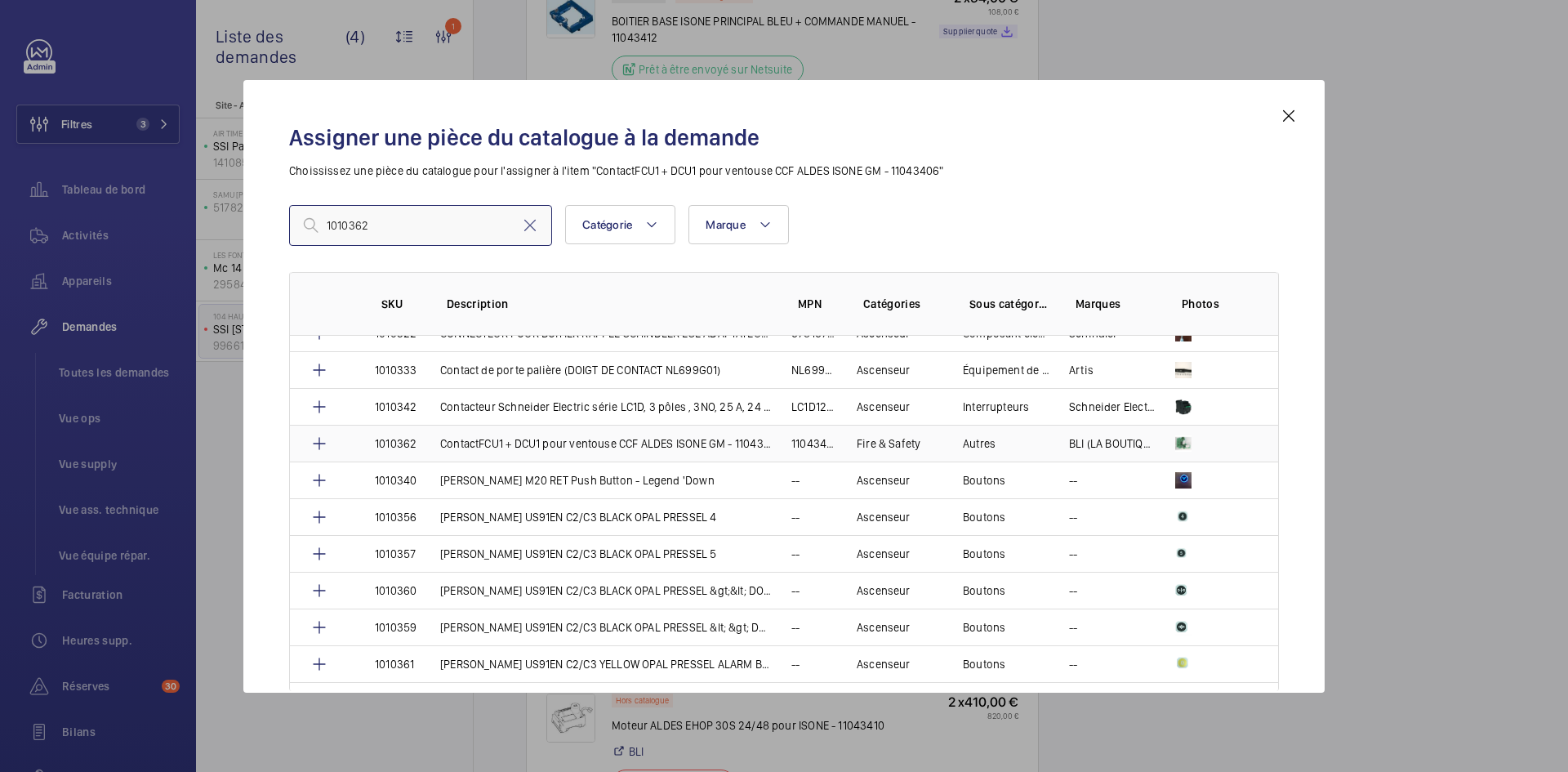
type input "1010362"
click at [428, 441] on td "ContactFCU1 + DCU1 pour ventouse CCF ALDES ISONE GM - 11043406" at bounding box center [597, 443] width 351 height 37
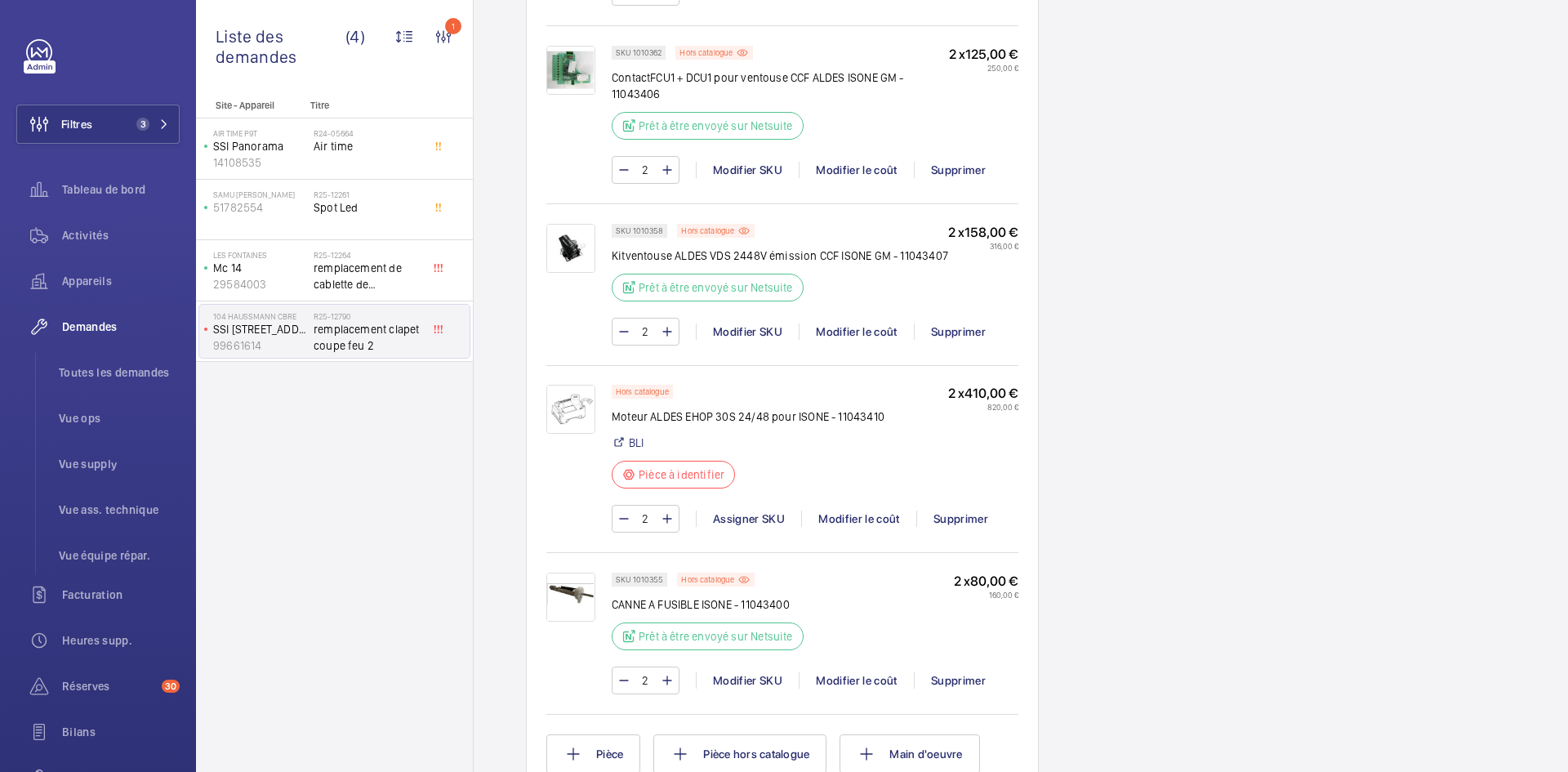
scroll to position [1469, 0]
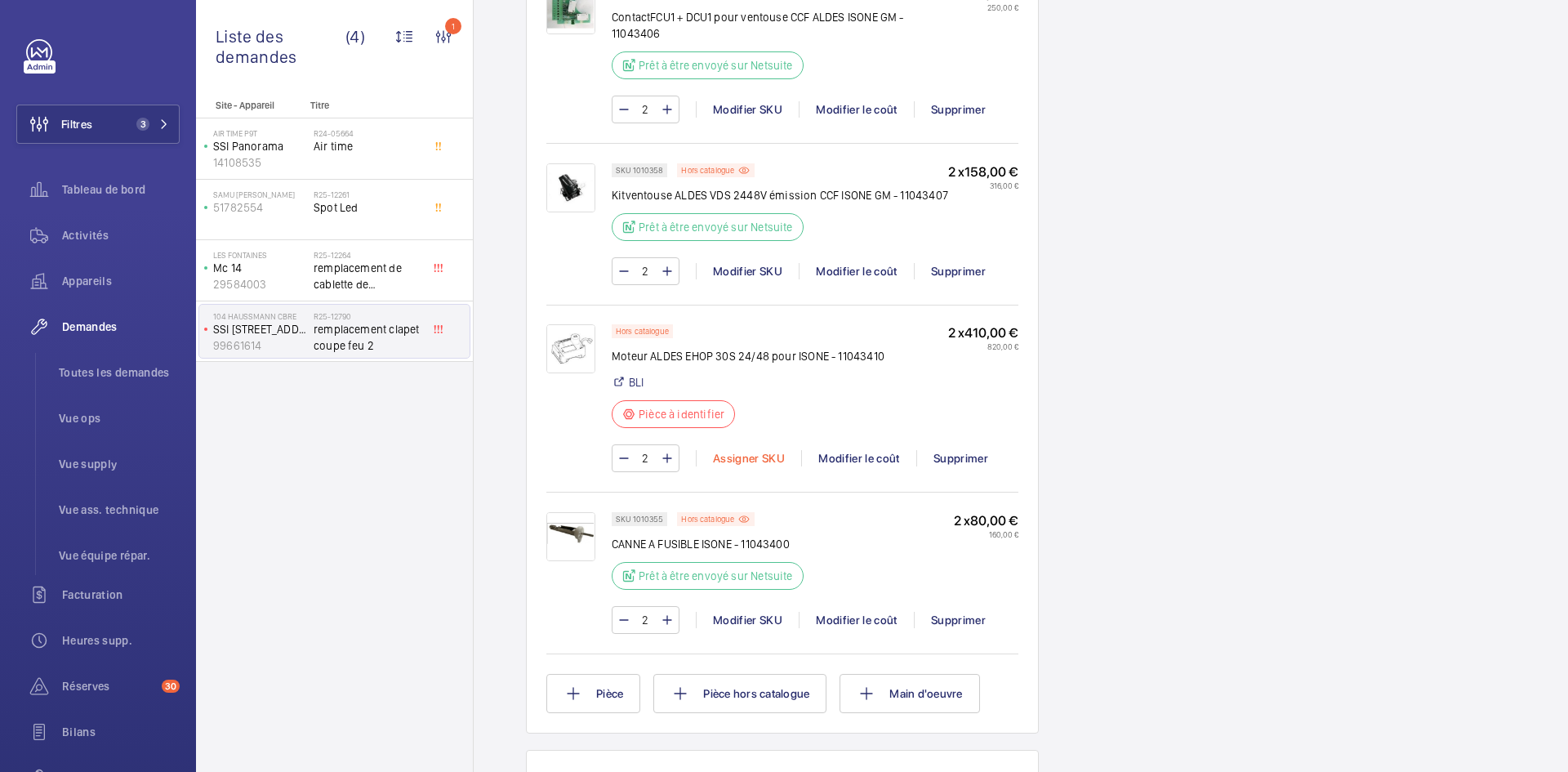
click at [757, 466] on div "Assigner SKU" at bounding box center [749, 458] width 106 height 16
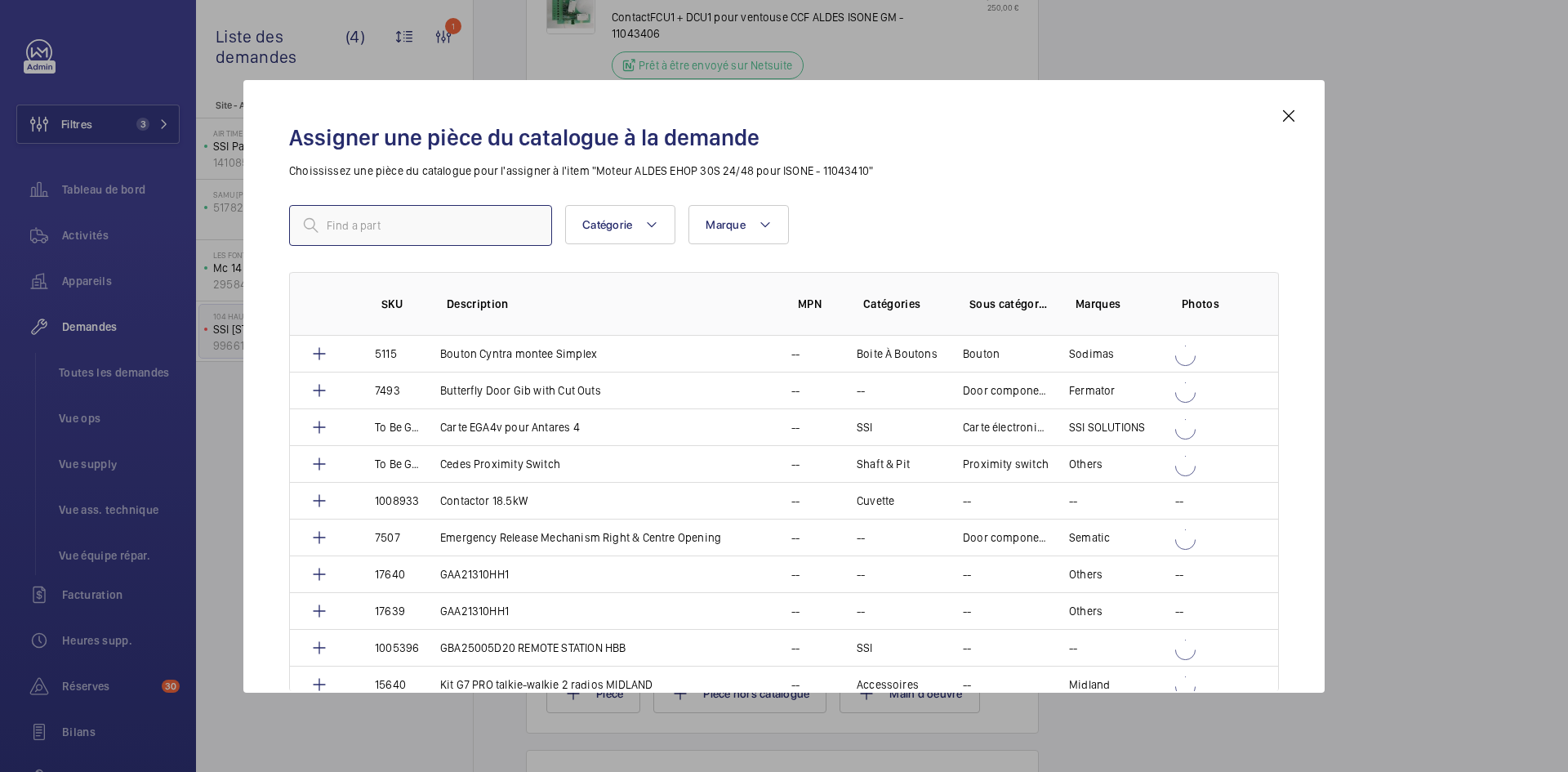
click at [456, 233] on input "text" at bounding box center [420, 225] width 263 height 41
paste input "1010366"
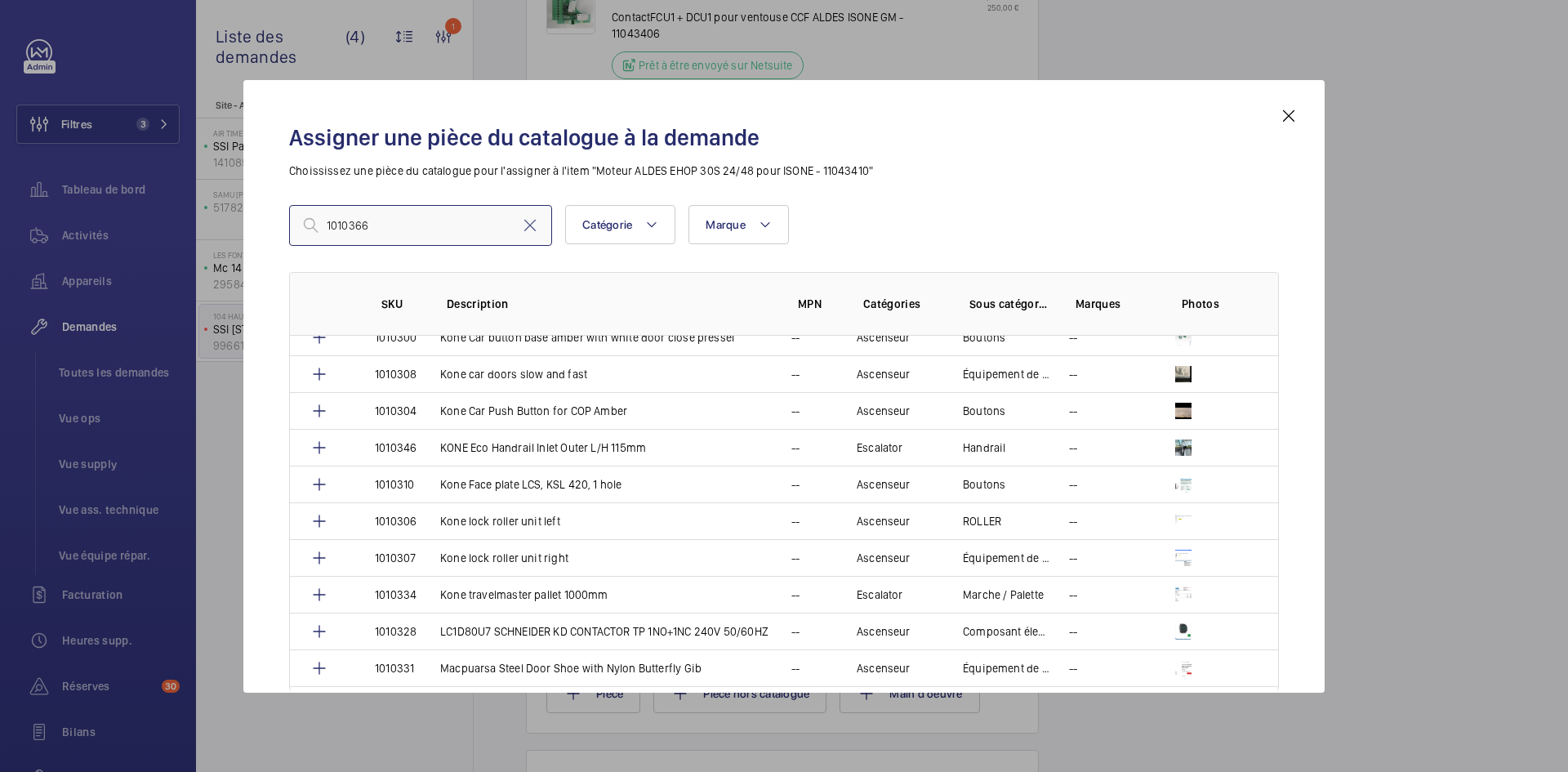
scroll to position [1715, 0]
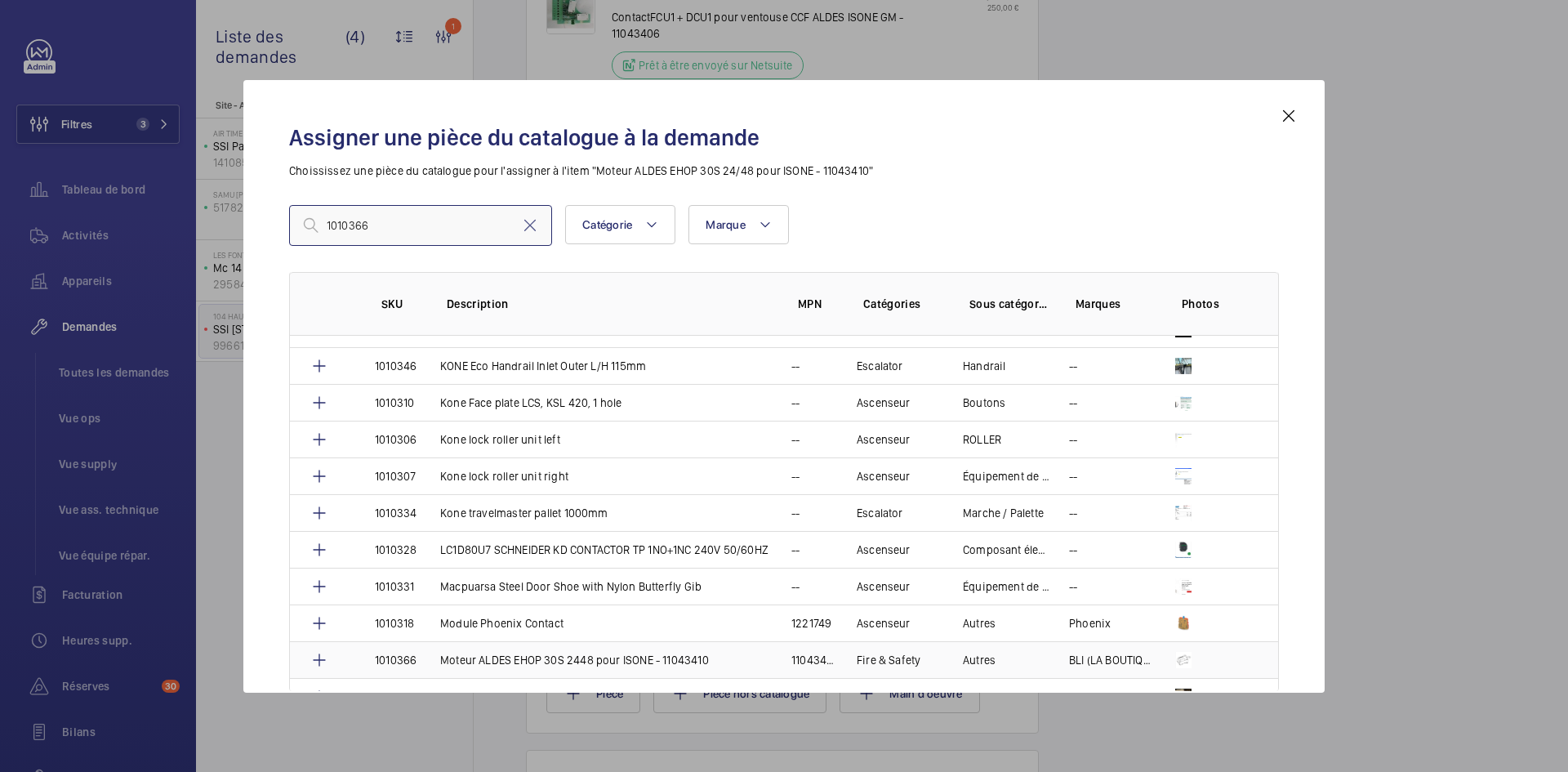
type input "1010366"
click at [421, 659] on td "Moteur ALDES EHOP 30S 2448 pour ISONE - 11043410" at bounding box center [597, 659] width 351 height 37
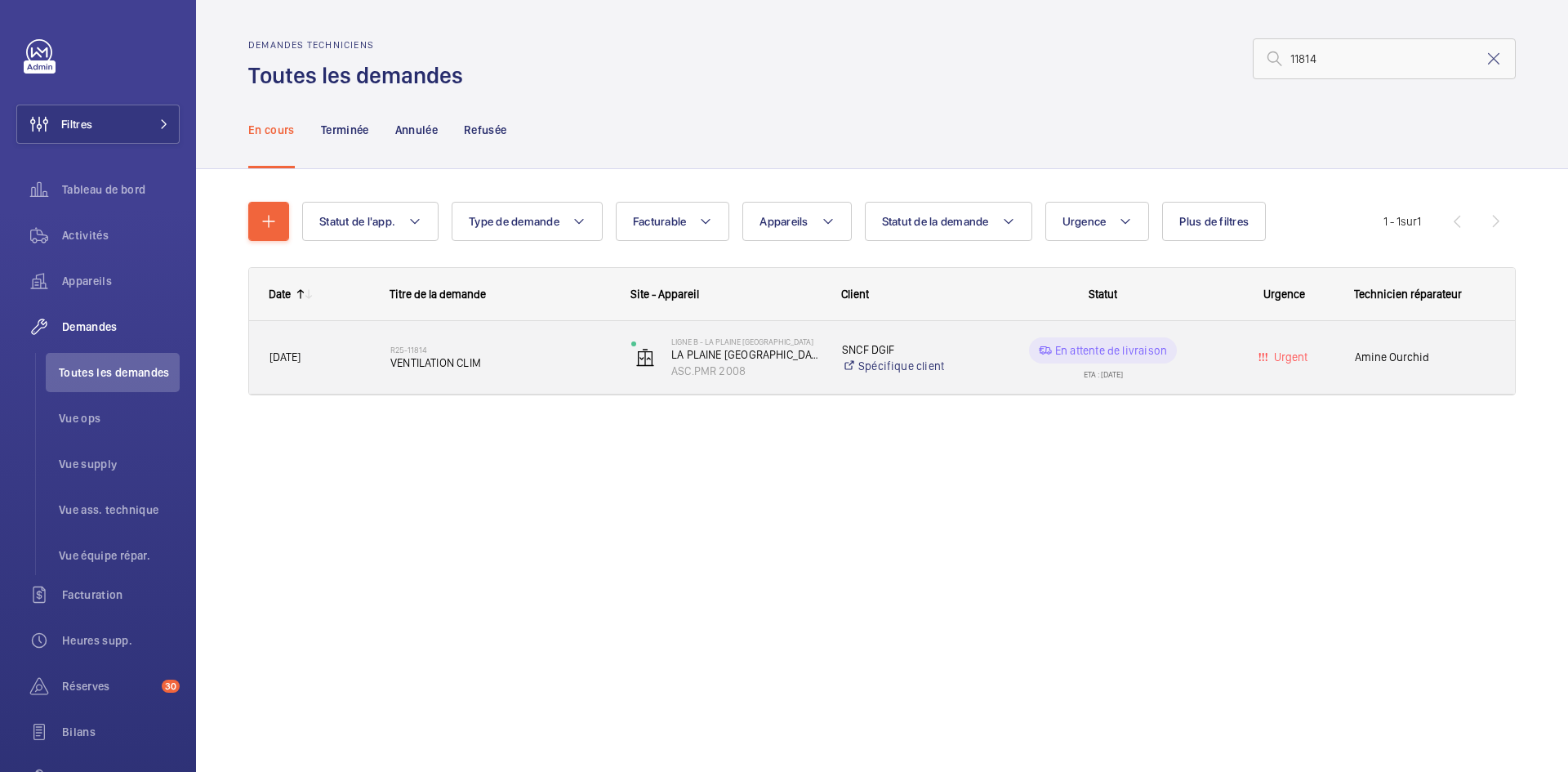
type input "11814"
click at [373, 363] on div "R25-11814 VENTILATION CLIM" at bounding box center [490, 358] width 239 height 74
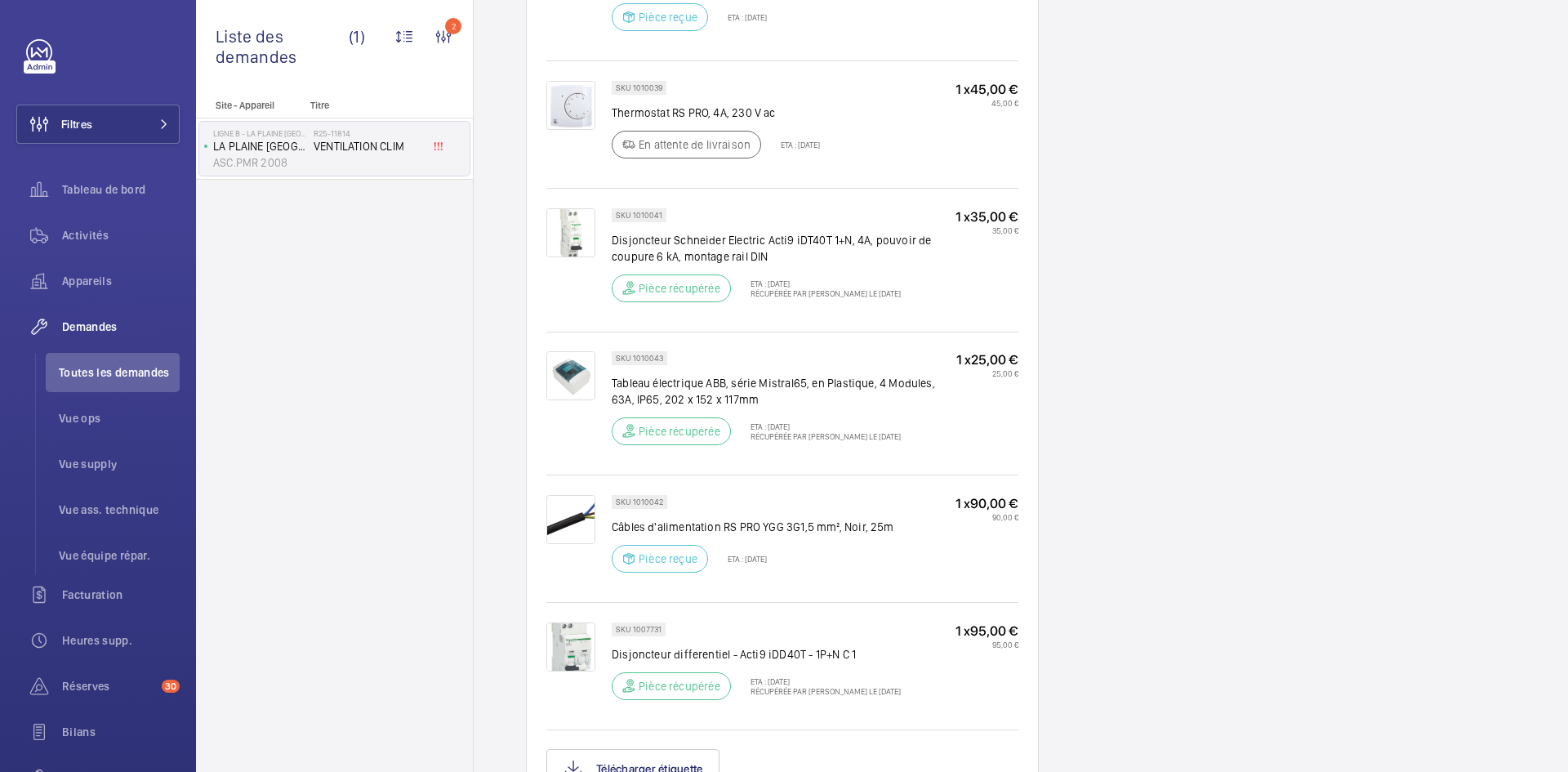
scroll to position [1143, 0]
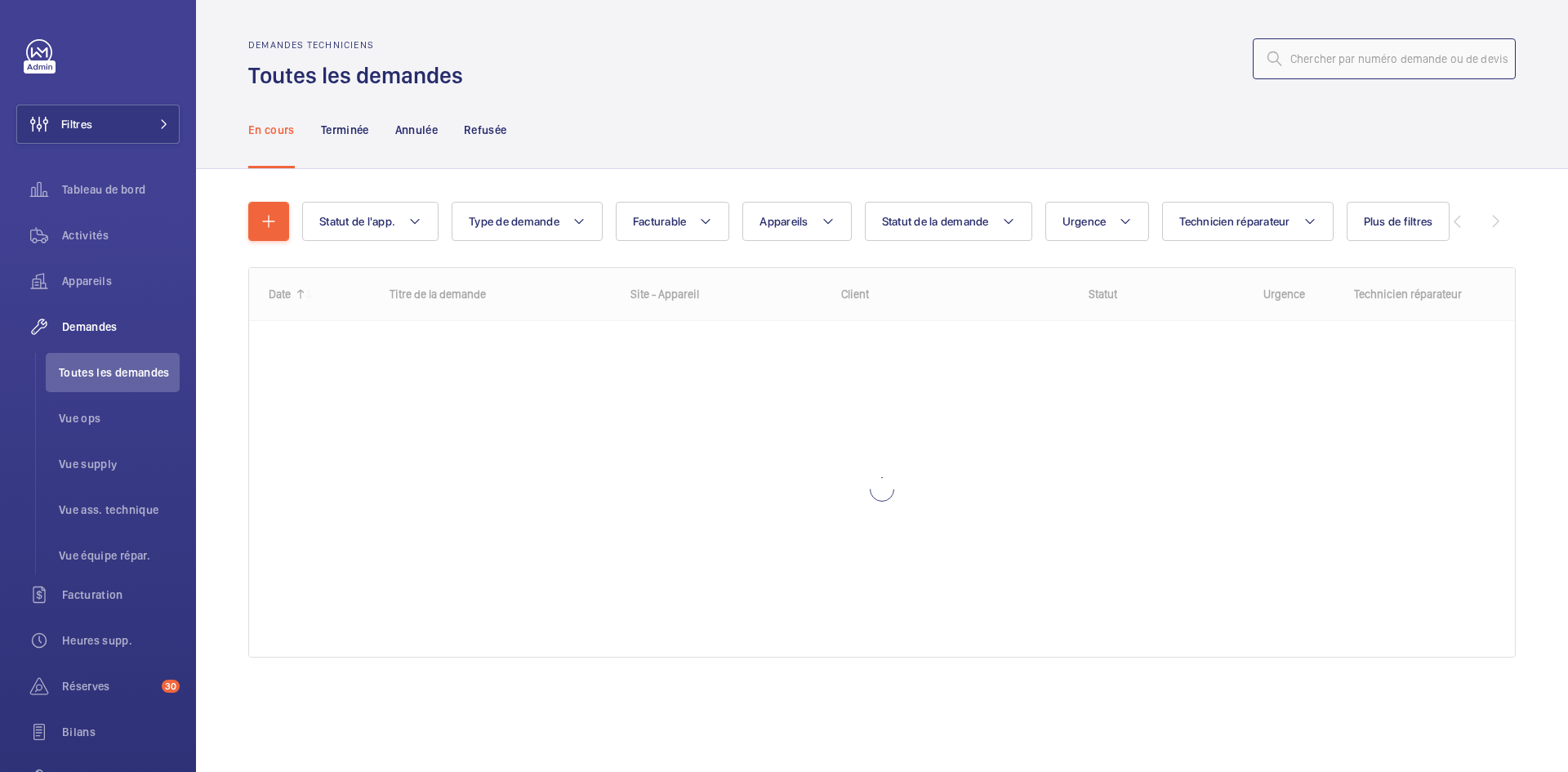
click at [1363, 67] on input "text" at bounding box center [1384, 59] width 263 height 41
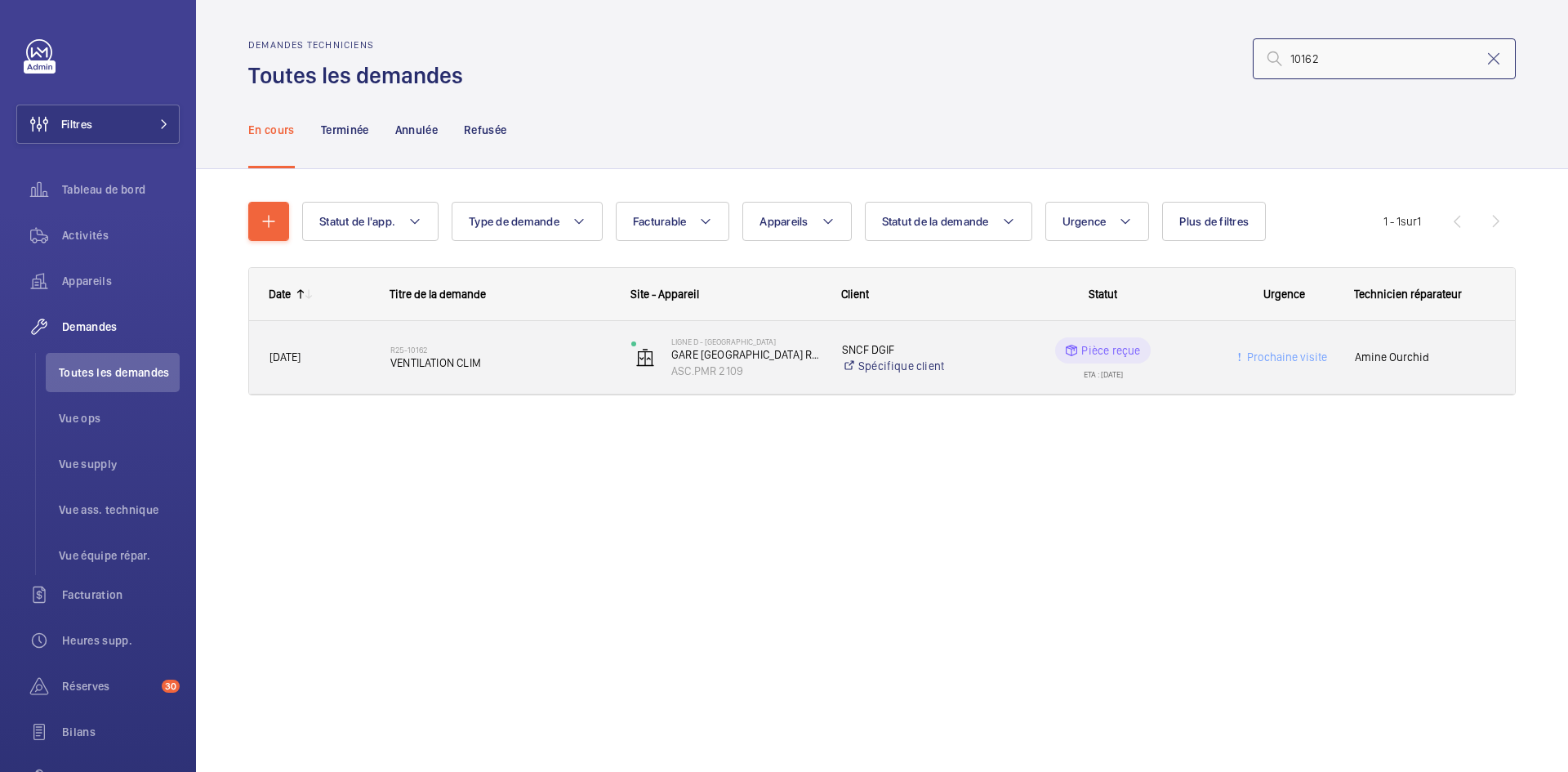
type input "10162"
click at [366, 361] on span "28/07/2025" at bounding box center [319, 358] width 100 height 19
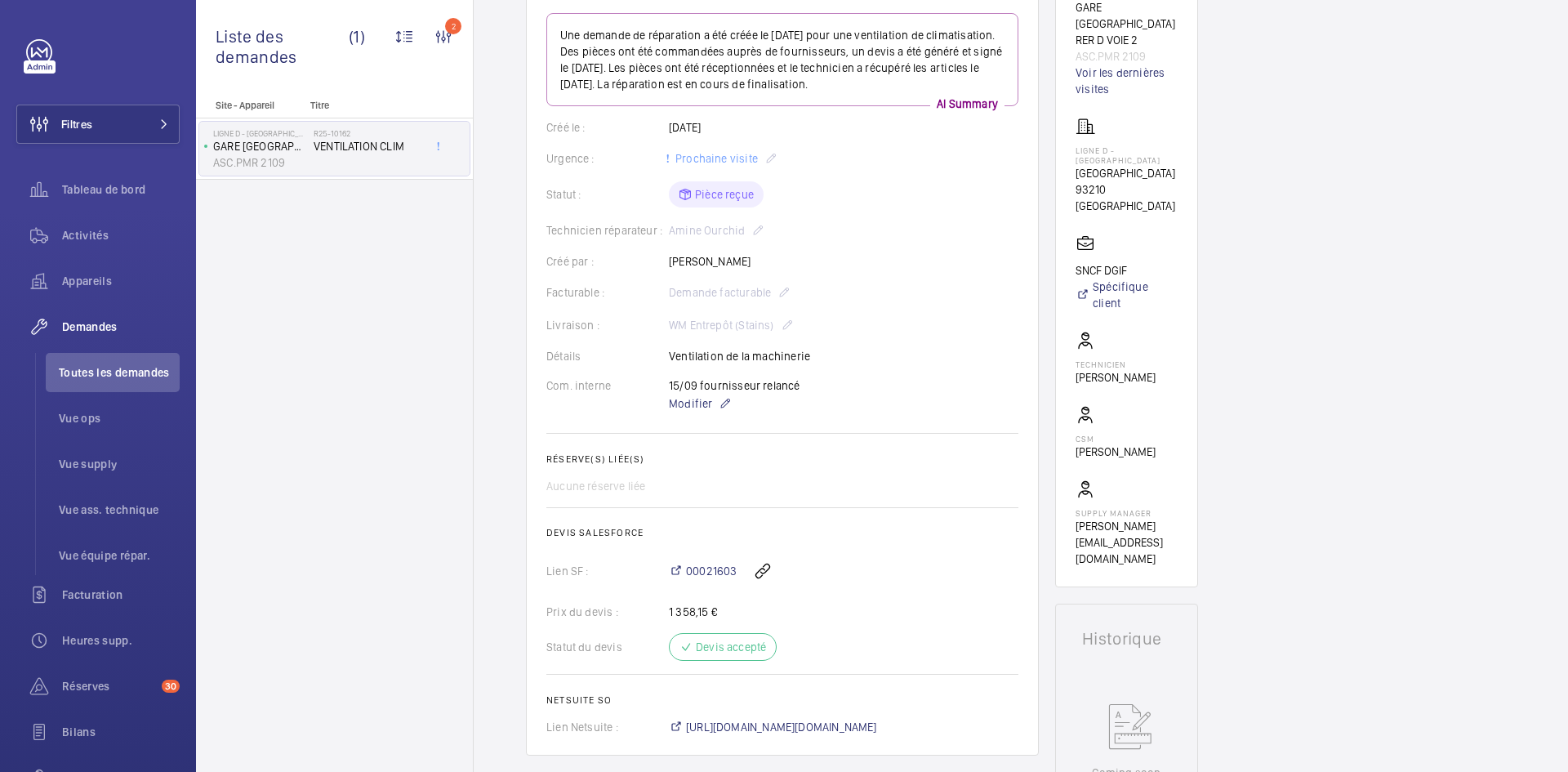
scroll to position [163, 0]
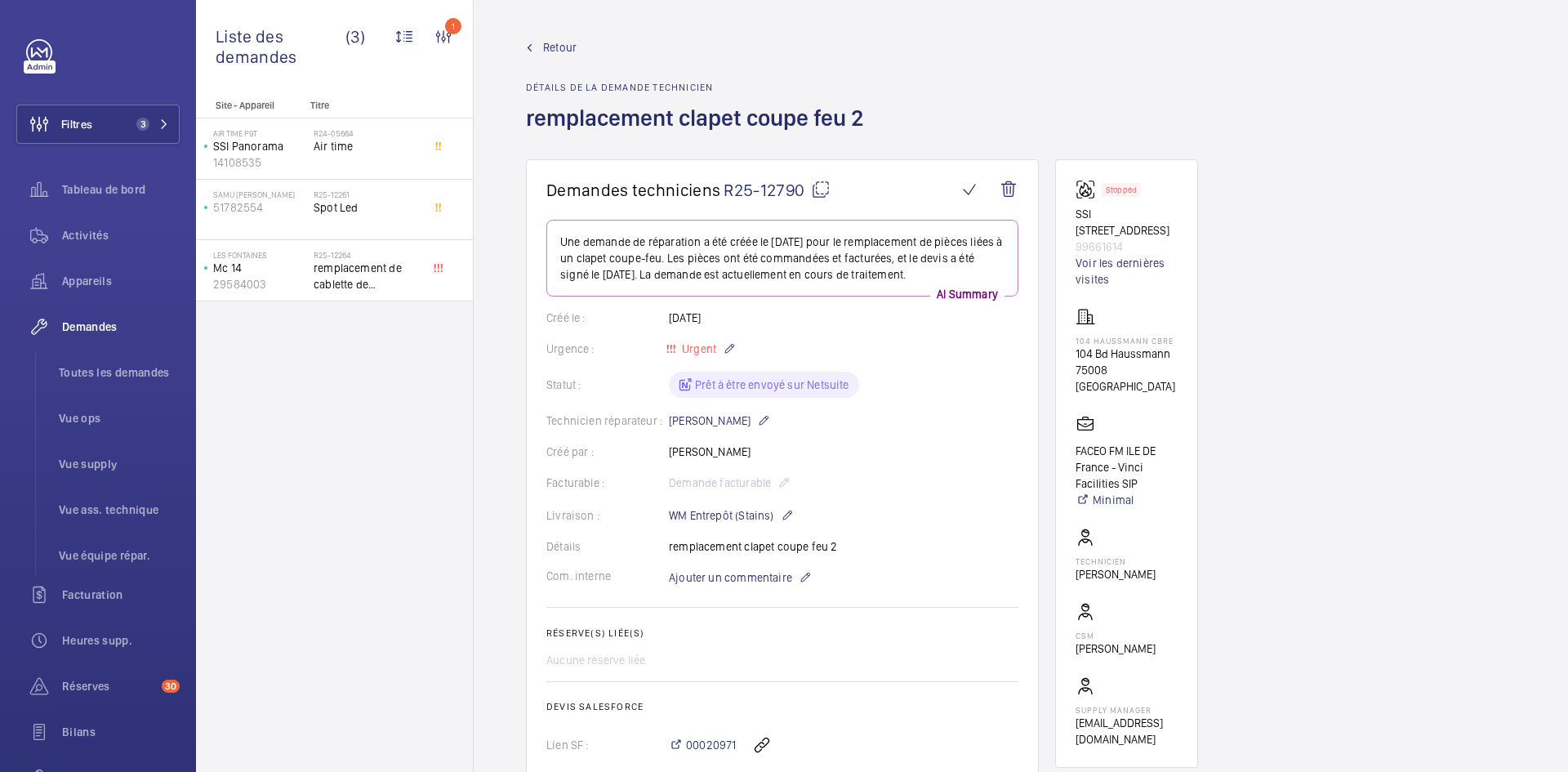
scroll to position [1143, 0]
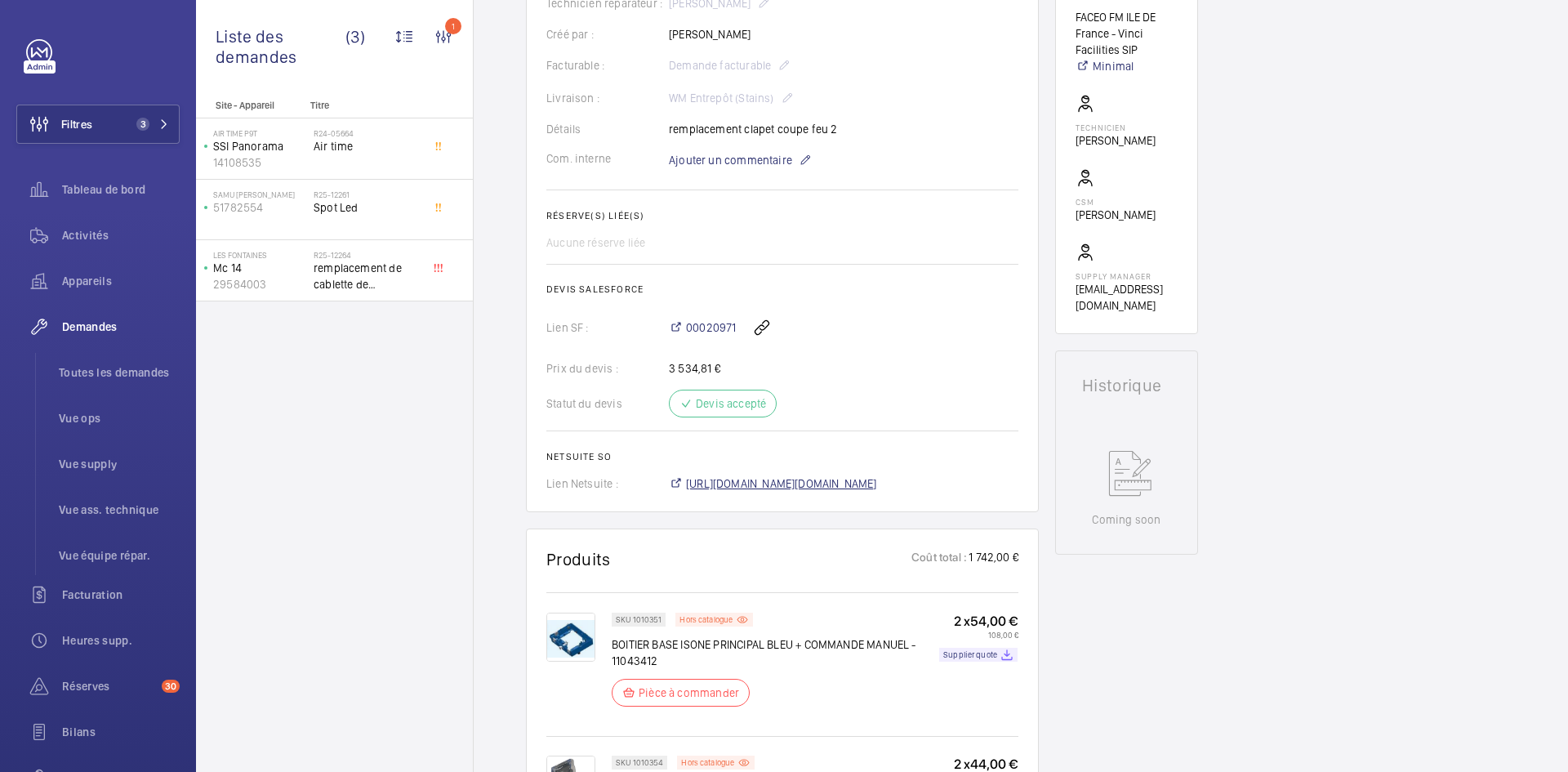
scroll to position [409, 0]
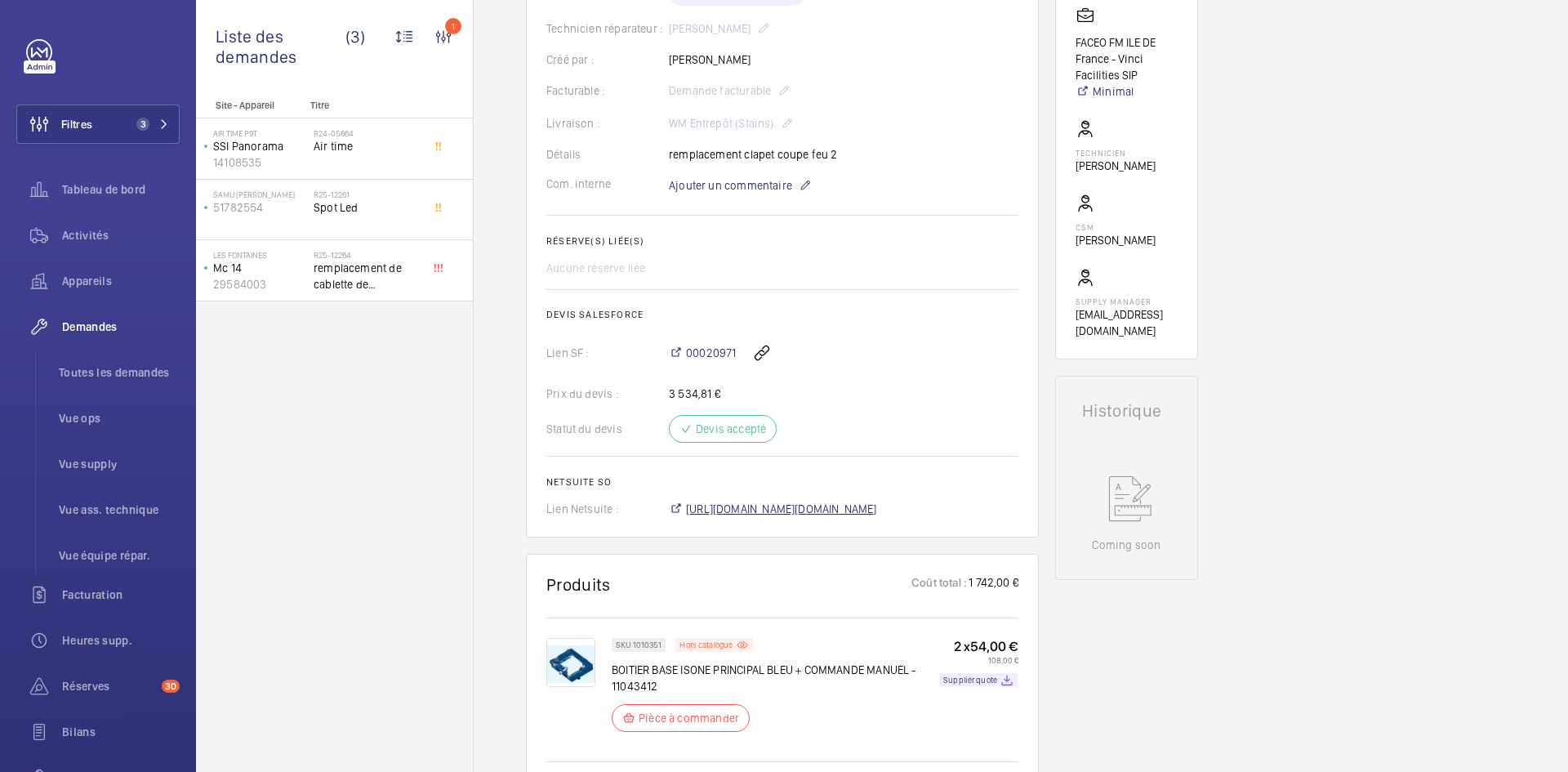
click at [877, 505] on span "https://6461500.app.netsuite.com/app/accounting/transactions/salesord.nl?id=303…" at bounding box center [782, 508] width 191 height 16
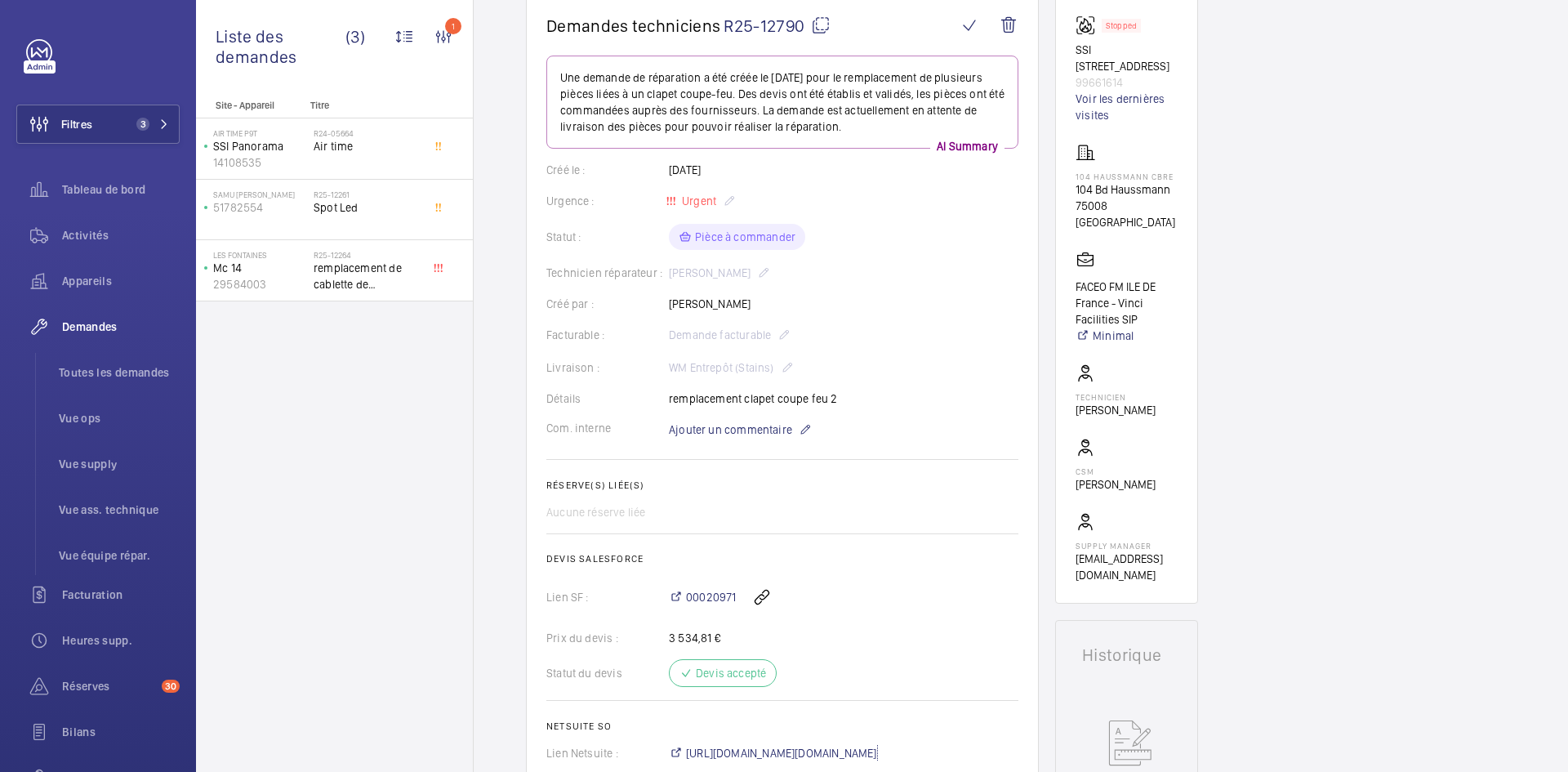
scroll to position [163, 0]
click at [766, 437] on span "Ajouter un commentaire" at bounding box center [731, 429] width 124 height 16
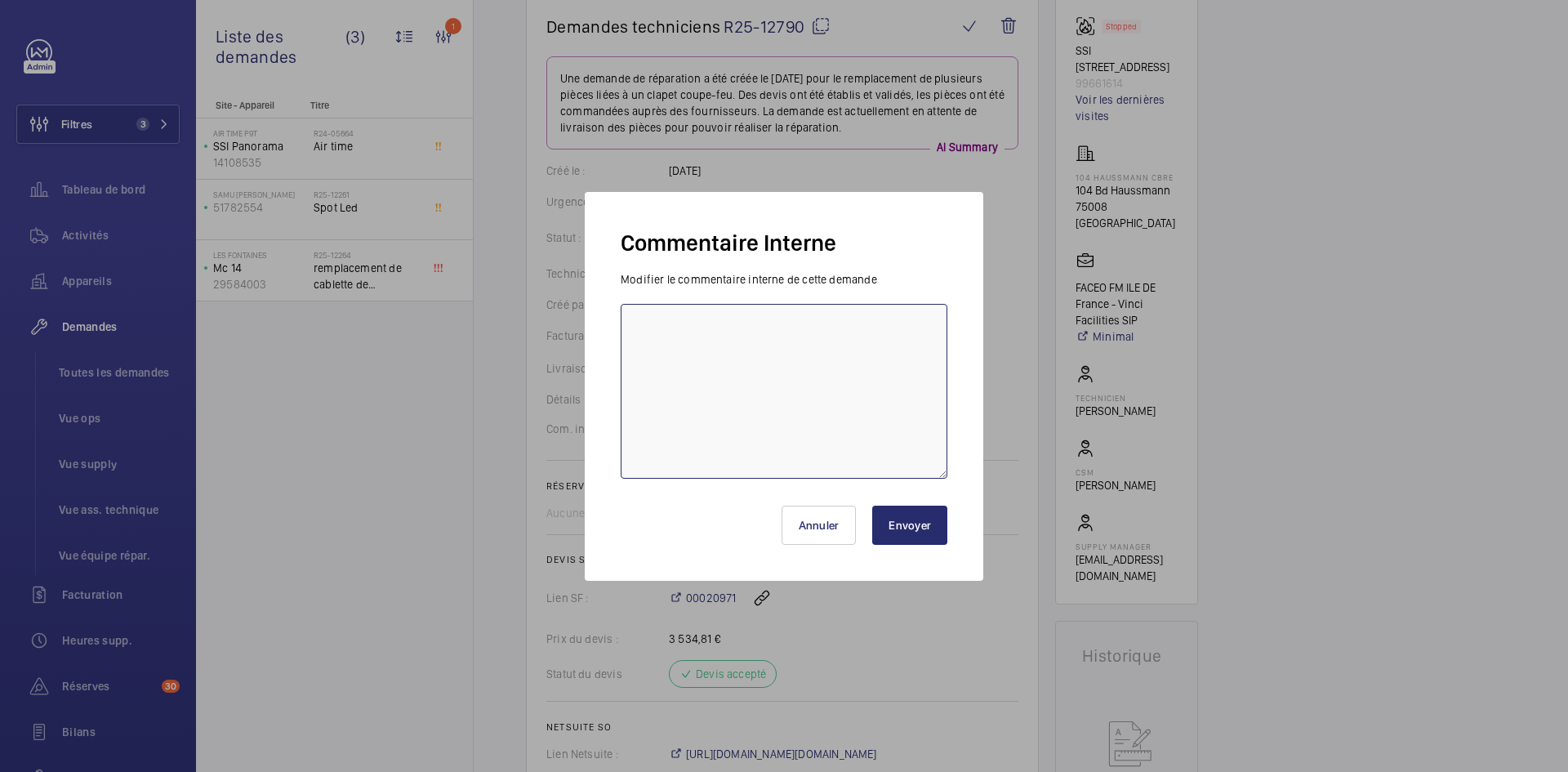
click at [702, 339] on textarea at bounding box center [784, 391] width 327 height 175
paste textarea "BY-25/09 commande effectuer chez le fournisseur BLI via l'email livraison prévu…"
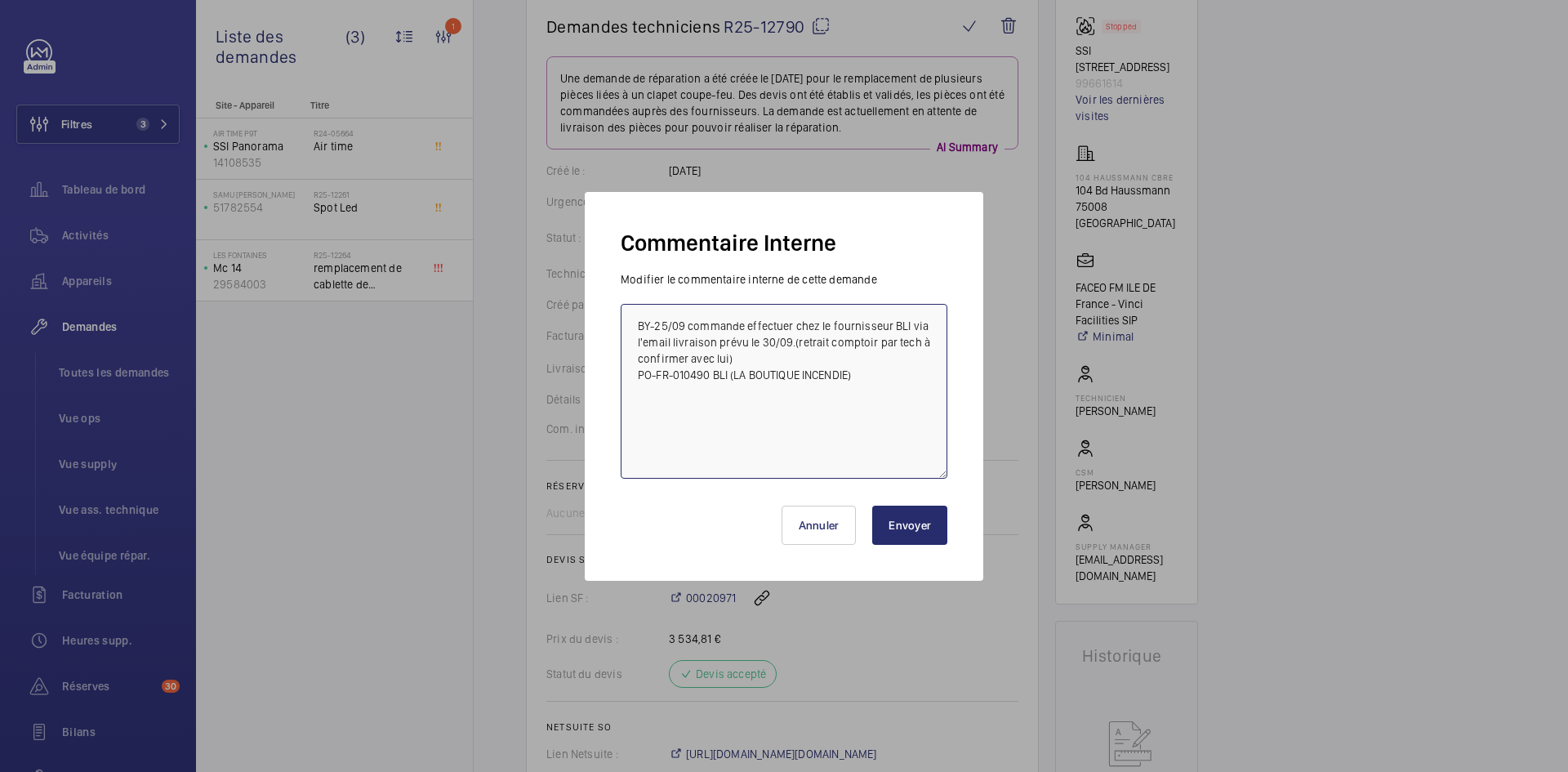
type textarea "BY-25/09 commande effectuer chez le fournisseur BLI via l'email livraison prévu…"
click at [908, 529] on button "Envoyer" at bounding box center [910, 525] width 76 height 40
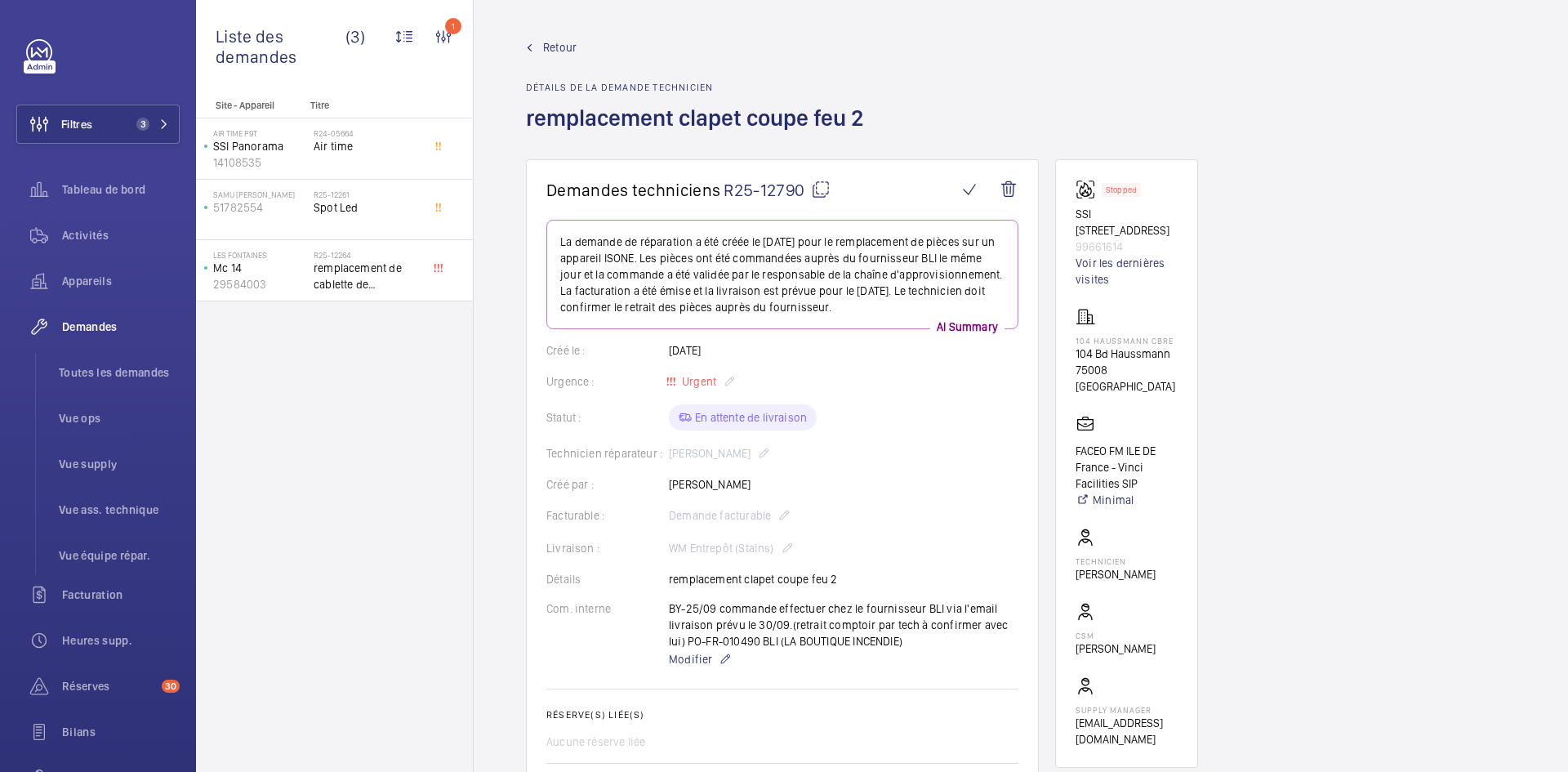
click at [564, 46] on span "Retour" at bounding box center [559, 47] width 33 height 16
click at [560, 46] on span "Retour" at bounding box center [559, 47] width 33 height 16
click at [547, 42] on span "Retour" at bounding box center [559, 47] width 33 height 16
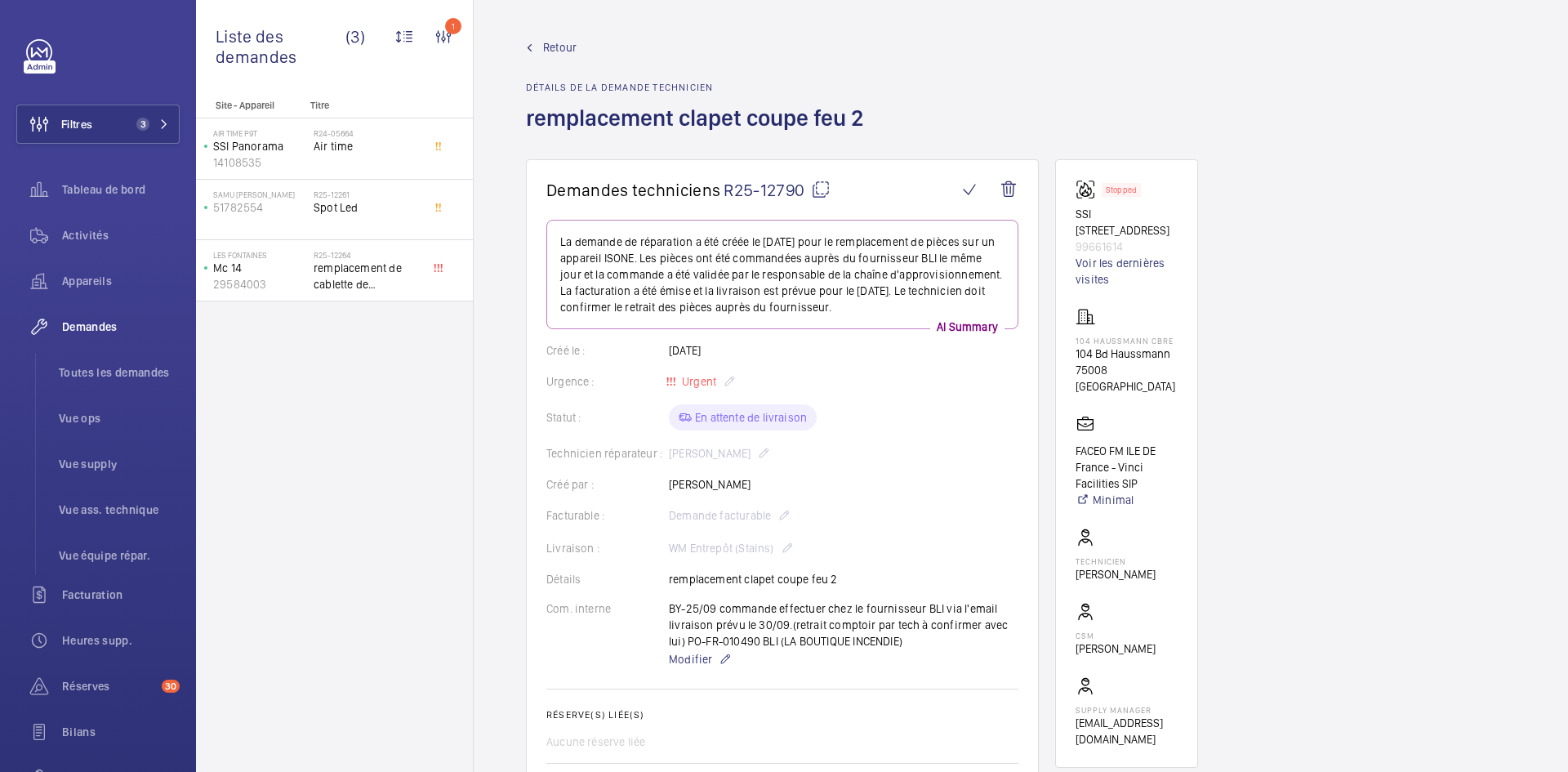
click at [562, 42] on span "Retour" at bounding box center [559, 47] width 33 height 16
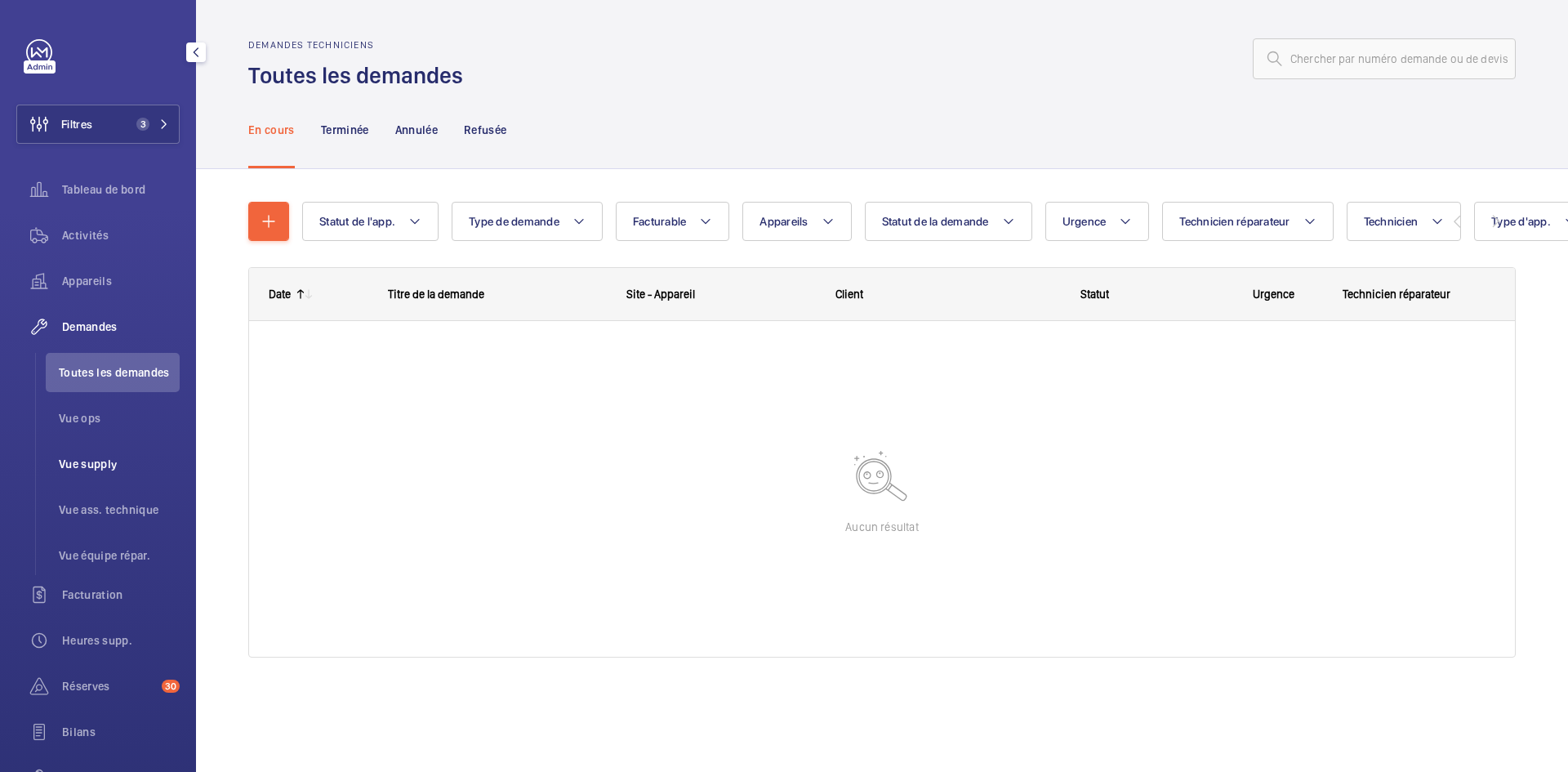
click at [105, 462] on span "Vue supply" at bounding box center [119, 463] width 121 height 16
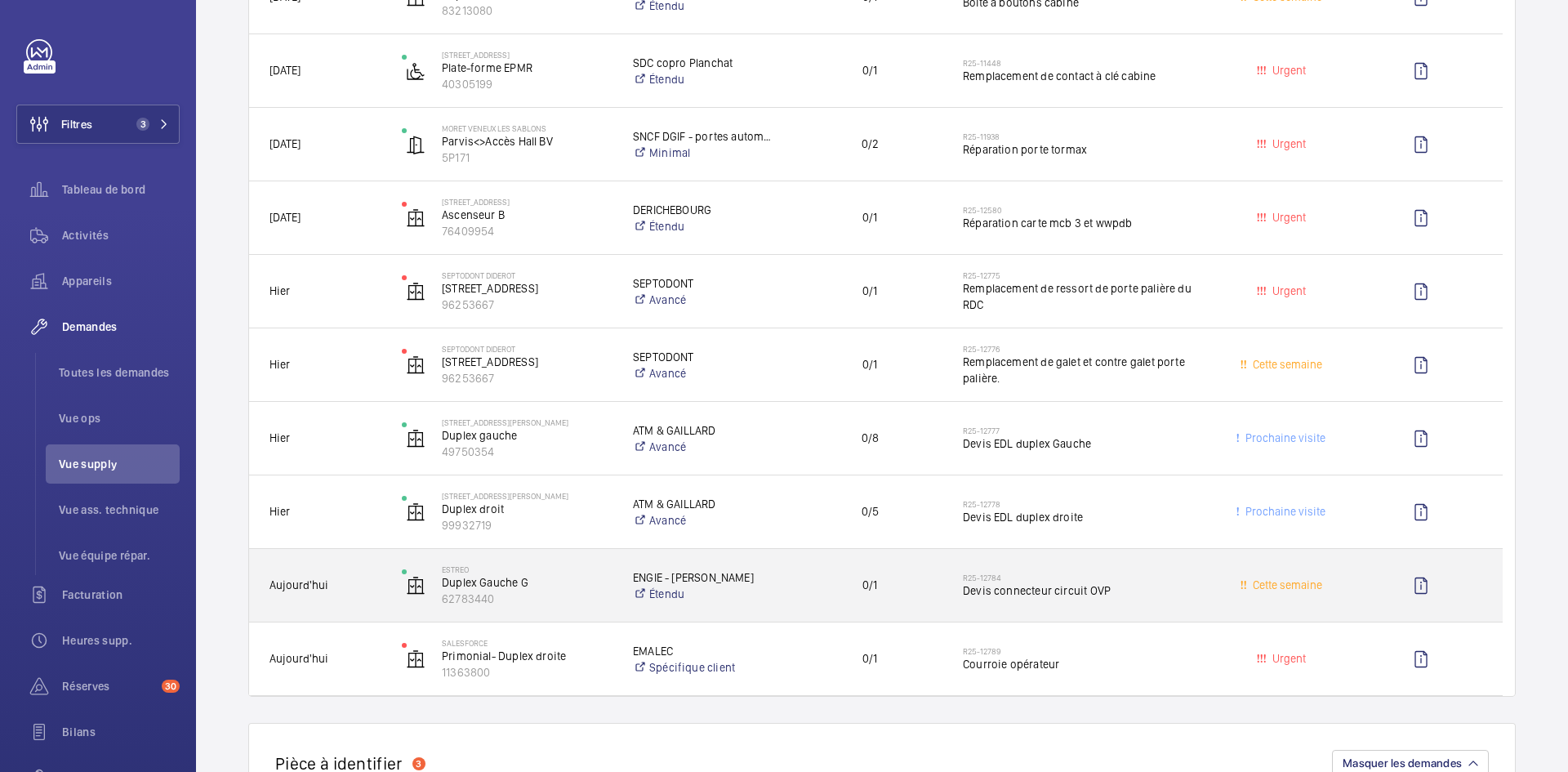
scroll to position [572, 0]
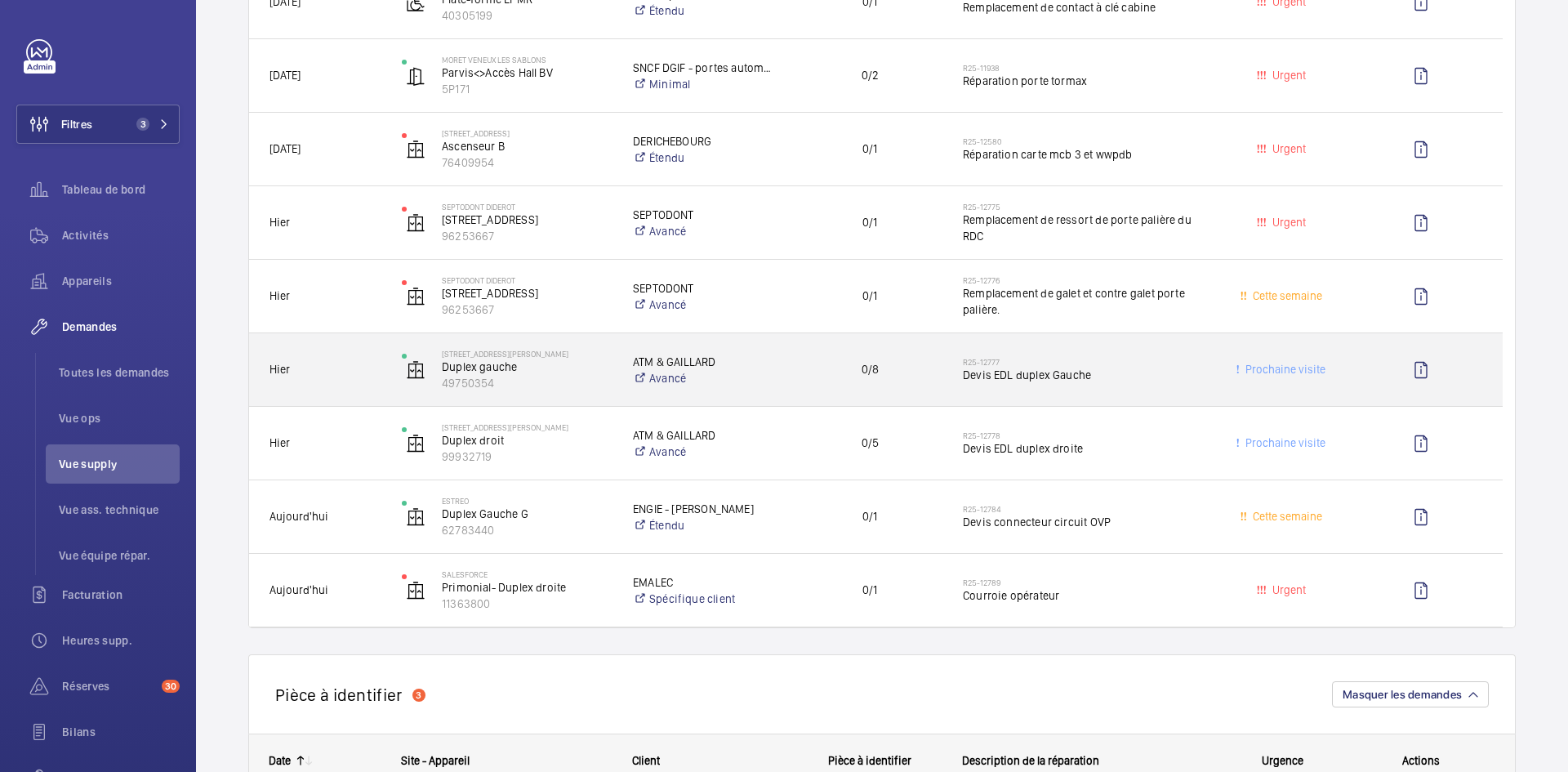
click at [366, 373] on span "Hier" at bounding box center [325, 370] width 111 height 19
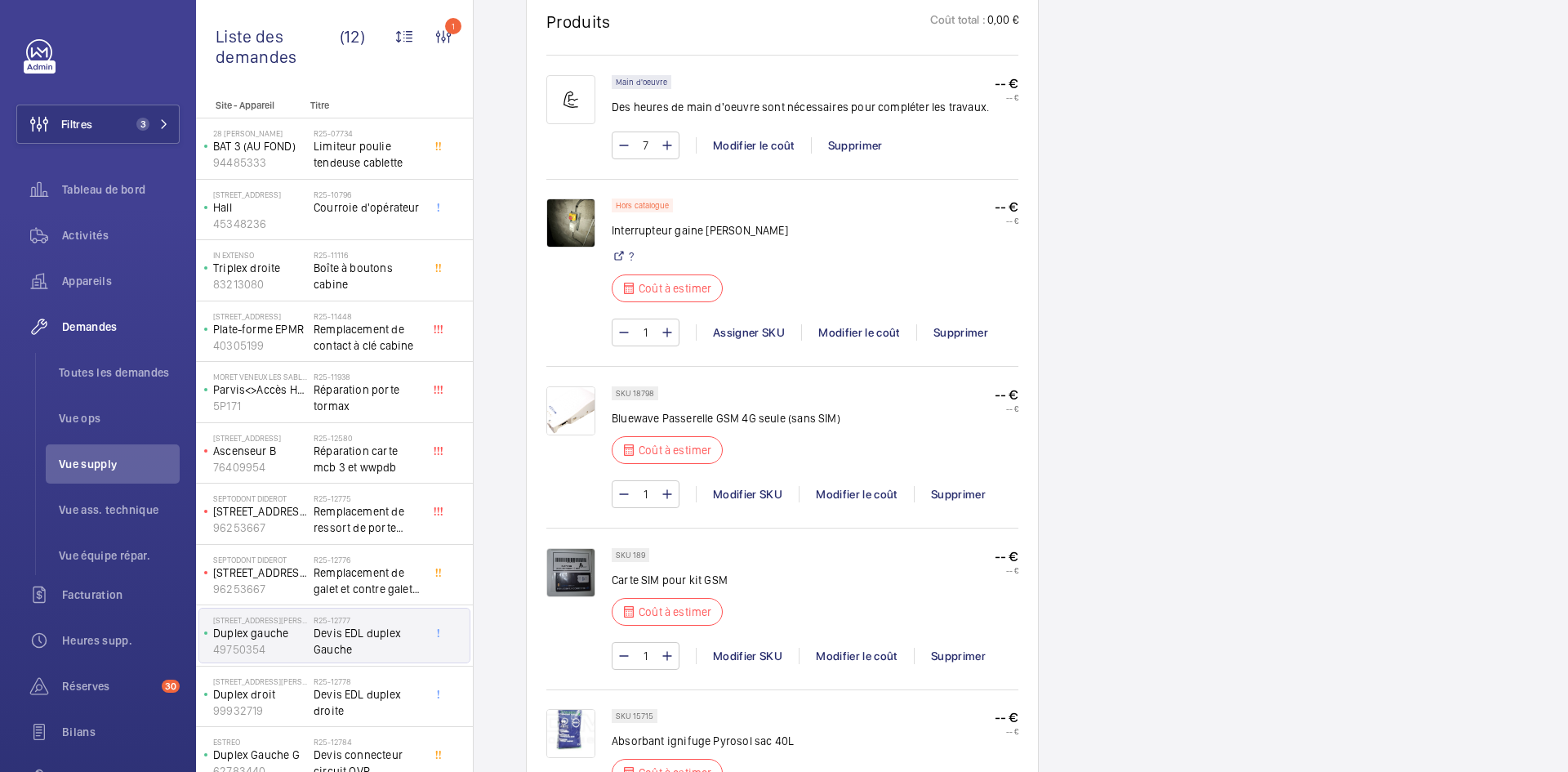
scroll to position [1062, 0]
click at [304, 697] on p "Duplex droit" at bounding box center [260, 694] width 93 height 16
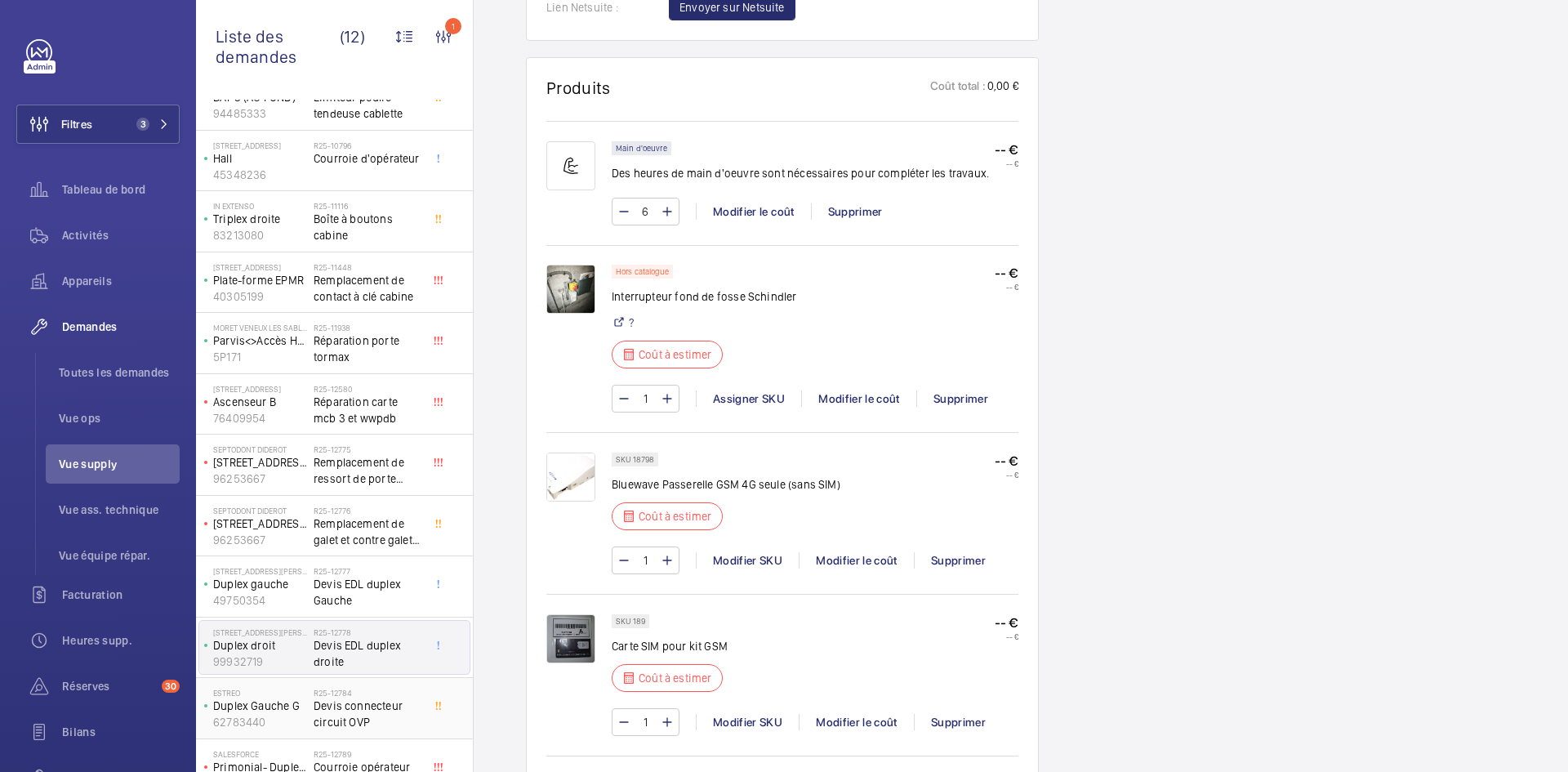
scroll to position [76, 0]
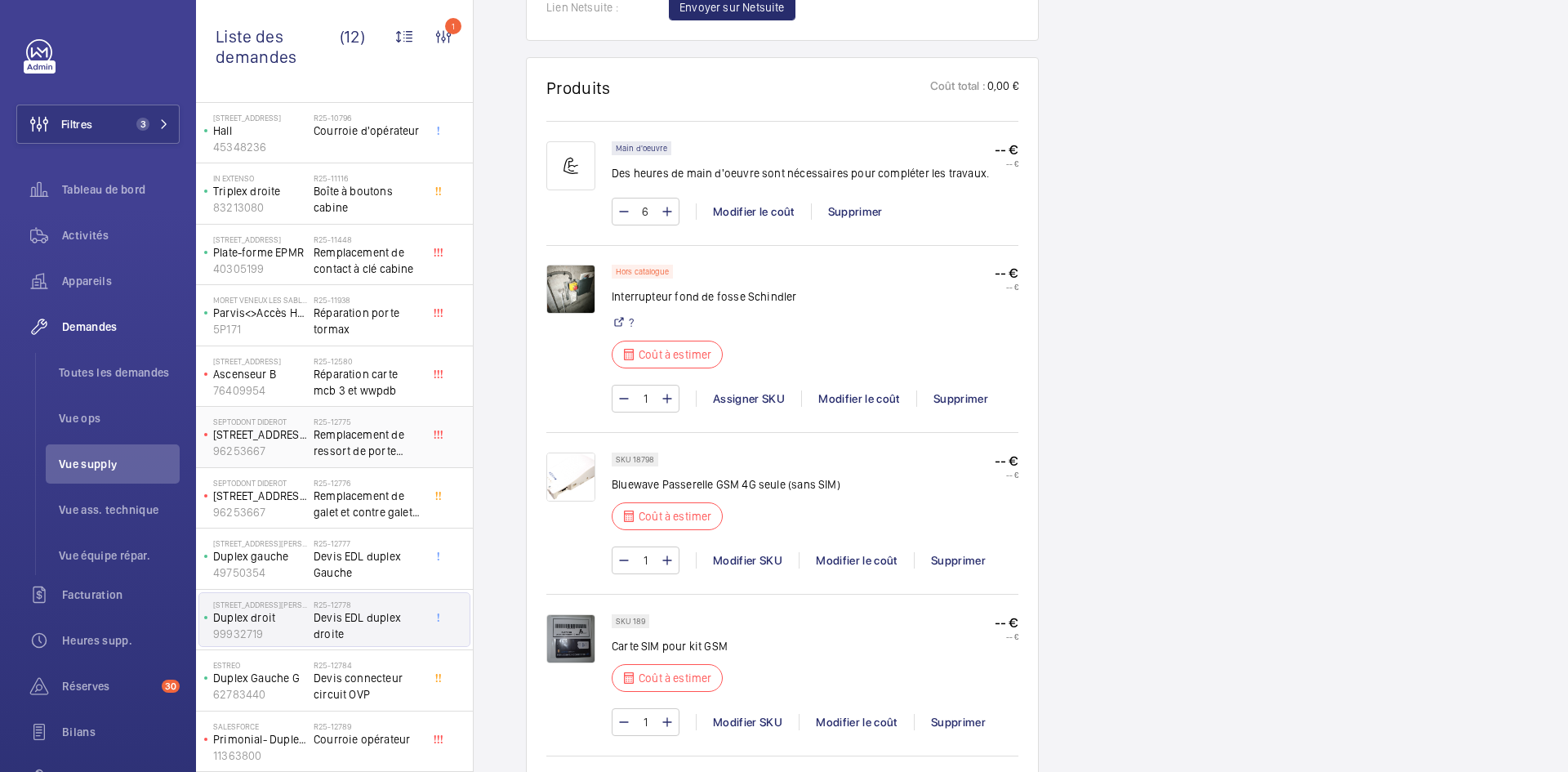
click at [304, 448] on p "96253667" at bounding box center [260, 450] width 93 height 16
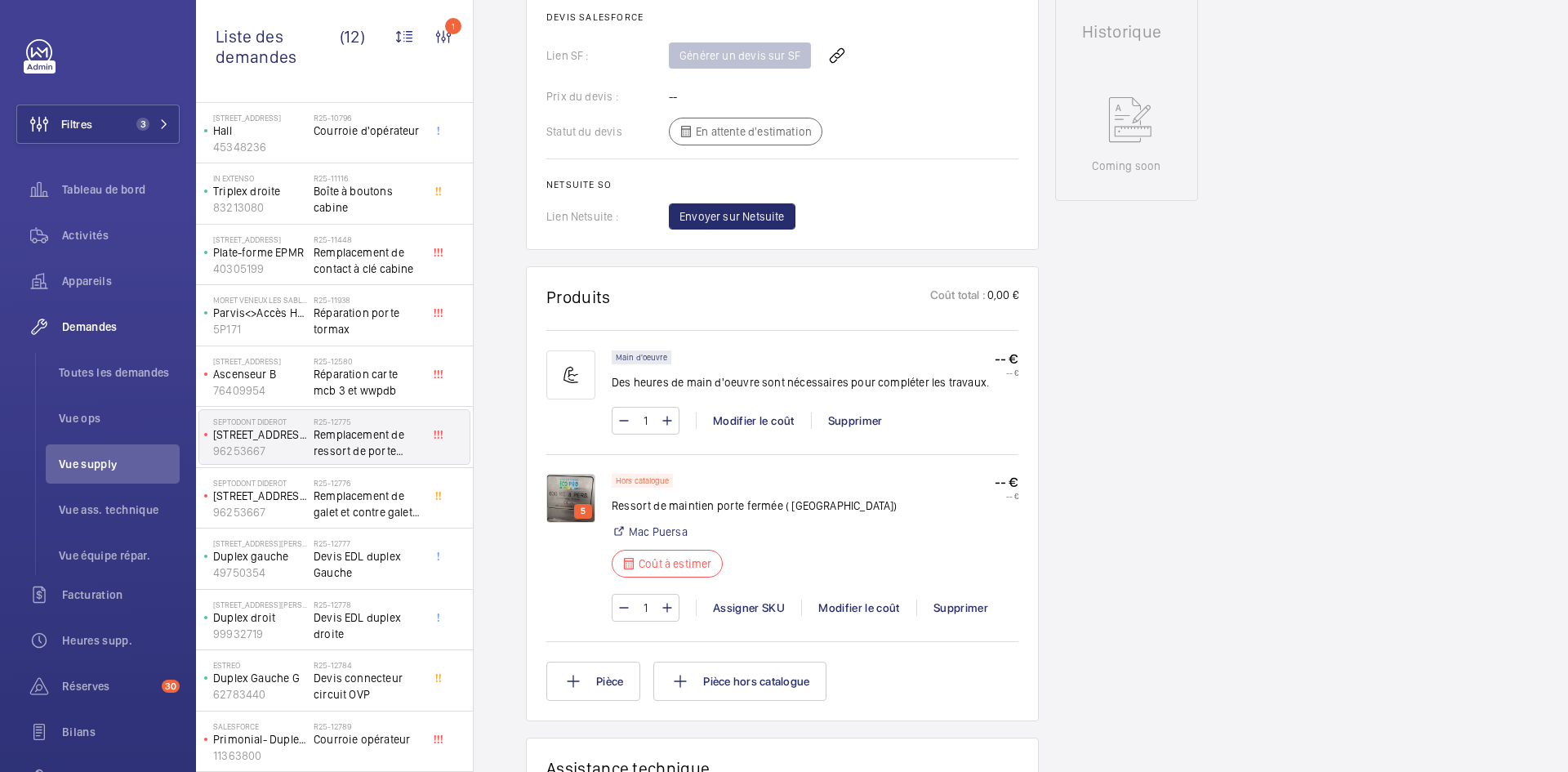
scroll to position [816, 0]
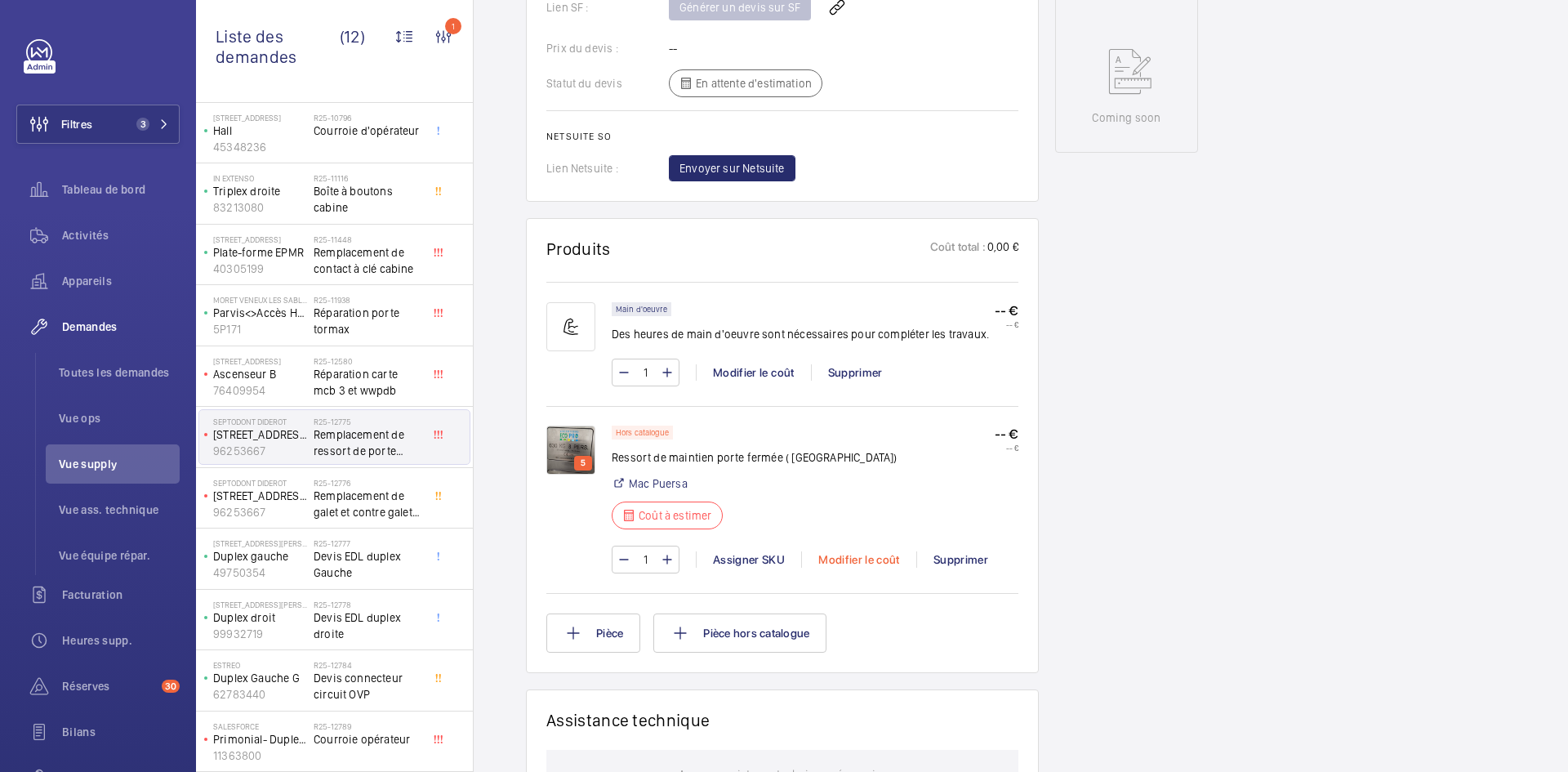
click at [856, 551] on div "Modifier le coût" at bounding box center [859, 559] width 115 height 16
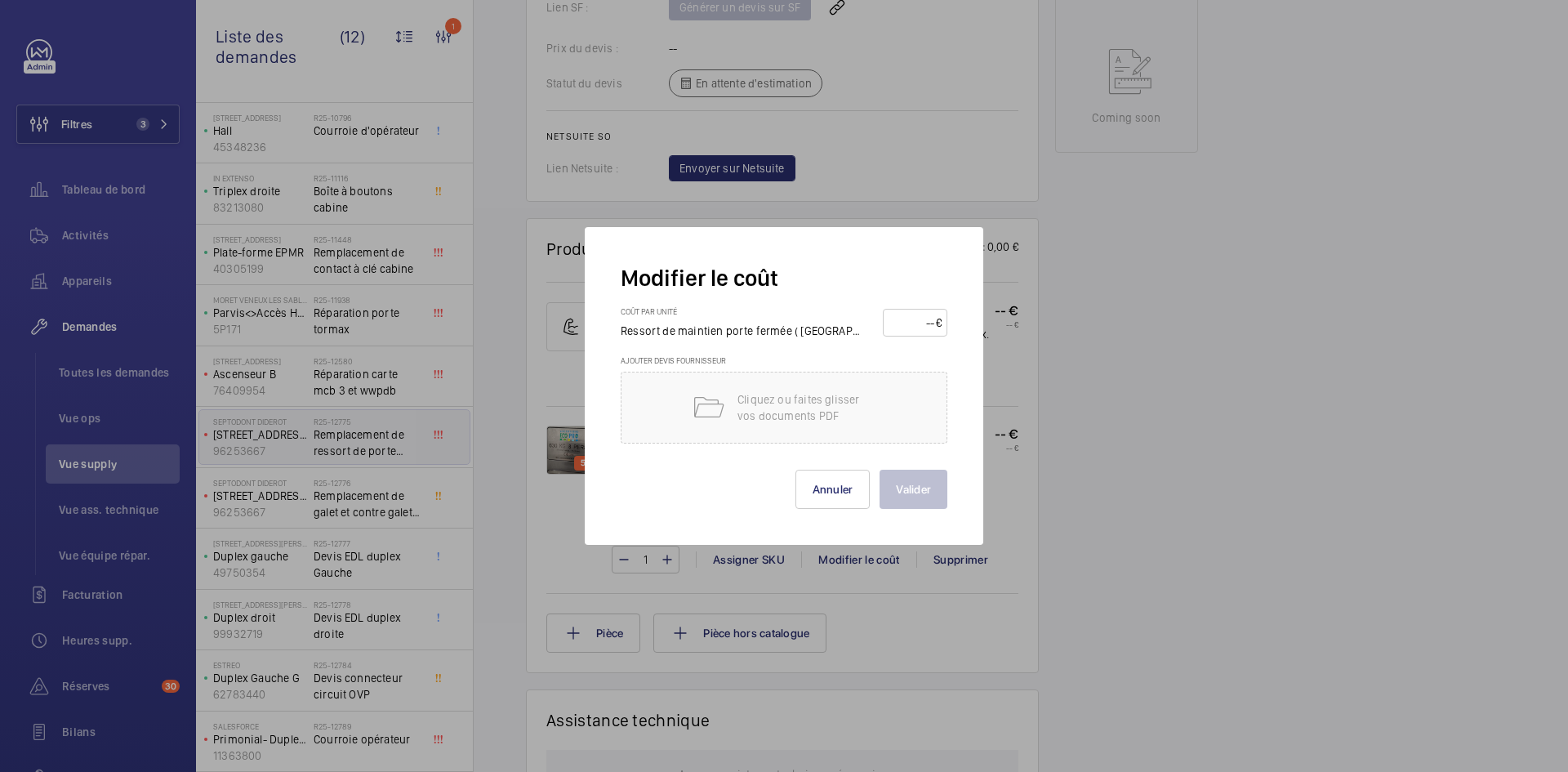
click at [905, 324] on input "number" at bounding box center [912, 323] width 47 height 26
type input "80"
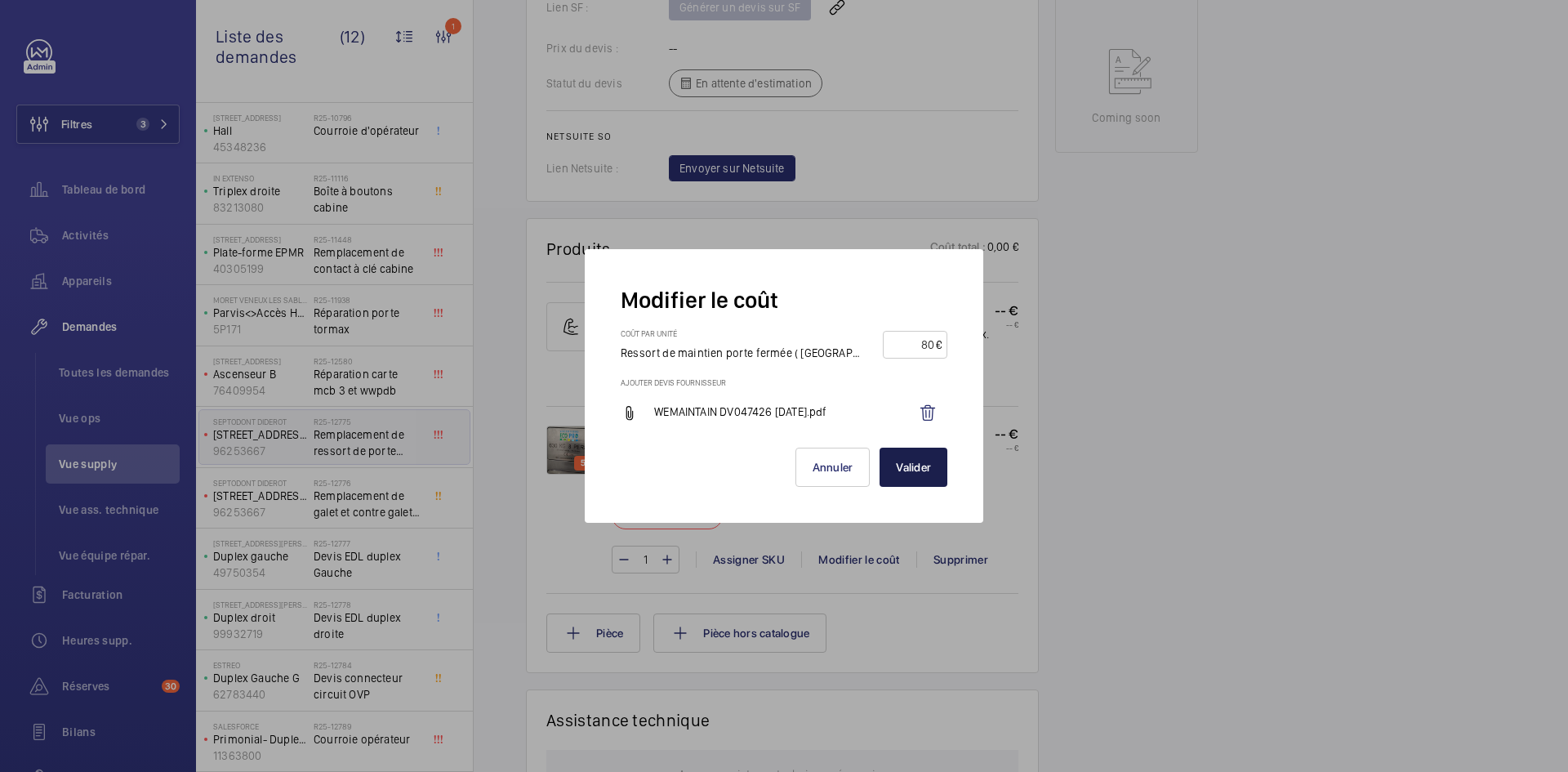
click at [921, 478] on button "Valider" at bounding box center [914, 467] width 68 height 40
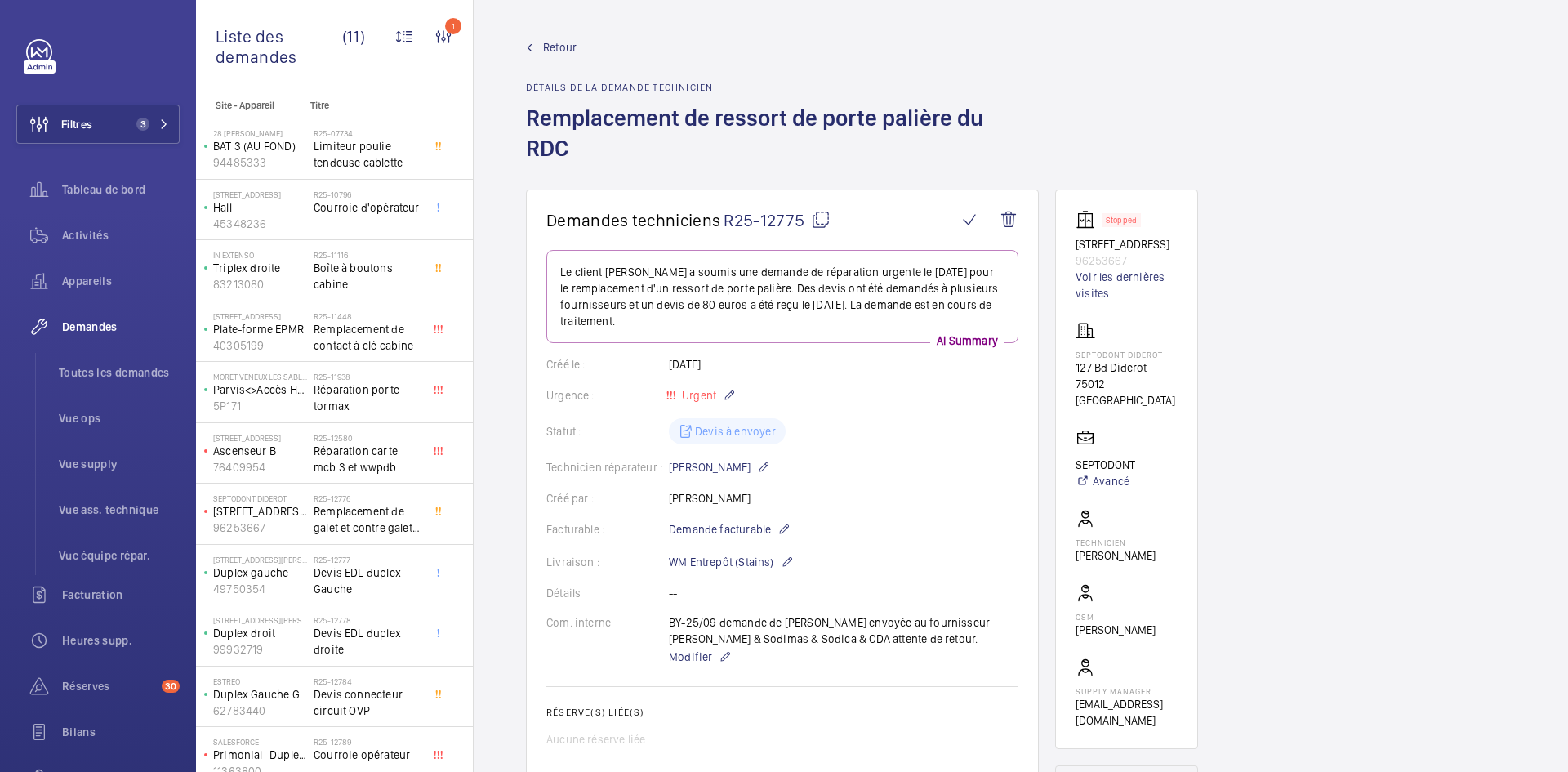
click at [562, 51] on span "Retour" at bounding box center [559, 47] width 33 height 16
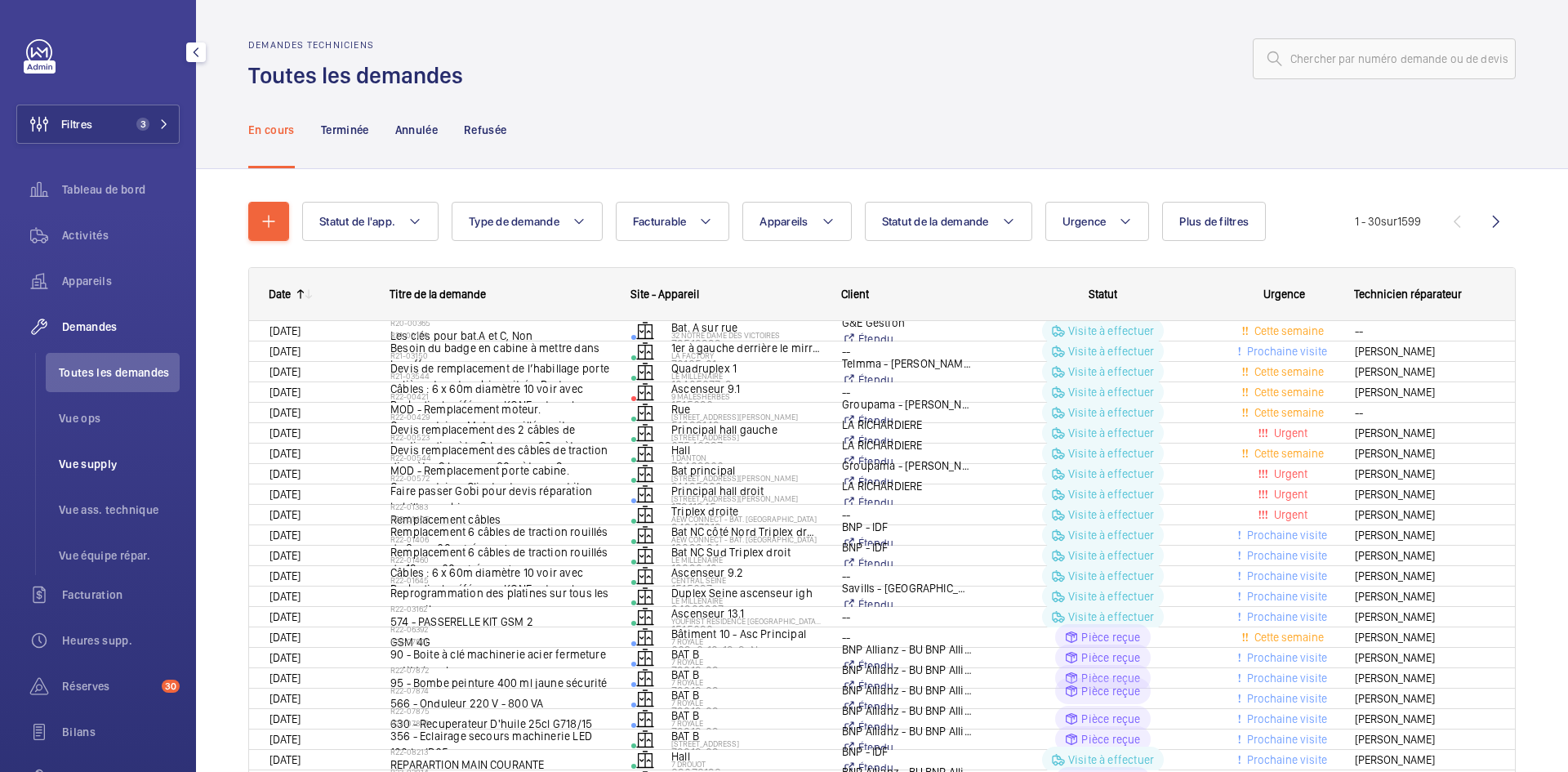
click at [106, 464] on span "Vue supply" at bounding box center [119, 463] width 121 height 16
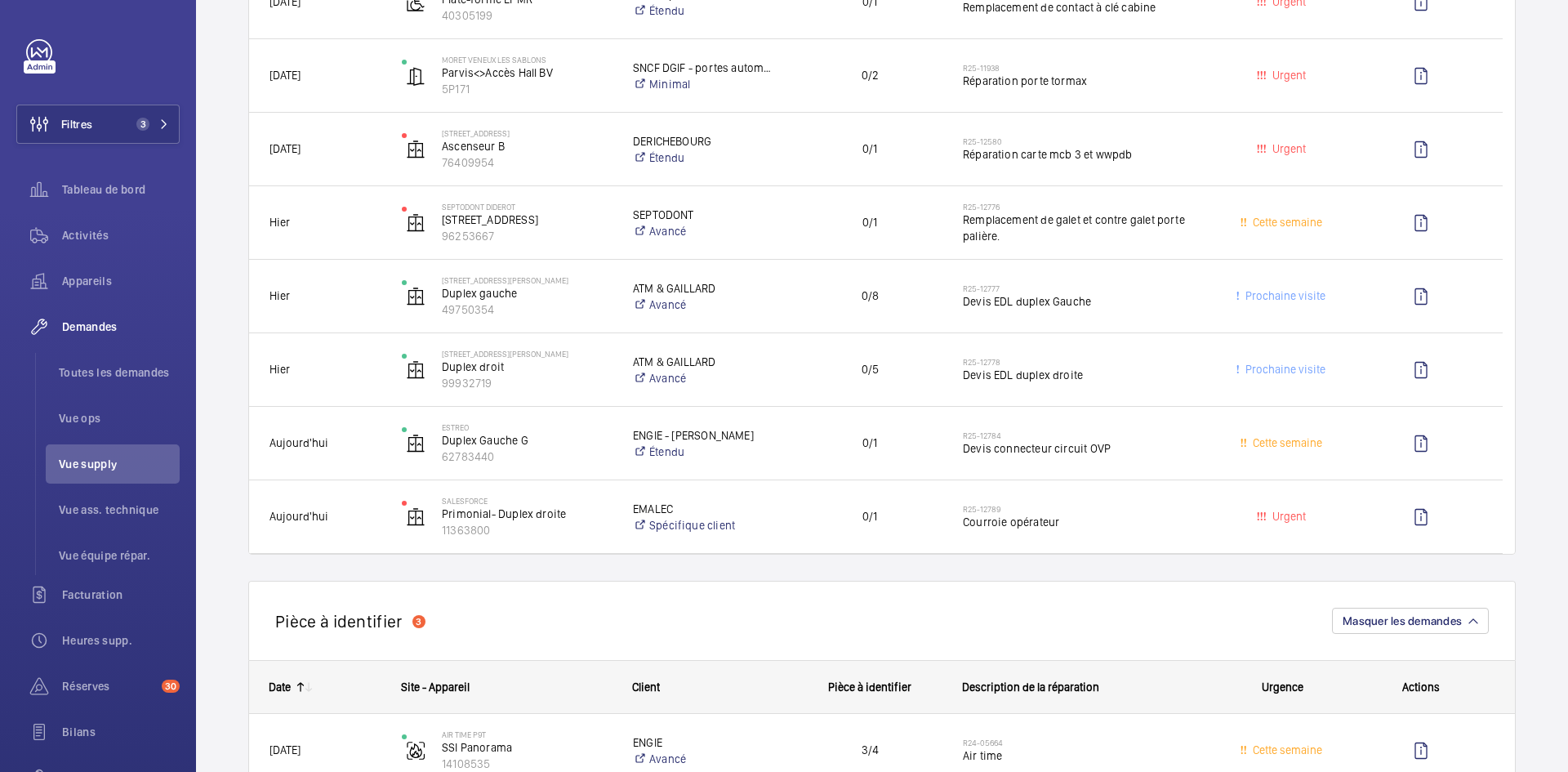
scroll to position [490, 0]
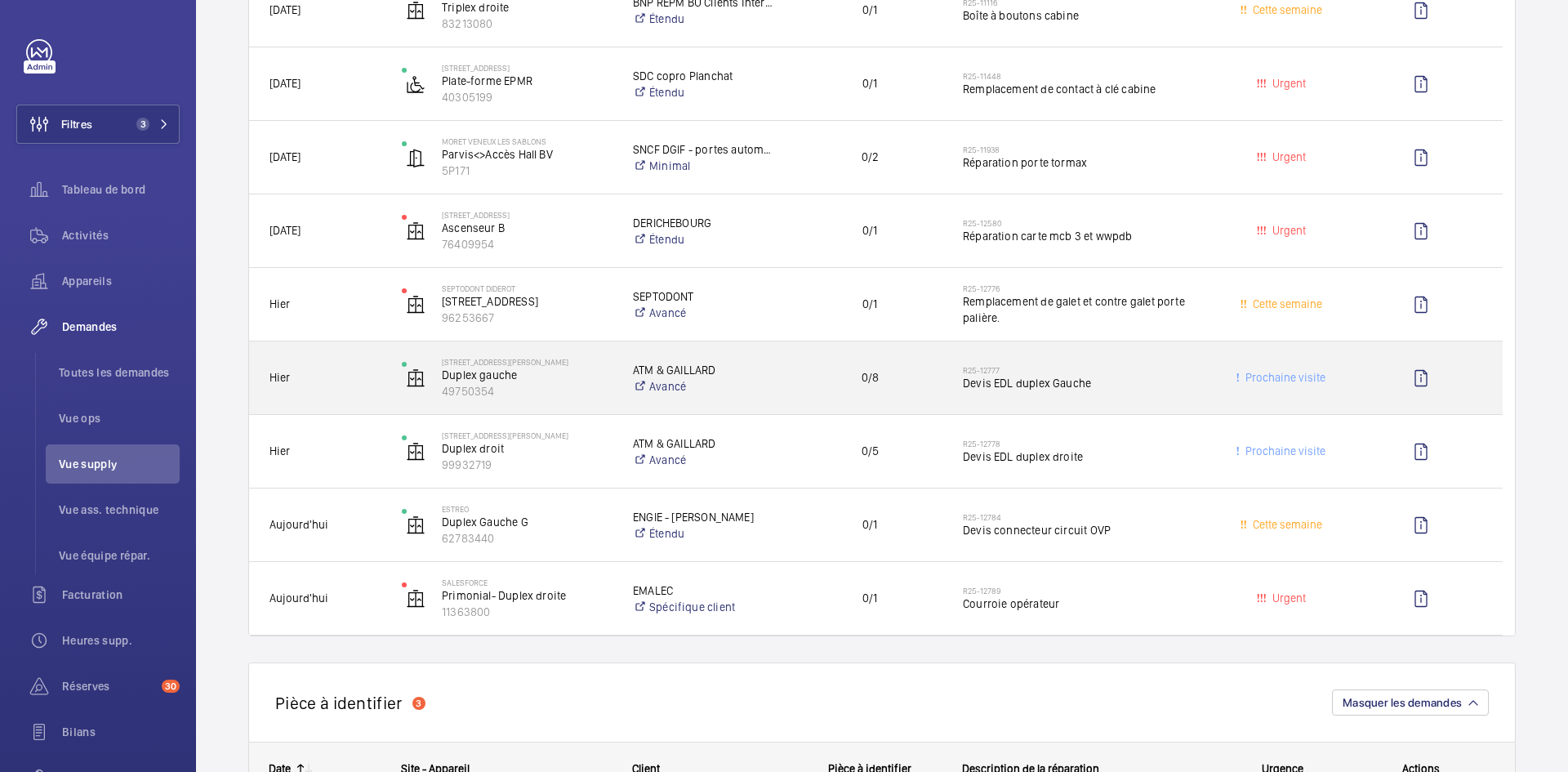
click at [365, 373] on span "Hier" at bounding box center [325, 378] width 111 height 19
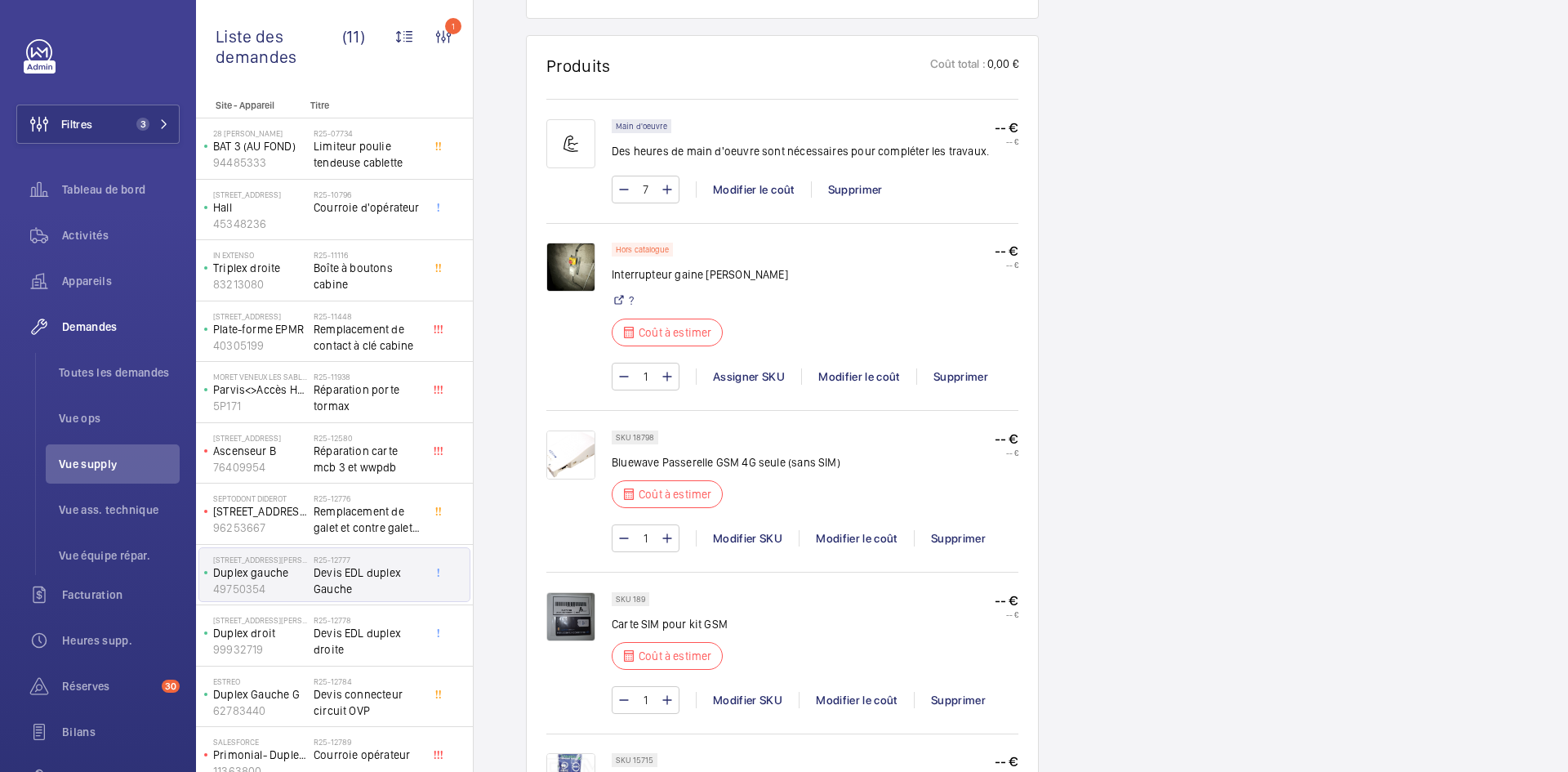
scroll to position [1143, 0]
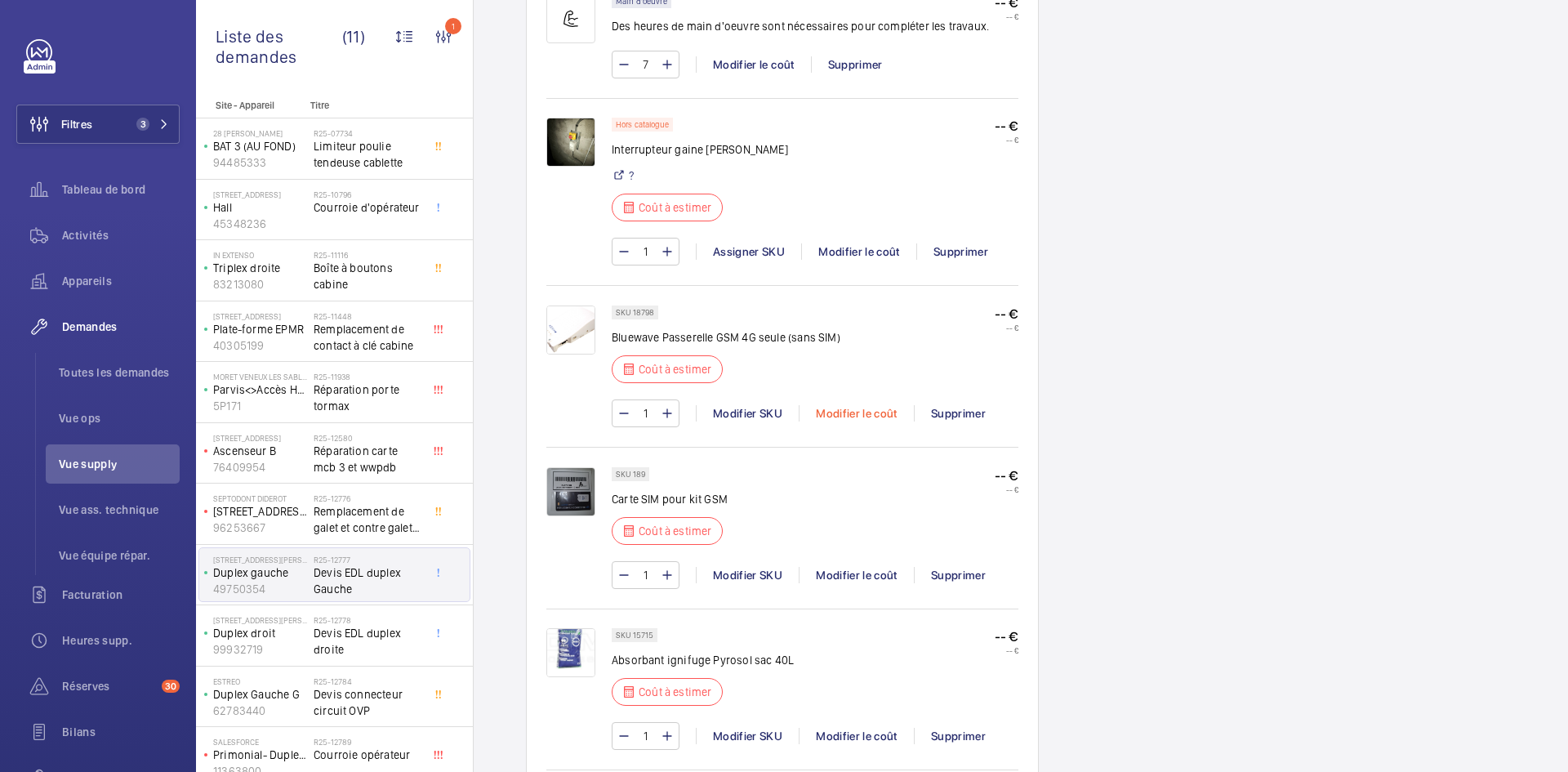
click at [870, 407] on div "Modifier le coût" at bounding box center [856, 412] width 115 height 16
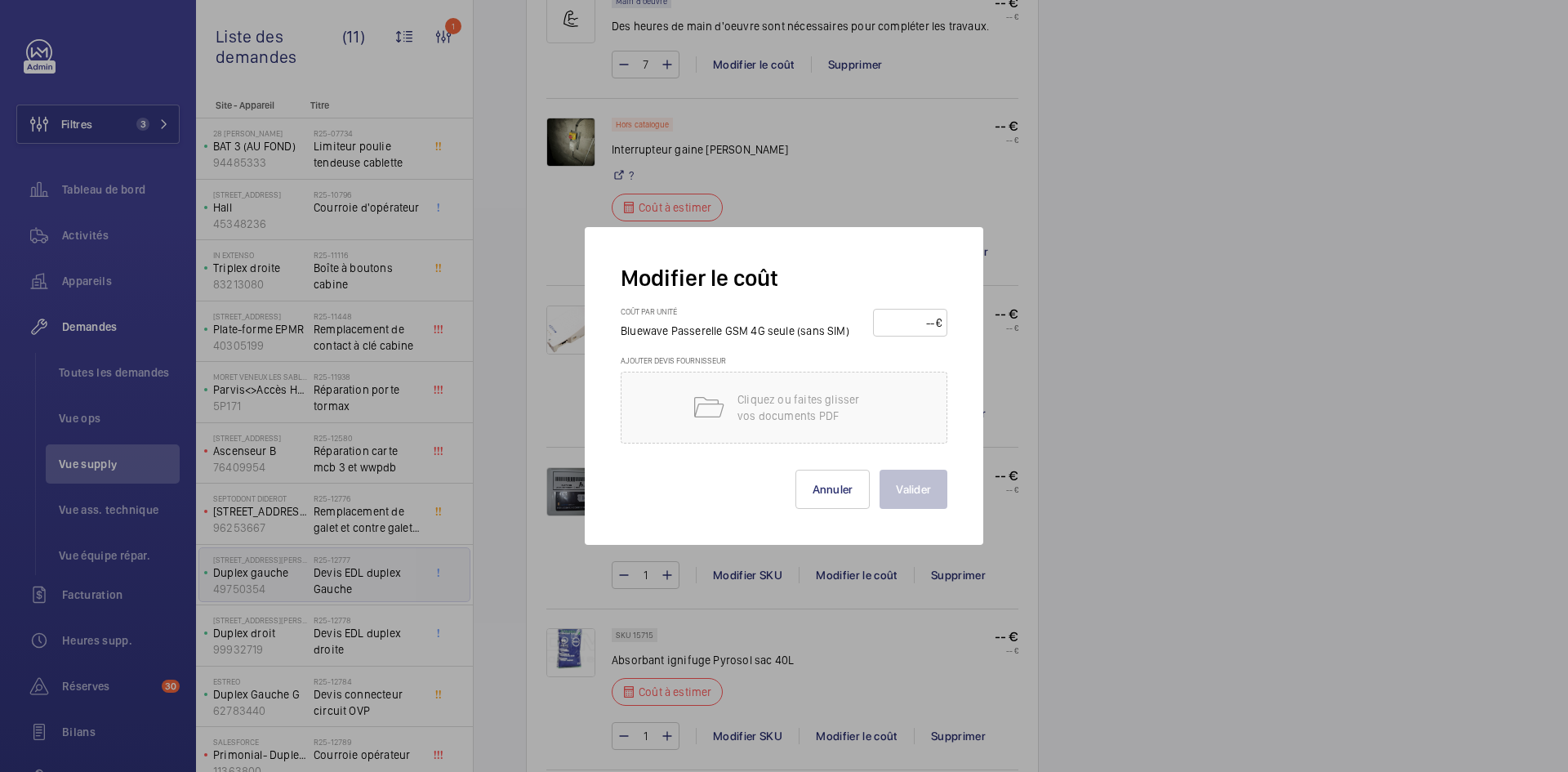
click at [897, 324] on input "number" at bounding box center [907, 323] width 58 height 26
type input "200"
click at [919, 487] on button "Valider" at bounding box center [914, 489] width 68 height 40
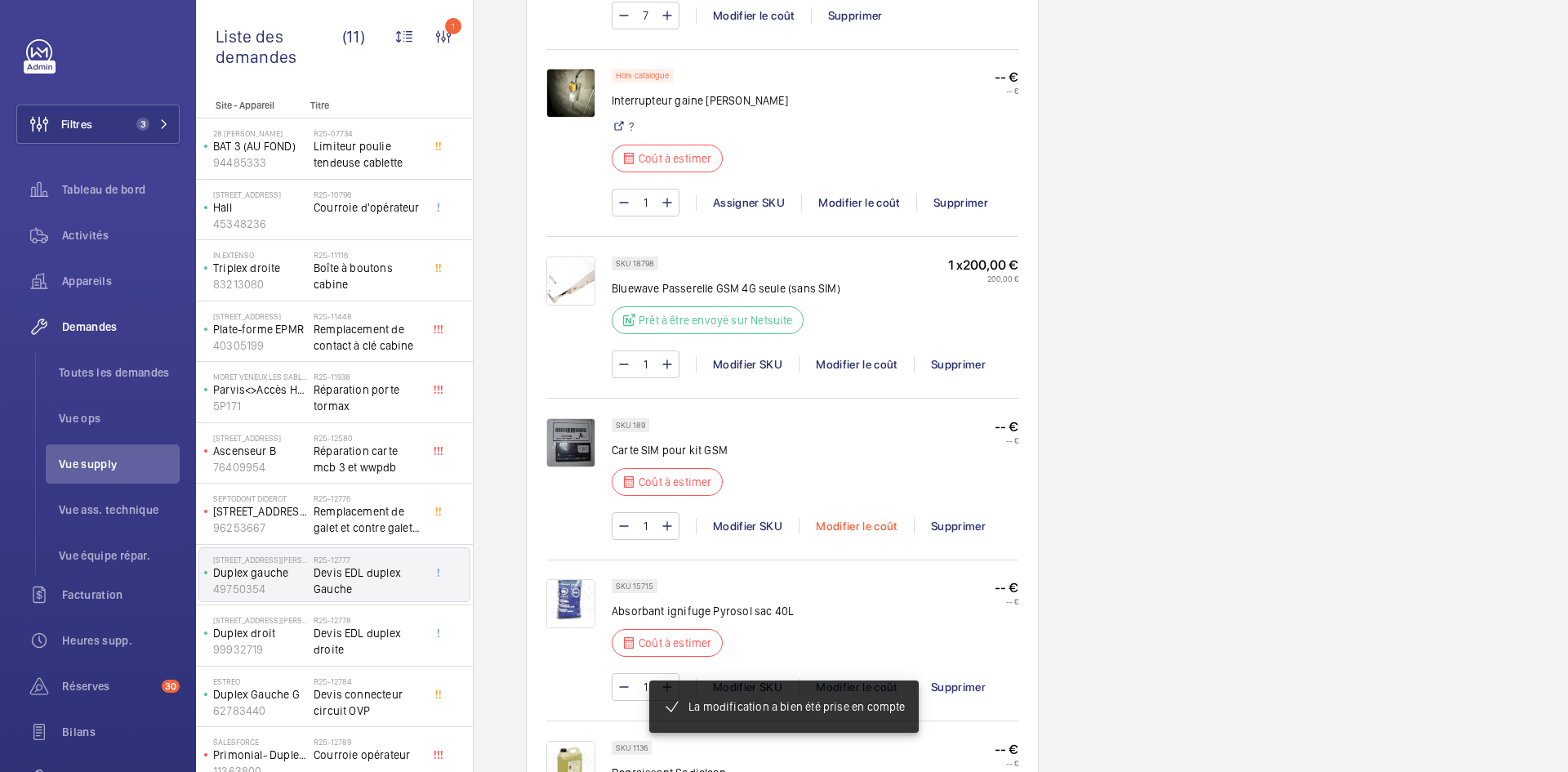
scroll to position [1241, 0]
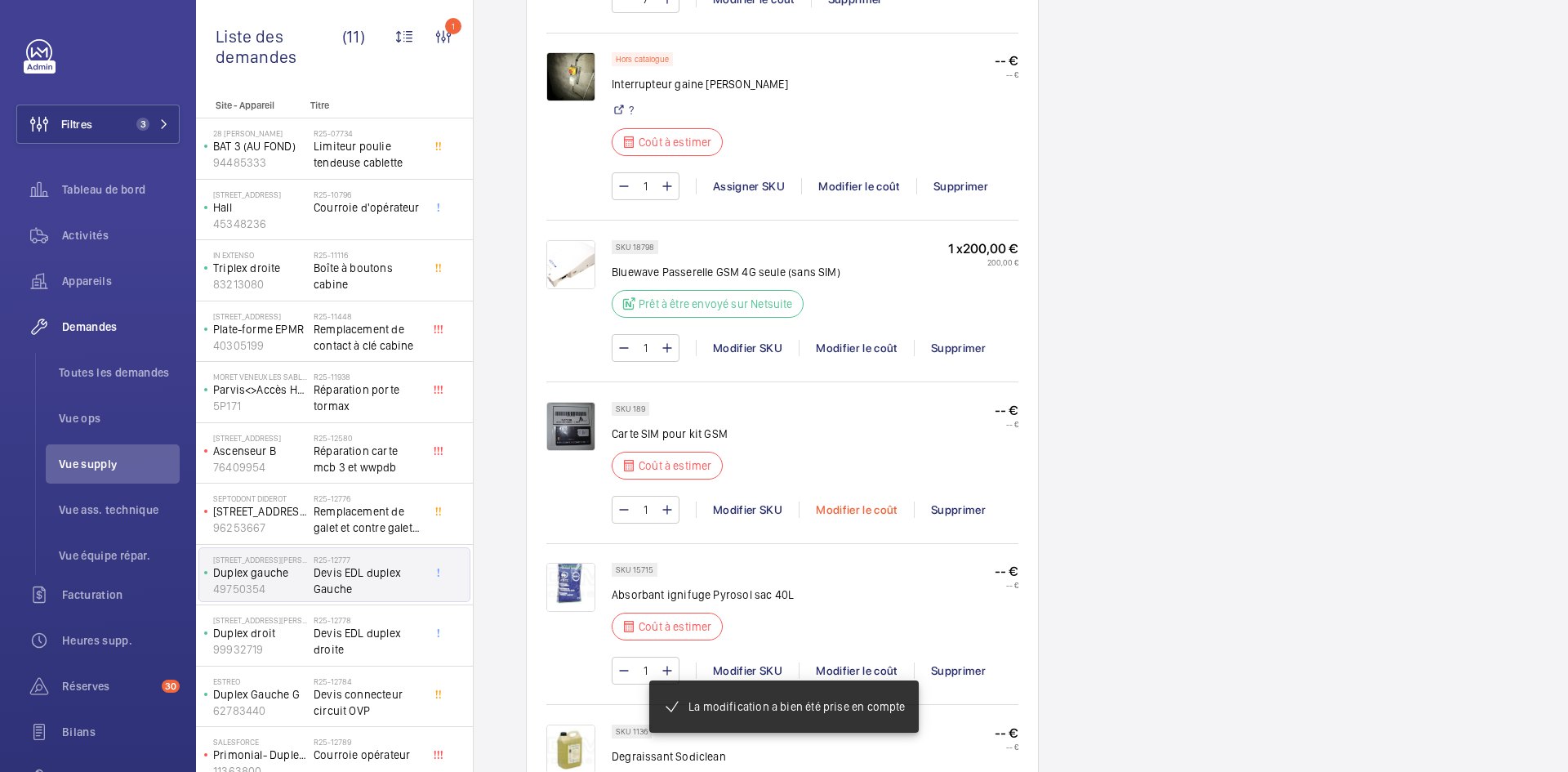
click at [851, 517] on div "Modifier le coût" at bounding box center [856, 509] width 115 height 16
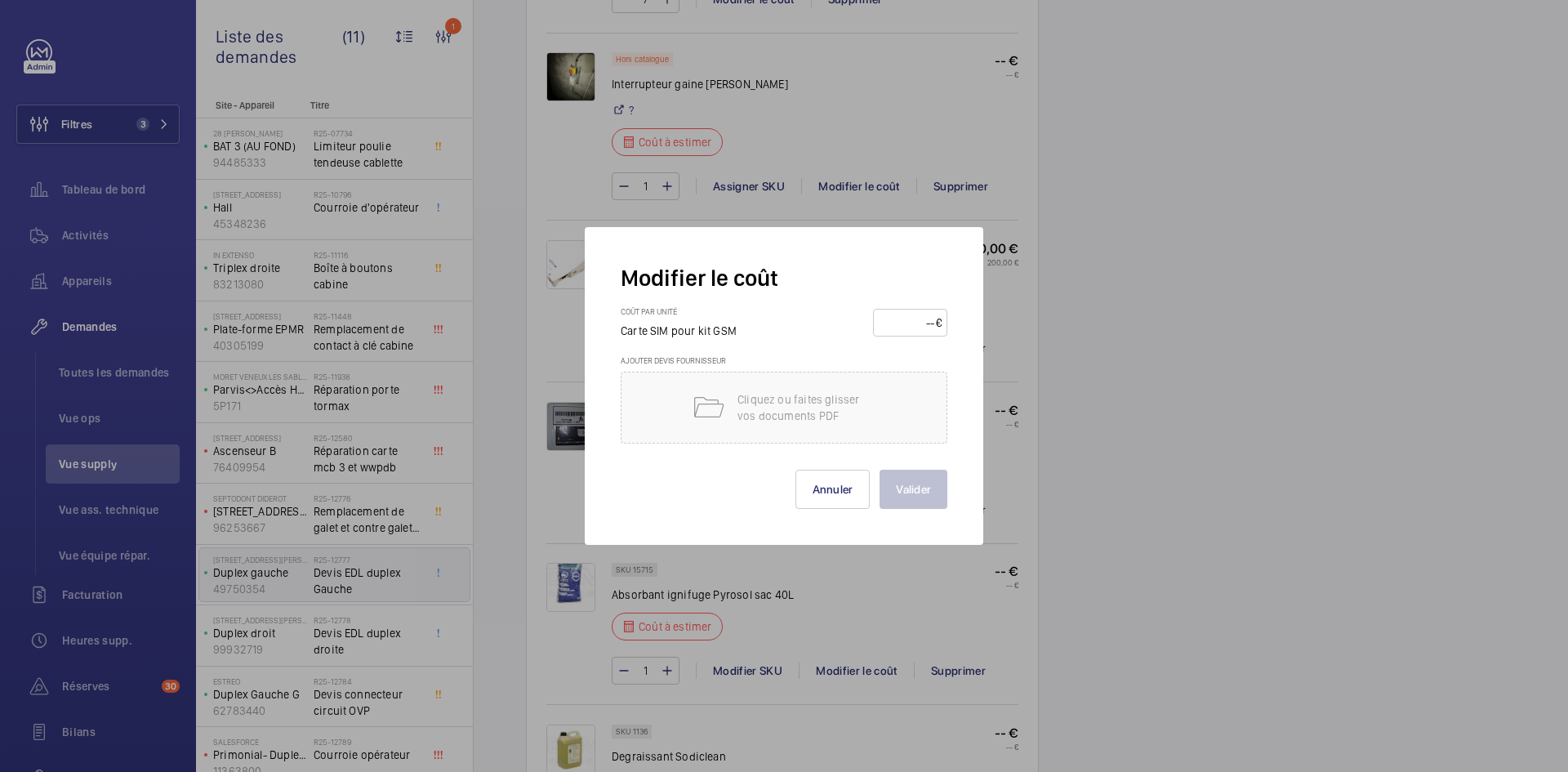
click at [911, 324] on input "number" at bounding box center [907, 323] width 58 height 26
type input "15"
drag, startPoint x: 920, startPoint y: 478, endPoint x: 913, endPoint y: 473, distance: 8.6
click at [919, 478] on button "Valider" at bounding box center [914, 489] width 68 height 40
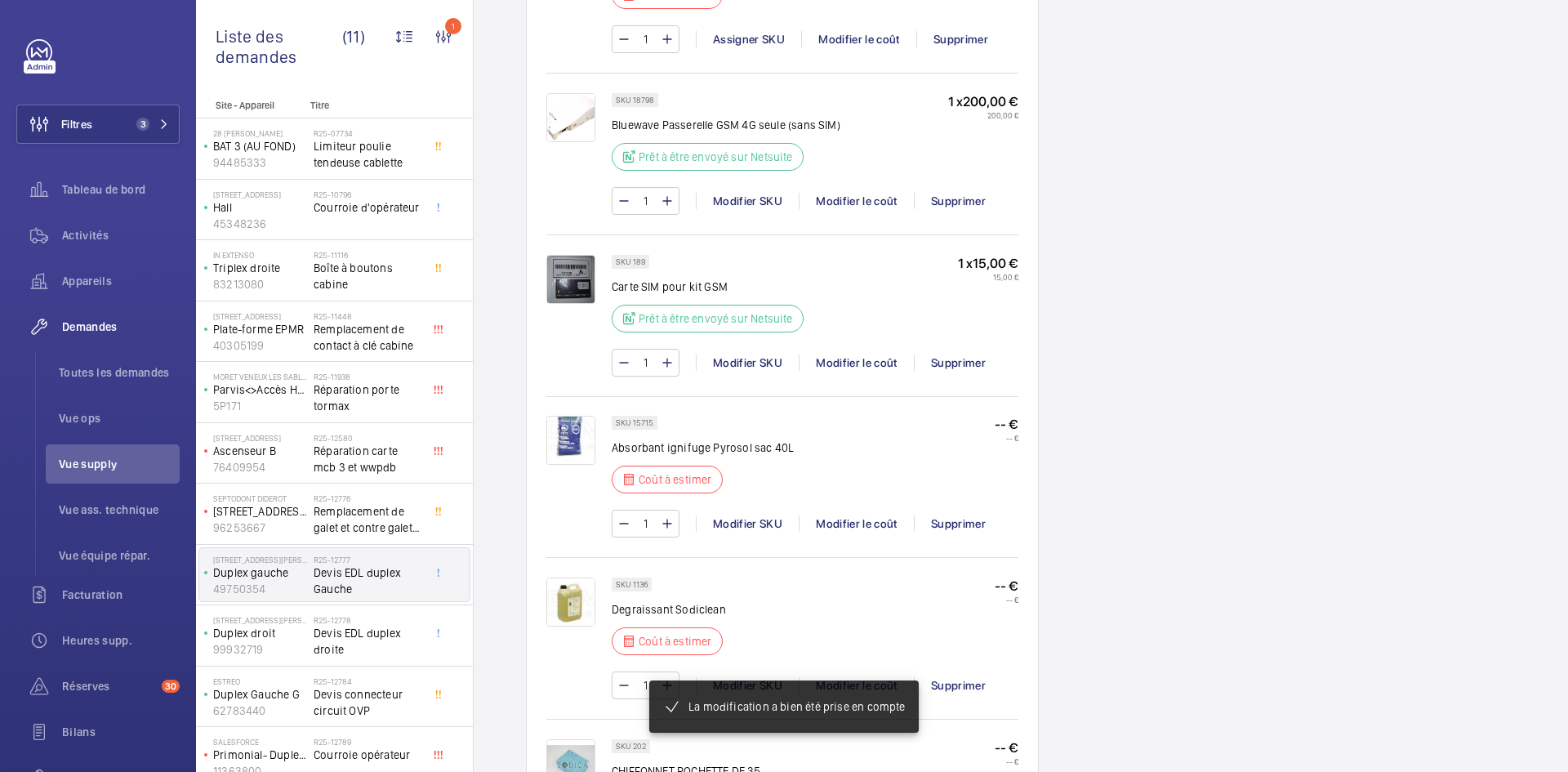
scroll to position [1371, 0]
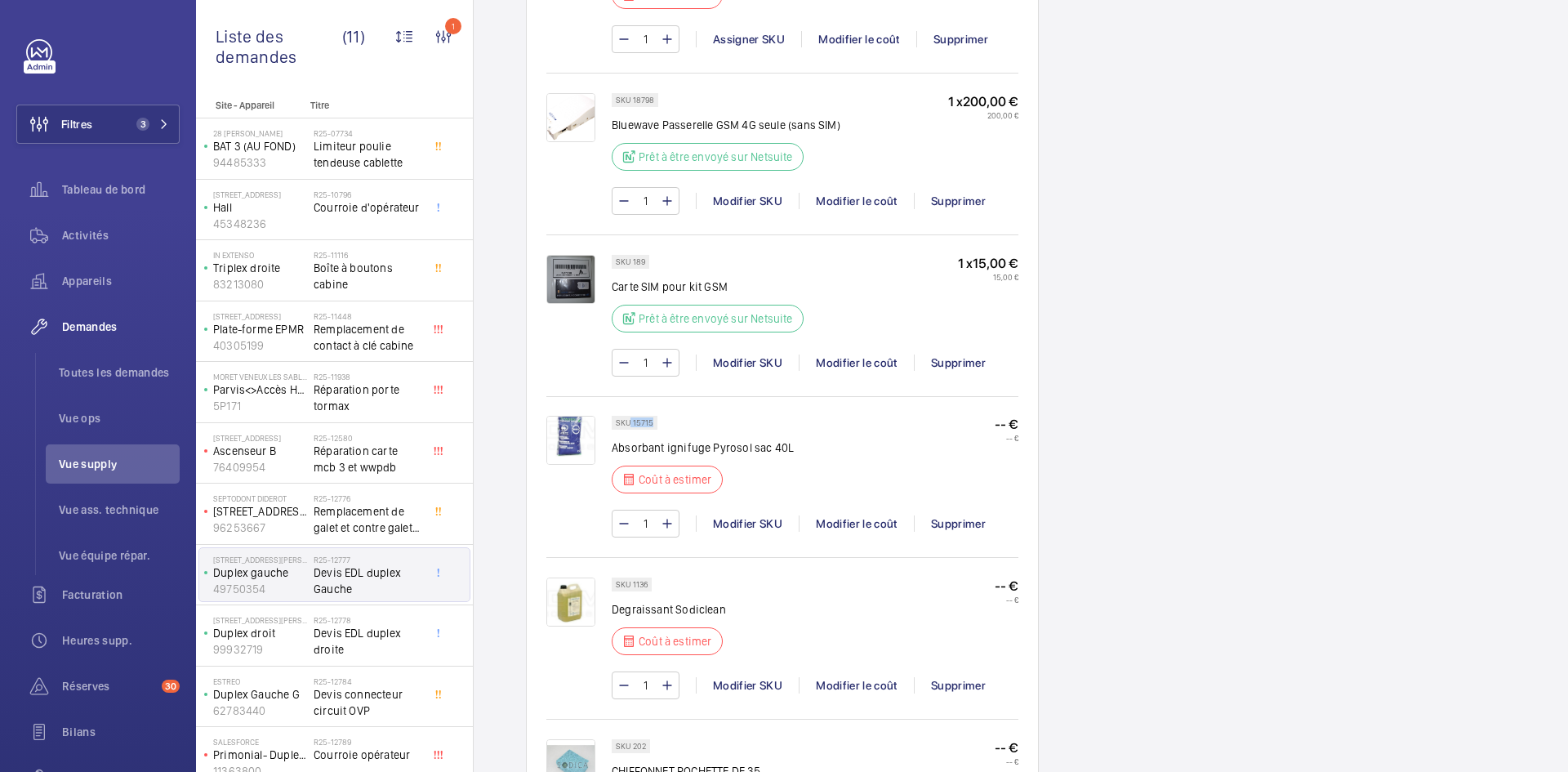
drag, startPoint x: 651, startPoint y: 422, endPoint x: 632, endPoint y: 423, distance: 19.0
click at [632, 423] on p "SKU 15715" at bounding box center [634, 423] width 38 height 6
copy p "15715"
click at [871, 517] on div "Modifier le coût" at bounding box center [856, 523] width 115 height 16
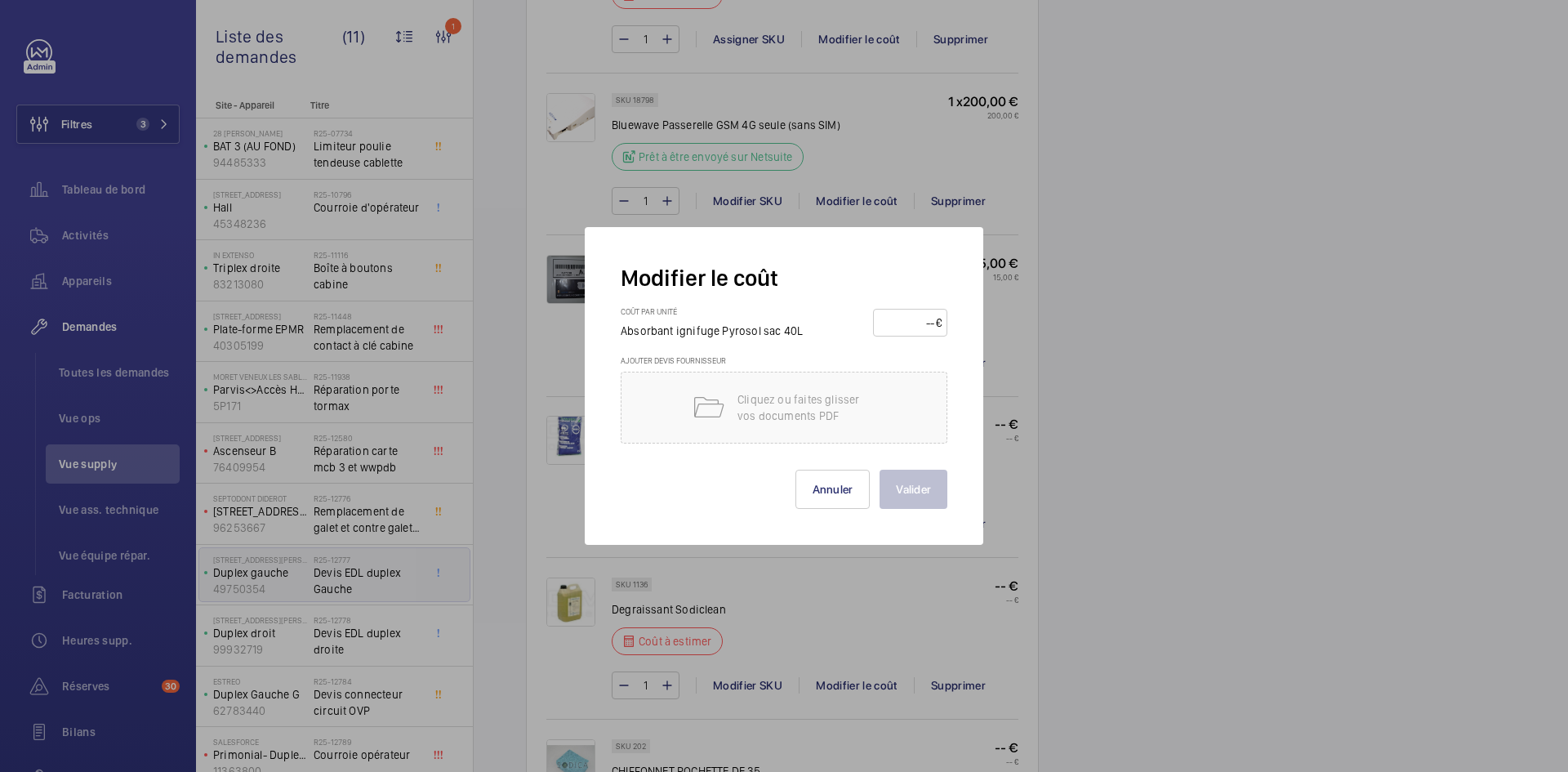
click at [902, 323] on input "number" at bounding box center [907, 323] width 58 height 26
type input "45"
click at [921, 491] on button "Valider" at bounding box center [914, 489] width 68 height 40
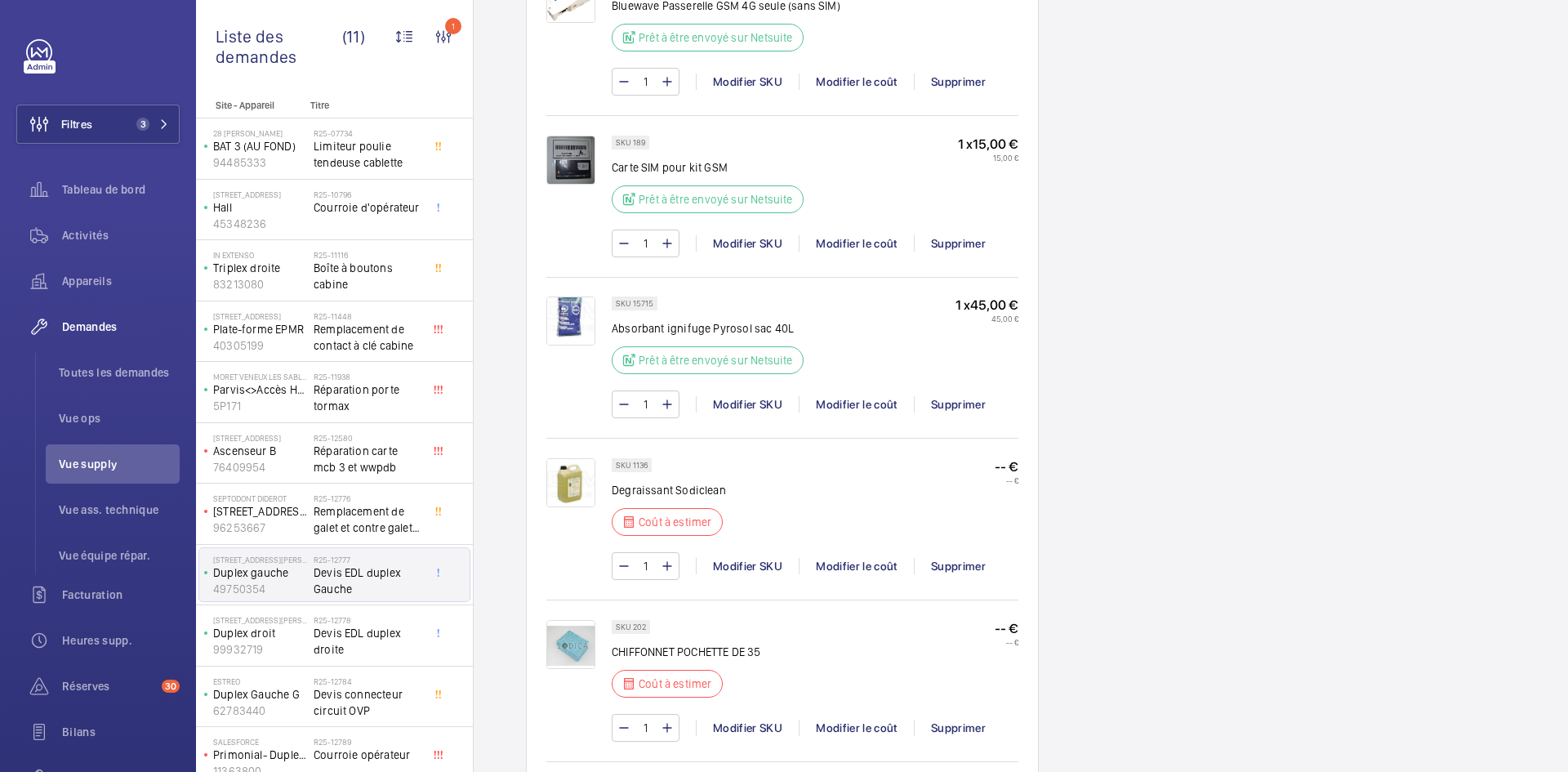
scroll to position [1584, 0]
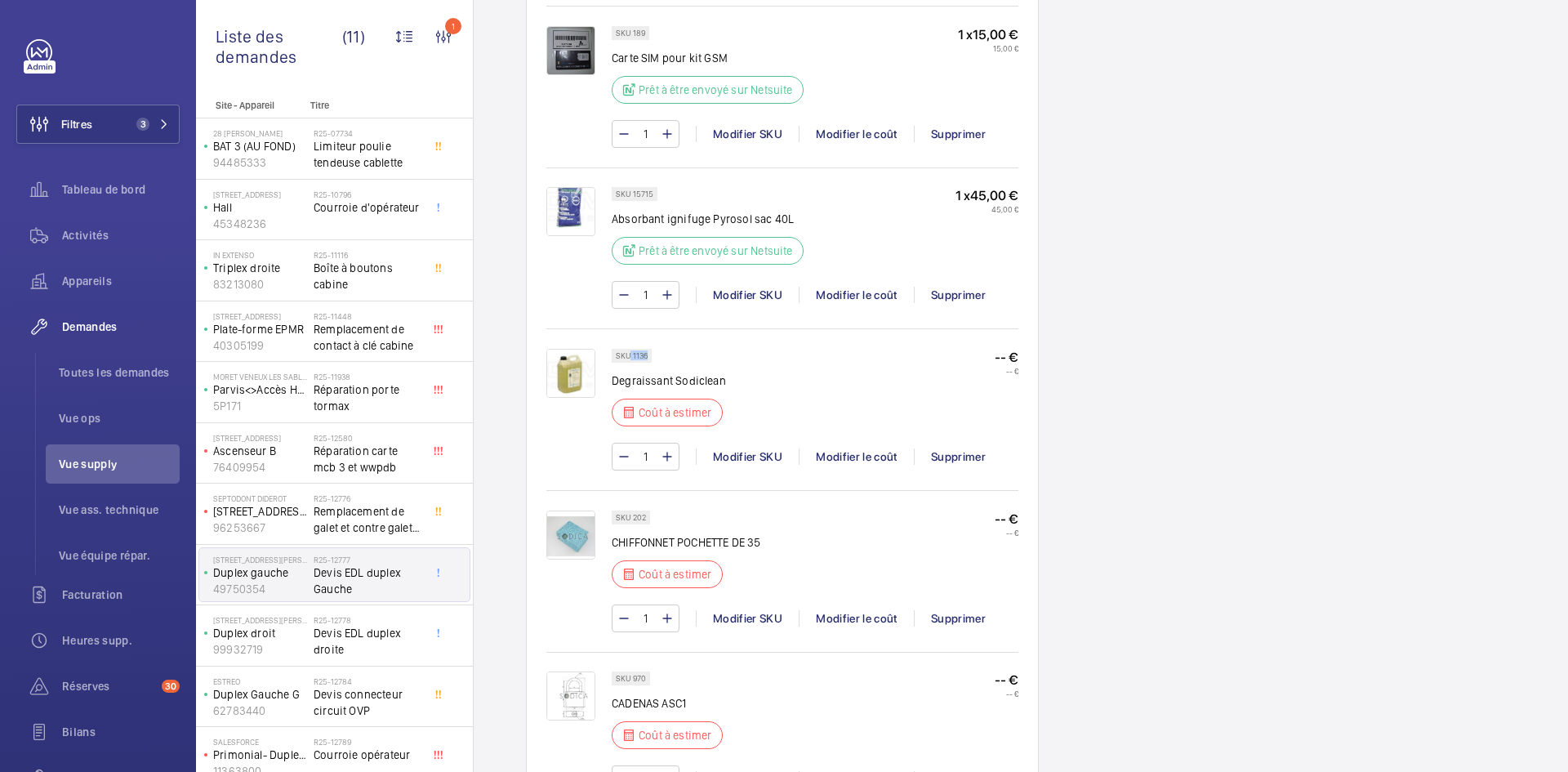
click at [632, 357] on p "SKU 1136" at bounding box center [632, 356] width 32 height 6
copy p "1136"
click at [860, 463] on div "Modifier le coût" at bounding box center [856, 456] width 115 height 16
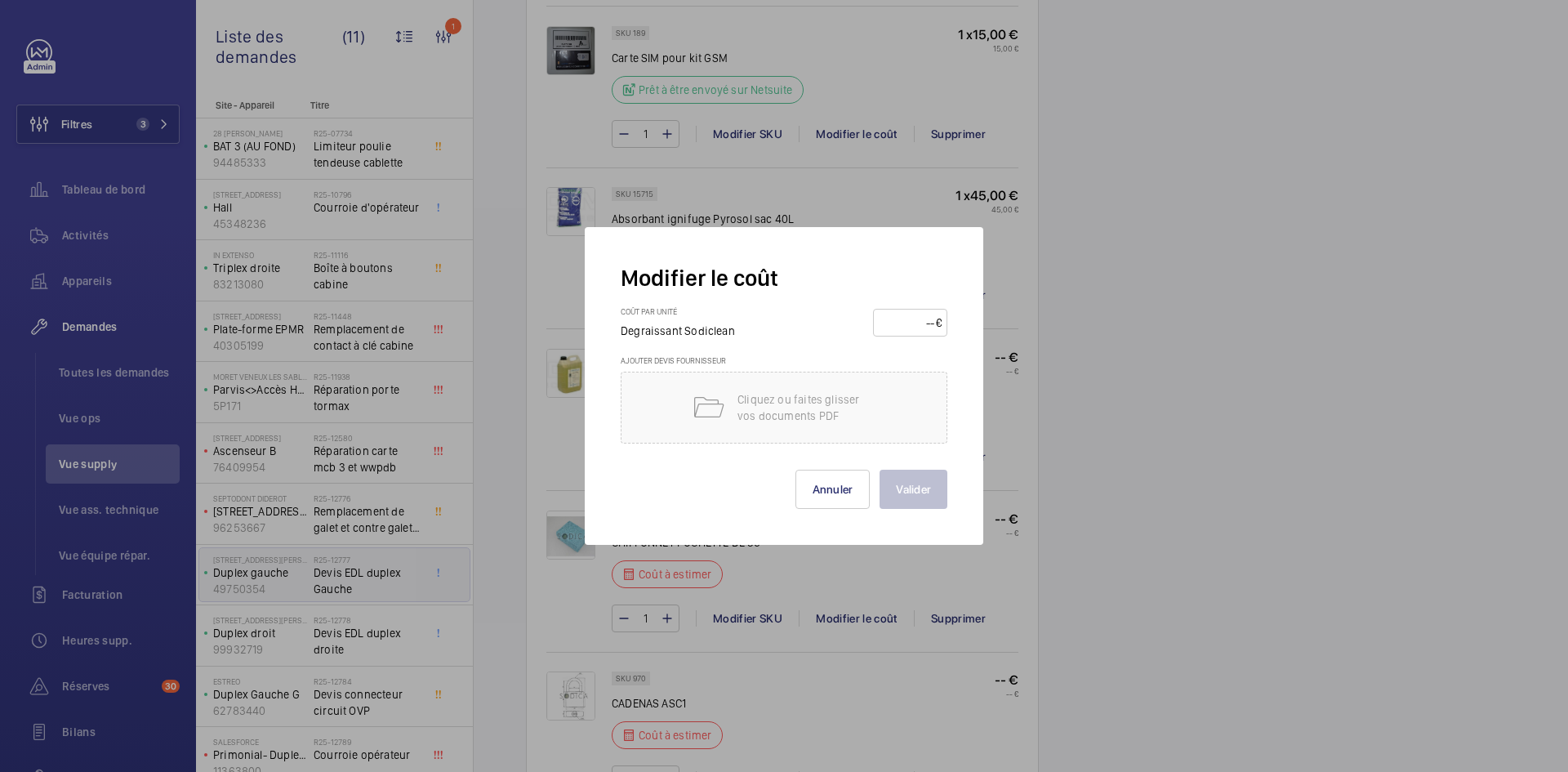
click at [911, 324] on input "number" at bounding box center [907, 323] width 58 height 26
type input "60"
click at [905, 487] on button "Valider" at bounding box center [914, 489] width 68 height 40
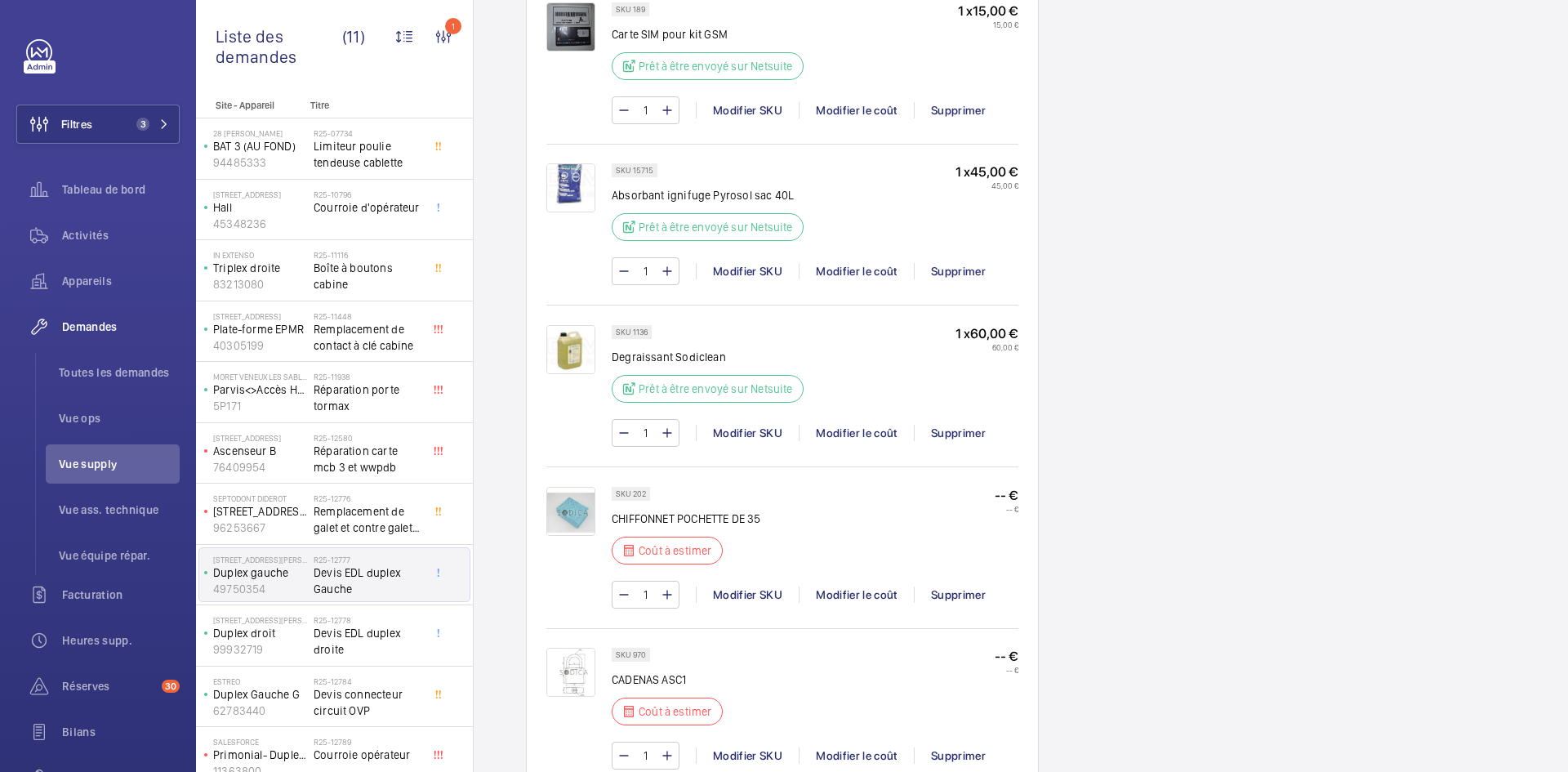
scroll to position [1617, 0]
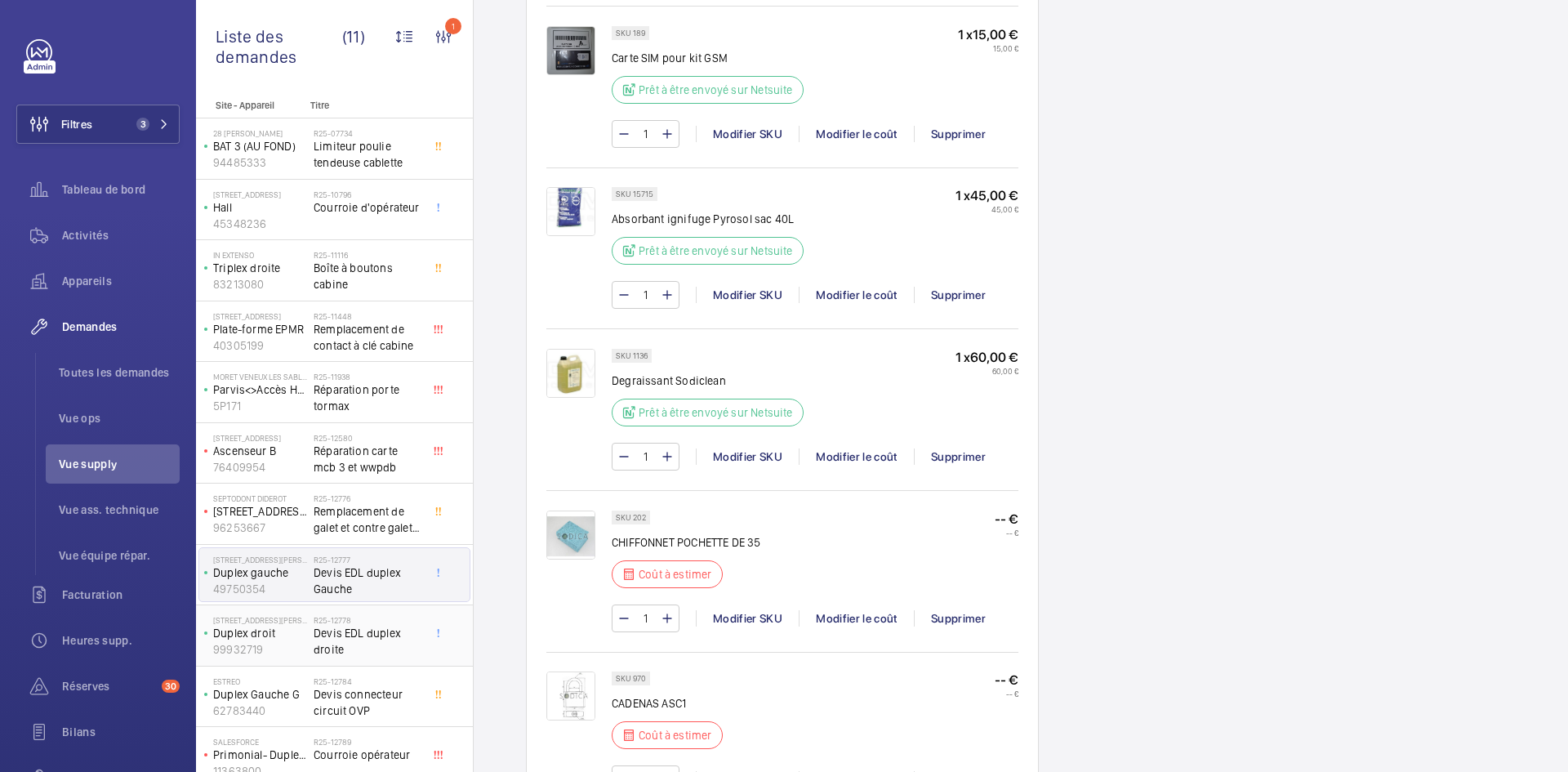
click at [291, 636] on p "Duplex droit" at bounding box center [260, 632] width 93 height 16
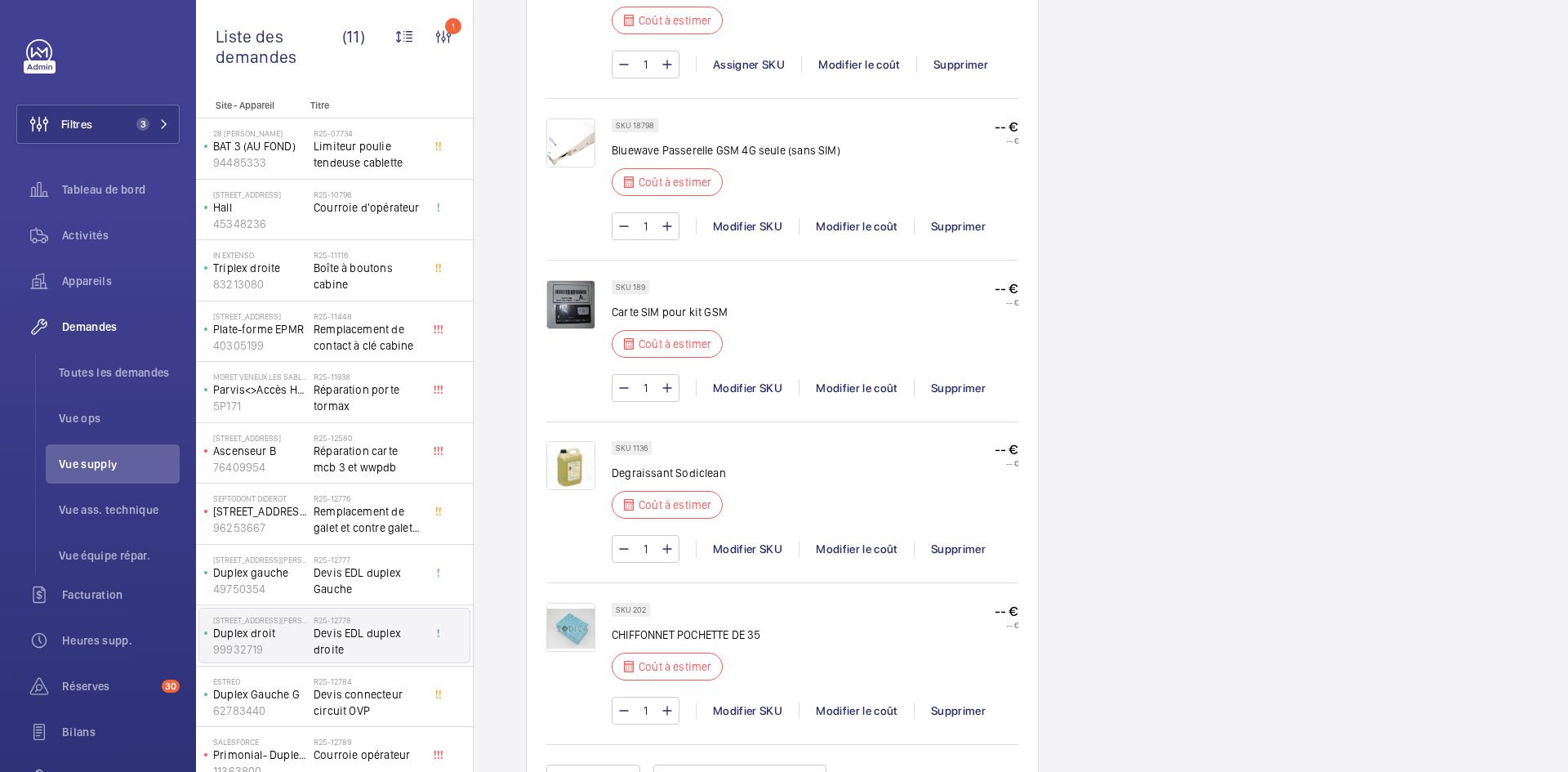
scroll to position [1388, 0]
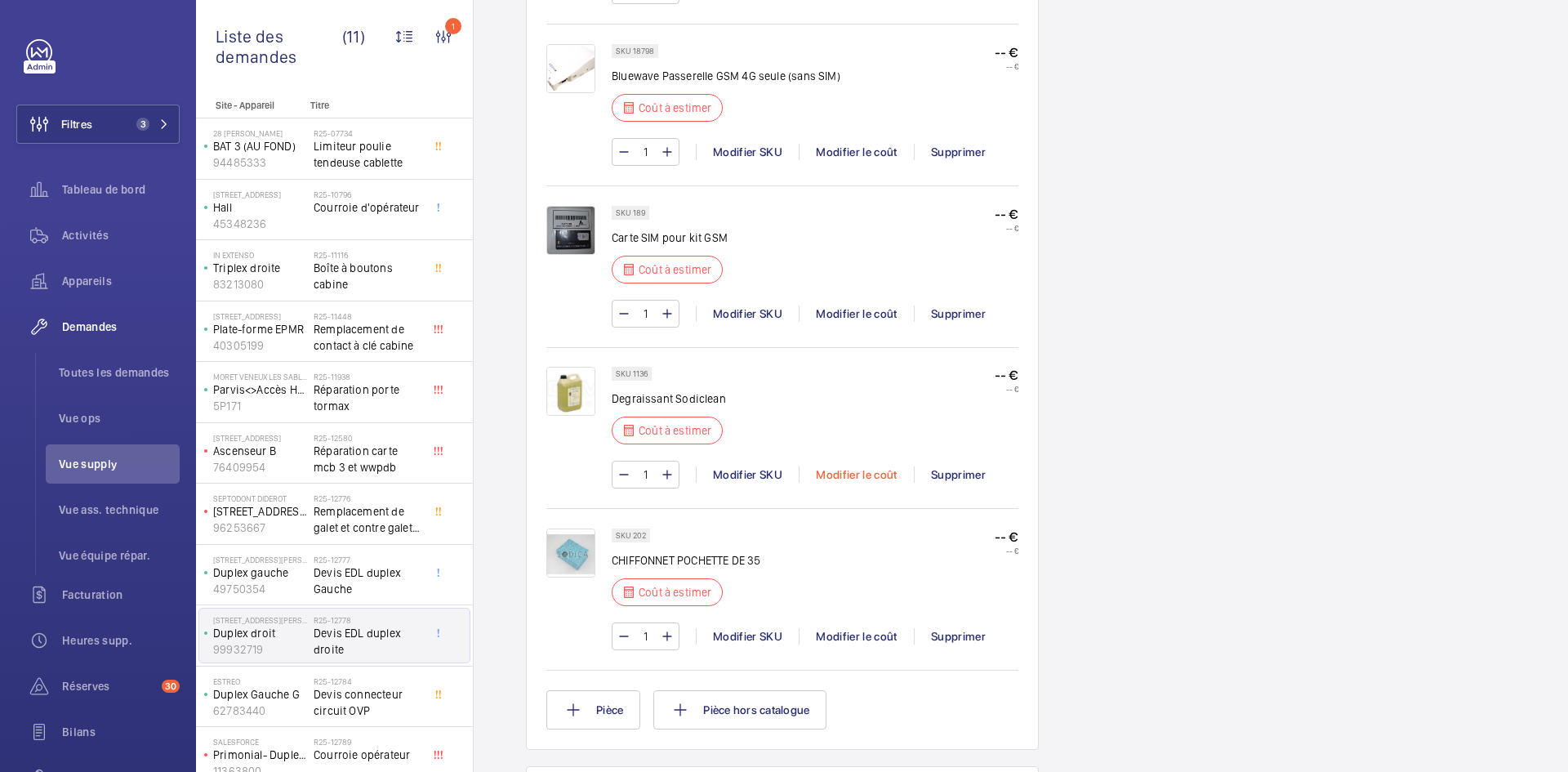
click at [874, 473] on div "Modifier le coût" at bounding box center [856, 474] width 115 height 16
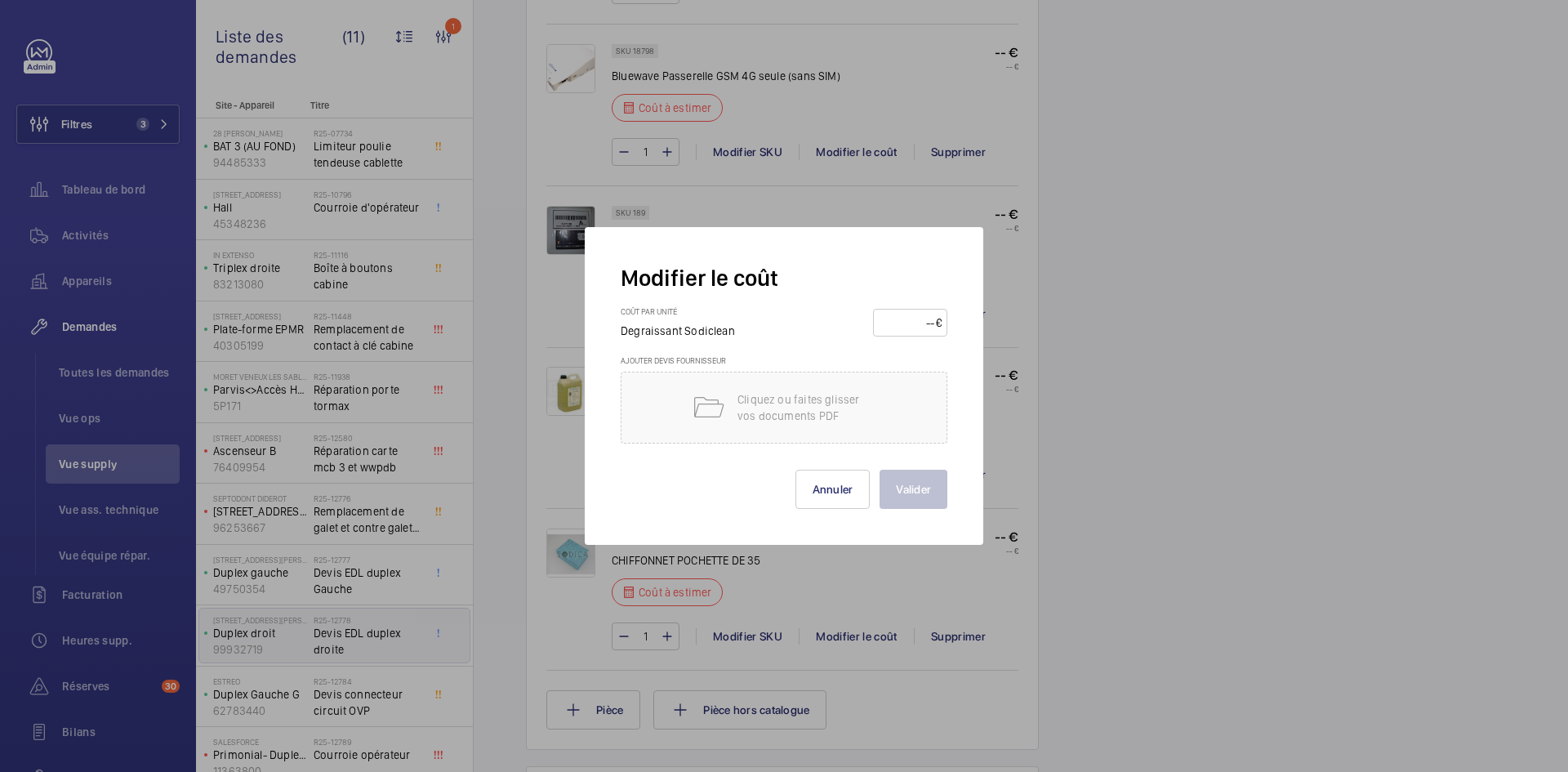
click at [911, 318] on input "number" at bounding box center [907, 323] width 58 height 26
type input "60"
click at [918, 495] on button "Valider" at bounding box center [914, 489] width 68 height 40
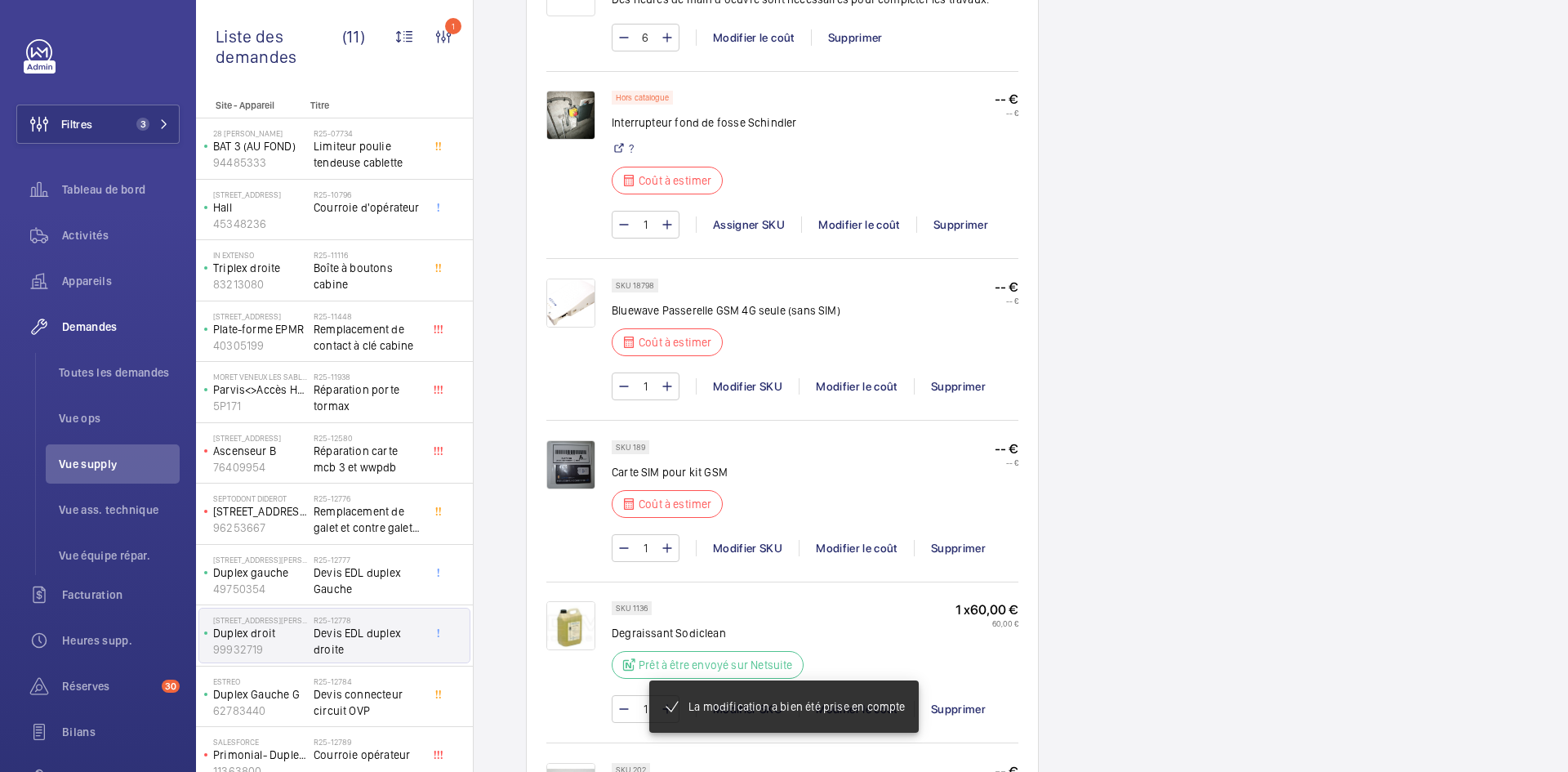
scroll to position [1177, 0]
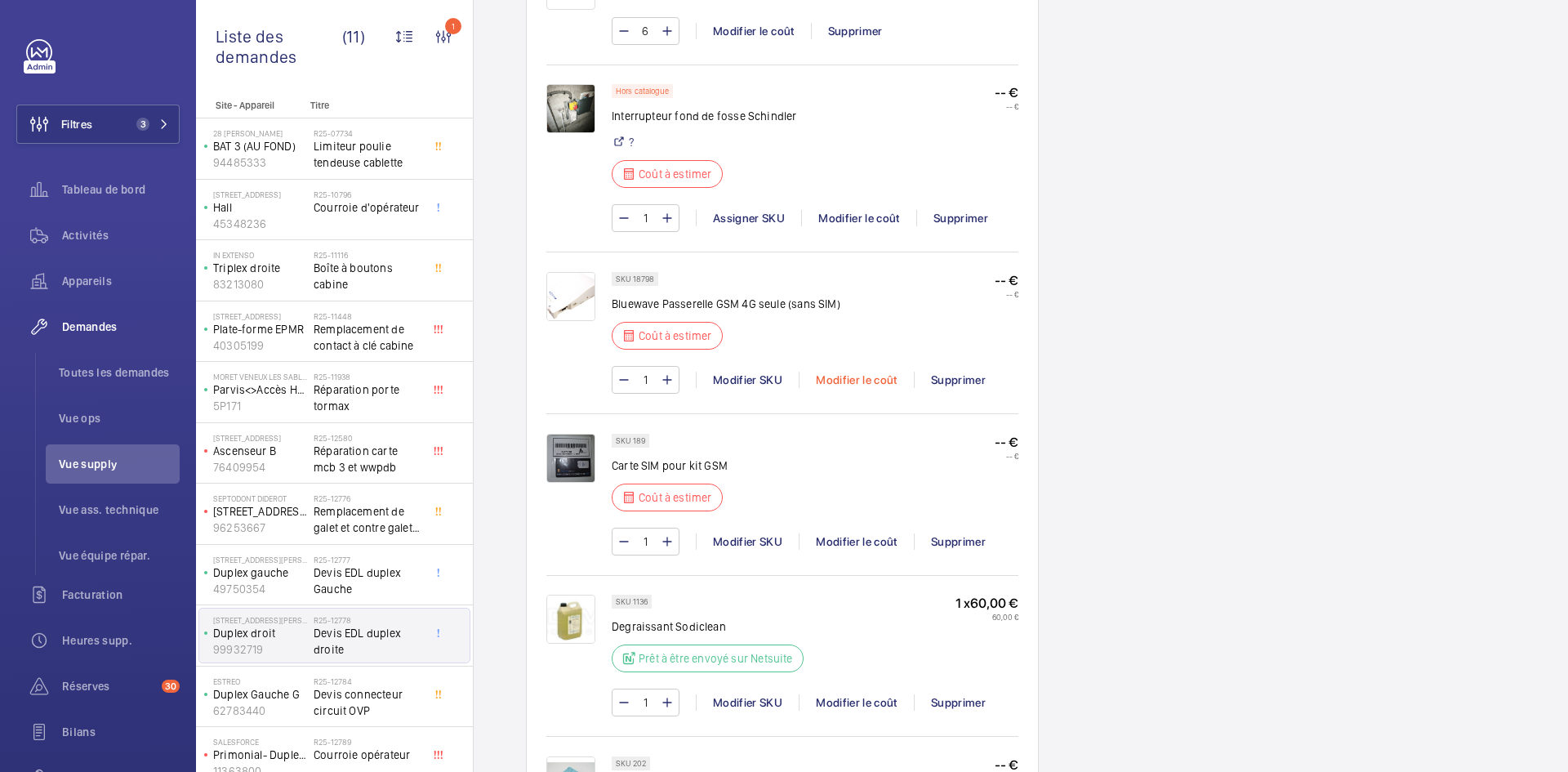
click at [876, 380] on div "Modifier le coût" at bounding box center [856, 379] width 115 height 16
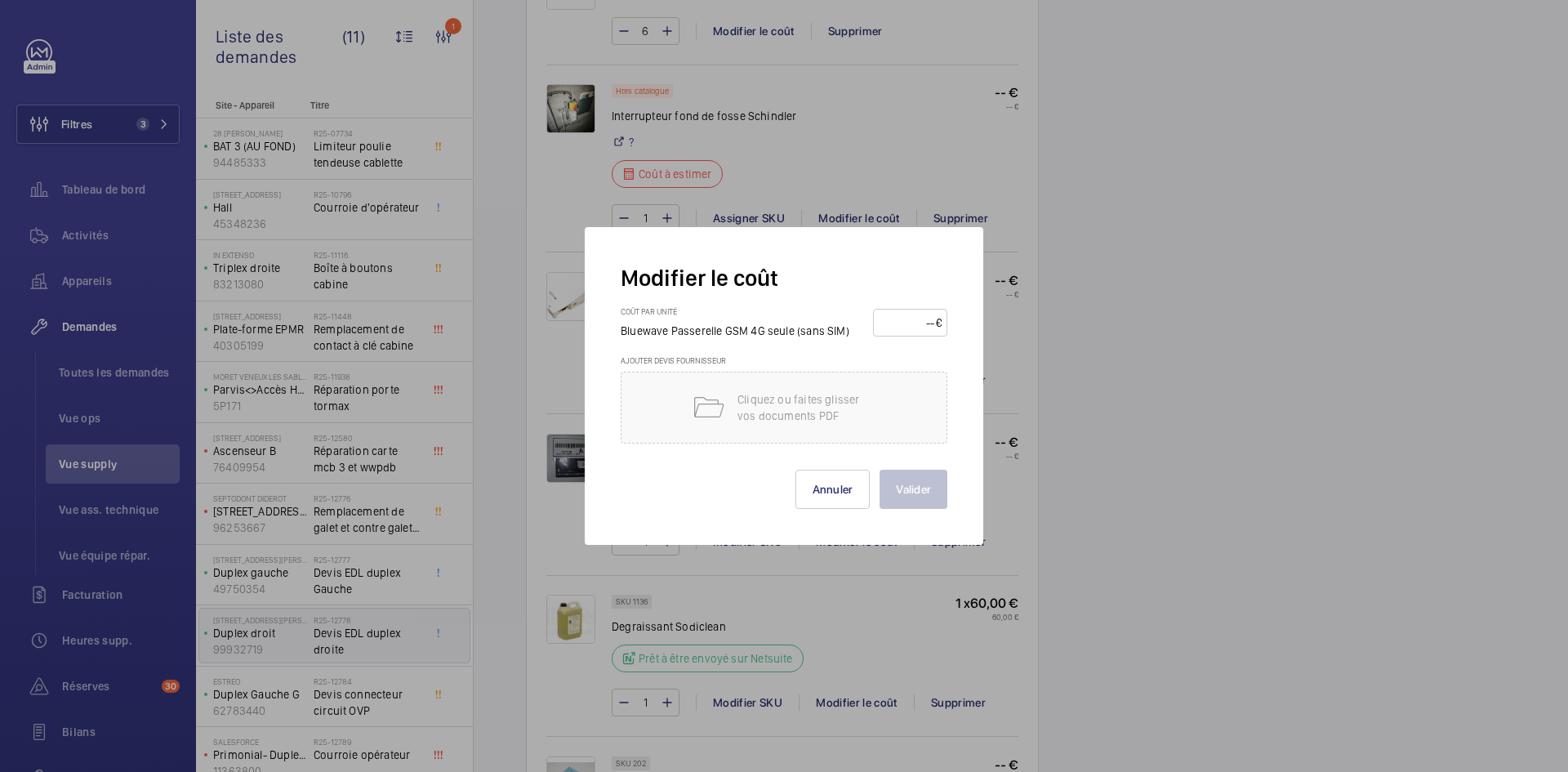
click at [916, 318] on input "number" at bounding box center [907, 323] width 58 height 26
type input "200"
click at [910, 483] on button "Valider" at bounding box center [914, 489] width 68 height 40
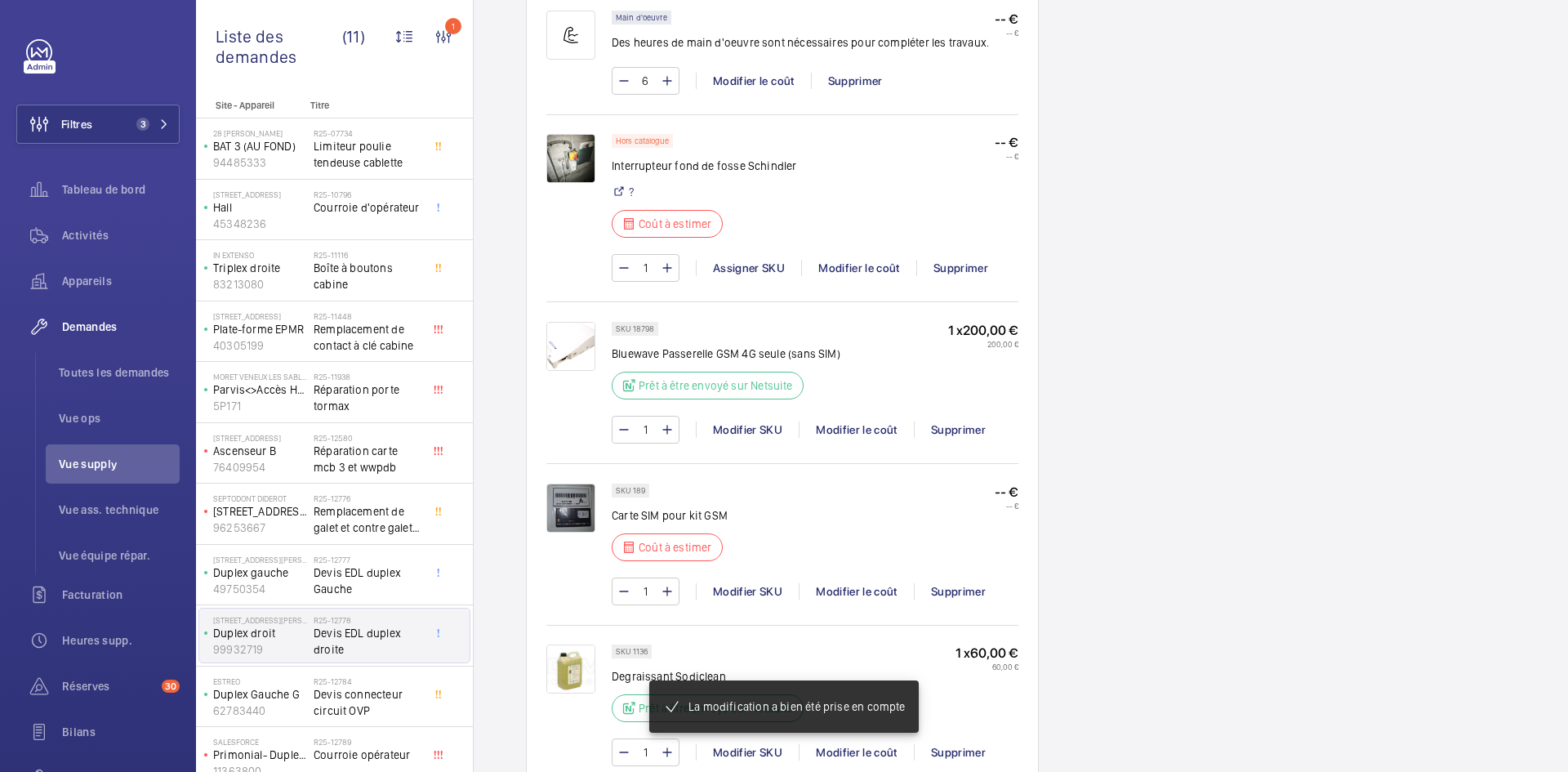
scroll to position [1111, 0]
click at [865, 590] on div "Modifier le coût" at bounding box center [856, 591] width 115 height 16
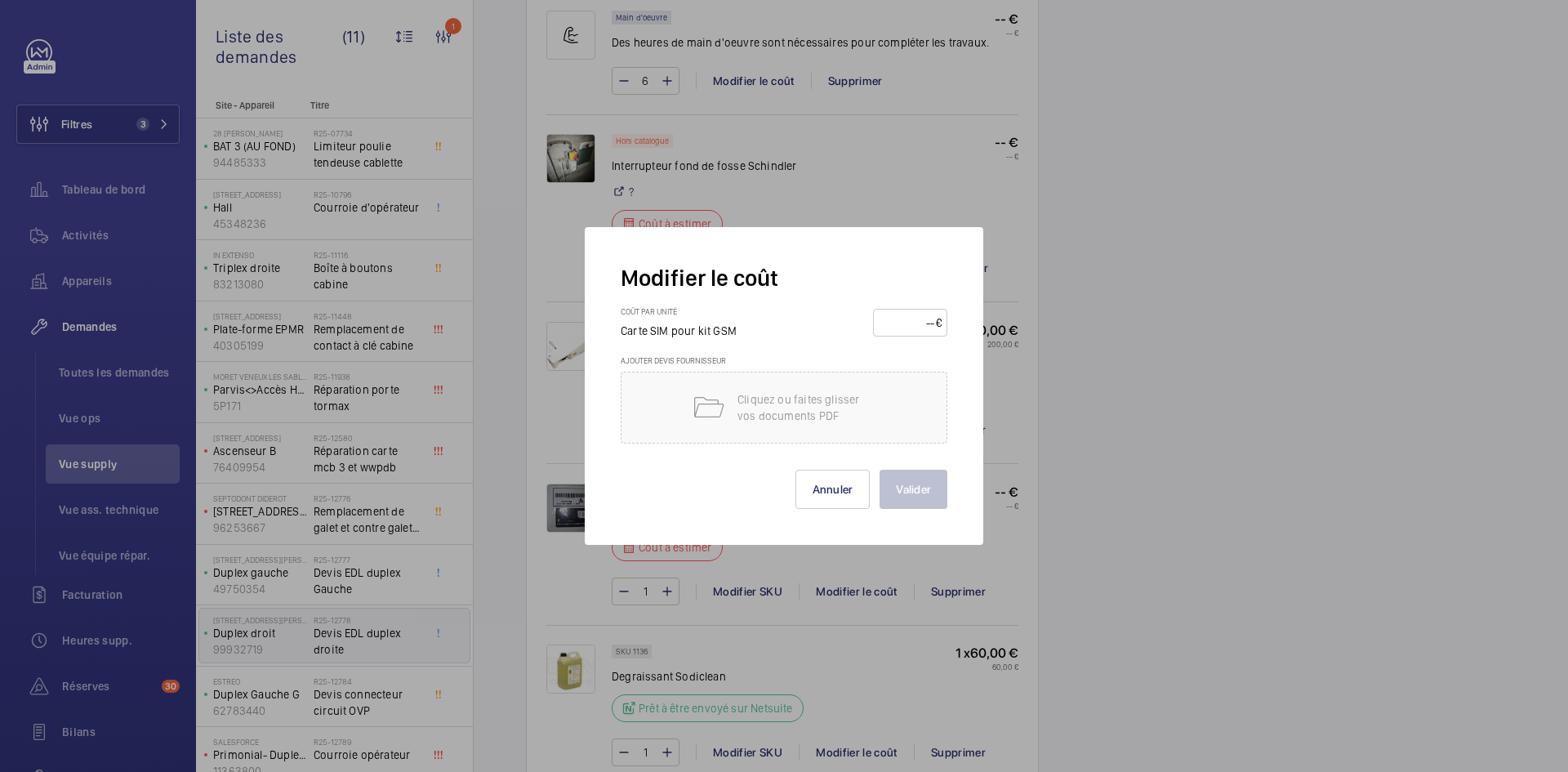
click at [912, 324] on input "number" at bounding box center [907, 323] width 58 height 26
type input "15"
click at [920, 495] on button "Valider" at bounding box center [914, 489] width 68 height 40
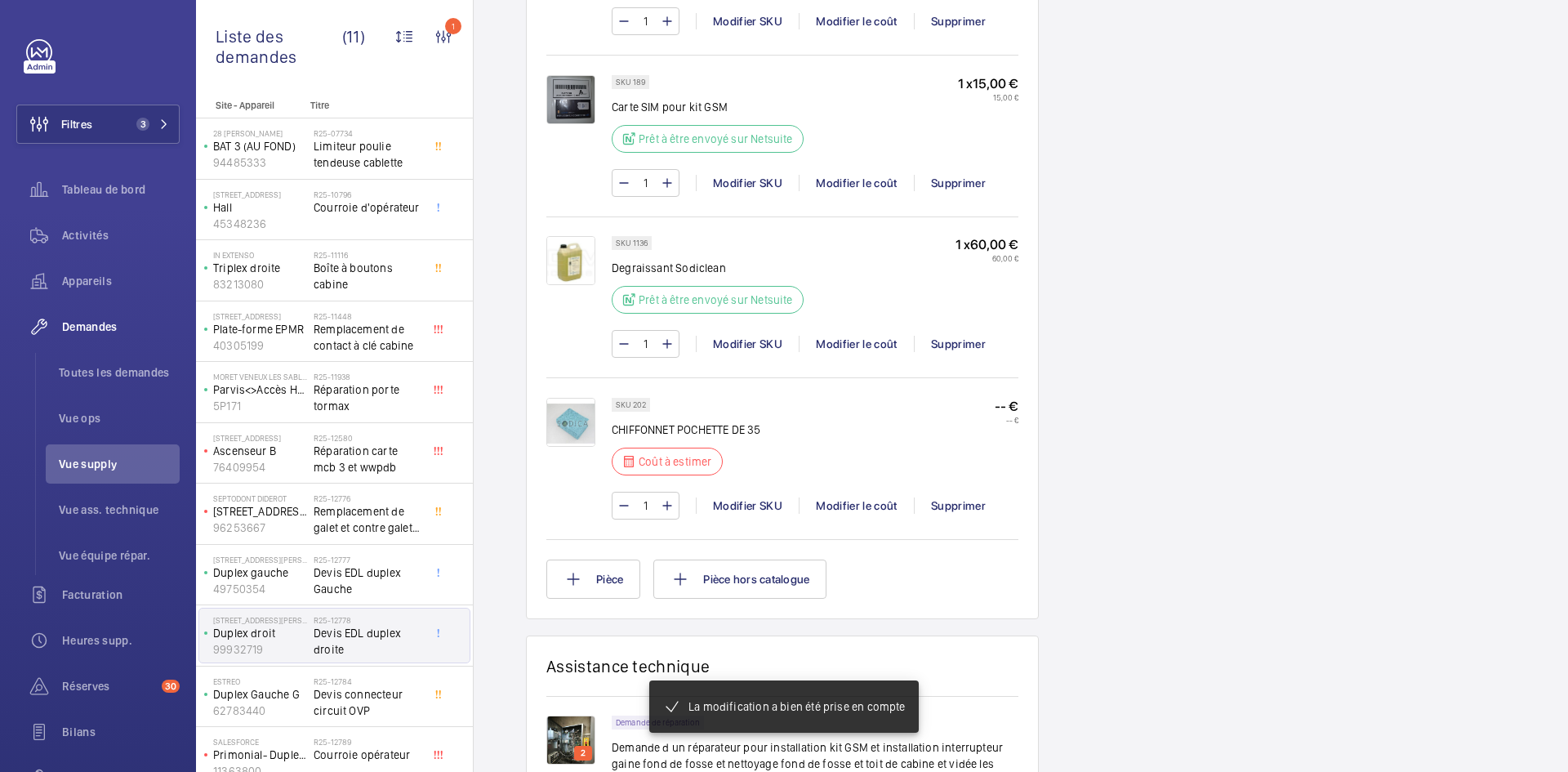
scroll to position [1535, 0]
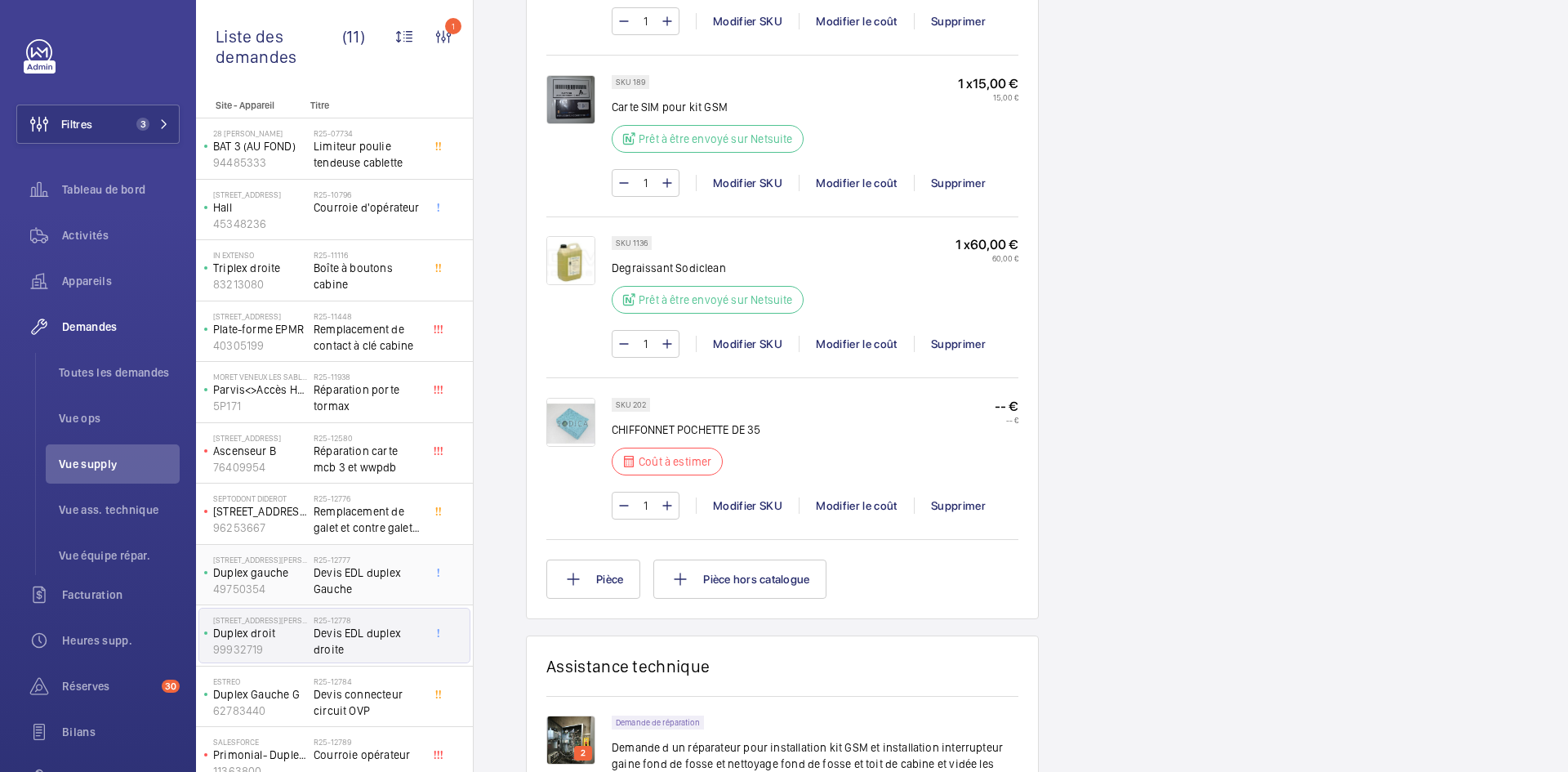
click at [283, 571] on p "Duplex gauche" at bounding box center [260, 572] width 93 height 16
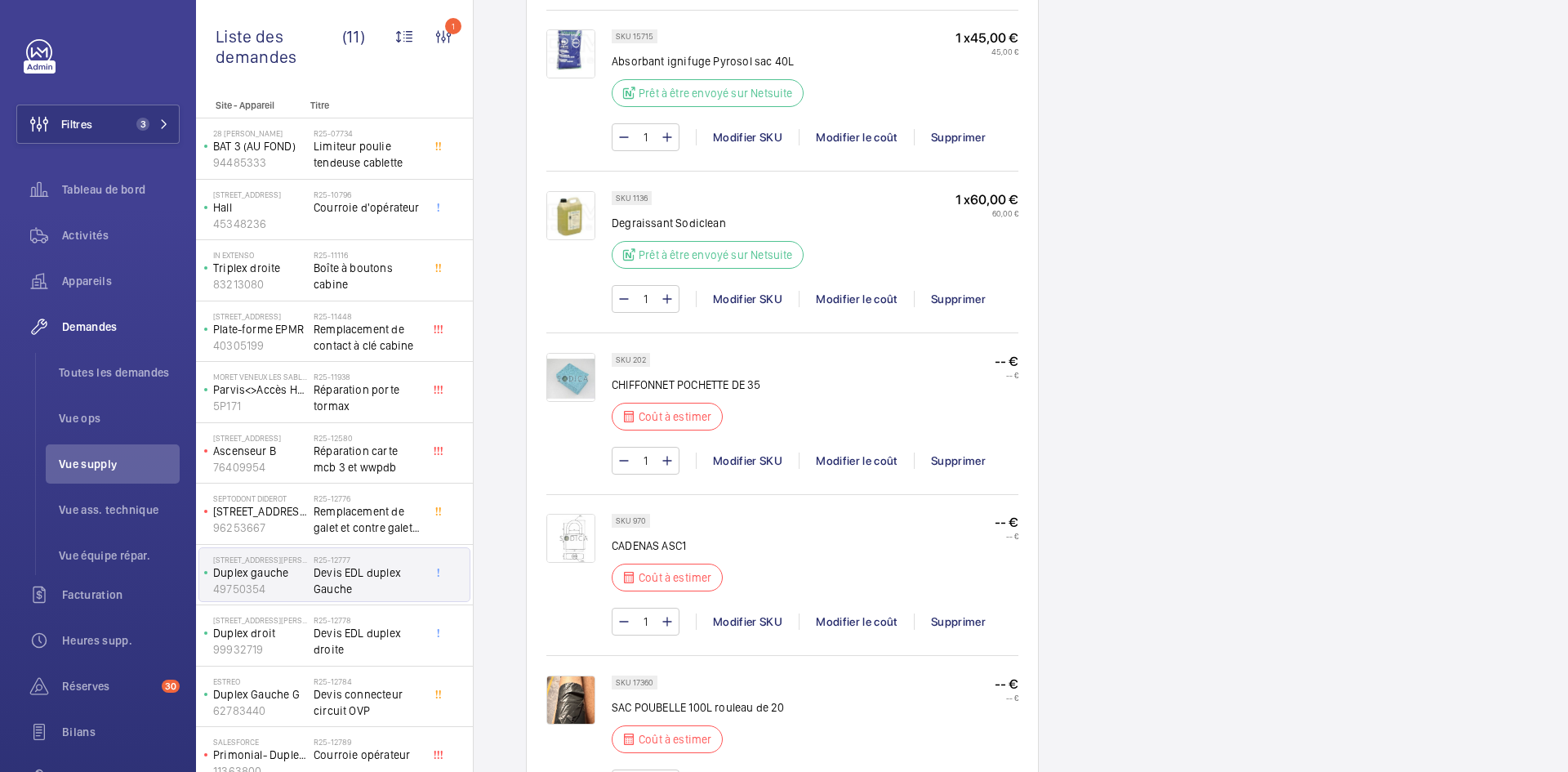
scroll to position [1878, 0]
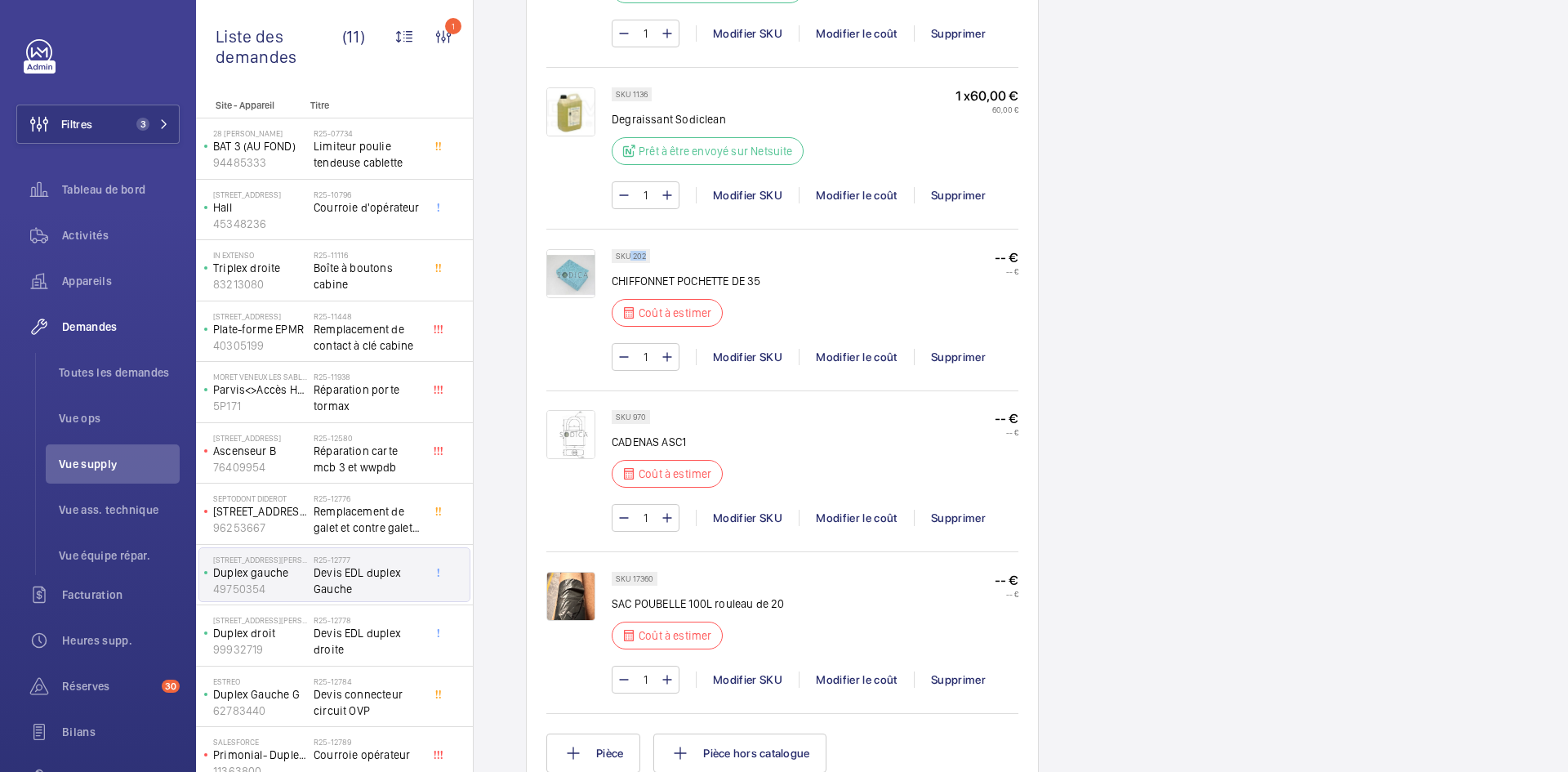
drag, startPoint x: 645, startPoint y: 254, endPoint x: 631, endPoint y: 258, distance: 14.6
click at [631, 258] on p "SKU 202" at bounding box center [631, 256] width 30 height 6
copy p "202"
click at [878, 354] on div "Modifier le coût" at bounding box center [856, 356] width 115 height 16
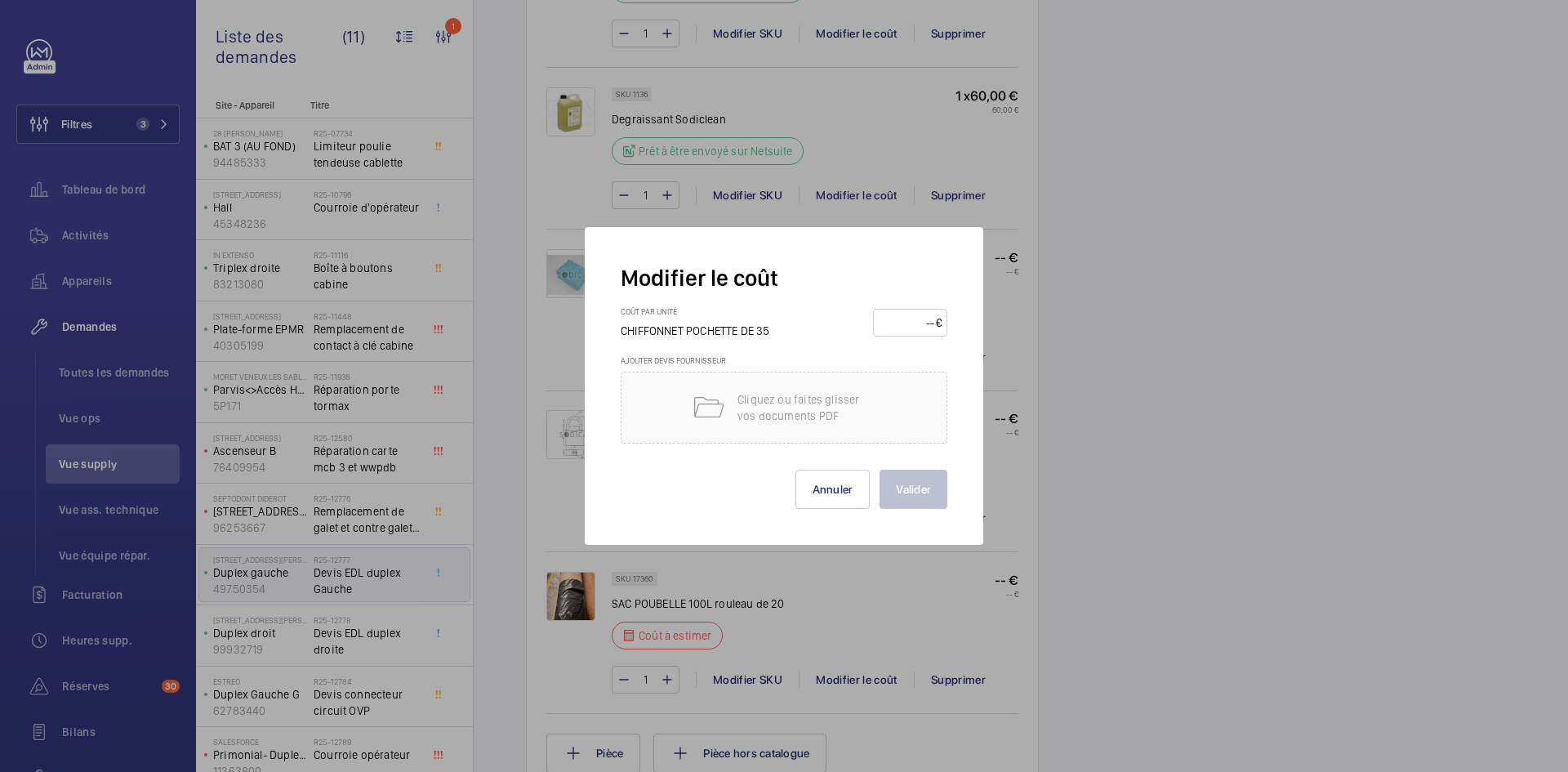
click at [894, 324] on input "number" at bounding box center [907, 323] width 58 height 26
type input "100"
click at [929, 481] on button "Valider" at bounding box center [914, 489] width 68 height 40
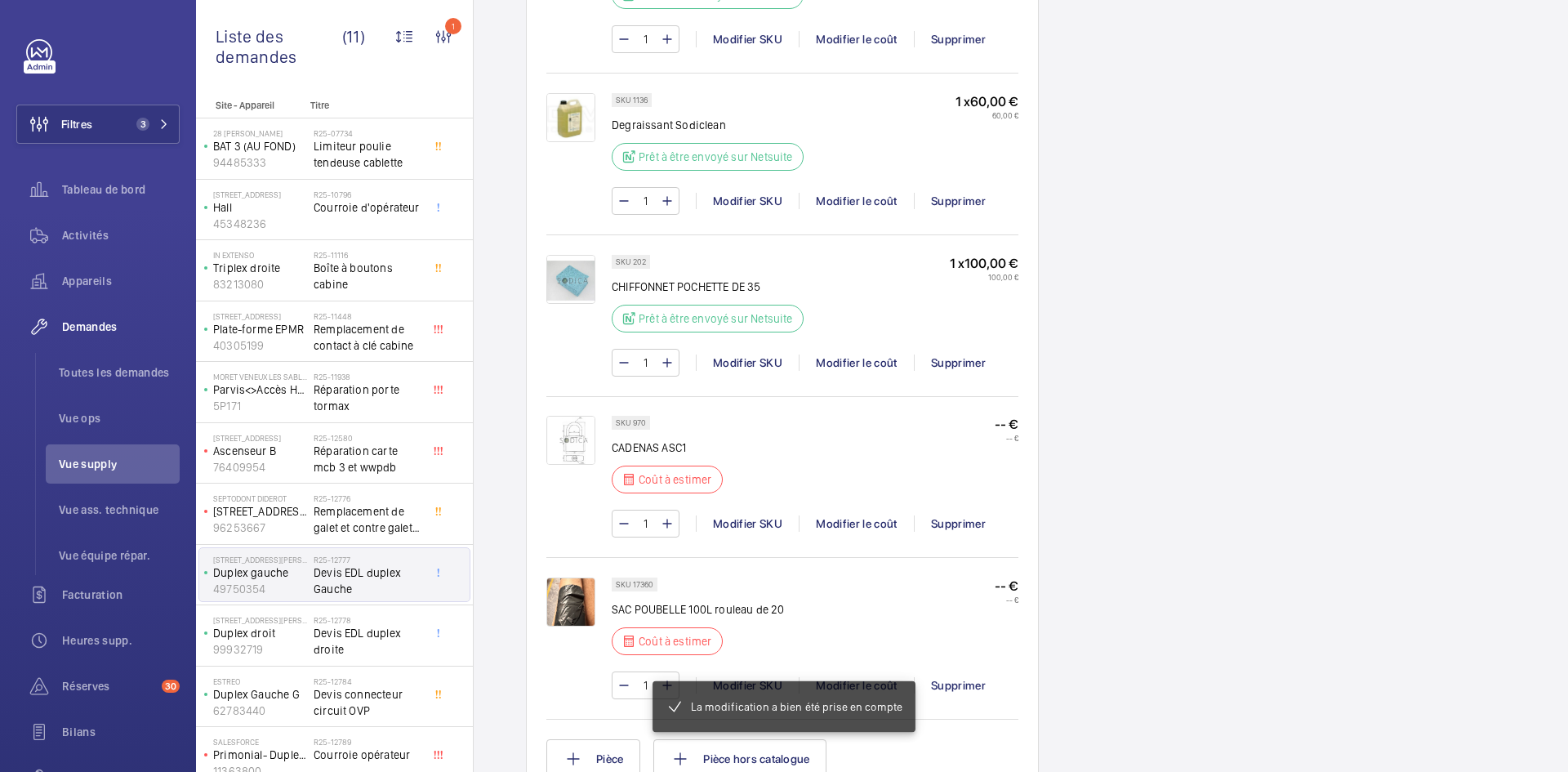
scroll to position [1845, 0]
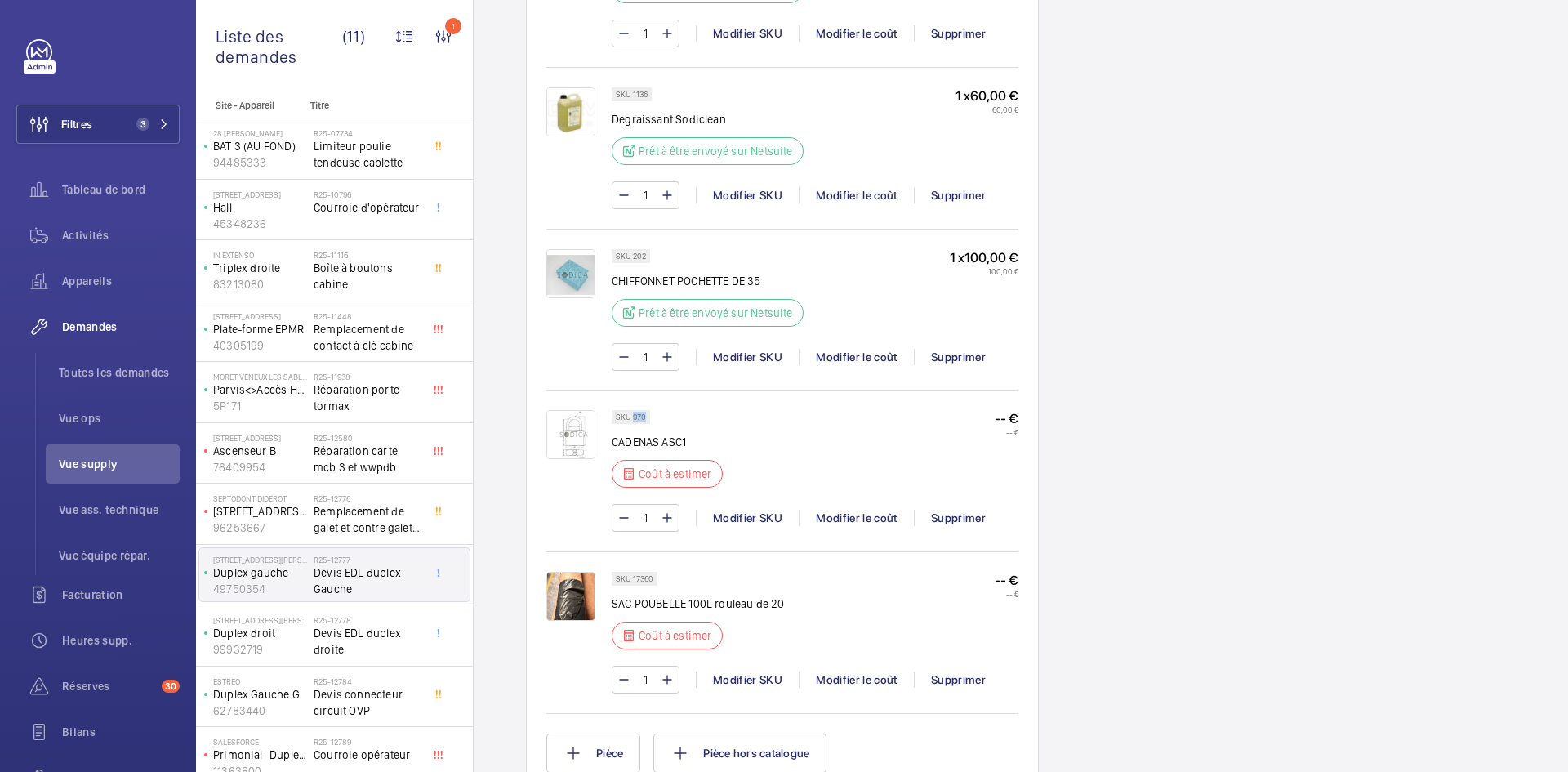
drag, startPoint x: 647, startPoint y: 414, endPoint x: 632, endPoint y: 415, distance: 15.0
click at [632, 415] on div "SKU 970" at bounding box center [631, 416] width 39 height 14
copy p "970"
click at [874, 517] on div "Modifier le coût" at bounding box center [856, 517] width 115 height 16
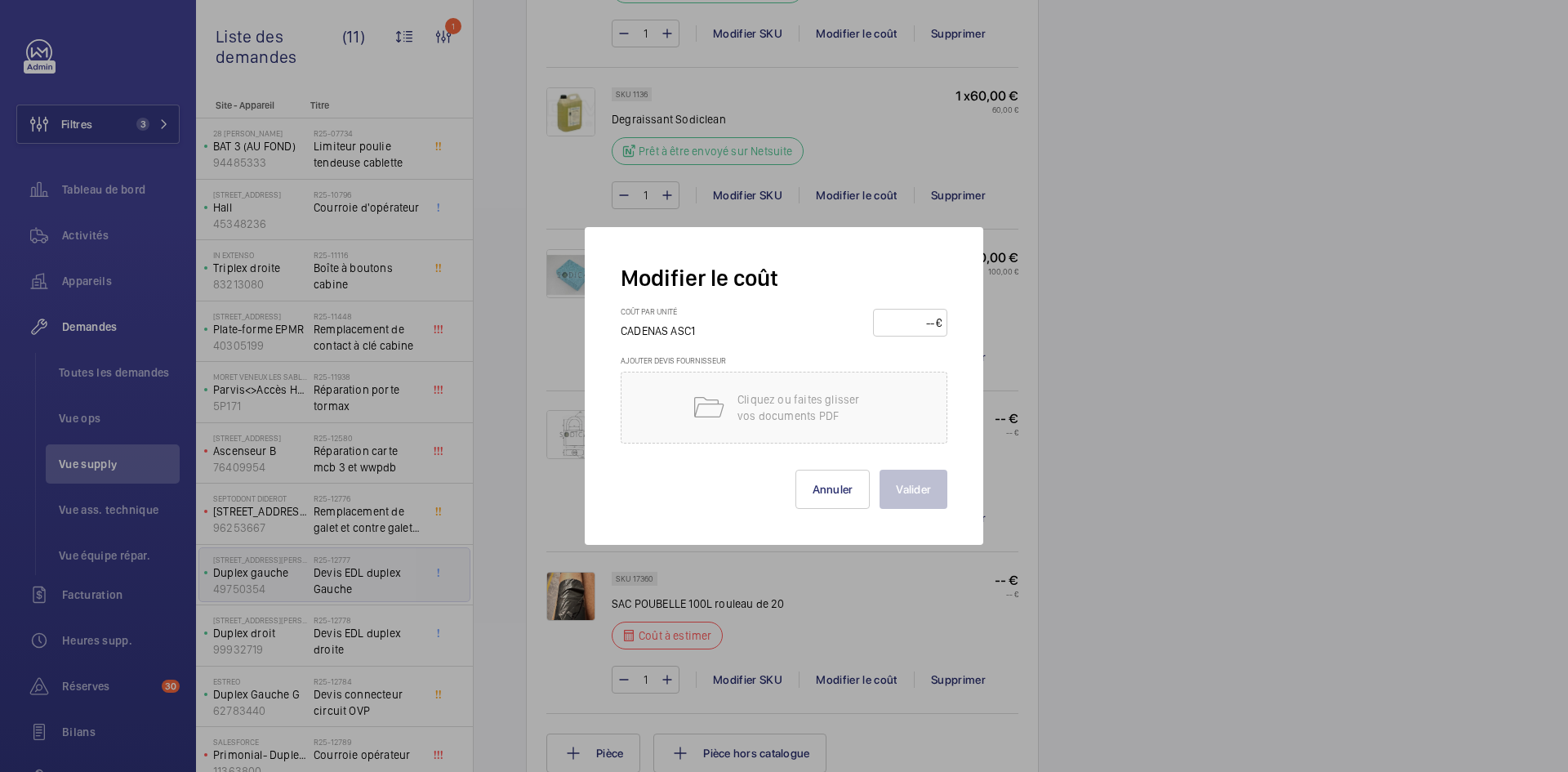
click at [907, 311] on input "number" at bounding box center [907, 323] width 58 height 26
type input "55"
click at [902, 489] on button "Valider" at bounding box center [914, 489] width 68 height 40
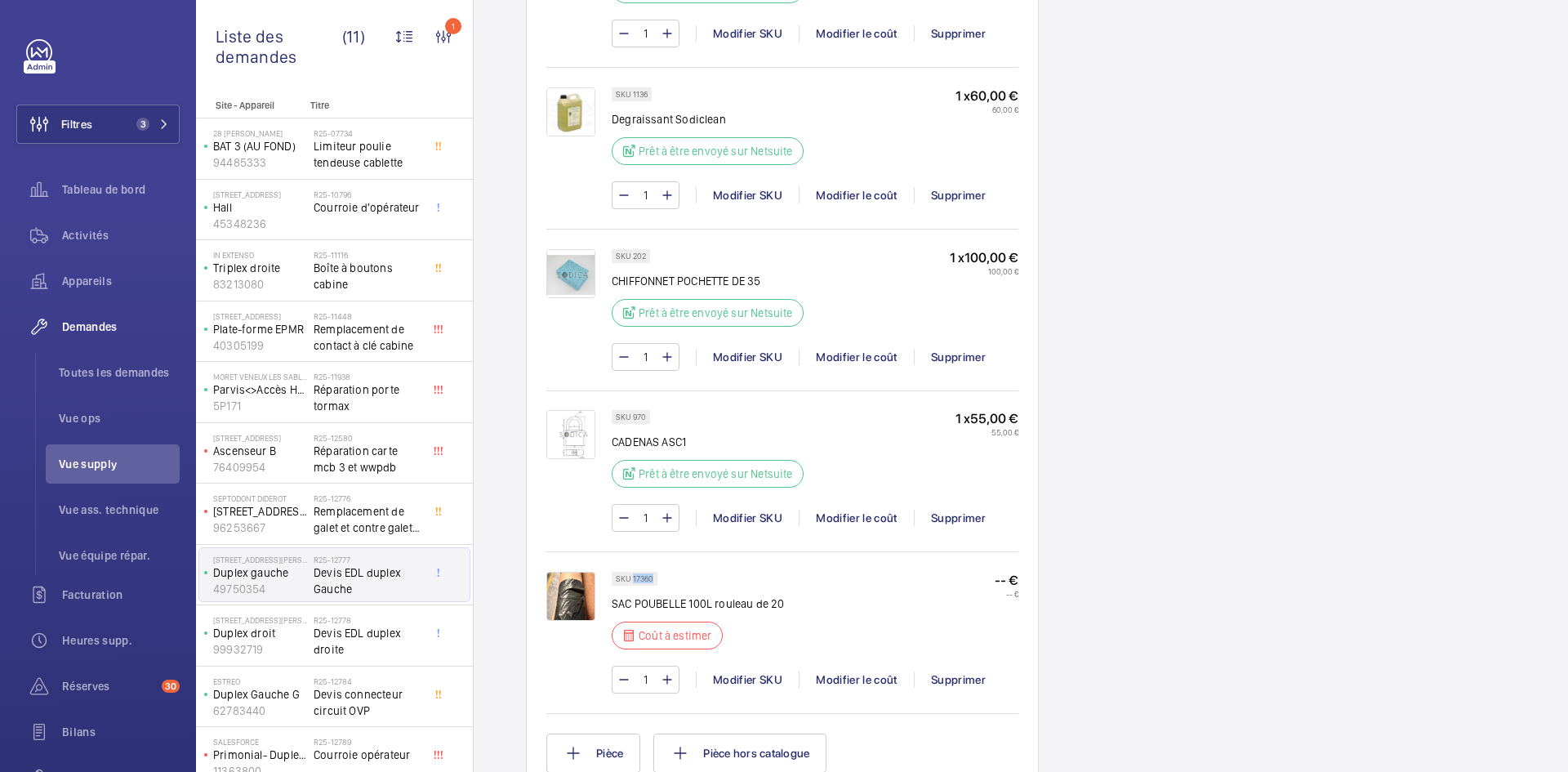
drag, startPoint x: 657, startPoint y: 576, endPoint x: 632, endPoint y: 578, distance: 25.1
click at [632, 578] on div "SKU 17360" at bounding box center [634, 579] width 45 height 14
copy p "17360"
click at [875, 681] on div "Modifier le coût" at bounding box center [856, 679] width 115 height 16
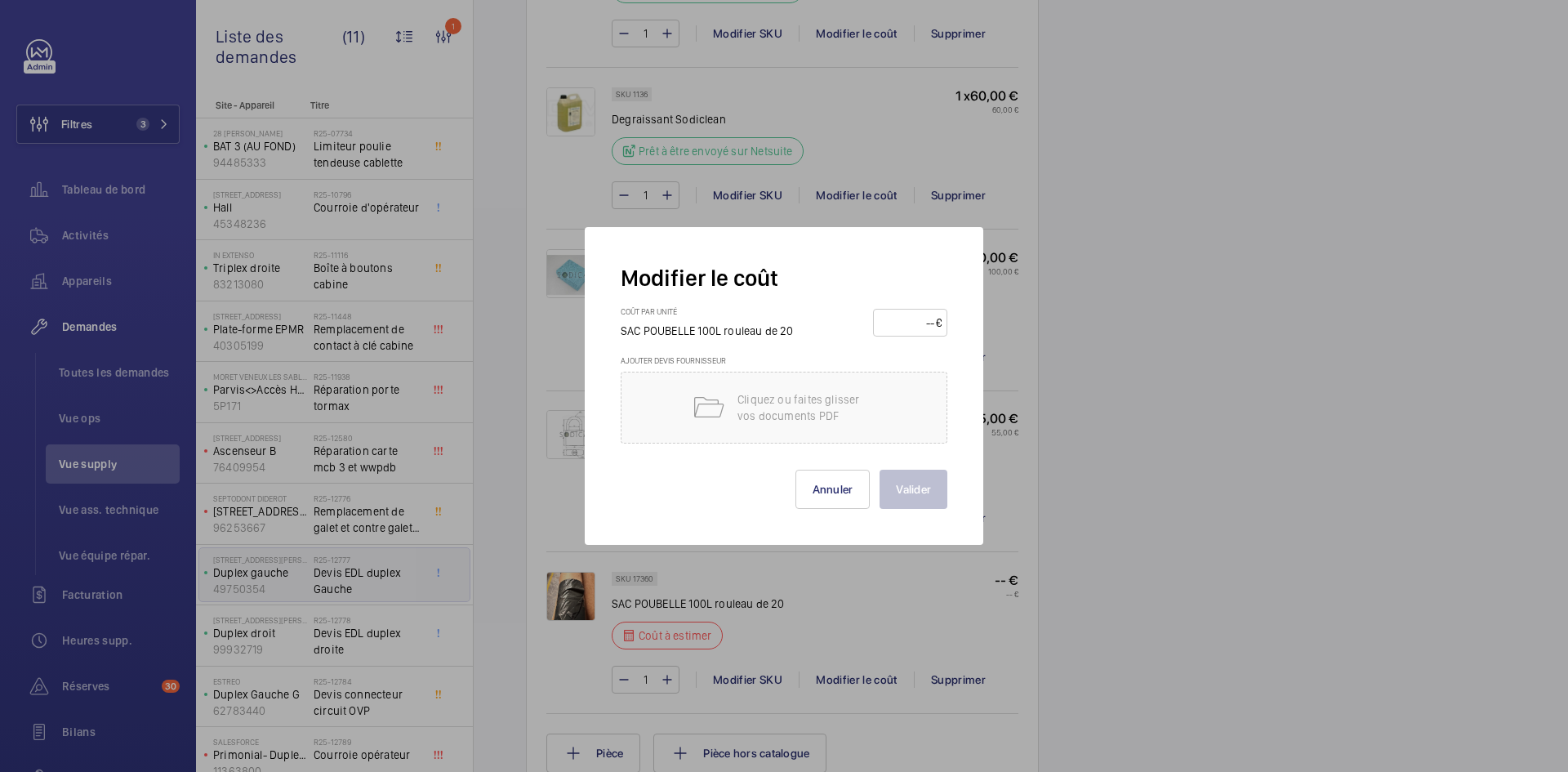
click at [905, 318] on input "number" at bounding box center [907, 323] width 58 height 26
type input "40"
click at [927, 494] on button "Valider" at bounding box center [914, 489] width 68 height 40
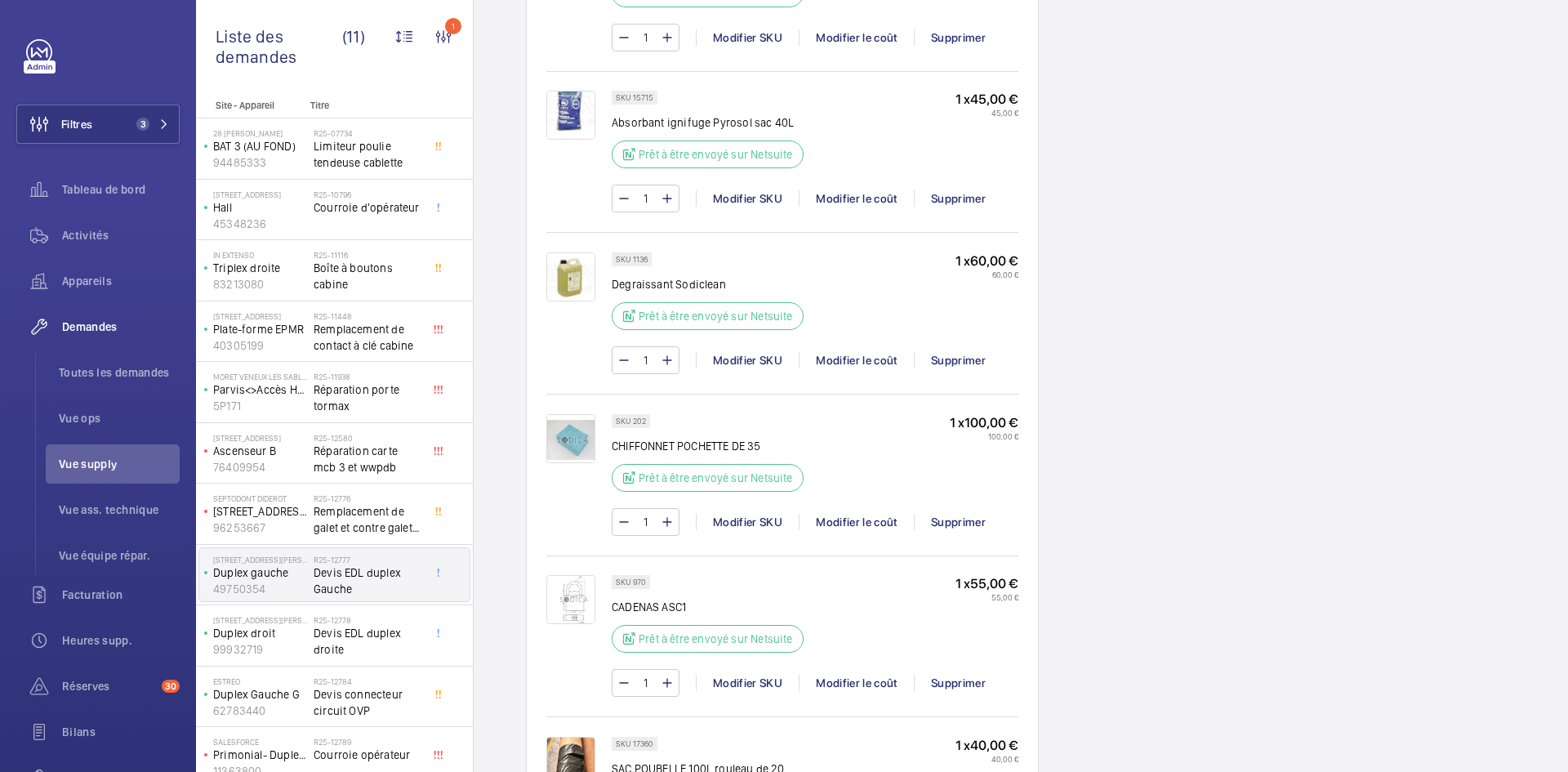
scroll to position [1715, 0]
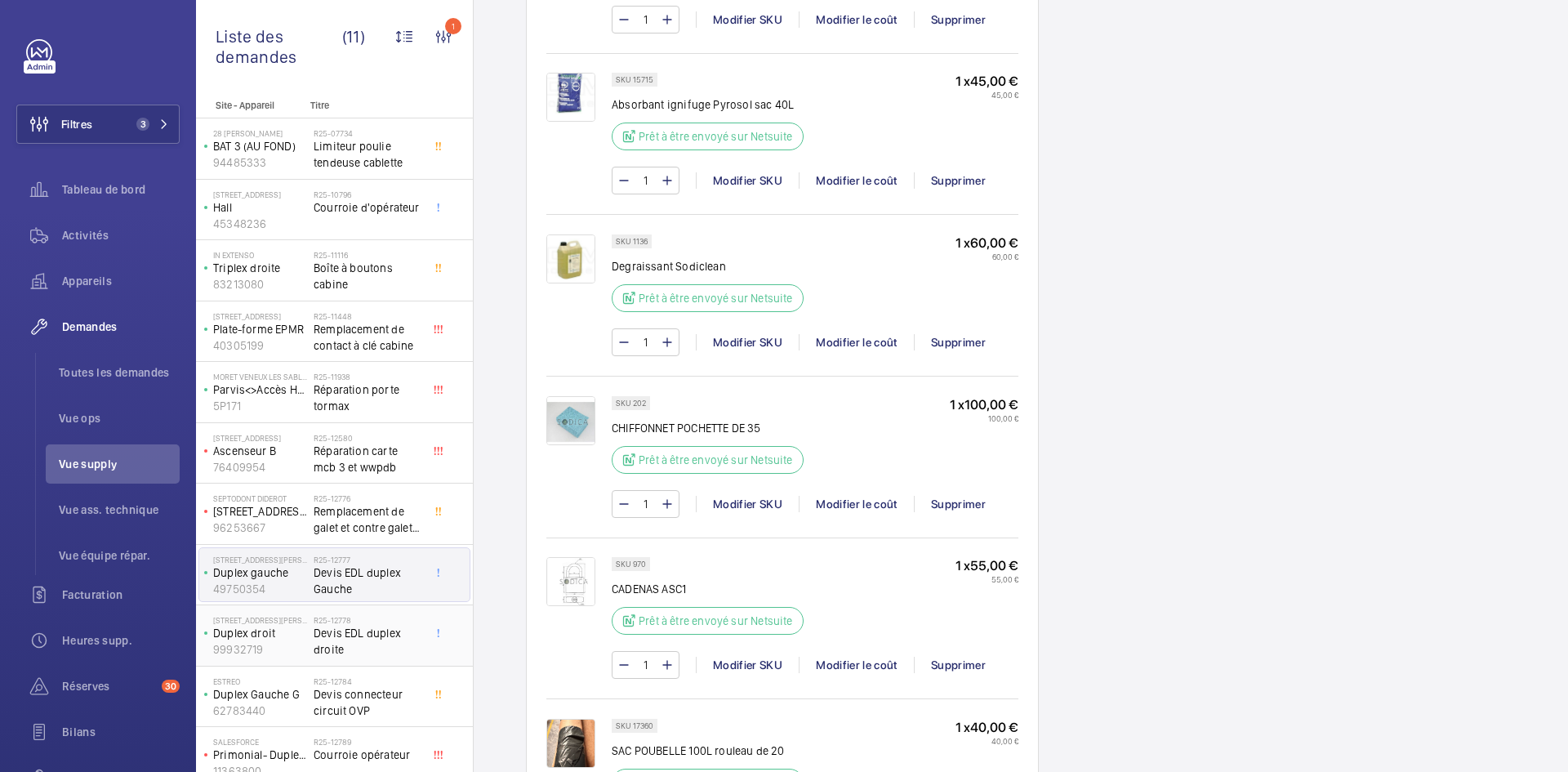
click at [299, 633] on p "Duplex droit" at bounding box center [260, 632] width 93 height 16
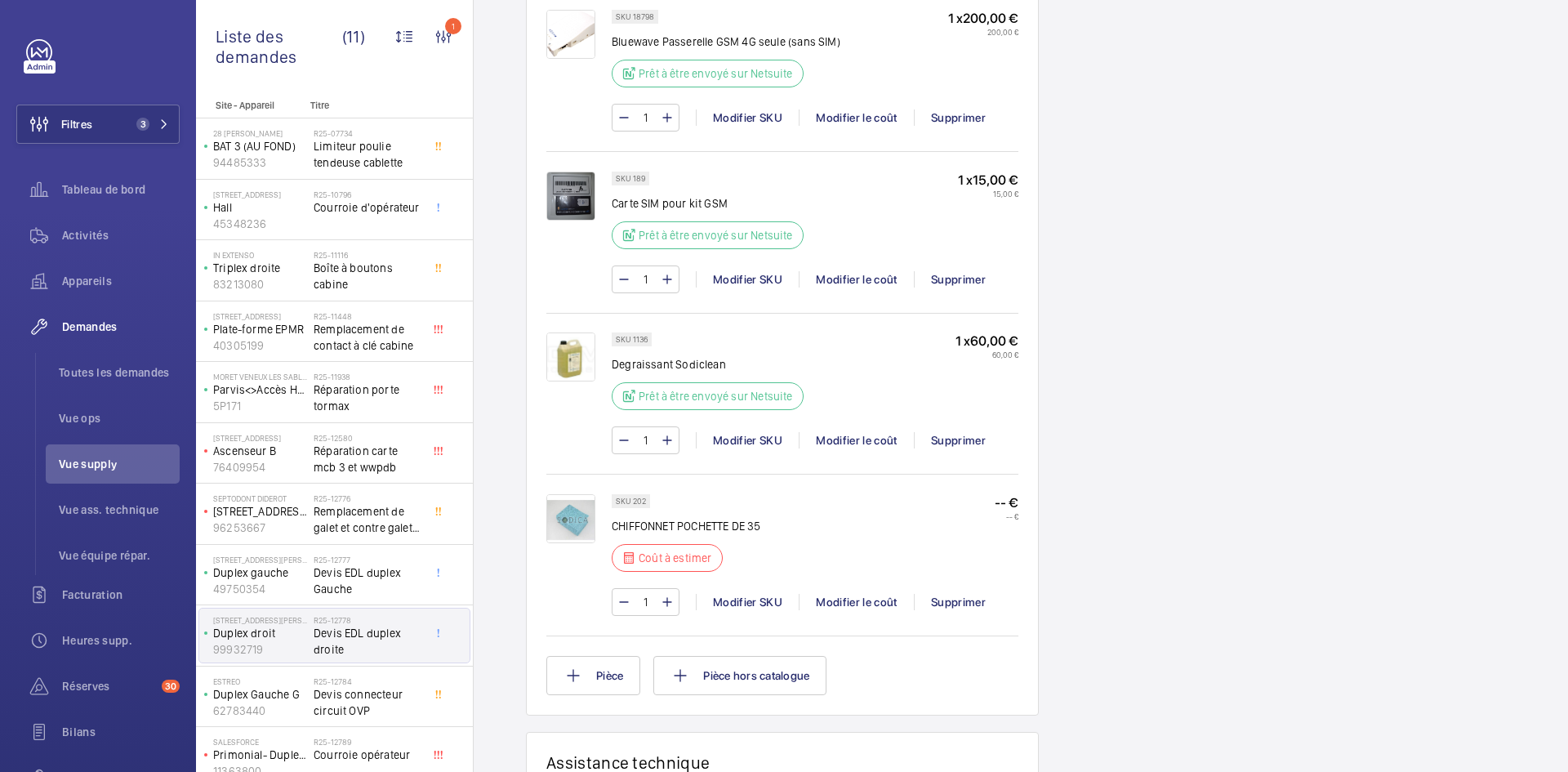
scroll to position [1469, 0]
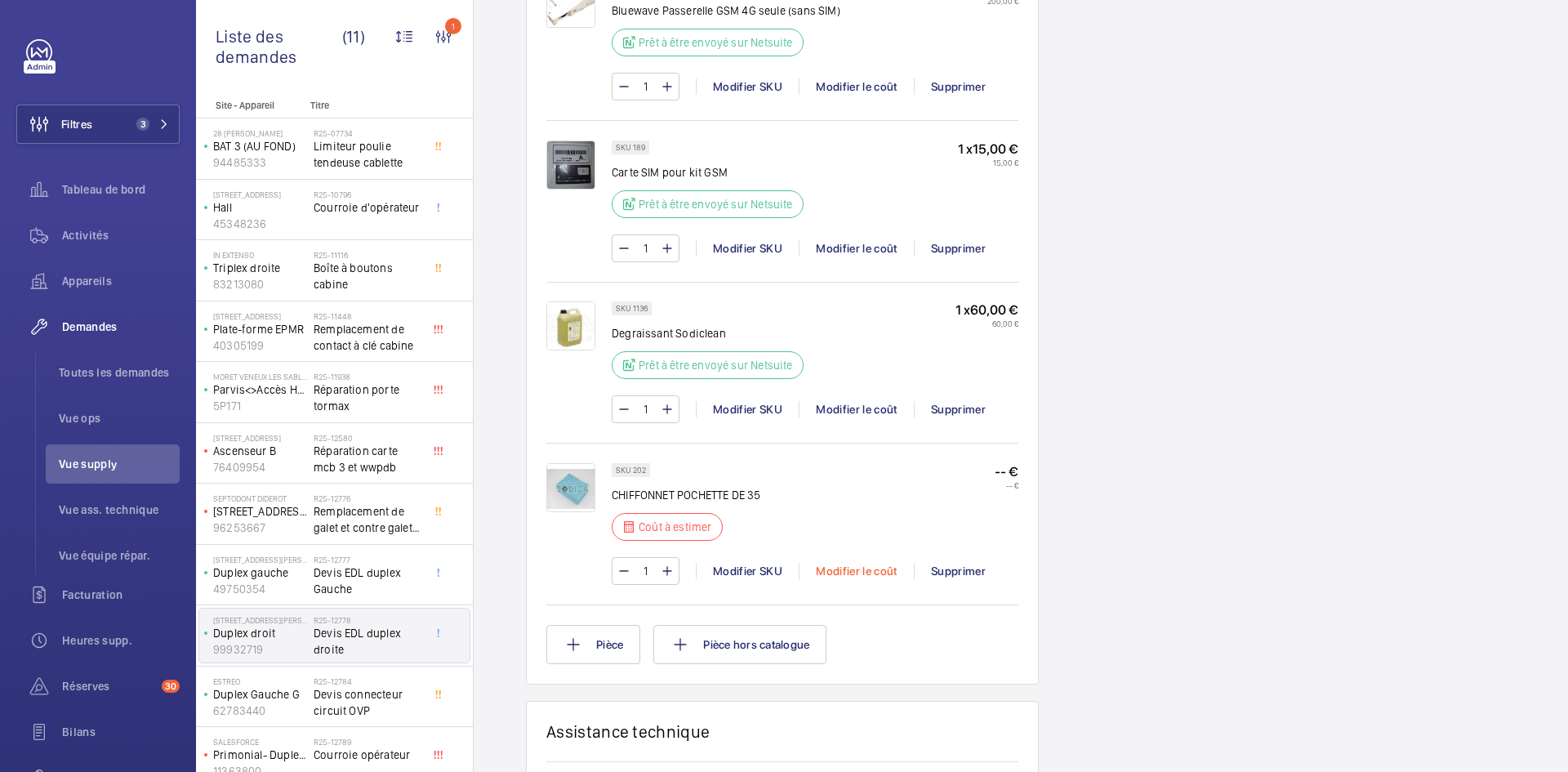
click at [850, 569] on div "Modifier le coût" at bounding box center [856, 570] width 115 height 16
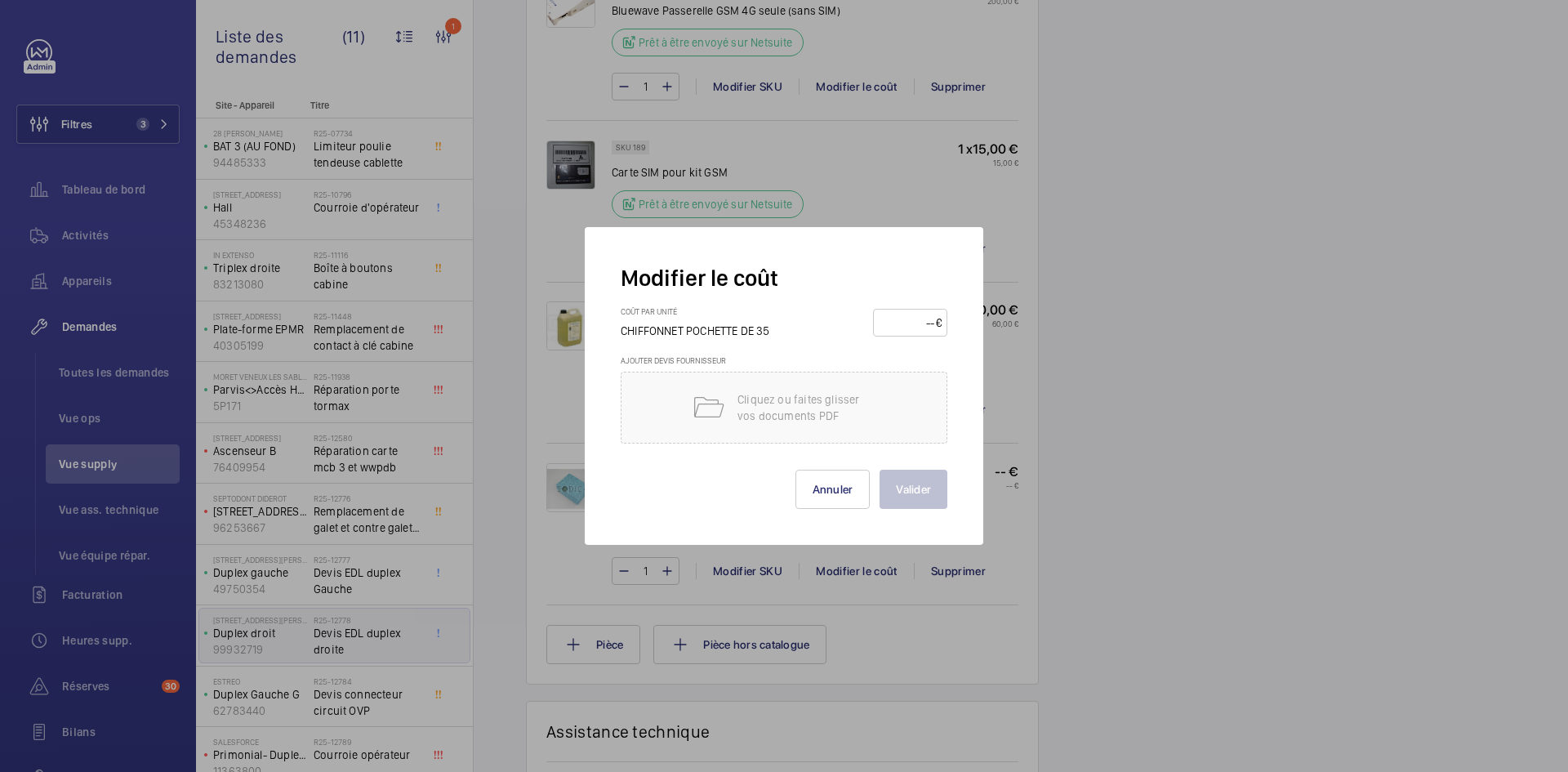
click at [899, 323] on input "number" at bounding box center [907, 323] width 58 height 26
type input "100"
click at [900, 488] on button "Valider" at bounding box center [914, 489] width 68 height 40
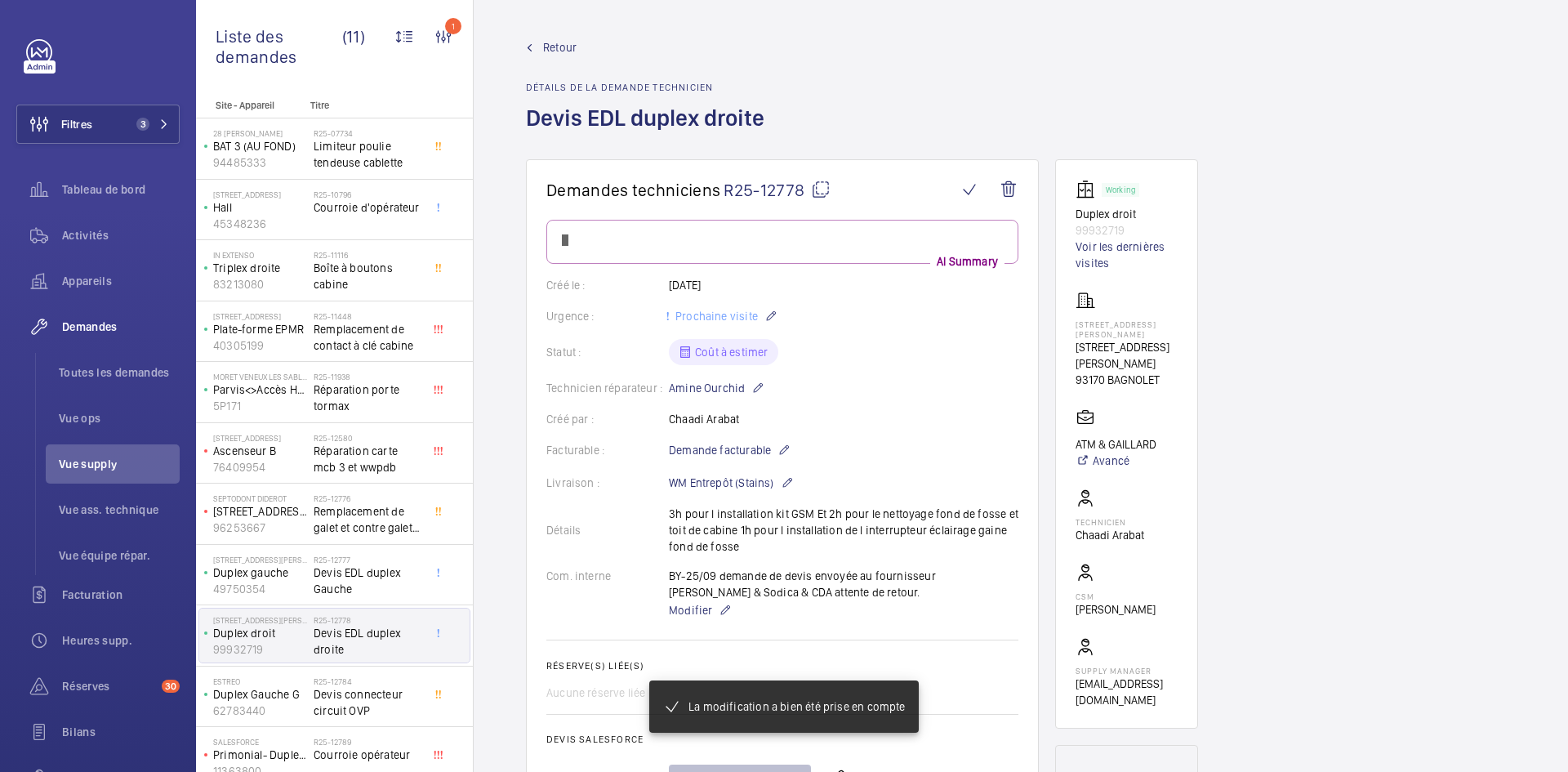
click at [562, 48] on span "Retour" at bounding box center [559, 47] width 33 height 16
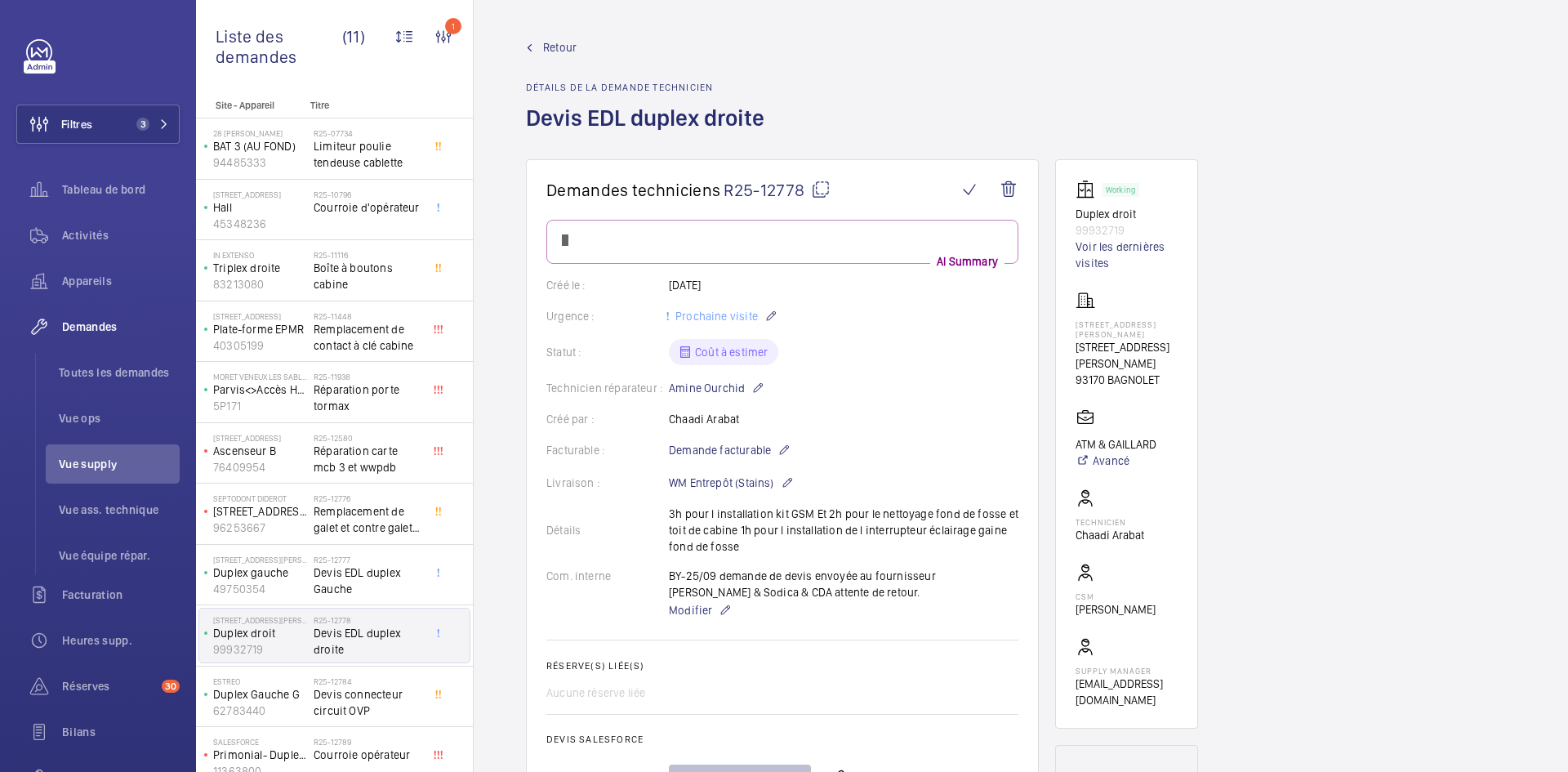
click at [554, 45] on span "Retour" at bounding box center [559, 47] width 33 height 16
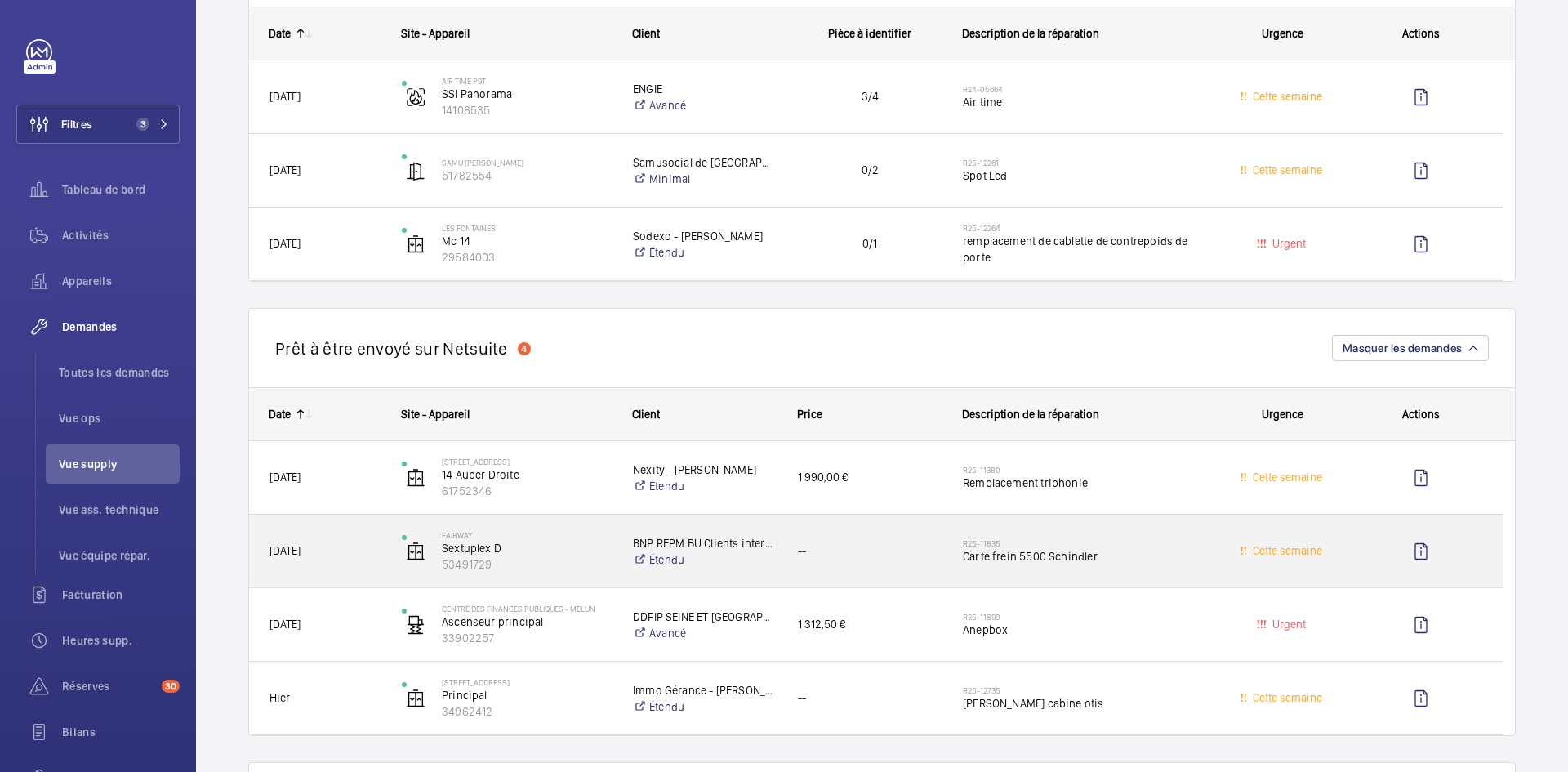
scroll to position [1306, 0]
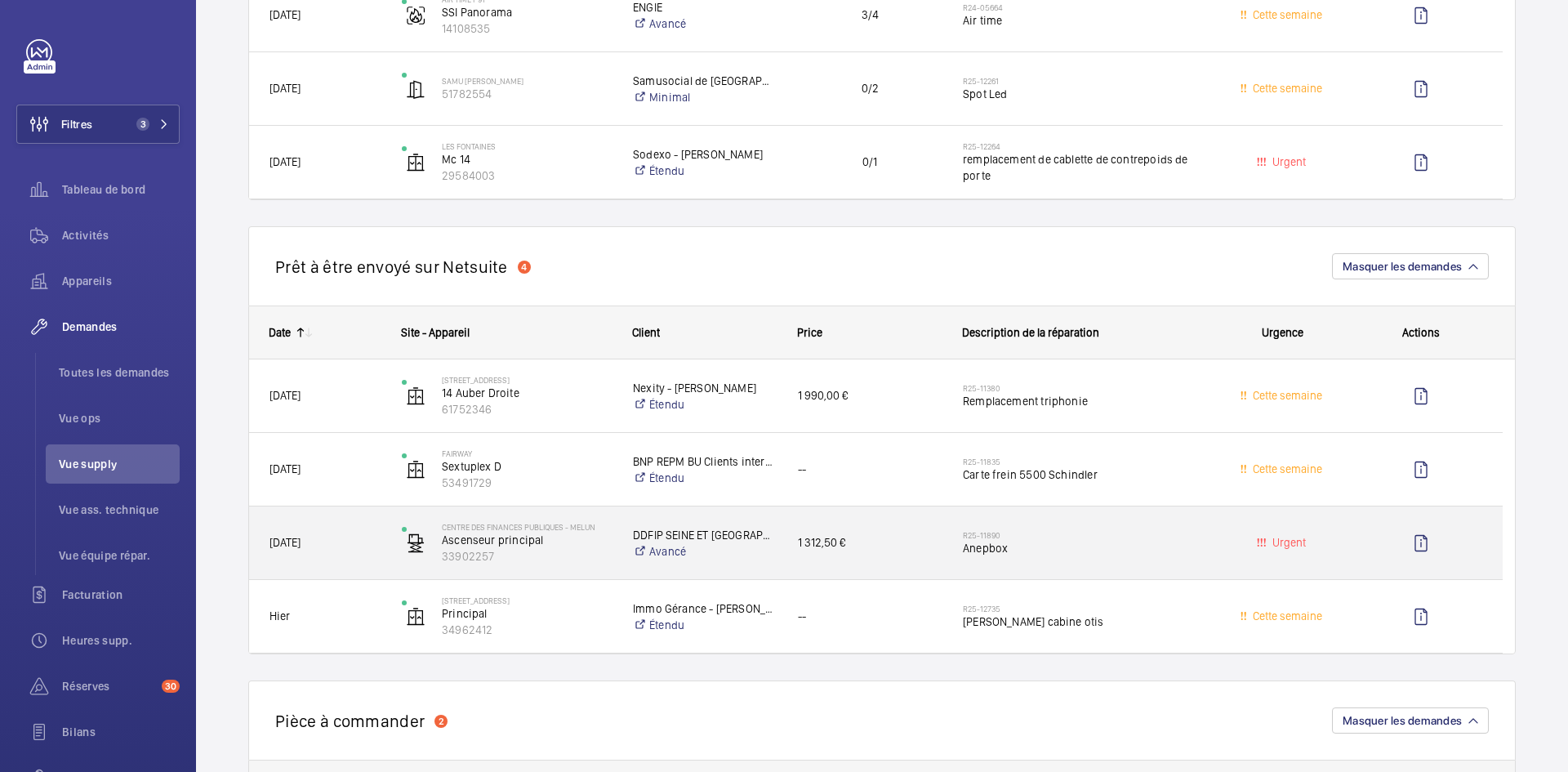
click at [349, 542] on span "[DATE]" at bounding box center [325, 543] width 111 height 19
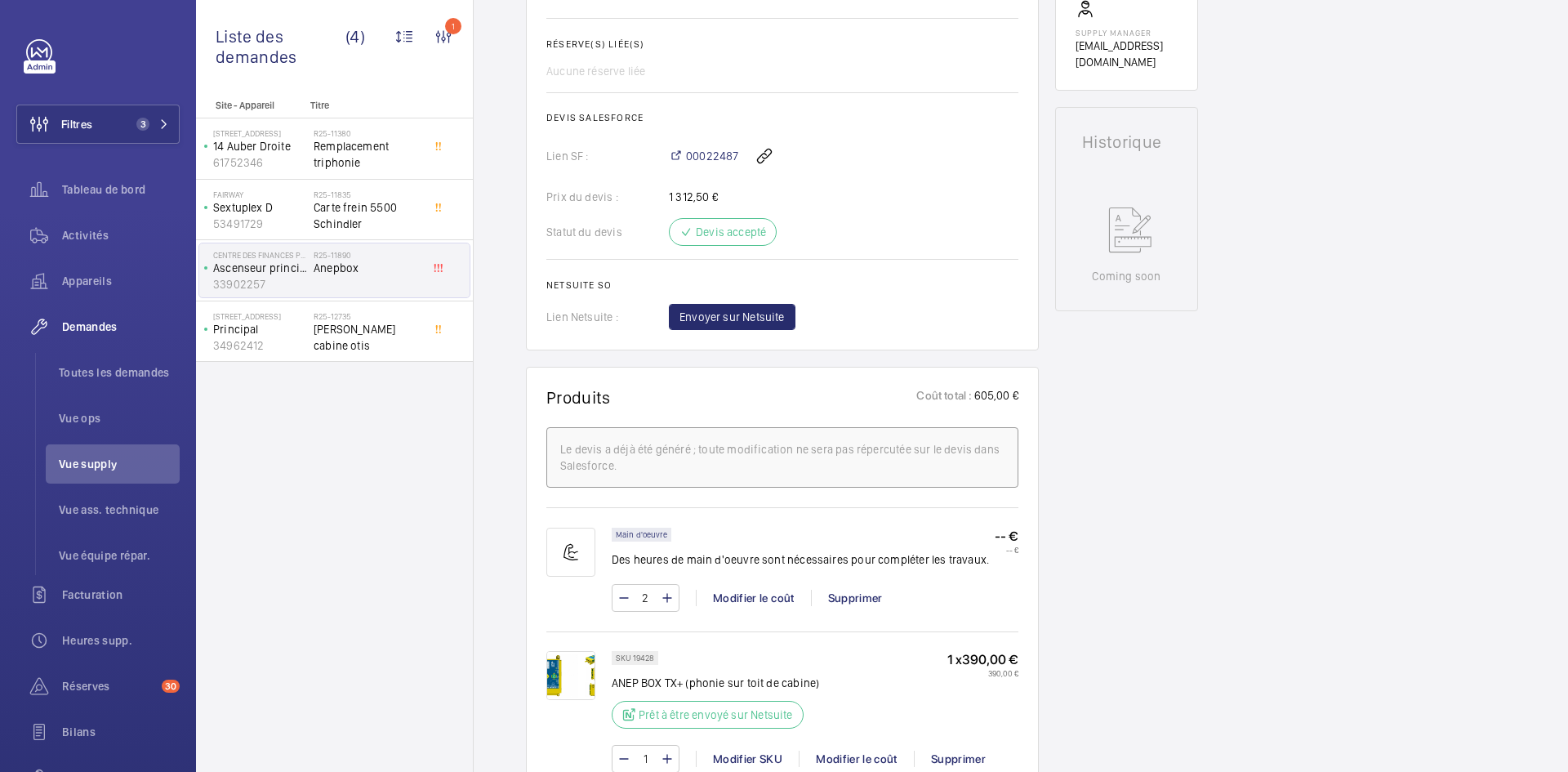
scroll to position [653, 0]
click at [766, 310] on button "Envoyer sur Netsuite" at bounding box center [733, 318] width 126 height 26
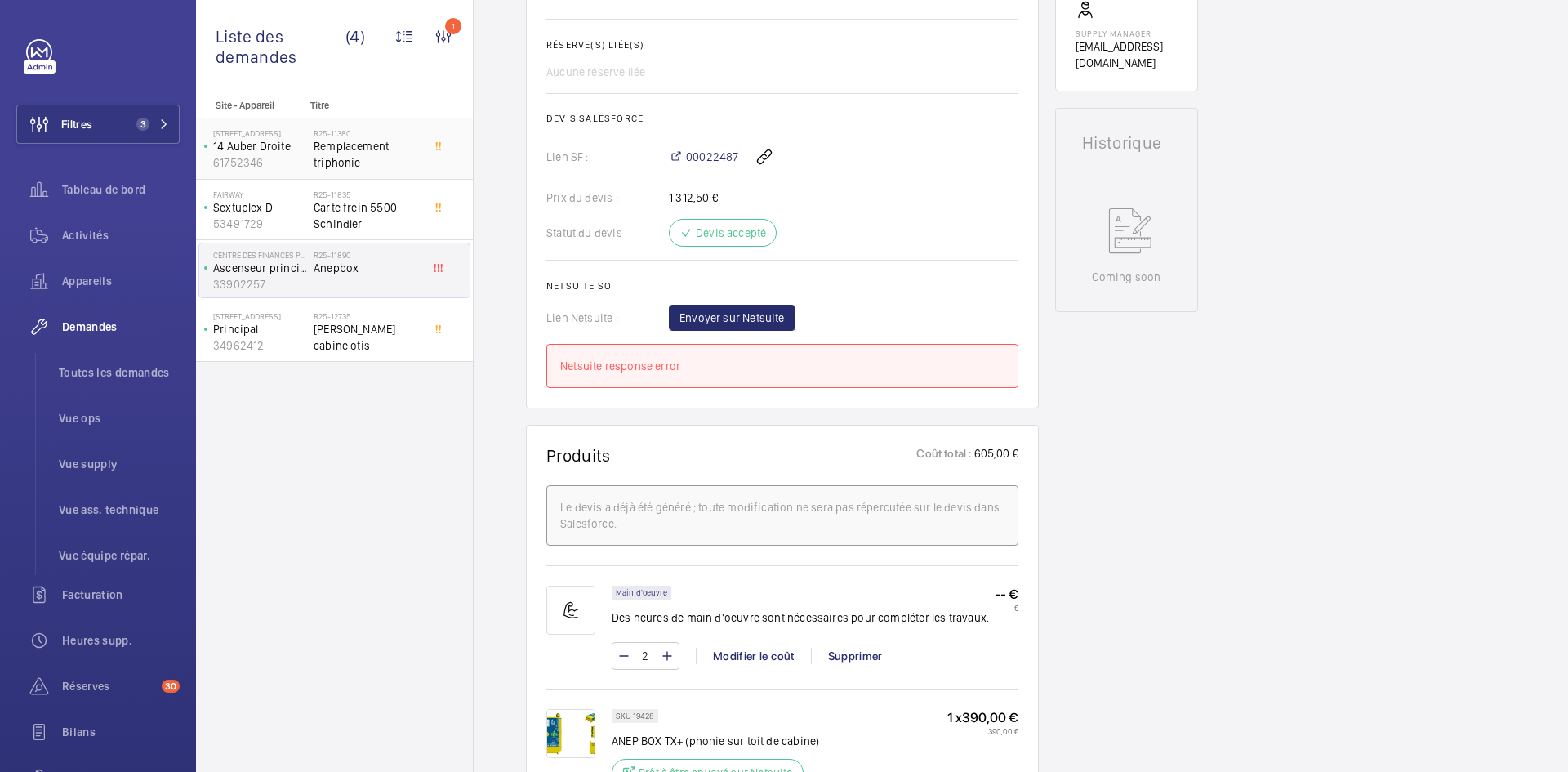
click at [269, 153] on p "14 Auber Droite" at bounding box center [260, 145] width 93 height 16
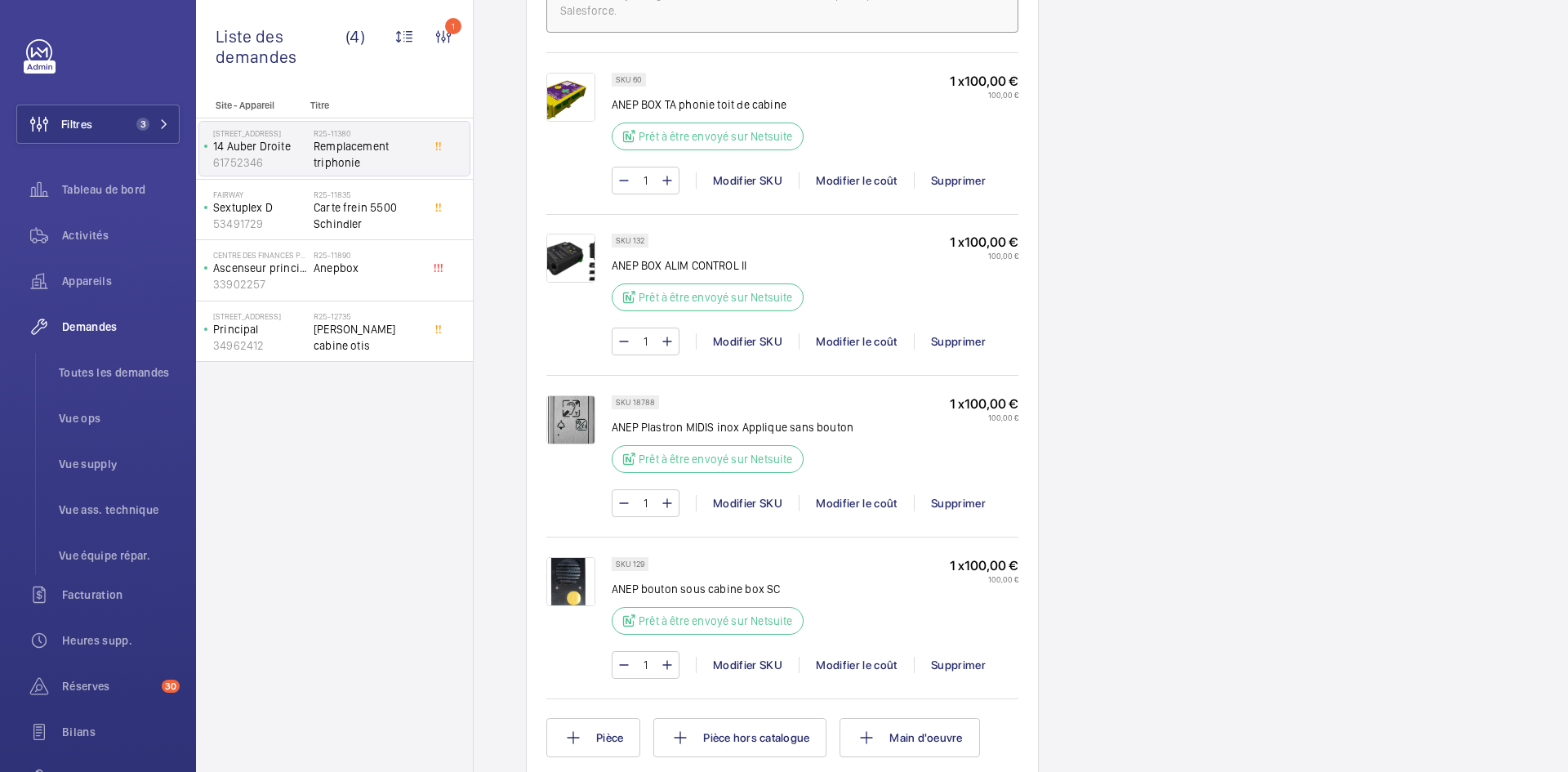
scroll to position [1062, 0]
click at [339, 328] on span "[PERSON_NAME] cabine otis" at bounding box center [367, 337] width 108 height 33
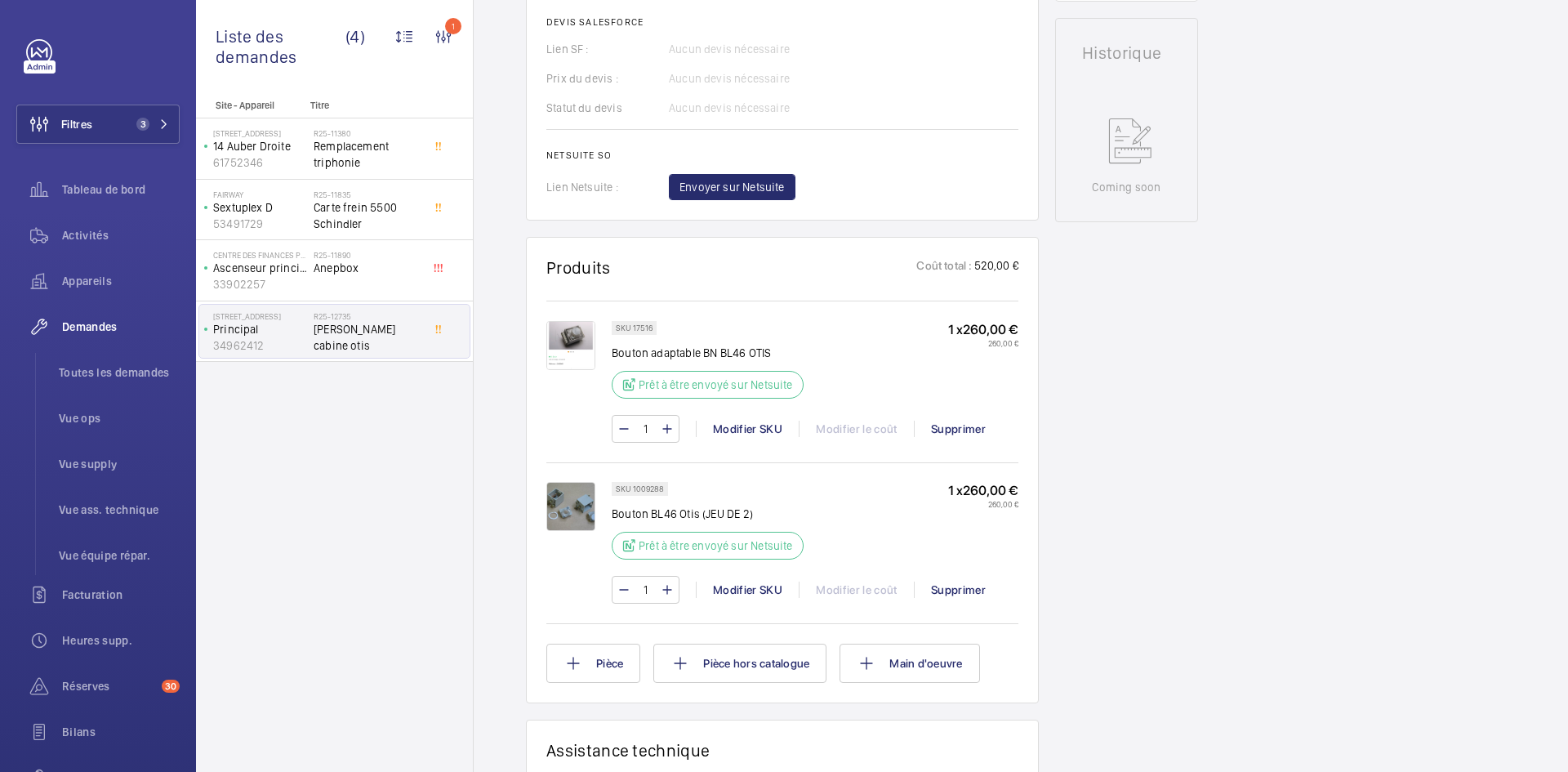
scroll to position [735, 0]
drag, startPoint x: 650, startPoint y: 324, endPoint x: 633, endPoint y: 327, distance: 17.3
click at [633, 327] on p "SKU 17516" at bounding box center [633, 327] width 37 height 6
copy p "17516"
drag, startPoint x: 664, startPoint y: 484, endPoint x: 632, endPoint y: 486, distance: 32.1
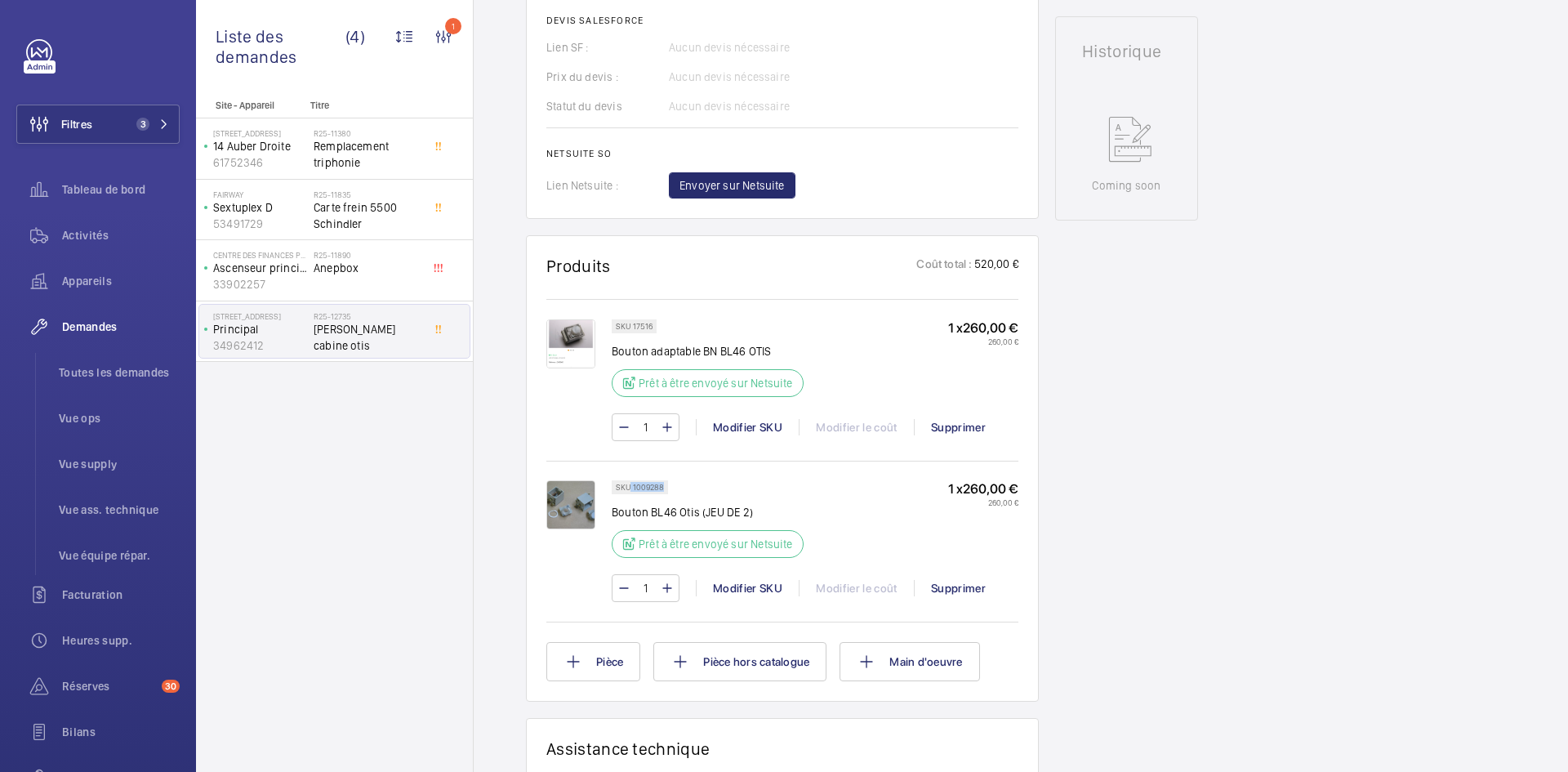
click at [632, 486] on div "SKU 1009288" at bounding box center [640, 487] width 57 height 14
copy p "1009288"
click at [818, 326] on div "SKU 17516 Bouton adaptable BN BL46 [PERSON_NAME] à être envoyé sur Netsuite 1 x…" at bounding box center [815, 362] width 407 height 88
click at [755, 195] on button "Envoyer sur Netsuite" at bounding box center [733, 186] width 126 height 26
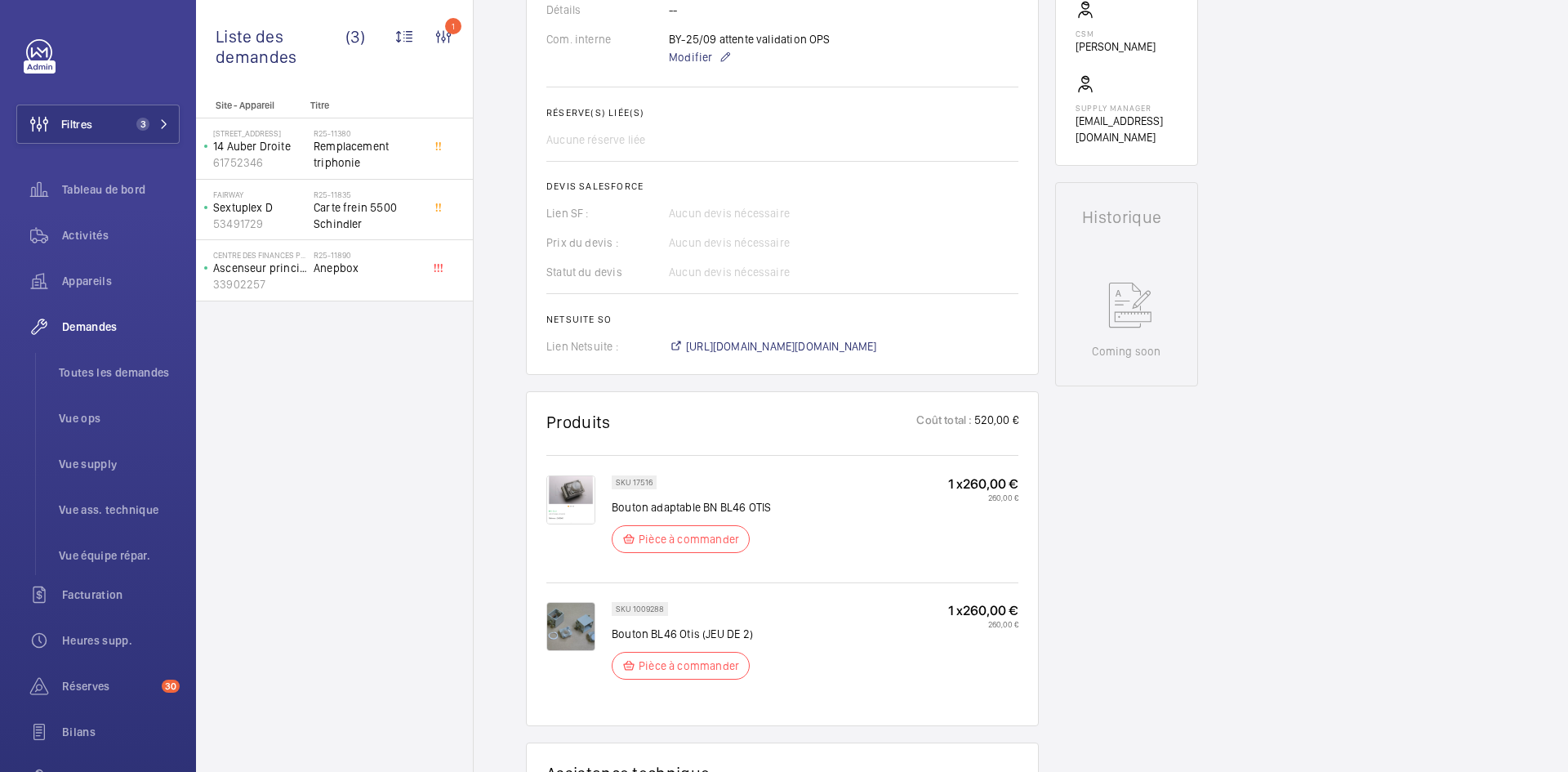
scroll to position [572, 0]
click at [847, 342] on span "[URL][DOMAIN_NAME][DOMAIN_NAME]" at bounding box center [782, 344] width 191 height 16
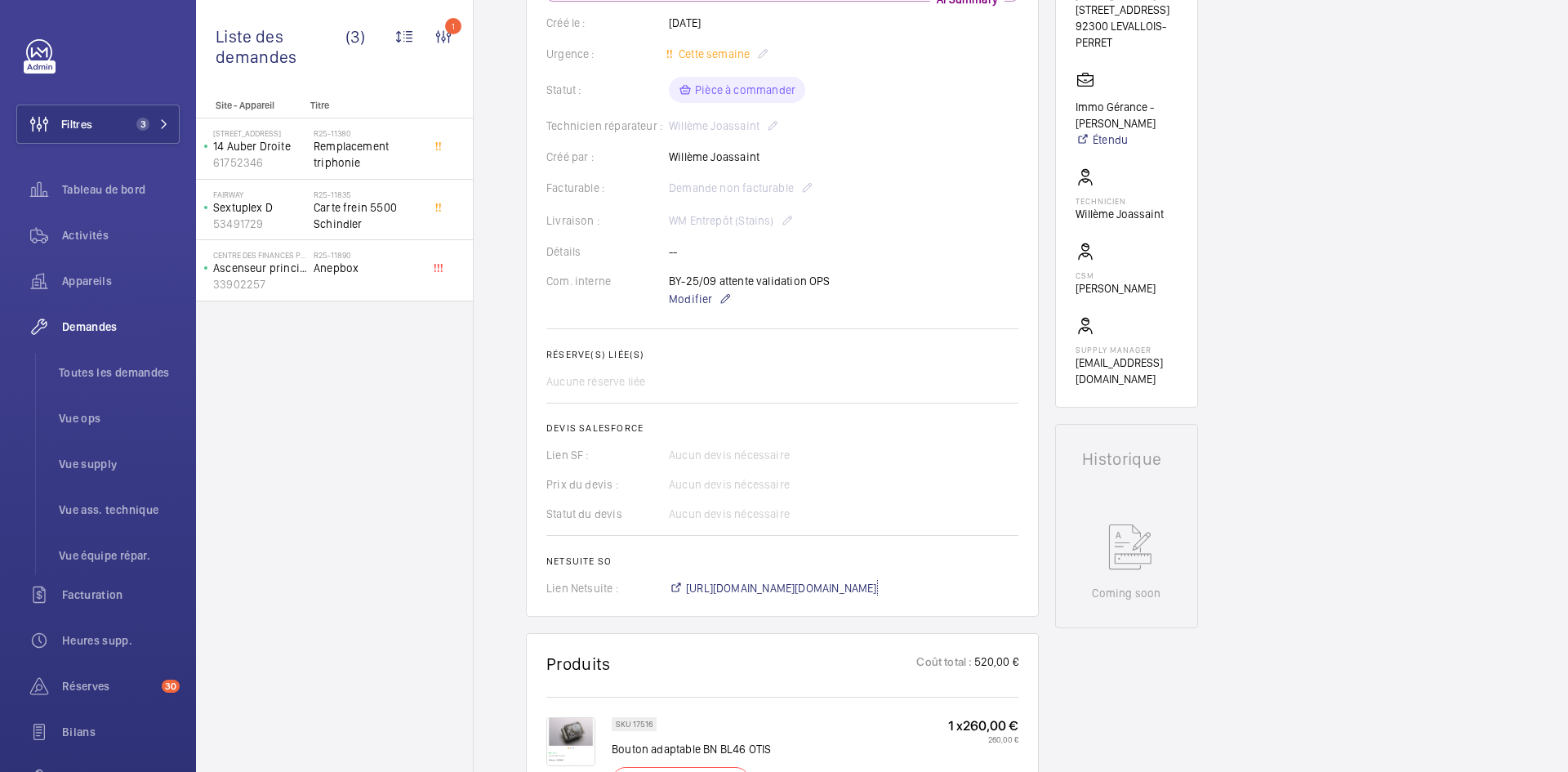
scroll to position [327, 0]
click at [701, 301] on span "Modifier" at bounding box center [691, 299] width 43 height 16
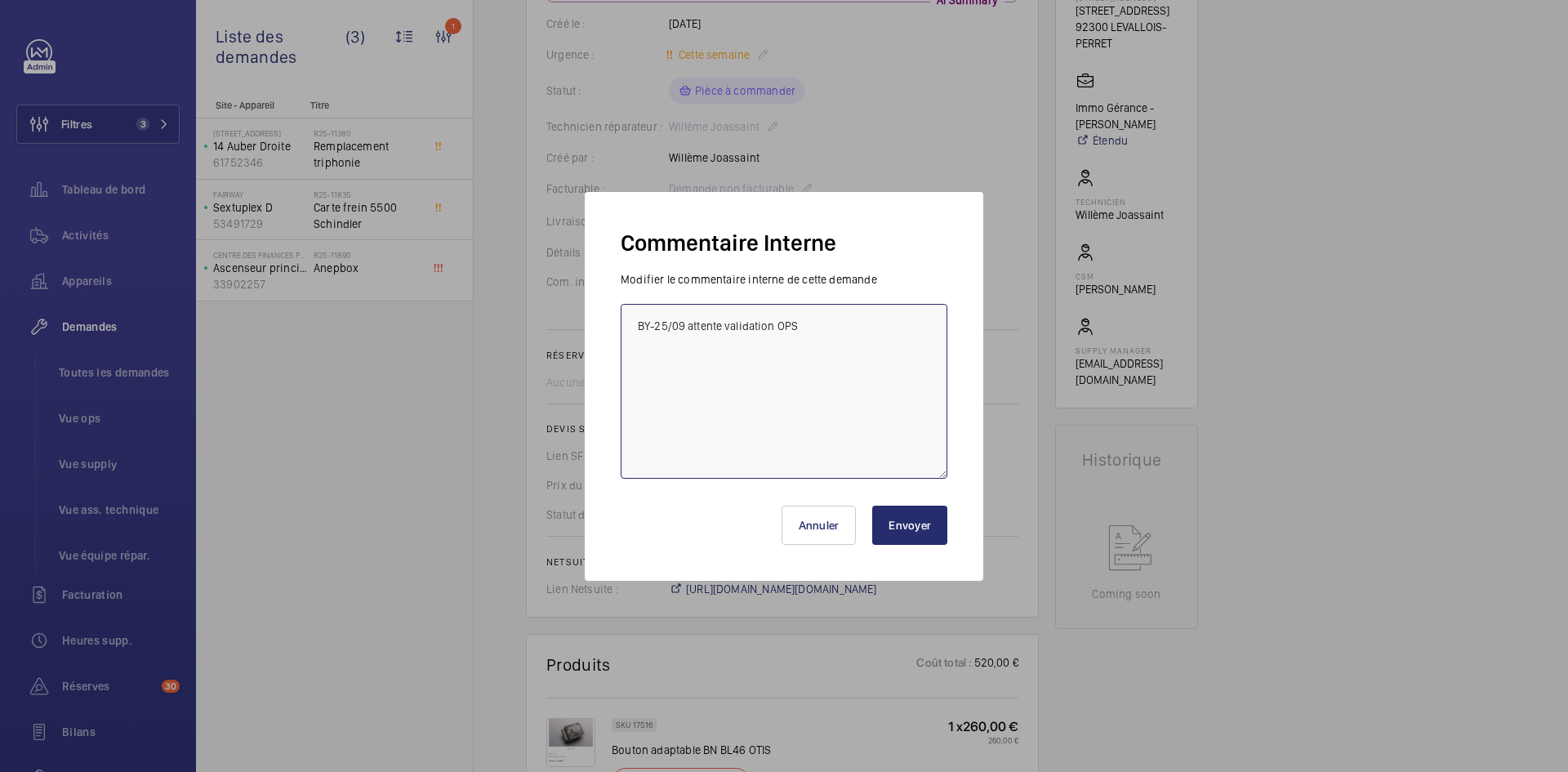
click at [632, 322] on textarea "BY-25/09 attente validation OPS" at bounding box center [784, 391] width 327 height 175
click at [635, 322] on textarea "BY-25/09 attente validation OPS" at bounding box center [784, 391] width 327 height 175
paste textarea "BY-25/09 commande effectuer chez le fournisseur MGTI via le site livraison prév…"
type textarea "BY-25/09 commande effectuer chez le fournisseur MGTI via le site livraison prév…"
click at [931, 522] on button "Envoyer" at bounding box center [910, 525] width 76 height 40
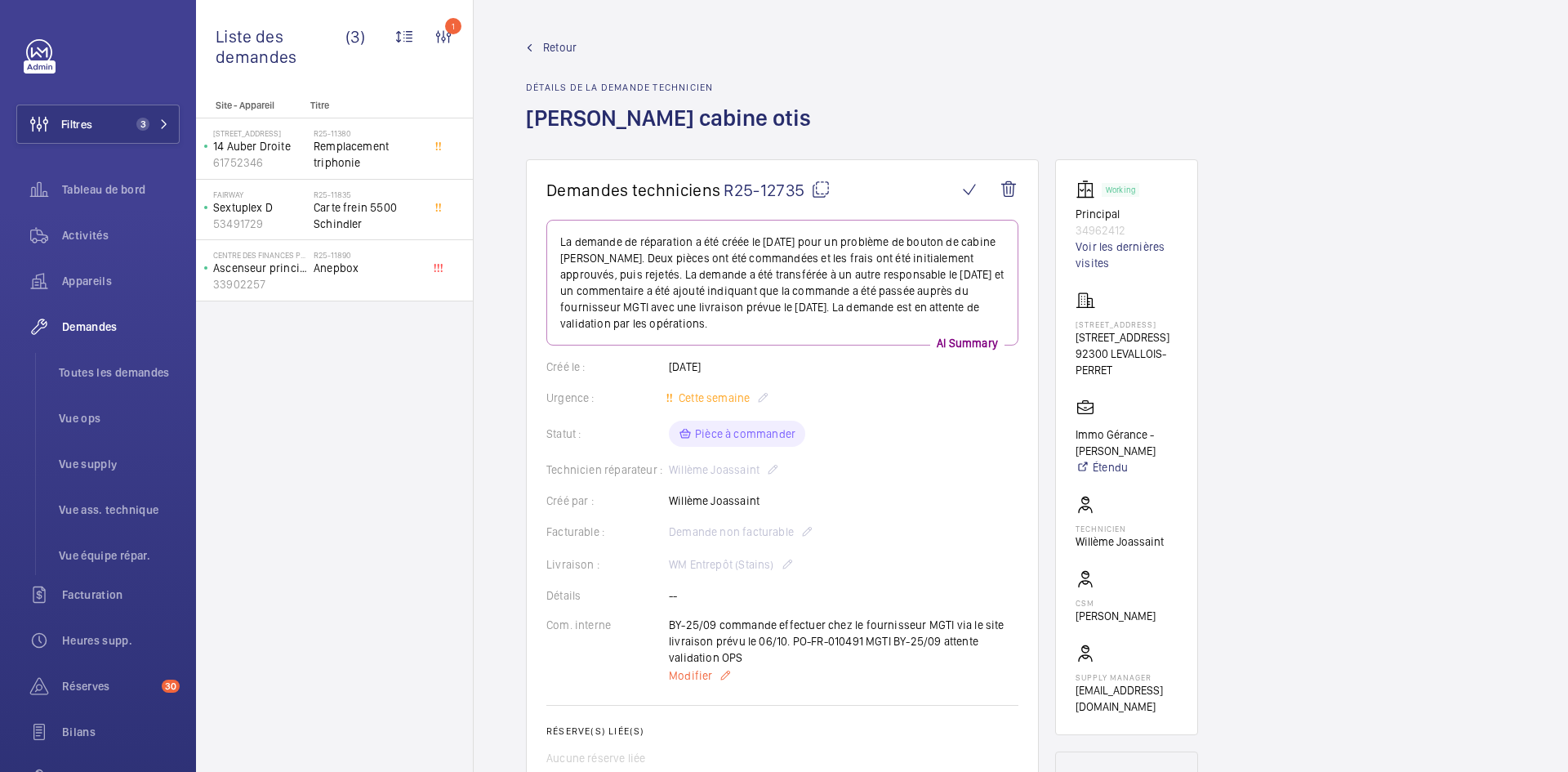
click at [691, 672] on span "Modifier" at bounding box center [691, 675] width 43 height 16
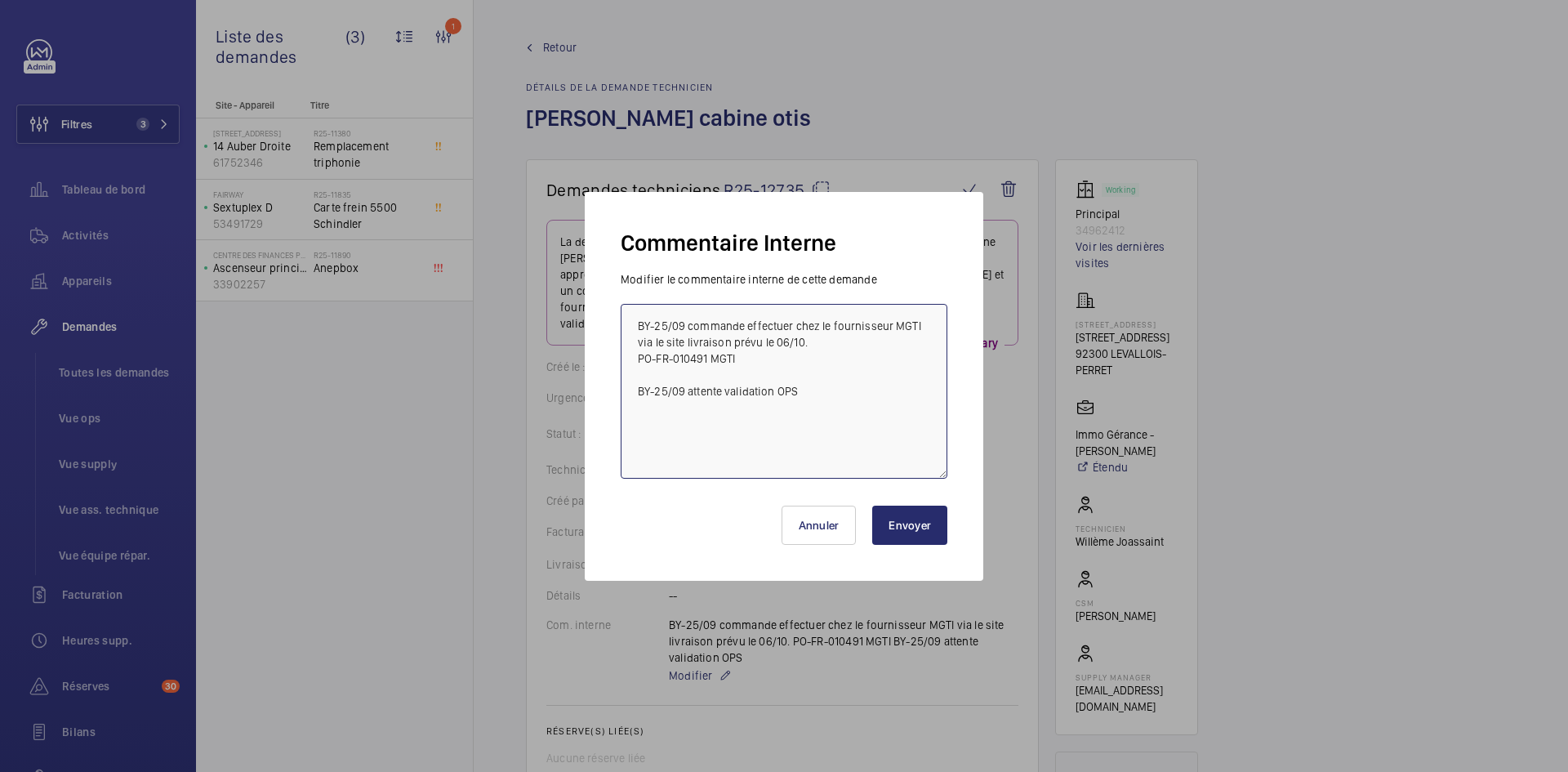
click at [639, 320] on textarea "BY-25/09 commande effectuer chez le fournisseur MGTI via le site livraison prév…" at bounding box center [784, 391] width 327 height 175
paste textarea "BY-25/09 commande effectuer chez le fournisseur Sodica via le site livraison pr…"
type textarea "BY-25/09 commande effectuer chez le fournisseur Sodica via le site livraison pr…"
click at [925, 528] on button "Envoyer" at bounding box center [910, 525] width 76 height 40
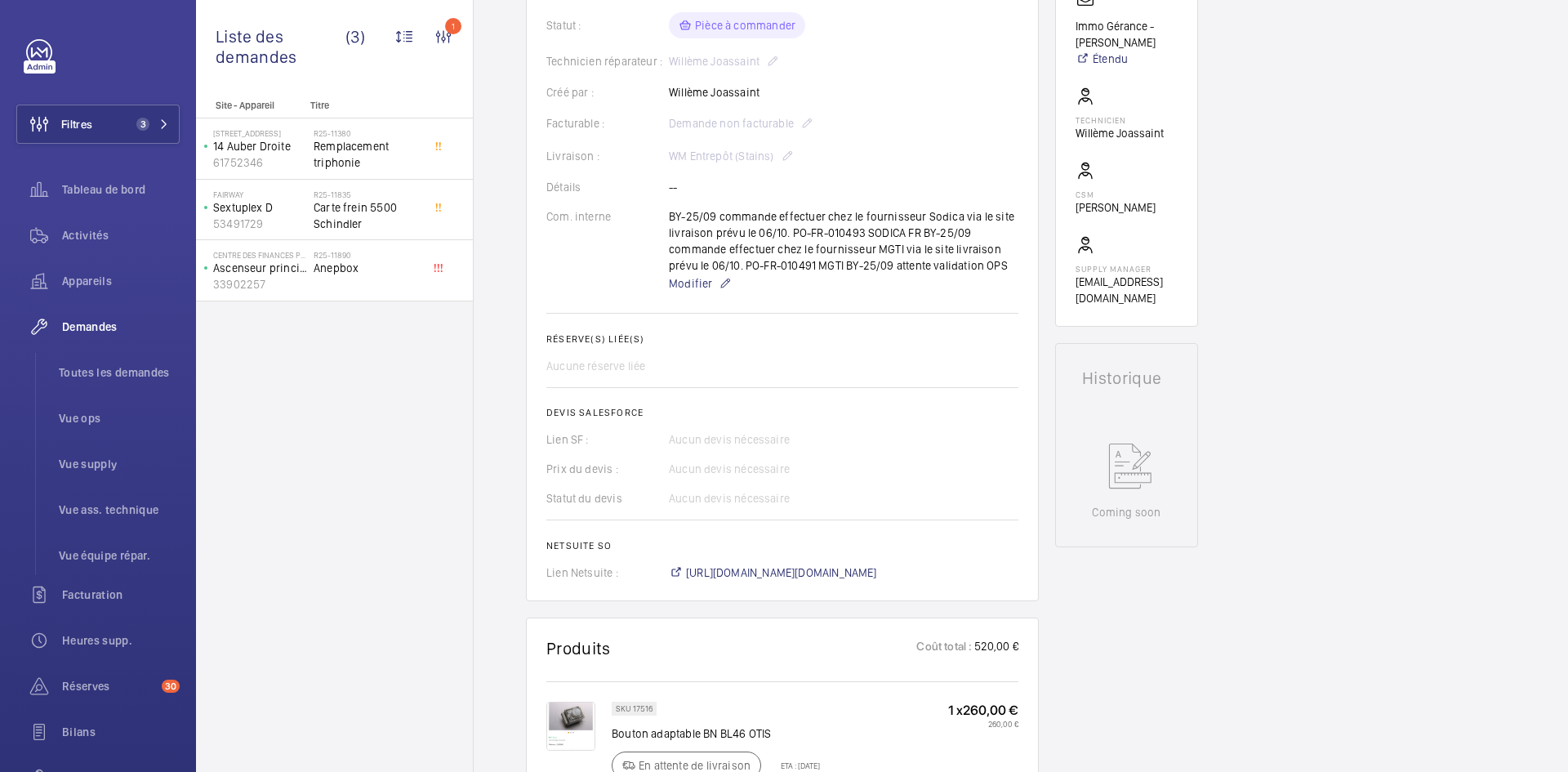
scroll to position [653, 0]
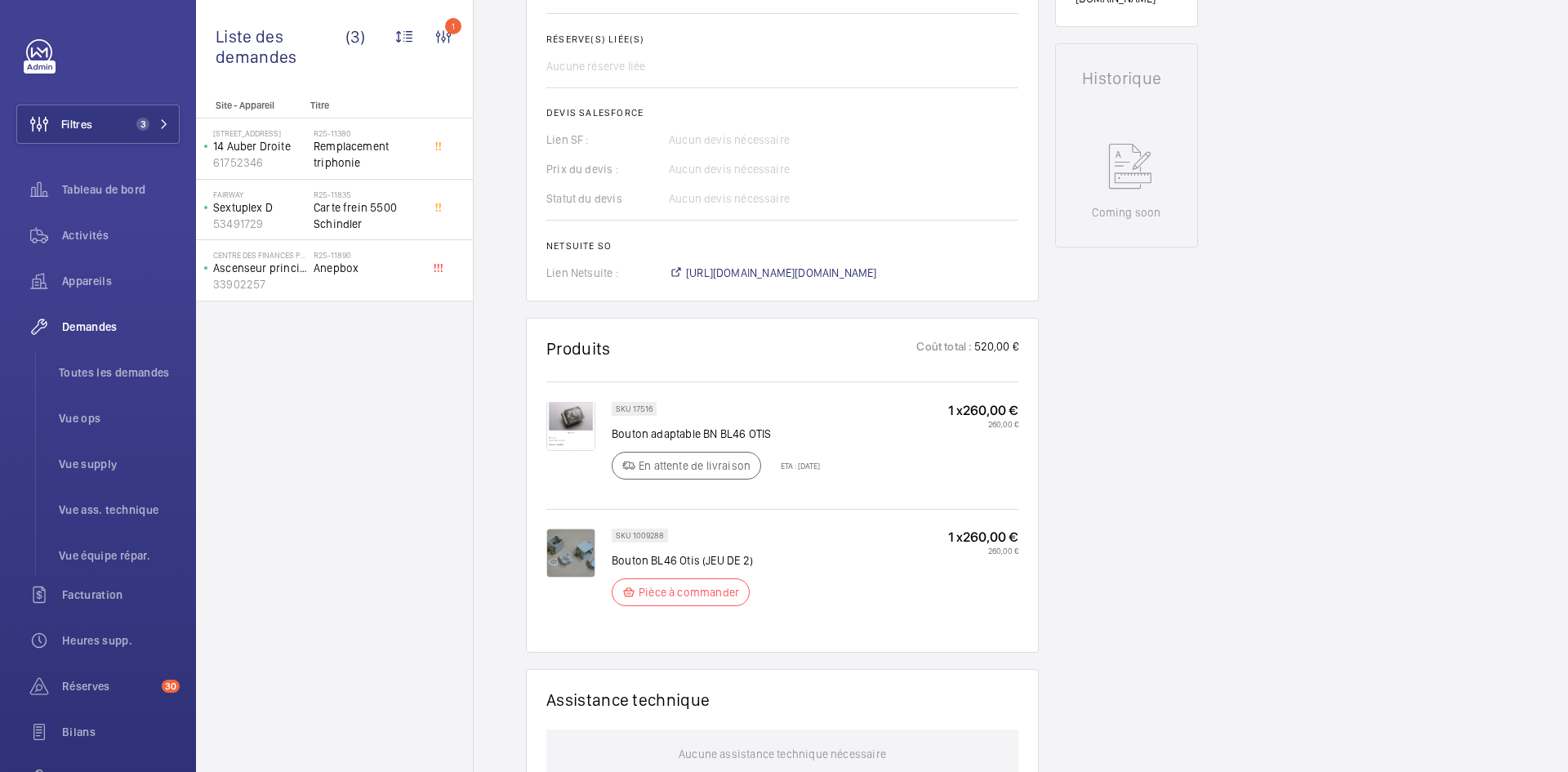
scroll to position [653, 0]
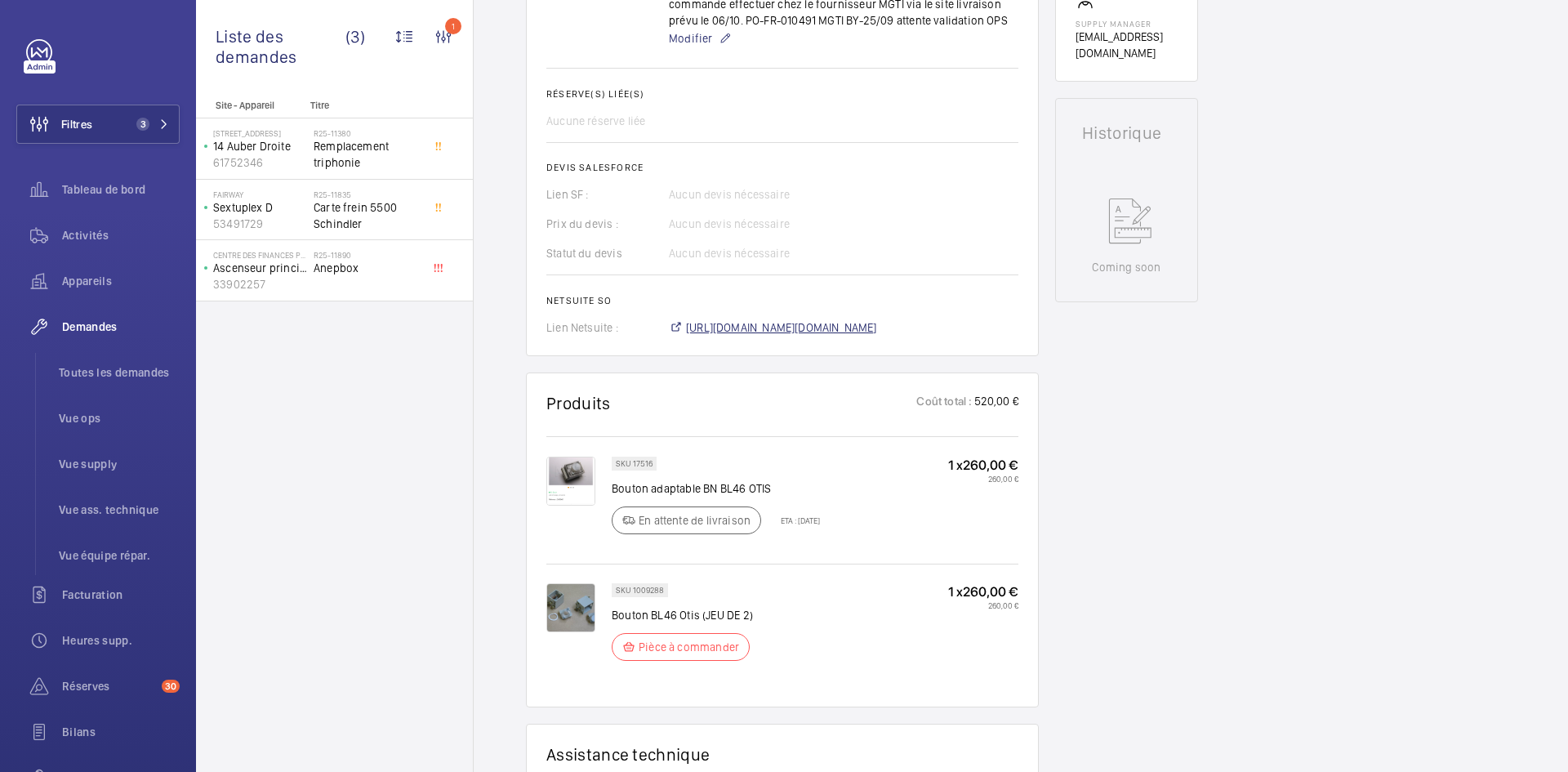
click at [819, 330] on span "[URL][DOMAIN_NAME][DOMAIN_NAME]" at bounding box center [782, 327] width 191 height 16
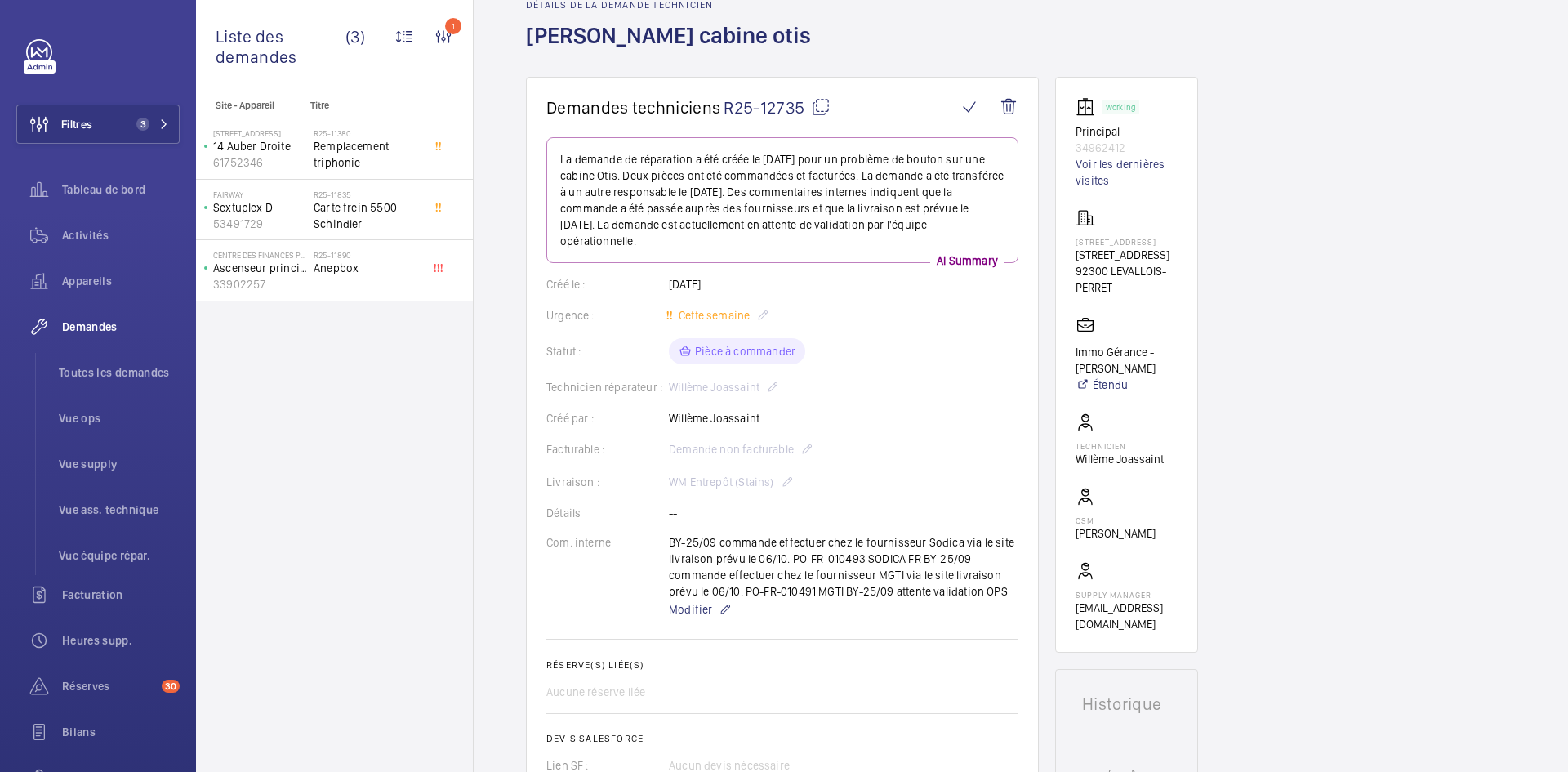
scroll to position [0, 0]
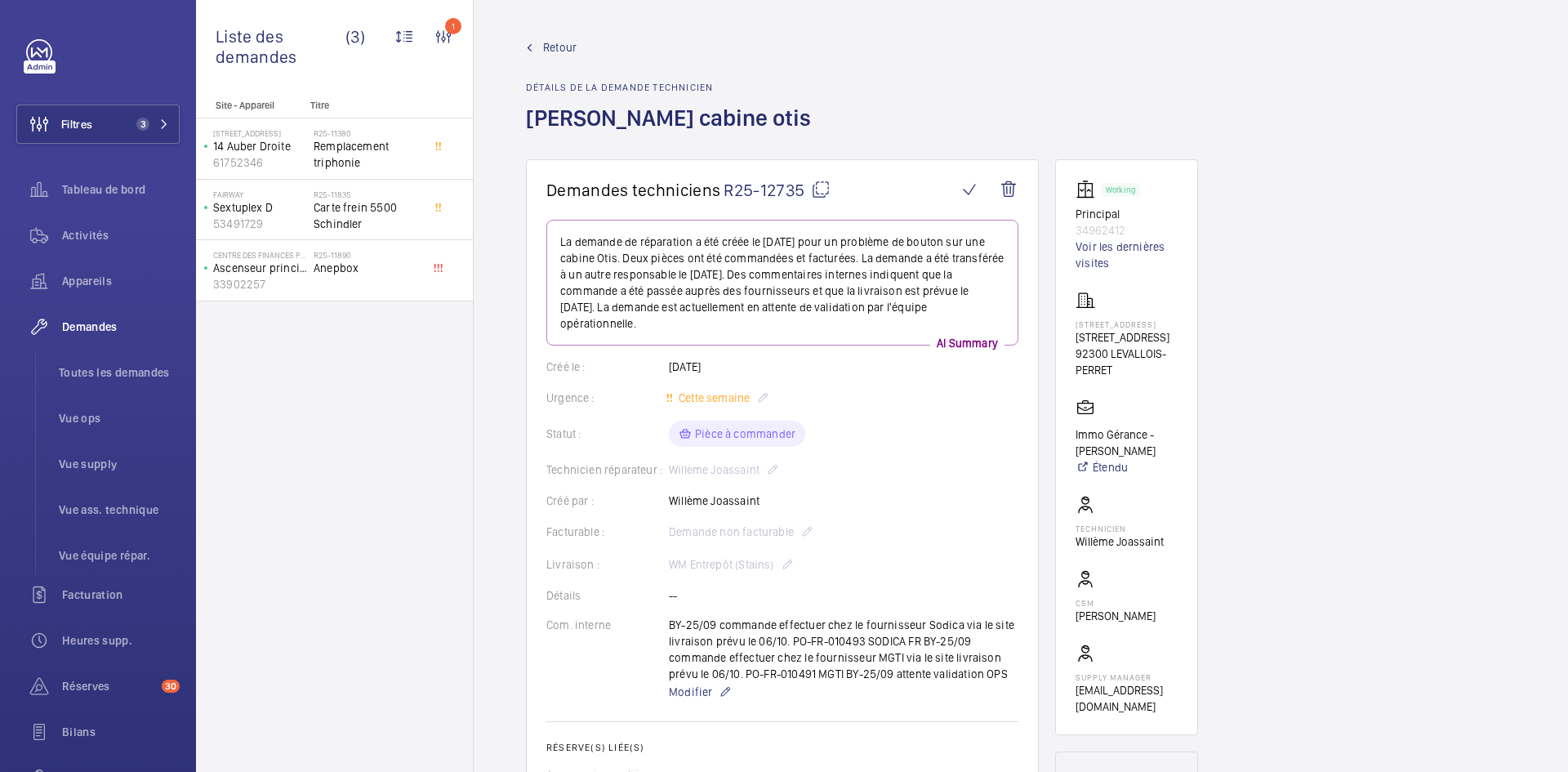
click at [563, 45] on span "Retour" at bounding box center [559, 47] width 33 height 16
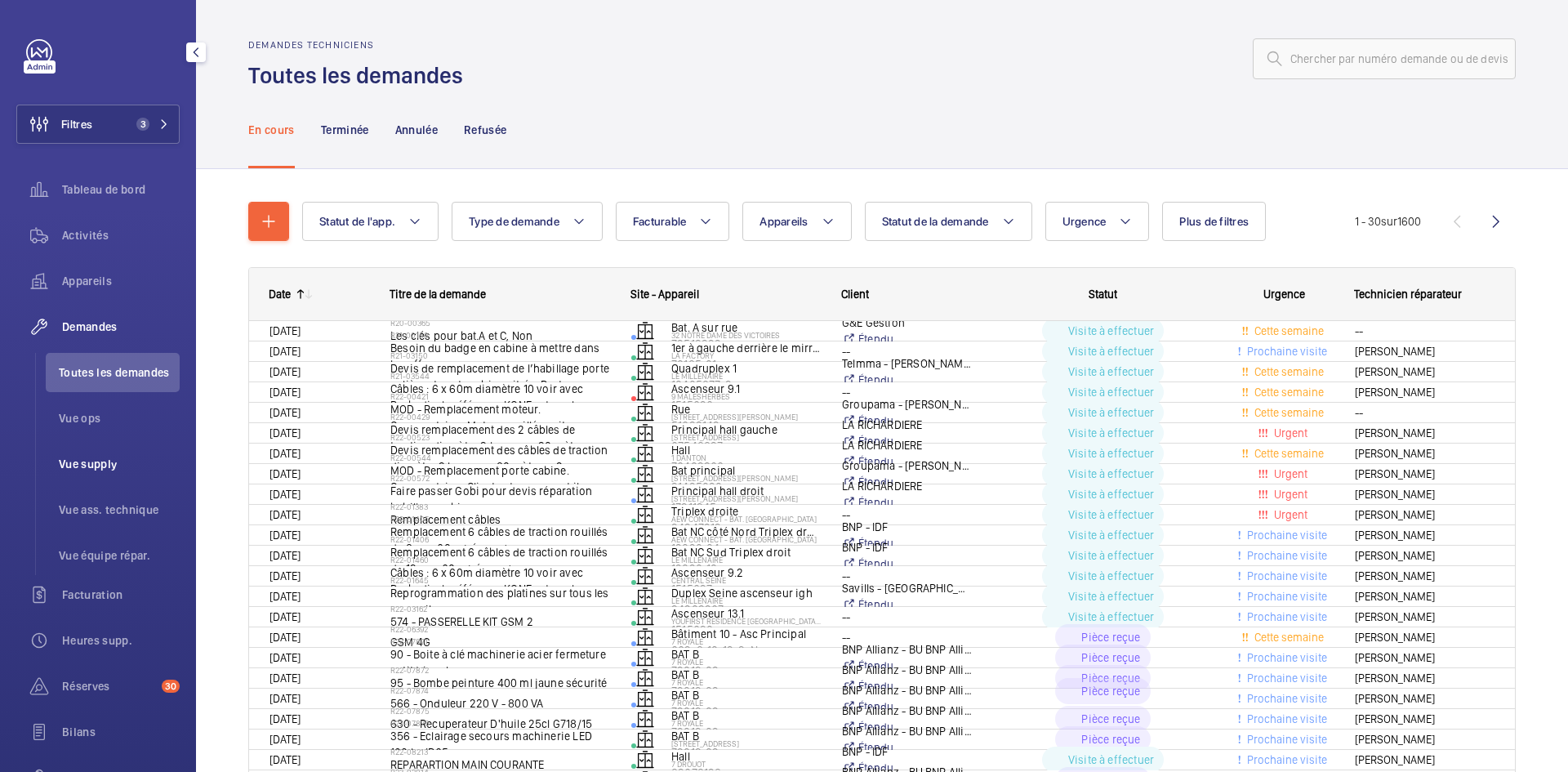
click at [97, 467] on span "Vue supply" at bounding box center [119, 463] width 121 height 16
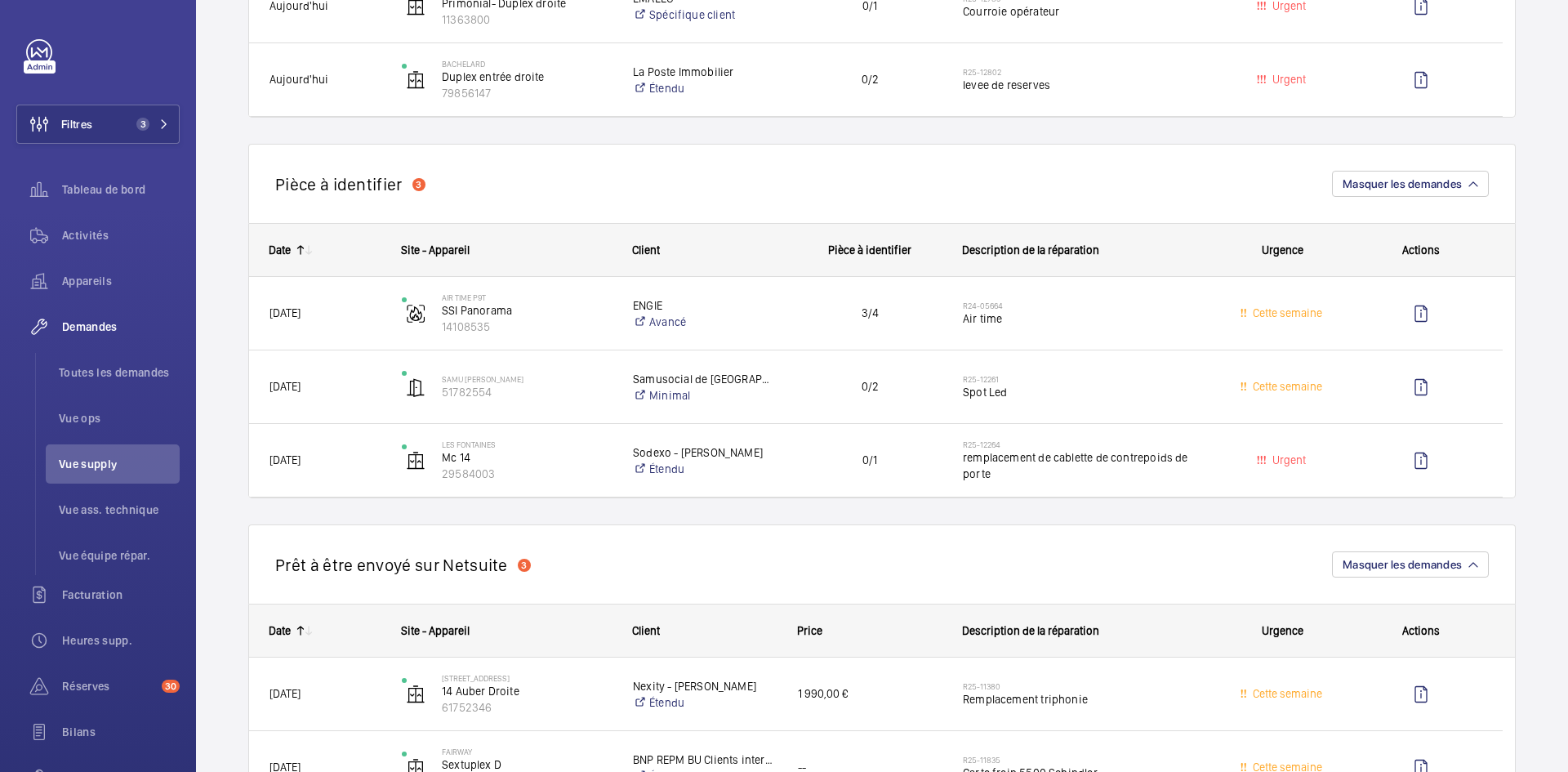
scroll to position [1062, 0]
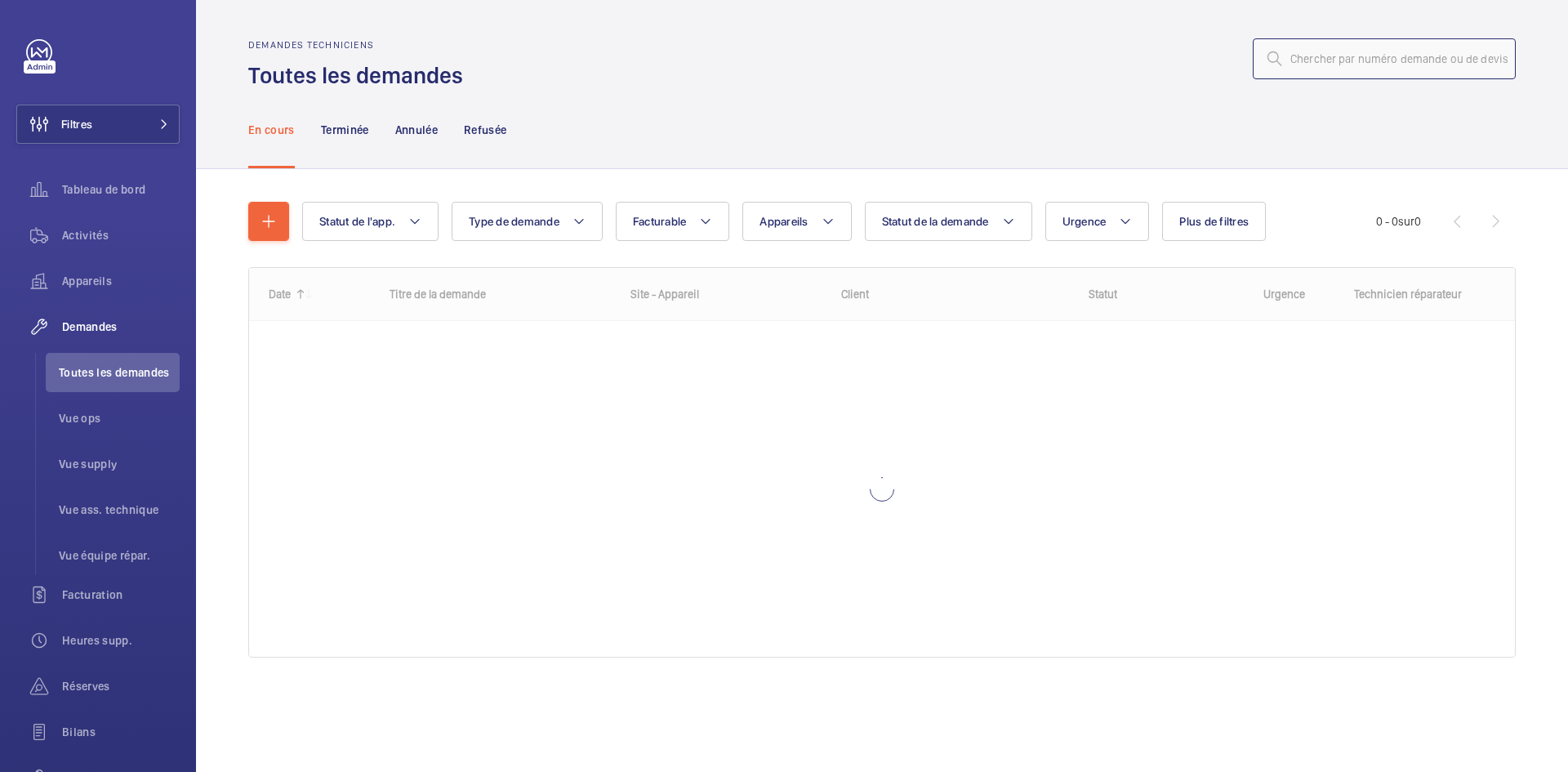
click at [1307, 69] on input "text" at bounding box center [1384, 59] width 263 height 41
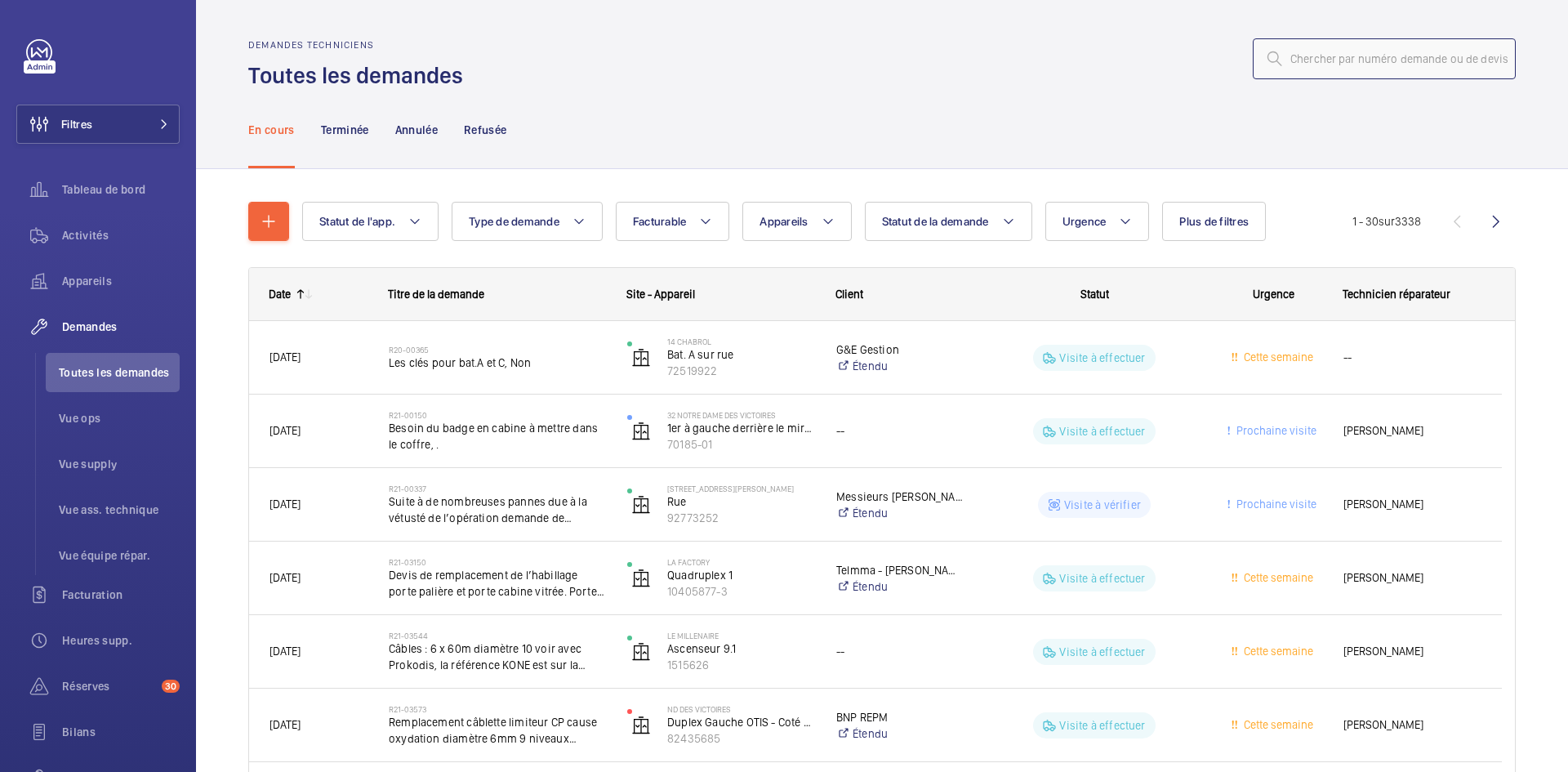
paste input "R25-12664"
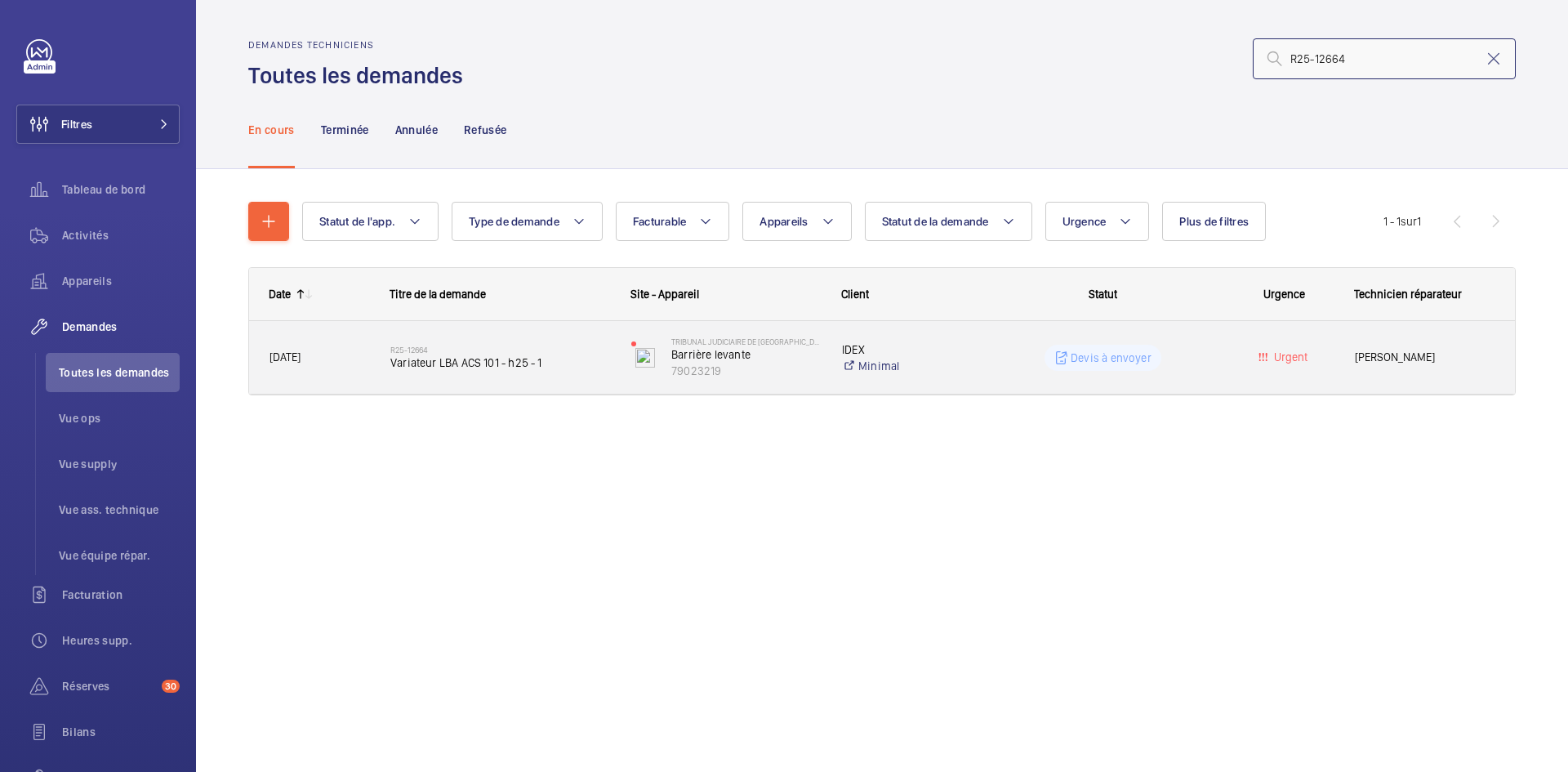
type input "R25-12664"
click at [378, 361] on div "R25-12664 Variateur LBA ACS 101 - h25 - 1" at bounding box center [490, 358] width 239 height 74
